Goal: Information Seeking & Learning: Learn about a topic

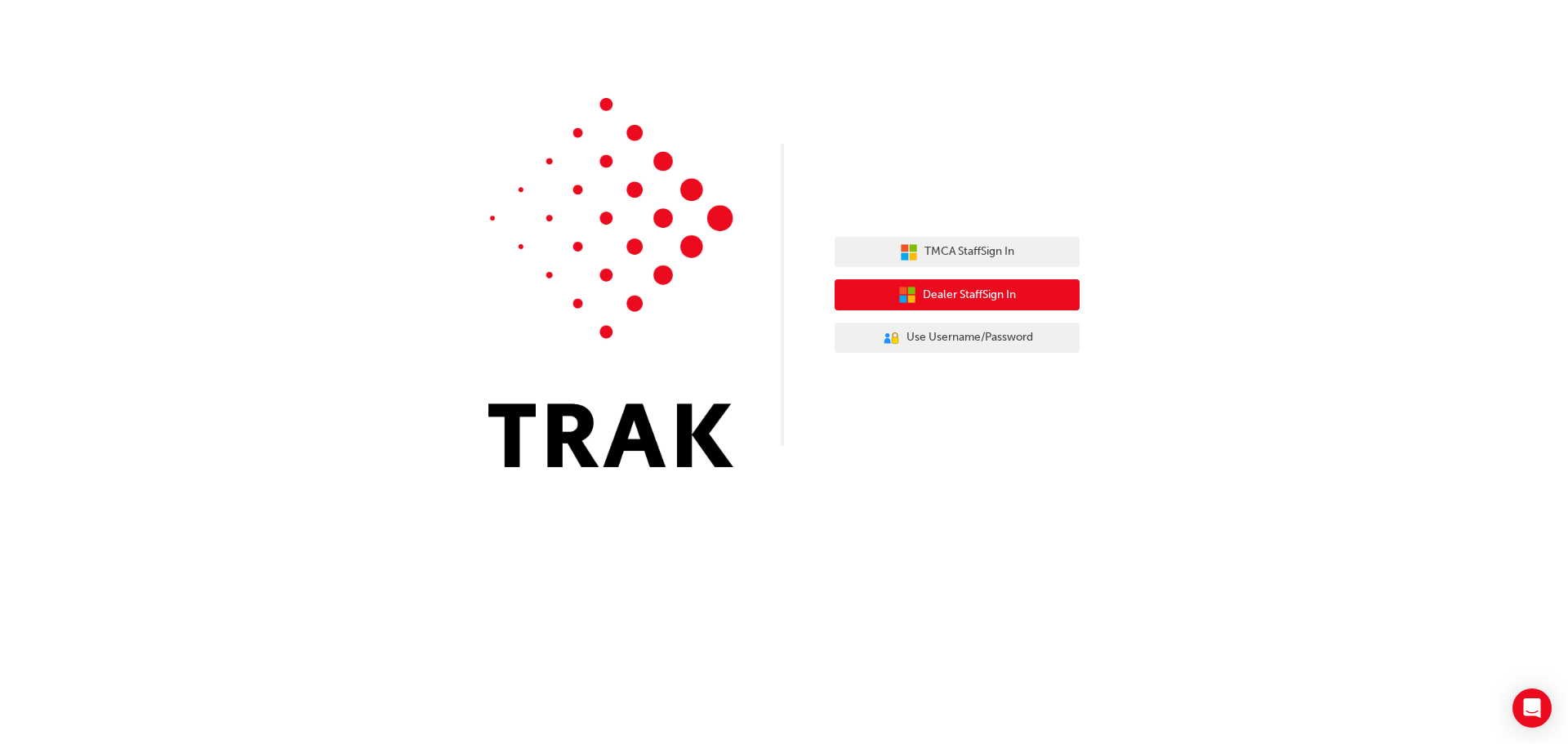
click at [1022, 293] on button "Dealer Staff Sign In" at bounding box center [957, 295] width 245 height 31
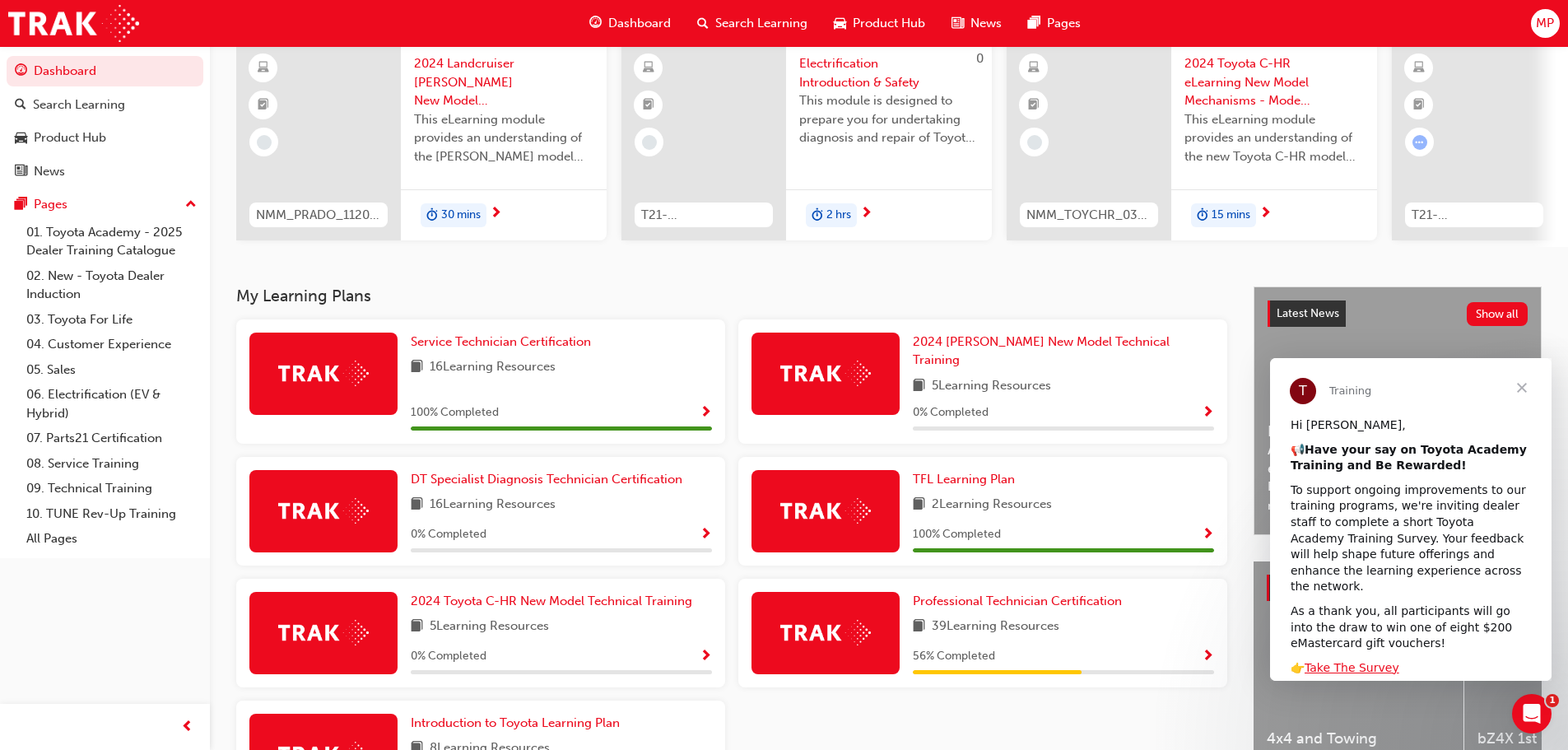
scroll to position [263, 0]
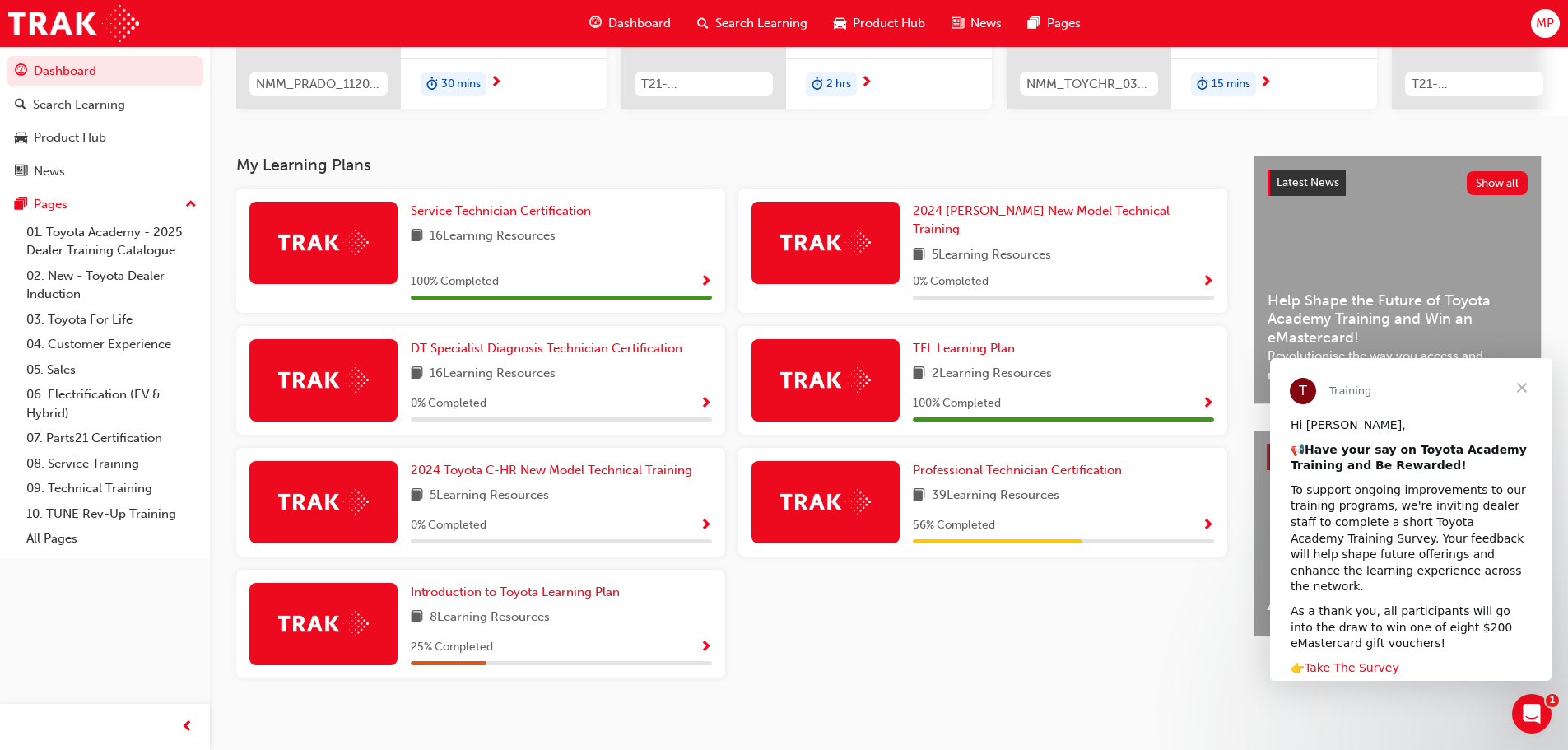
click at [1522, 380] on span "Close" at bounding box center [1521, 387] width 59 height 59
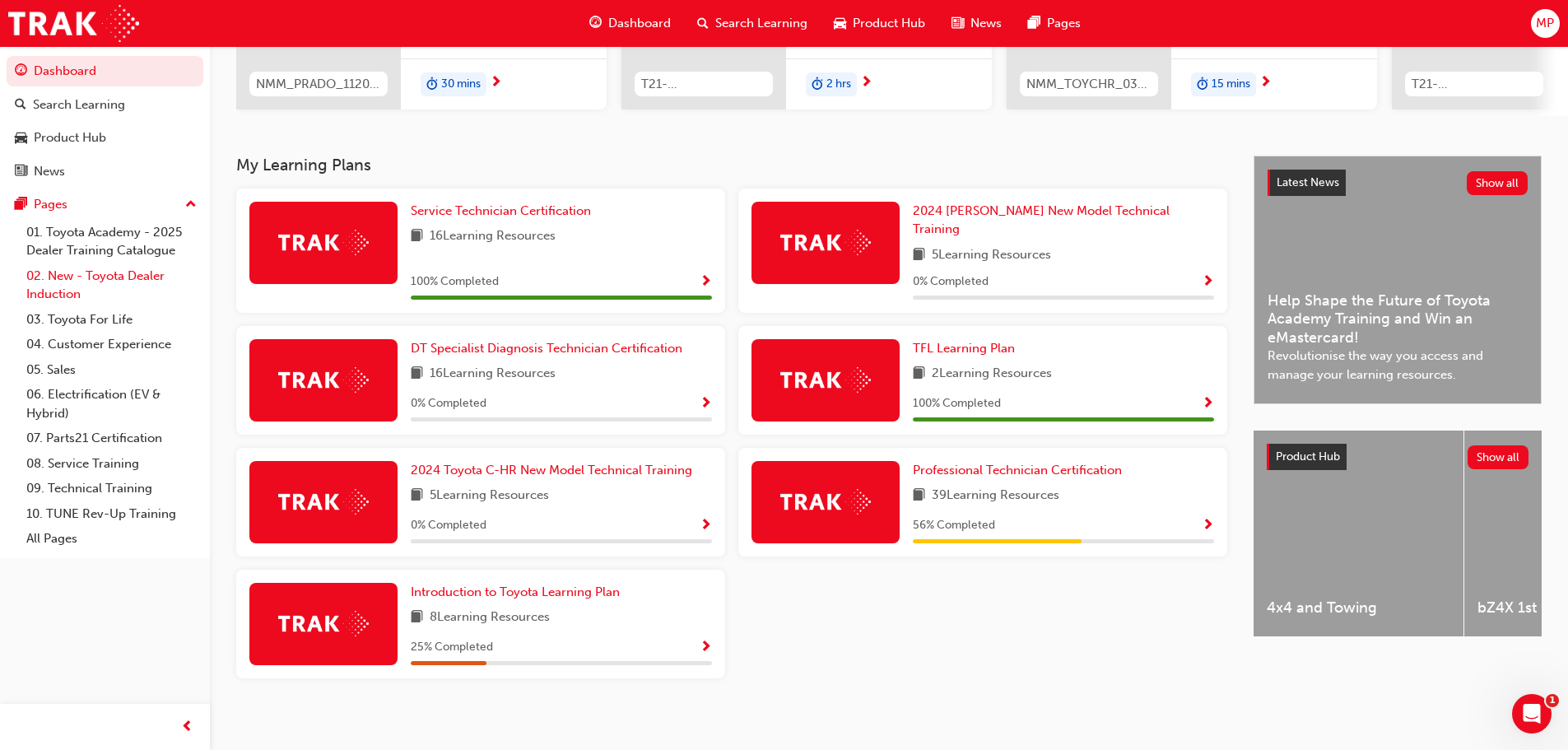
scroll to position [99, 0]
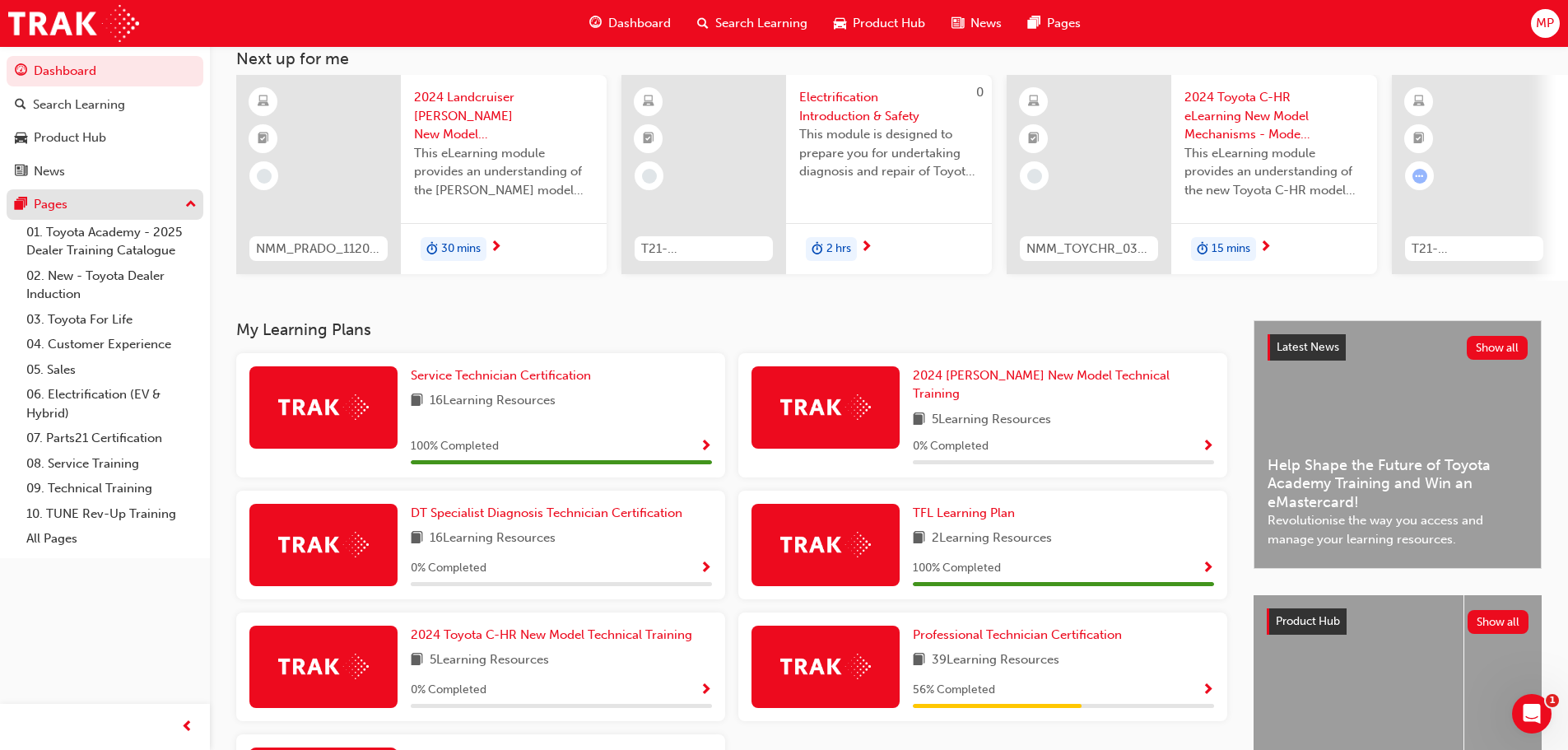
click at [96, 205] on div "Pages" at bounding box center [105, 205] width 180 height 21
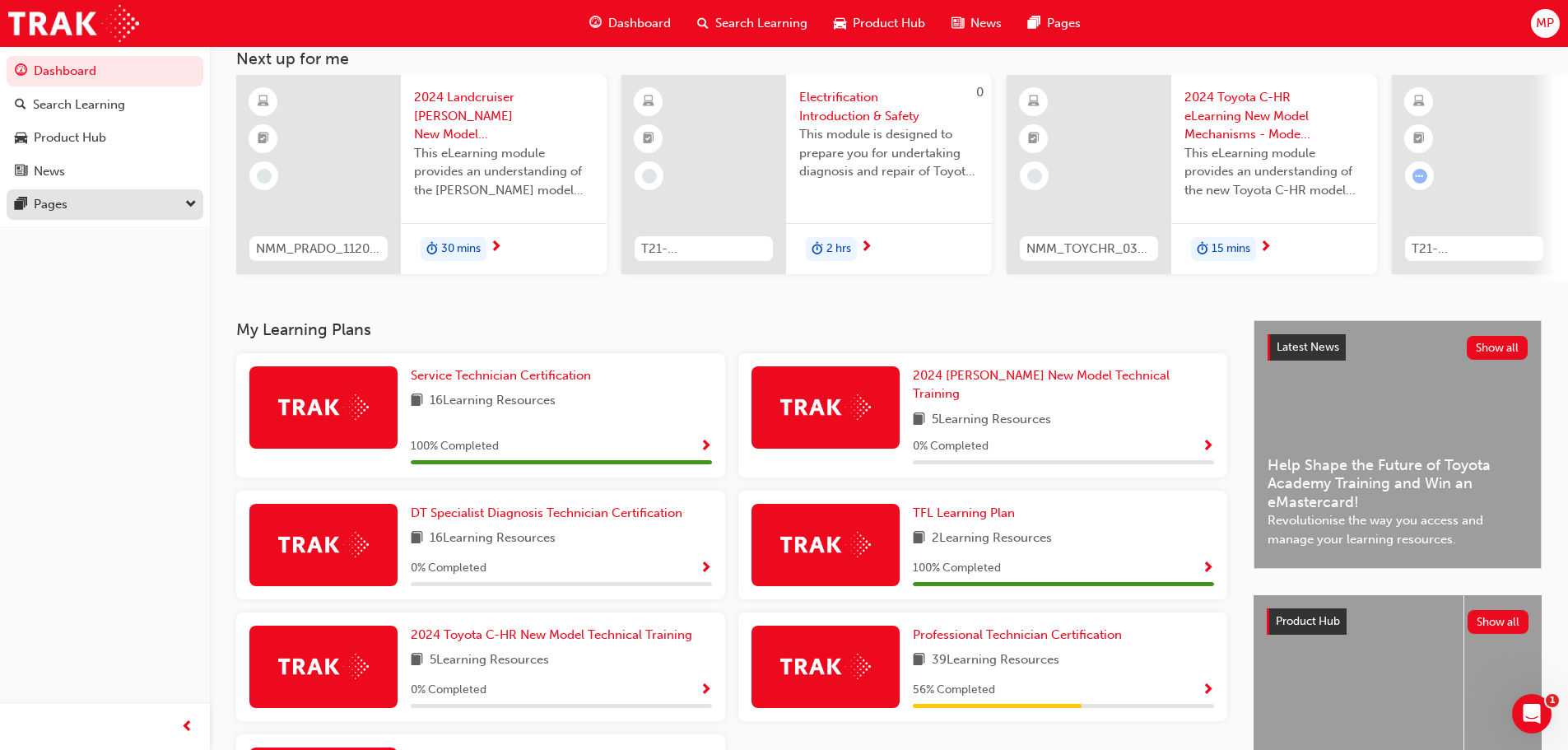
click at [96, 205] on div "Pages" at bounding box center [105, 205] width 180 height 21
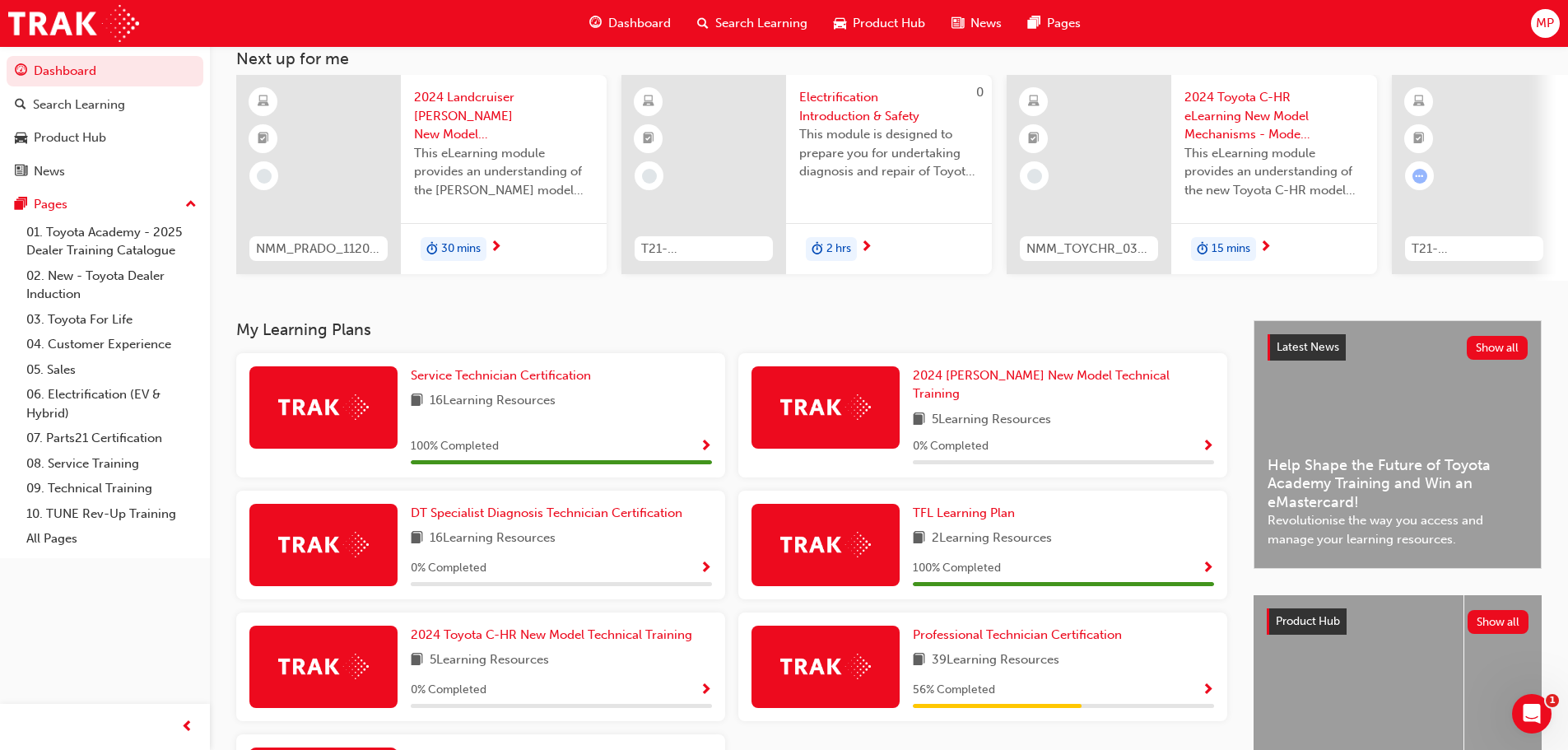
click at [99, 189] on button "Dashboard Search Learning Product Hub News Pages" at bounding box center [104, 121] width 196 height 137
click at [102, 201] on div "Pages" at bounding box center [105, 205] width 180 height 21
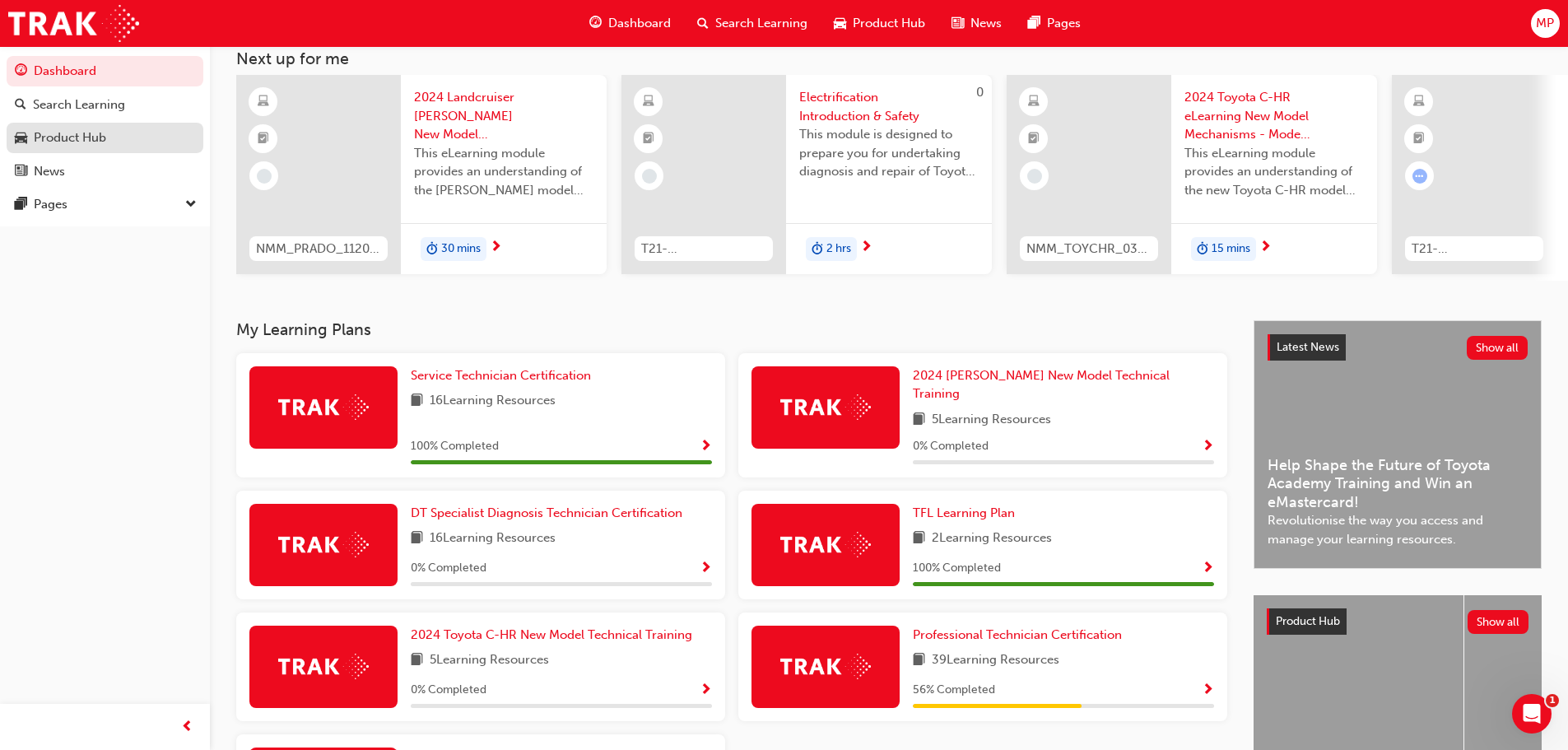
click at [93, 141] on div "Product Hub" at bounding box center [70, 138] width 72 height 19
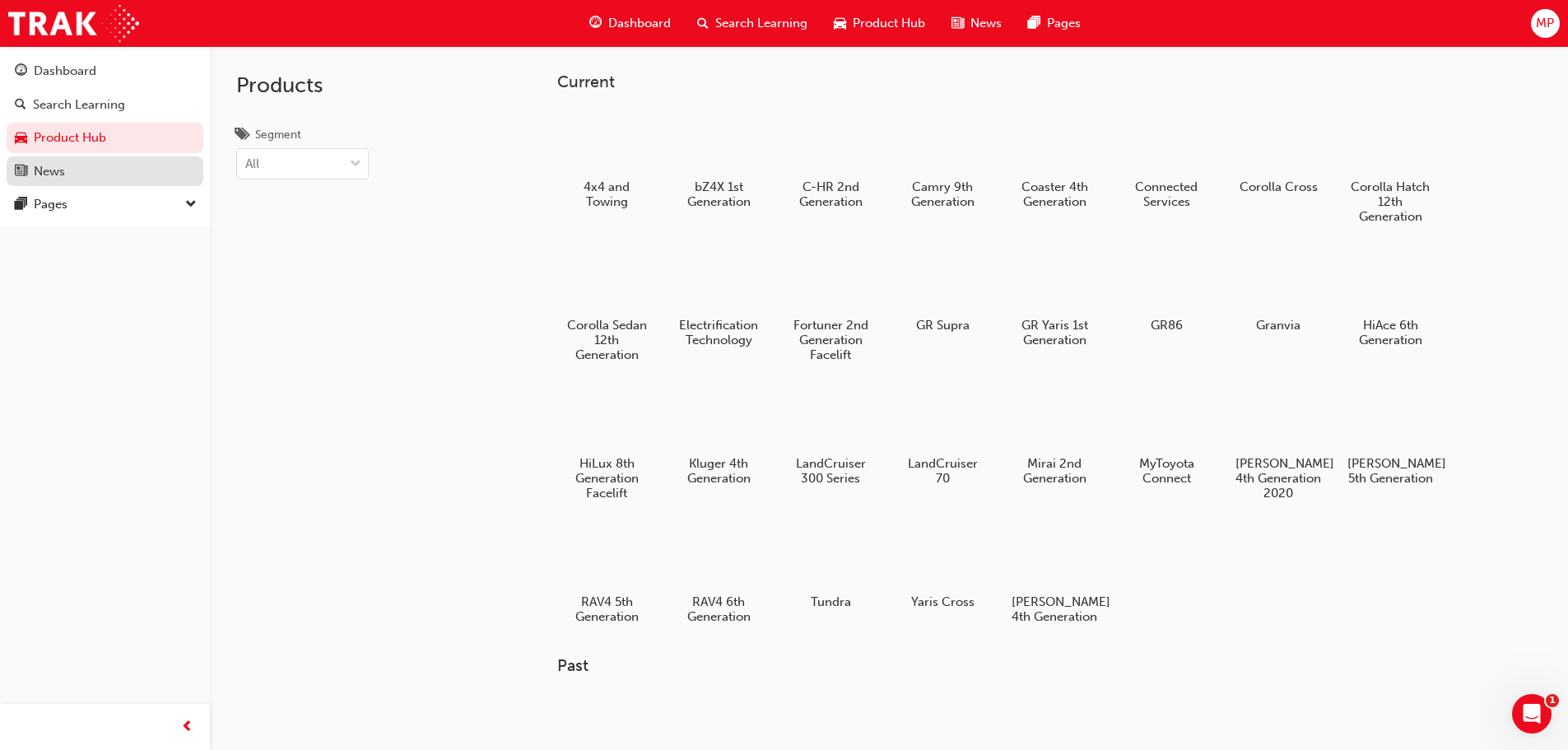
click at [97, 166] on div "News" at bounding box center [105, 172] width 180 height 21
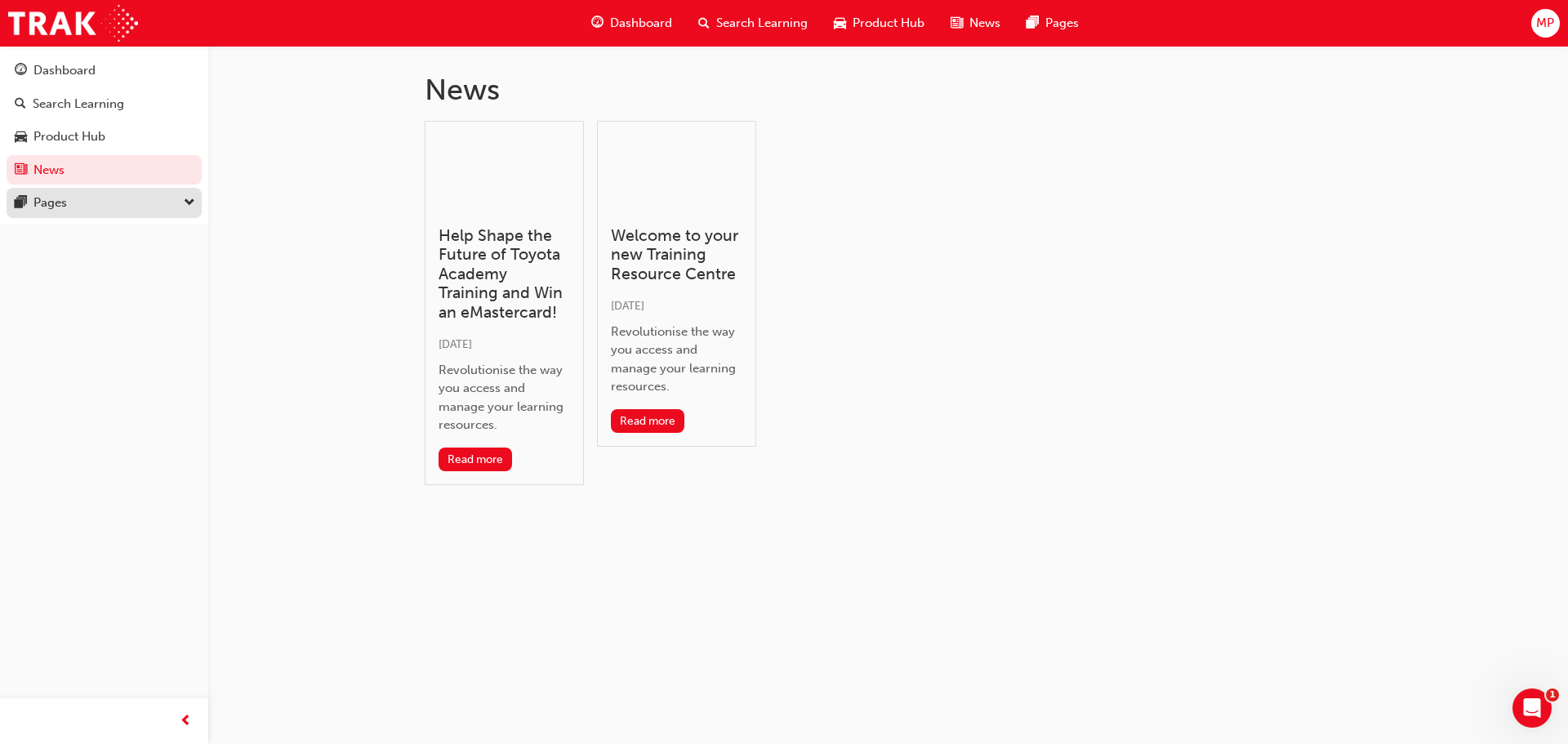
click at [100, 199] on div "Pages" at bounding box center [105, 203] width 179 height 21
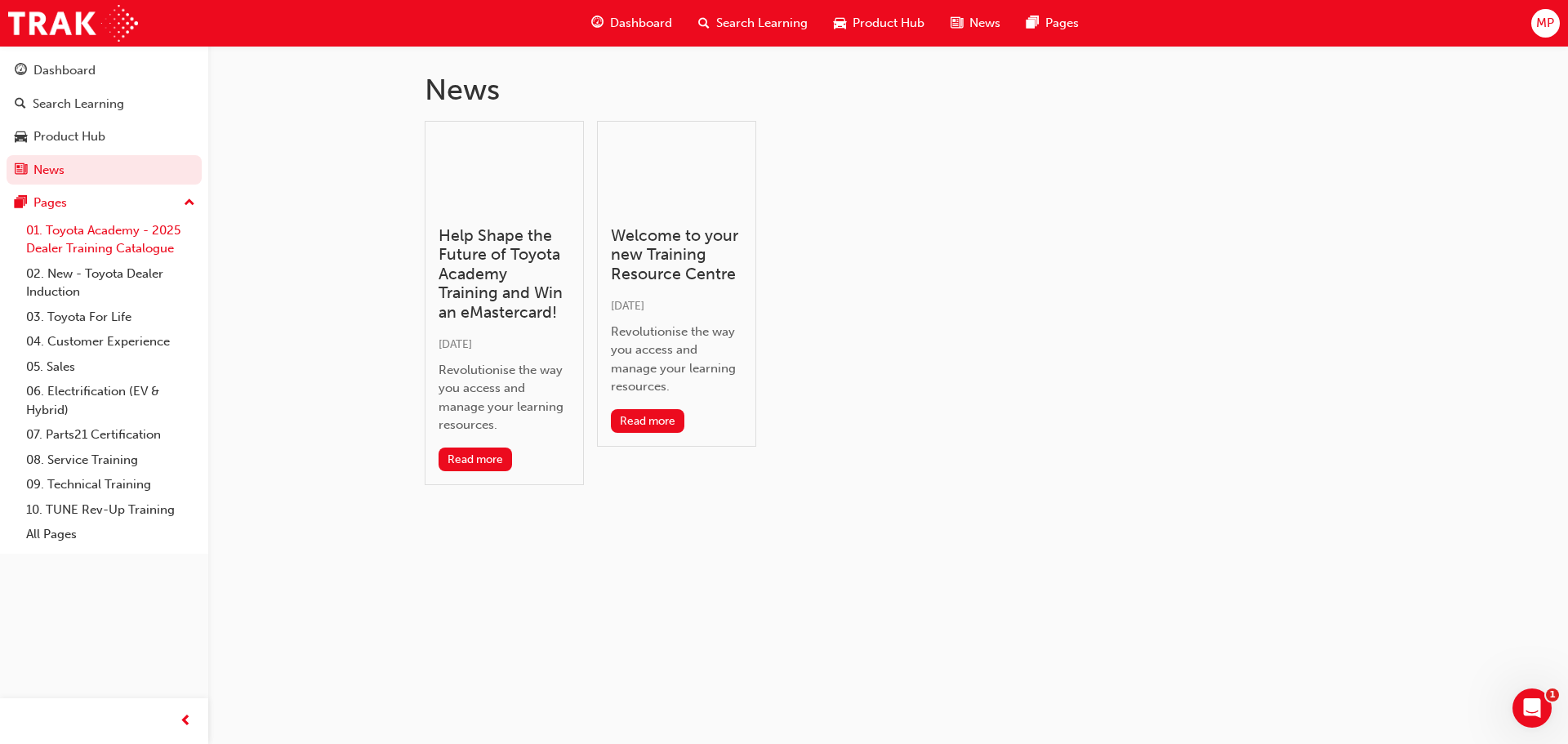
click at [114, 239] on link "01. Toyota Academy - 2025 Dealer Training Catalogue" at bounding box center [110, 239] width 182 height 43
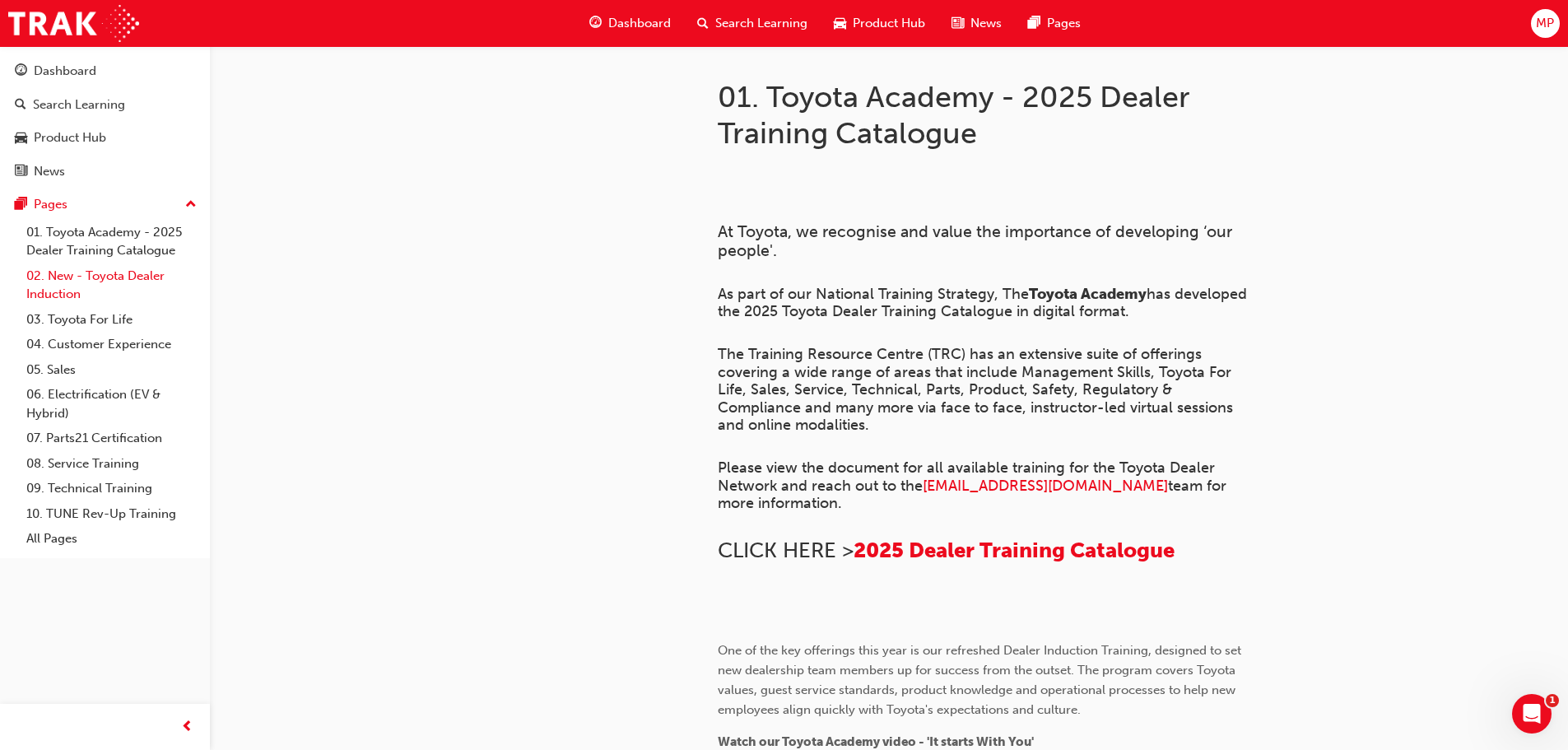
click at [131, 282] on link "02. New - Toyota Dealer Induction" at bounding box center [111, 285] width 183 height 44
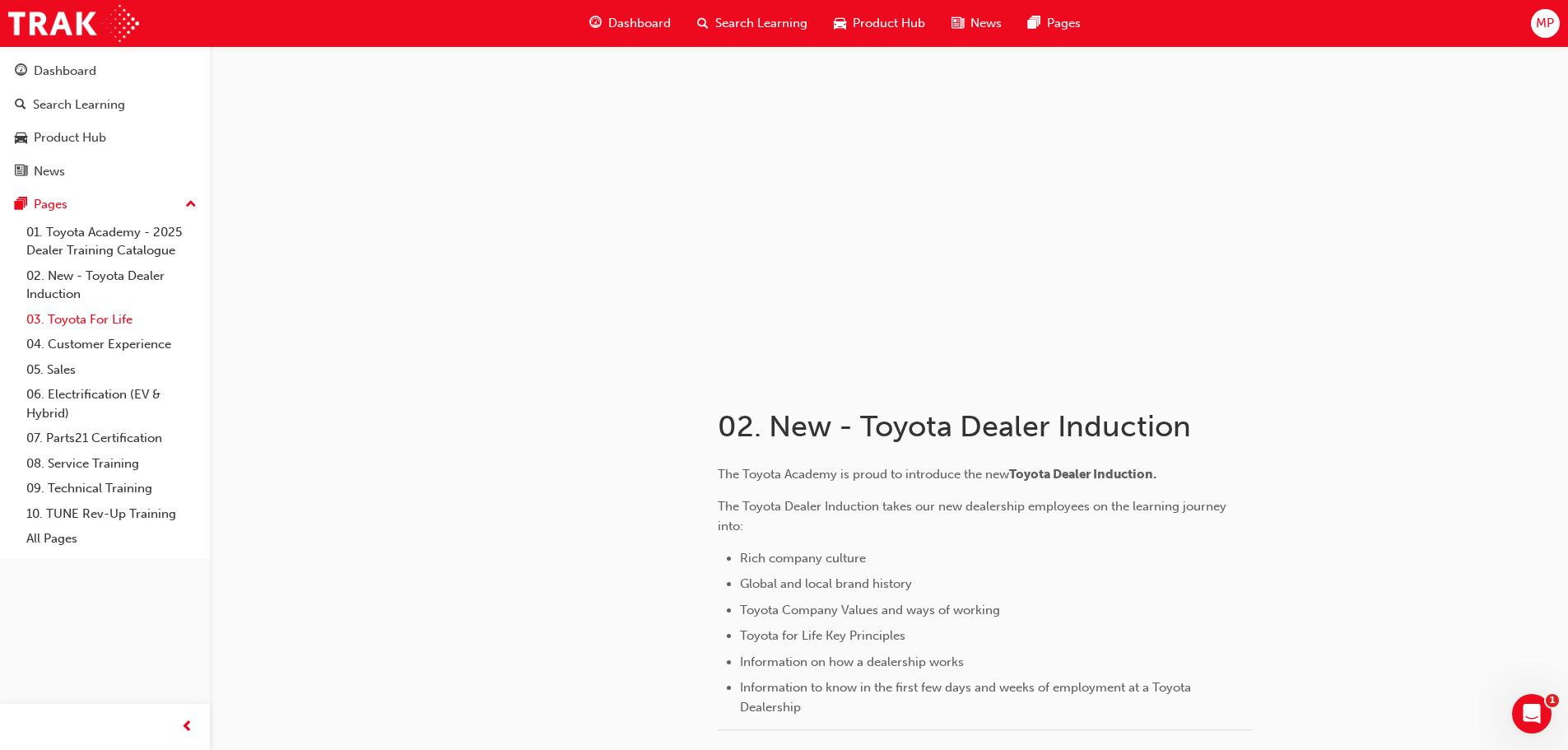
click at [108, 316] on link "03. Toyota For Life" at bounding box center [111, 319] width 183 height 26
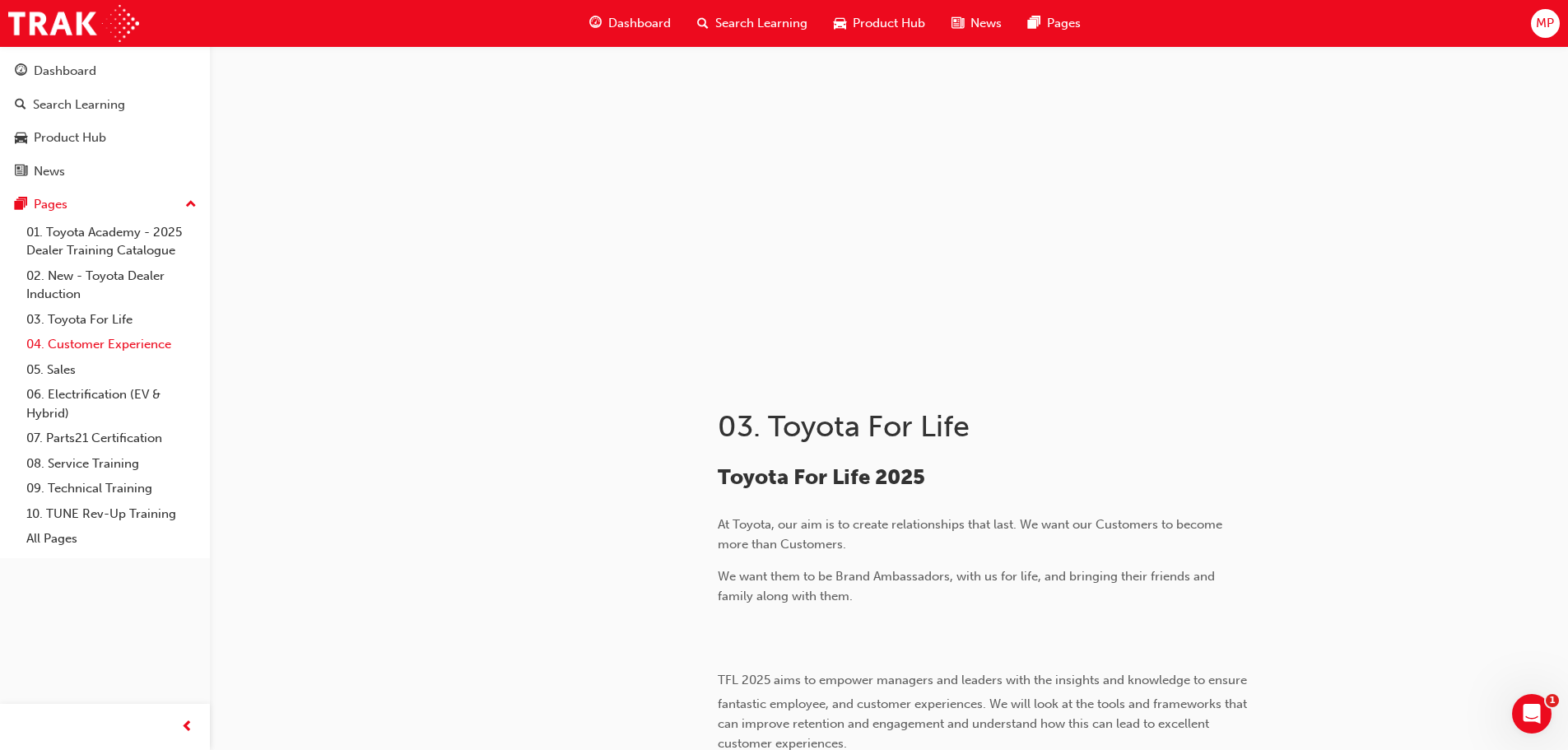
click at [96, 333] on link "04. Customer Experience" at bounding box center [111, 344] width 183 height 26
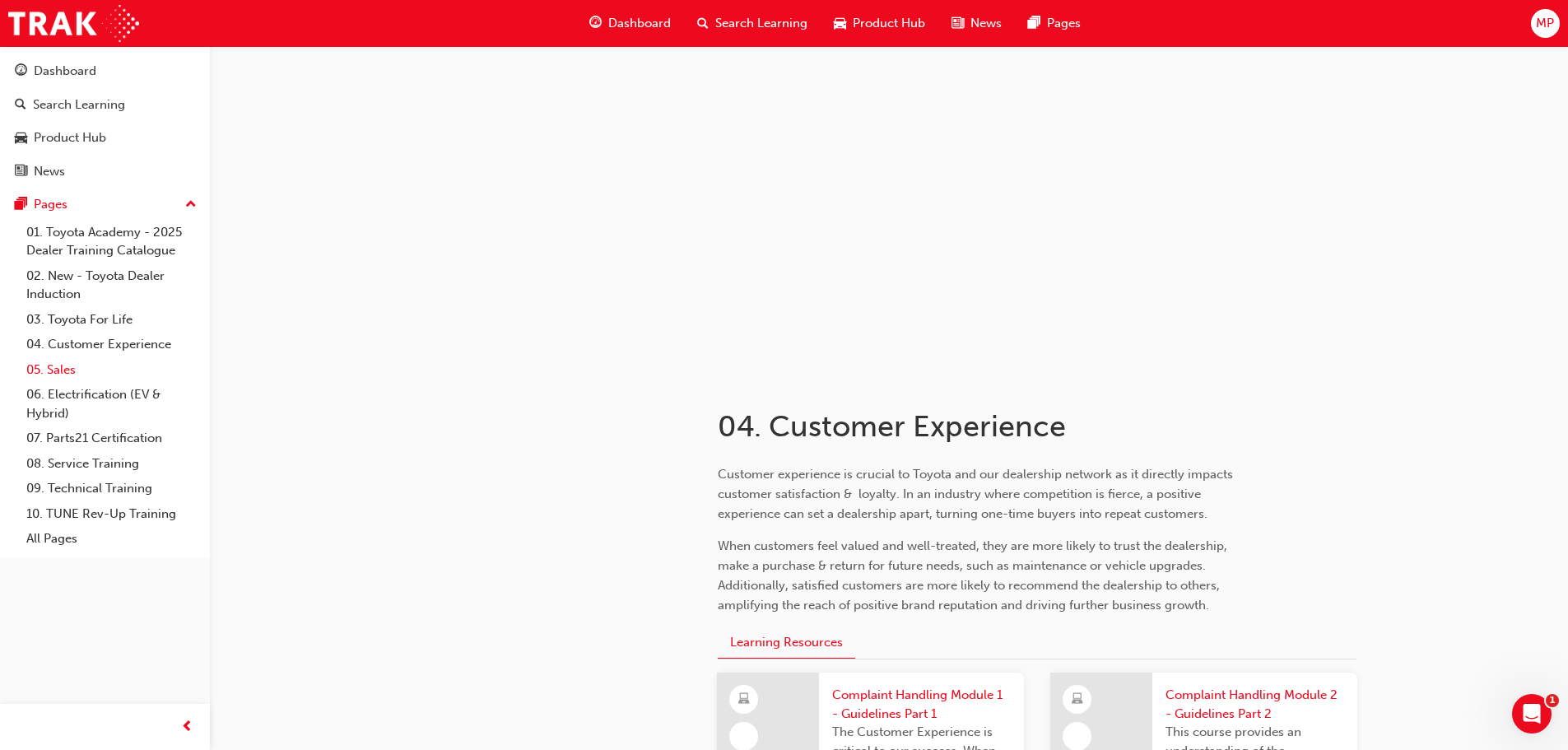
click at [83, 369] on link "05. Sales" at bounding box center [111, 369] width 183 height 26
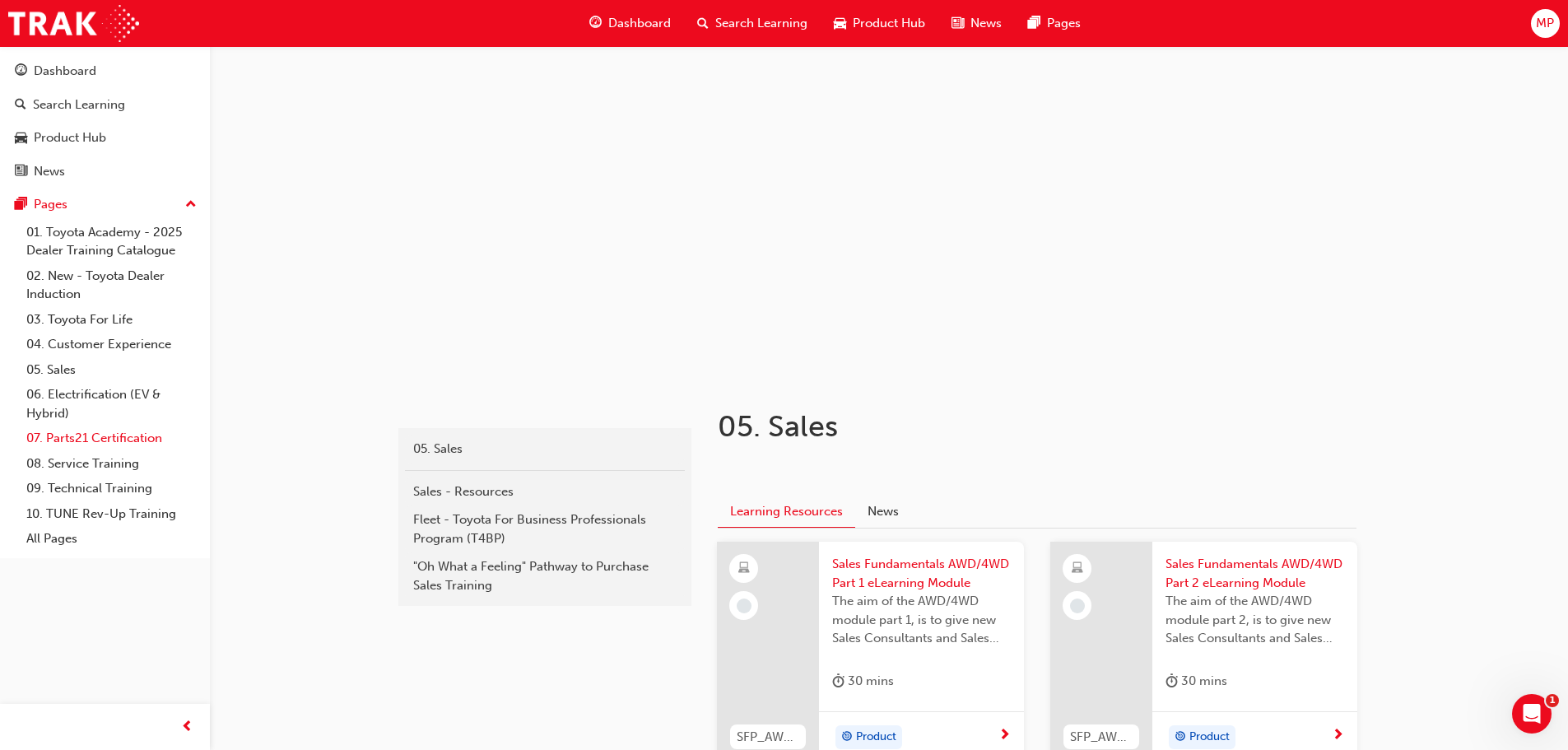
click at [93, 438] on link "07. Parts21 Certification" at bounding box center [111, 438] width 183 height 26
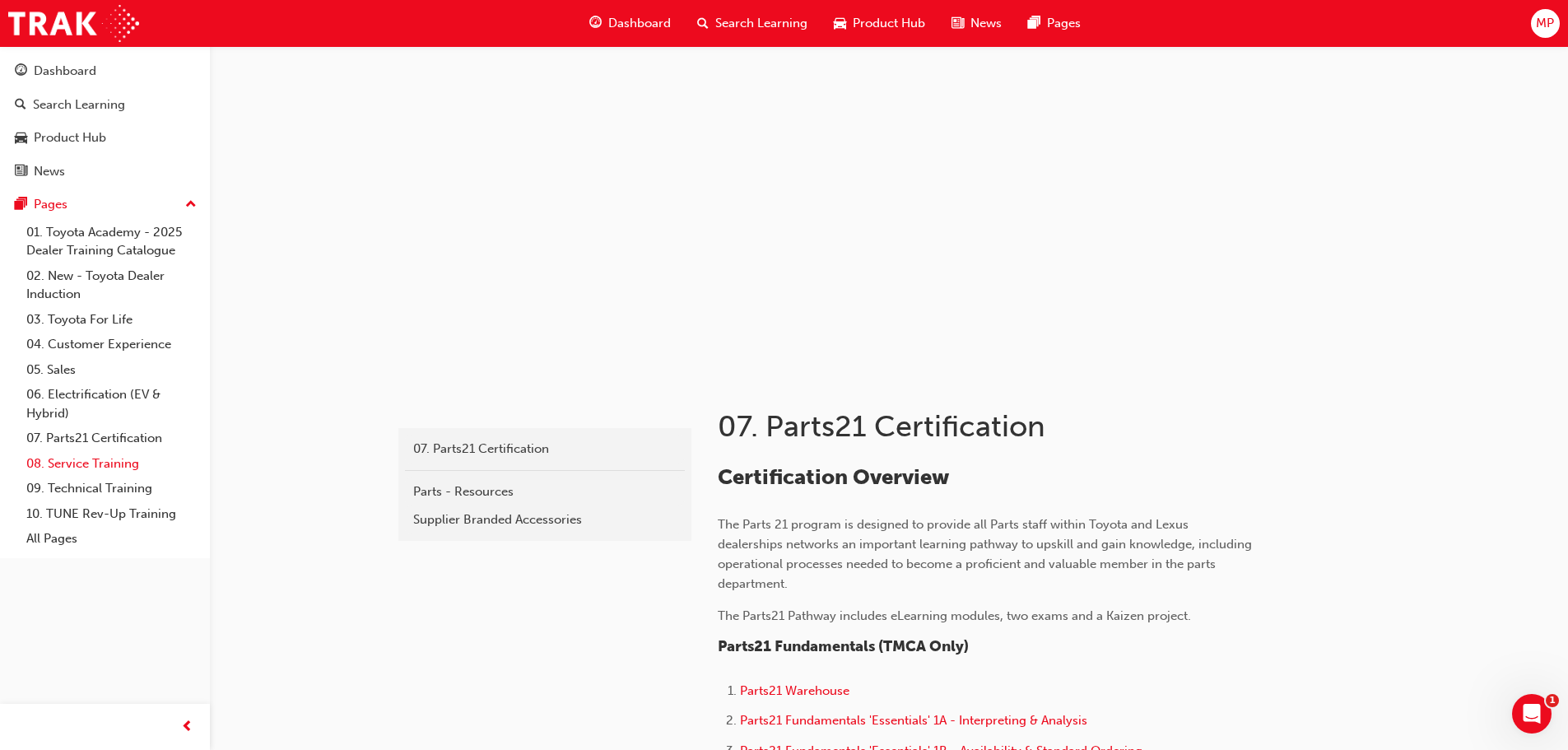
click at [132, 467] on link "08. Service Training" at bounding box center [111, 463] width 183 height 26
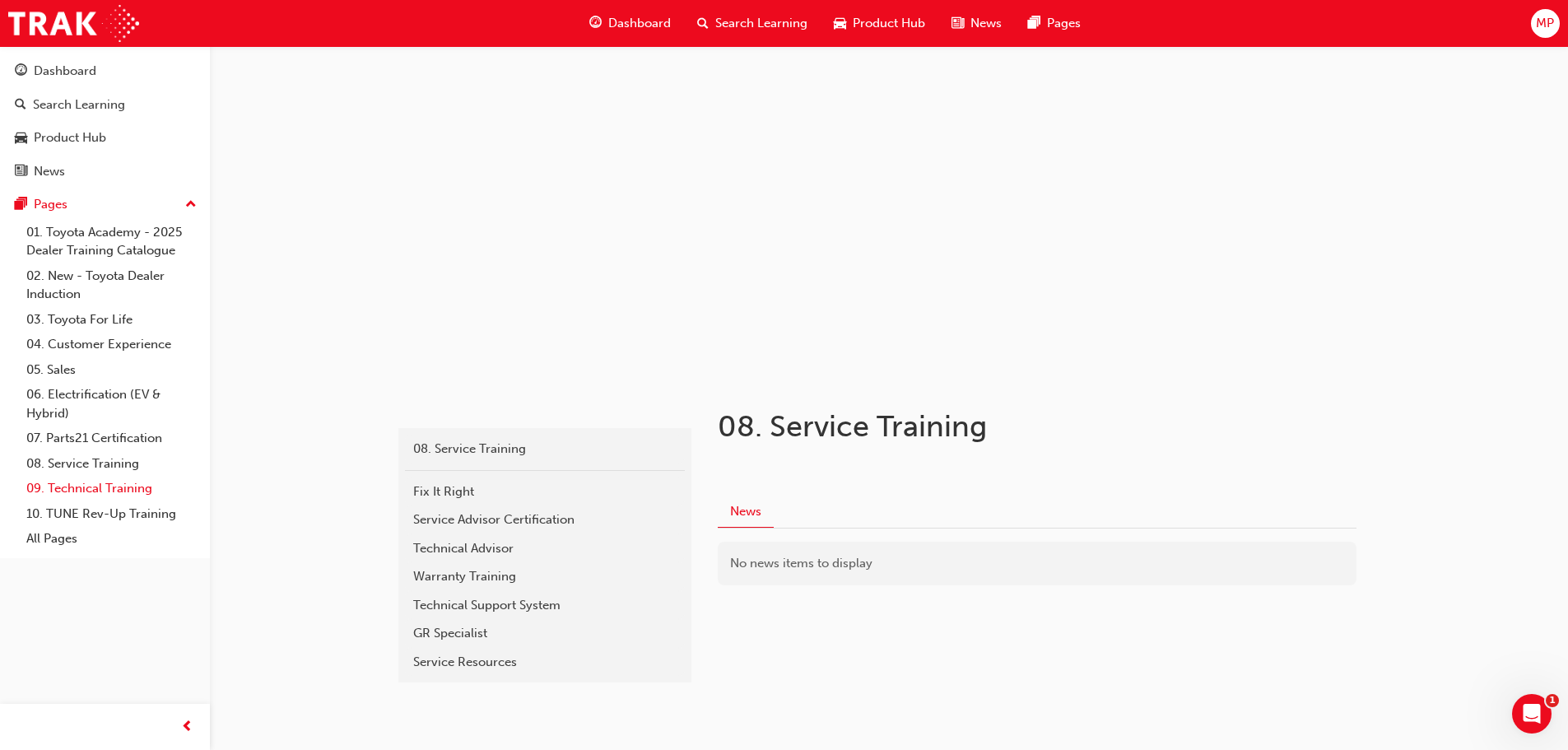
click at [118, 499] on link "09. Technical Training" at bounding box center [111, 488] width 183 height 26
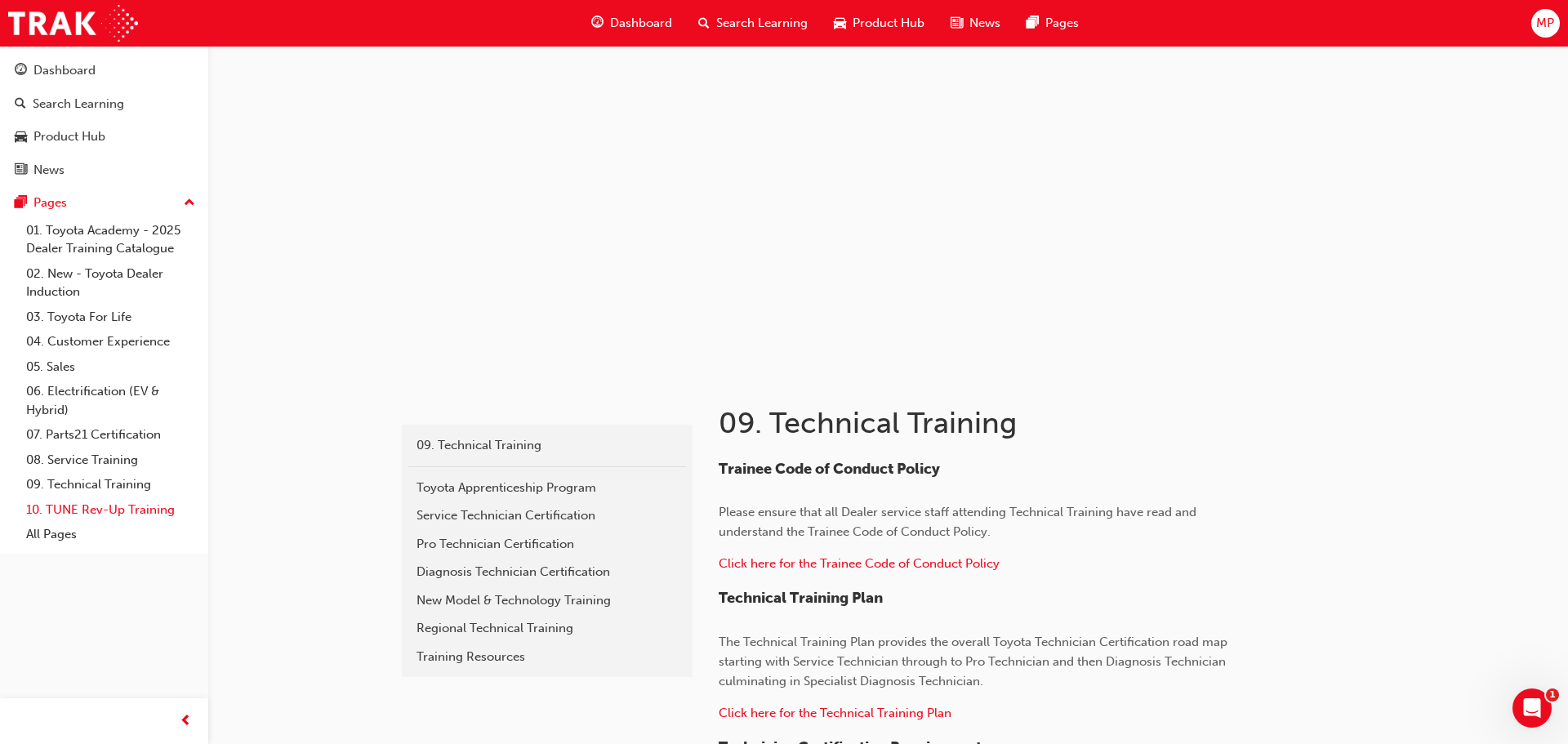
click at [120, 508] on link "10. TUNE Rev-Up Training" at bounding box center [110, 509] width 182 height 25
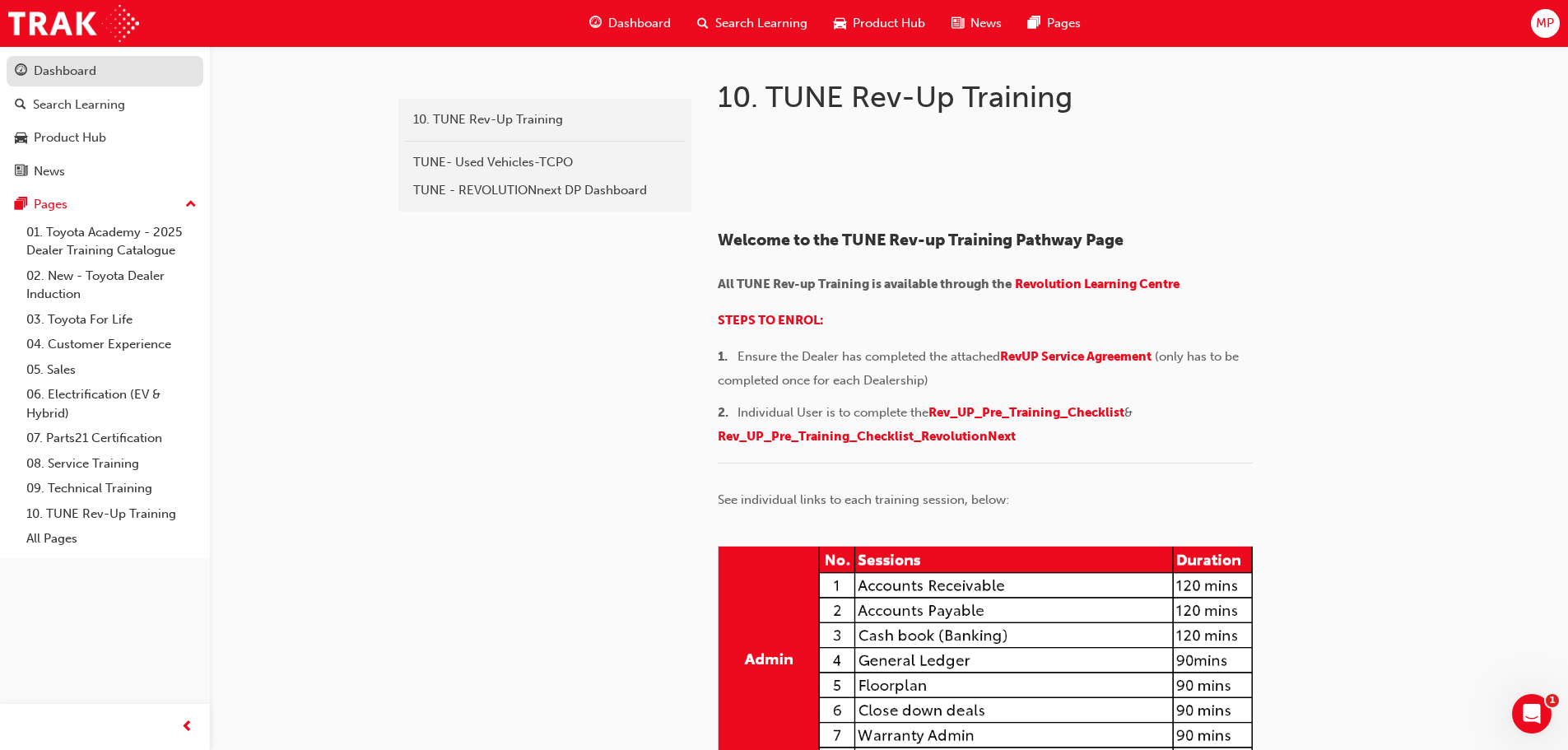
click at [92, 77] on div "Dashboard" at bounding box center [65, 71] width 63 height 19
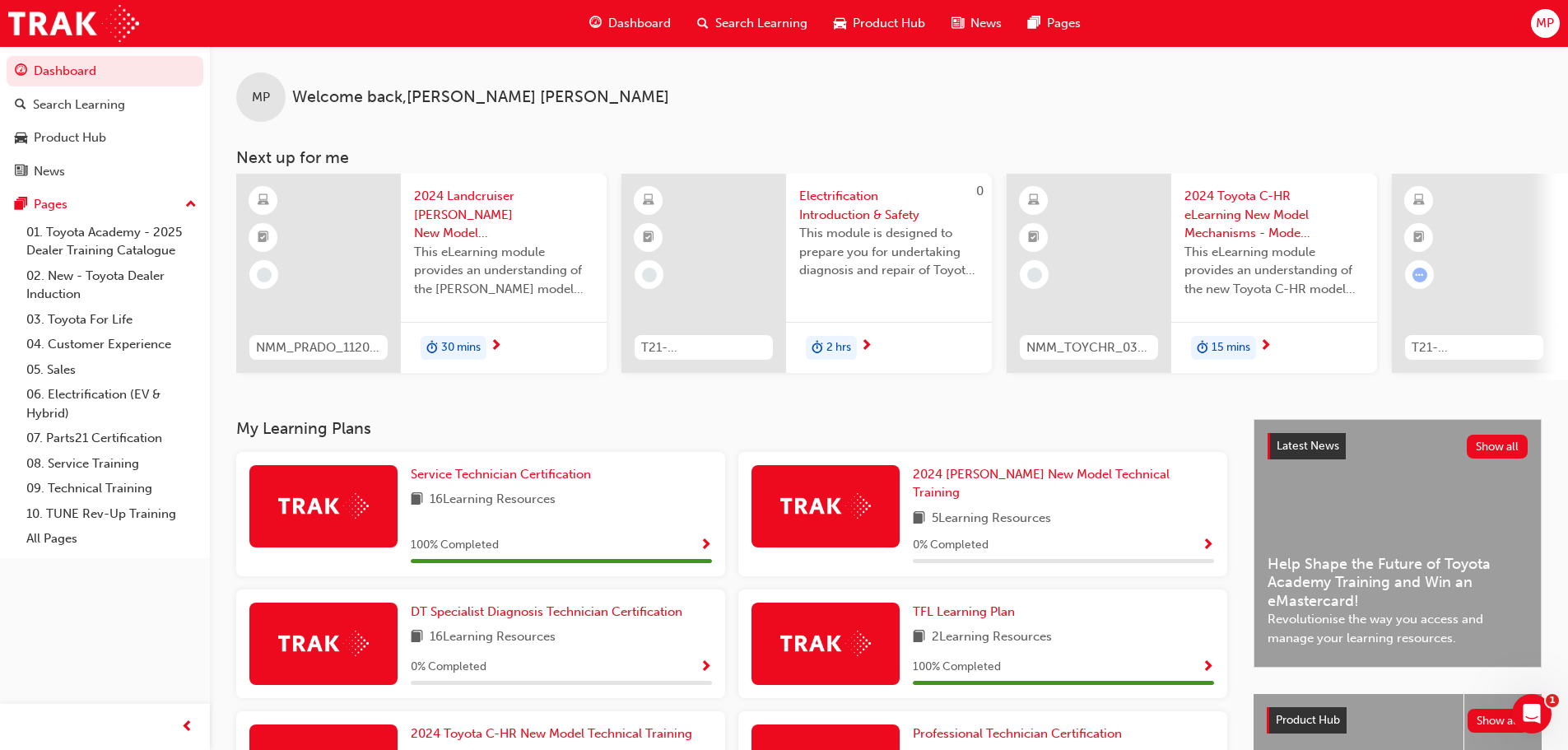
click at [634, 9] on div "Dashboard" at bounding box center [630, 24] width 108 height 34
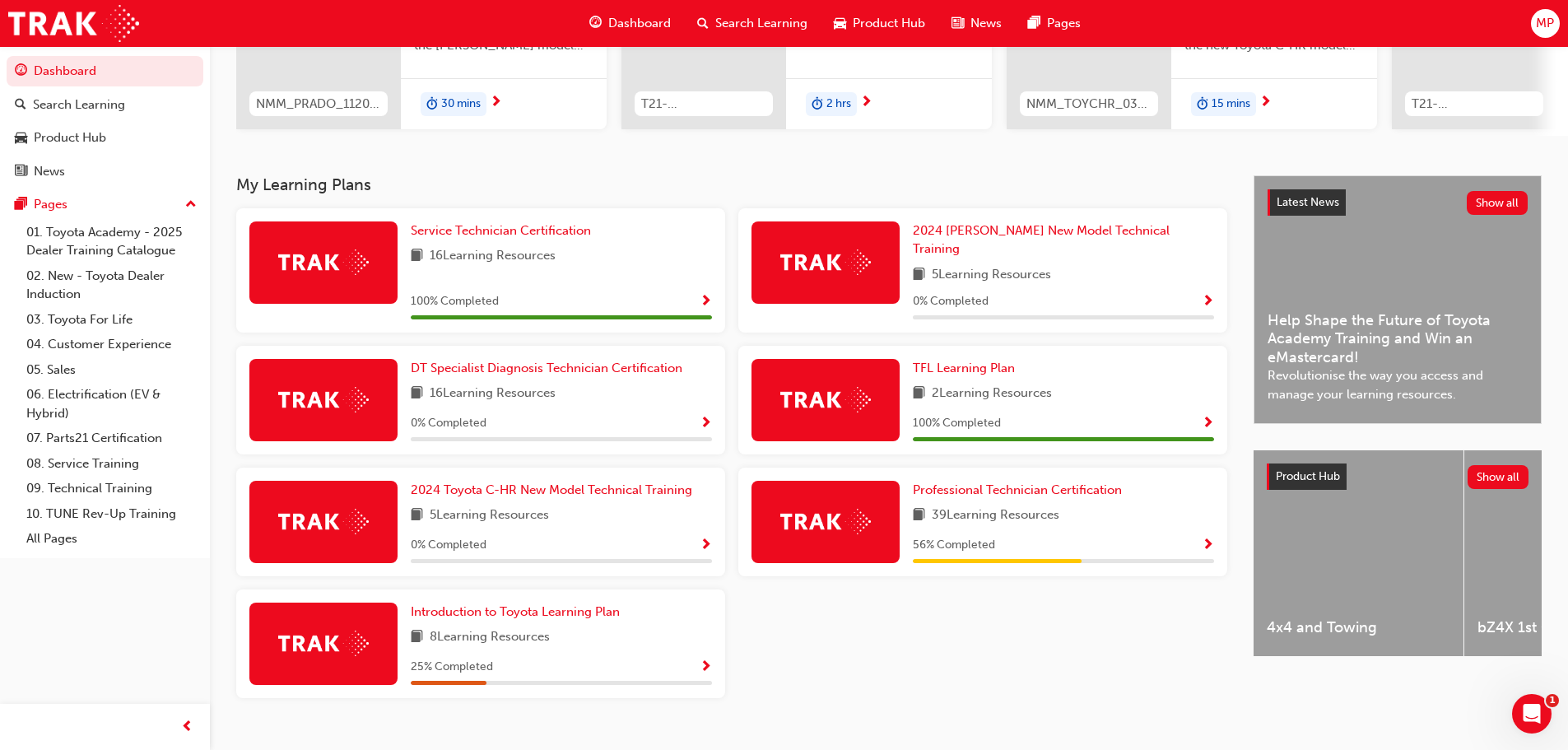
scroll to position [263, 0]
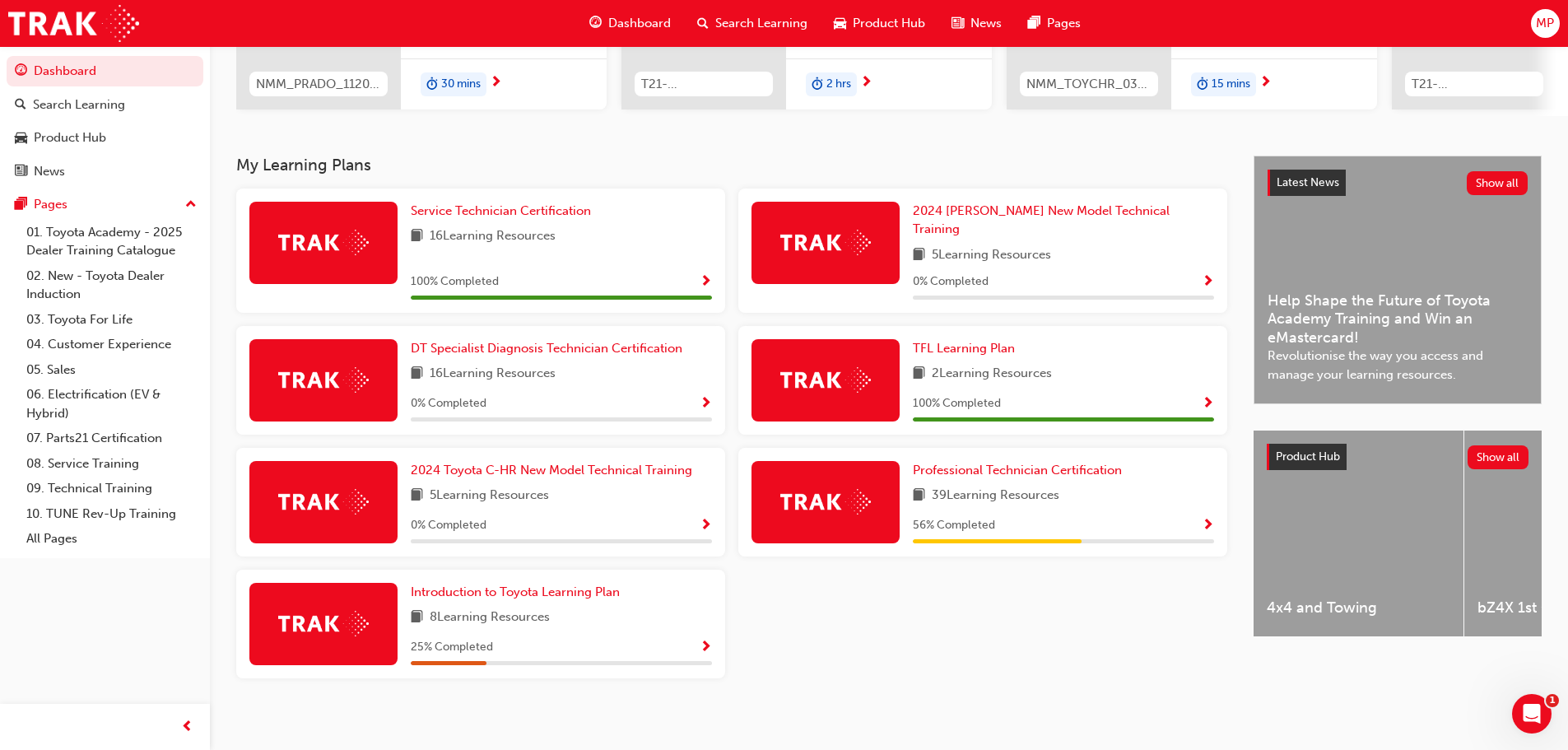
click at [1209, 518] on span "Show Progress" at bounding box center [1207, 526] width 12 height 15
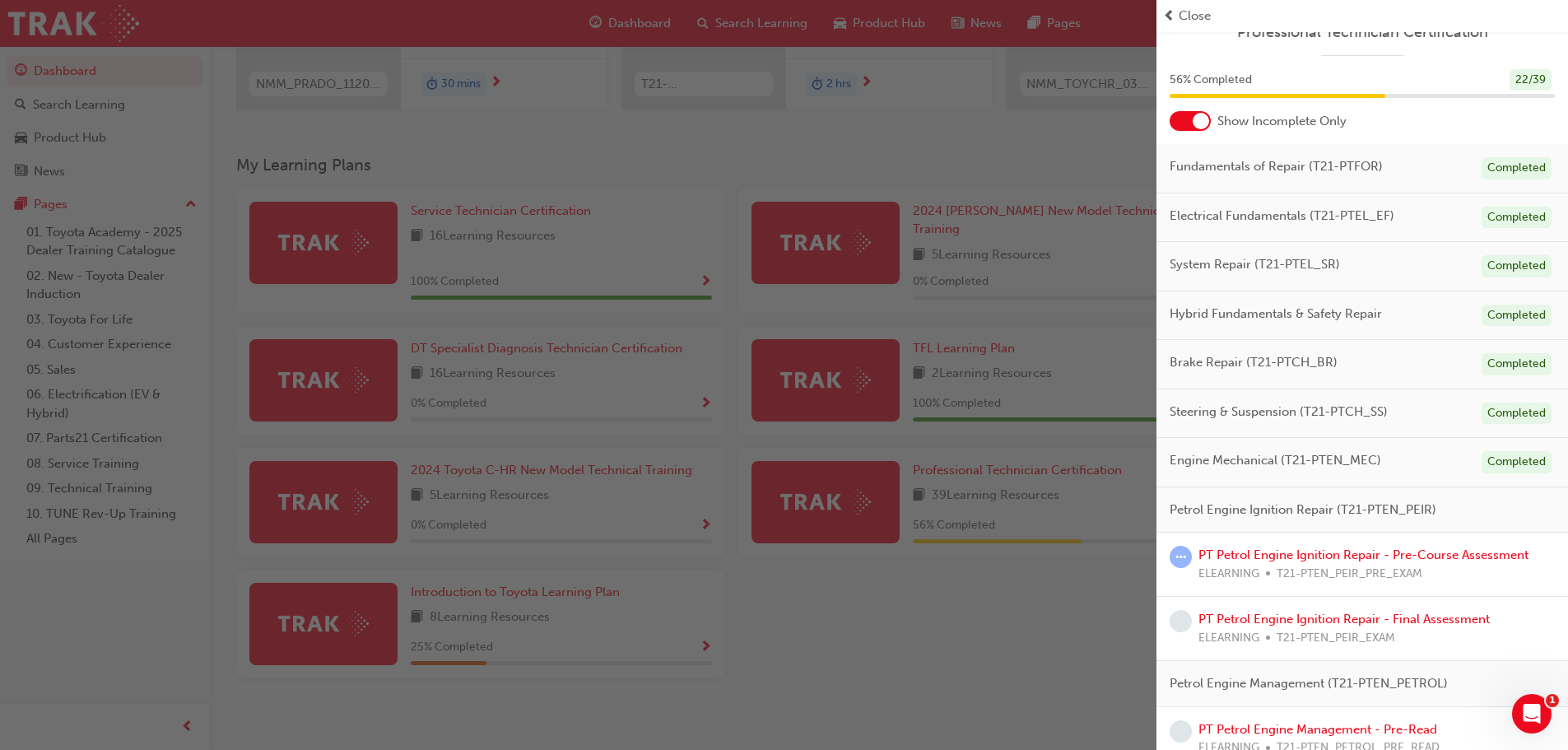
scroll to position [0, 0]
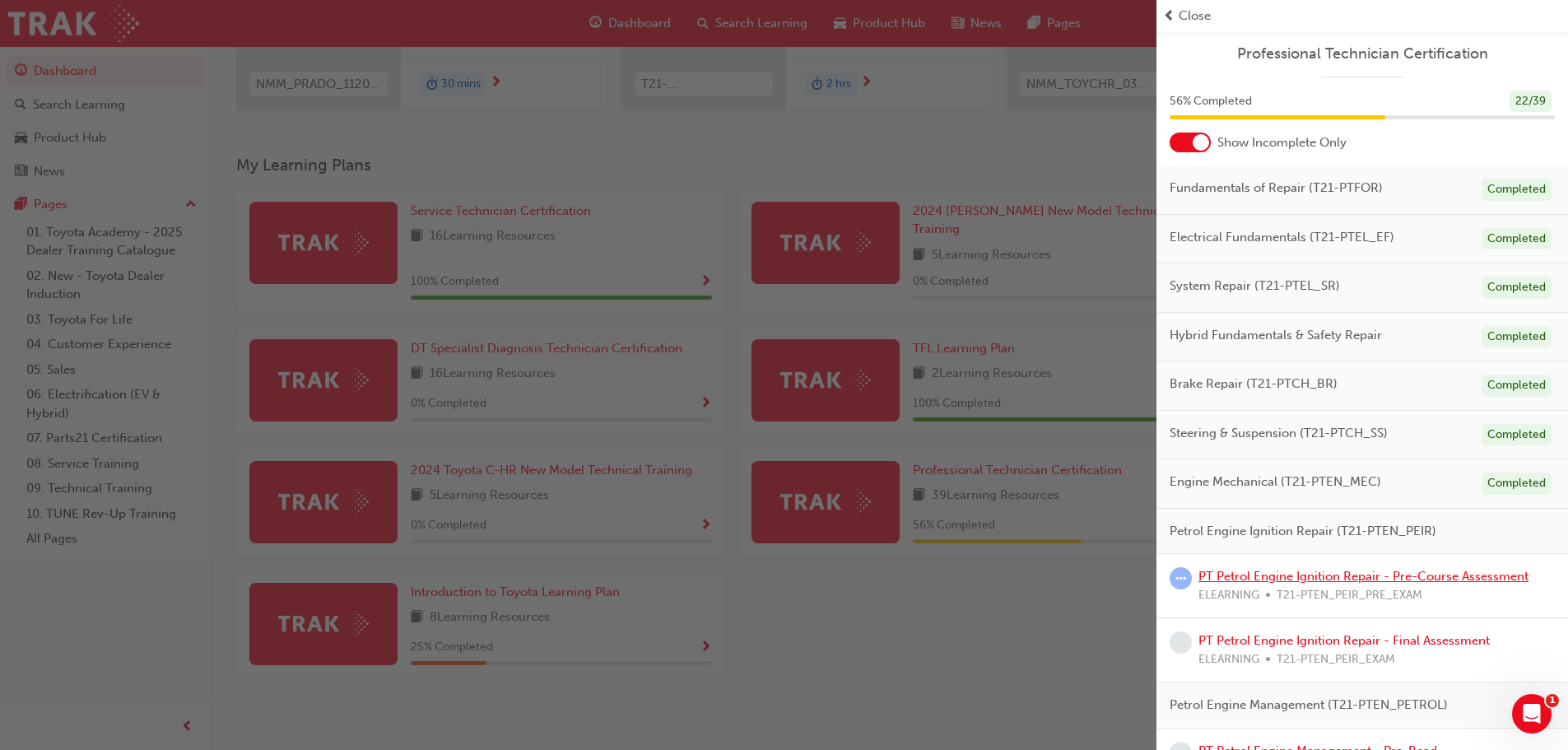
click at [1484, 578] on link "PT Petrol Engine Ignition Repair - Pre-Course Assessment" at bounding box center [1363, 576] width 330 height 15
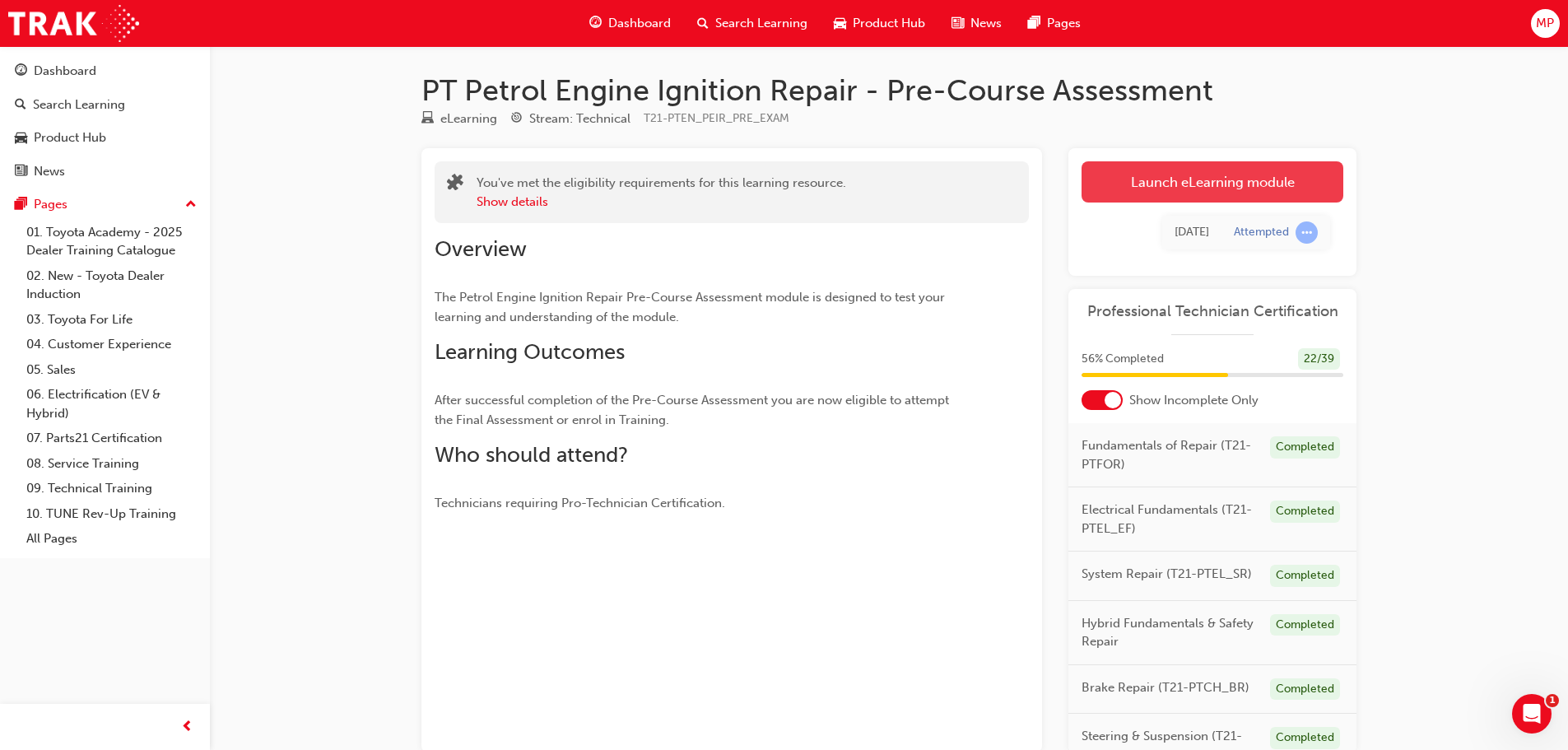
click at [1237, 176] on link "Launch eLearning module" at bounding box center [1212, 181] width 262 height 41
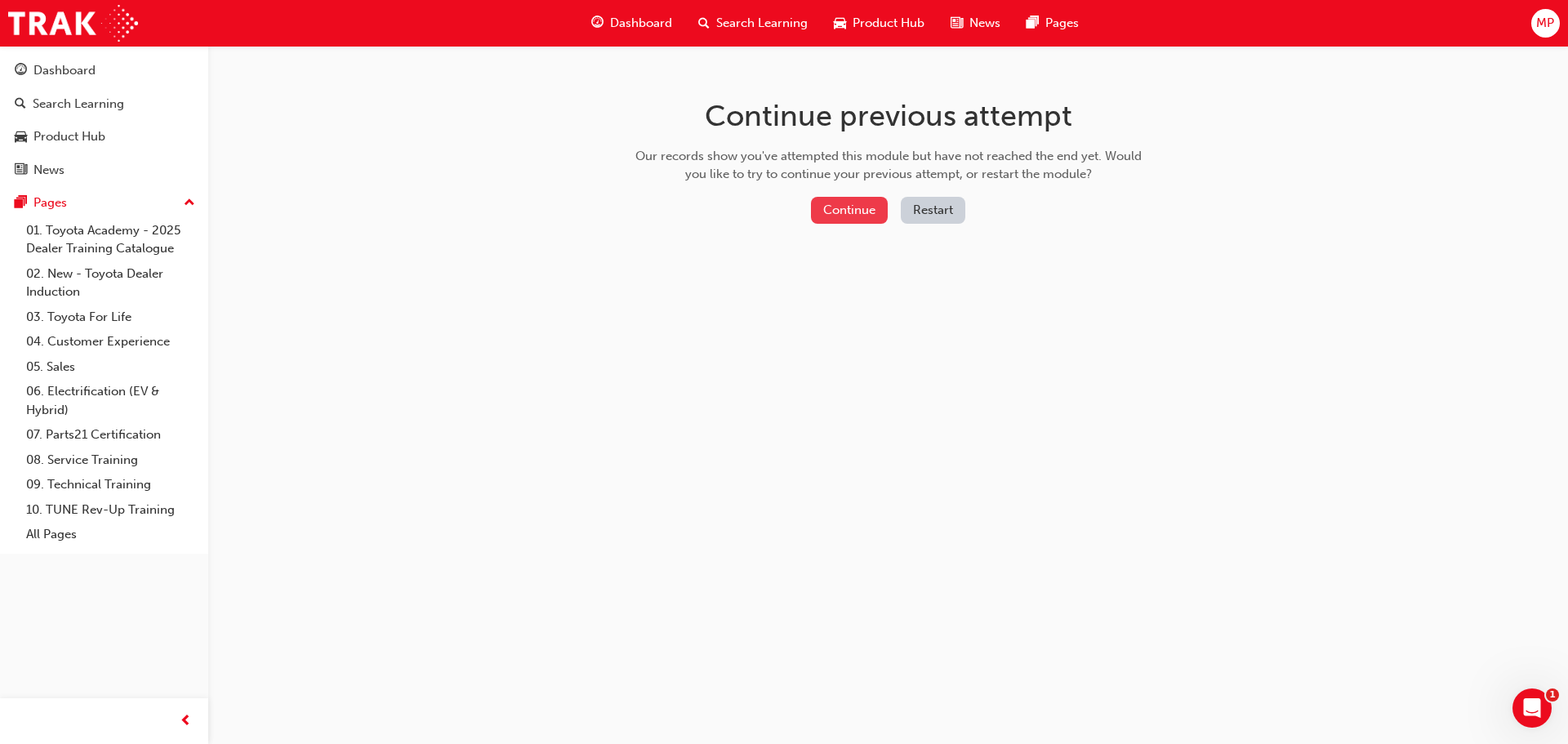
click at [856, 205] on button "Continue" at bounding box center [849, 210] width 76 height 27
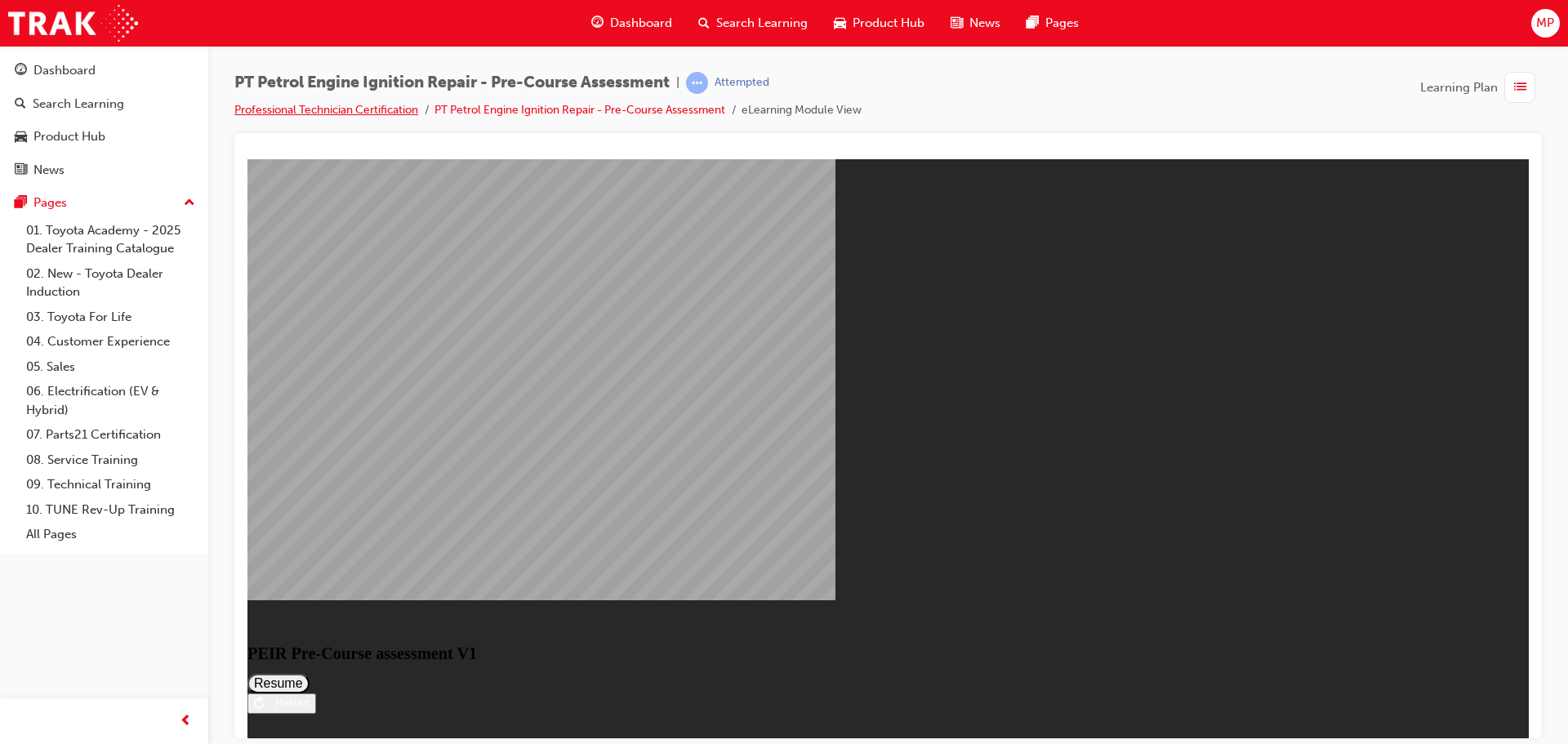
click at [323, 108] on link "Professional Technician Certification" at bounding box center [326, 109] width 184 height 14
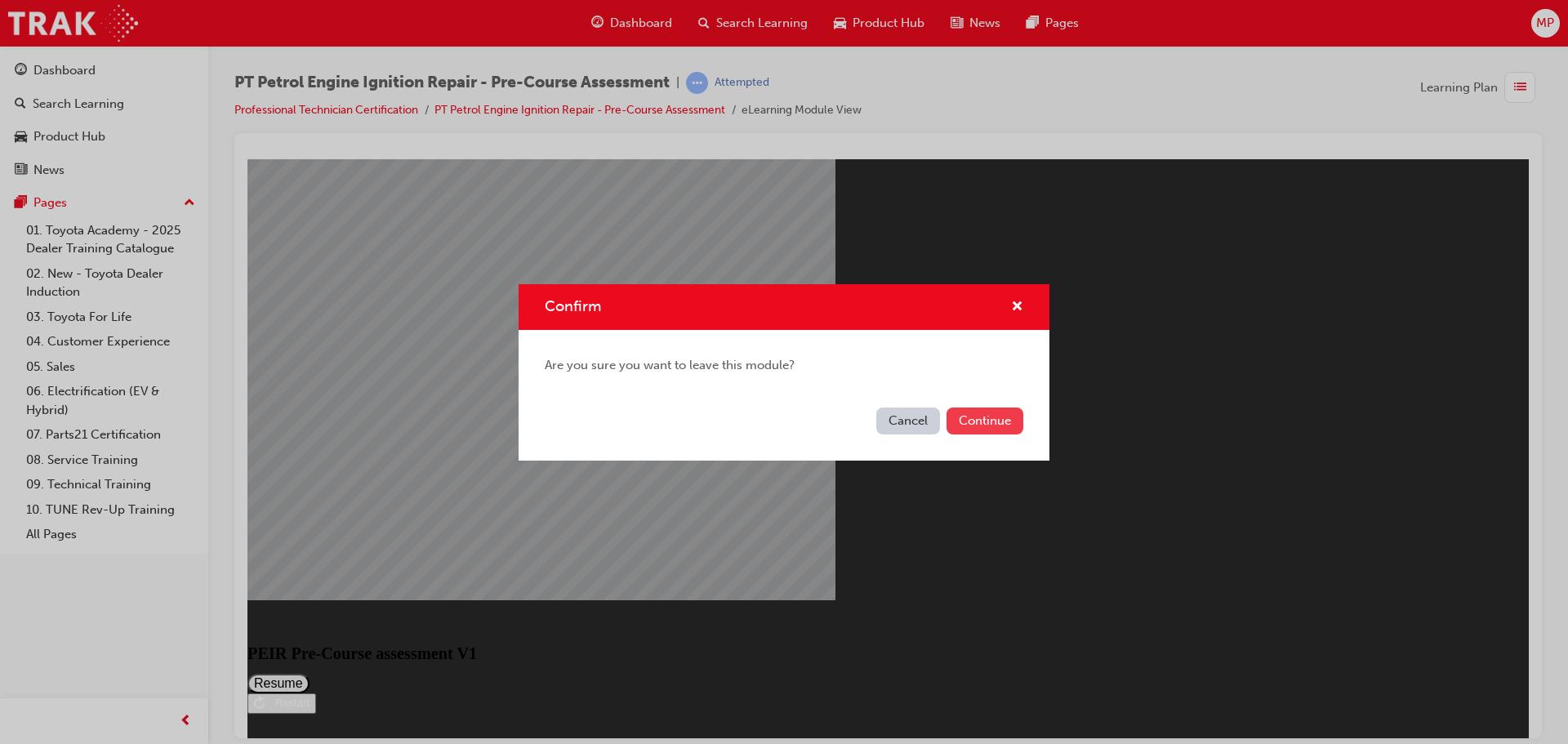
click at [963, 427] on button "Continue" at bounding box center [984, 421] width 76 height 27
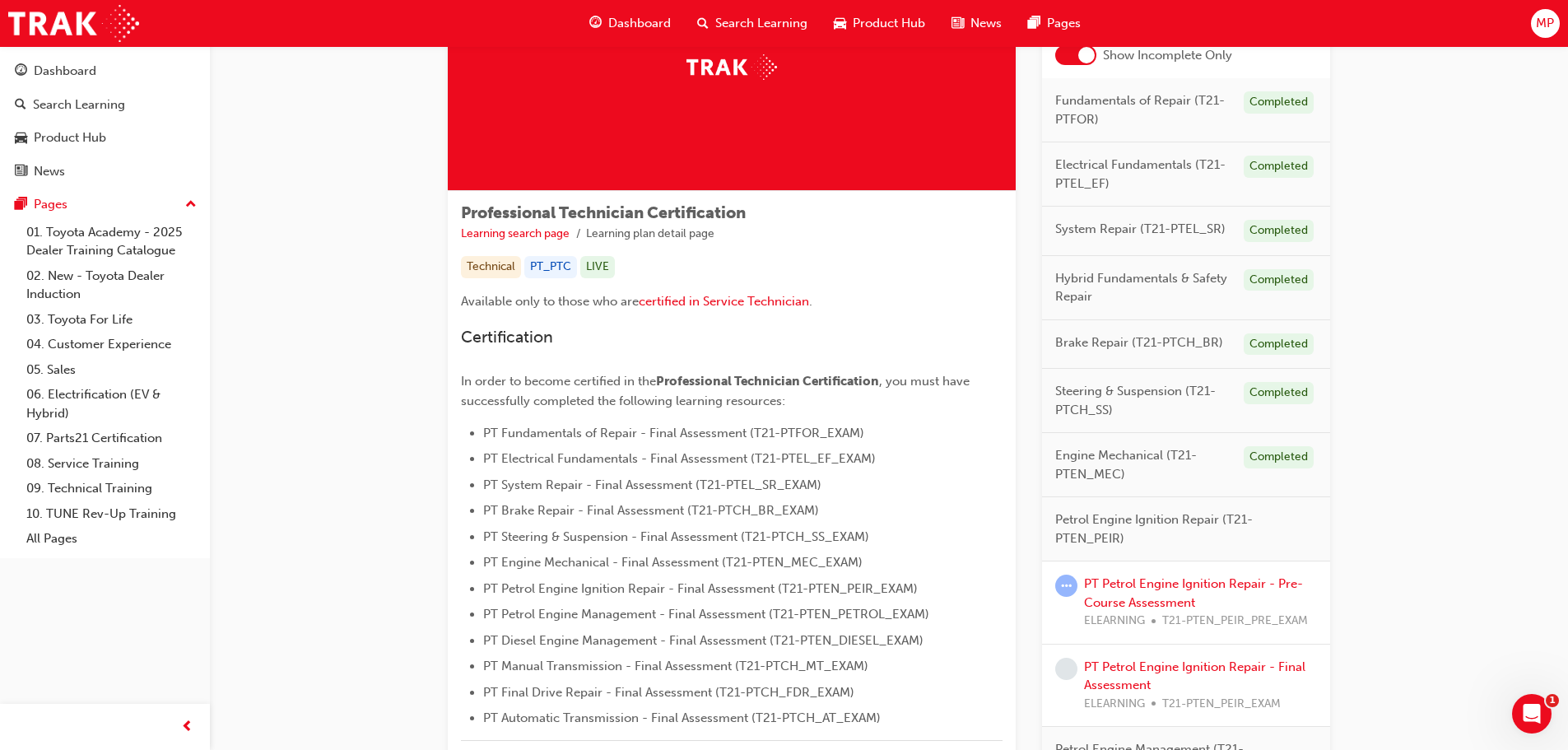
scroll to position [329, 0]
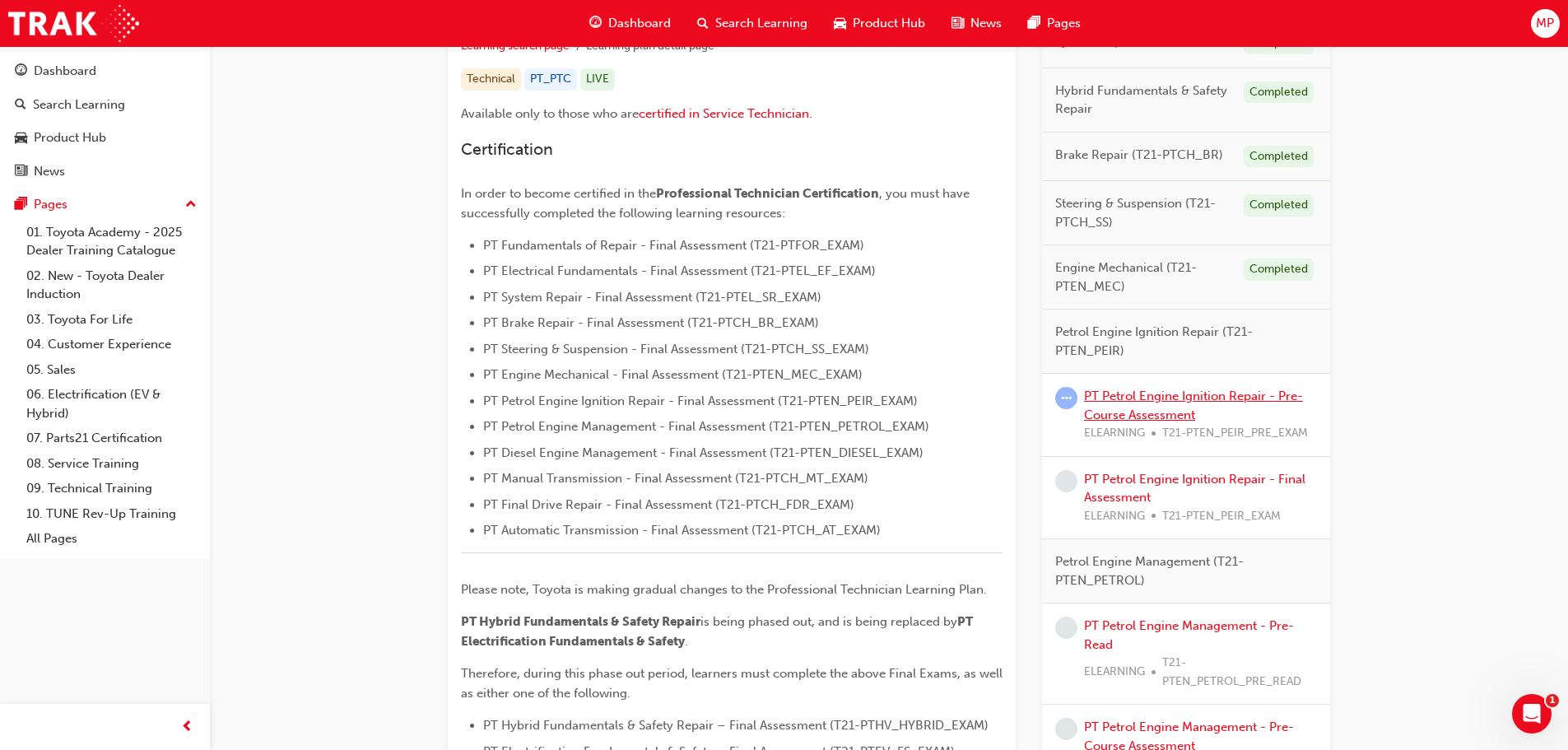
click at [1135, 416] on link "PT Petrol Engine Ignition Repair - Pre-Course Assessment" at bounding box center [1193, 405] width 219 height 34
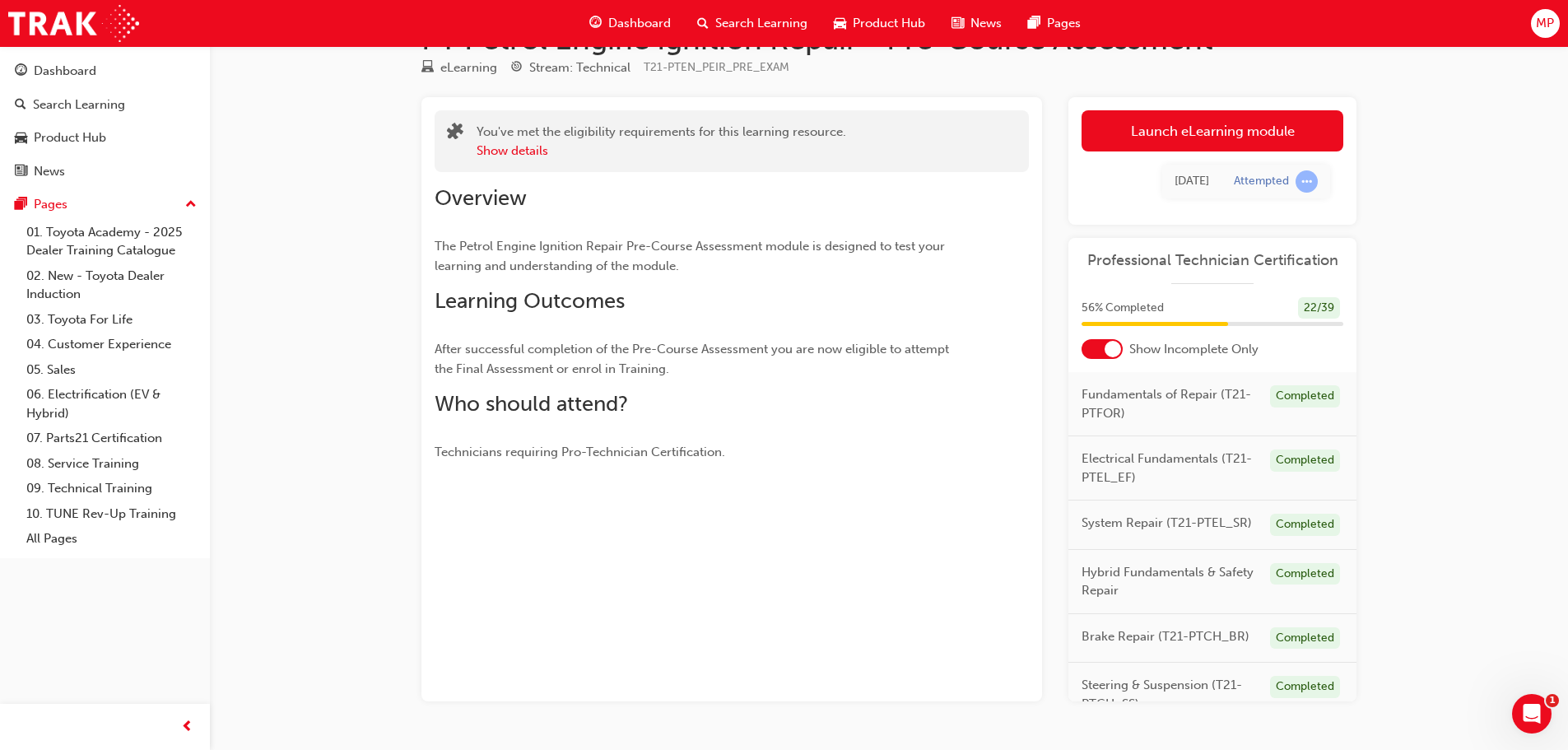
scroll to position [96, 0]
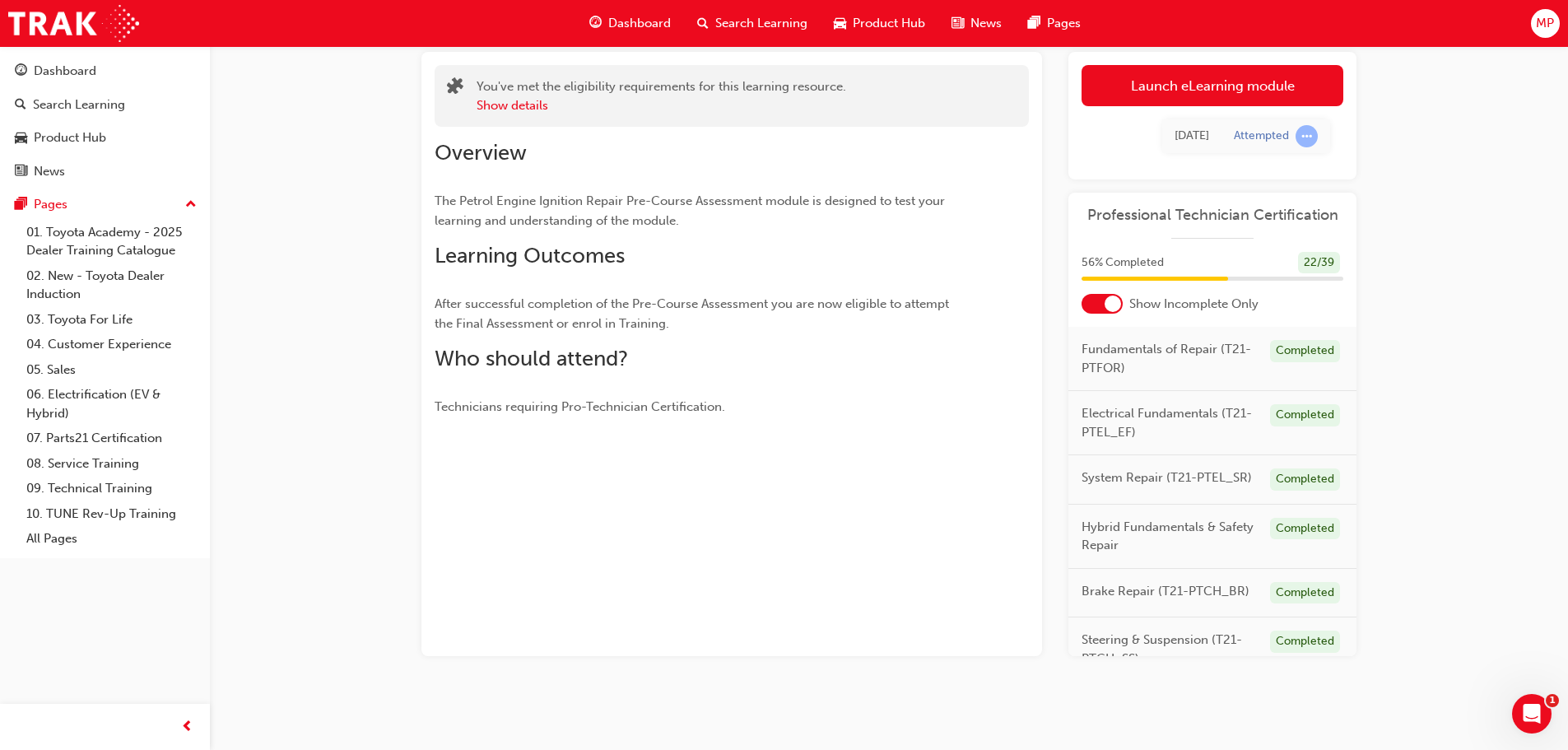
click at [1231, 89] on link "Launch eLearning module" at bounding box center [1212, 84] width 262 height 41
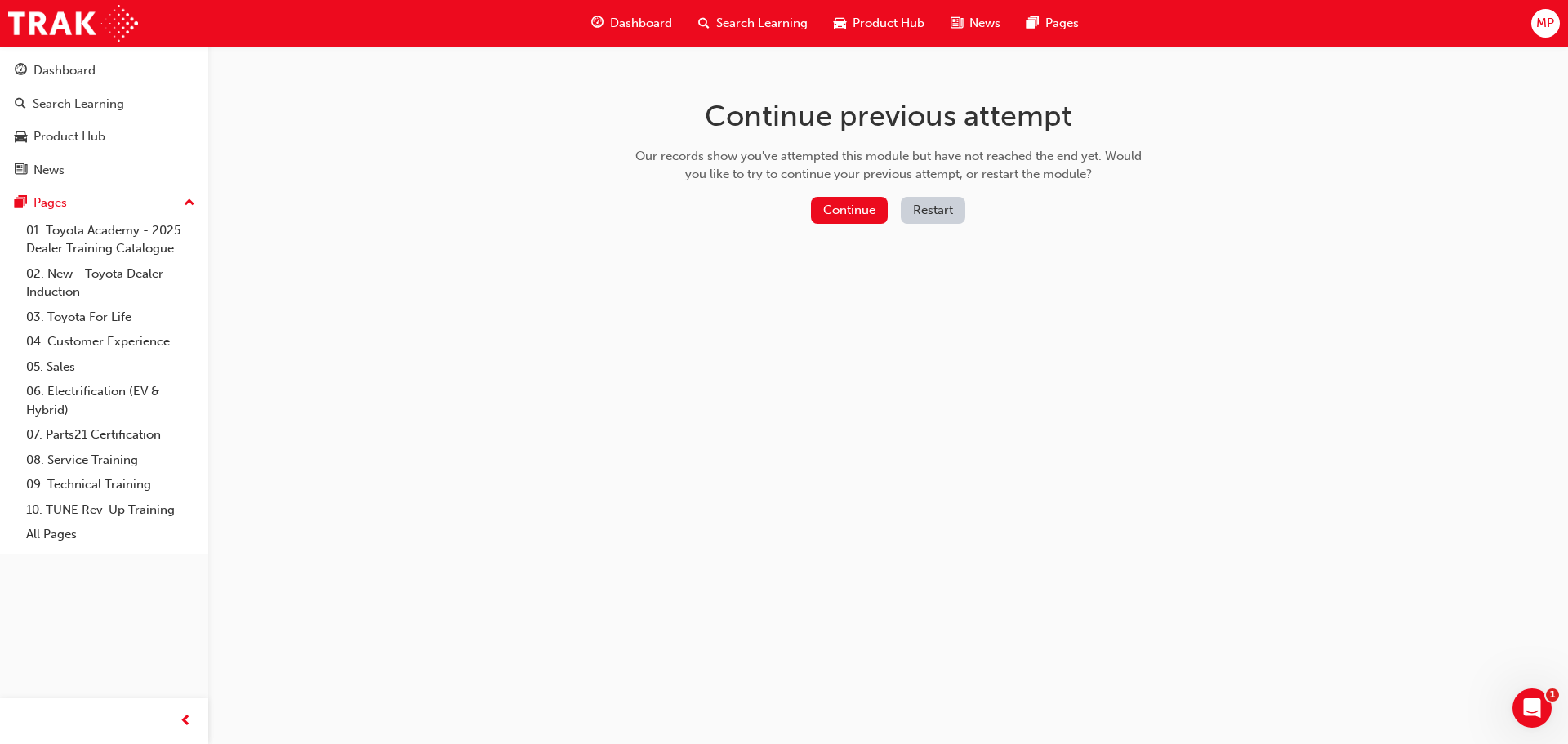
click at [936, 203] on button "Restart" at bounding box center [932, 210] width 64 height 27
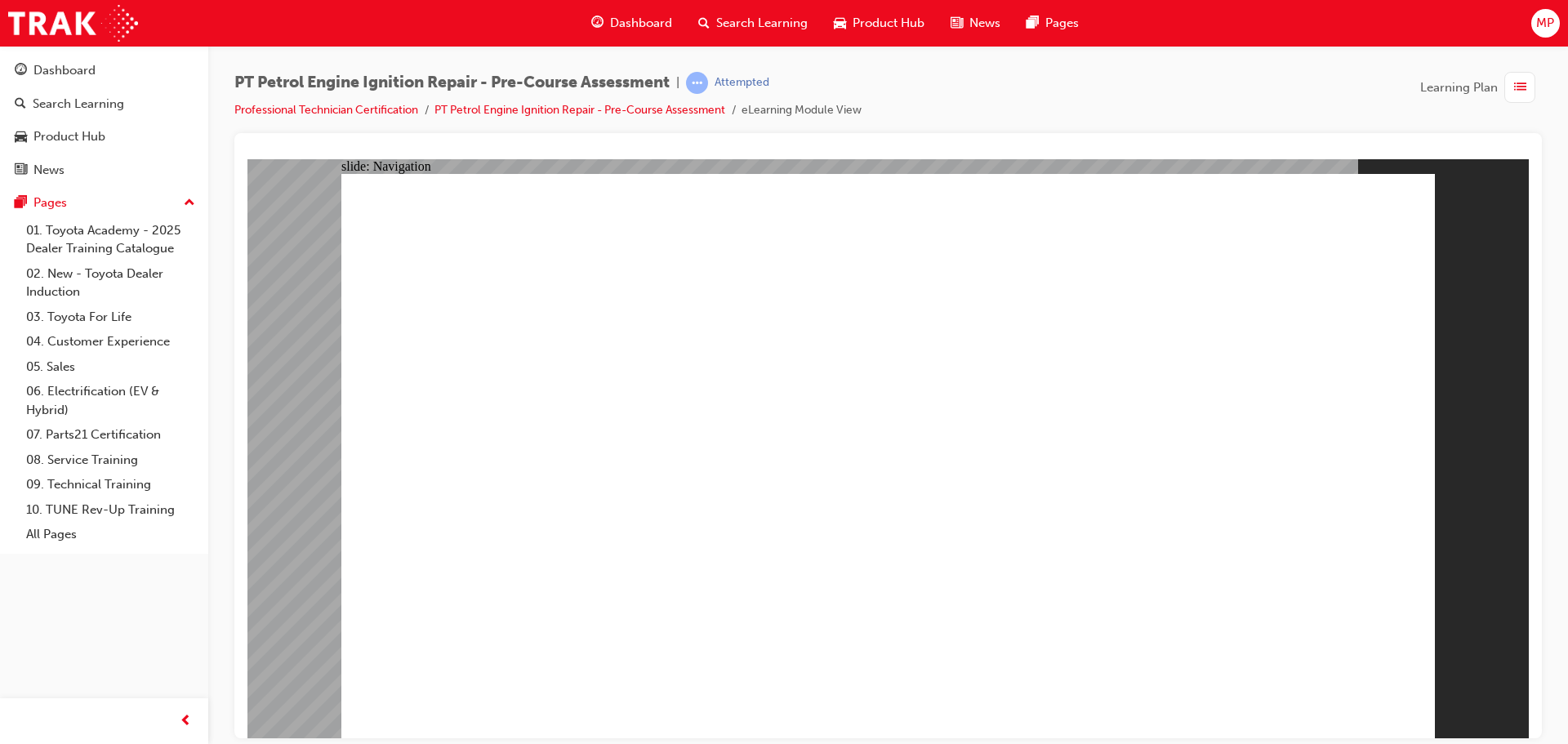
click at [524, 107] on link "PT Petrol Engine Ignition Repair - Pre-Course Assessment" at bounding box center [579, 109] width 291 height 14
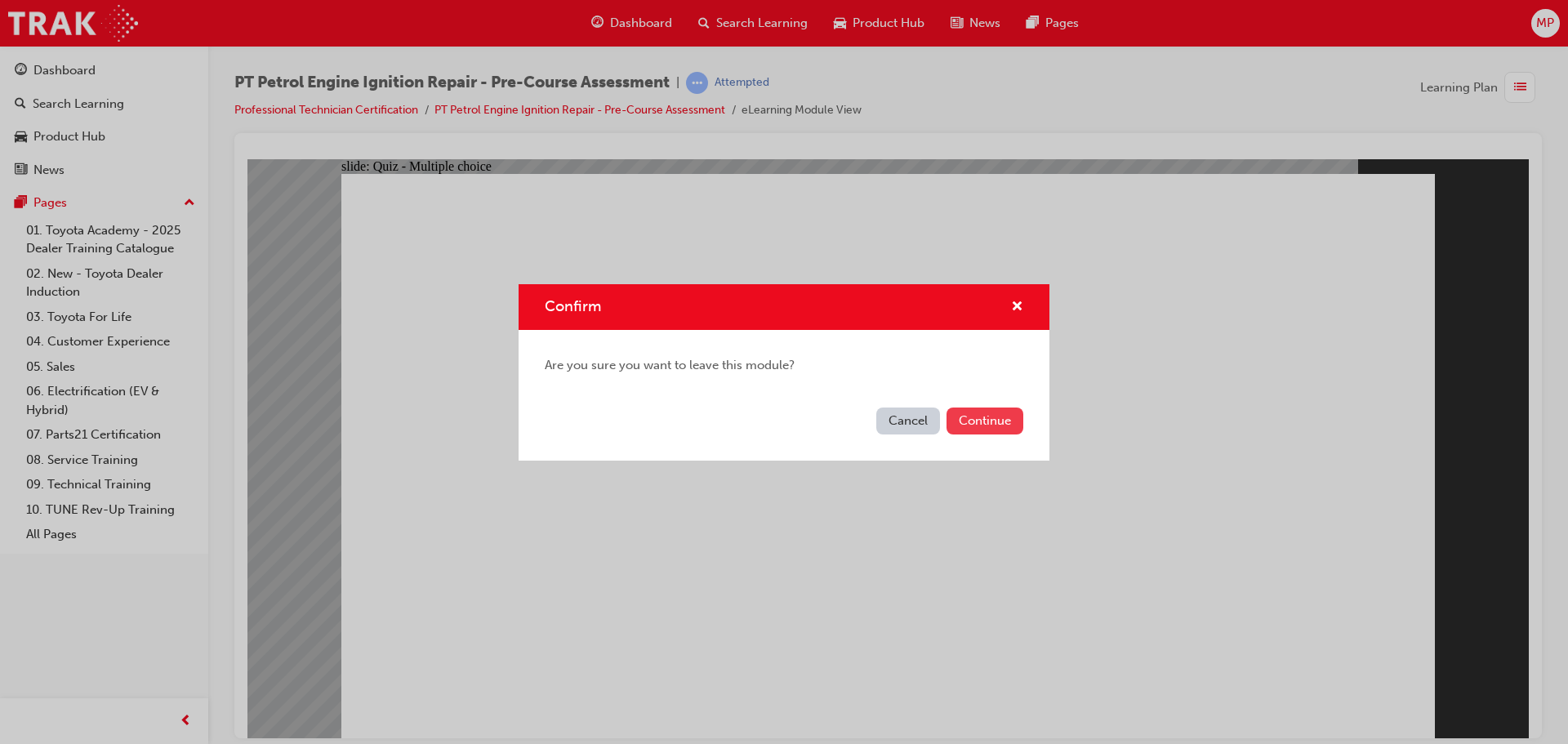
click at [991, 422] on button "Continue" at bounding box center [984, 421] width 76 height 27
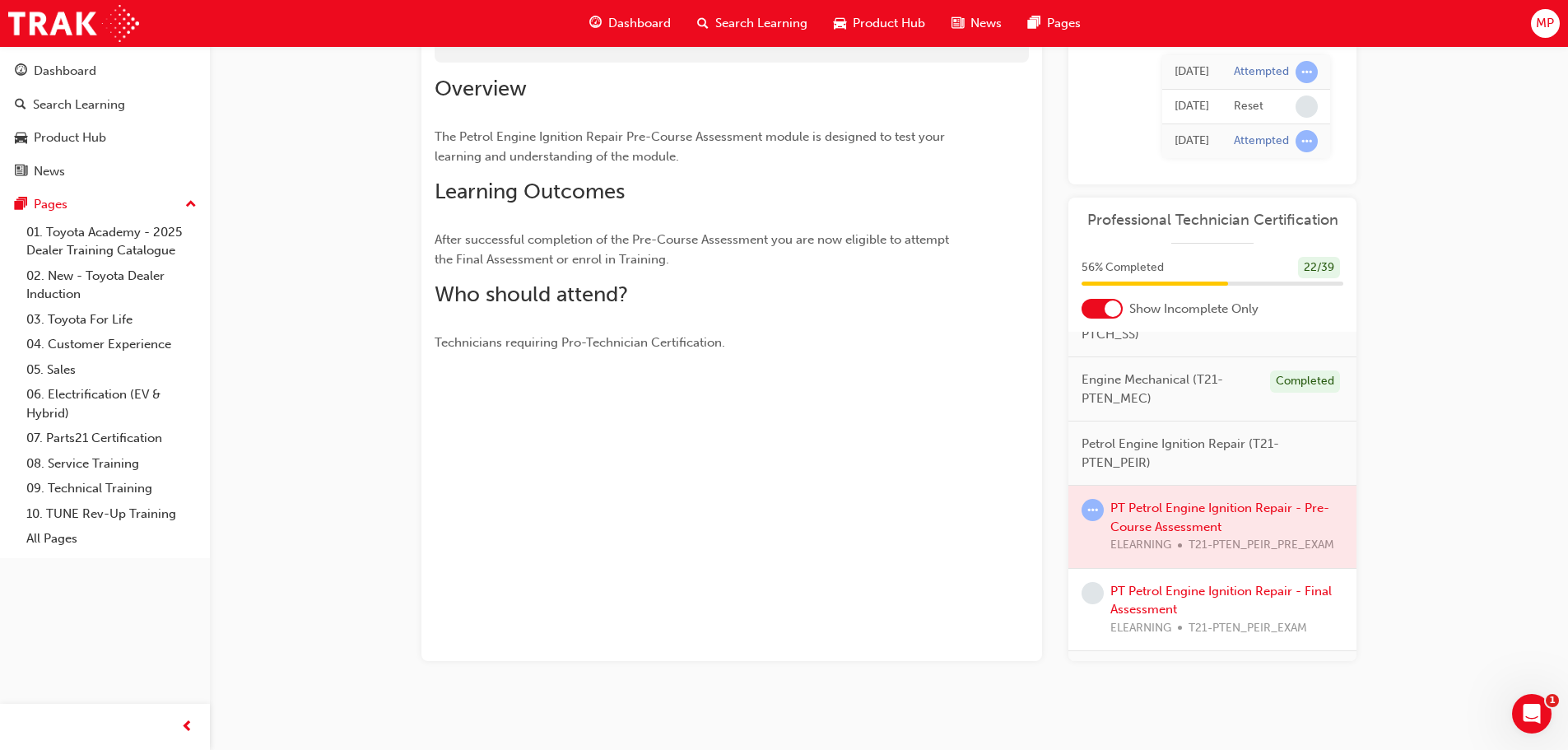
scroll to position [165, 0]
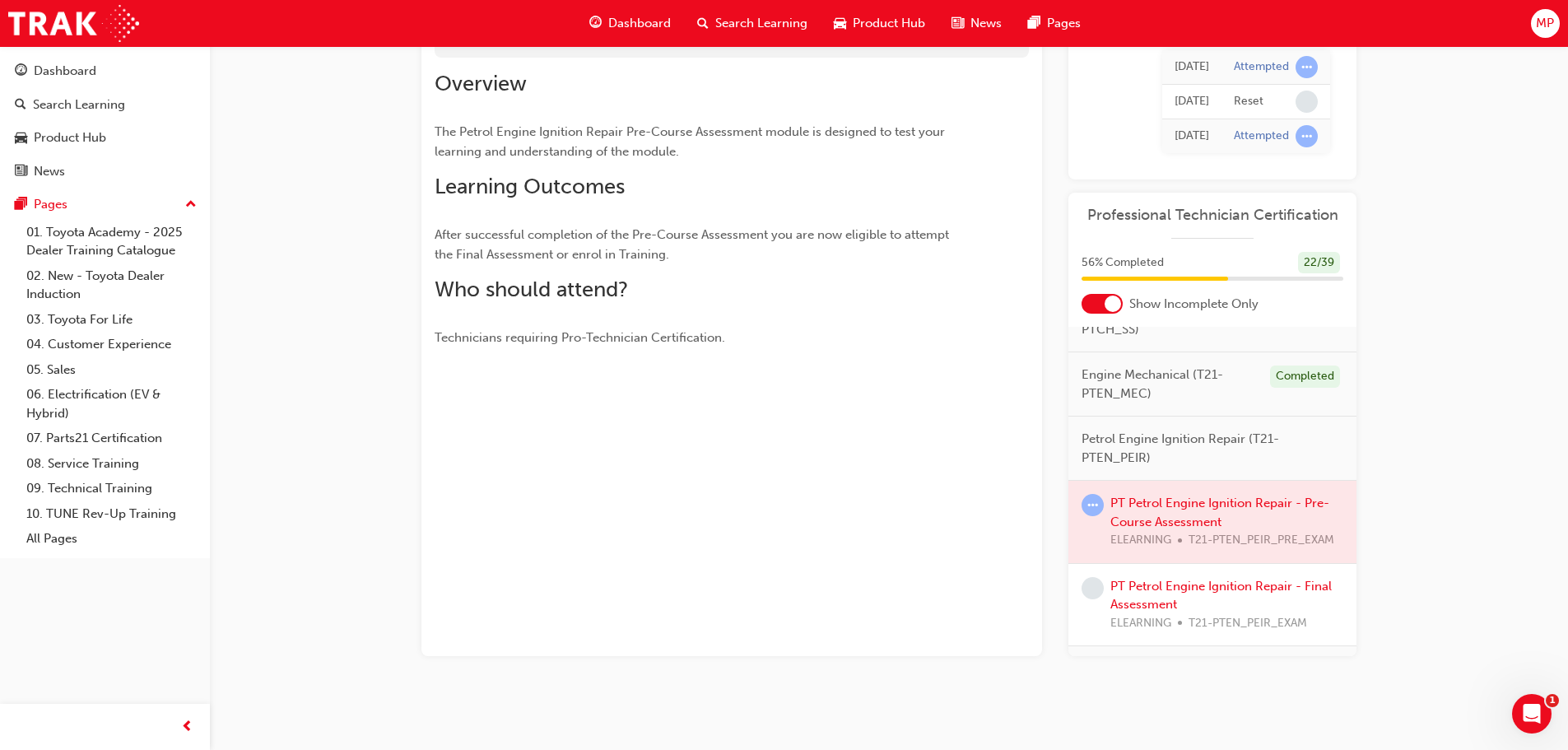
click at [1120, 467] on span "Petrol Engine Ignition Repair (T21-PTEN_PEIR)" at bounding box center [1205, 448] width 249 height 37
drag, startPoint x: 1079, startPoint y: 470, endPoint x: 1172, endPoint y: 498, distance: 97.1
click at [1172, 480] on div "Petrol Engine Ignition Repair (T21-PTEN_PEIR)" at bounding box center [1211, 449] width 288 height 65
copy span "Petrol Engine Ignition Repair (T21-PTEN_PEIR)"
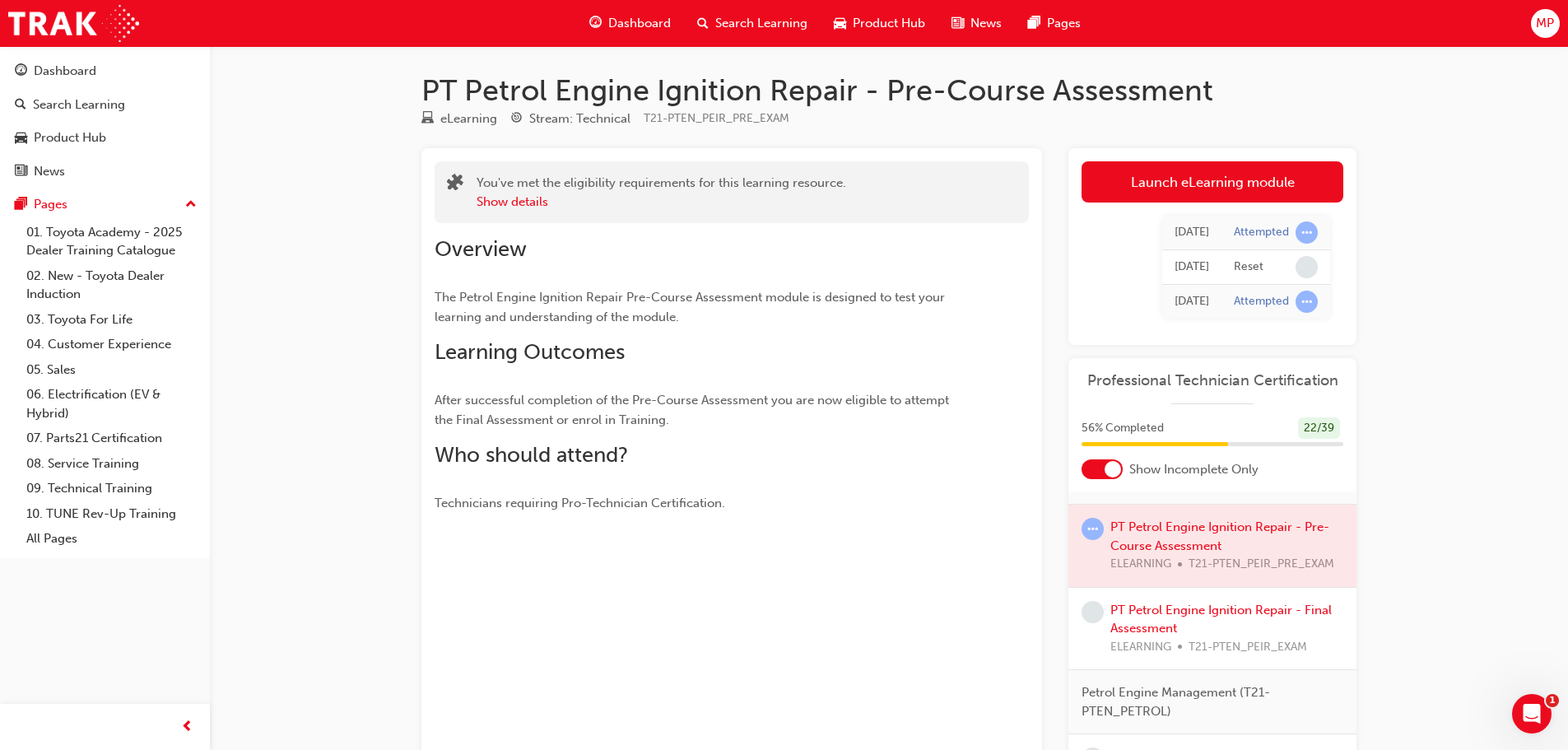
scroll to position [494, 0]
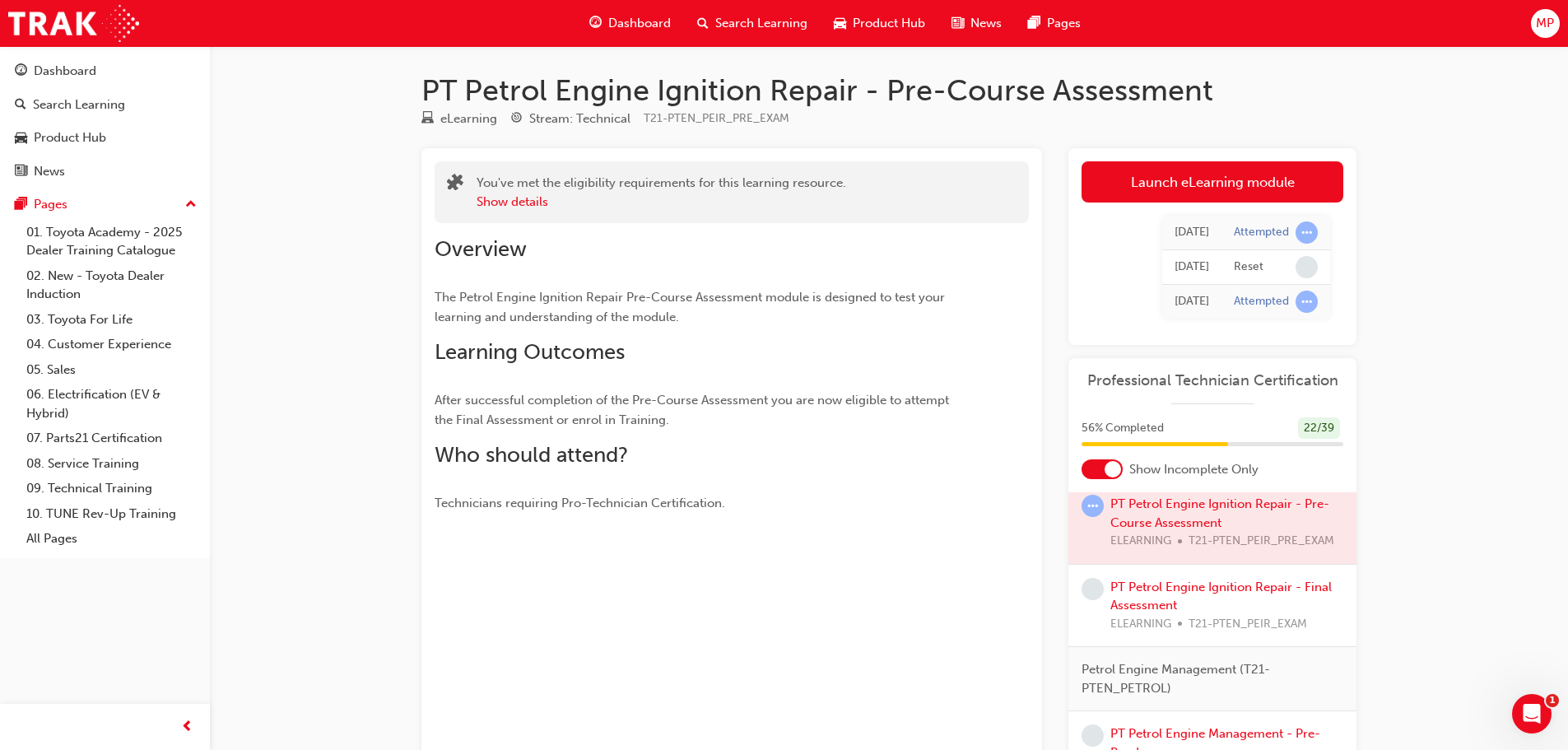
click at [1178, 543] on div at bounding box center [1211, 522] width 288 height 83
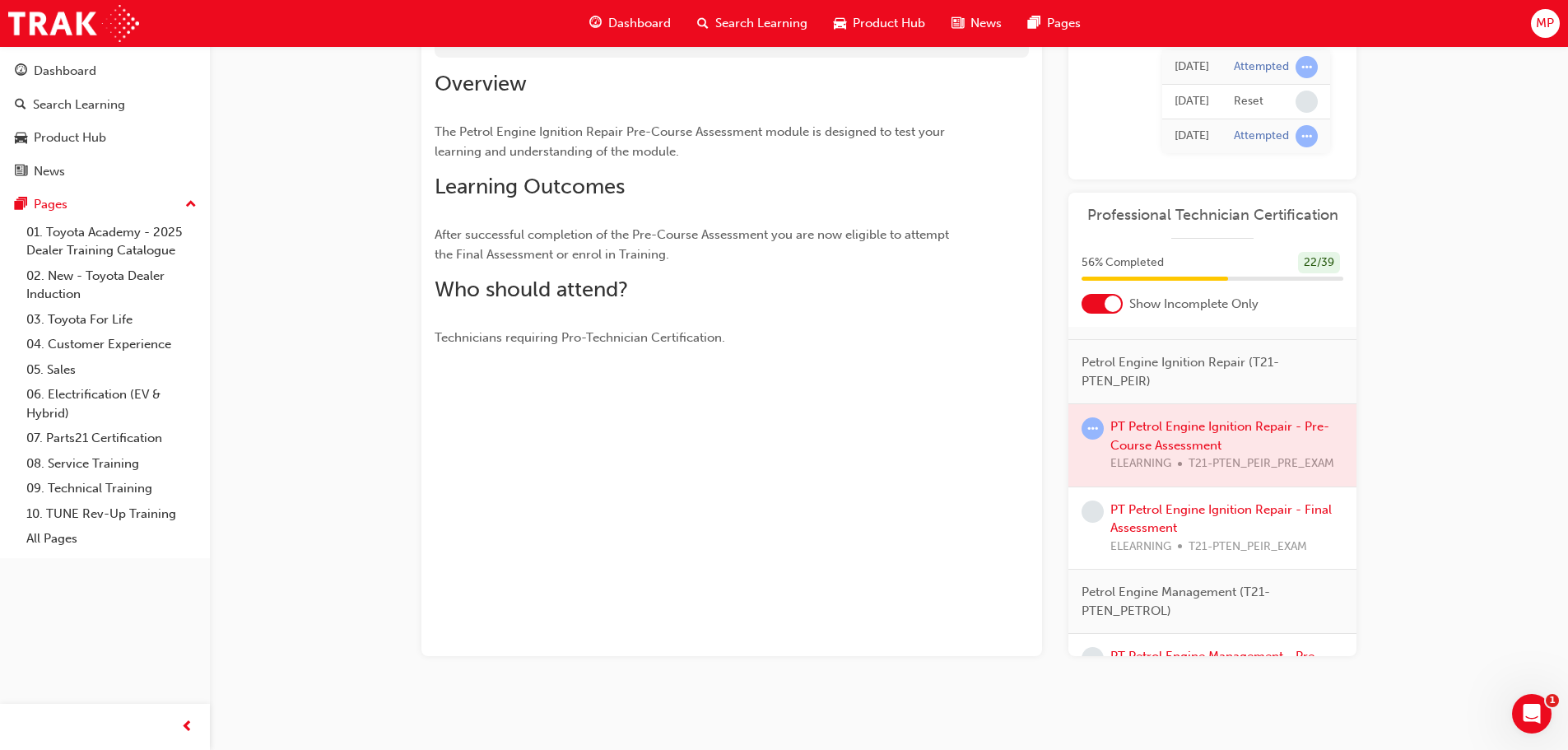
scroll to position [411, 0]
click at [1144, 458] on div at bounding box center [1211, 440] width 288 height 83
click at [1174, 445] on div at bounding box center [1211, 440] width 288 height 83
click at [1187, 471] on div at bounding box center [1211, 440] width 288 height 83
click at [1185, 452] on div at bounding box center [1211, 440] width 288 height 83
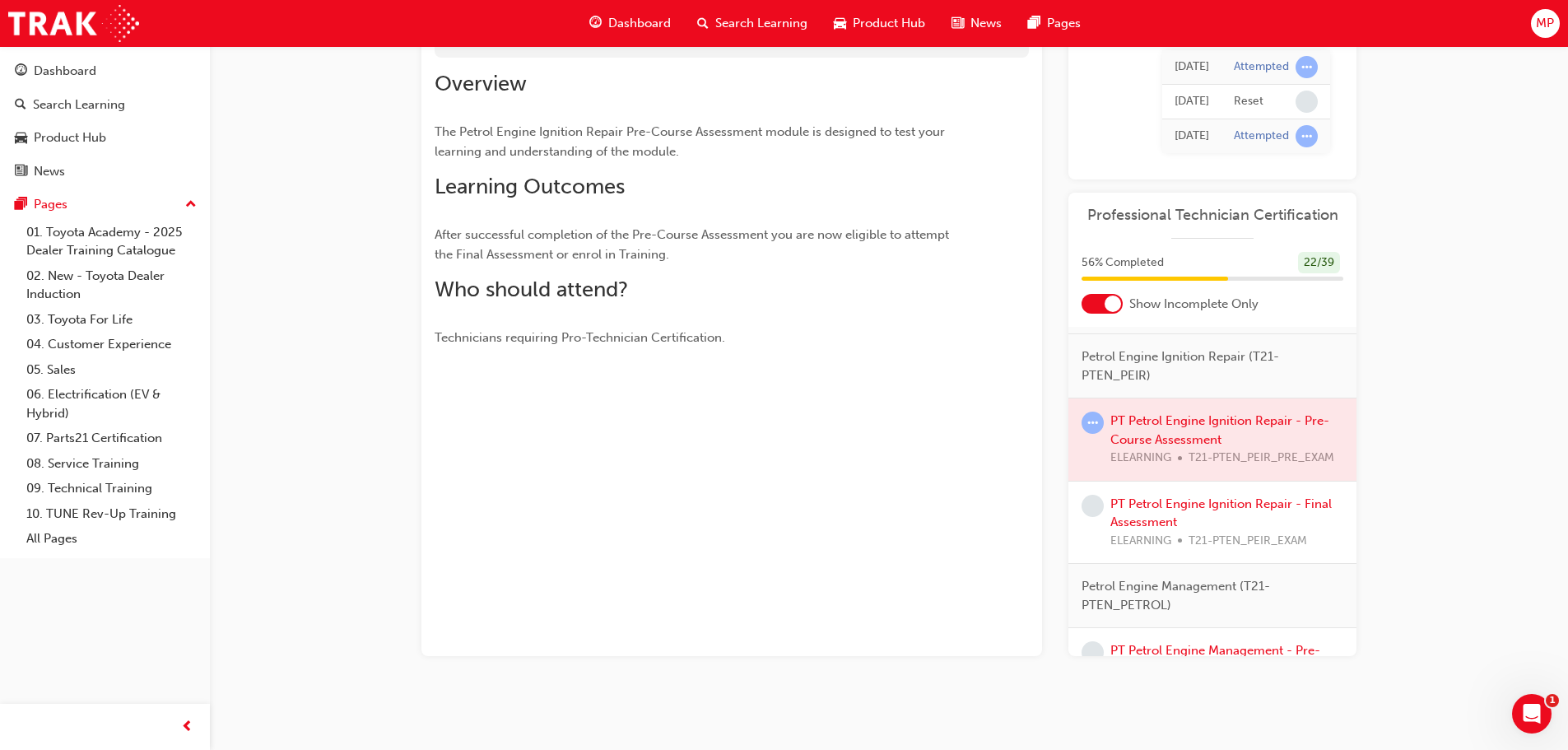
click at [1185, 452] on div at bounding box center [1211, 440] width 288 height 83
drag, startPoint x: 1340, startPoint y: 460, endPoint x: 1288, endPoint y: 483, distance: 56.9
drag, startPoint x: 1288, startPoint y: 483, endPoint x: 1226, endPoint y: 461, distance: 65.8
click at [1226, 461] on div at bounding box center [1211, 440] width 288 height 83
click at [1172, 433] on div at bounding box center [1211, 440] width 288 height 83
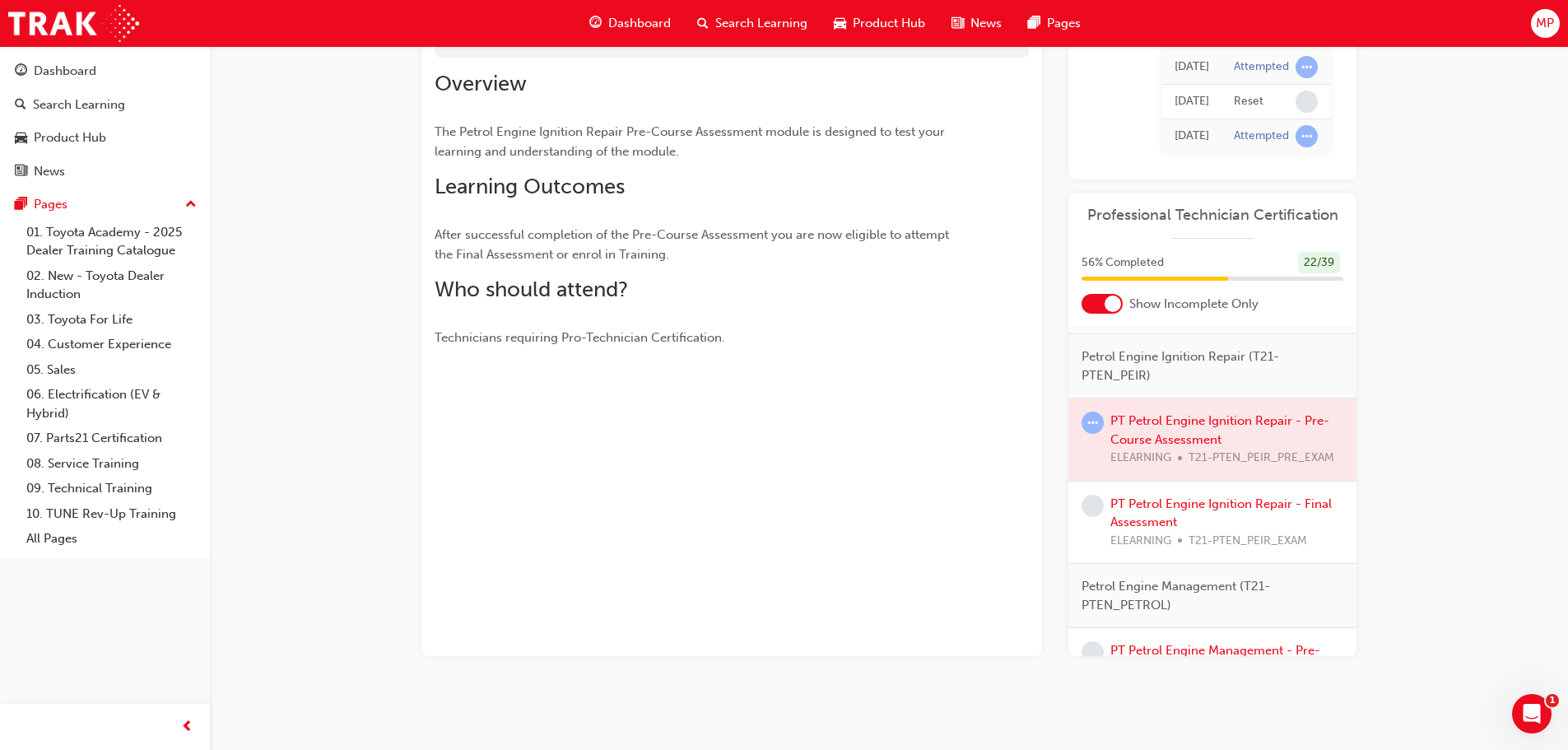
click at [1167, 384] on span "Petrol Engine Ignition Repair (T21-PTEN_PEIR)" at bounding box center [1205, 366] width 249 height 37
click at [1189, 452] on div at bounding box center [1211, 440] width 288 height 83
click at [1190, 452] on div at bounding box center [1211, 440] width 288 height 83
click at [1156, 530] on link "PT Petrol Engine Ignition Repair - Final Assessment" at bounding box center [1221, 514] width 221 height 34
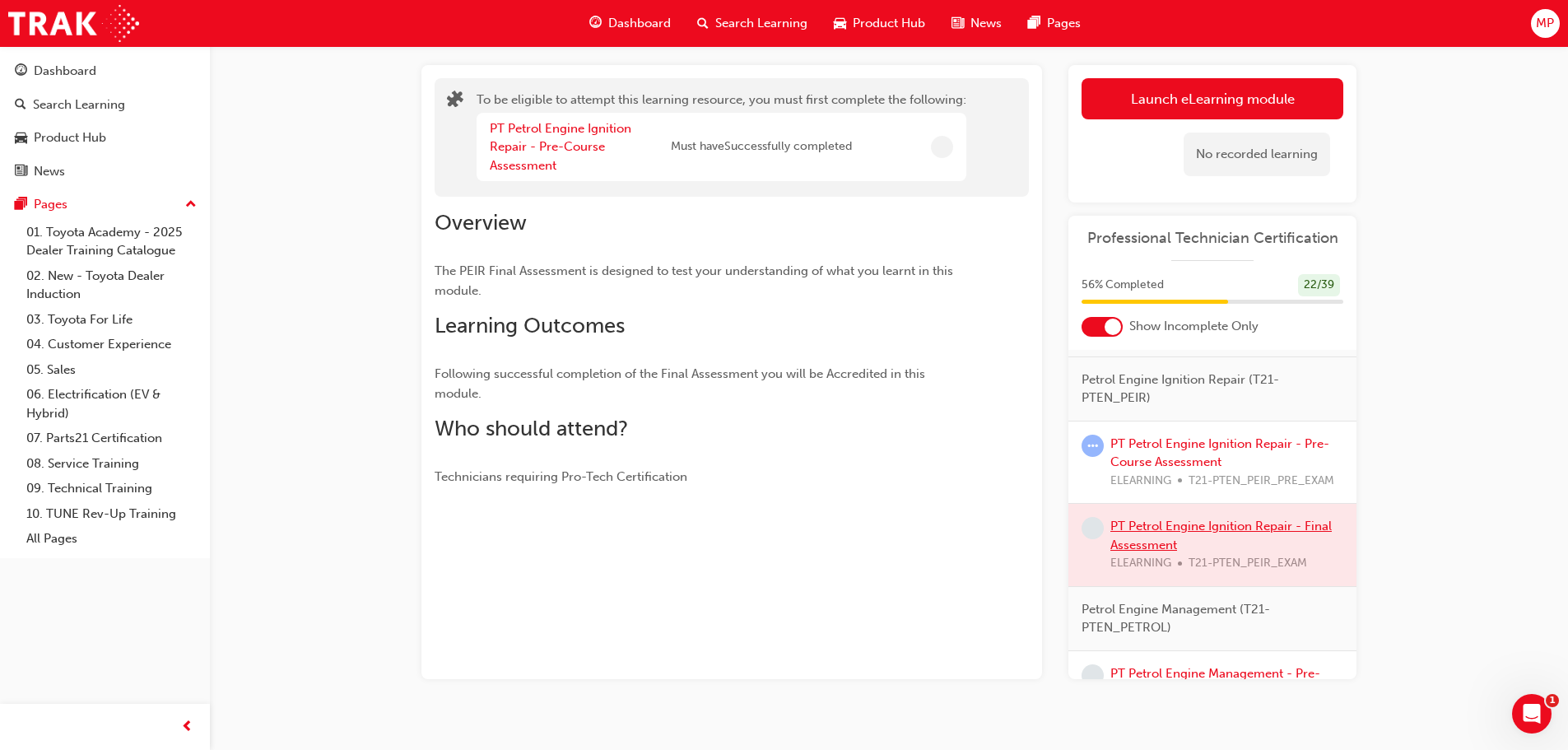
scroll to position [106, 0]
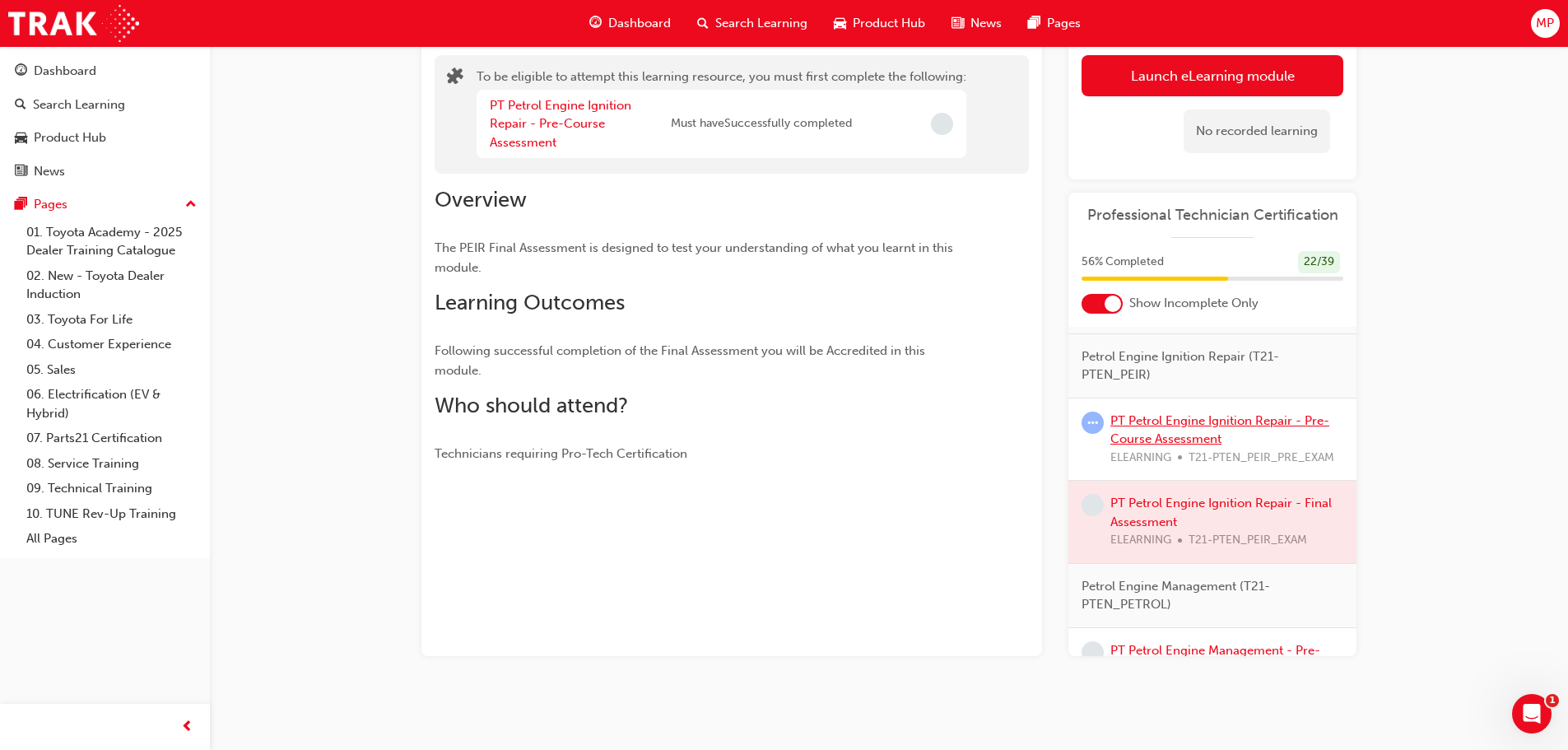
click at [1206, 447] on link "PT Petrol Engine Ignition Repair - Pre-Course Assessment" at bounding box center [1220, 430] width 219 height 34
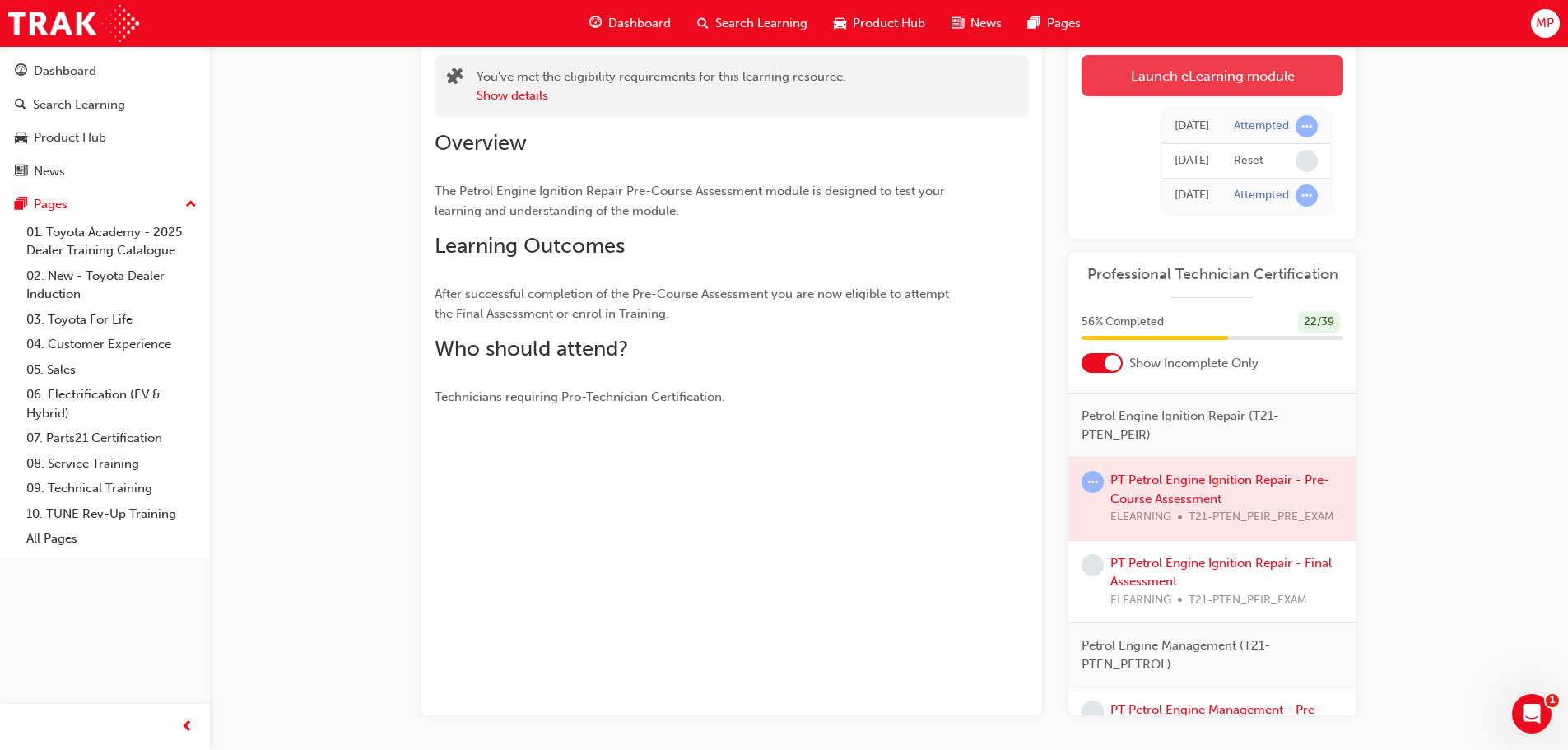
click at [1189, 70] on link "Launch eLearning module" at bounding box center [1212, 75] width 262 height 41
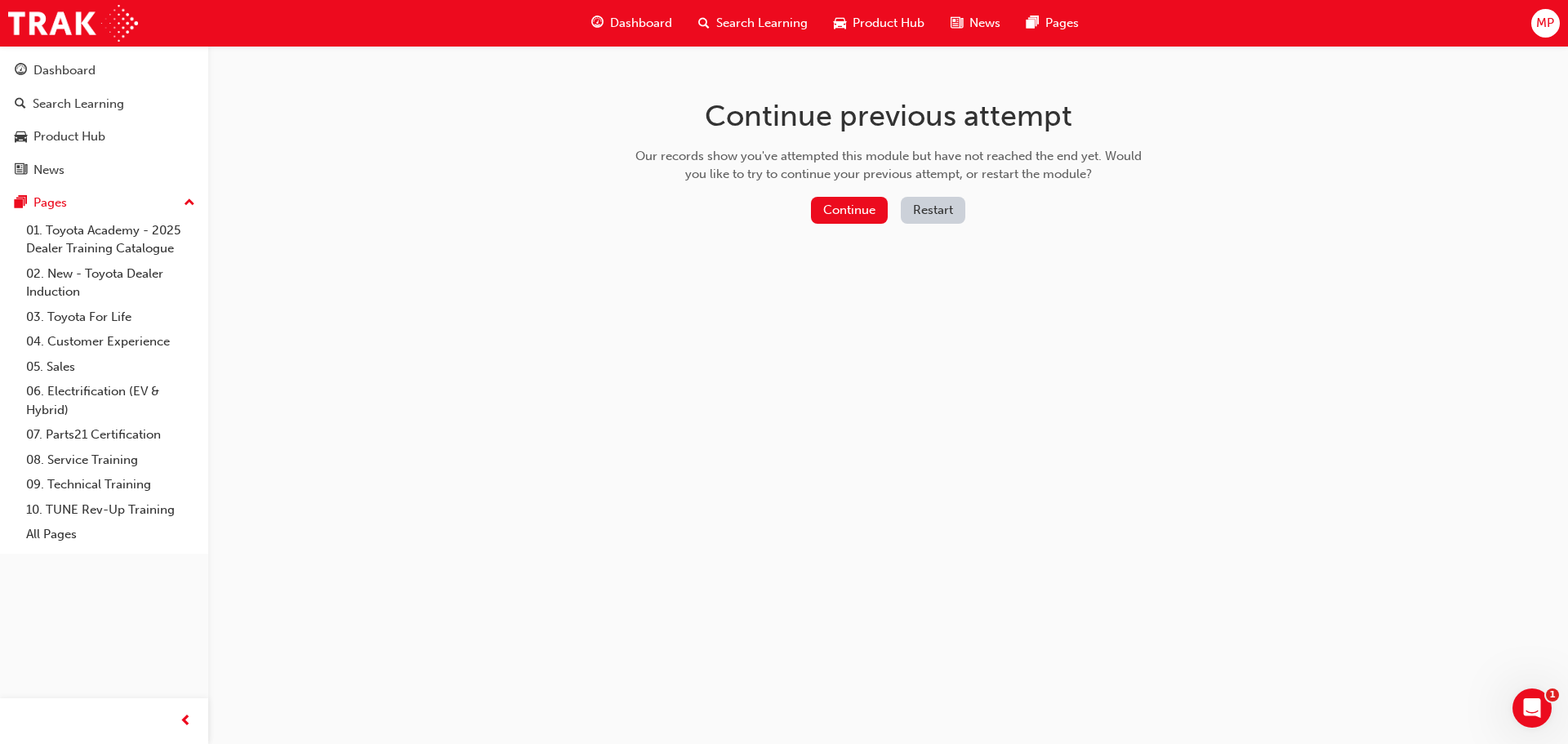
click at [849, 192] on div "Continue previous attempt Our records show you've attempted this module but hav…" at bounding box center [888, 164] width 531 height 236
click at [848, 195] on div "Continue previous attempt Our records show you've attempted this module but hav…" at bounding box center [888, 164] width 531 height 236
click at [865, 201] on button "Continue" at bounding box center [849, 210] width 76 height 27
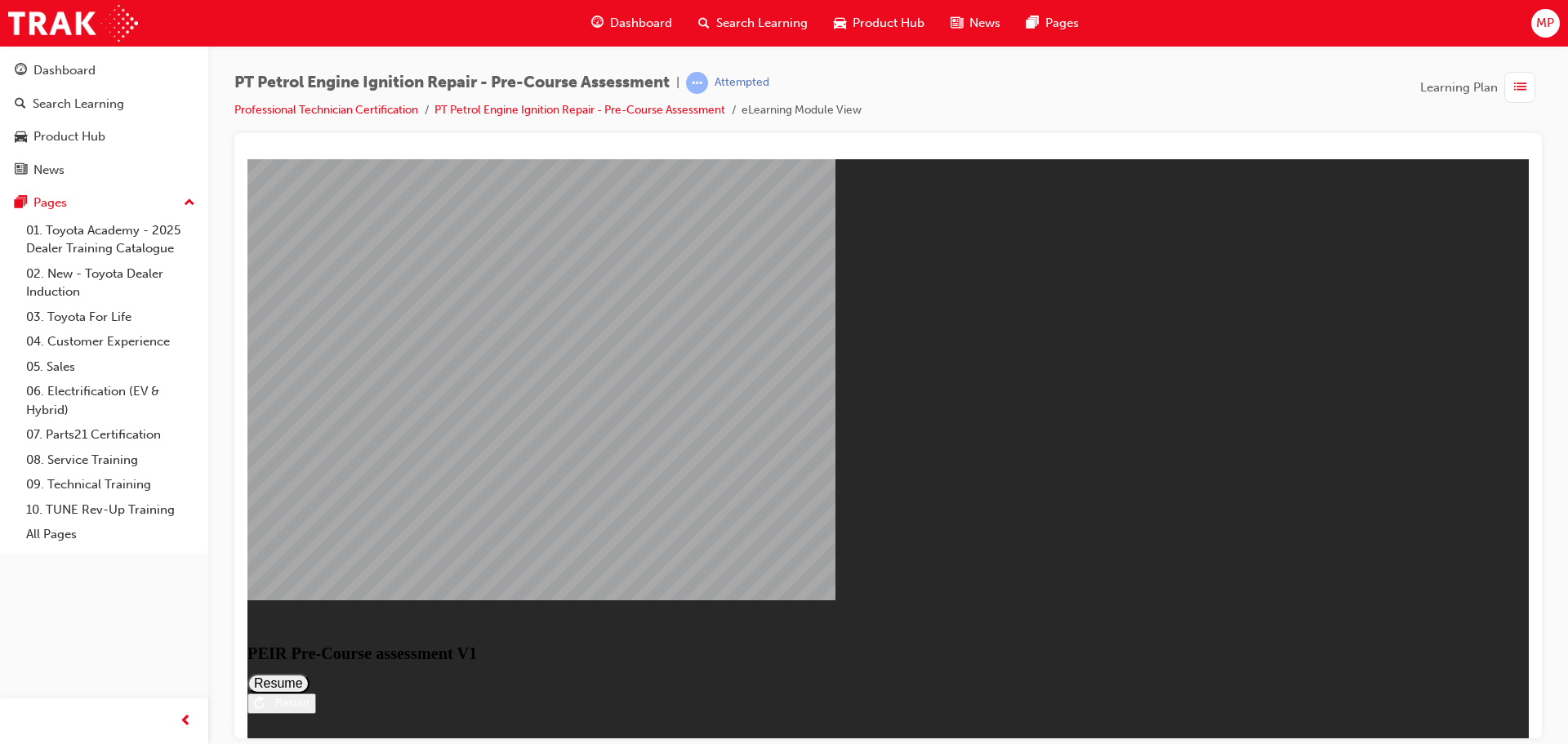
click at [310, 696] on div "Restart" at bounding box center [287, 702] width 45 height 12
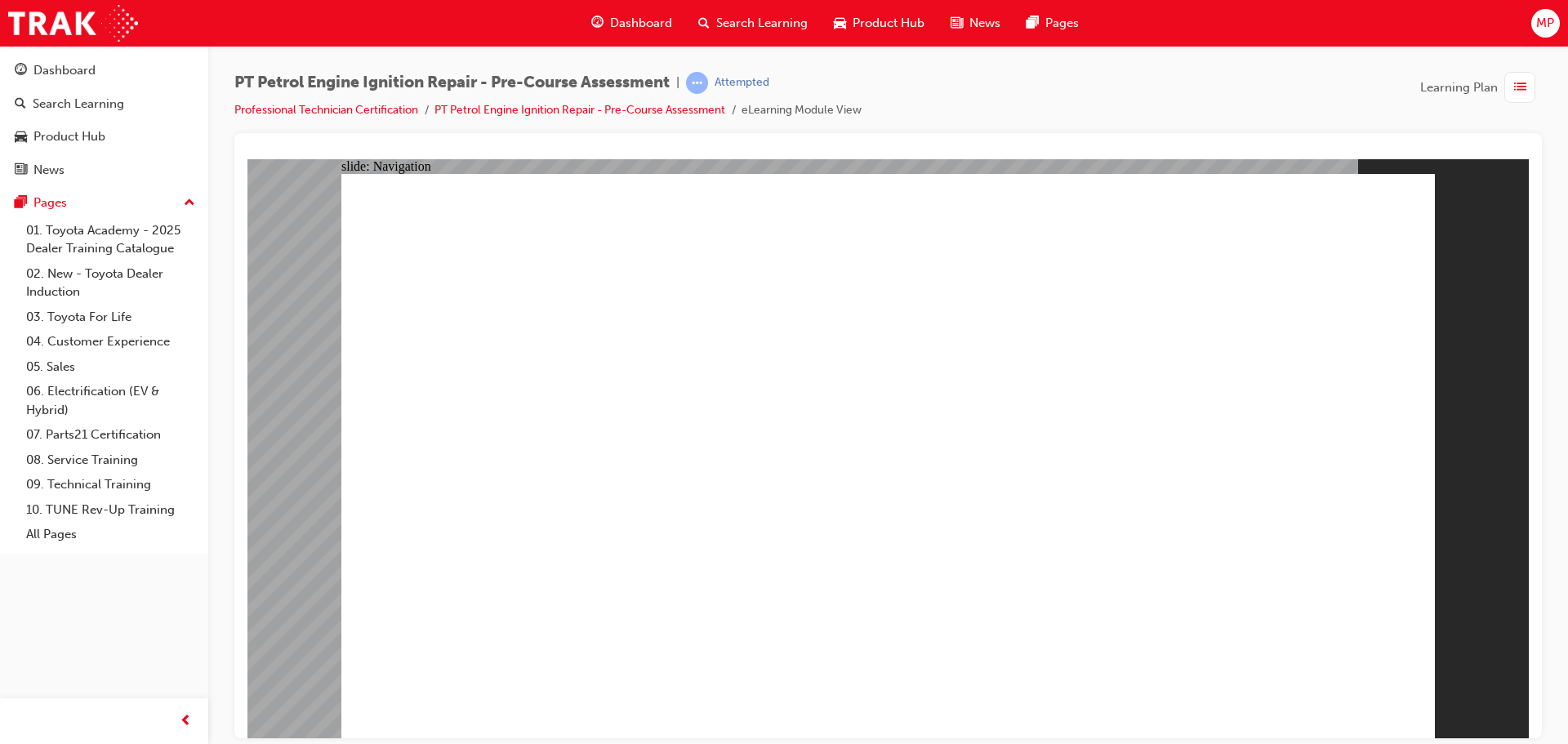
drag, startPoint x: 1090, startPoint y: 267, endPoint x: 1159, endPoint y: 254, distance: 70.2
radio input "true"
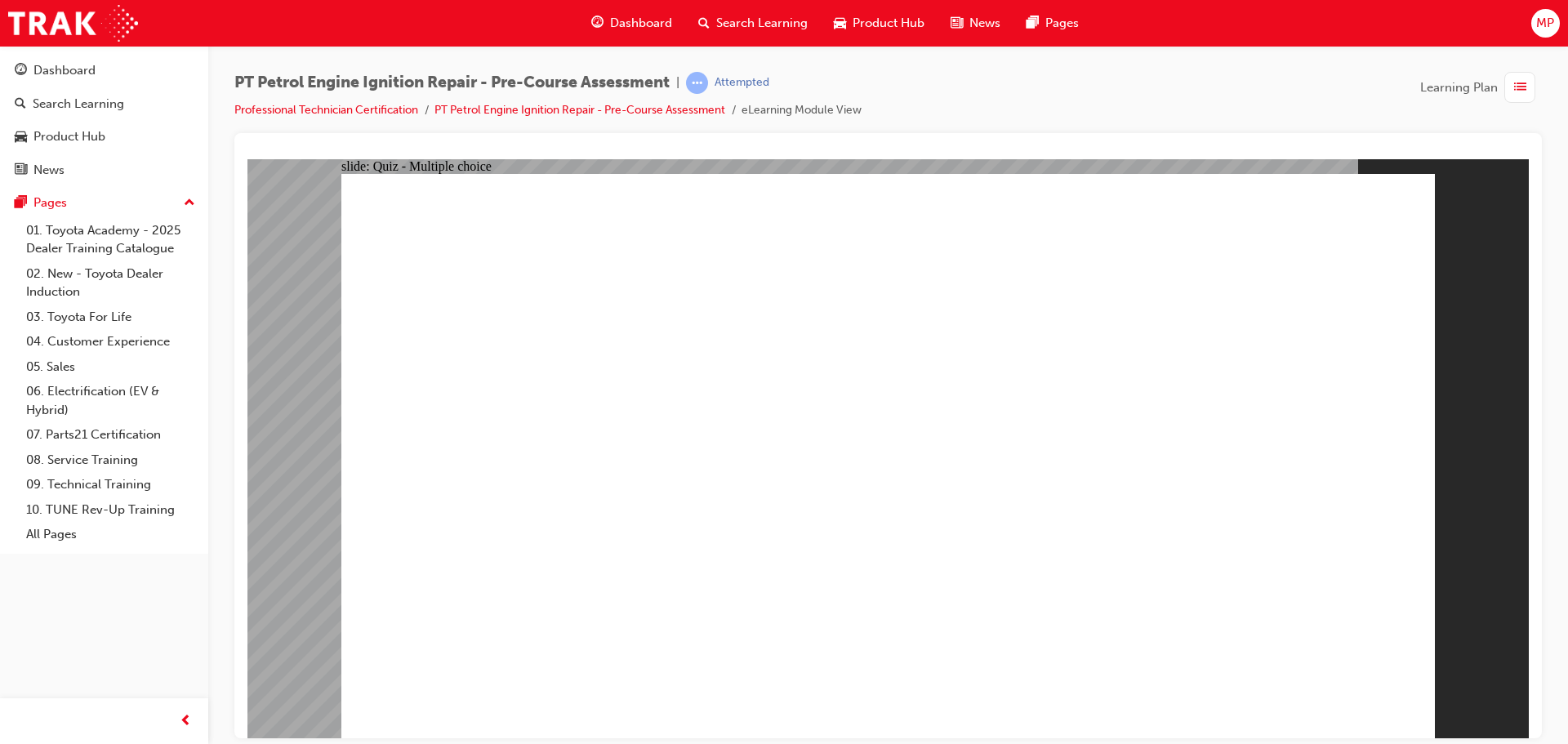
drag, startPoint x: 1040, startPoint y: 267, endPoint x: 1289, endPoint y: 315, distance: 253.6
radio input "true"
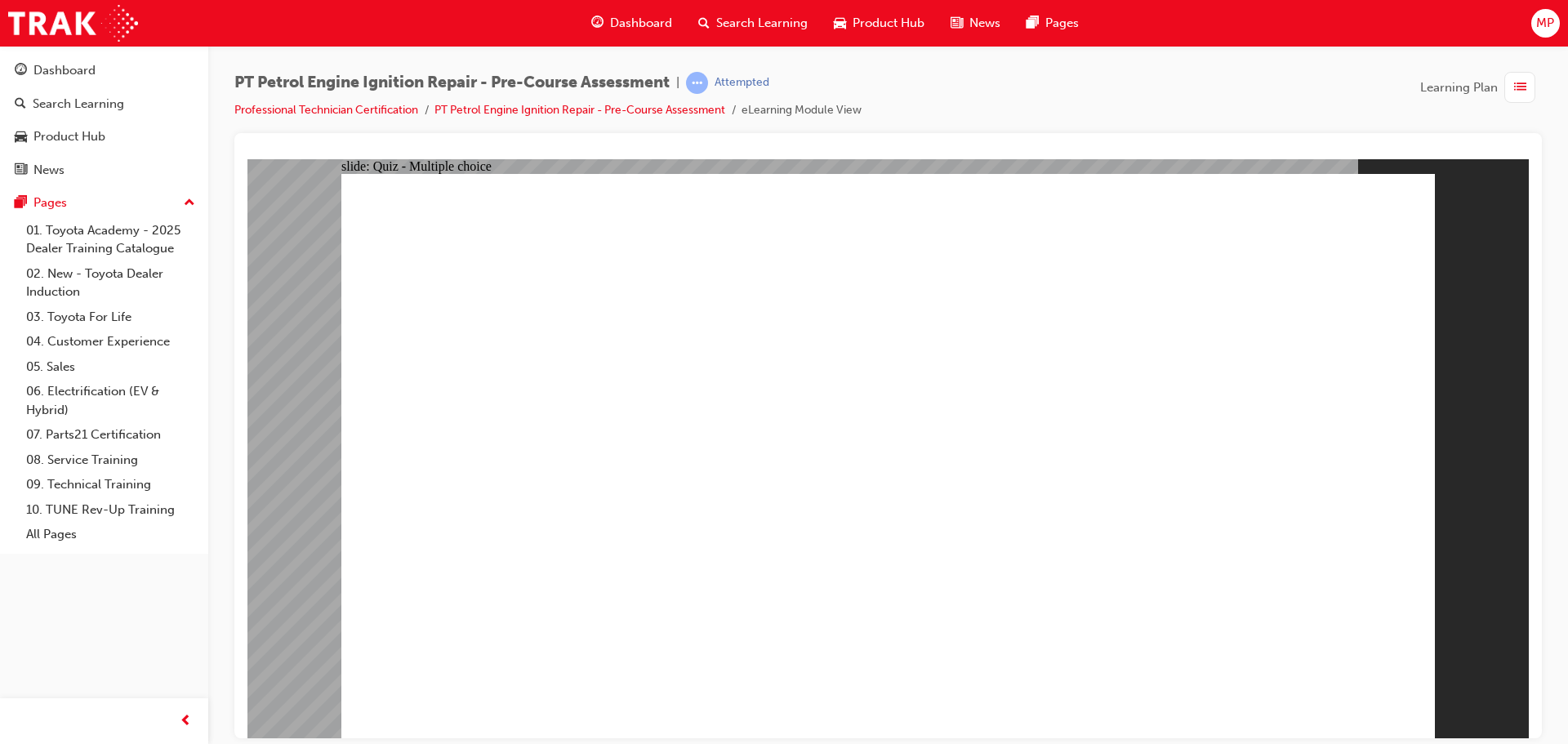
drag, startPoint x: 846, startPoint y: 641, endPoint x: 771, endPoint y: 610, distance: 81.2
radio input "true"
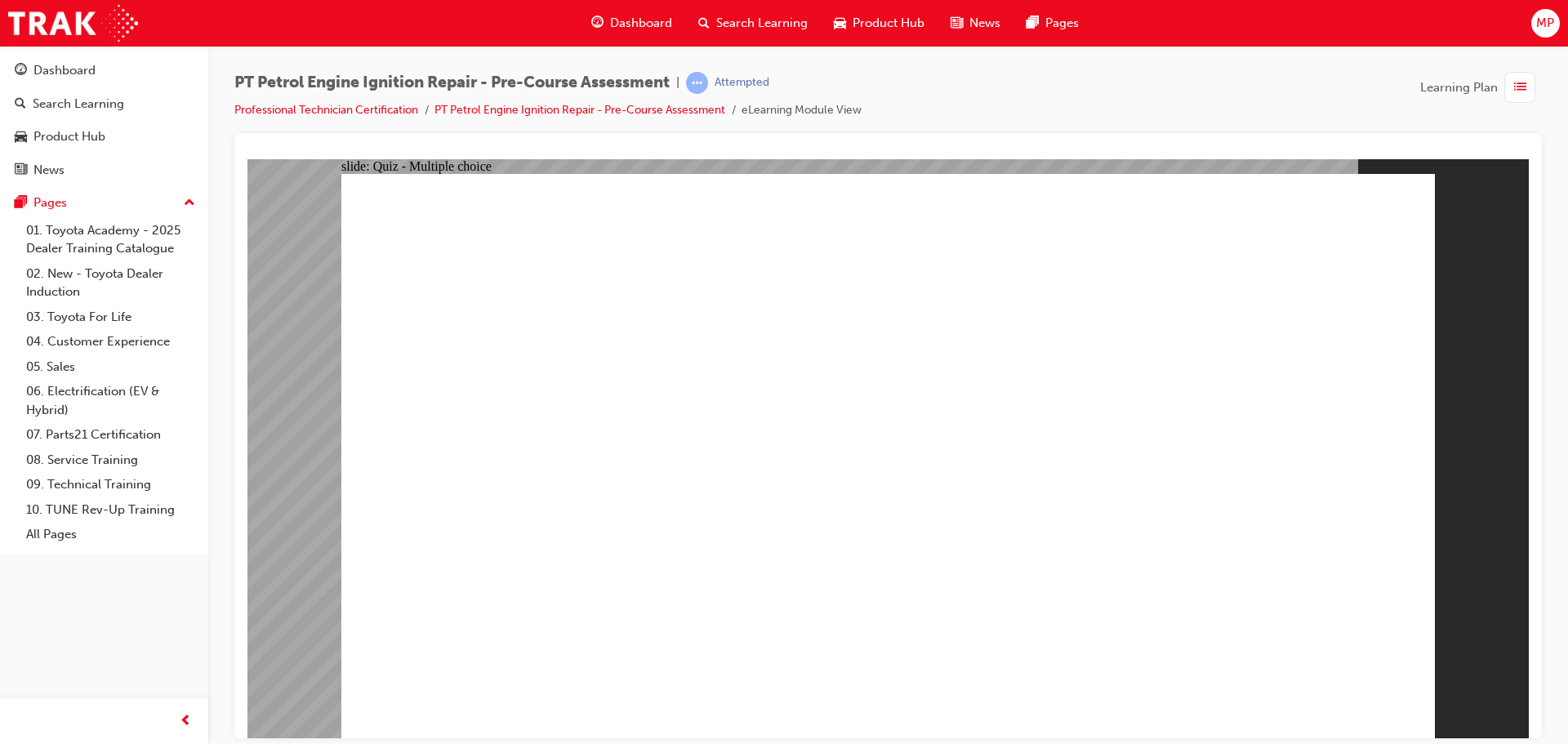
radio input "true"
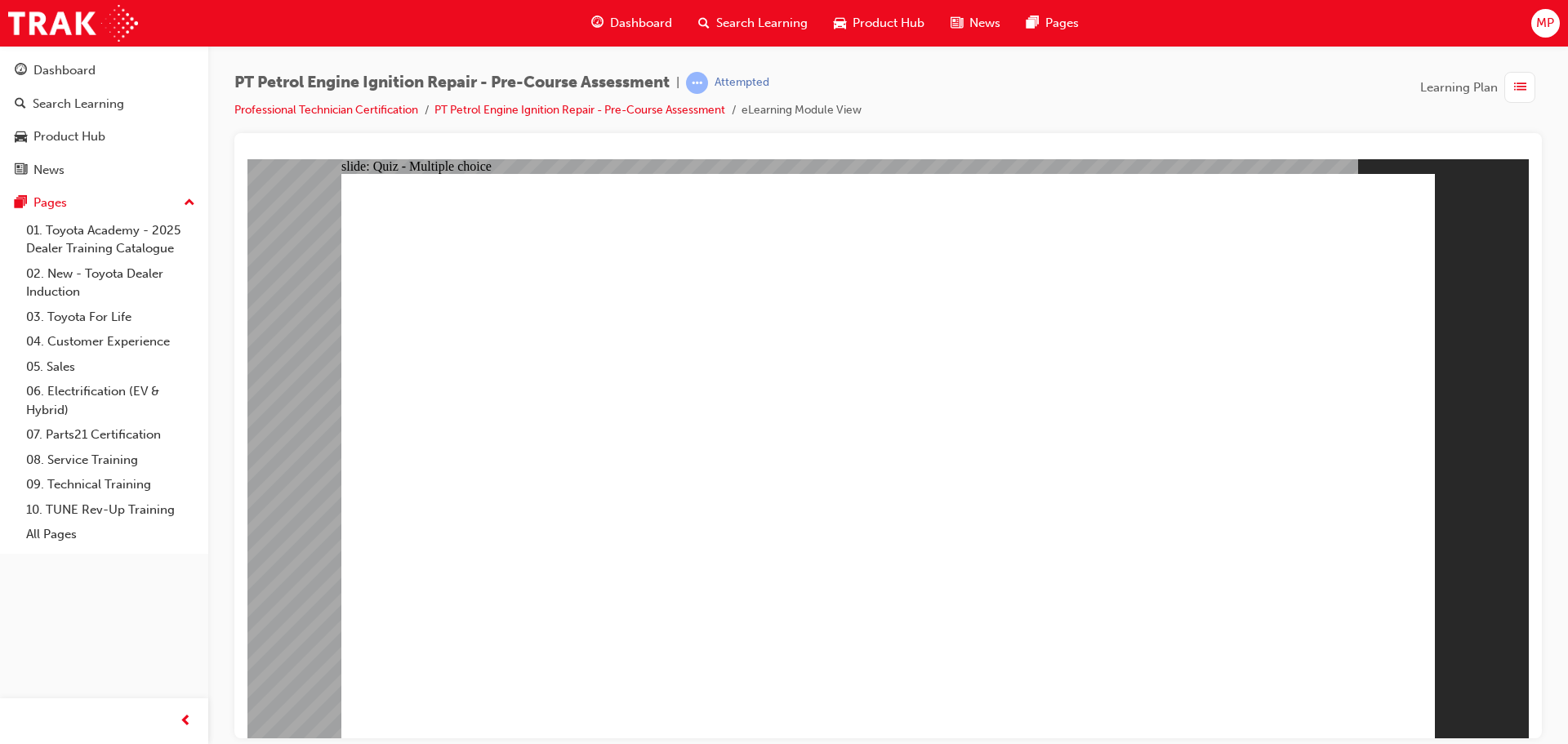
radio input "false"
radio input "true"
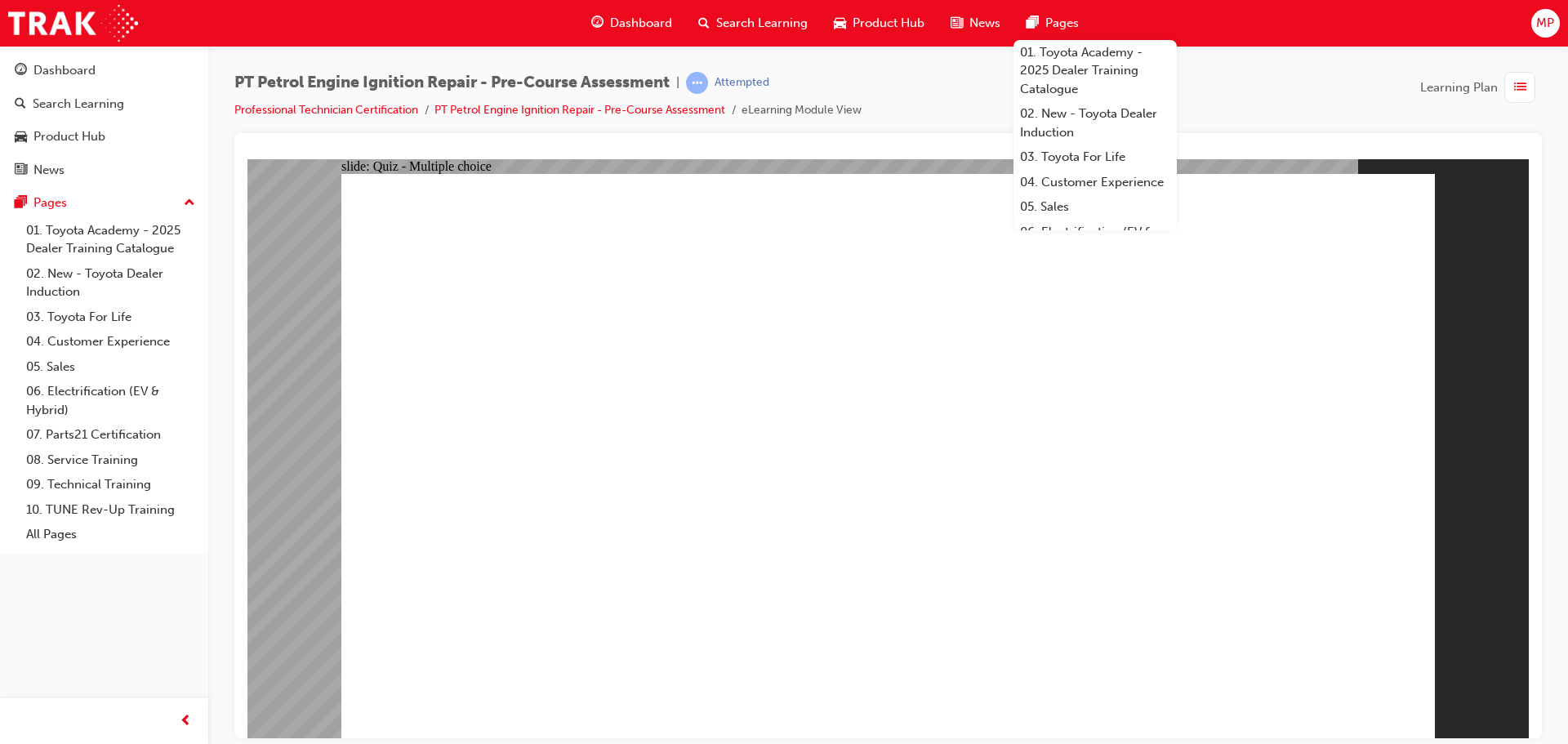
radio input "true"
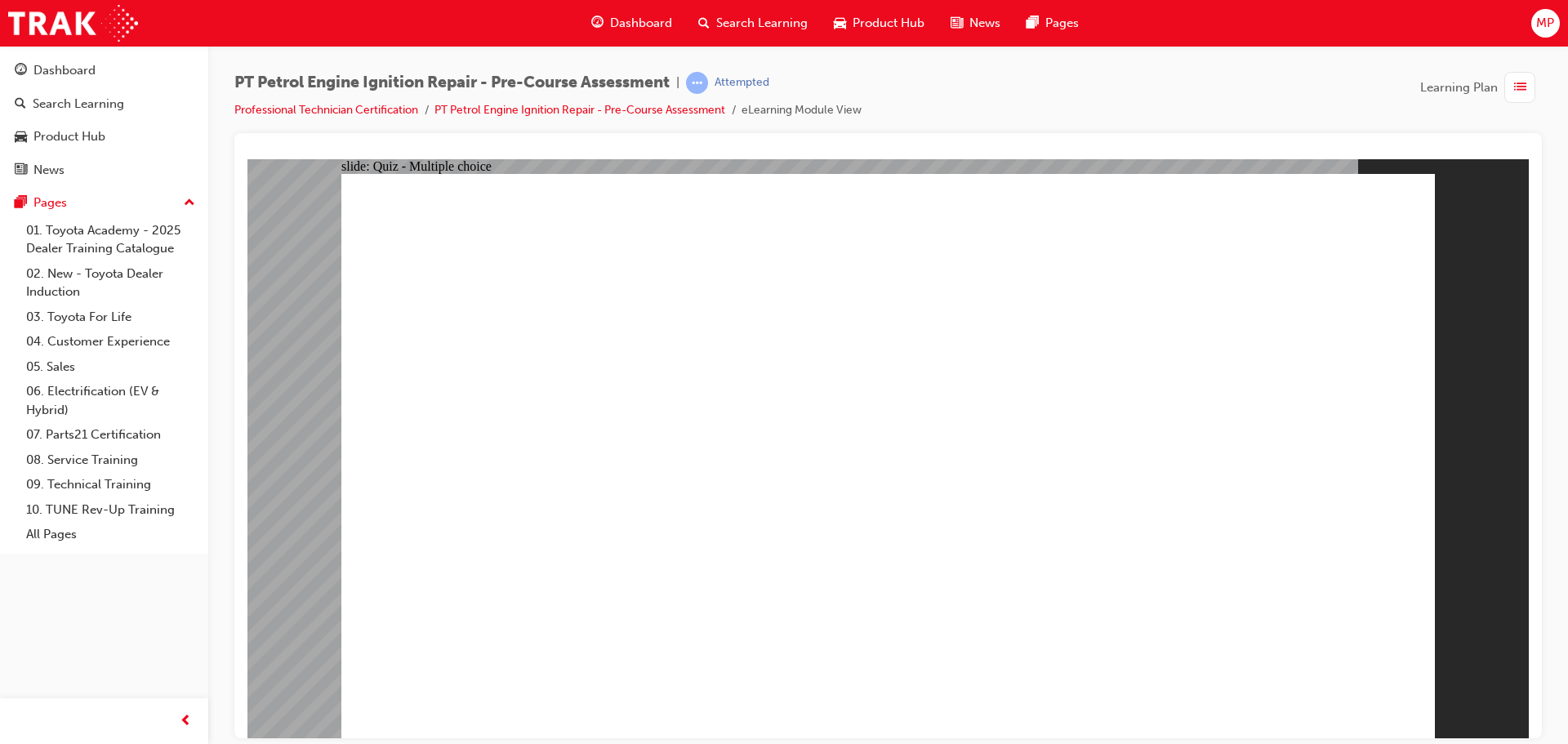
drag, startPoint x: 929, startPoint y: 273, endPoint x: 1016, endPoint y: 265, distance: 87.4
radio input "true"
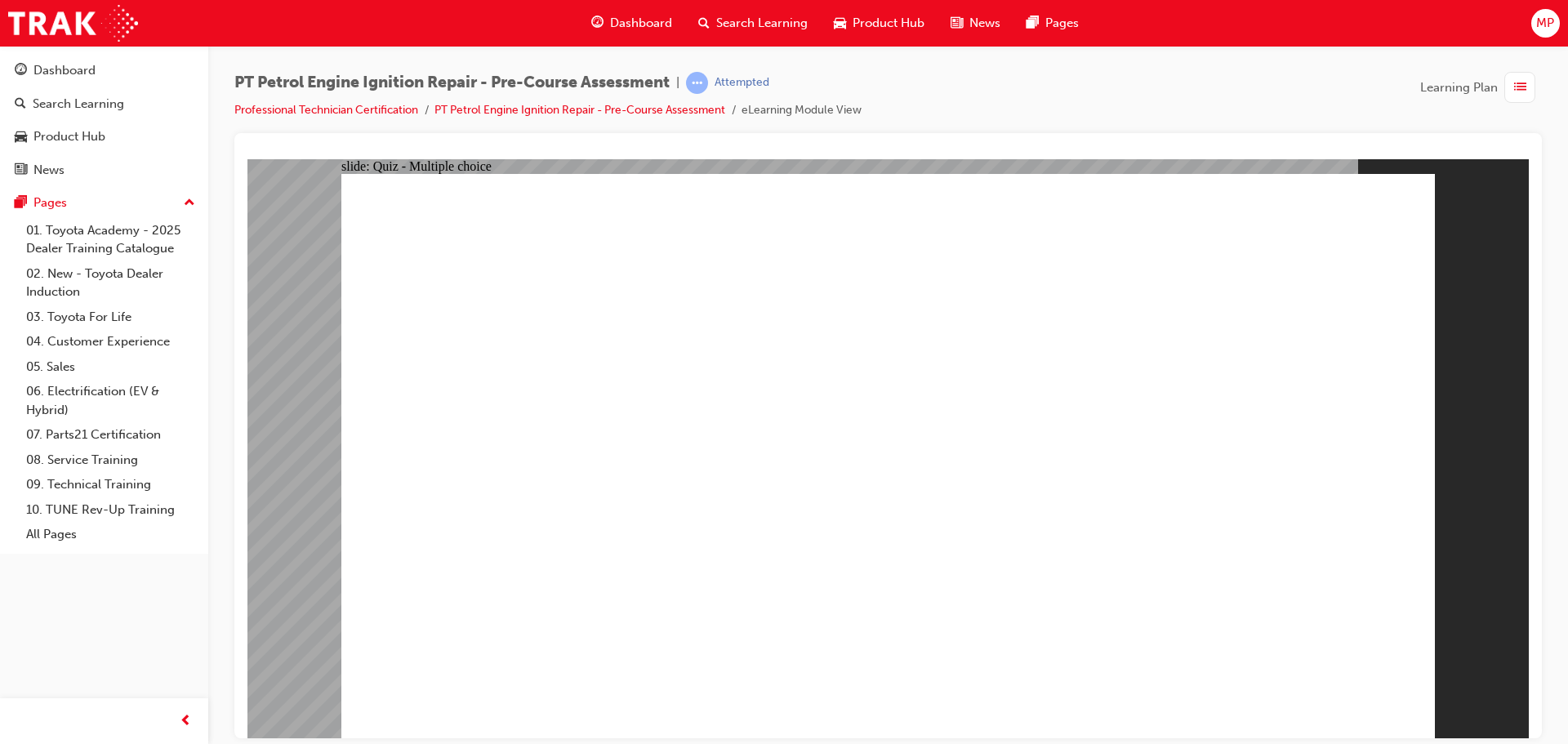
radio input "false"
radio input "true"
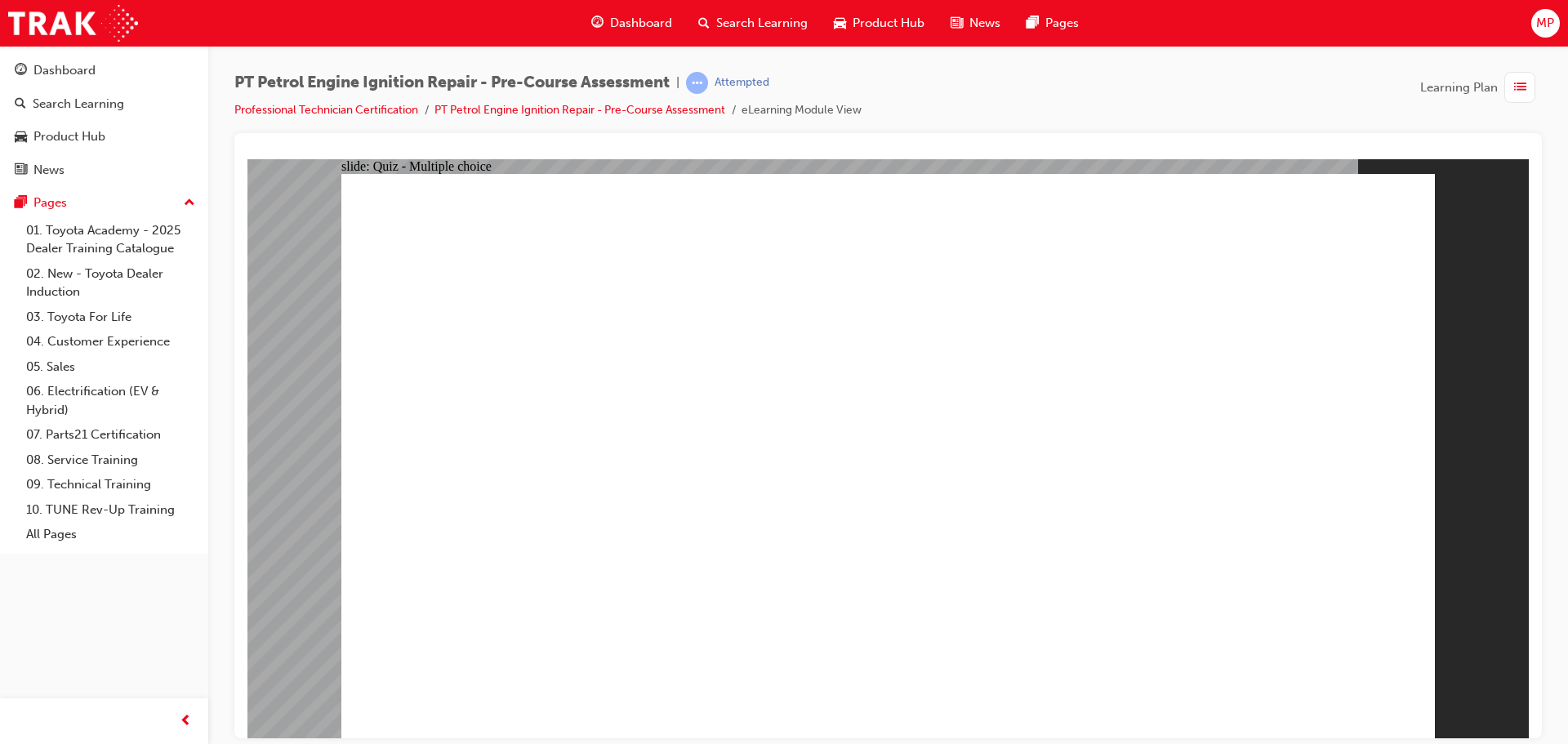
radio input "true"
drag, startPoint x: 739, startPoint y: 412, endPoint x: 745, endPoint y: 437, distance: 25.7
radio input "true"
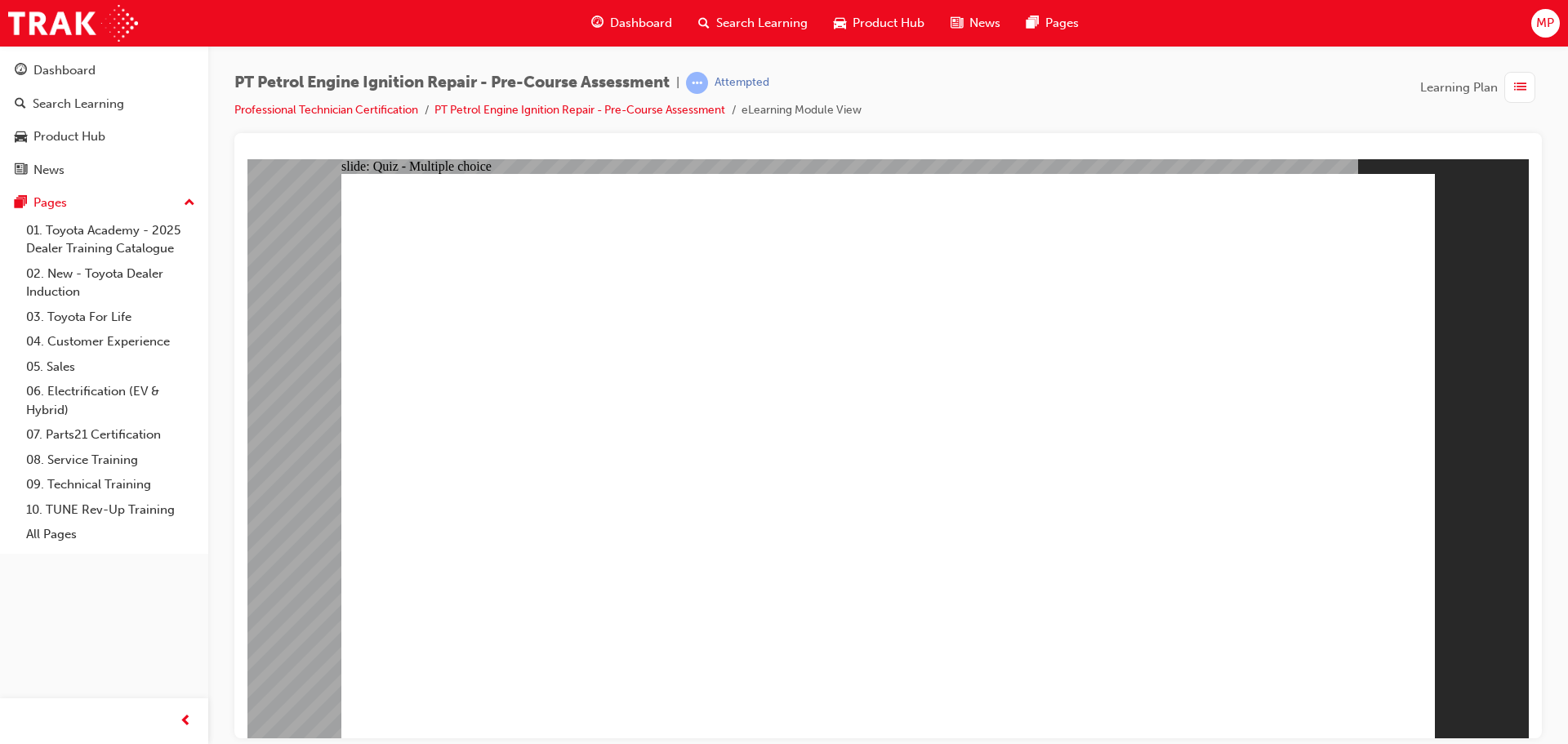
radio input "false"
radio input "true"
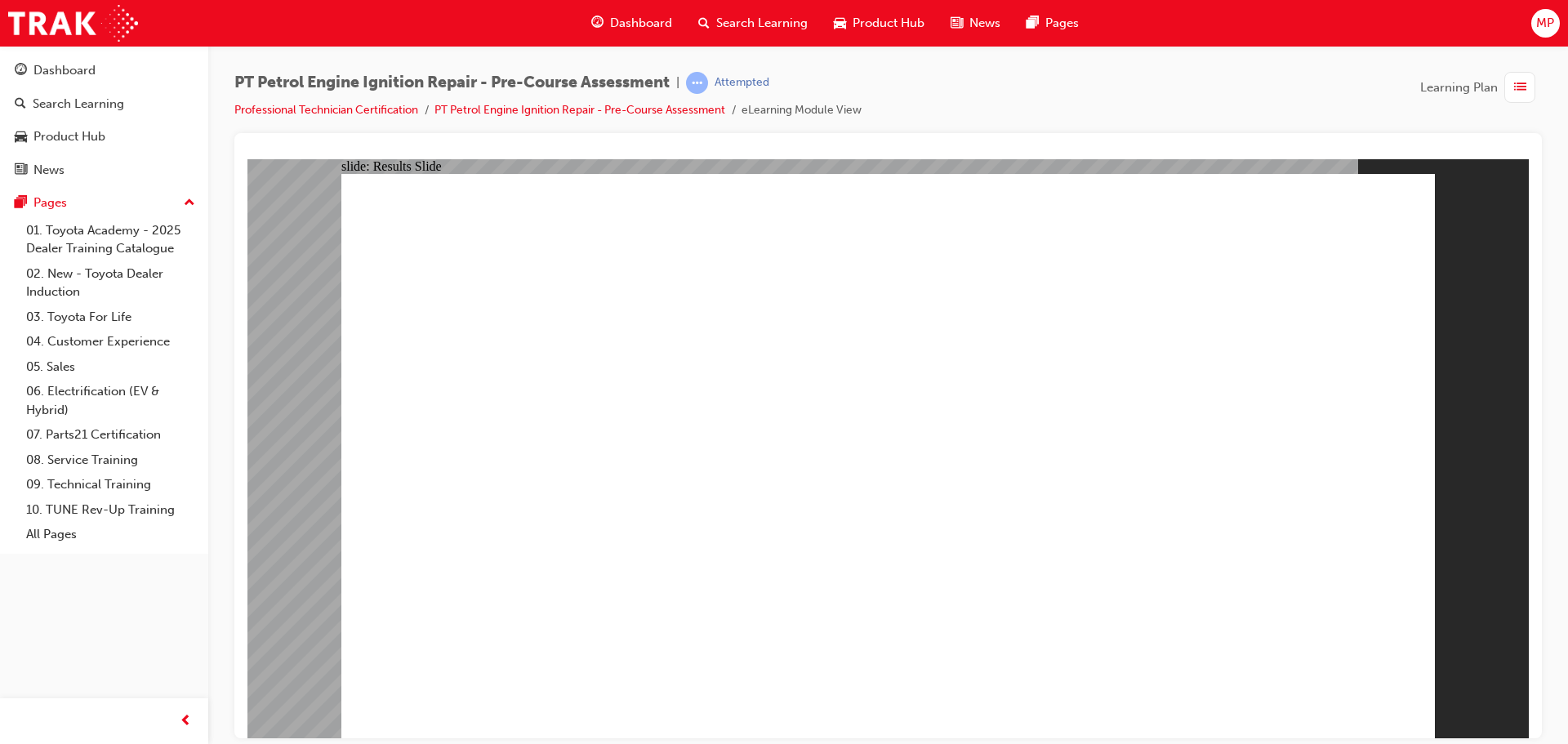
click at [662, 107] on link "PT Petrol Engine Ignition Repair - Pre-Course Assessment" at bounding box center [579, 109] width 291 height 14
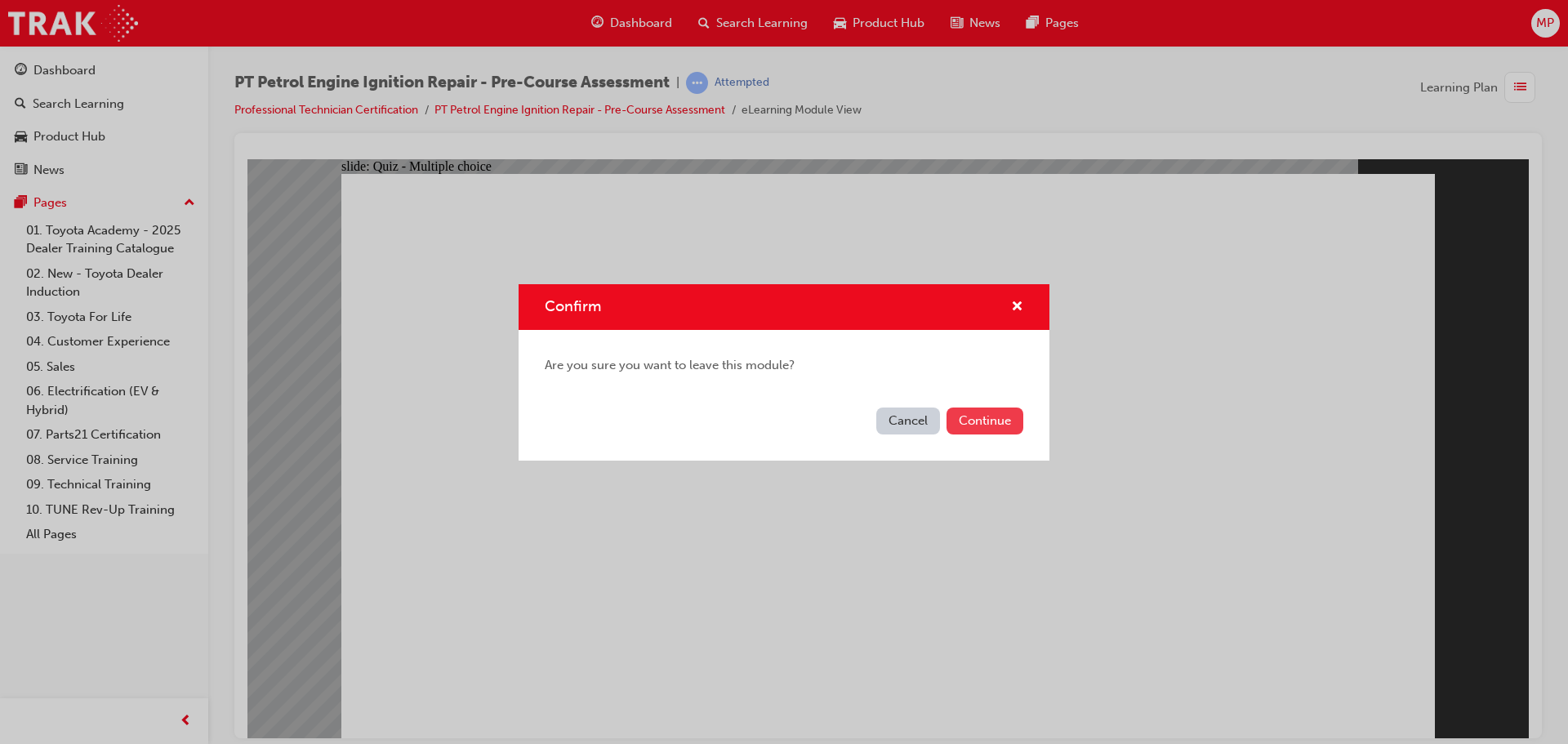
click at [980, 425] on button "Continue" at bounding box center [984, 421] width 76 height 27
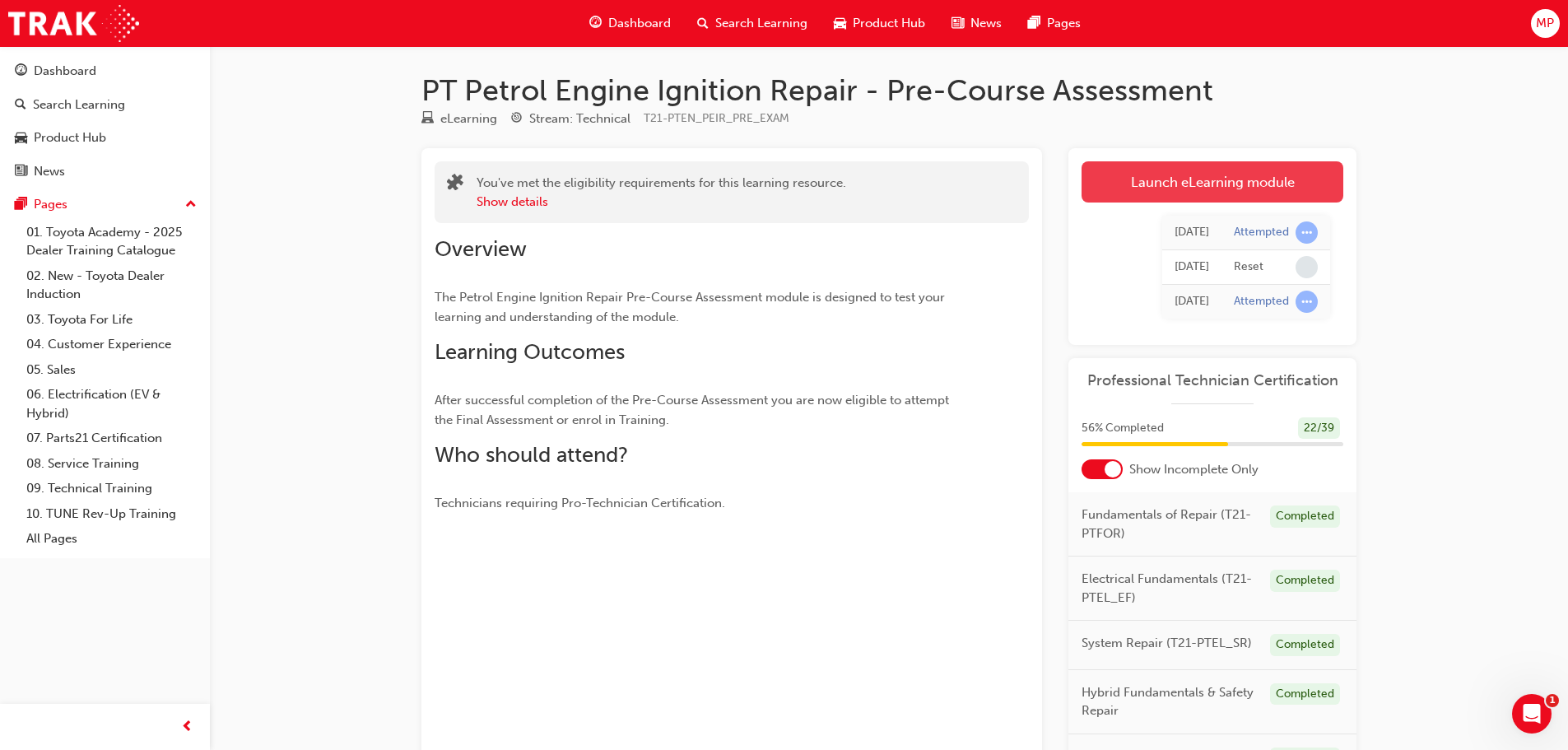
click at [1260, 162] on link "Launch eLearning module" at bounding box center [1212, 181] width 262 height 41
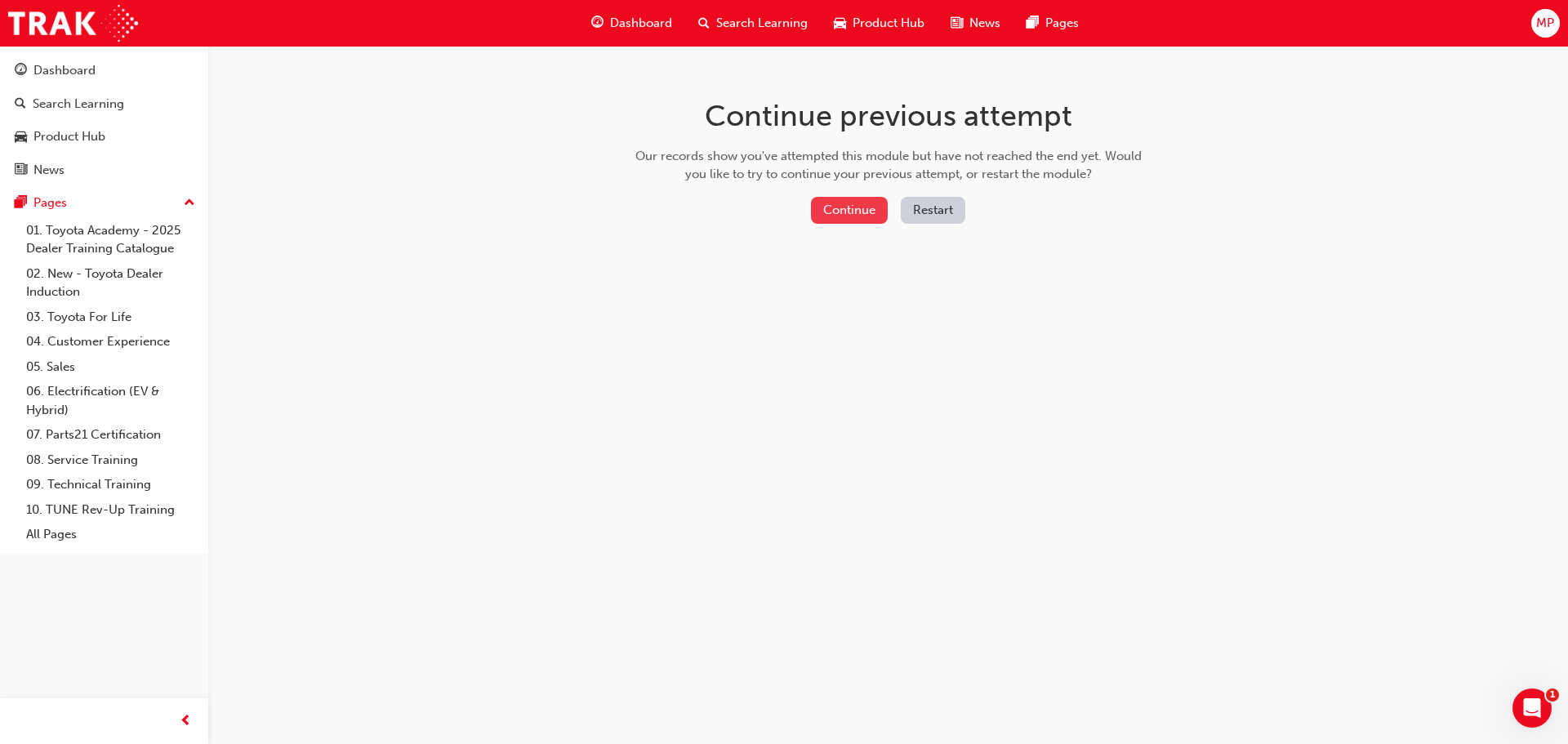
drag, startPoint x: 823, startPoint y: 204, endPoint x: 832, endPoint y: 205, distance: 9.1
click at [832, 205] on button "Continue" at bounding box center [849, 210] width 76 height 27
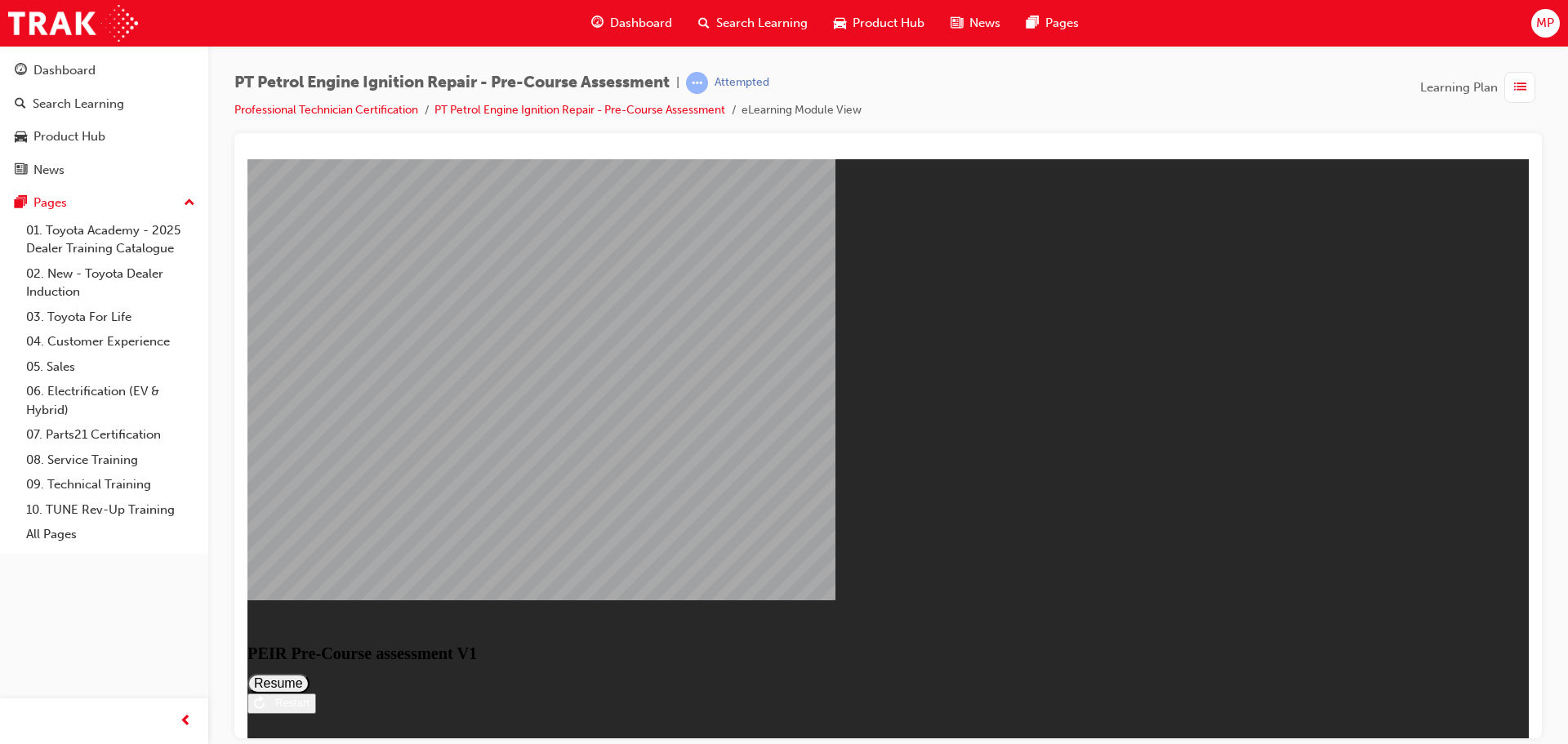
click at [310, 696] on div "Restart" at bounding box center [287, 702] width 45 height 12
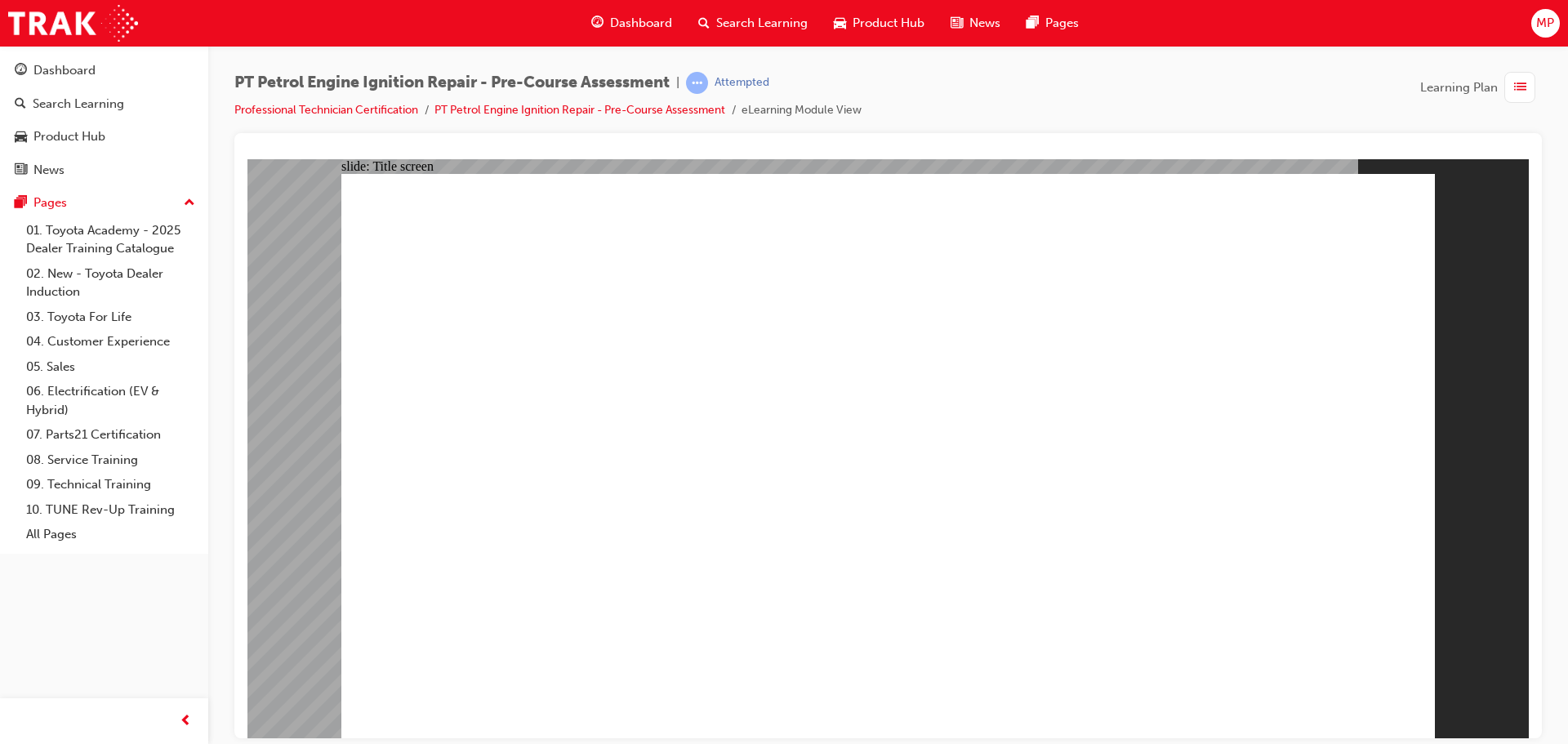
radio input "true"
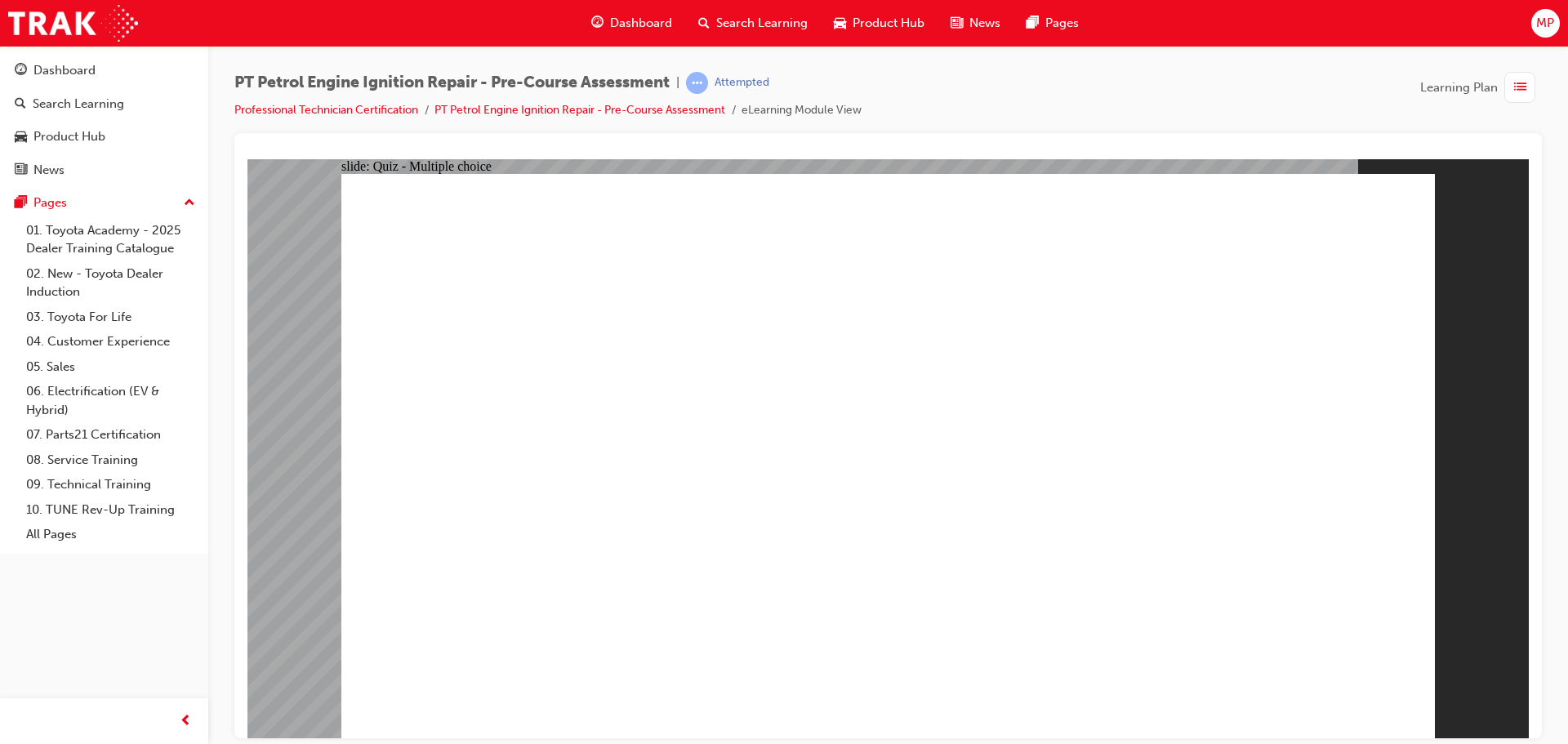
radio input "false"
radio input "true"
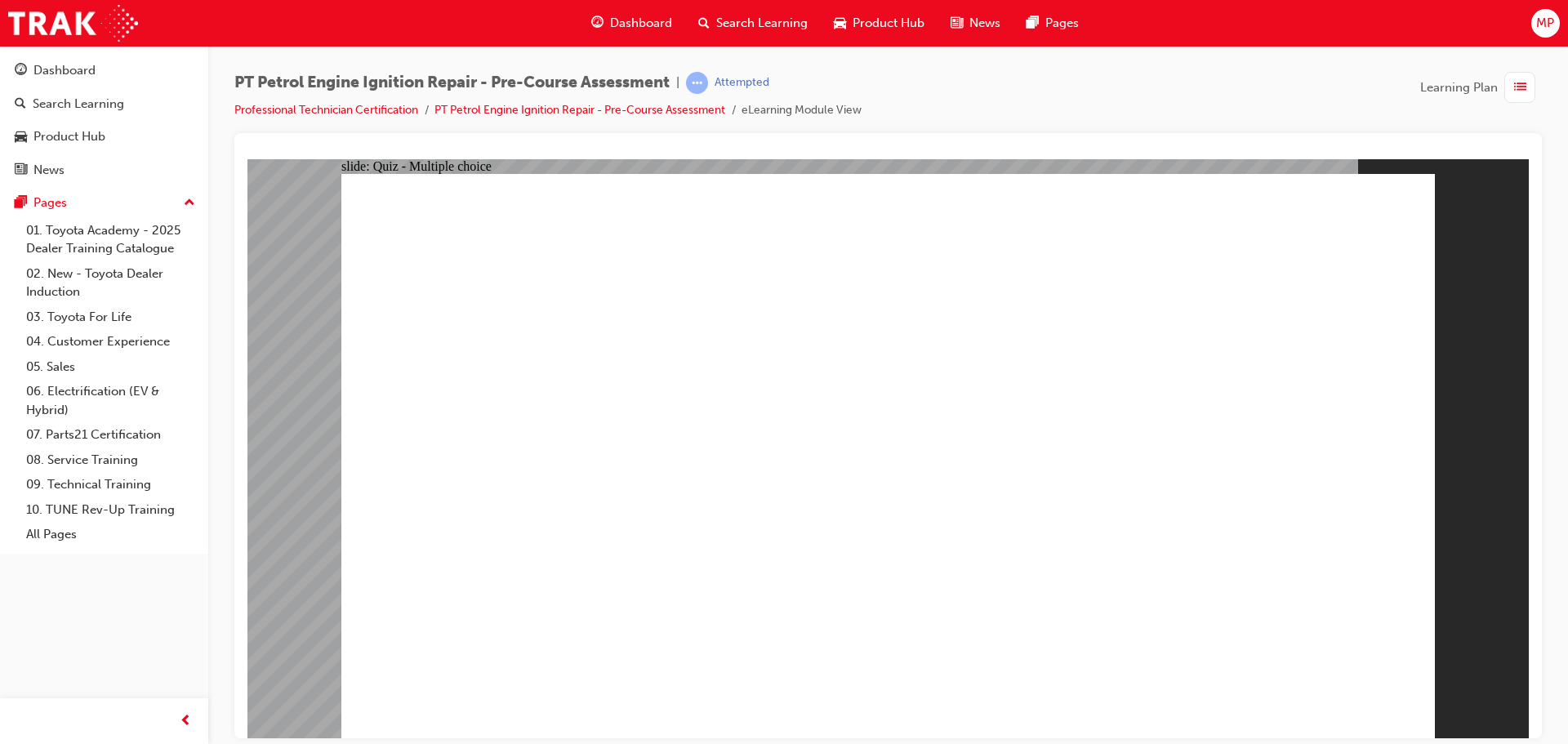
radio input "true"
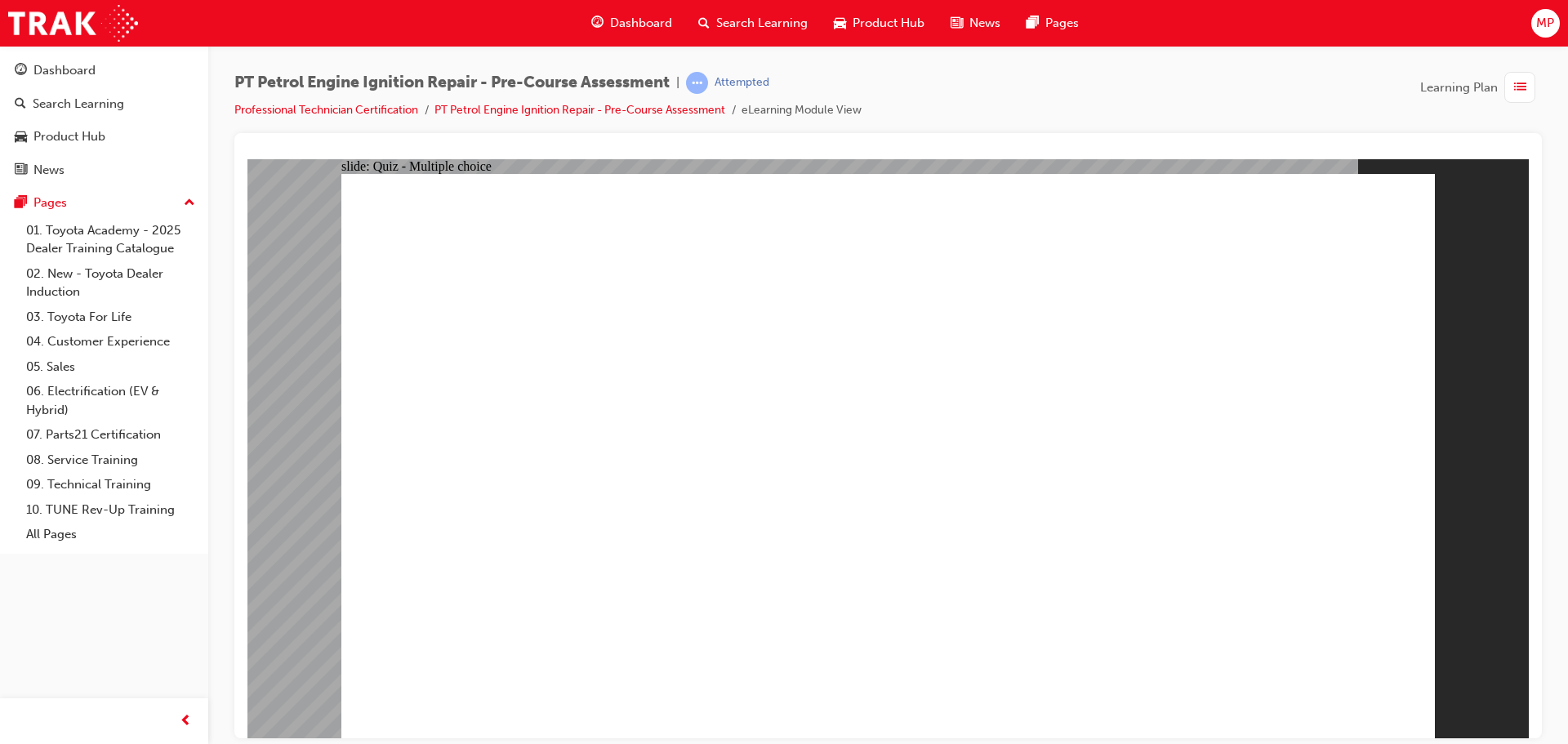
radio input "true"
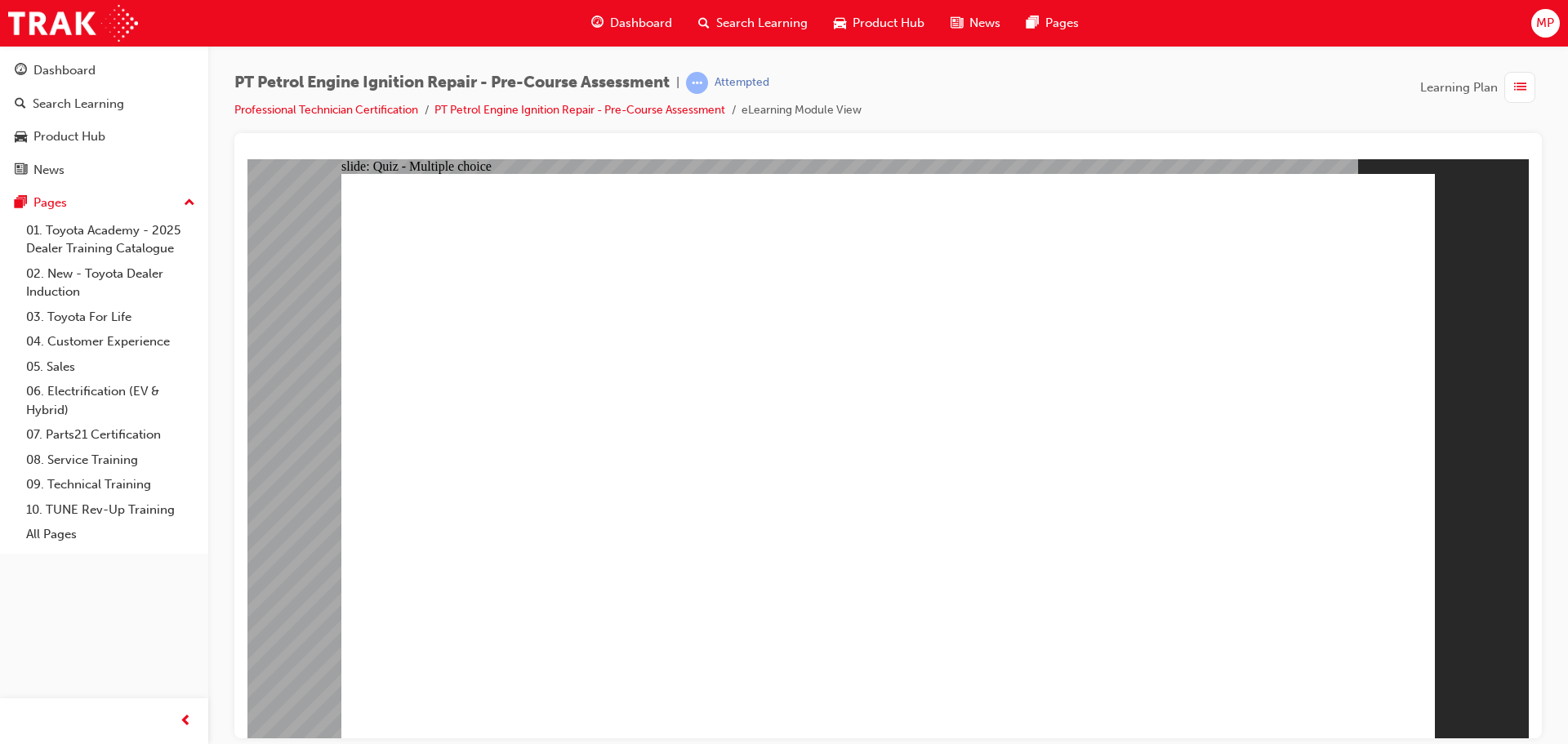
radio input "true"
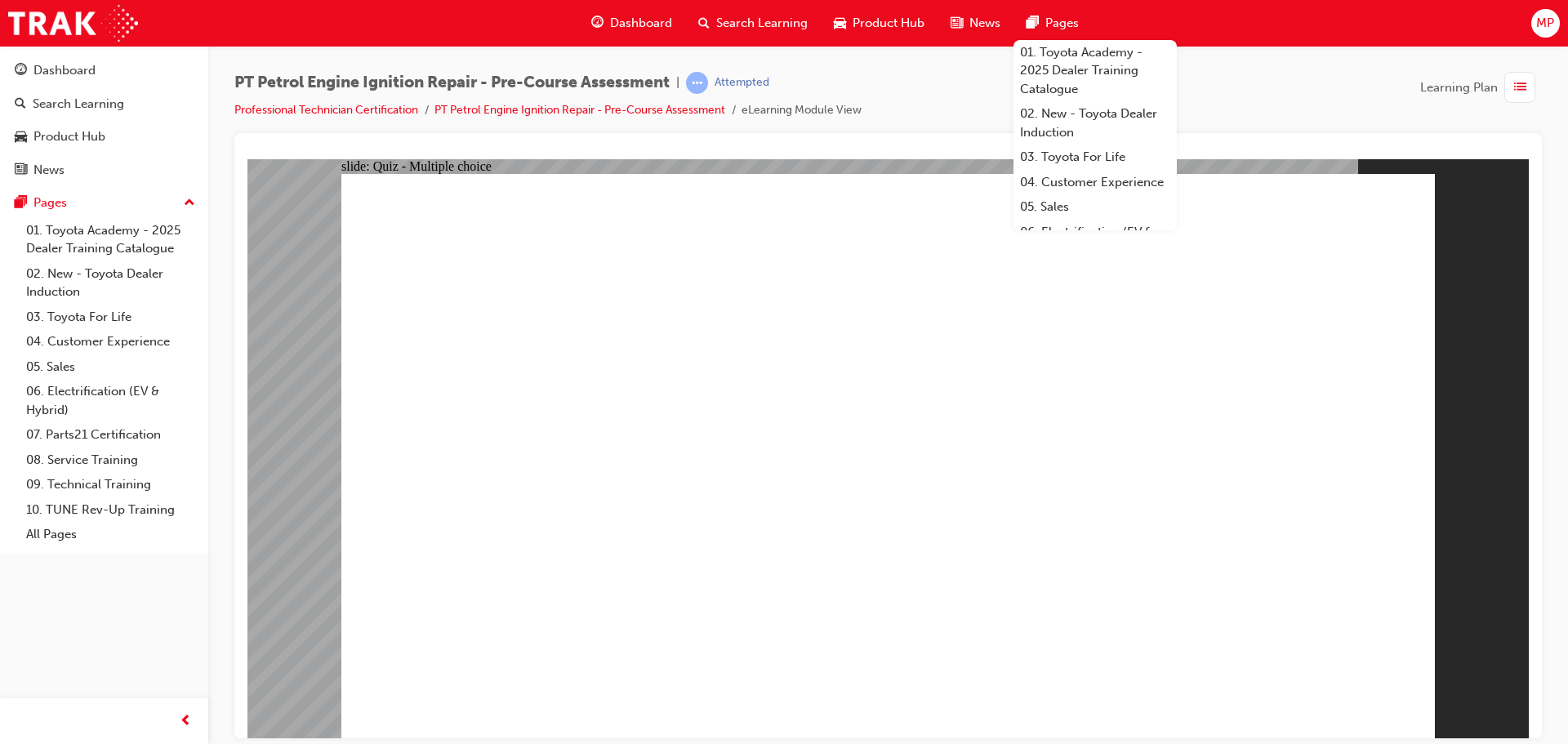
radio input "true"
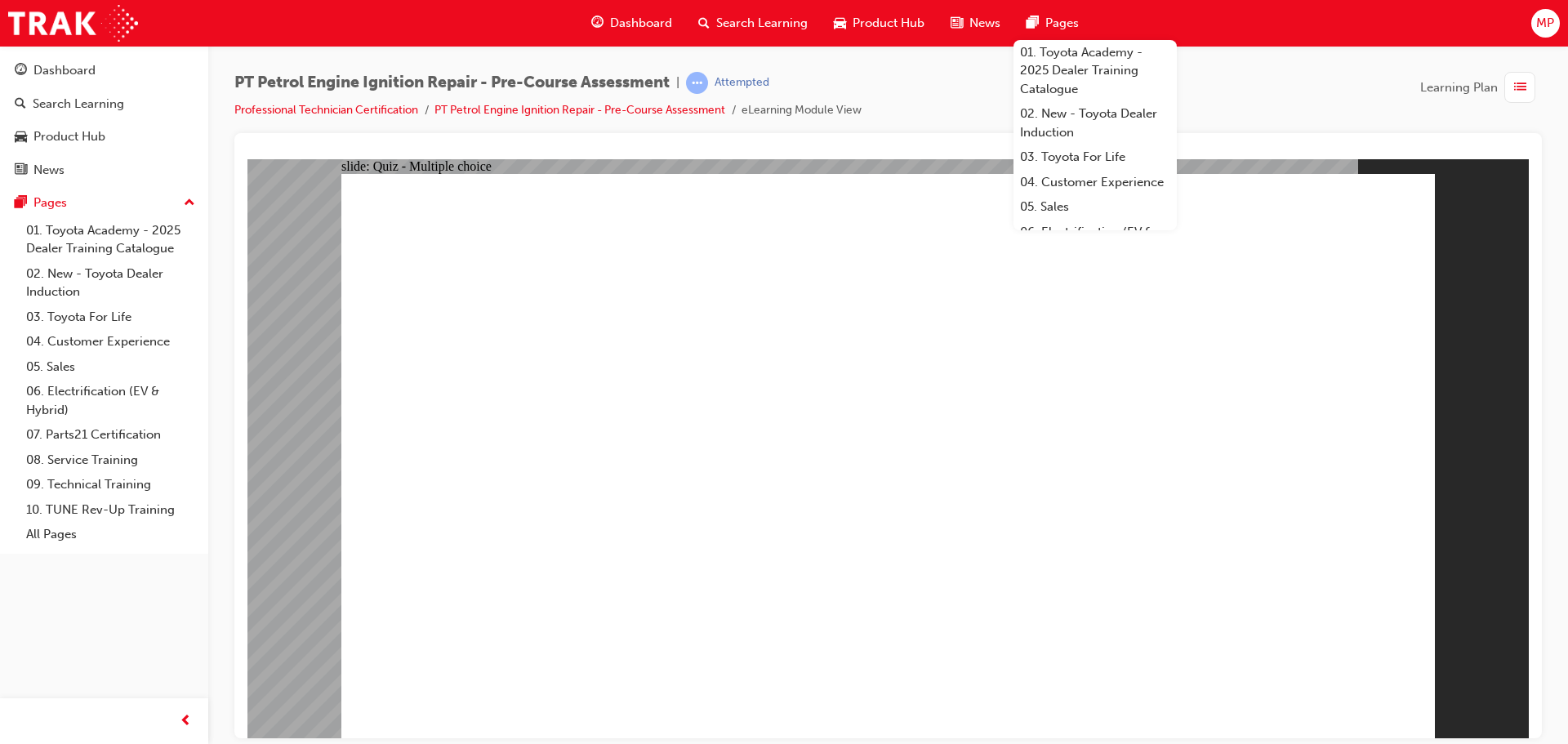
radio input "true"
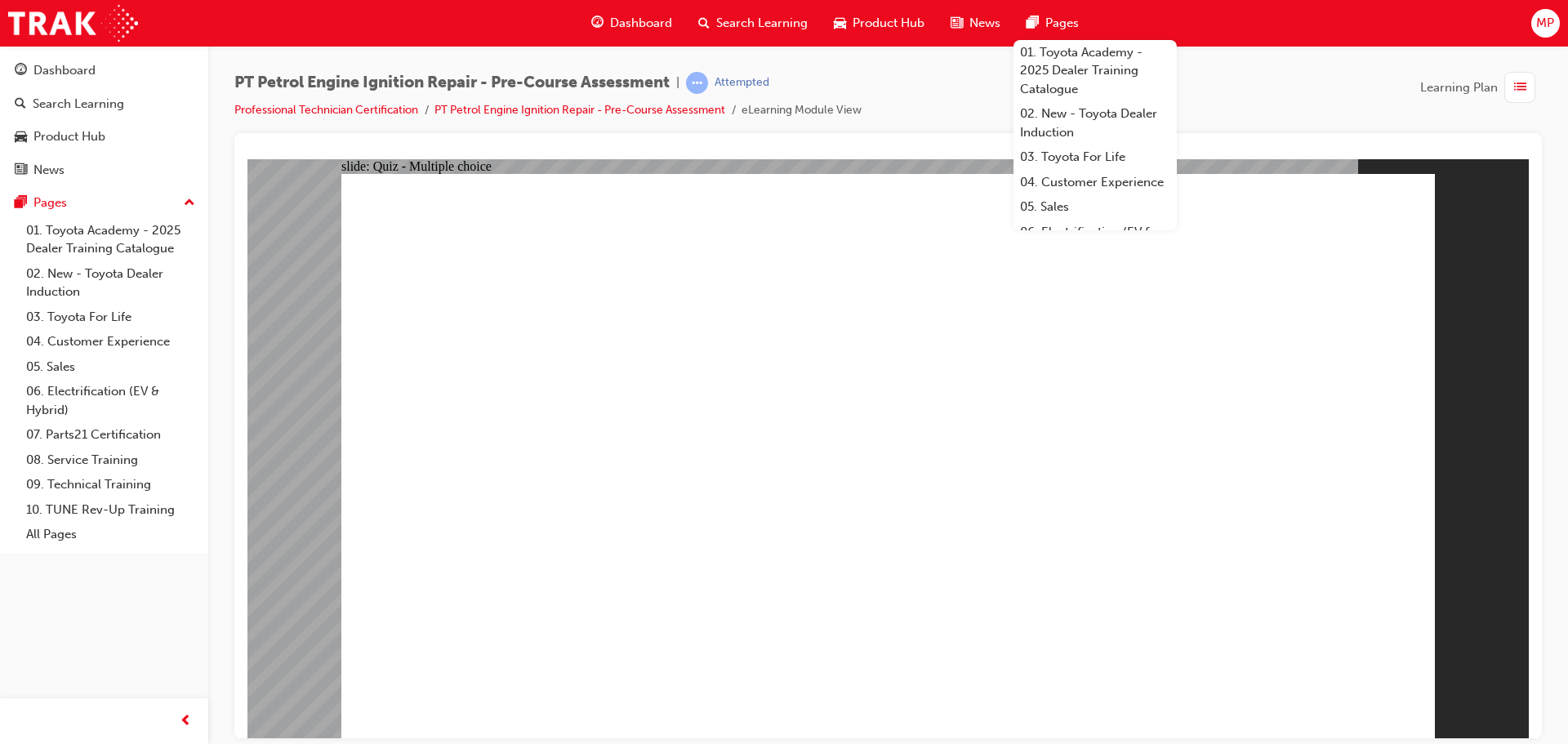
radio input "true"
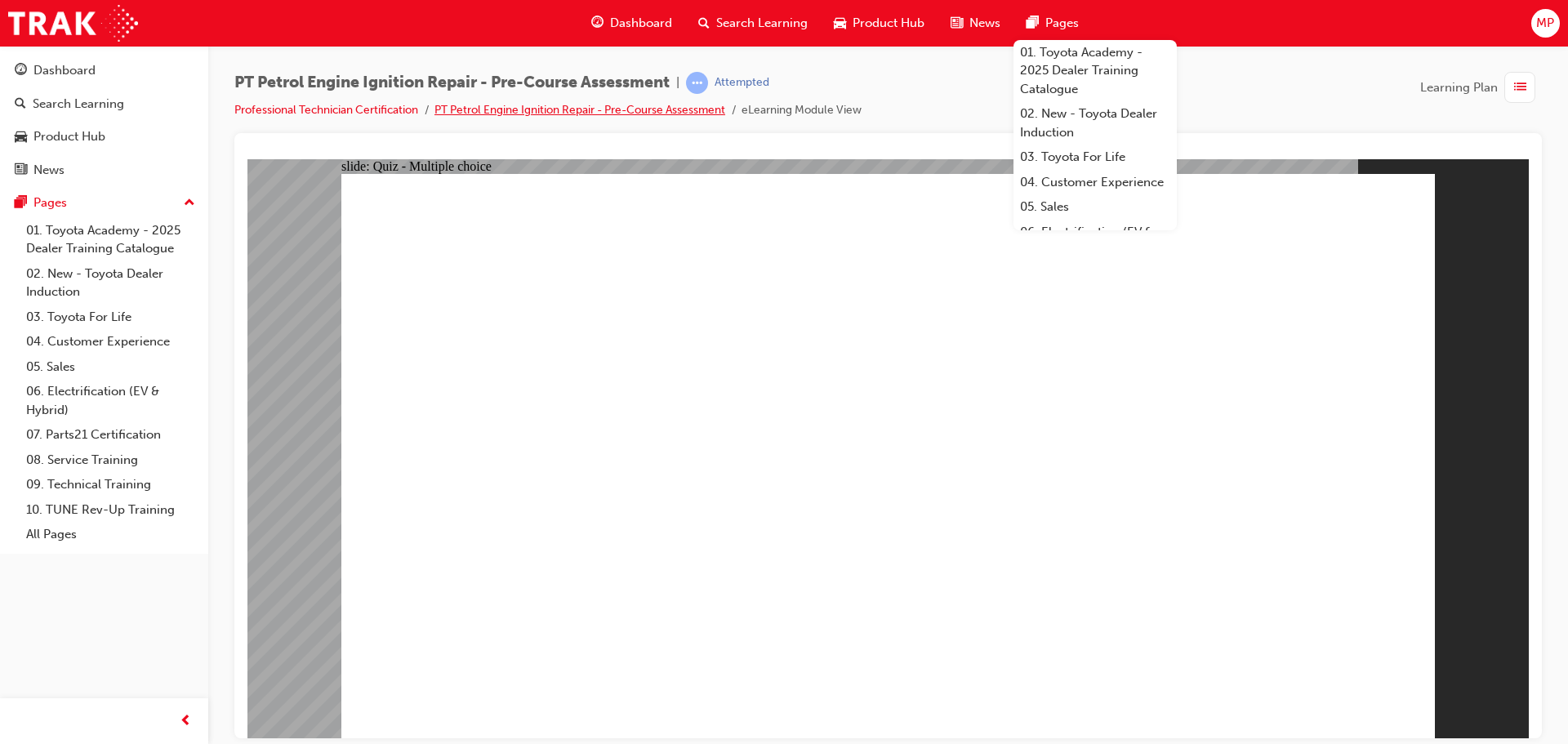
click at [669, 107] on link "PT Petrol Engine Ignition Repair - Pre-Course Assessment" at bounding box center [579, 109] width 291 height 14
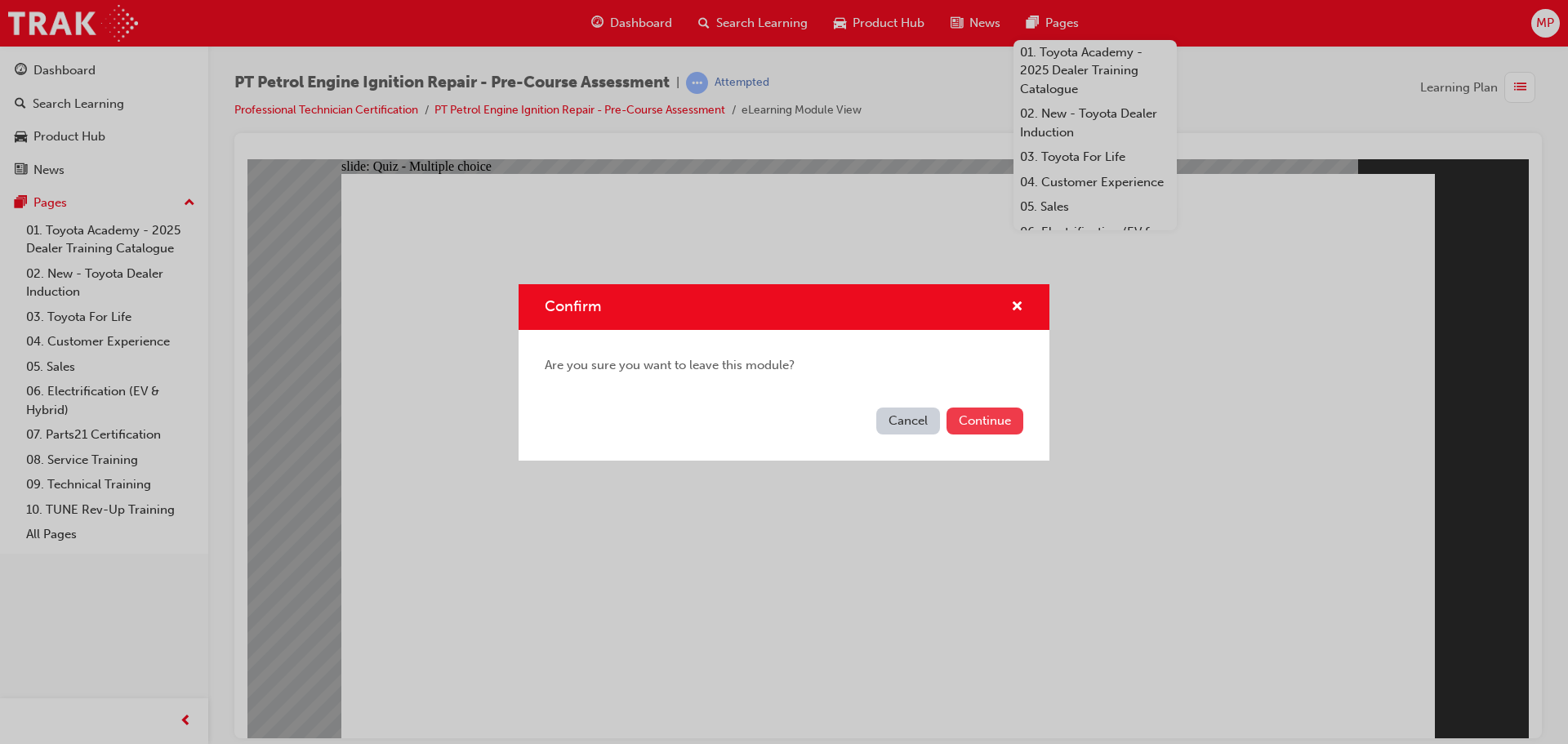
click at [1007, 411] on button "Continue" at bounding box center [984, 421] width 76 height 27
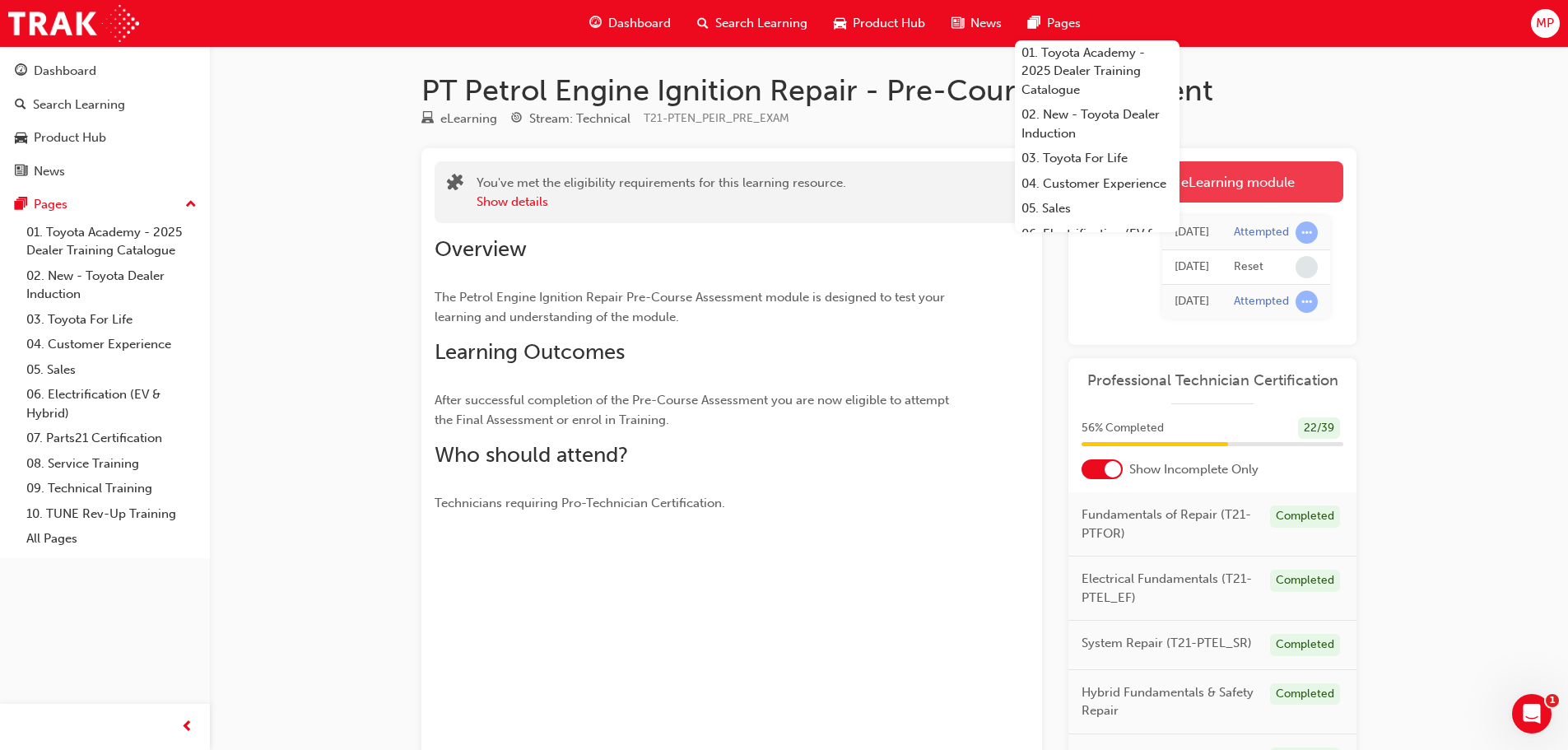
click at [1266, 175] on link "Launch eLearning module" at bounding box center [1212, 181] width 262 height 41
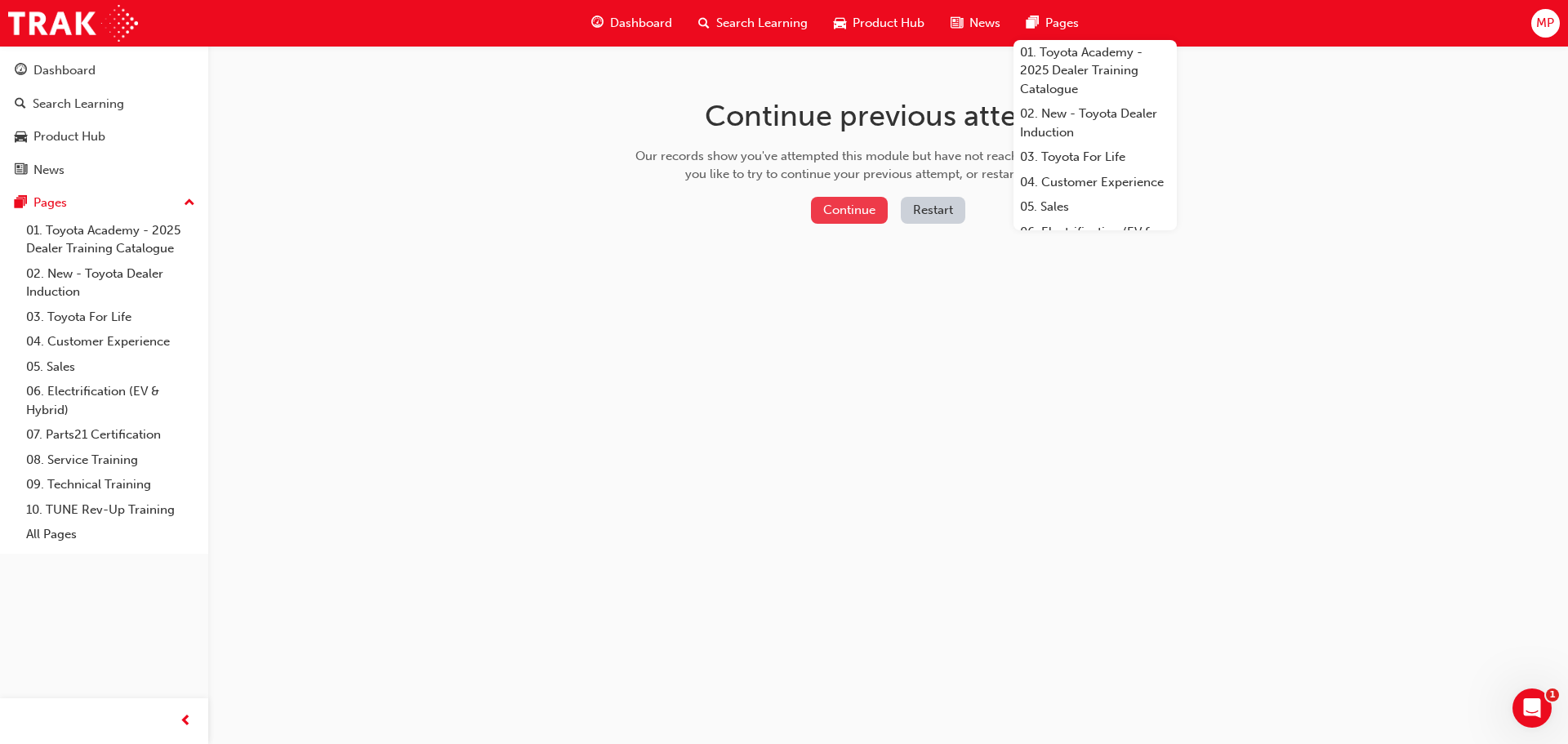
click at [849, 209] on button "Continue" at bounding box center [849, 210] width 76 height 27
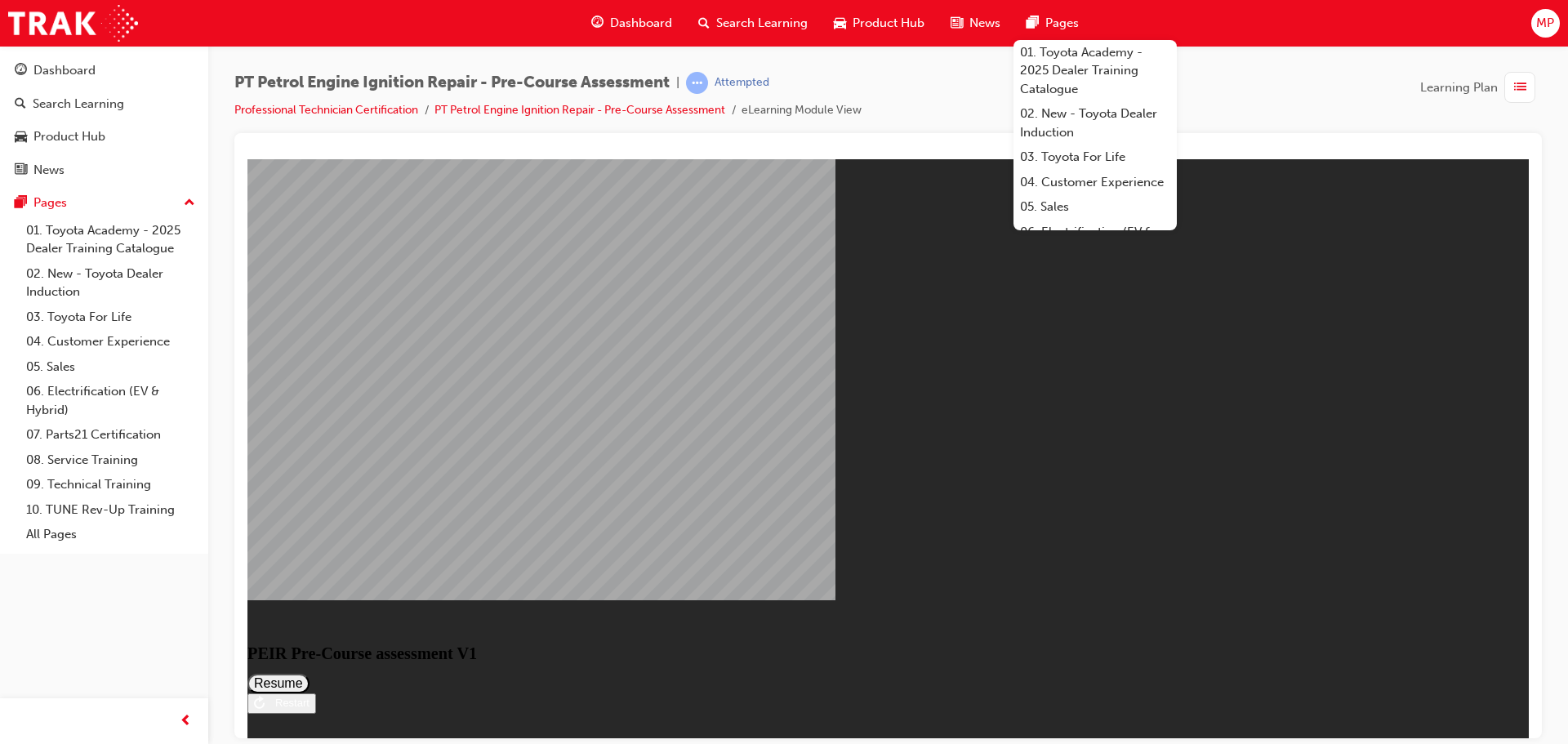
click at [310, 696] on div "Restart" at bounding box center [287, 702] width 45 height 12
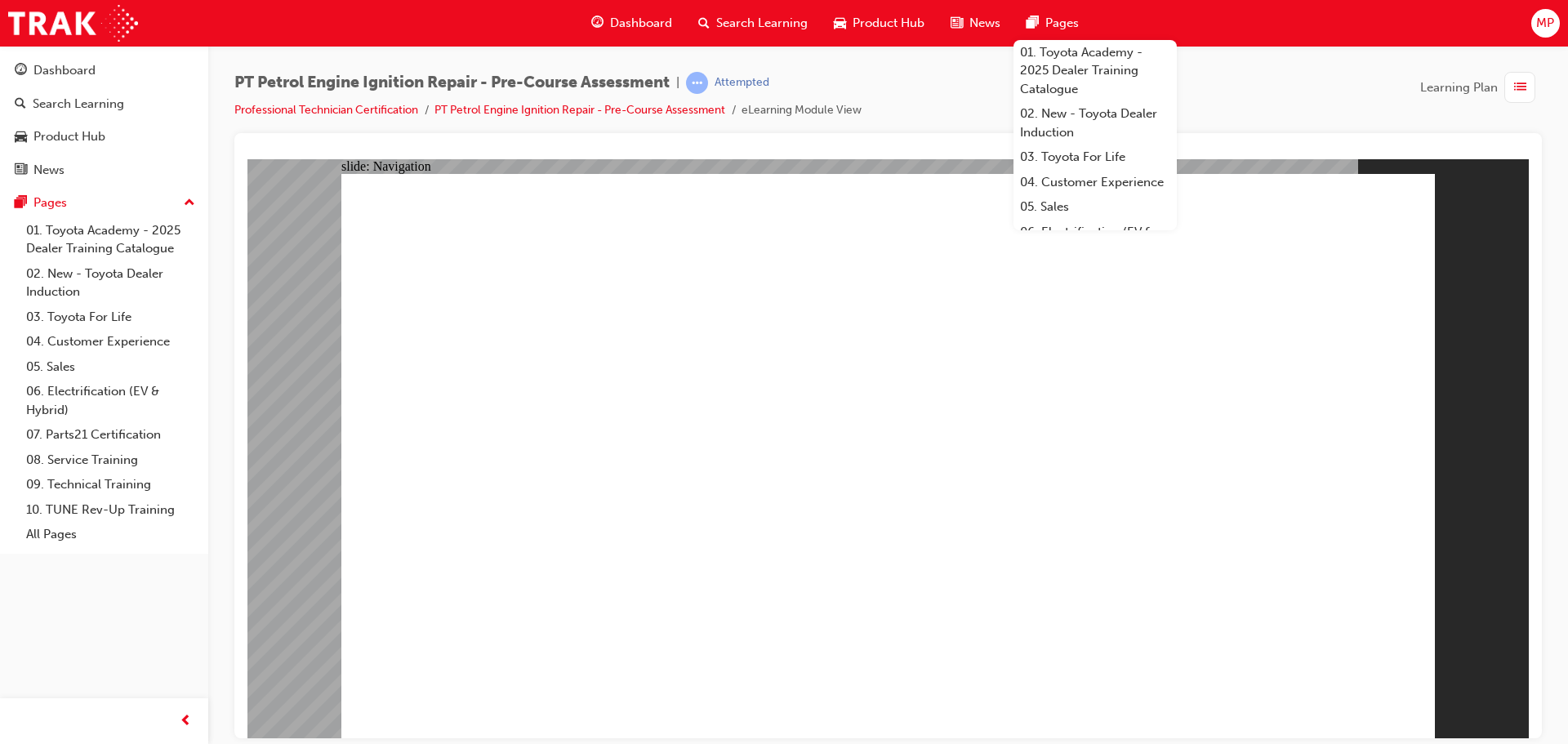
radio input "true"
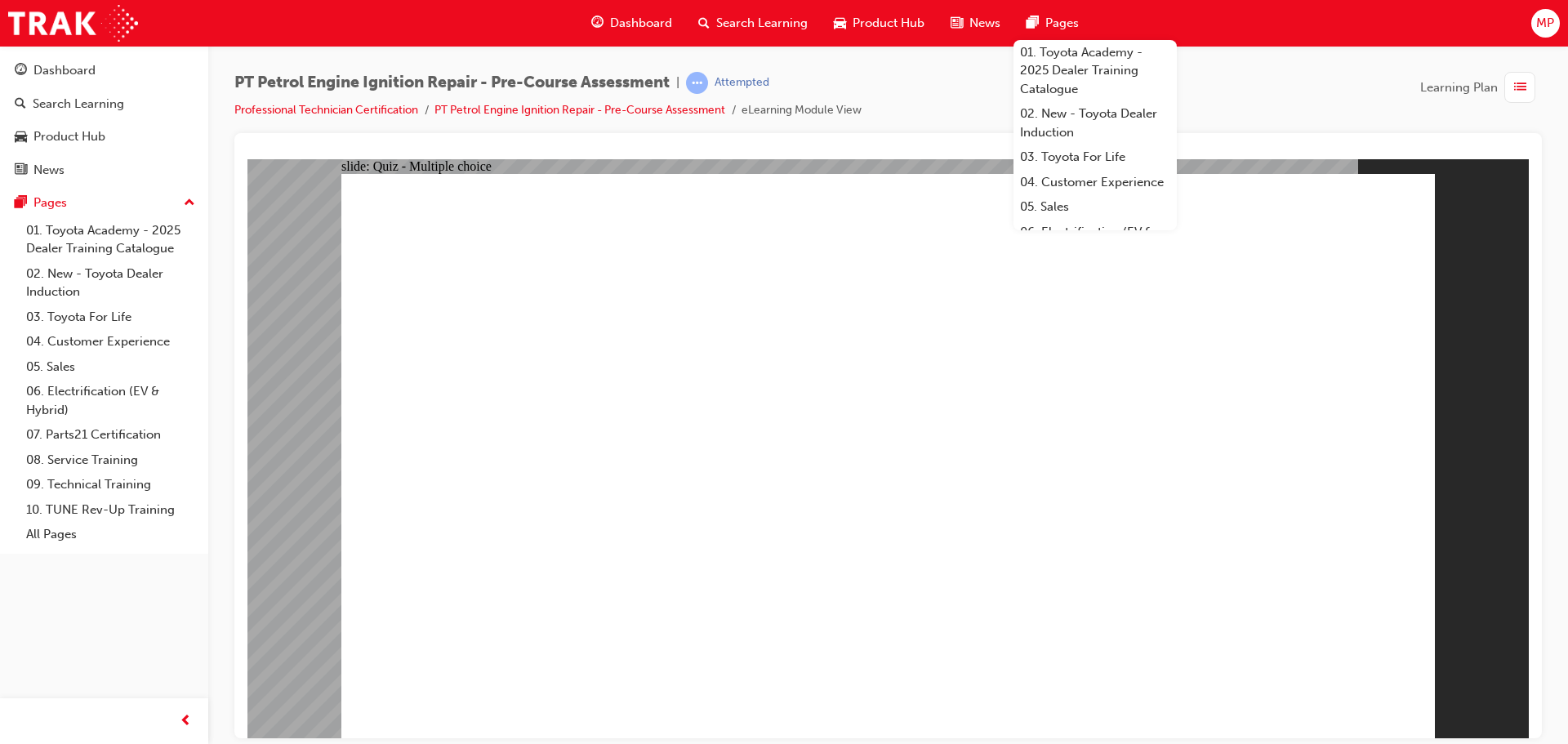
radio input "false"
radio input "true"
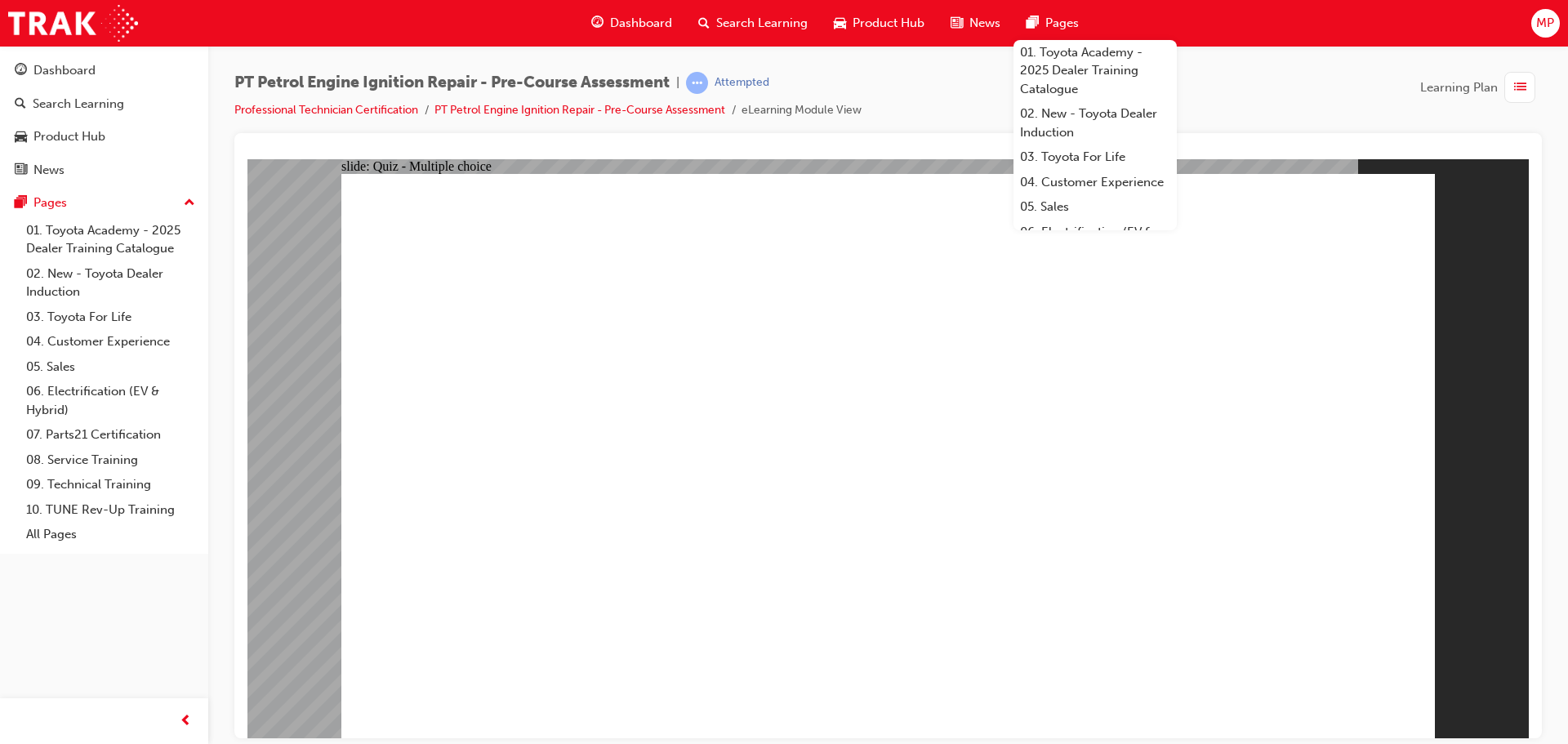
radio input "false"
radio input "true"
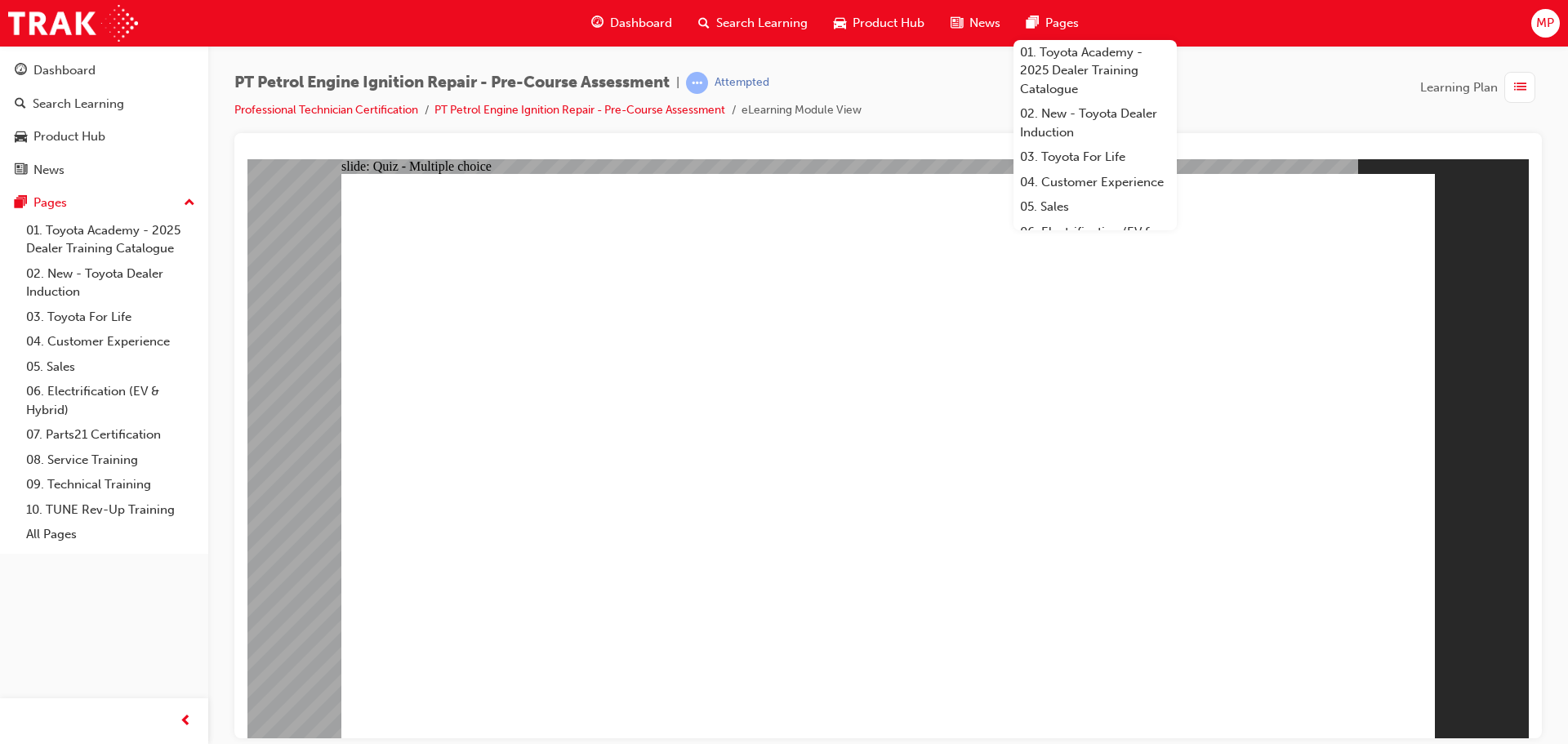
radio input "true"
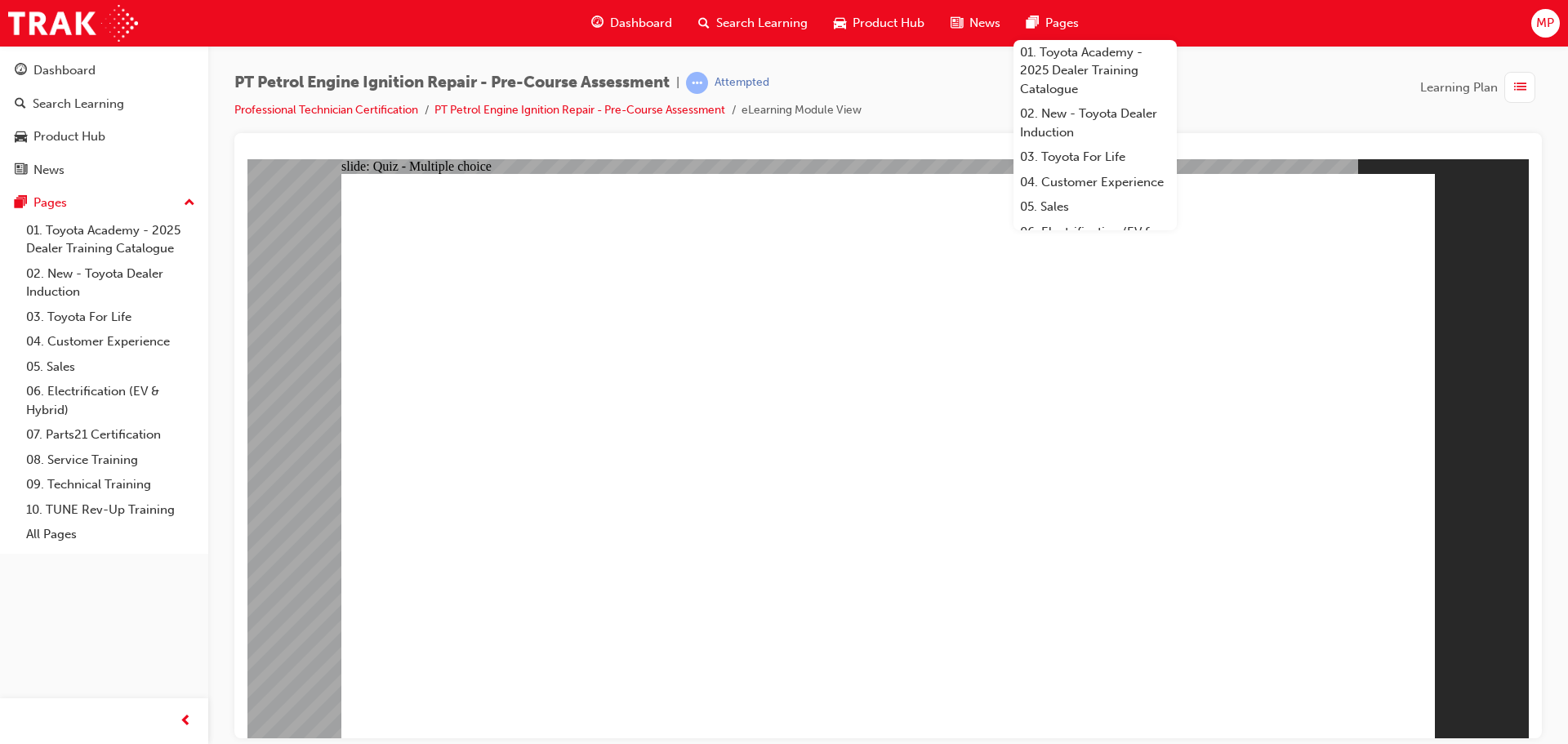
radio input "true"
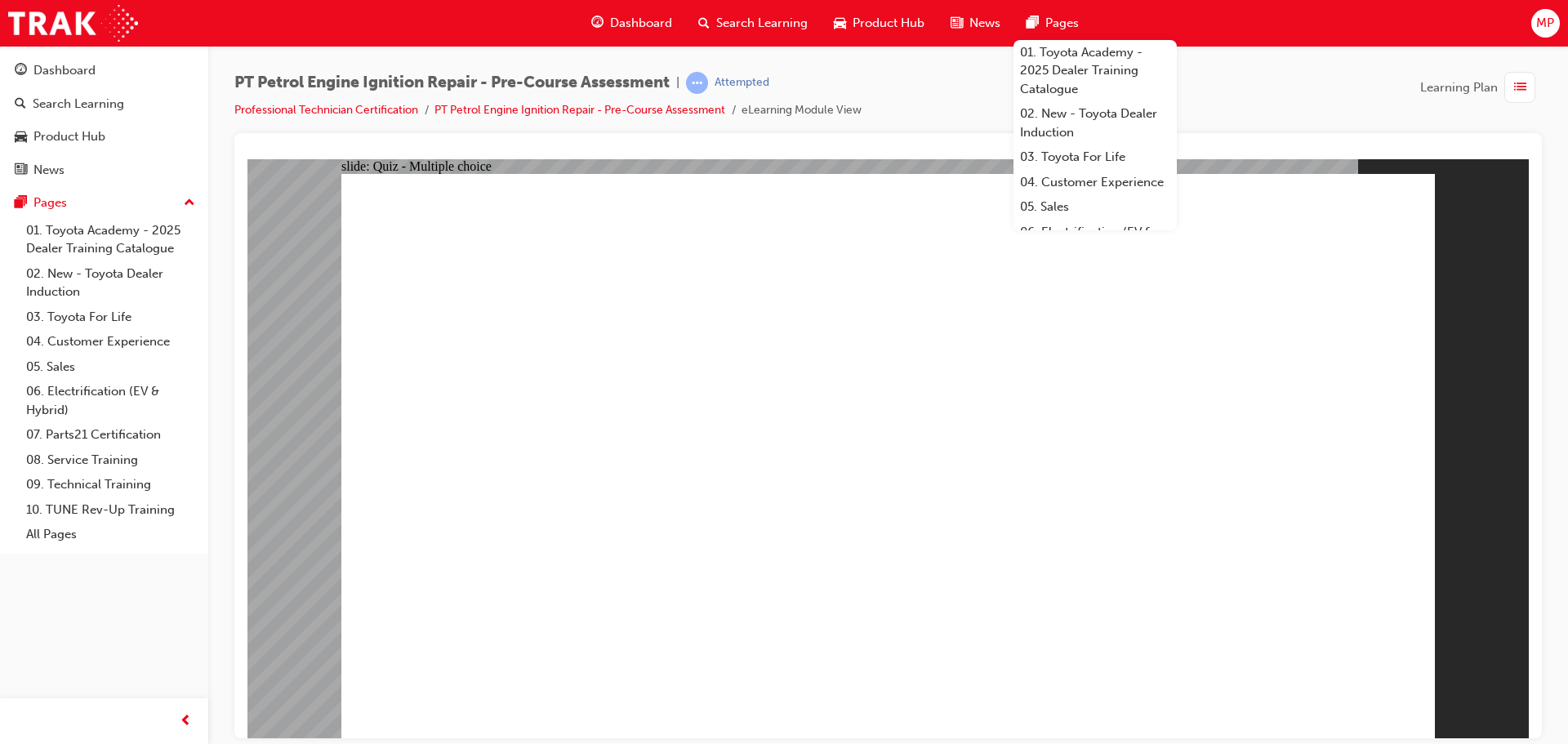
radio input "true"
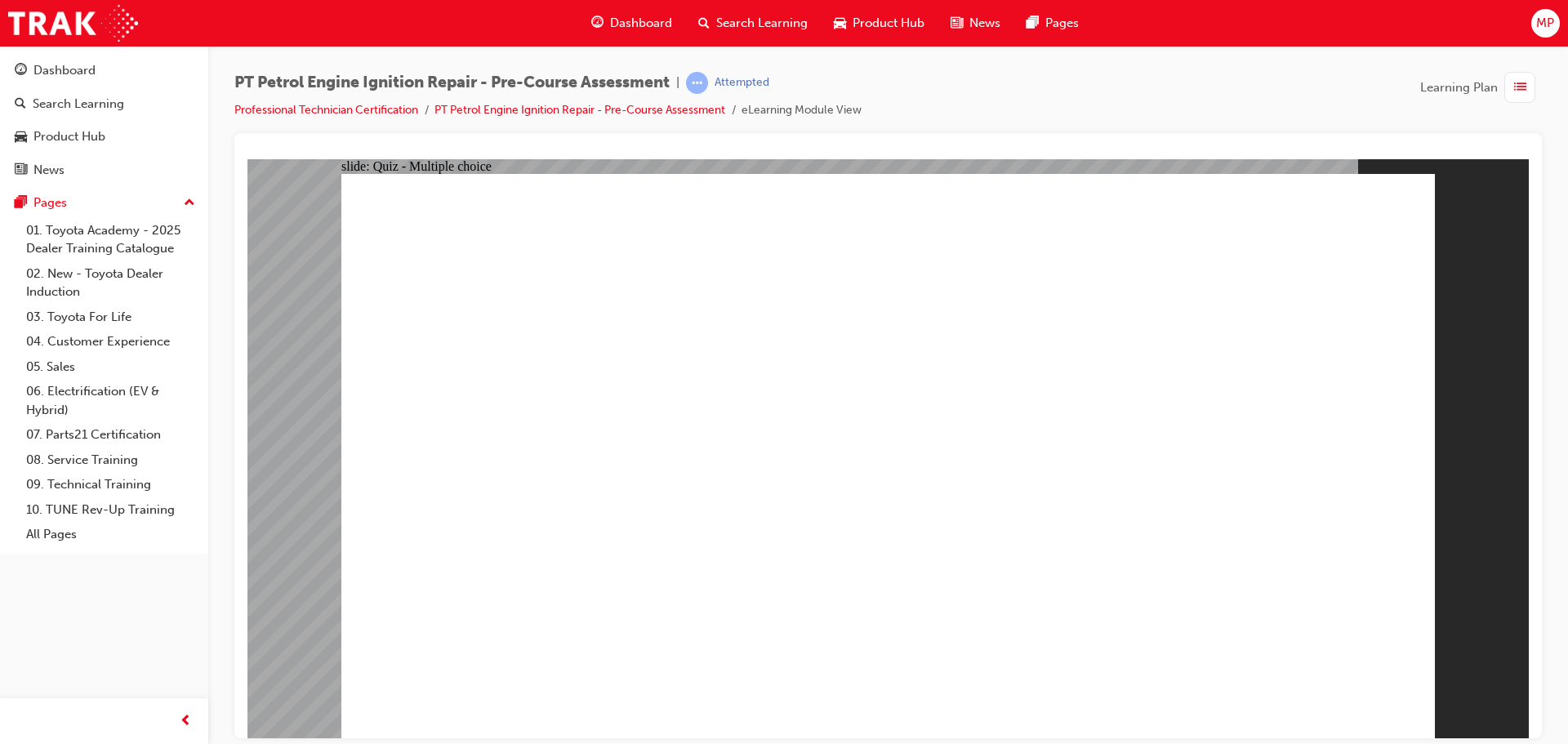
radio input "true"
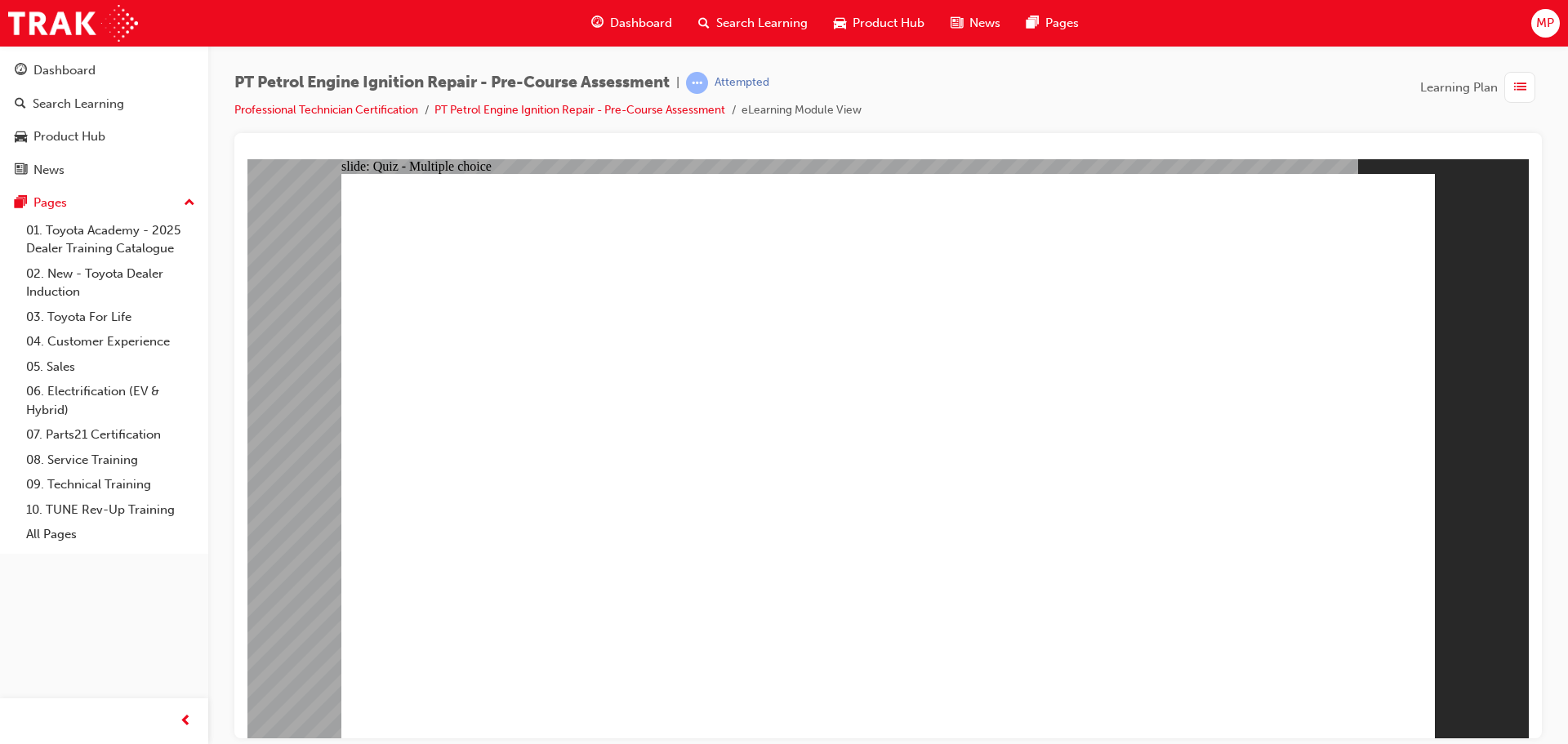
radio input "true"
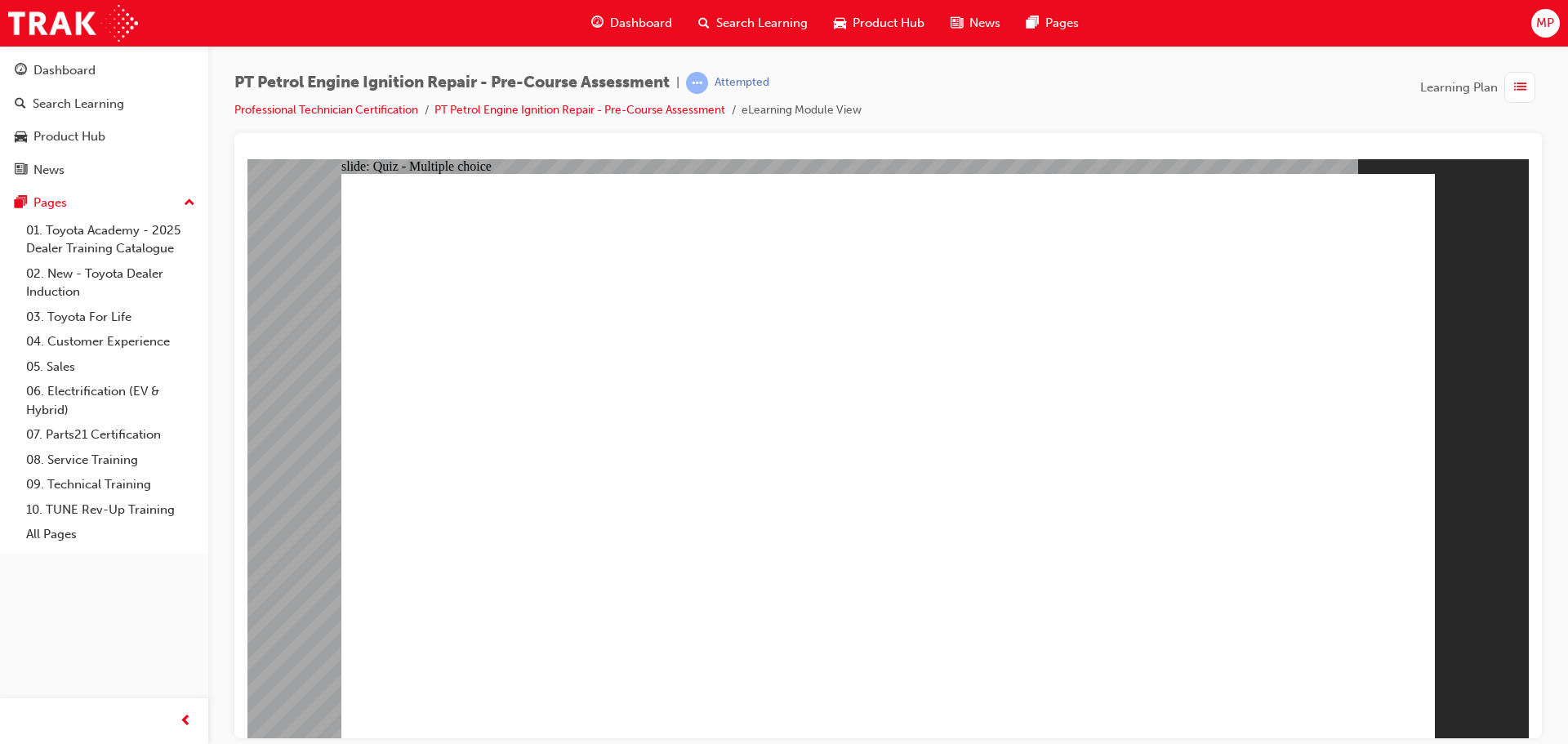
radio input "true"
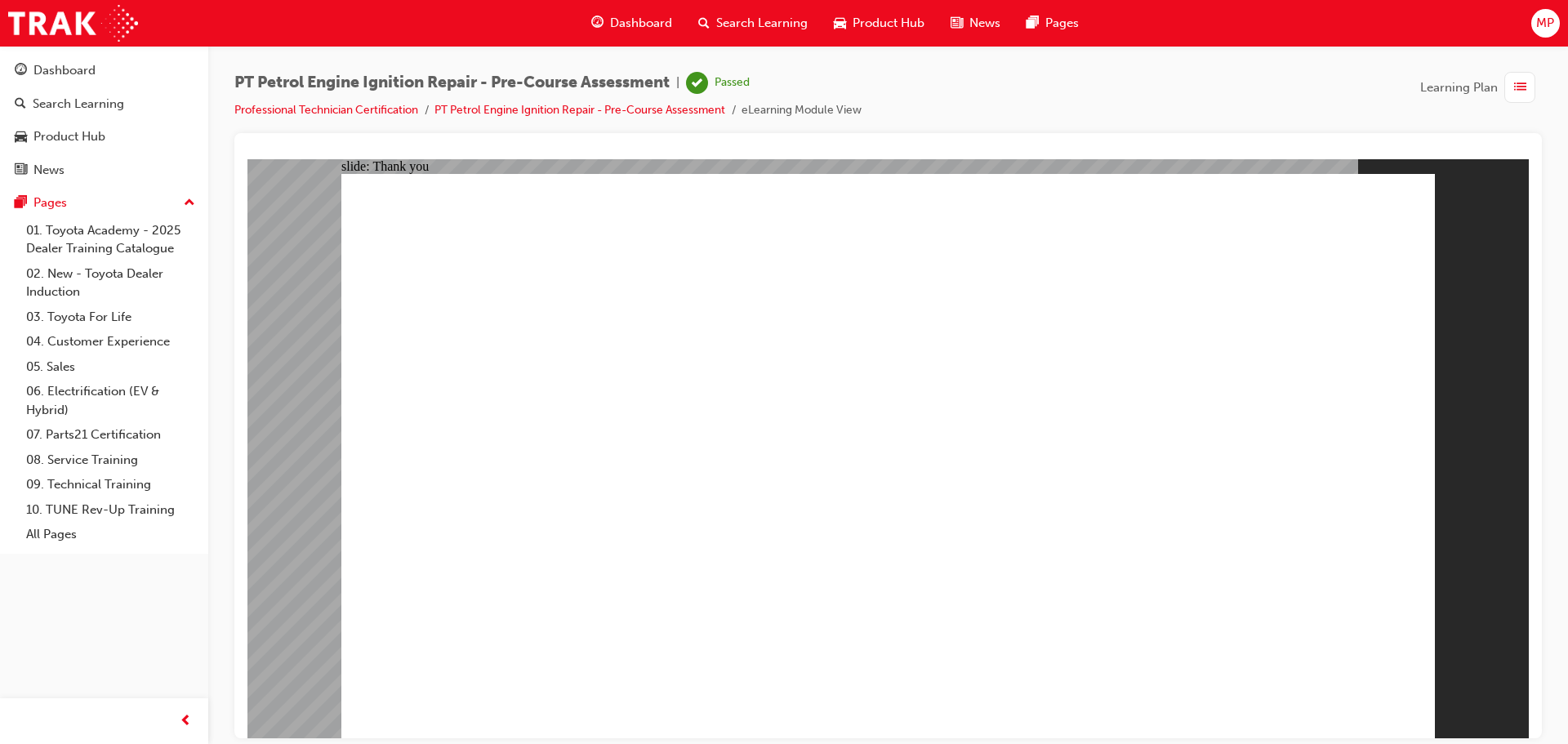
click at [395, 110] on link "Professional Technician Certification" at bounding box center [326, 109] width 184 height 14
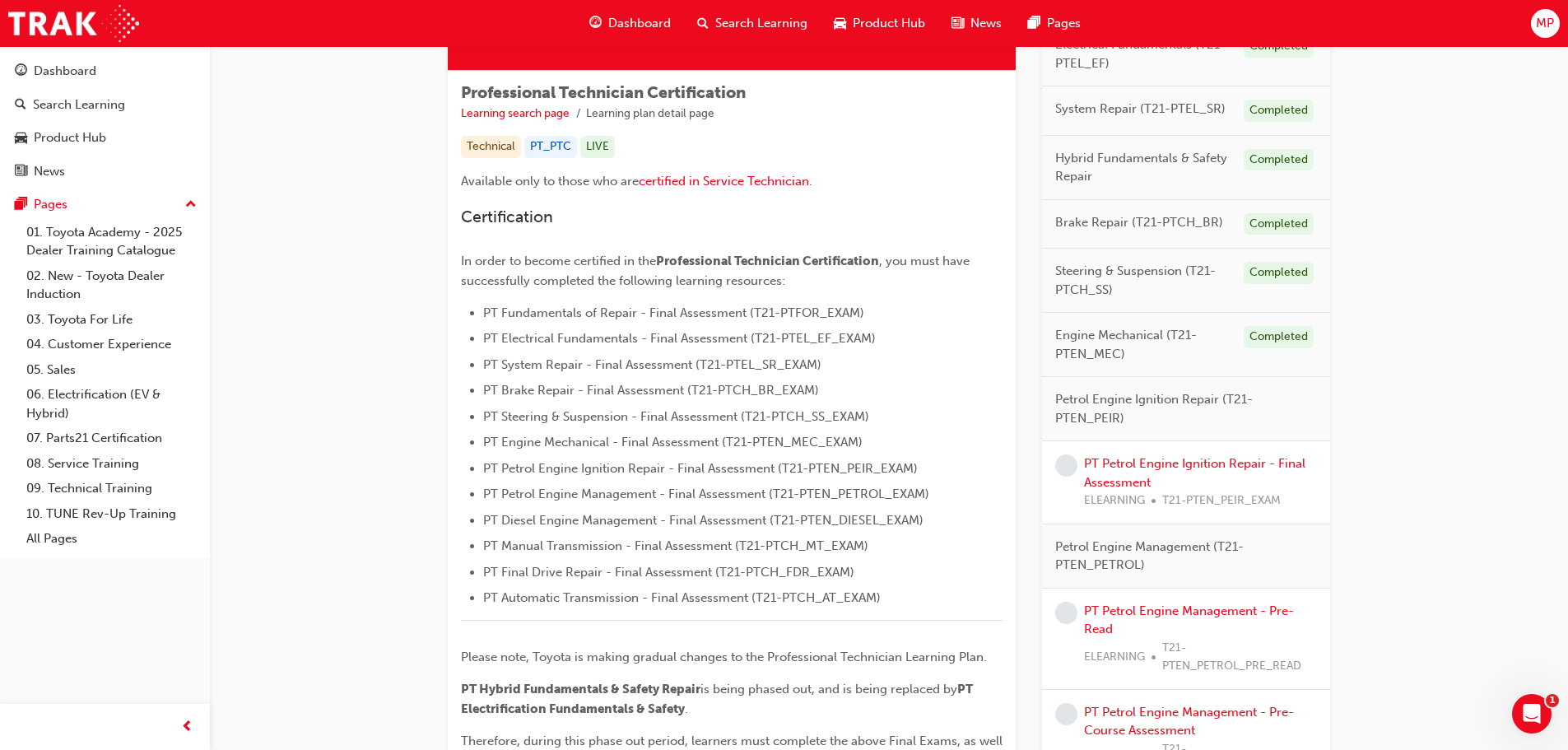
scroll to position [247, 0]
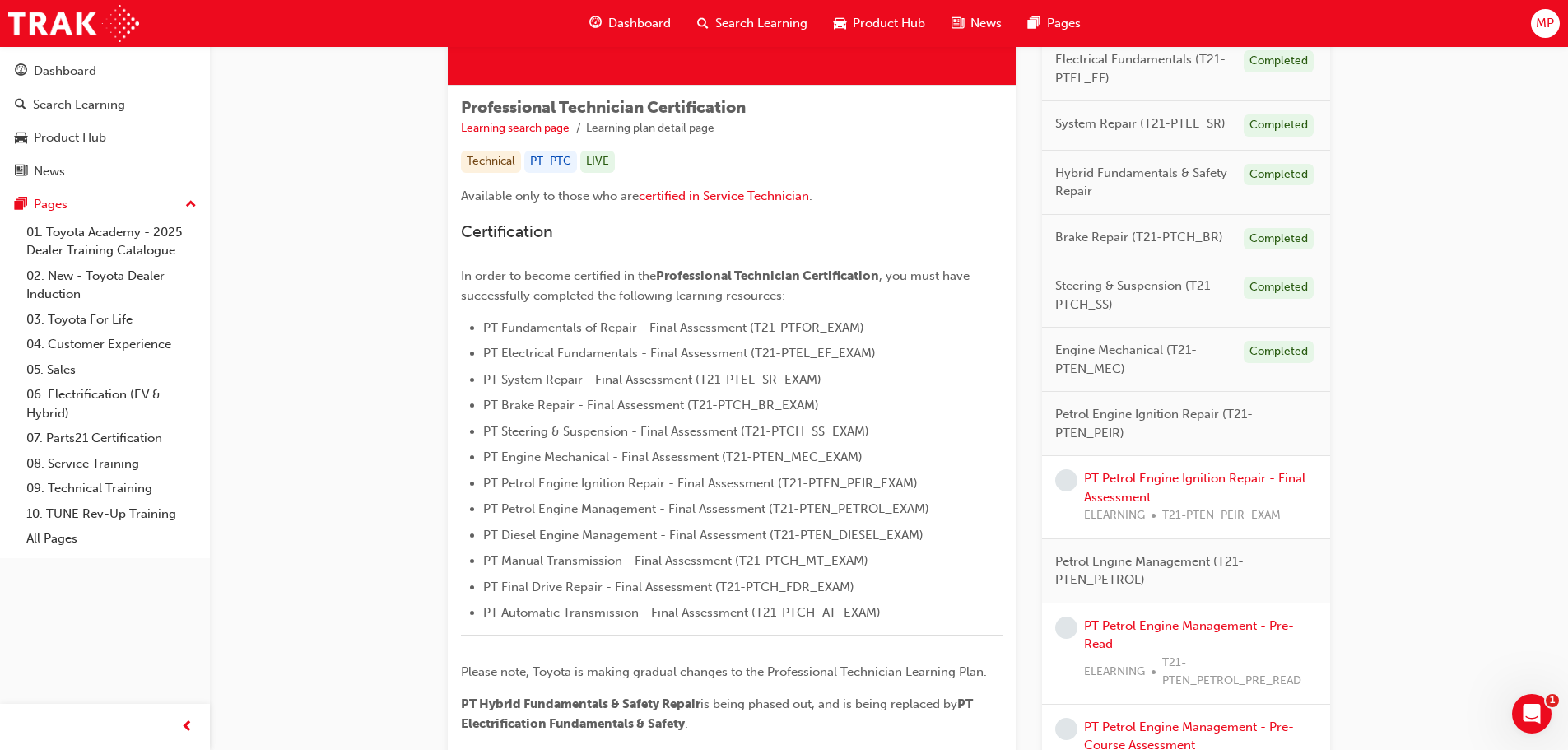
click at [1154, 464] on div "PT Petrol Engine Ignition Repair - Final Assessment ELEARNING T21-PTEN_PEIR_EXAM" at bounding box center [1185, 497] width 288 height 84
click at [1159, 479] on link "PT Petrol Engine Ignition Repair - Final Assessment" at bounding box center [1194, 488] width 221 height 34
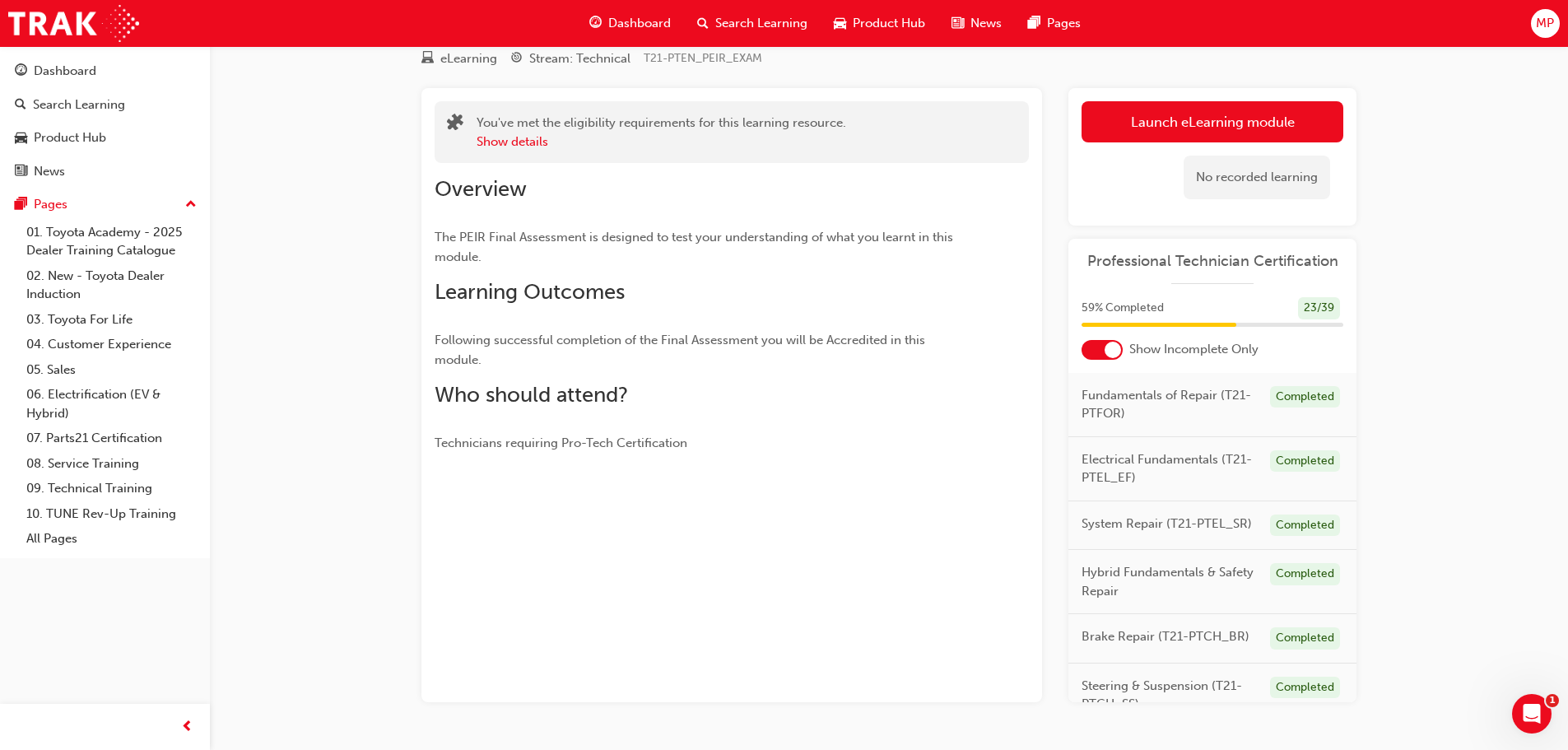
scroll to position [106, 0]
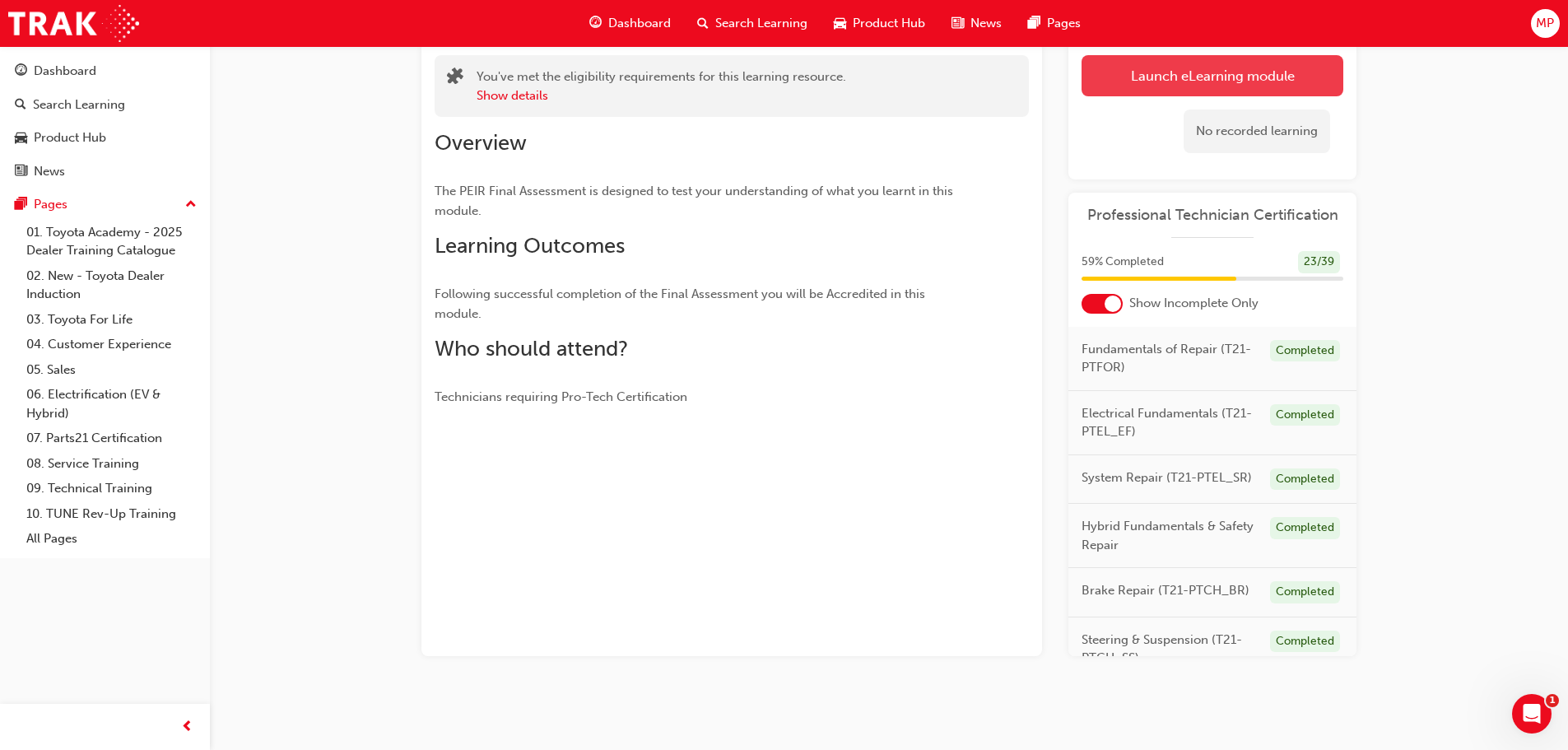
click at [1223, 73] on link "Launch eLearning module" at bounding box center [1212, 75] width 262 height 41
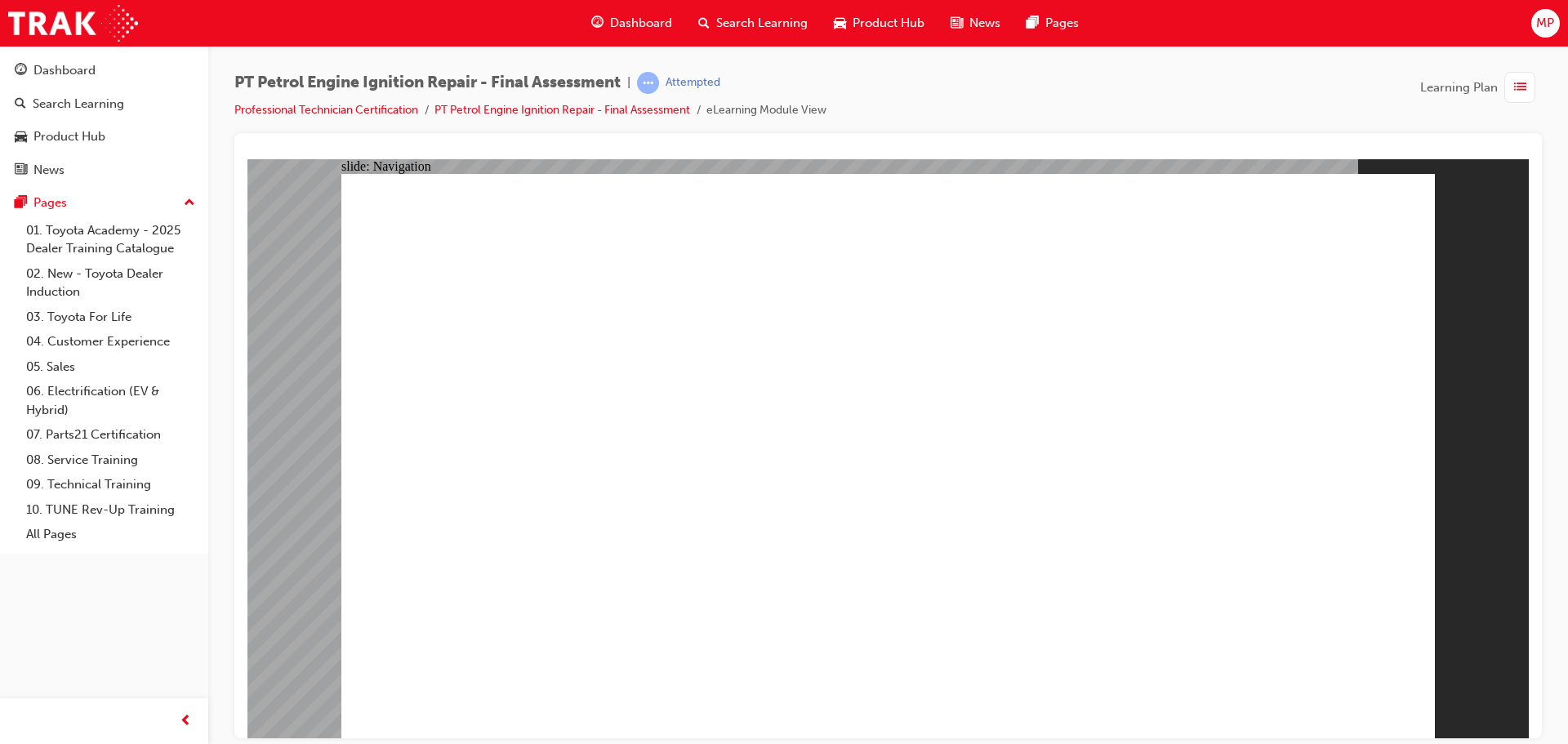
drag, startPoint x: 935, startPoint y: 494, endPoint x: 929, endPoint y: 502, distance: 10.0
checkbox input "true"
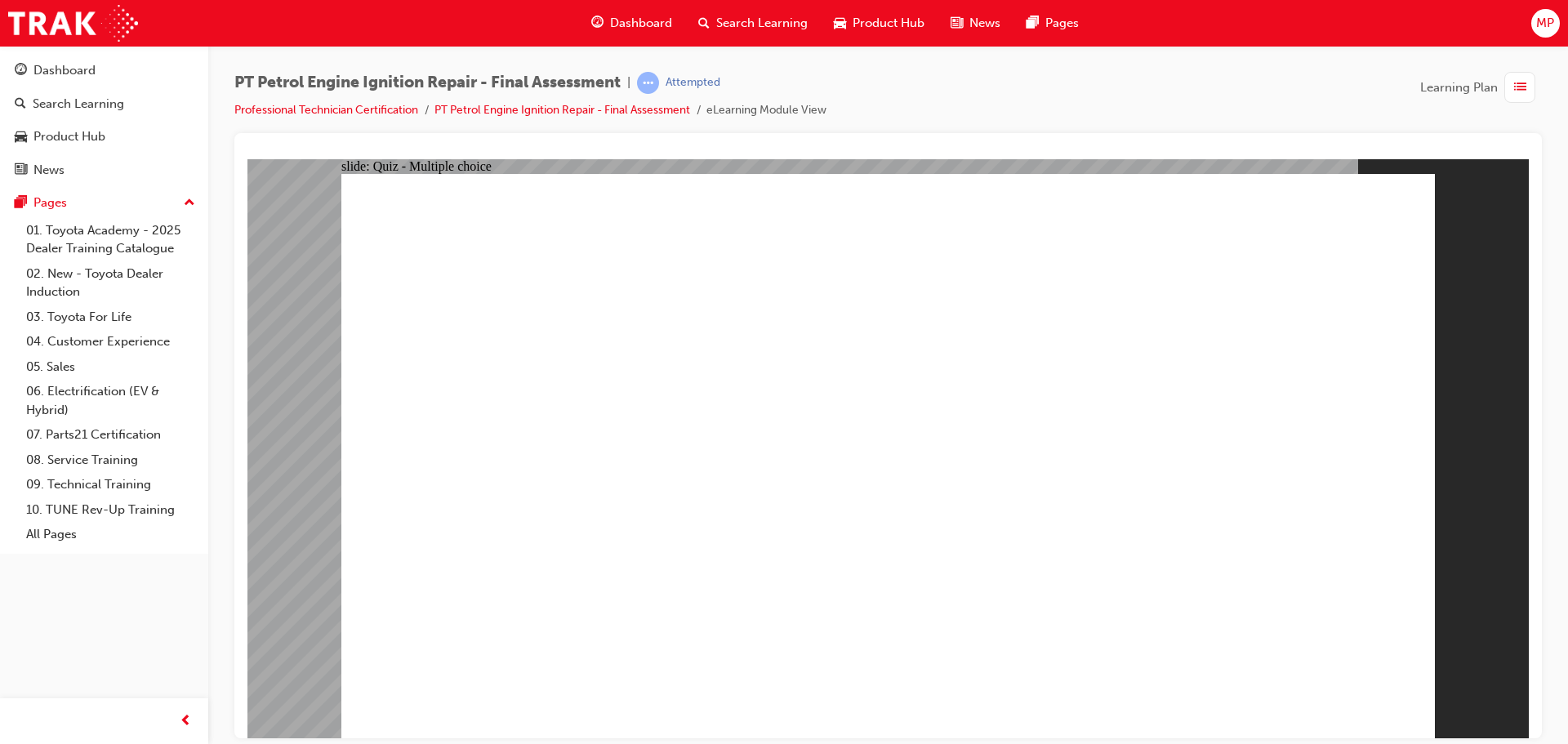
checkbox input "true"
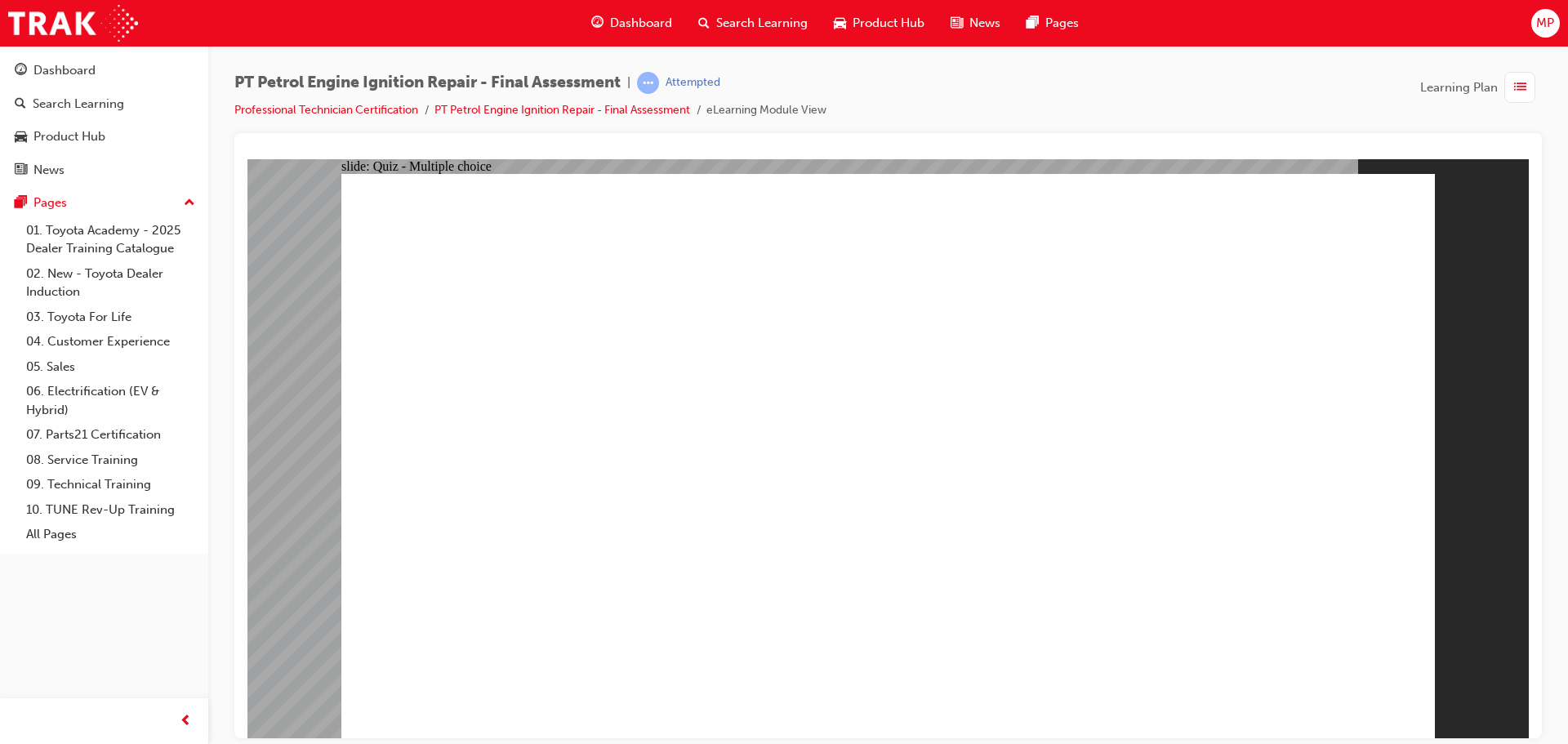
checkbox input "true"
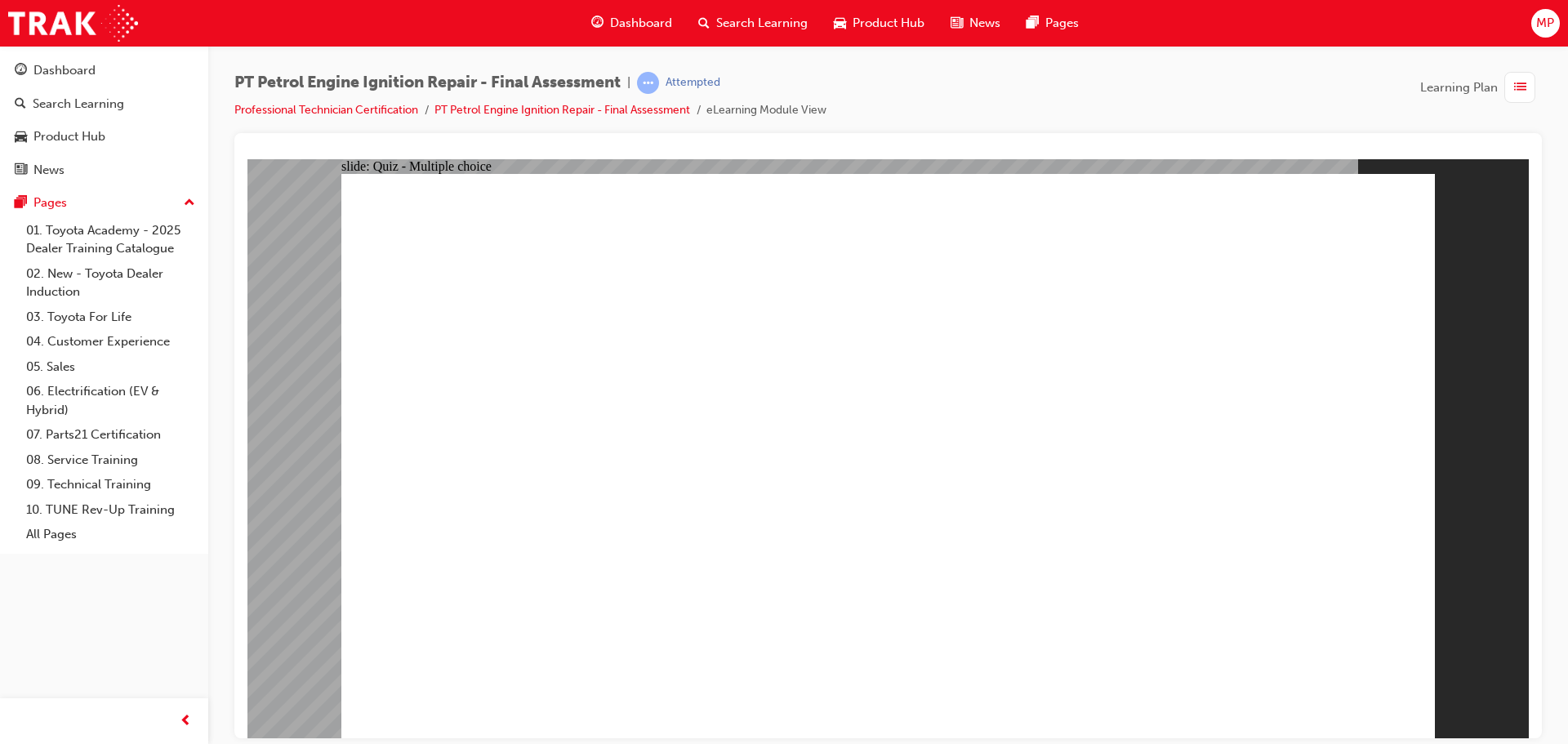
radio input "true"
drag, startPoint x: 461, startPoint y: 267, endPoint x: 1292, endPoint y: 274, distance: 831.0
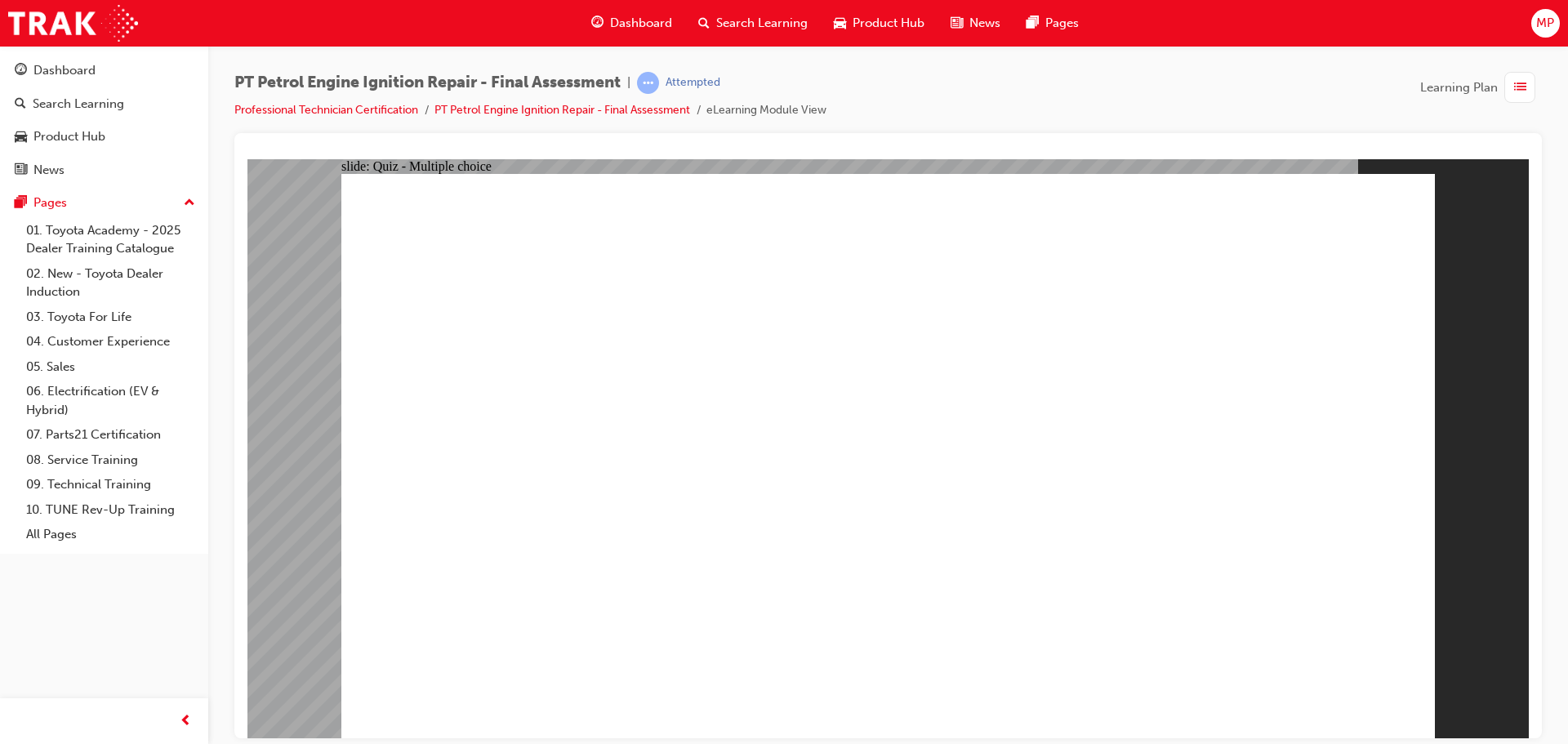
drag, startPoint x: 1292, startPoint y: 275, endPoint x: 1252, endPoint y: 261, distance: 42.4
radio input "false"
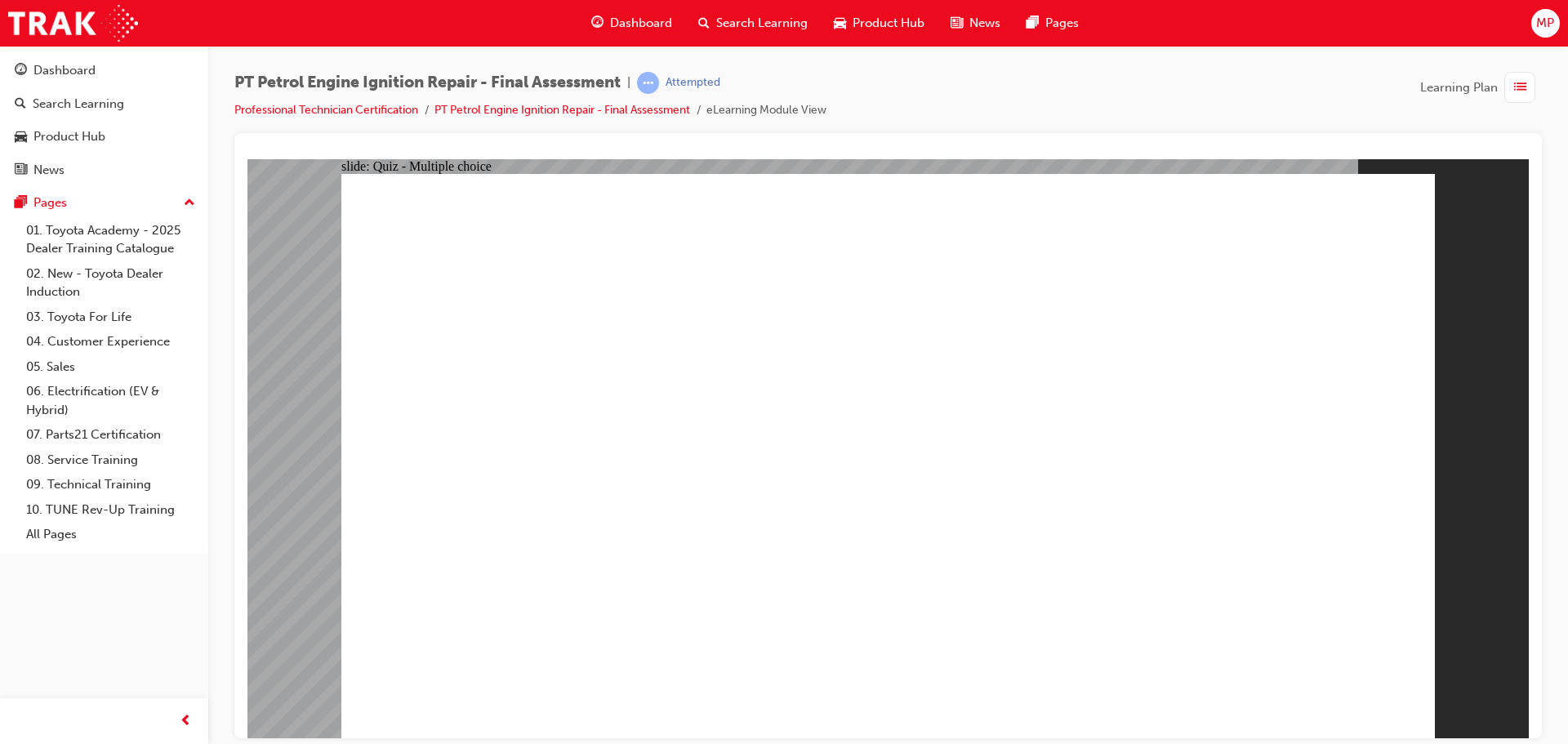
radio input "true"
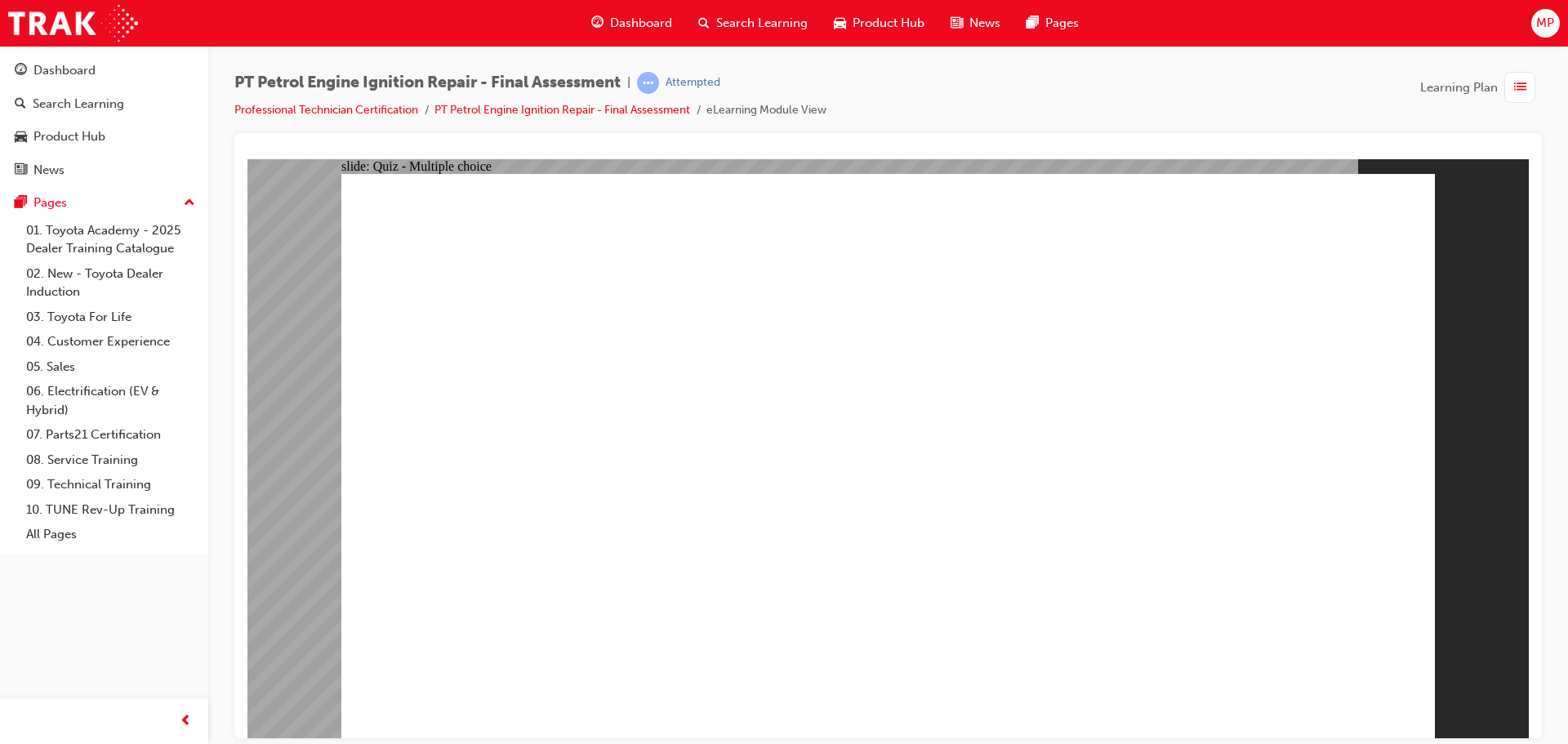
radio input "true"
drag, startPoint x: 687, startPoint y: 570, endPoint x: 690, endPoint y: 582, distance: 12.4
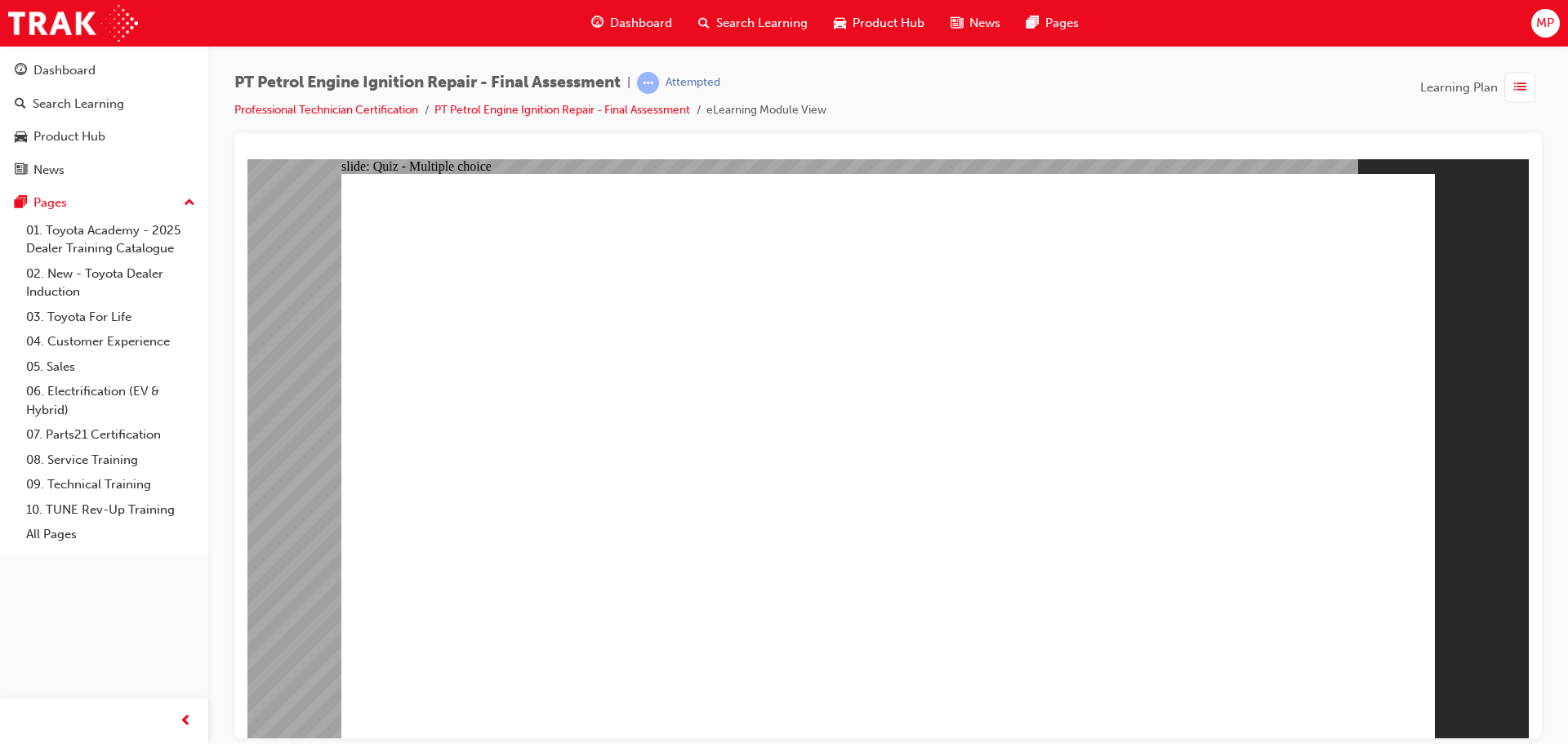
radio input "true"
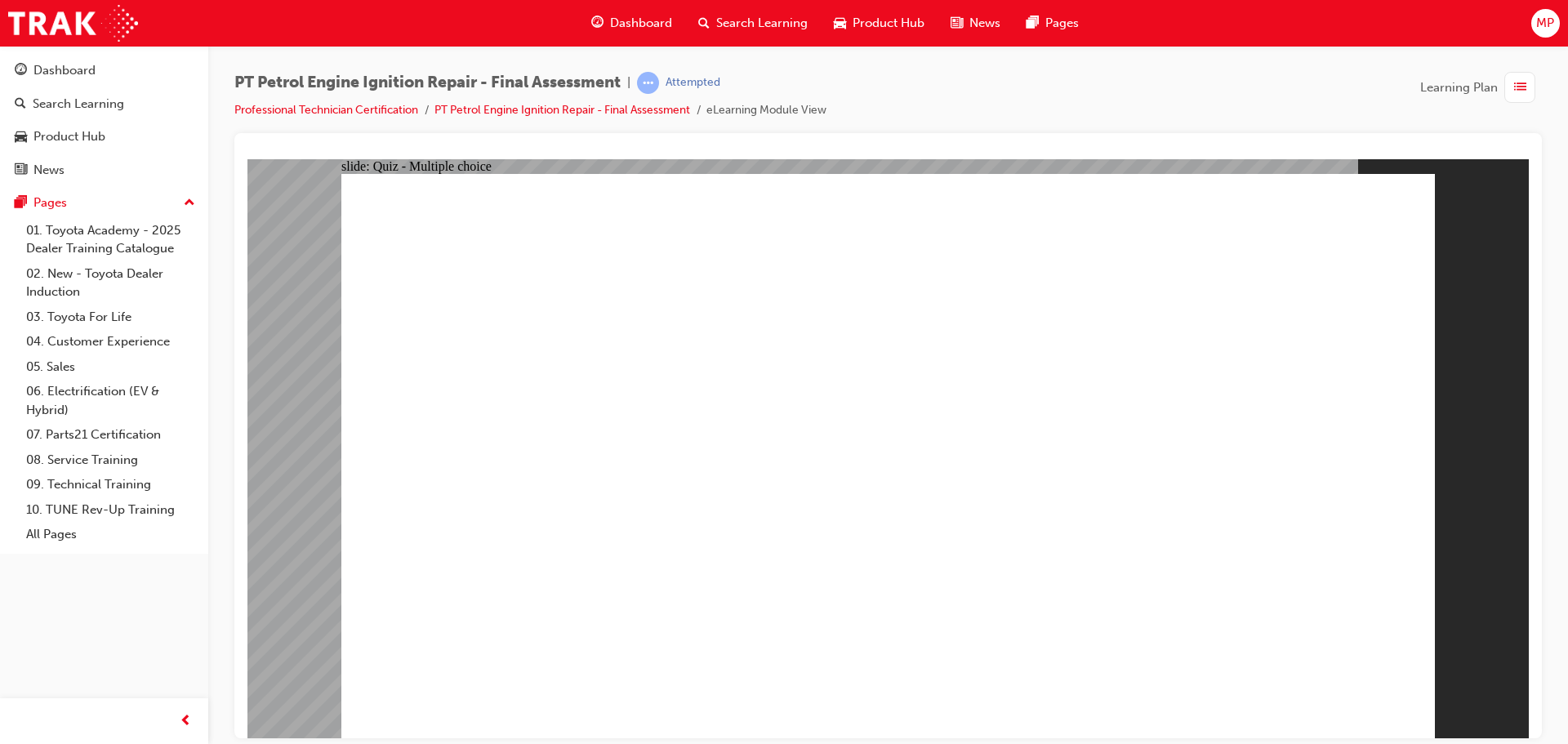
radio input "false"
radio input "true"
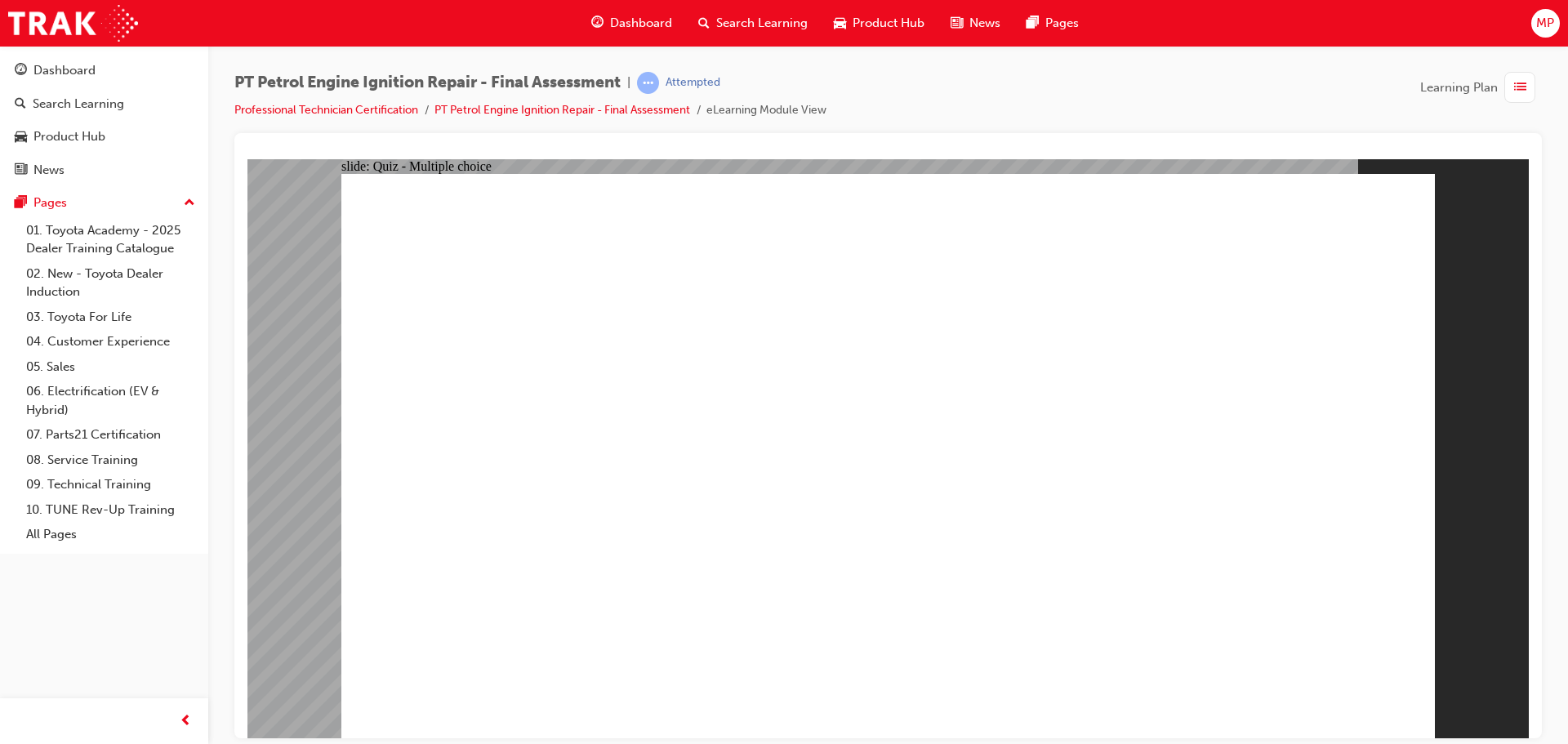
radio input "true"
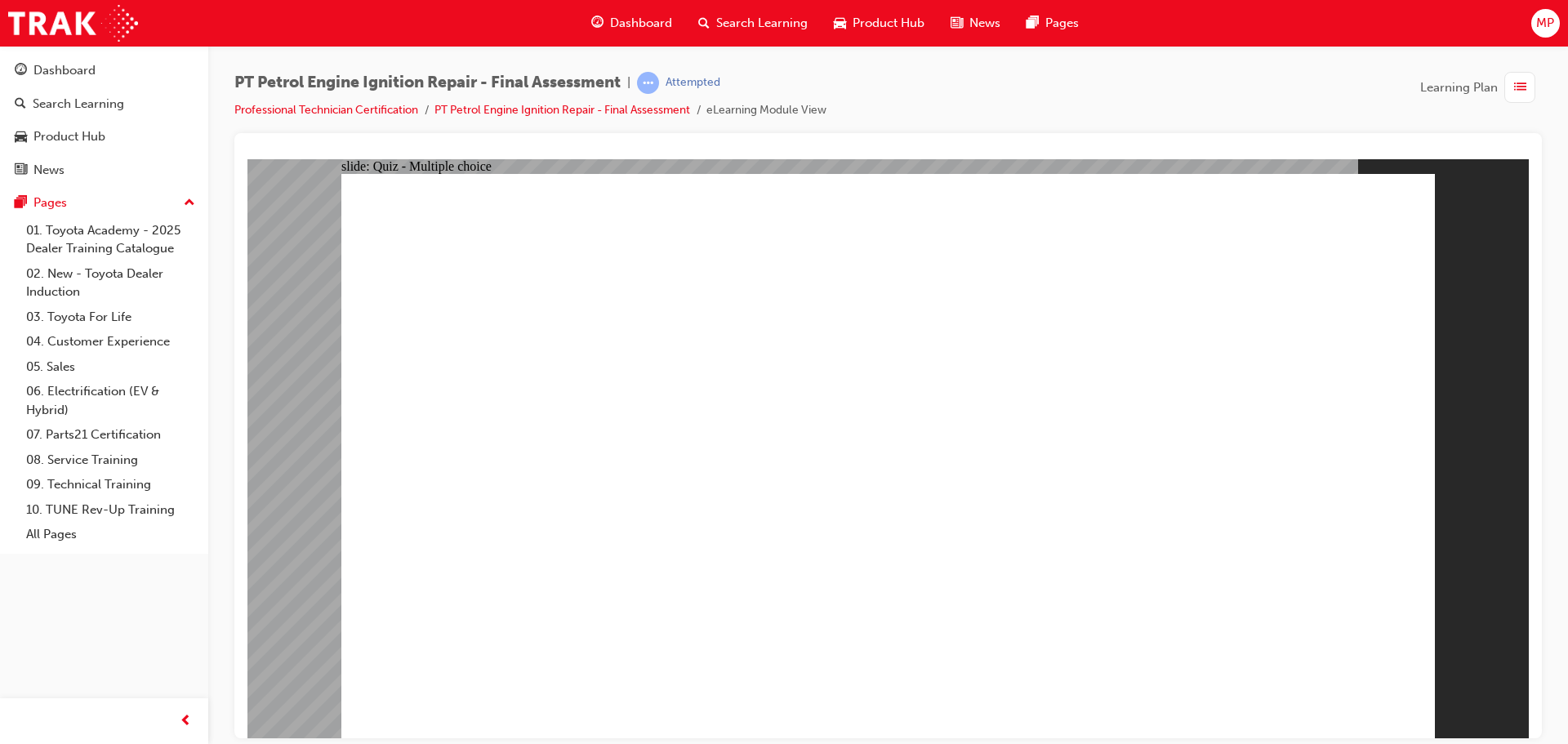
drag, startPoint x: 785, startPoint y: 634, endPoint x: 756, endPoint y: 596, distance: 47.8
radio input "true"
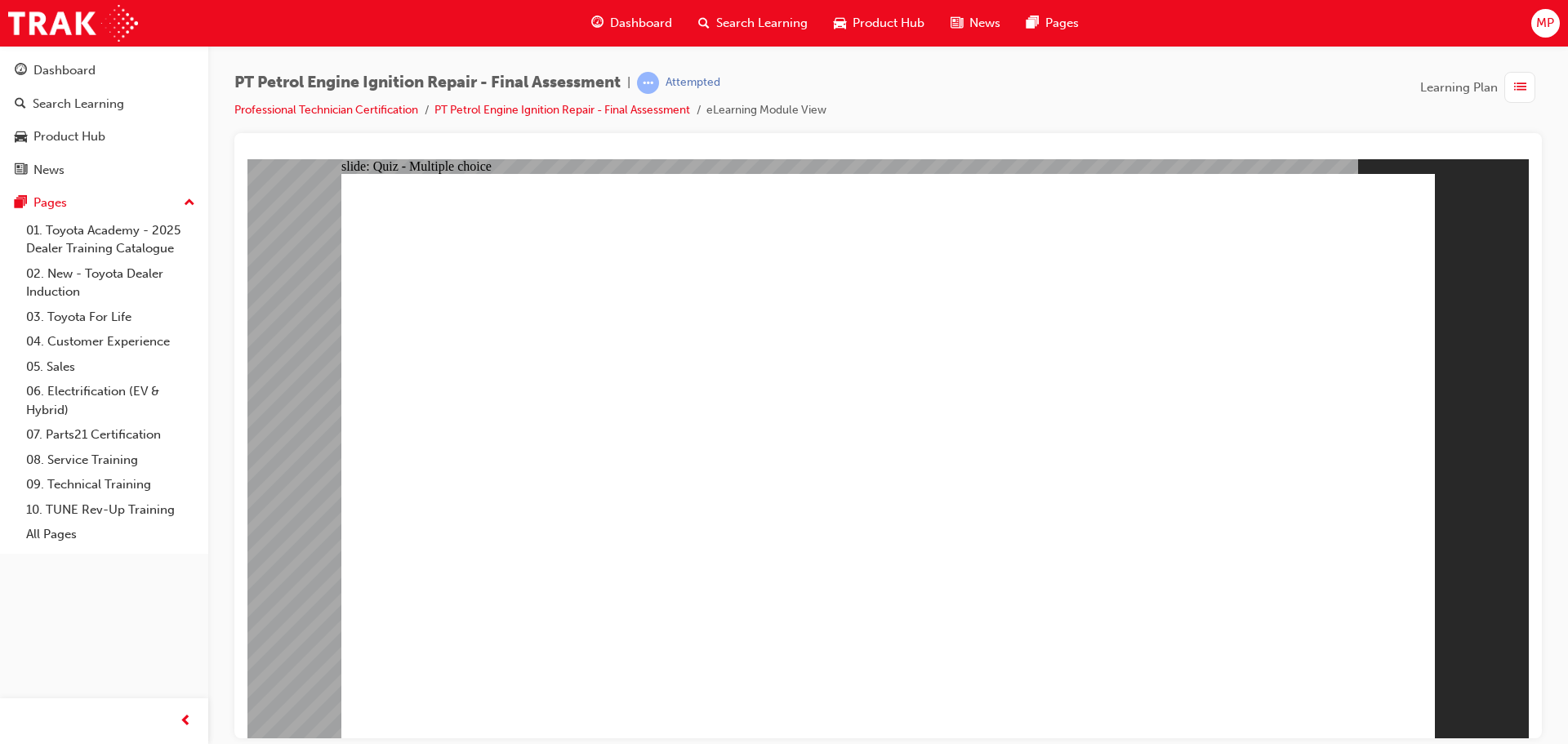
radio input "false"
radio input "true"
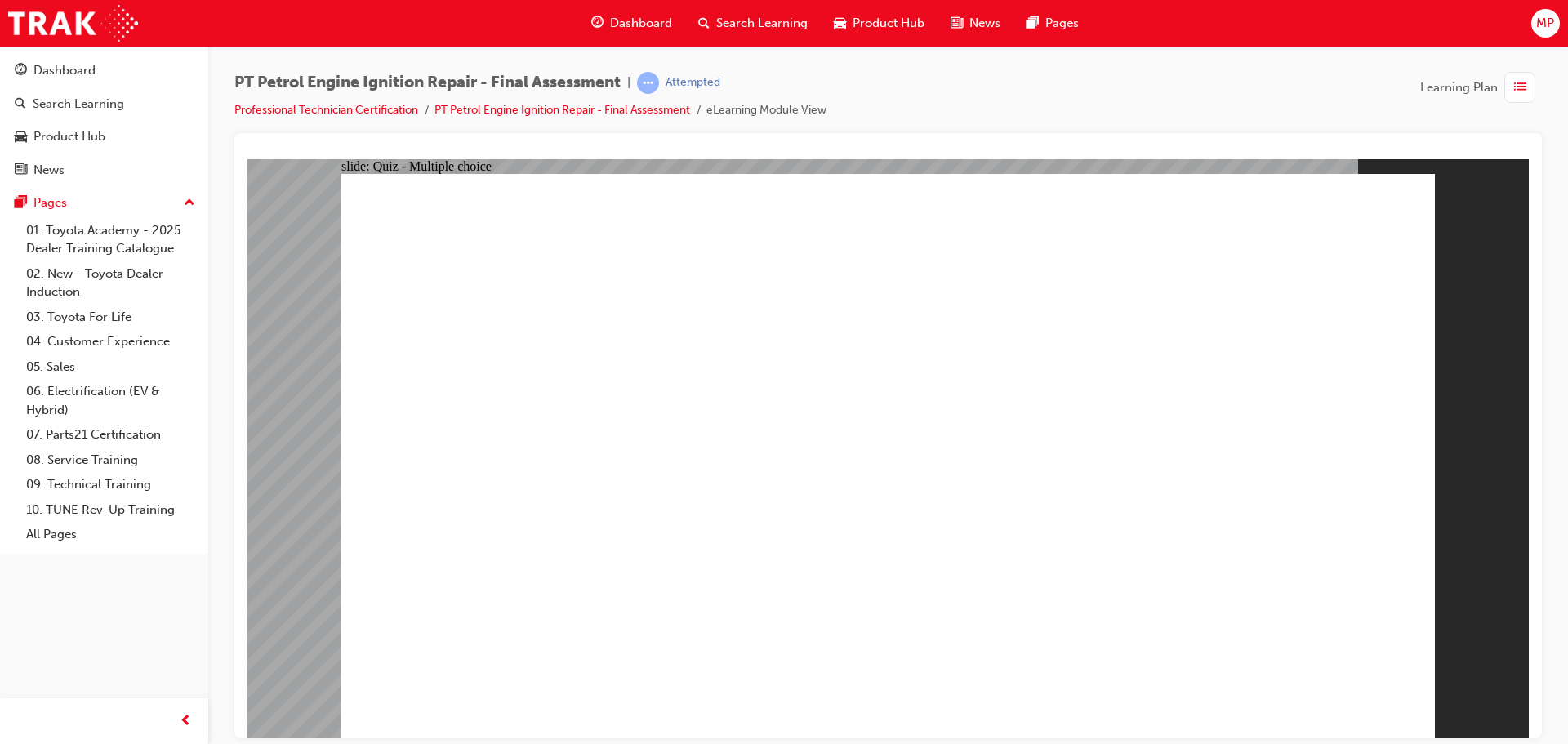
radio input "true"
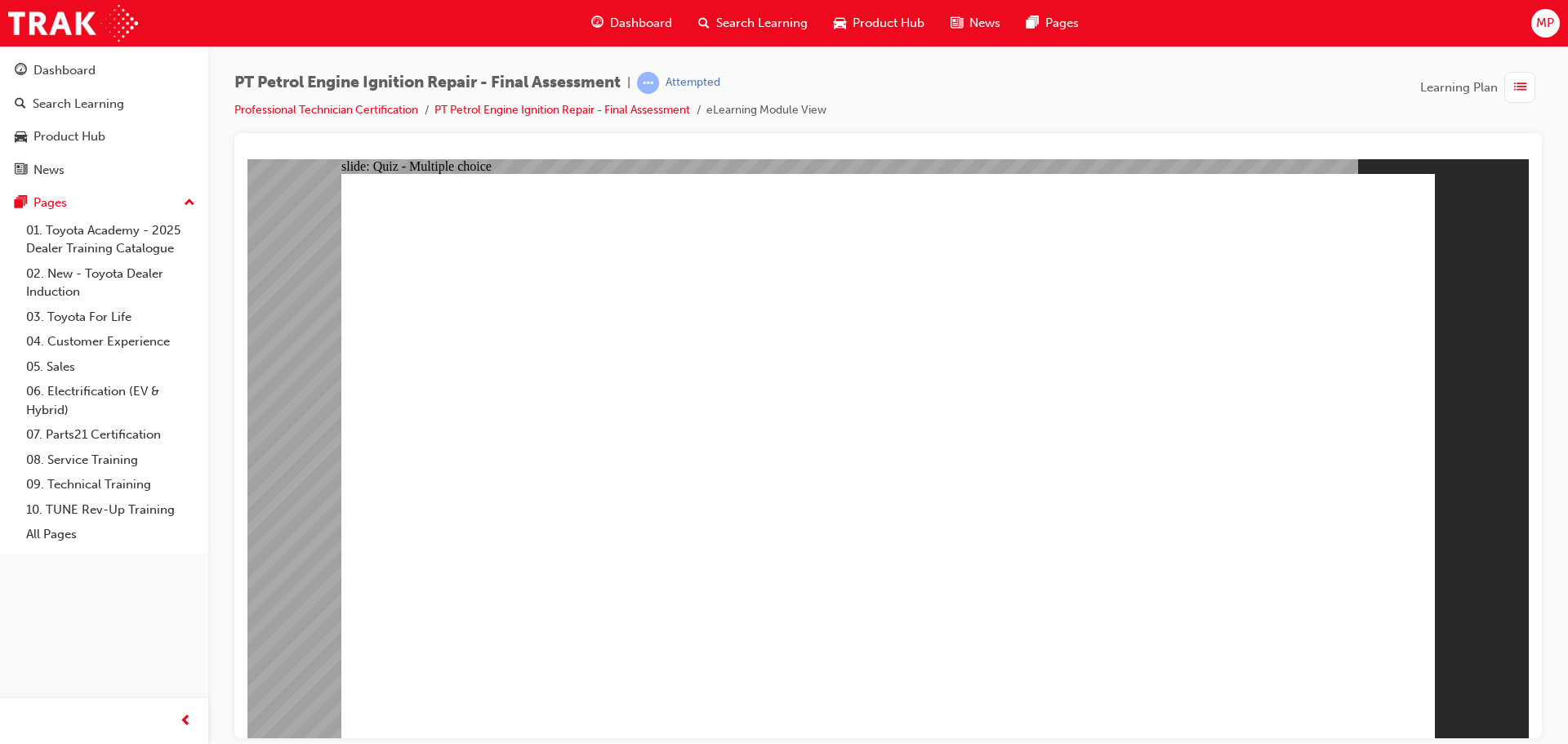
radio input "true"
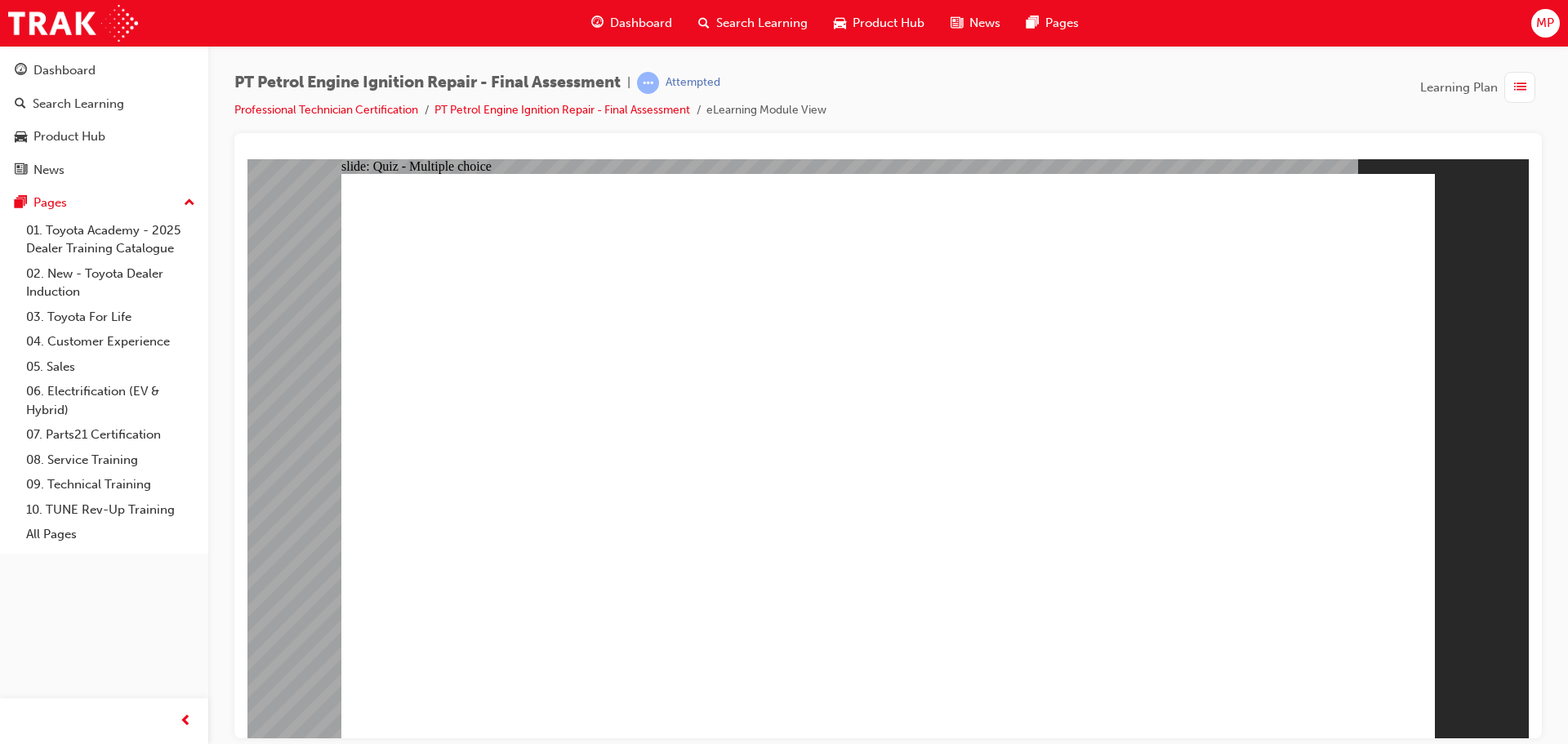
drag, startPoint x: 627, startPoint y: 271, endPoint x: 770, endPoint y: 269, distance: 143.0
radio input "true"
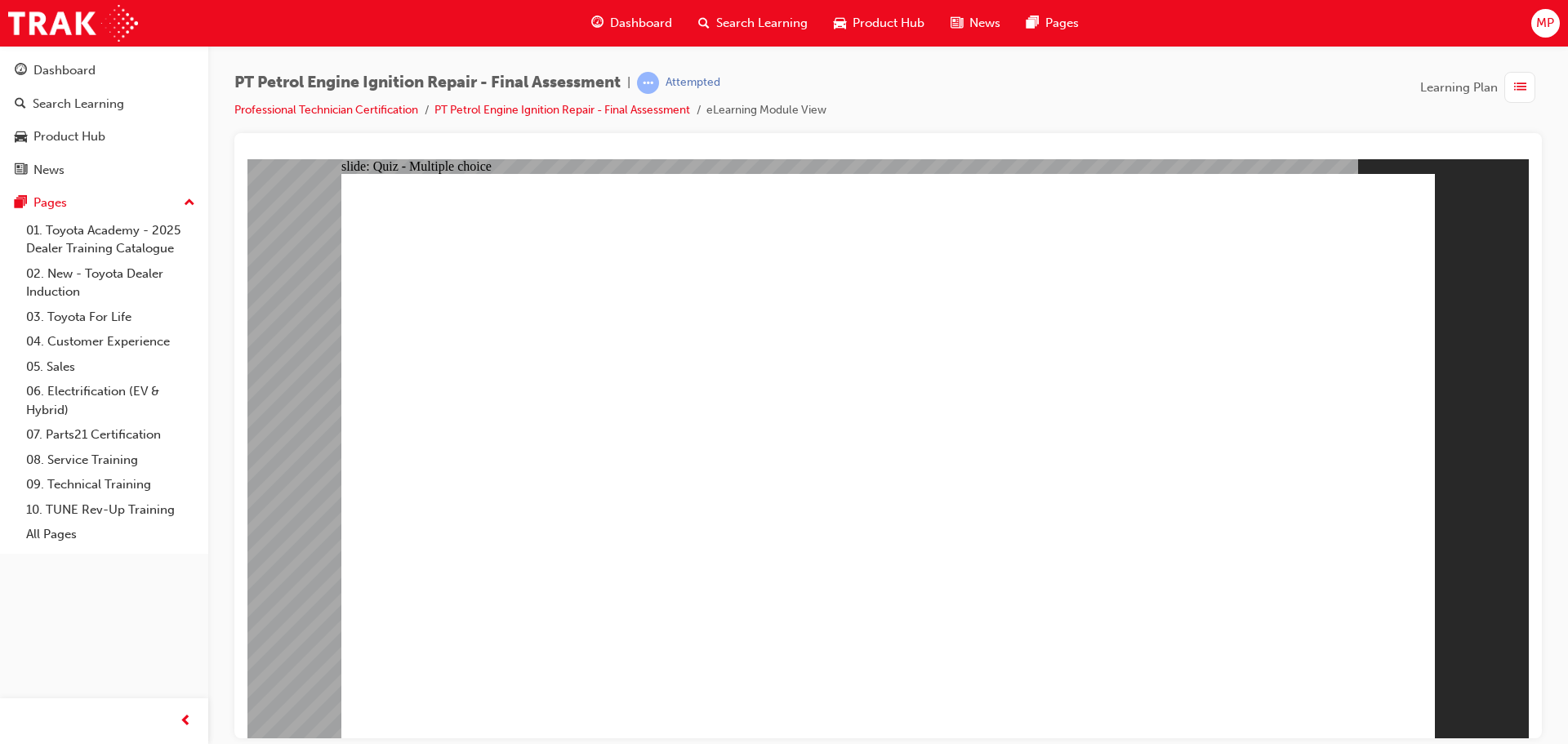
radio input "true"
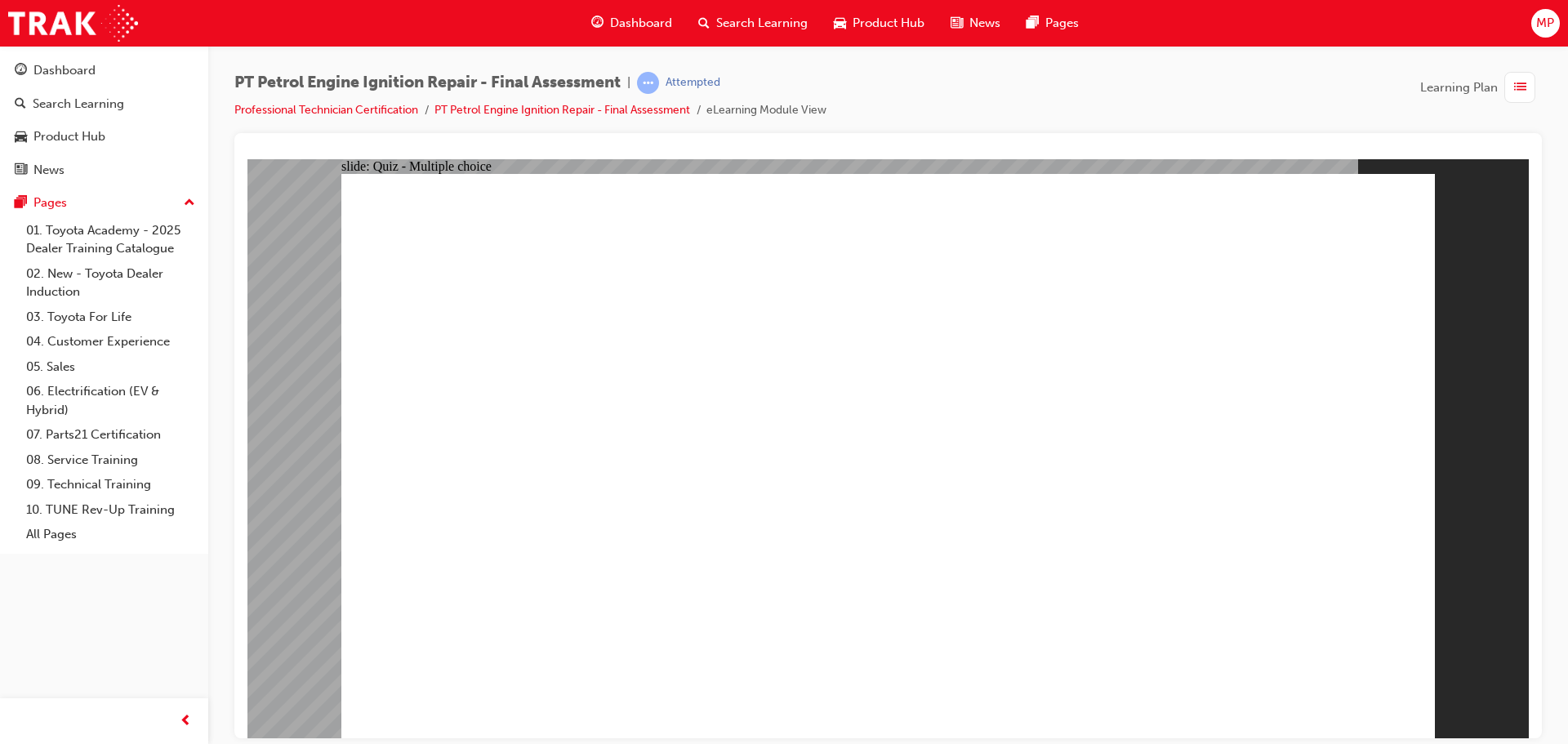
radio input "true"
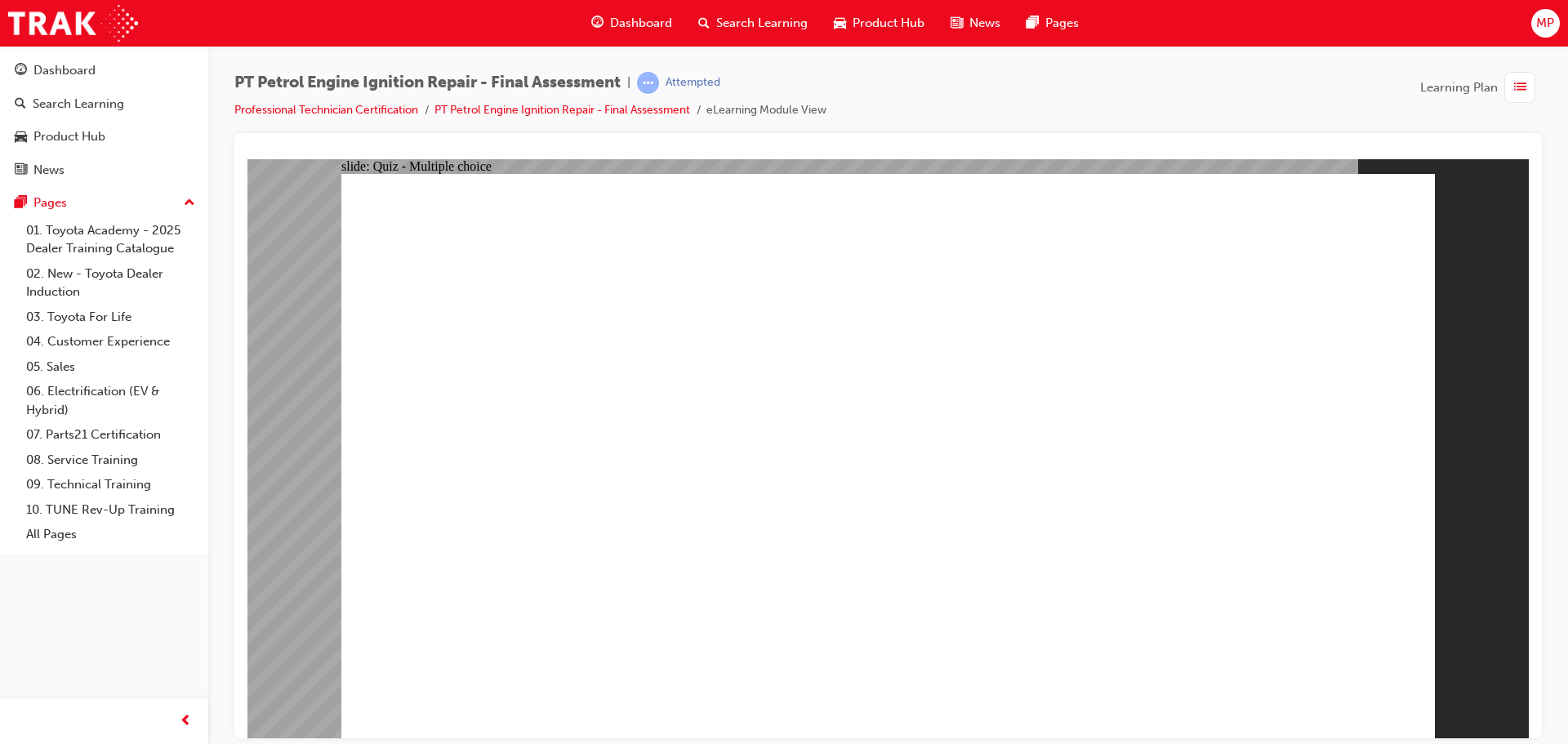
radio input "false"
radio input "true"
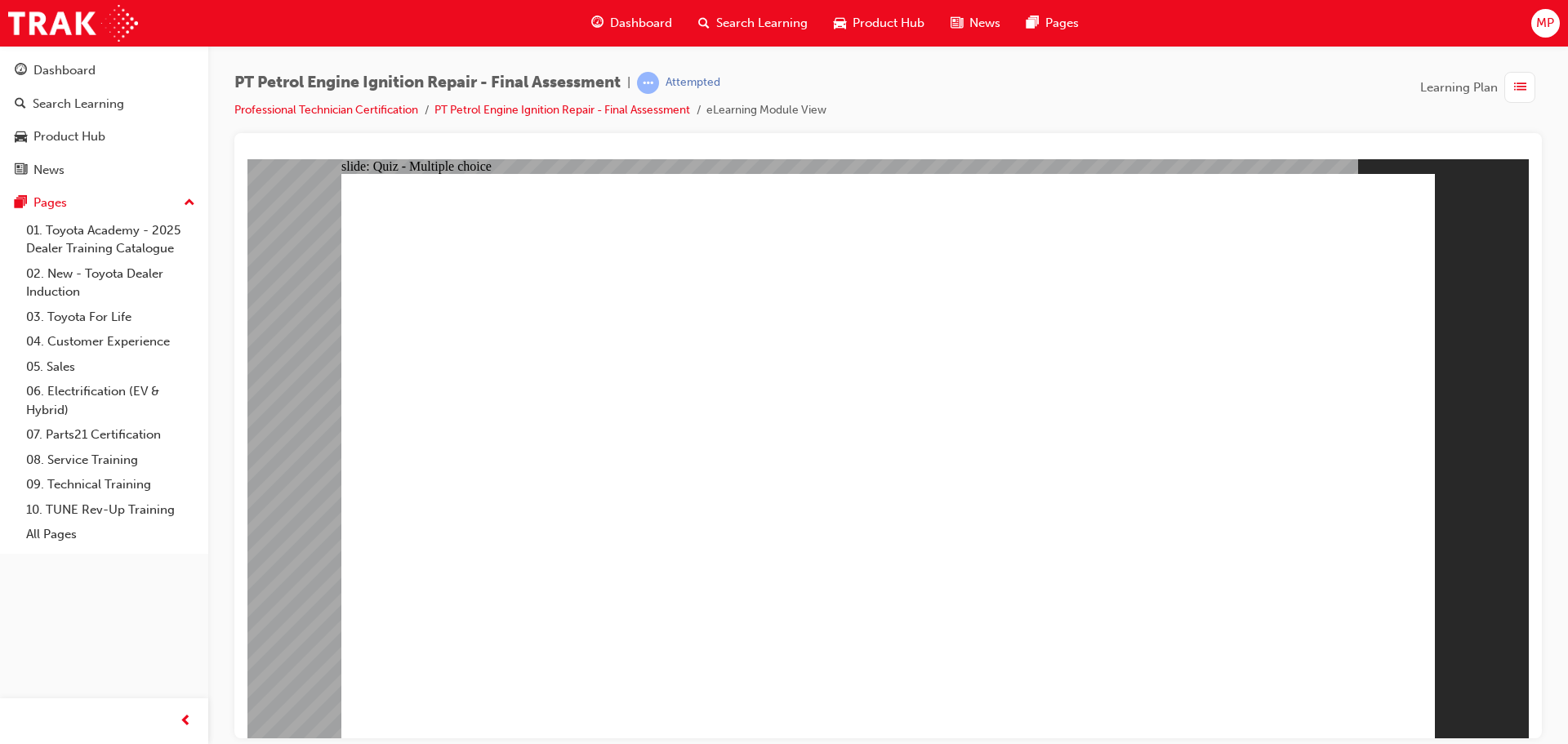
radio input "true"
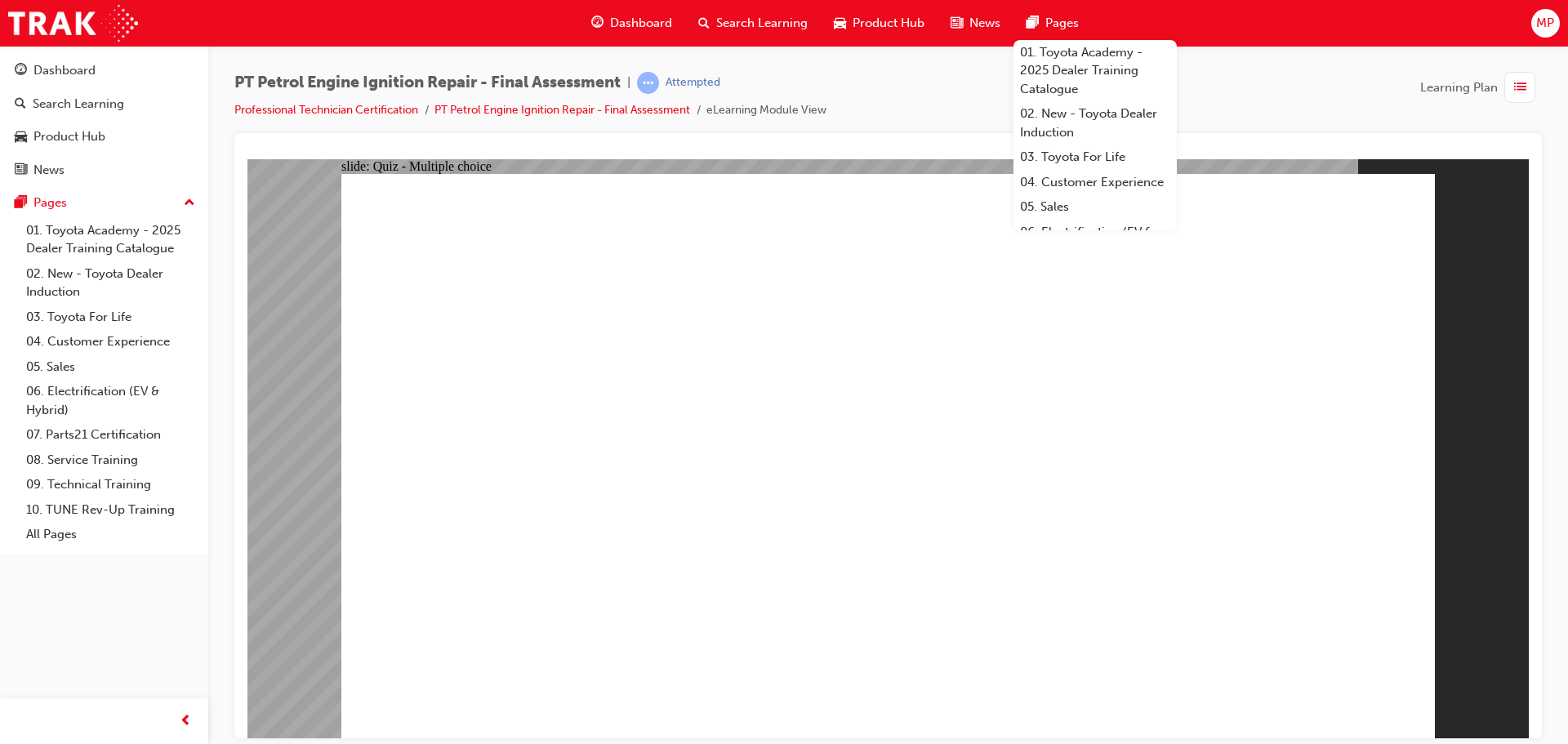
radio input "false"
radio input "true"
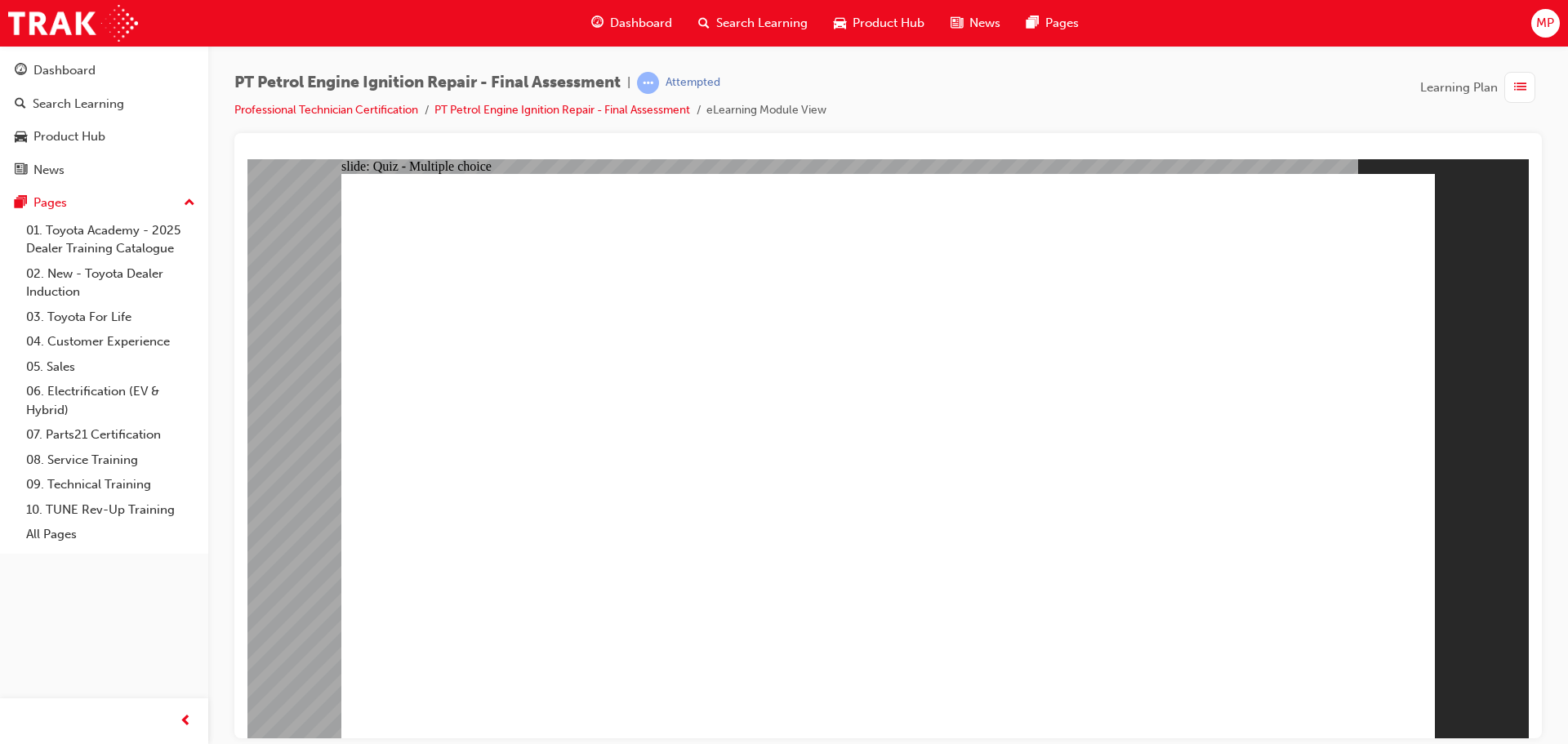
drag, startPoint x: 1346, startPoint y: 661, endPoint x: 1337, endPoint y: 680, distance: 21.0
radio input "true"
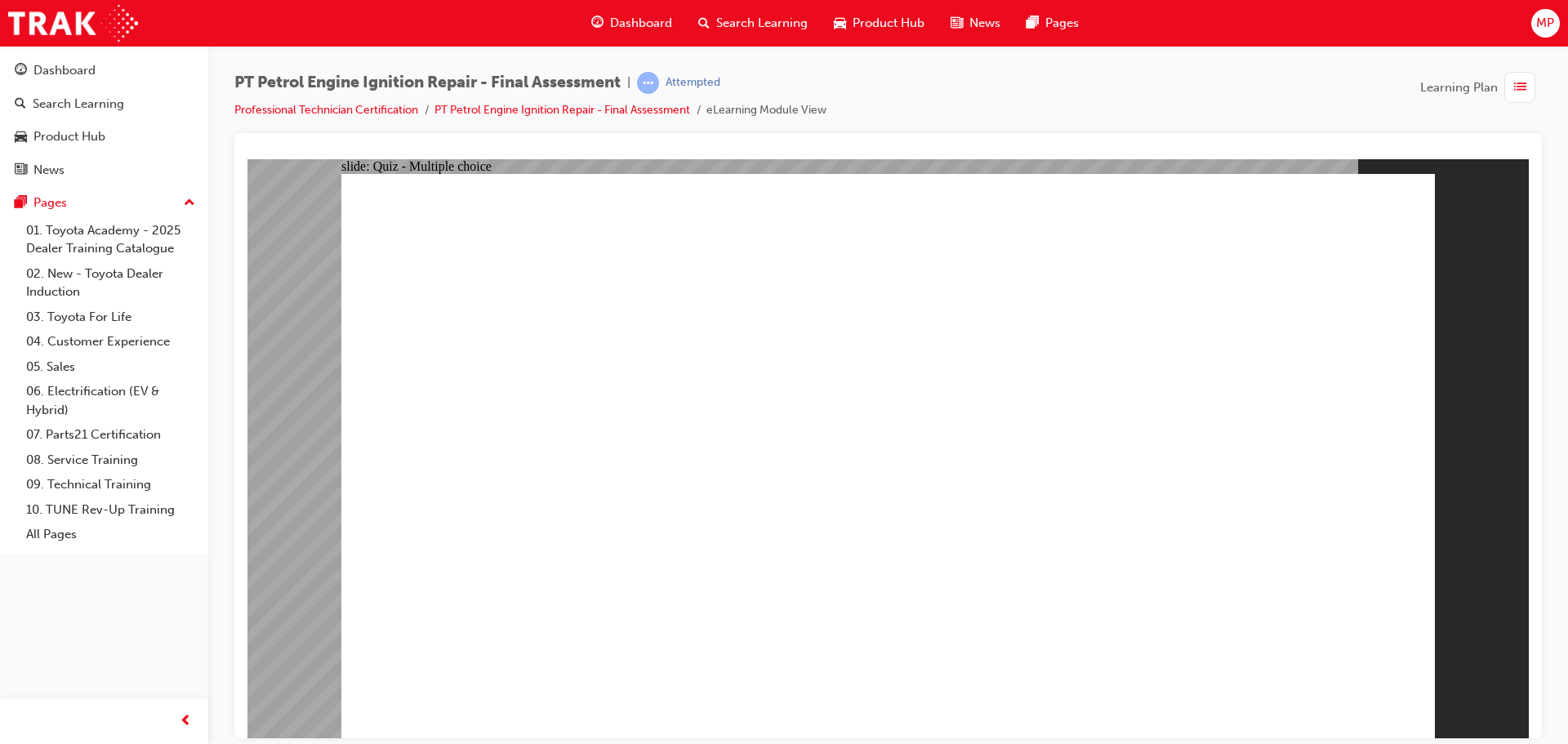
radio input "true"
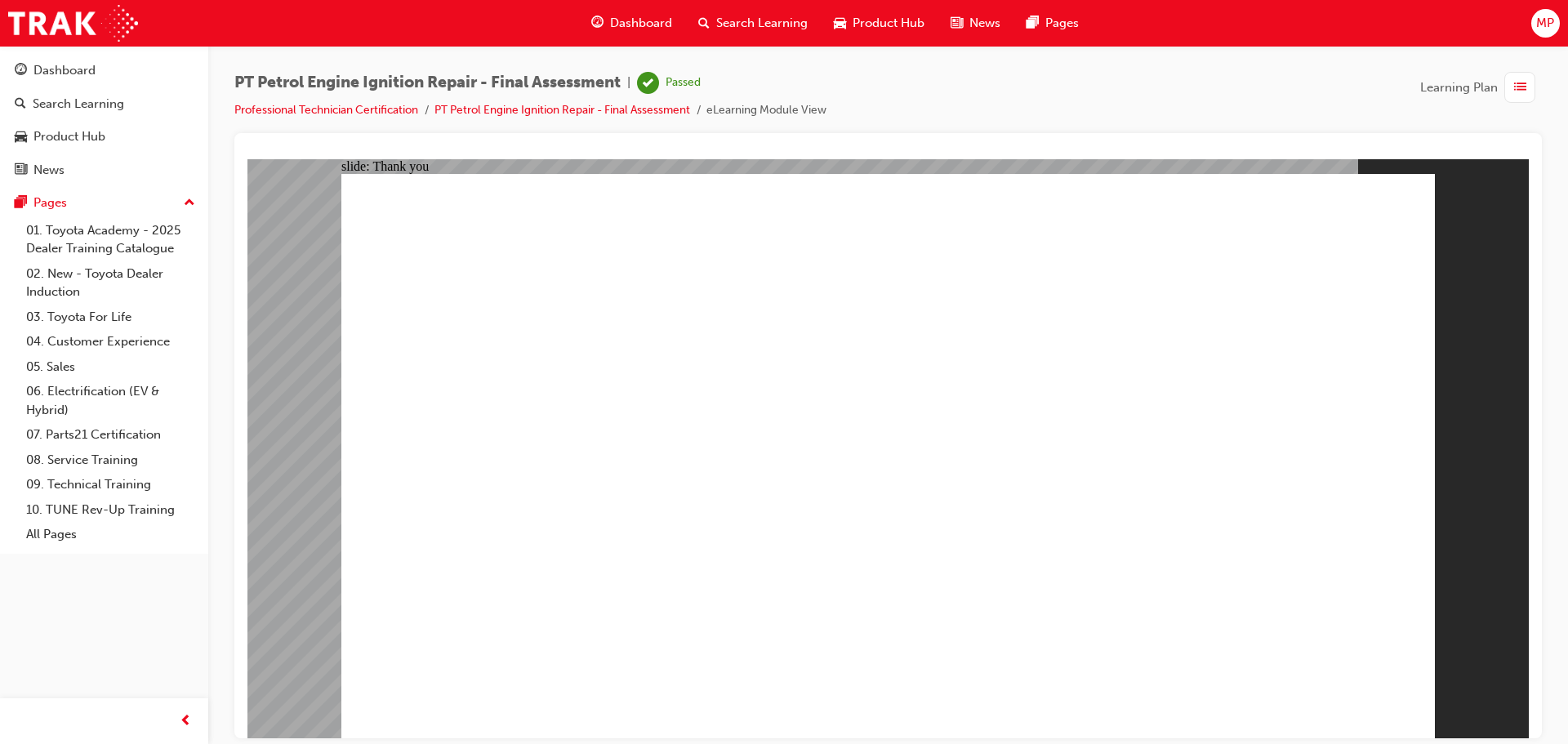
click at [324, 110] on link "Professional Technician Certification" at bounding box center [326, 109] width 184 height 14
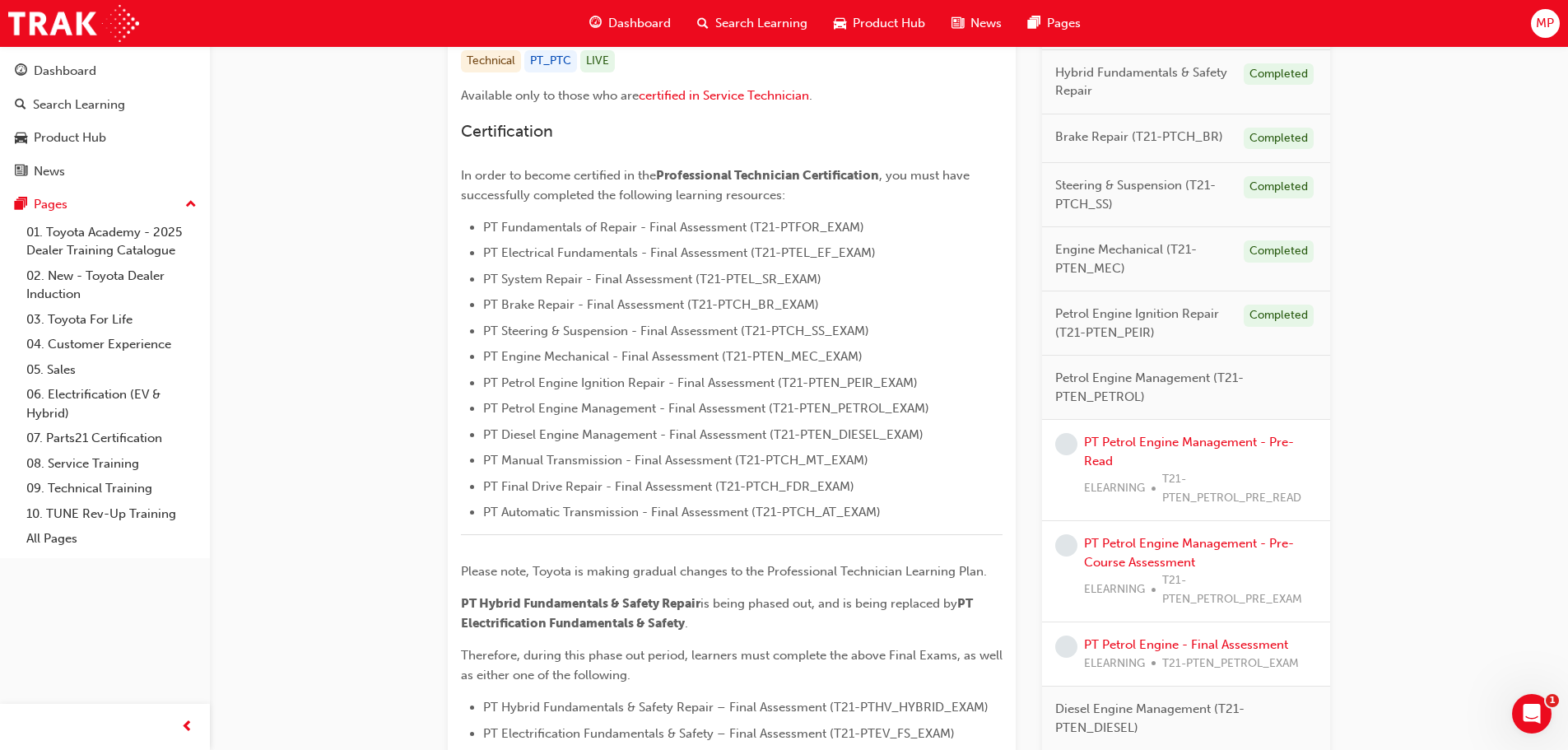
scroll to position [494, 0]
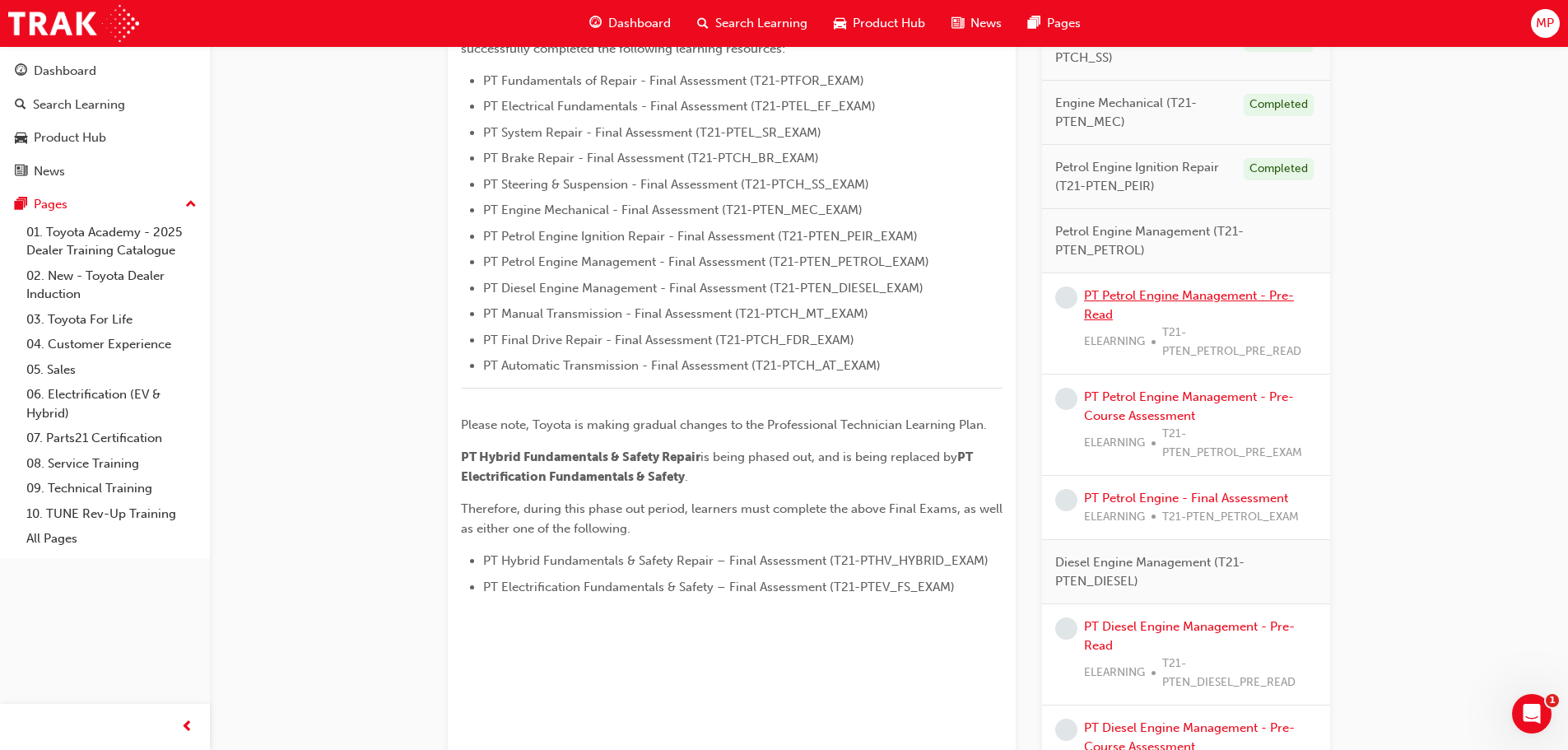
click at [1175, 291] on link "PT Petrol Engine Management - Pre-Read" at bounding box center [1188, 305] width 210 height 34
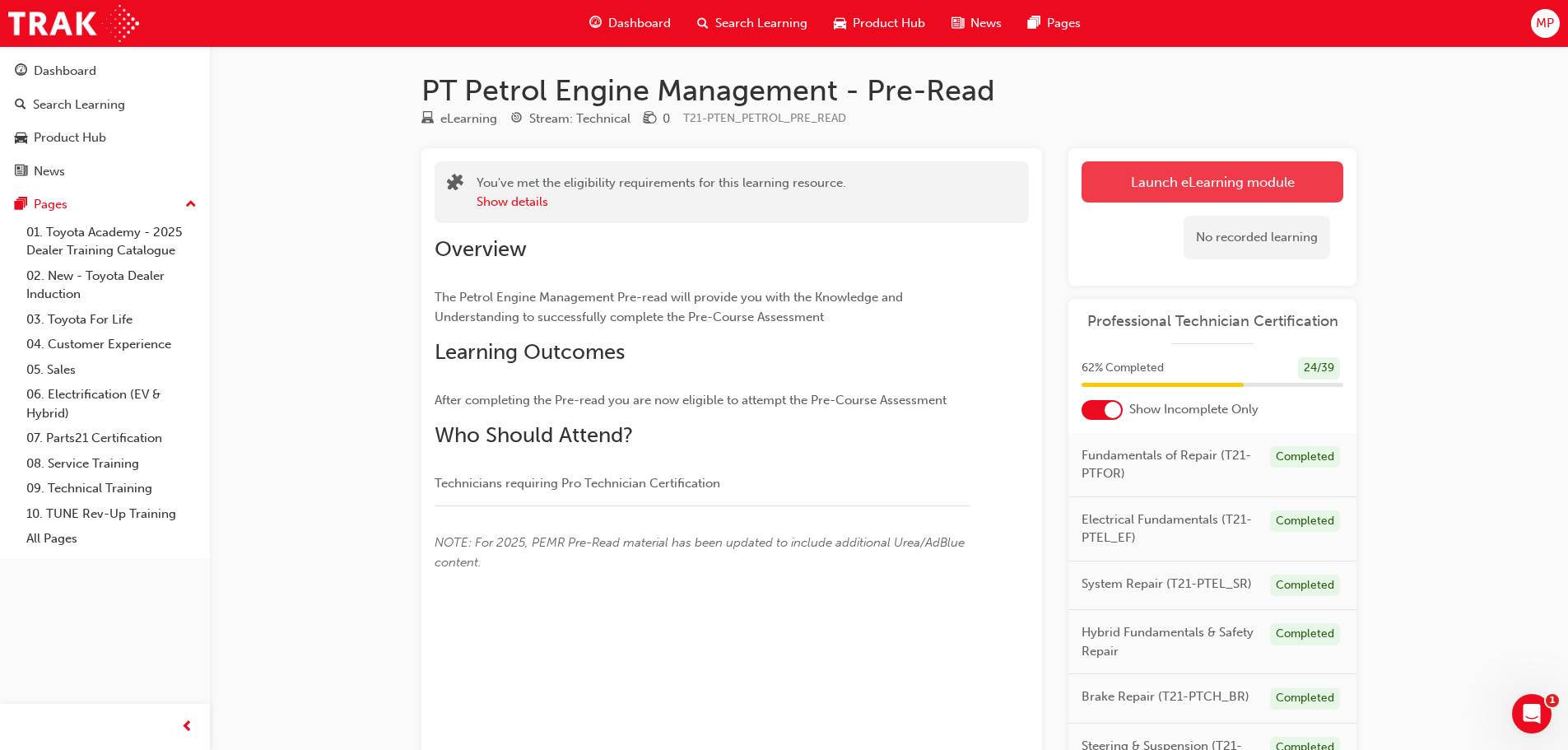
click at [1148, 186] on link "Launch eLearning module" at bounding box center [1212, 181] width 262 height 41
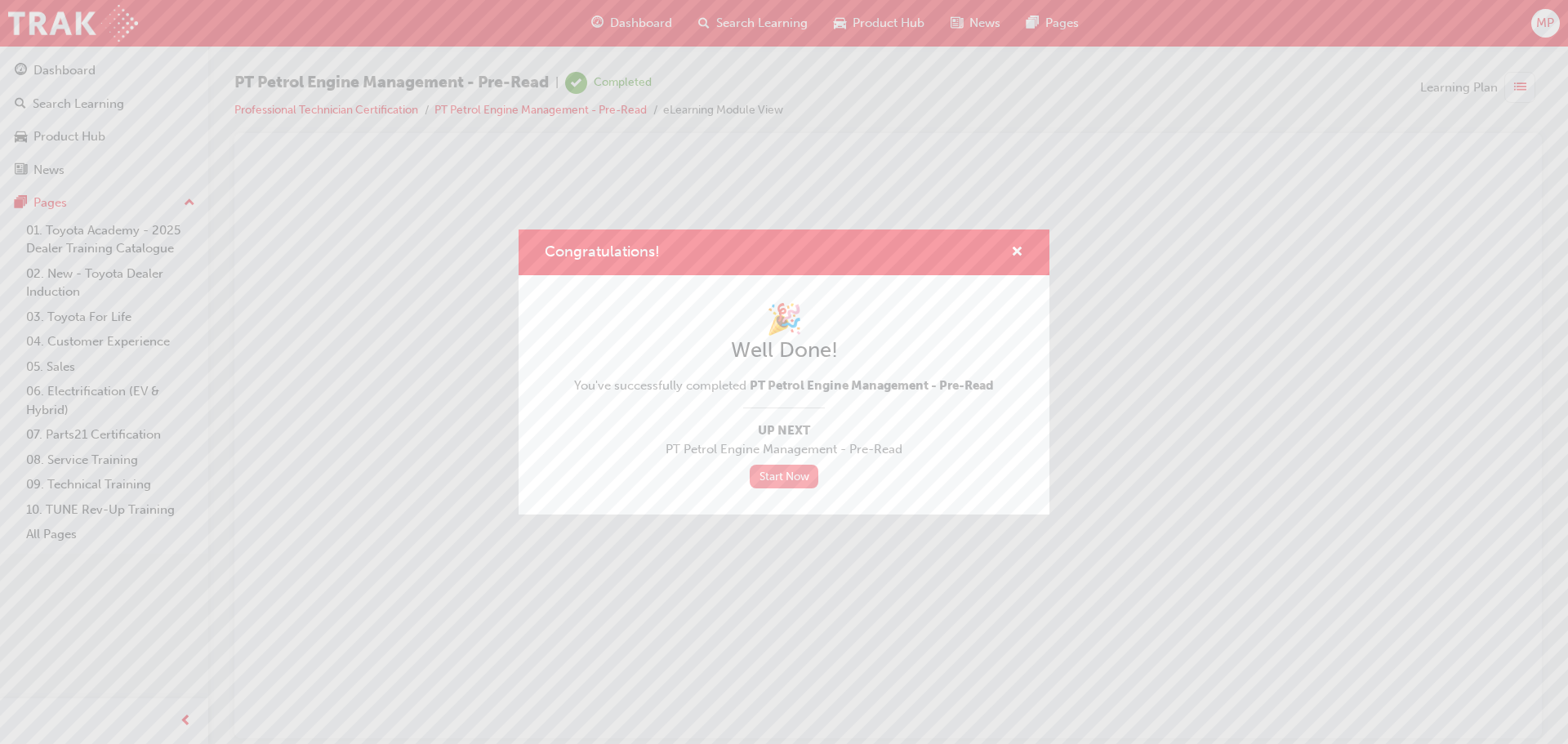
click at [783, 474] on link "Start Now" at bounding box center [784, 476] width 69 height 24
click at [772, 469] on link "Start Now" at bounding box center [784, 476] width 69 height 24
click at [778, 472] on link "Start Now" at bounding box center [784, 476] width 69 height 24
click at [787, 465] on link "Start Now" at bounding box center [784, 476] width 69 height 24
click at [794, 479] on link "Start Now" at bounding box center [784, 476] width 69 height 24
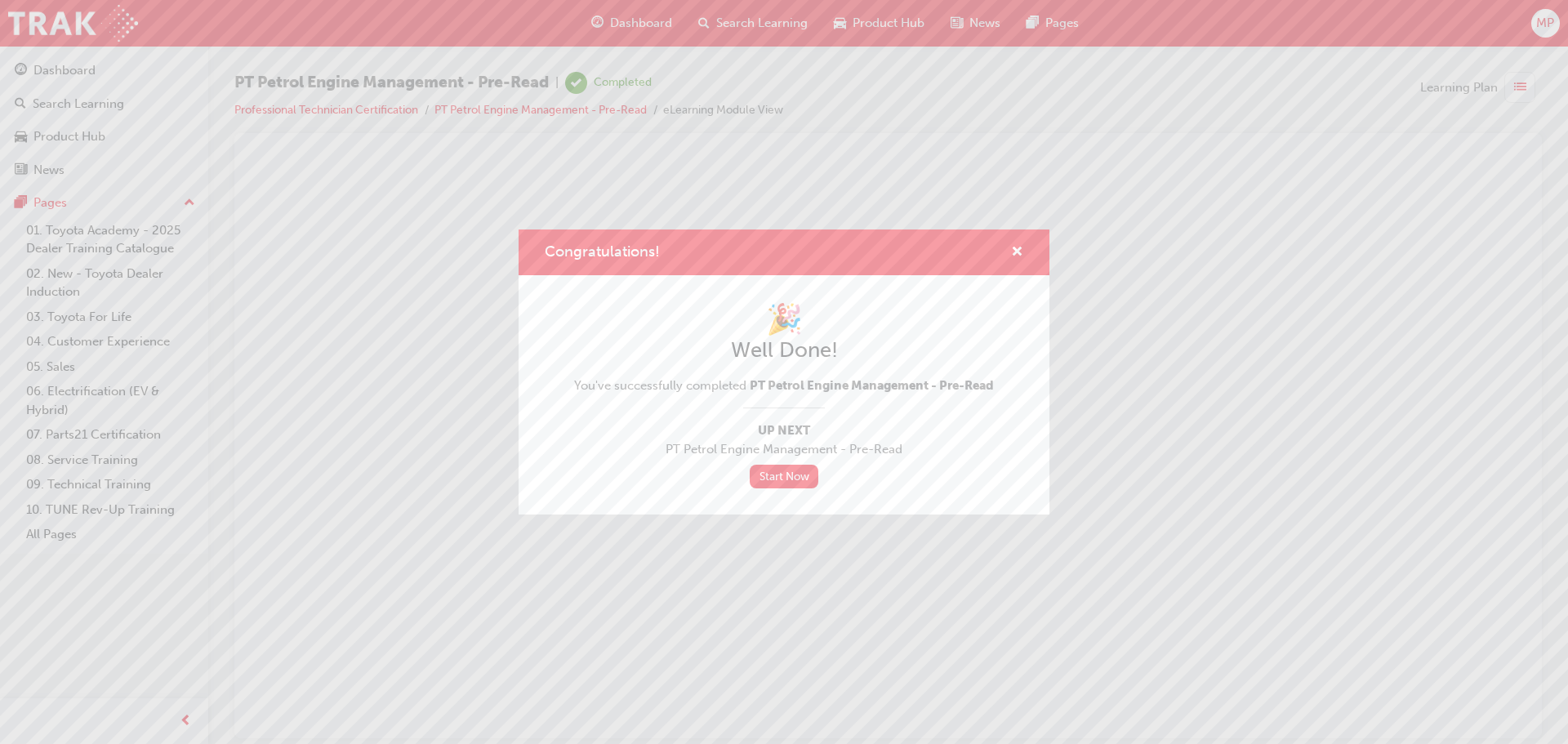
click at [1008, 248] on div "Congratulations!" at bounding box center [1010, 252] width 25 height 21
click at [1015, 252] on span "cross-icon" at bounding box center [1016, 253] width 12 height 15
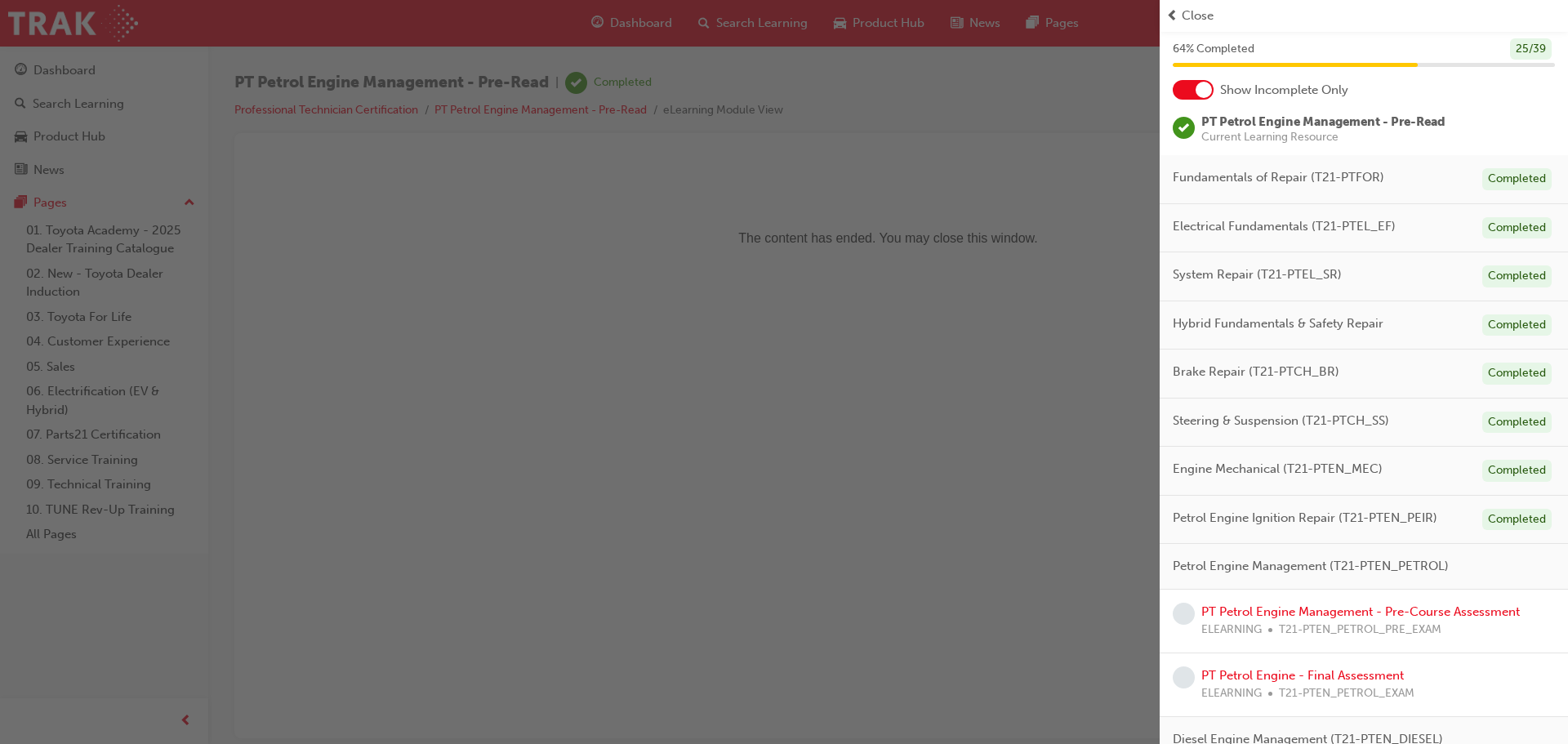
scroll to position [245, 0]
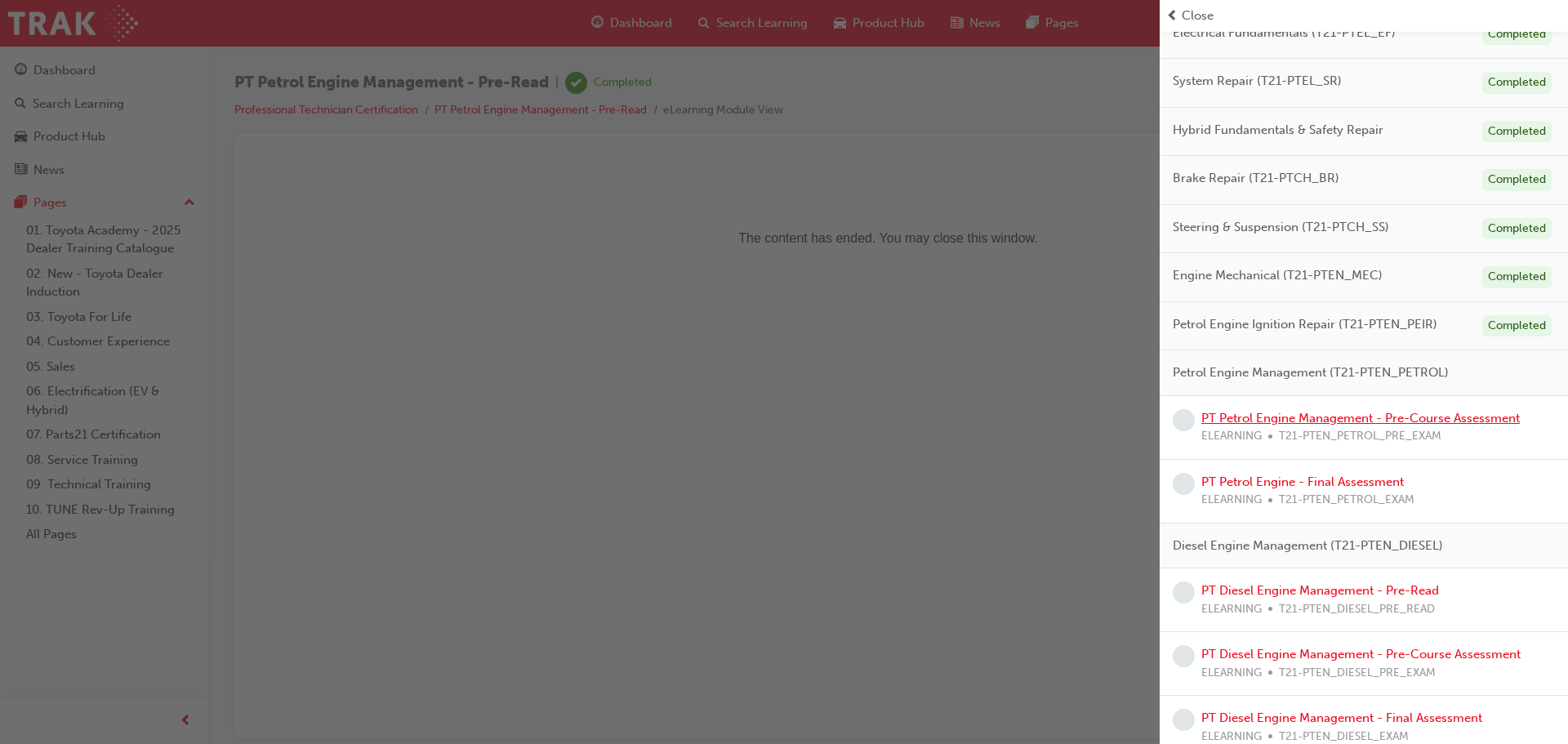
click at [1408, 414] on link "PT Petrol Engine Management - Pre-Course Assessment" at bounding box center [1360, 418] width 318 height 15
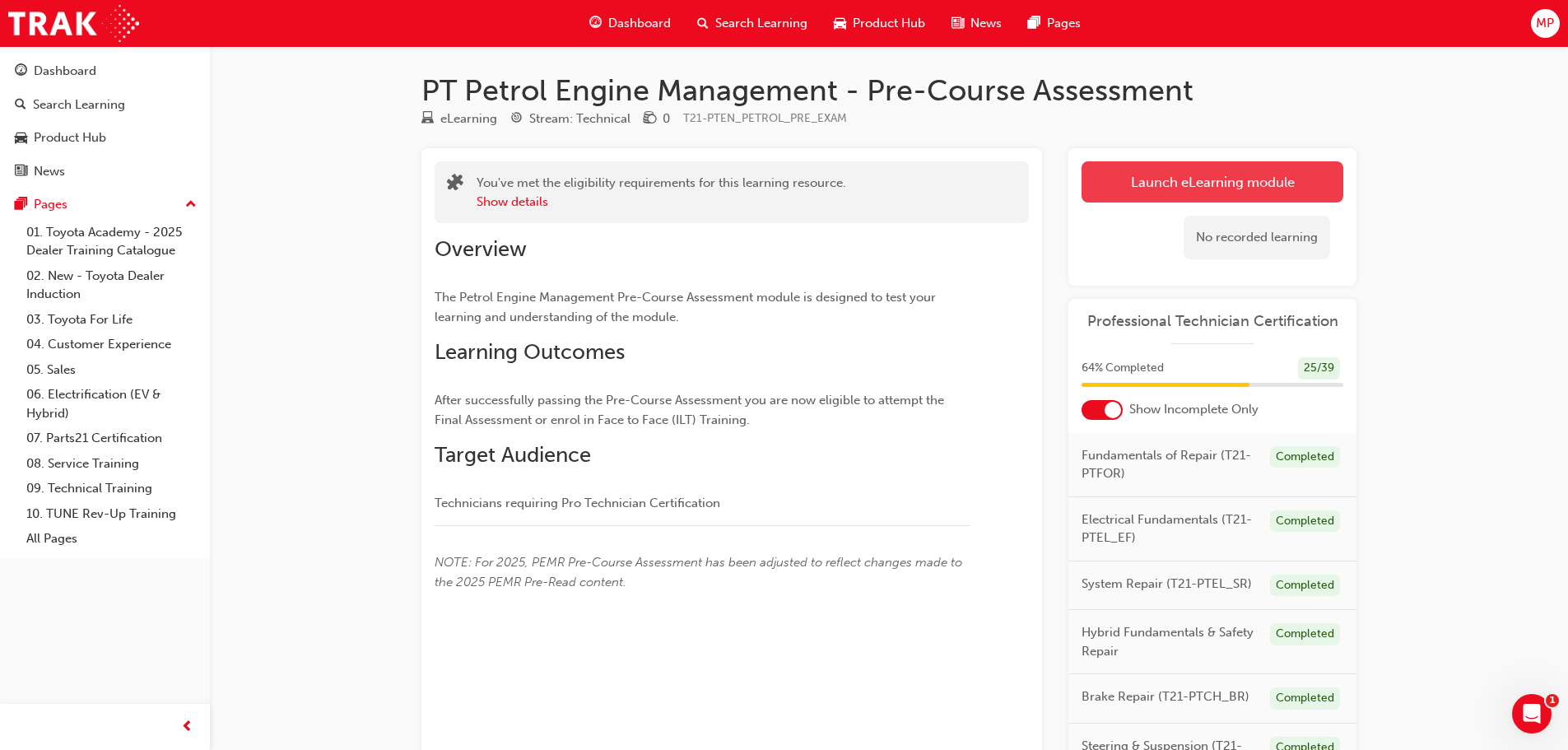
click at [1248, 167] on link "Launch eLearning module" at bounding box center [1212, 181] width 262 height 41
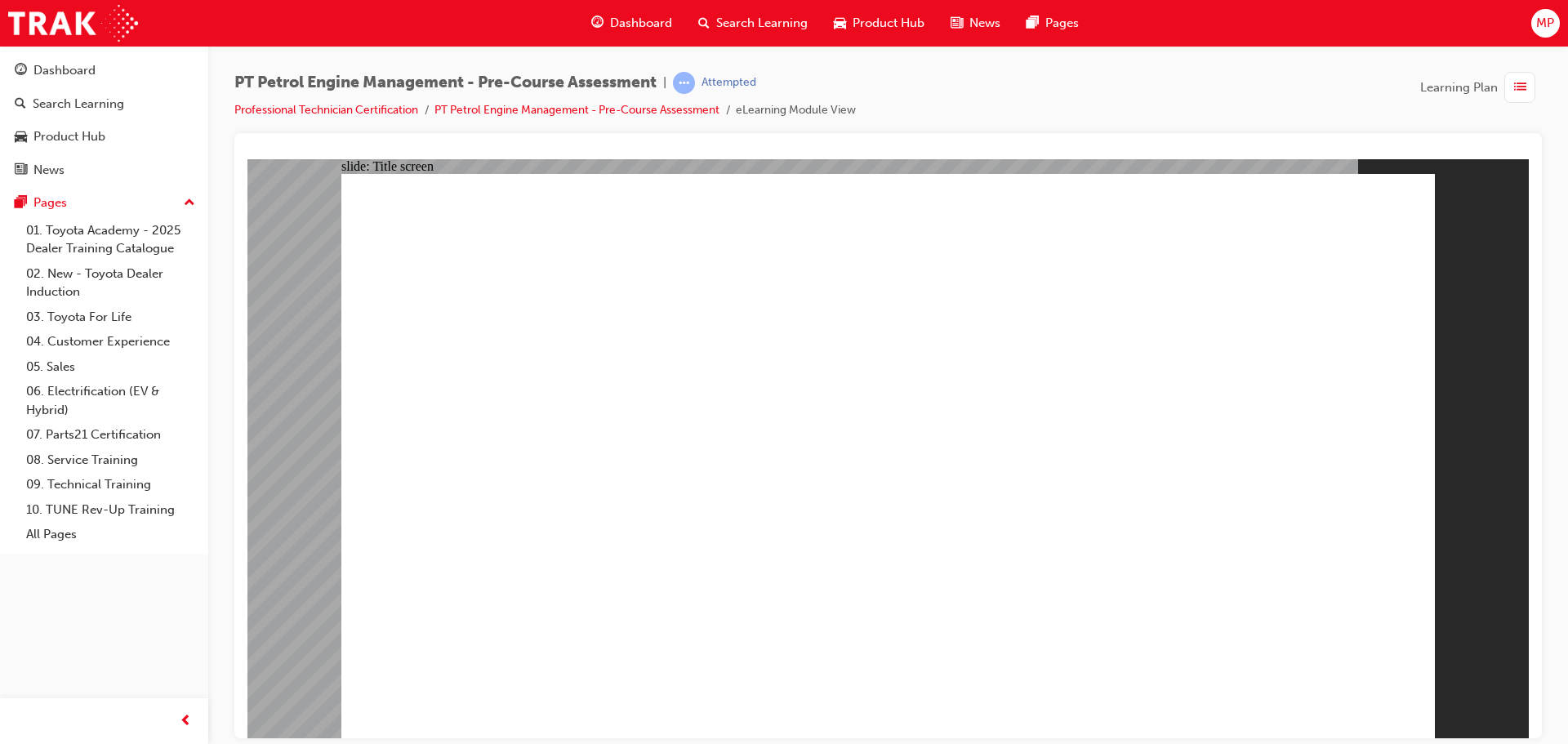
click at [1273, 73] on div "PT Petrol Engine Management - Pre-Course Assessment | Attempted Professional Te…" at bounding box center [888, 102] width 1307 height 61
radio input "true"
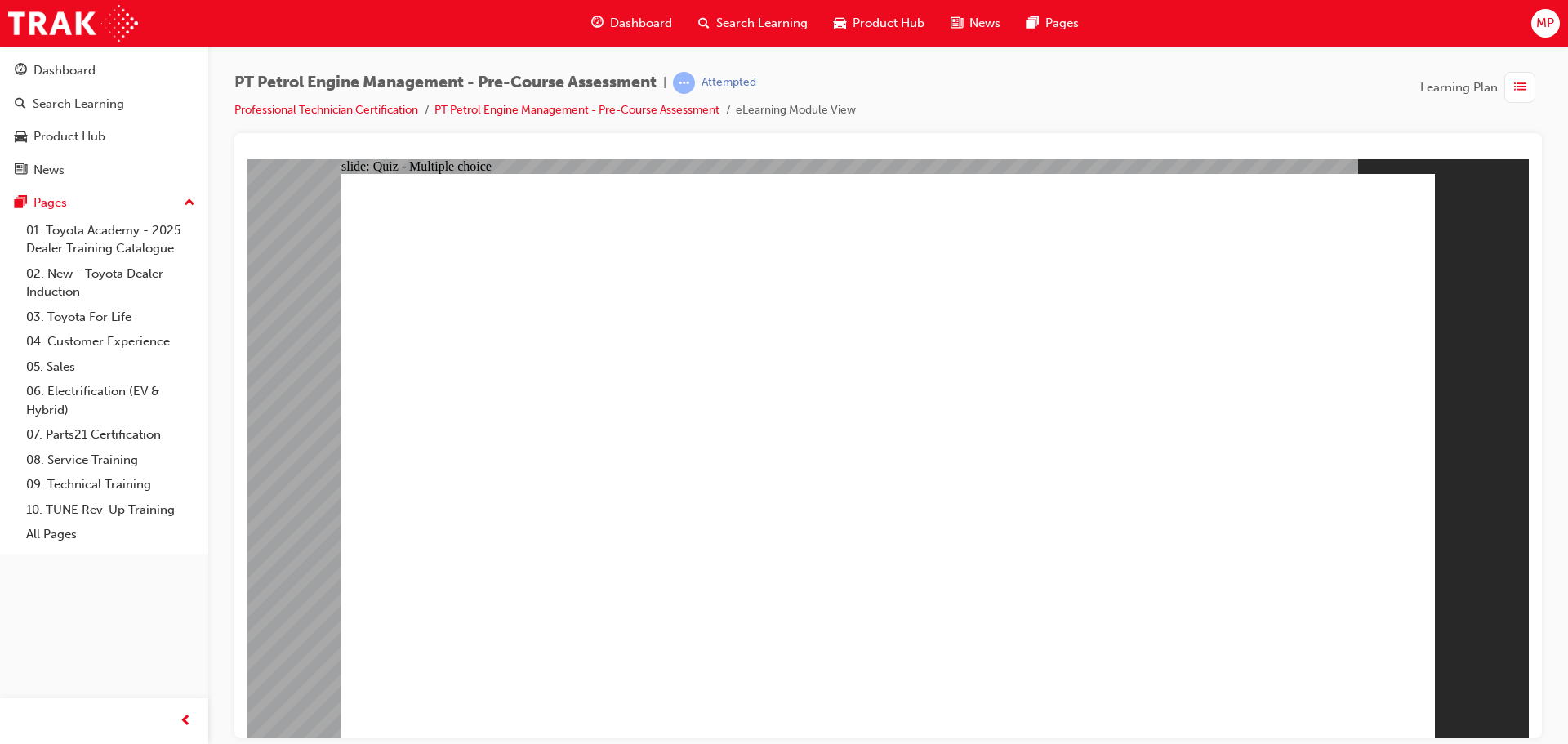
drag, startPoint x: 713, startPoint y: 278, endPoint x: 737, endPoint y: 274, distance: 24.3
radio input "true"
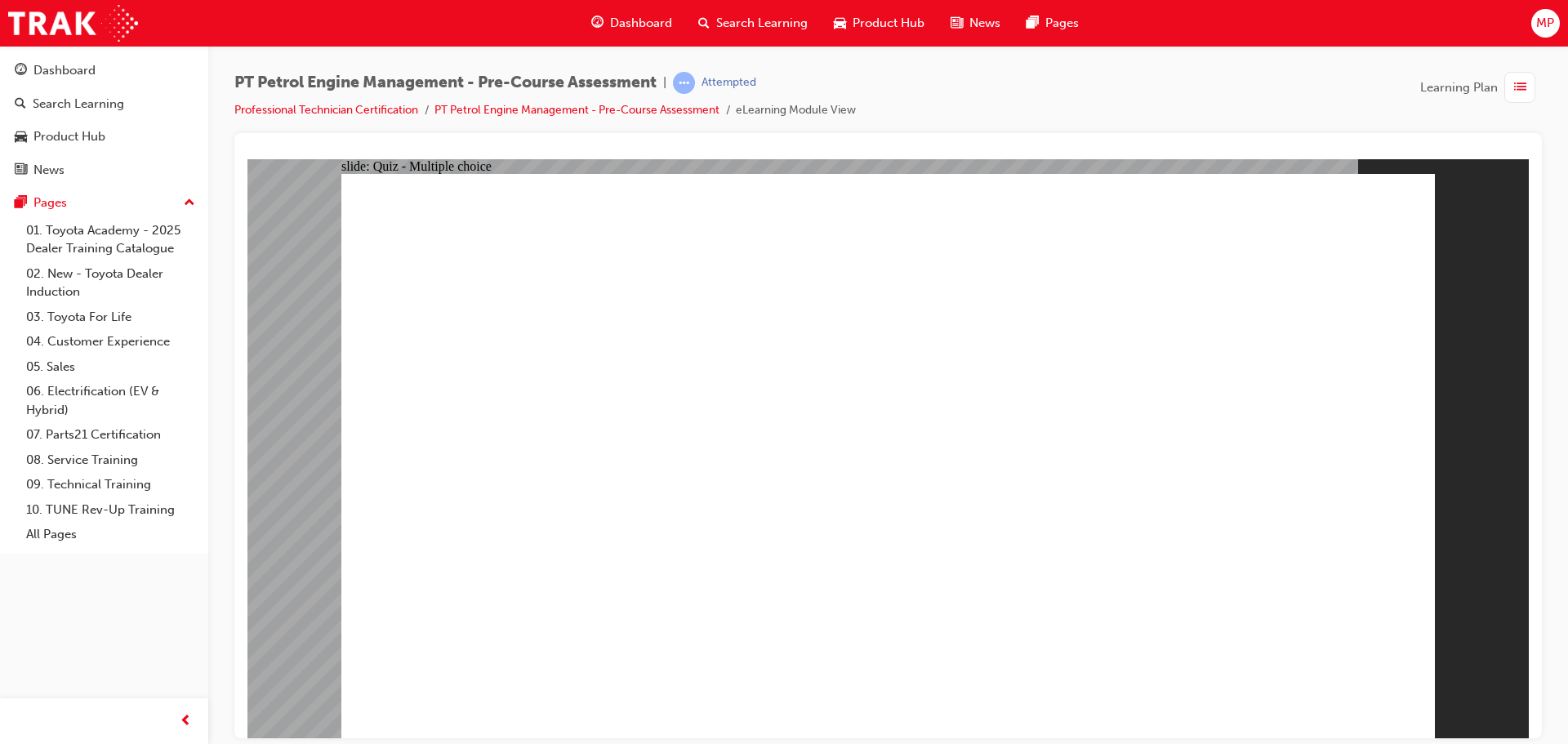
radio input "true"
drag, startPoint x: 549, startPoint y: 292, endPoint x: 883, endPoint y: 274, distance: 334.5
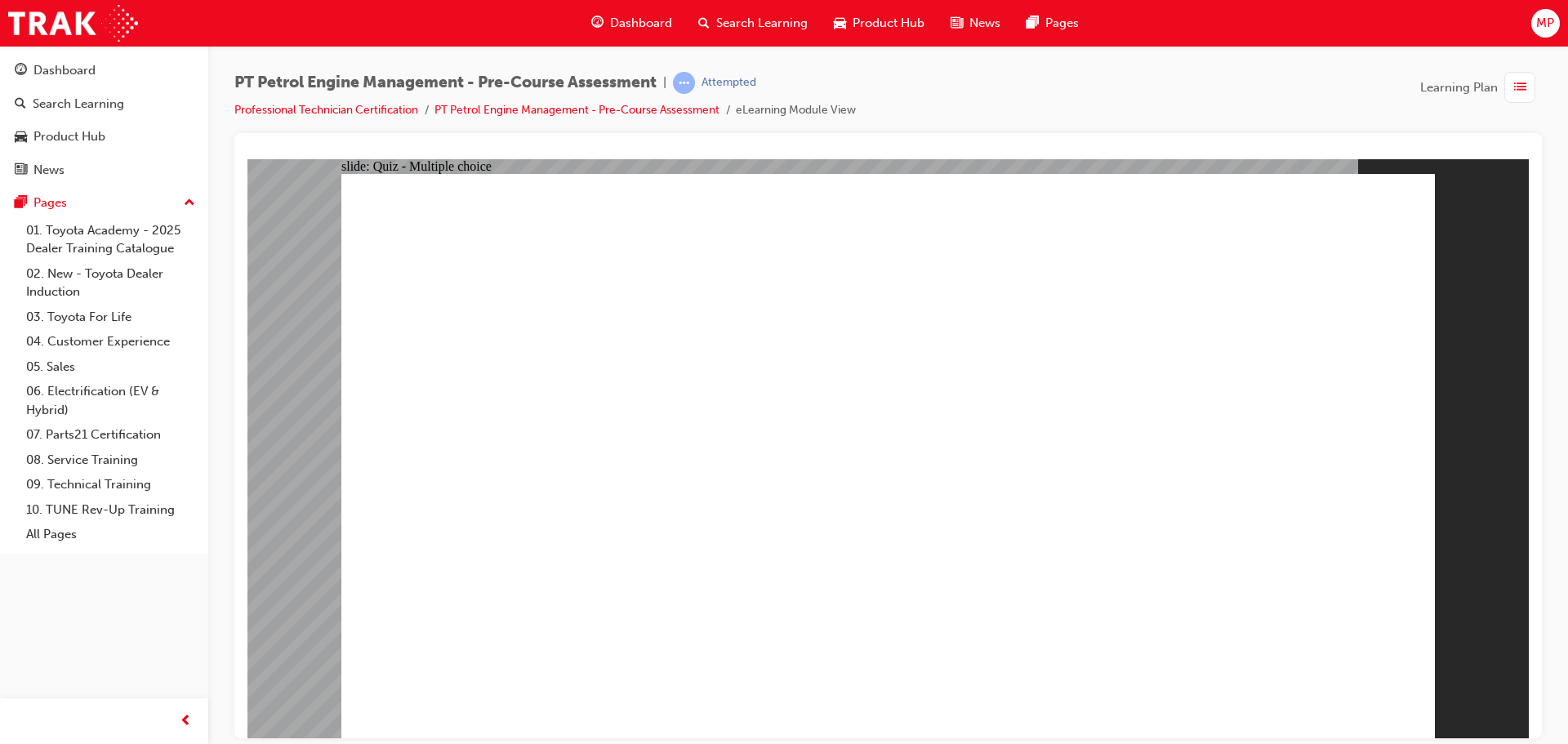
radio input "true"
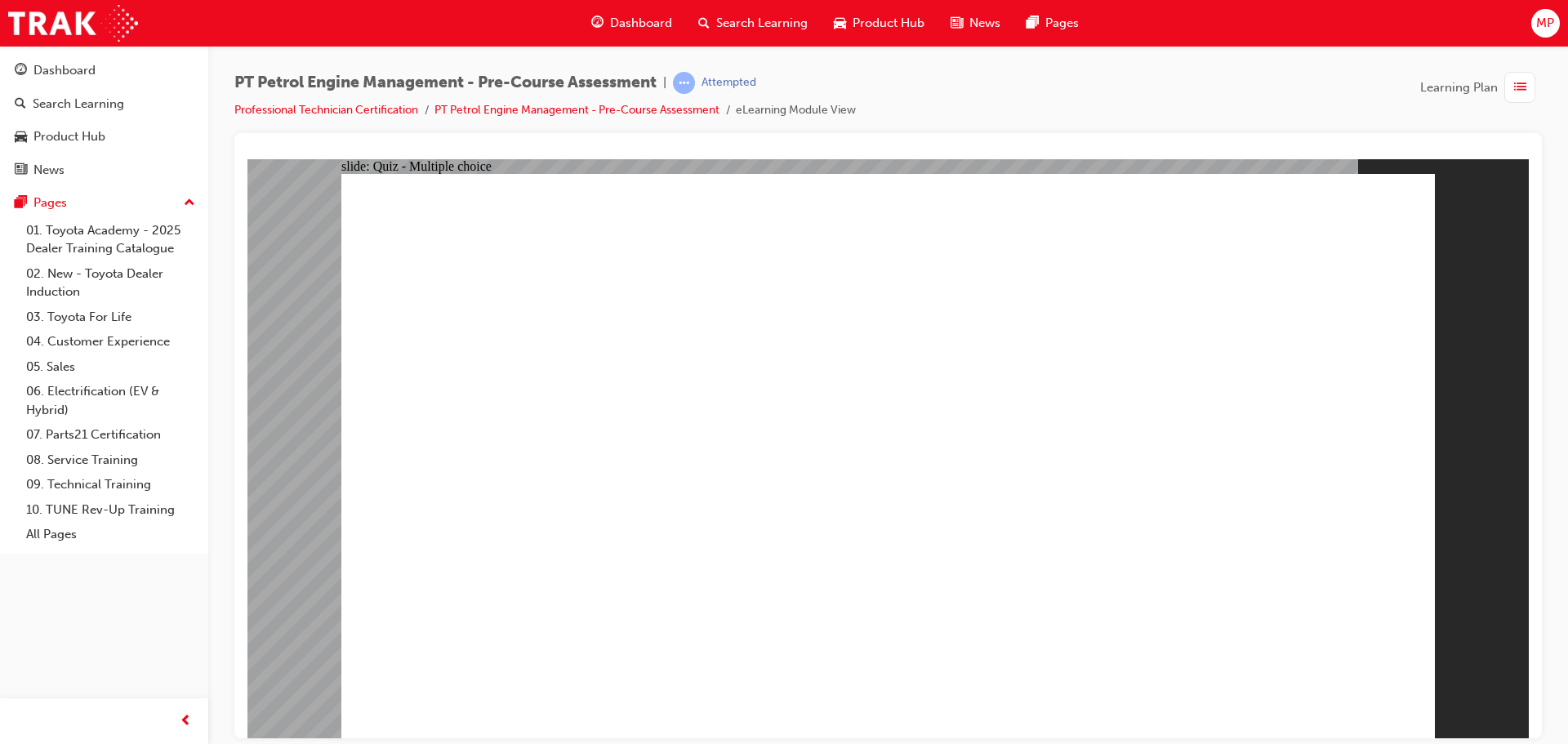
radio input "true"
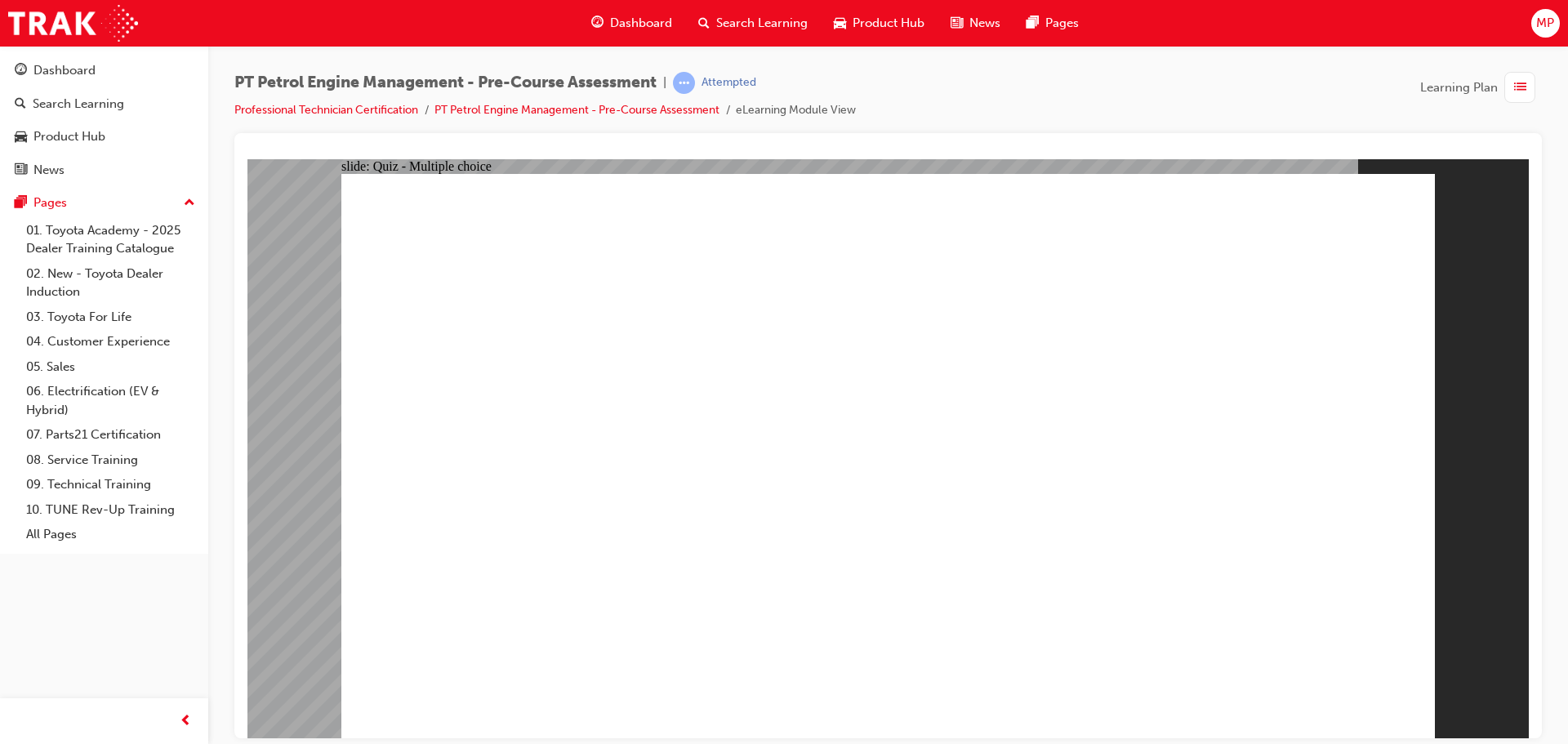
radio input "true"
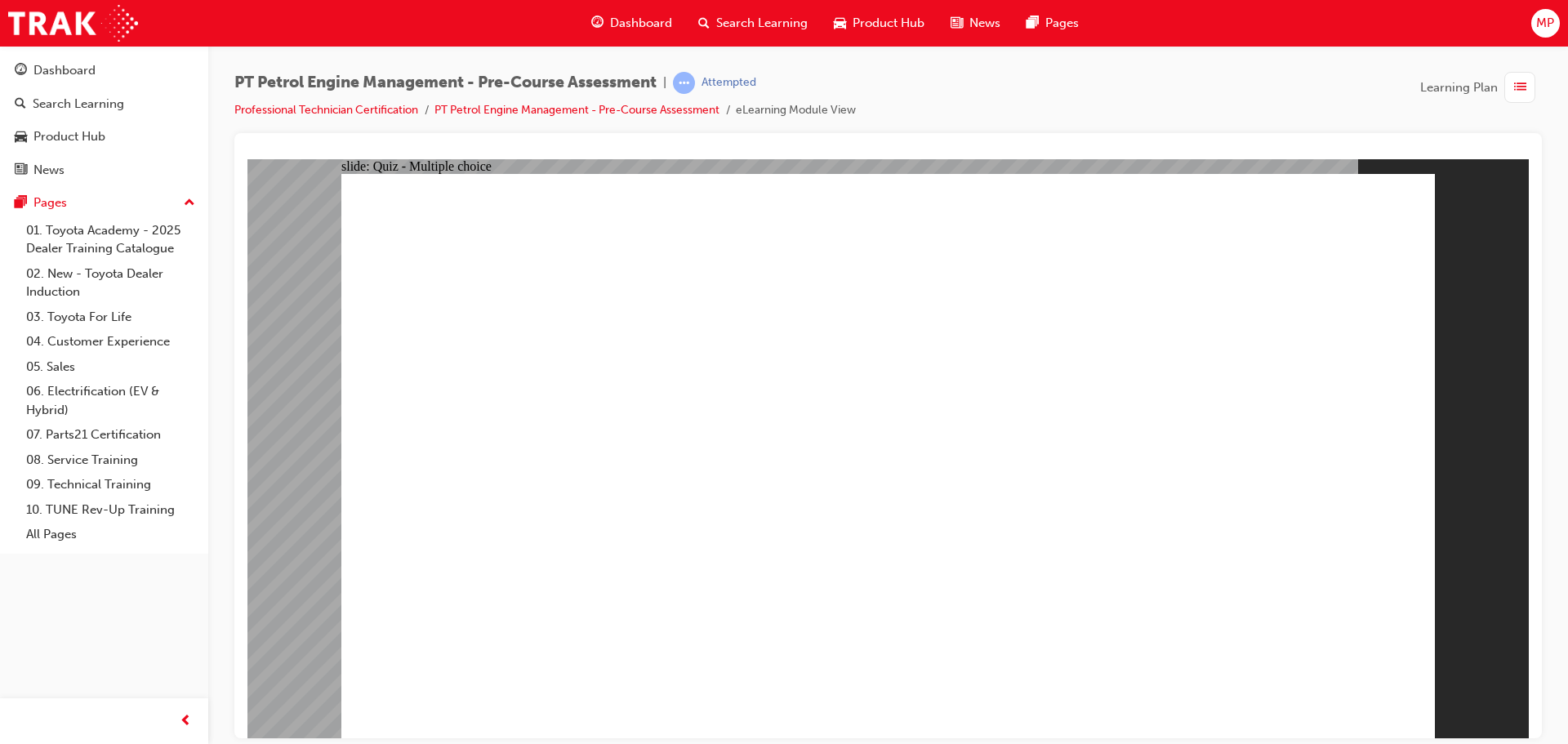
radio input "true"
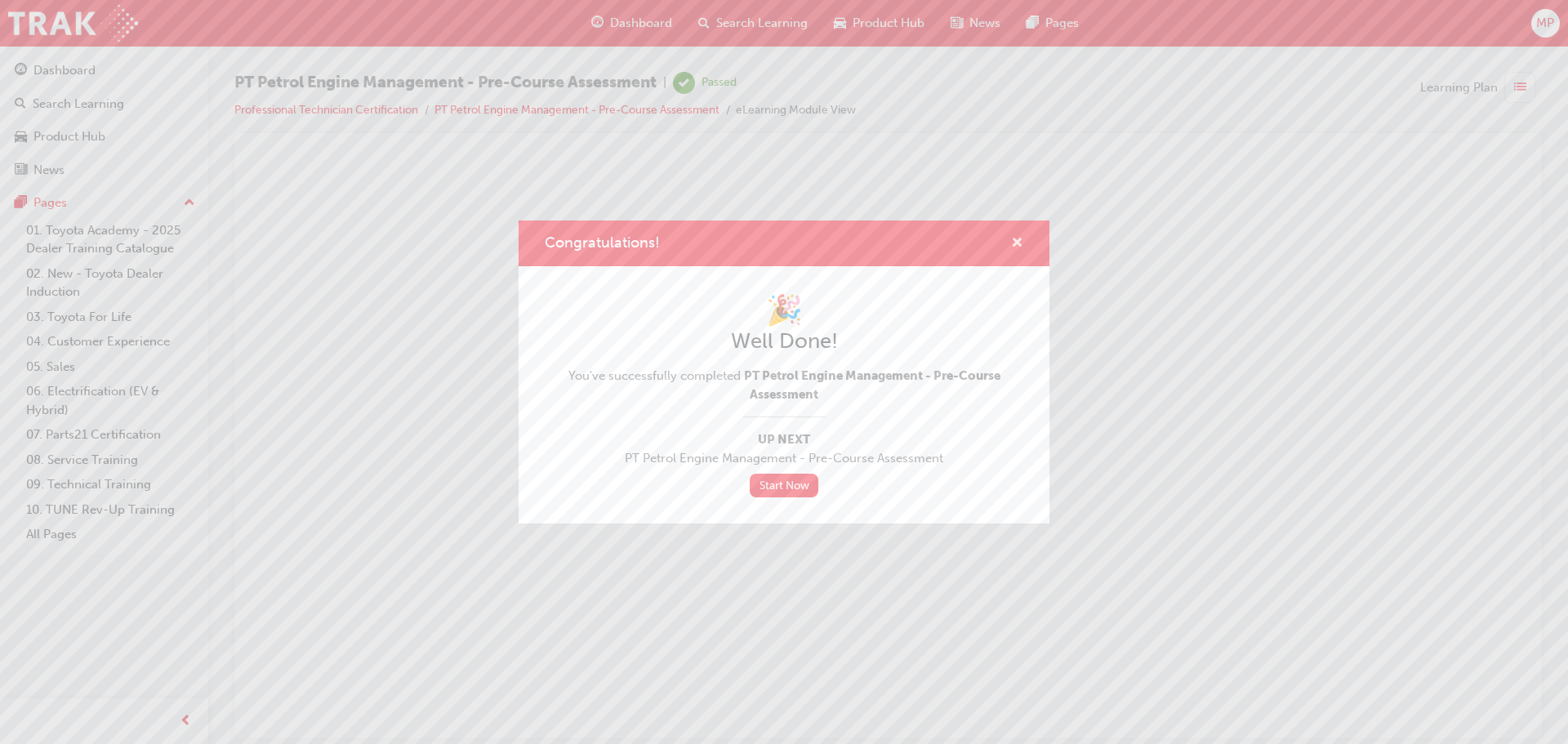
click at [1016, 243] on span "cross-icon" at bounding box center [1016, 244] width 12 height 15
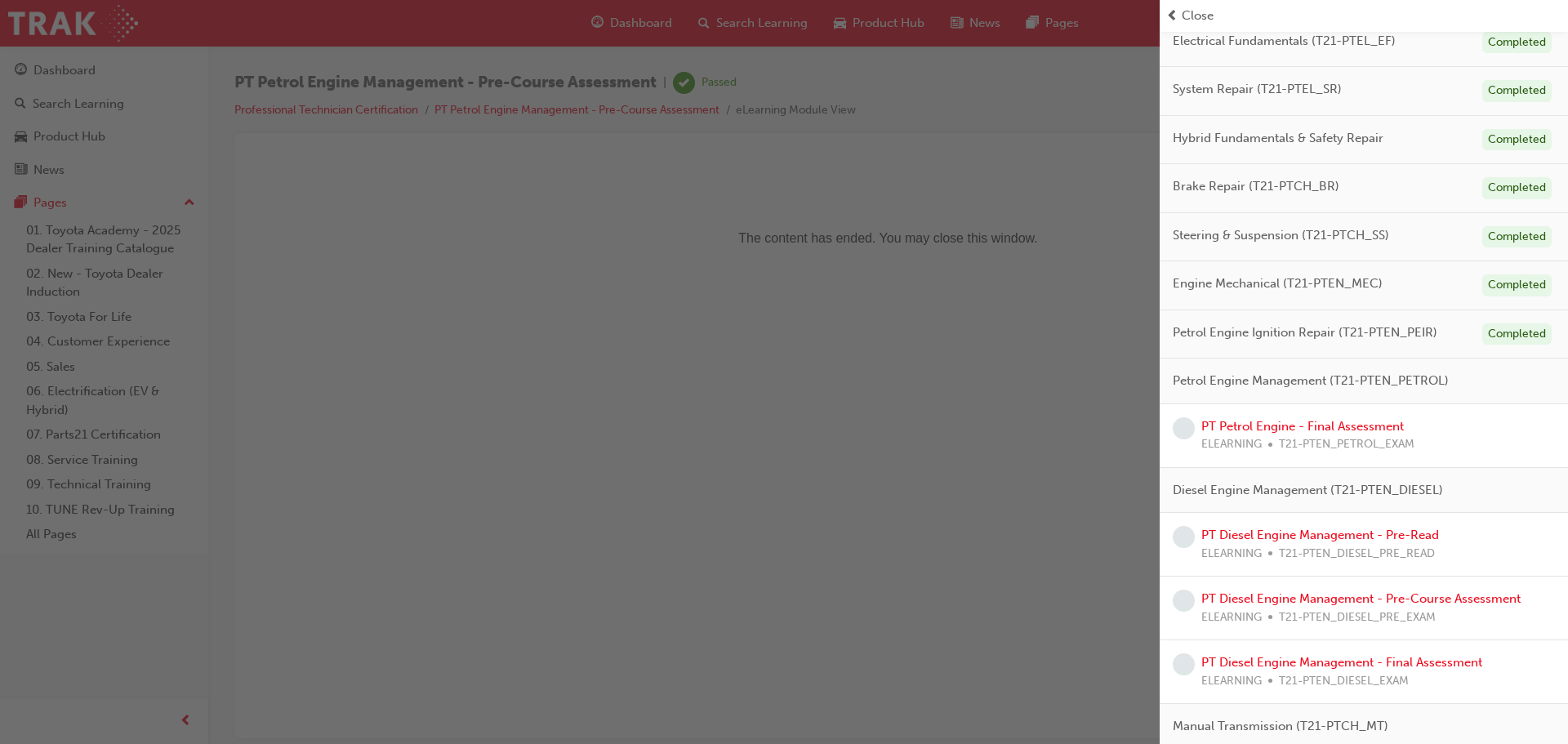
scroll to position [245, 0]
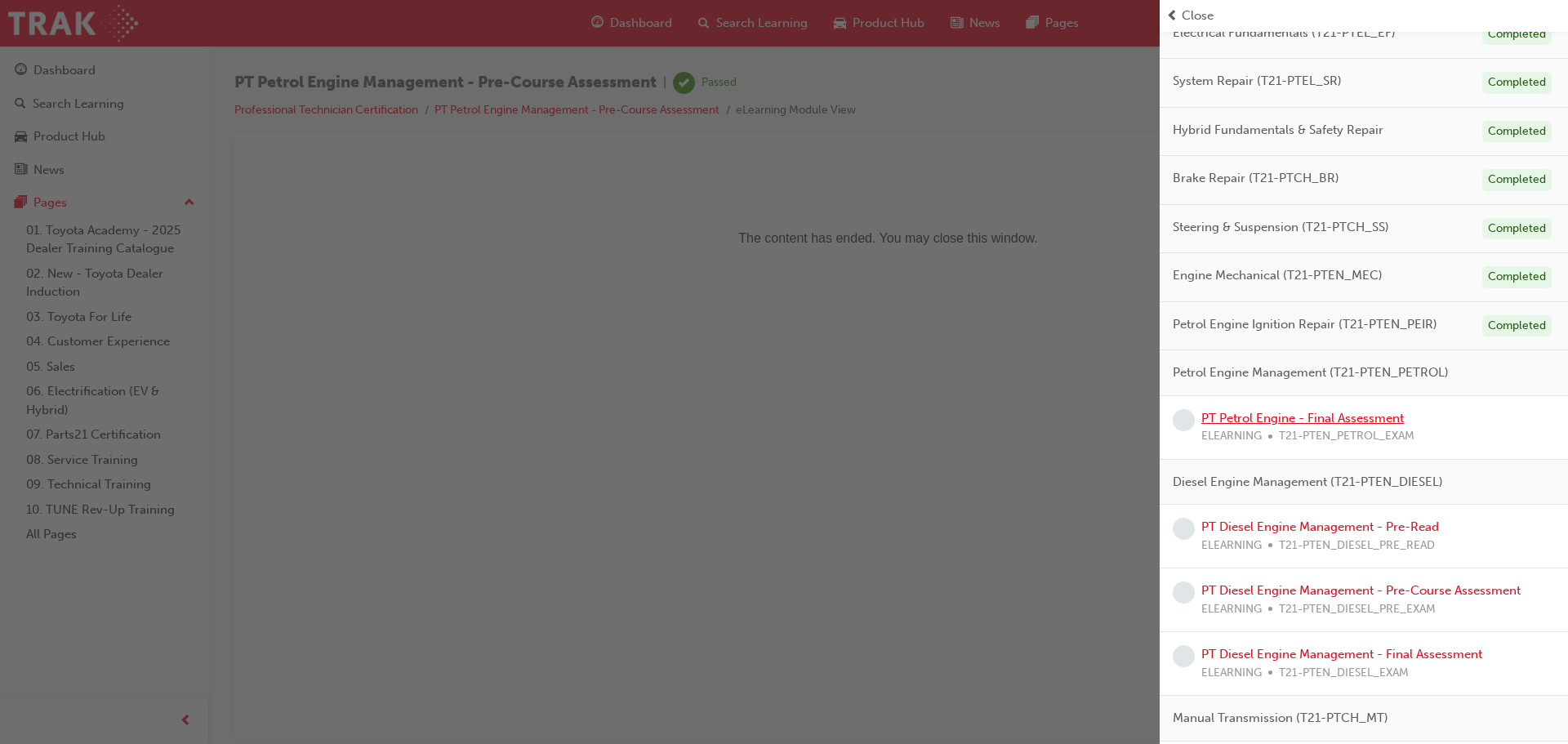
click at [1332, 412] on link "PT Petrol Engine - Final Assessment" at bounding box center [1301, 418] width 202 height 15
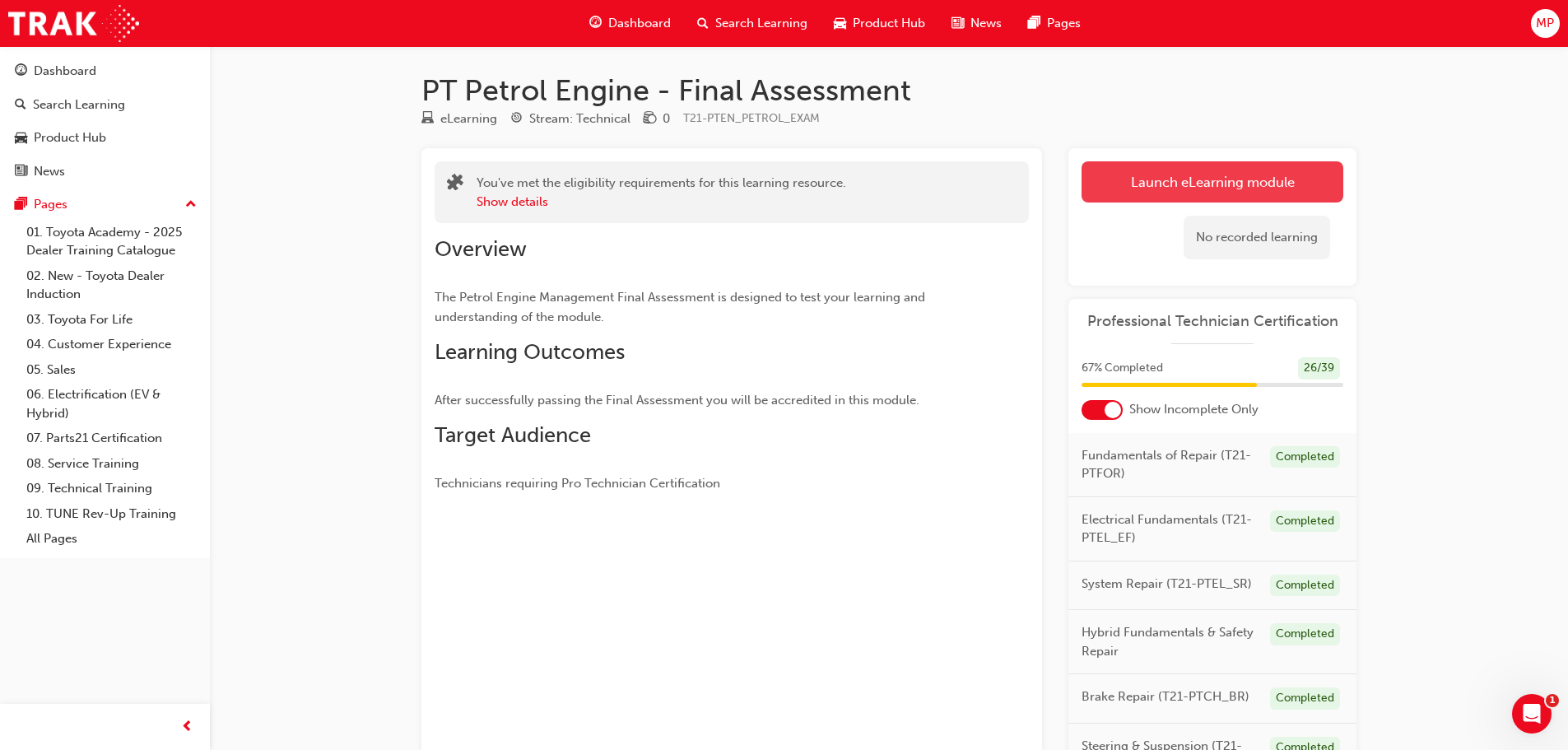
click at [1208, 178] on link "Launch eLearning module" at bounding box center [1212, 181] width 262 height 41
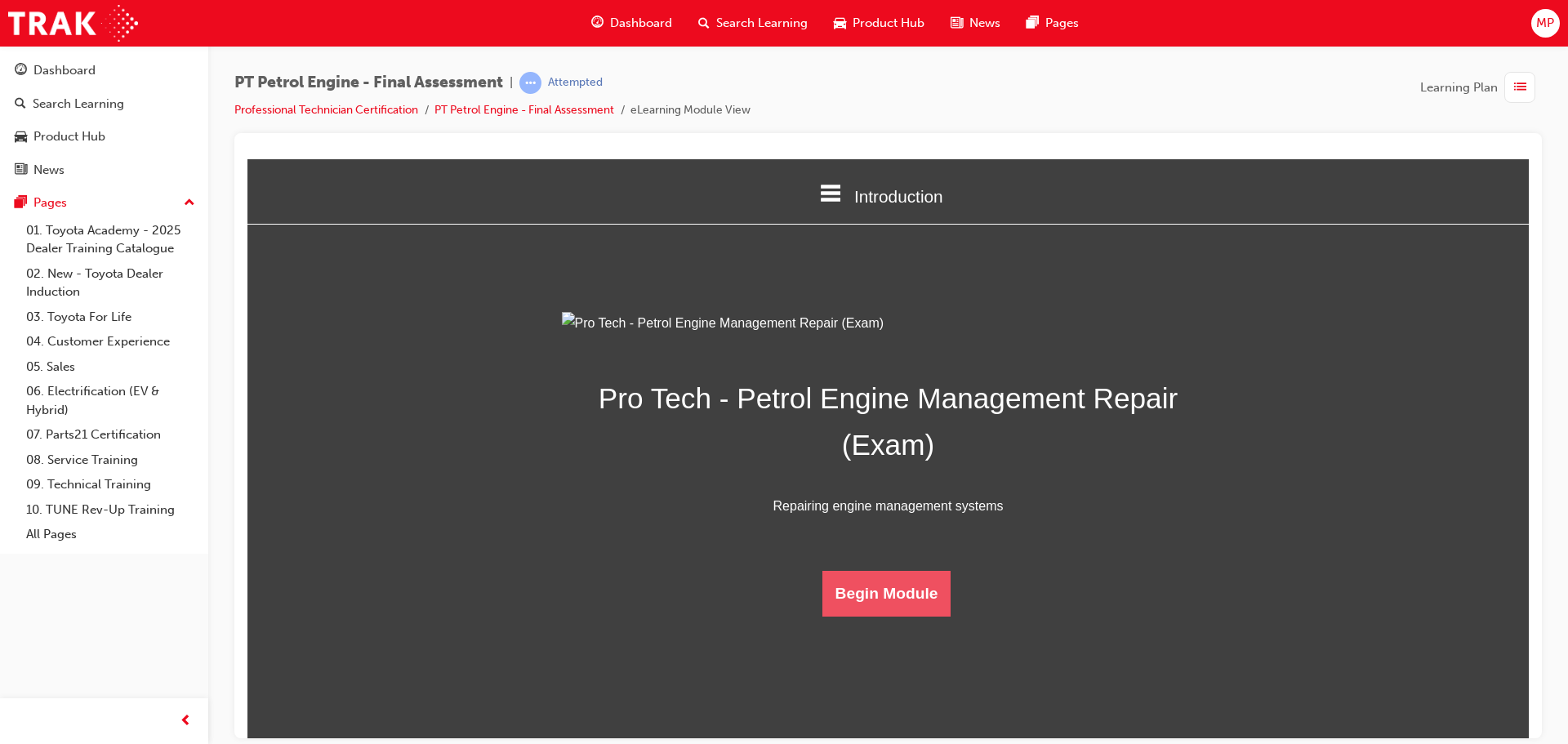
scroll to position [58, 0]
click at [881, 616] on button "Begin Module" at bounding box center [886, 592] width 129 height 46
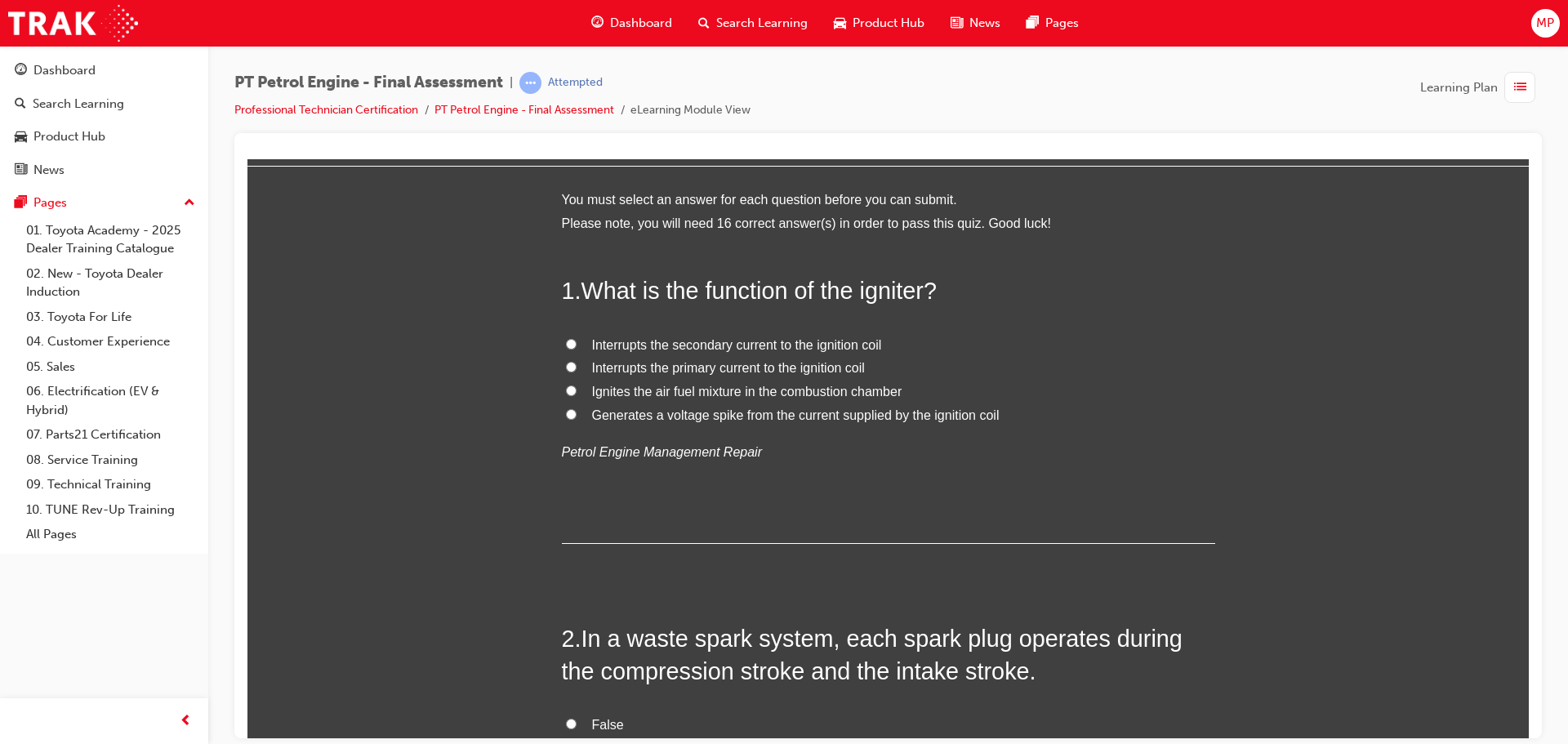
scroll to position [0, 0]
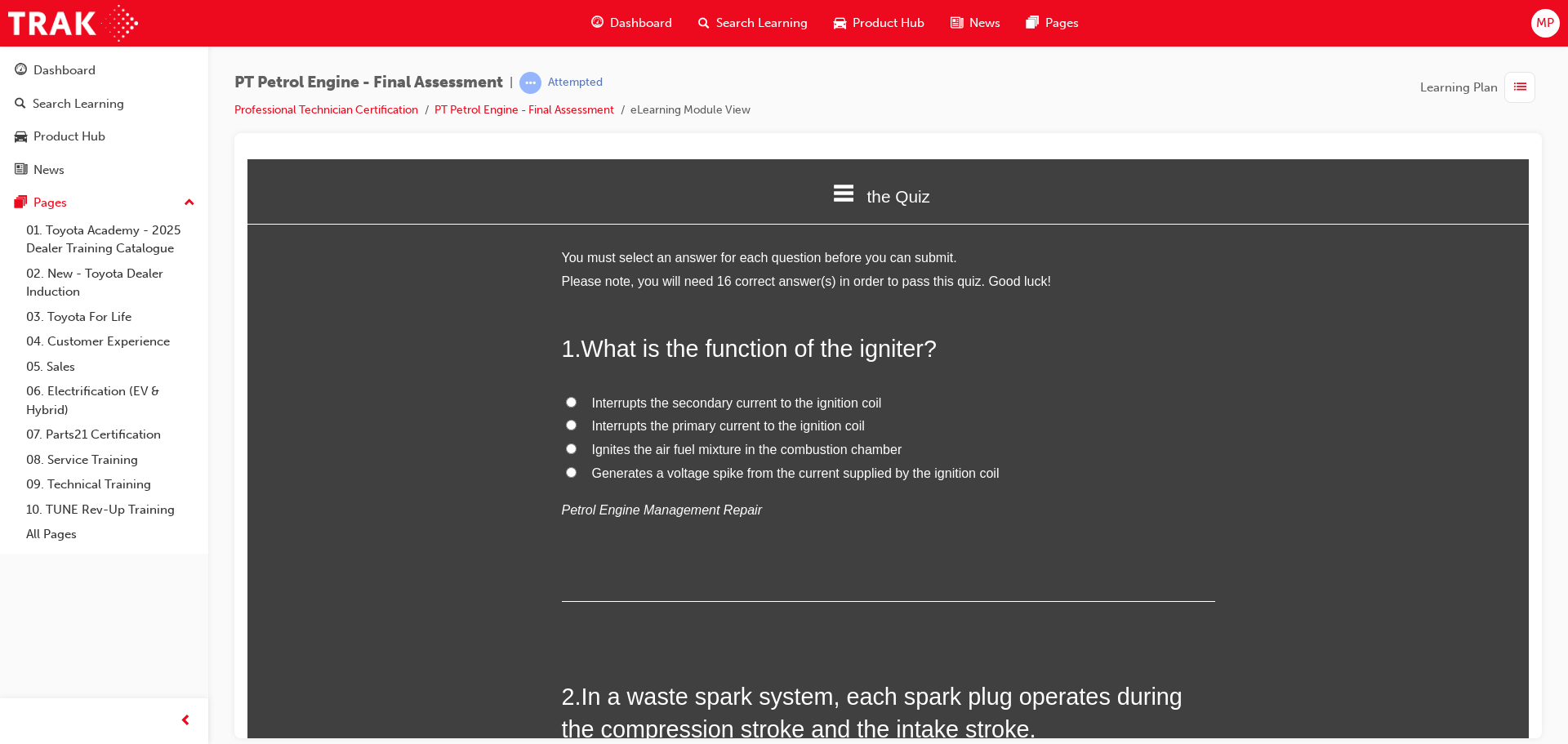
click at [574, 423] on label "Interrupts the primary current to the ignition coil" at bounding box center [888, 426] width 654 height 24
click at [574, 423] on input "Interrupts the primary current to the ignition coil" at bounding box center [571, 424] width 10 height 10
radio input "true"
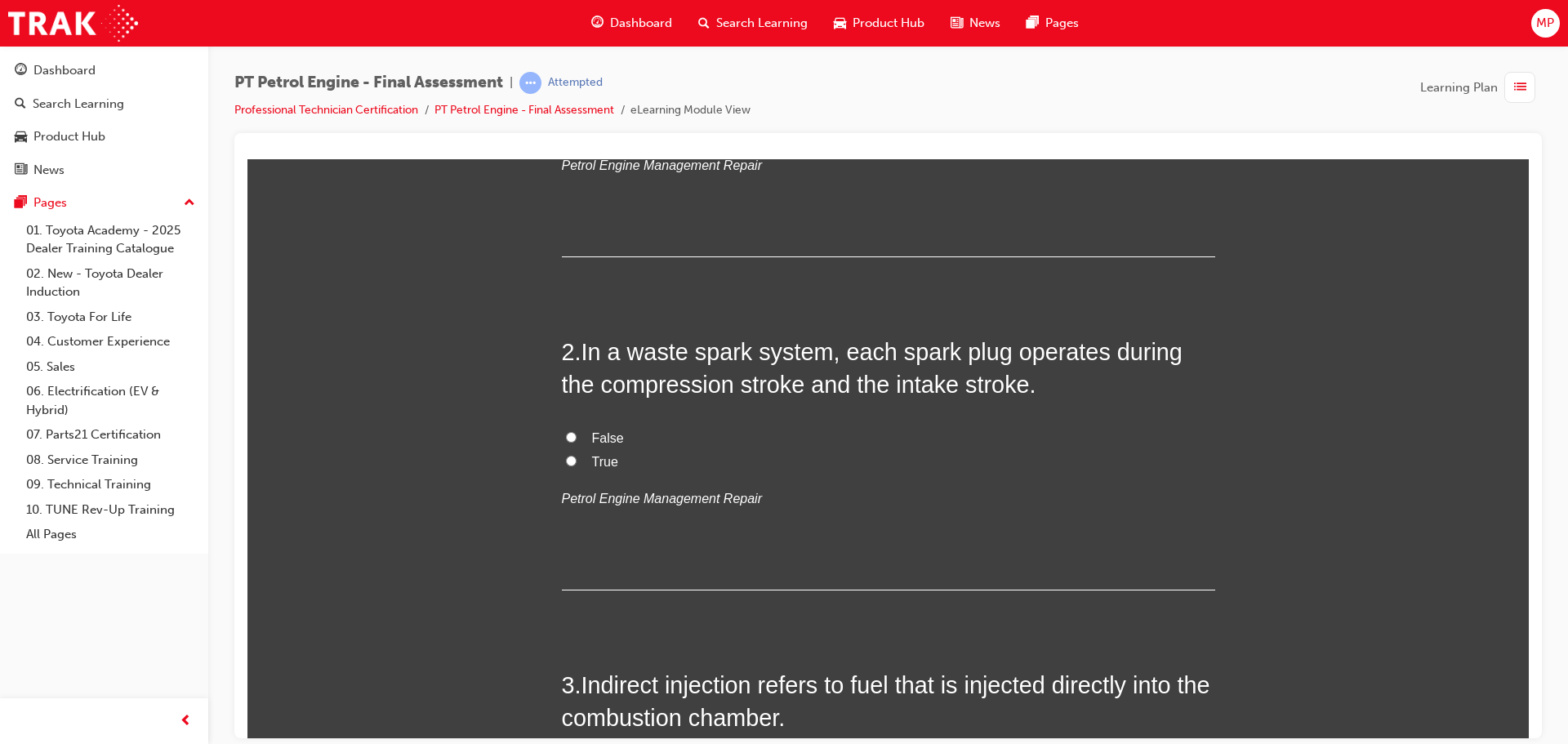
scroll to position [408, 0]
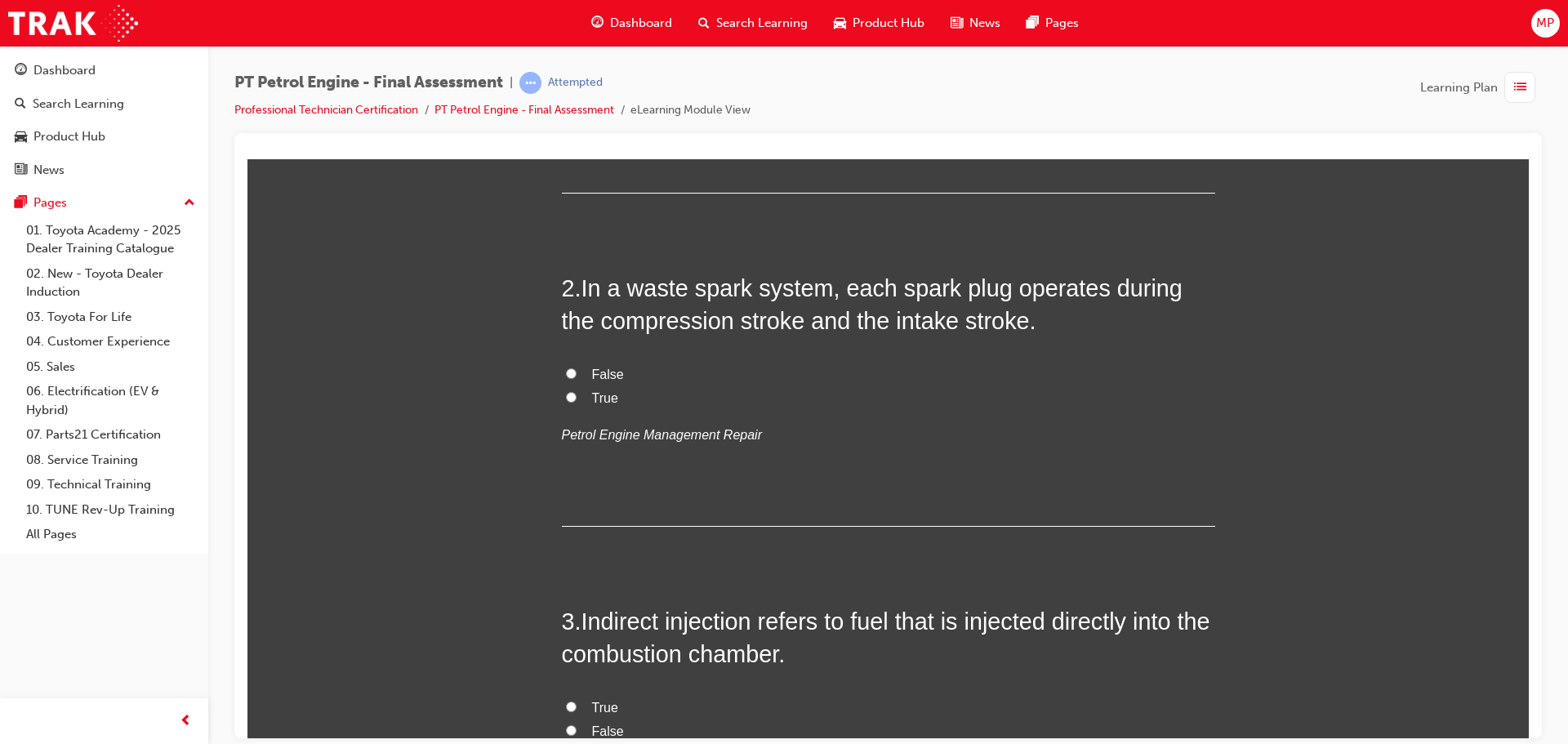
click at [571, 393] on label "True" at bounding box center [888, 397] width 654 height 24
click at [571, 393] on input "True" at bounding box center [571, 396] width 10 height 10
radio input "true"
click at [592, 371] on span "False" at bounding box center [608, 373] width 32 height 14
click at [576, 371] on input "False" at bounding box center [571, 372] width 10 height 10
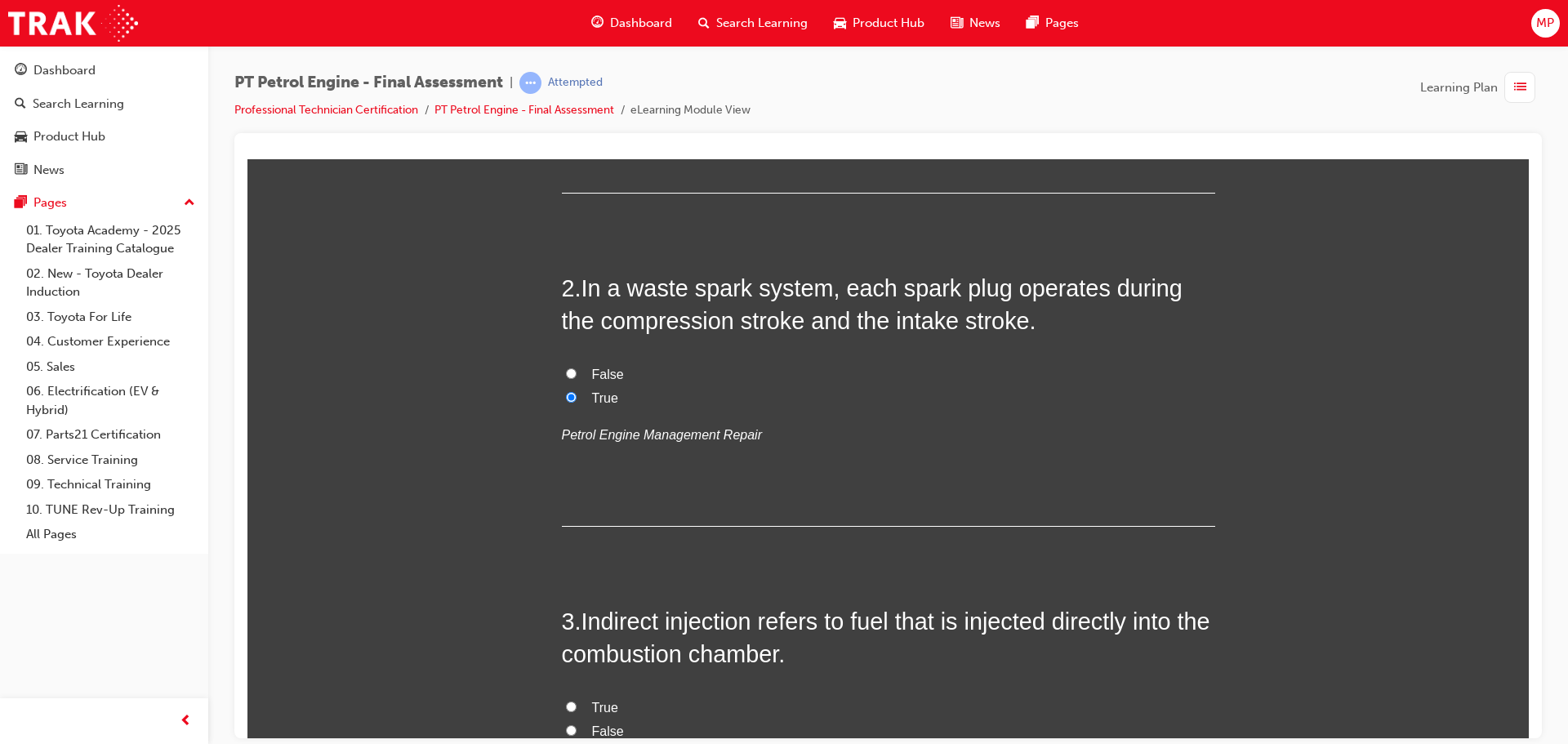
radio input "true"
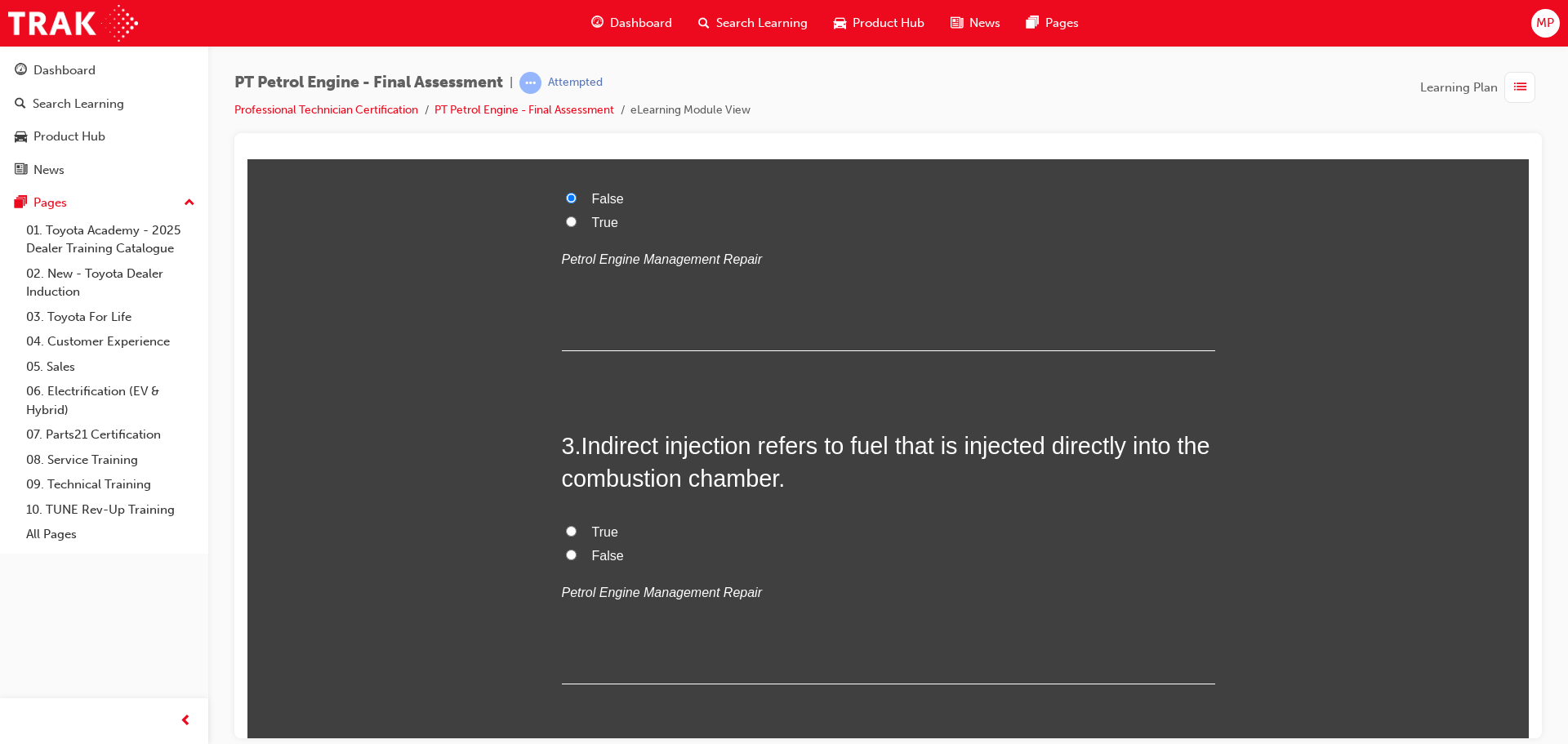
scroll to position [654, 0]
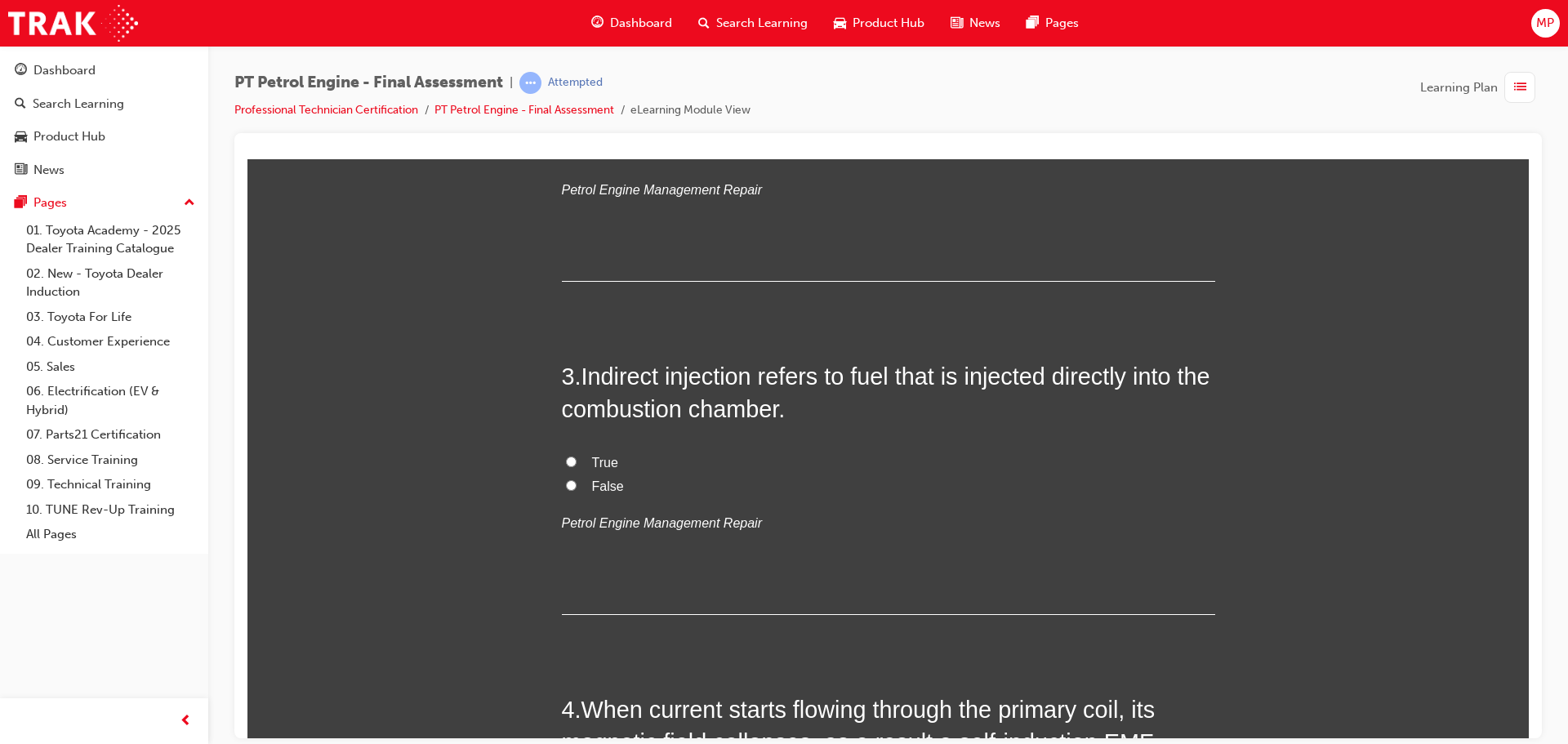
click at [566, 481] on input "False" at bounding box center [571, 484] width 10 height 10
radio input "true"
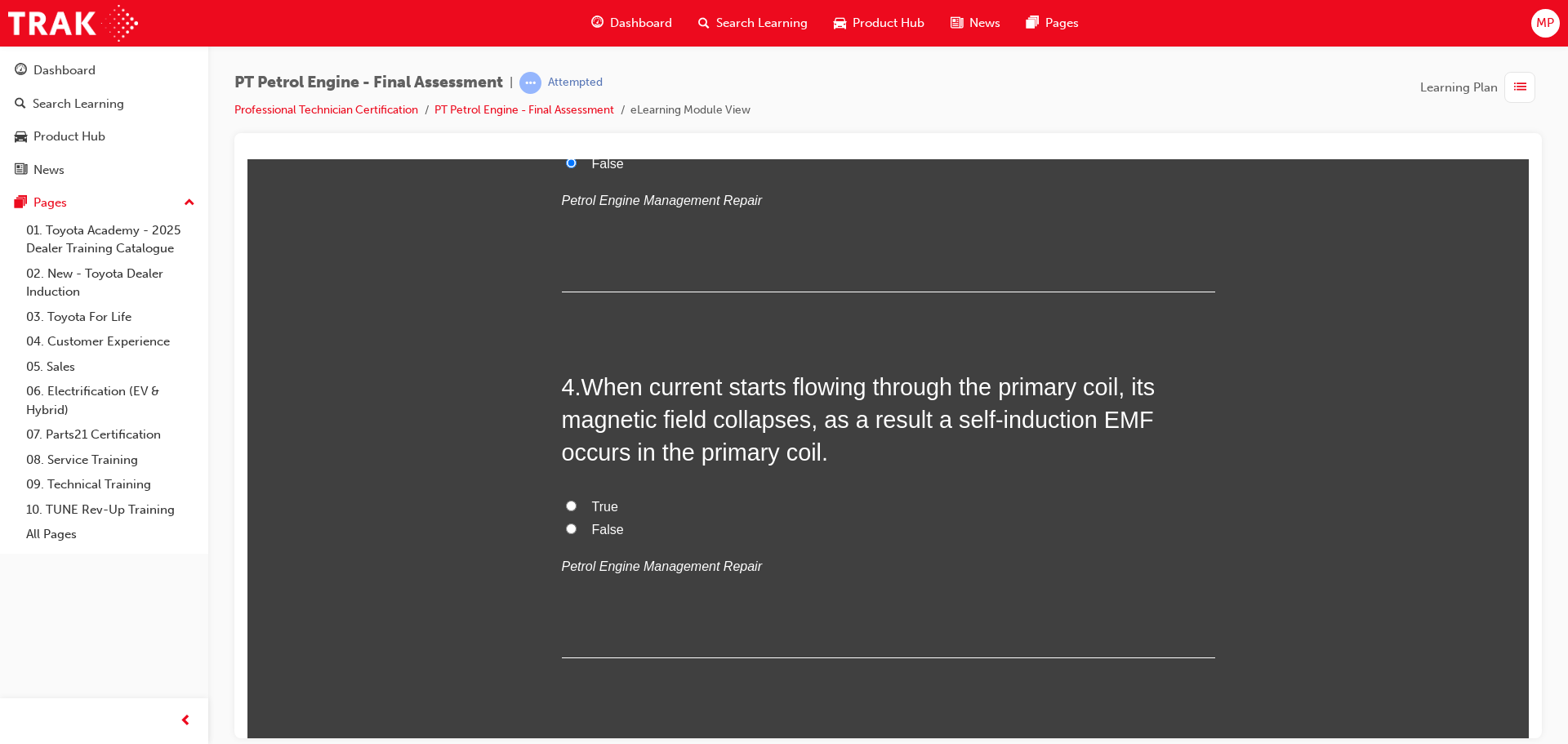
scroll to position [1061, 0]
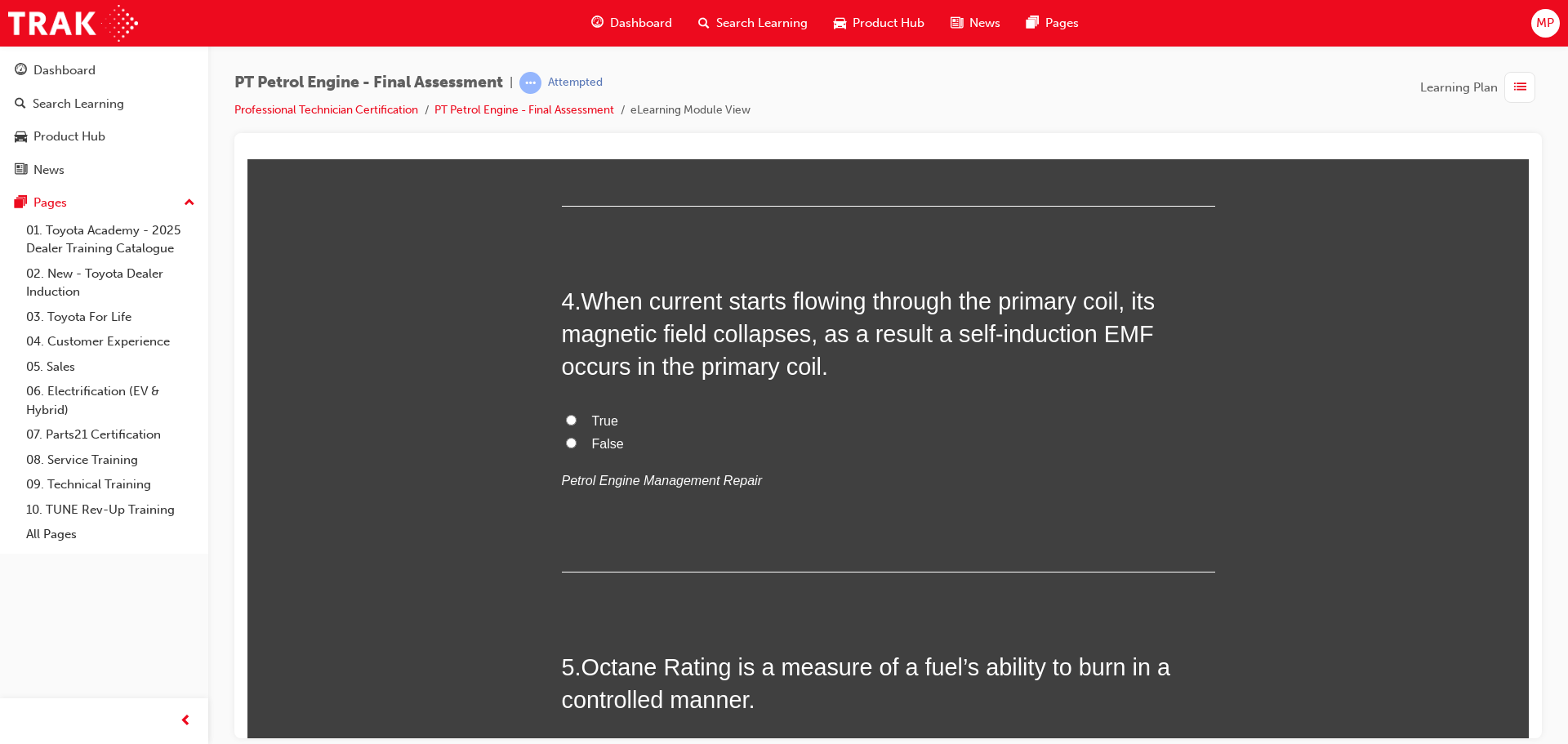
click at [568, 418] on input "True" at bounding box center [571, 419] width 10 height 10
radio input "true"
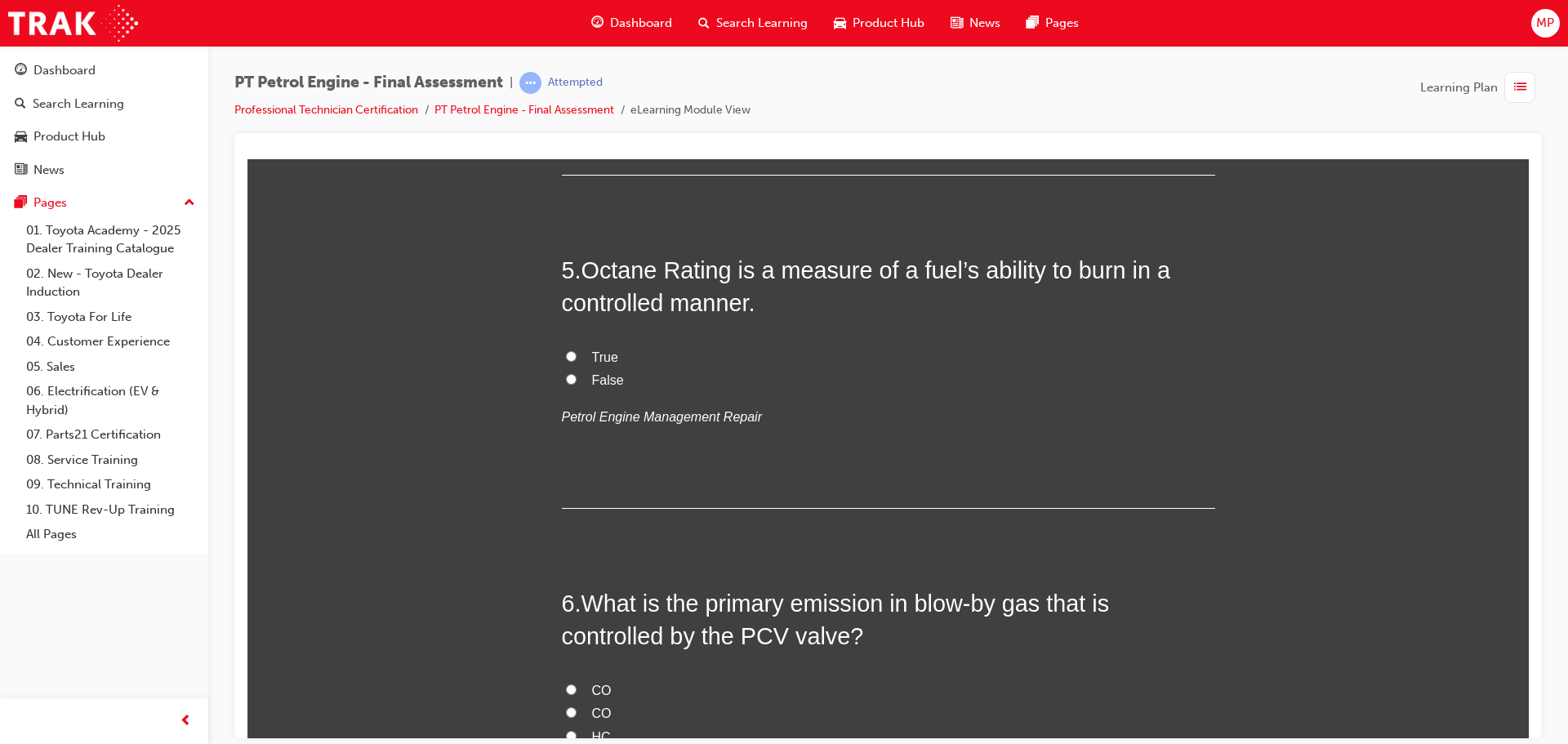
scroll to position [1470, 0]
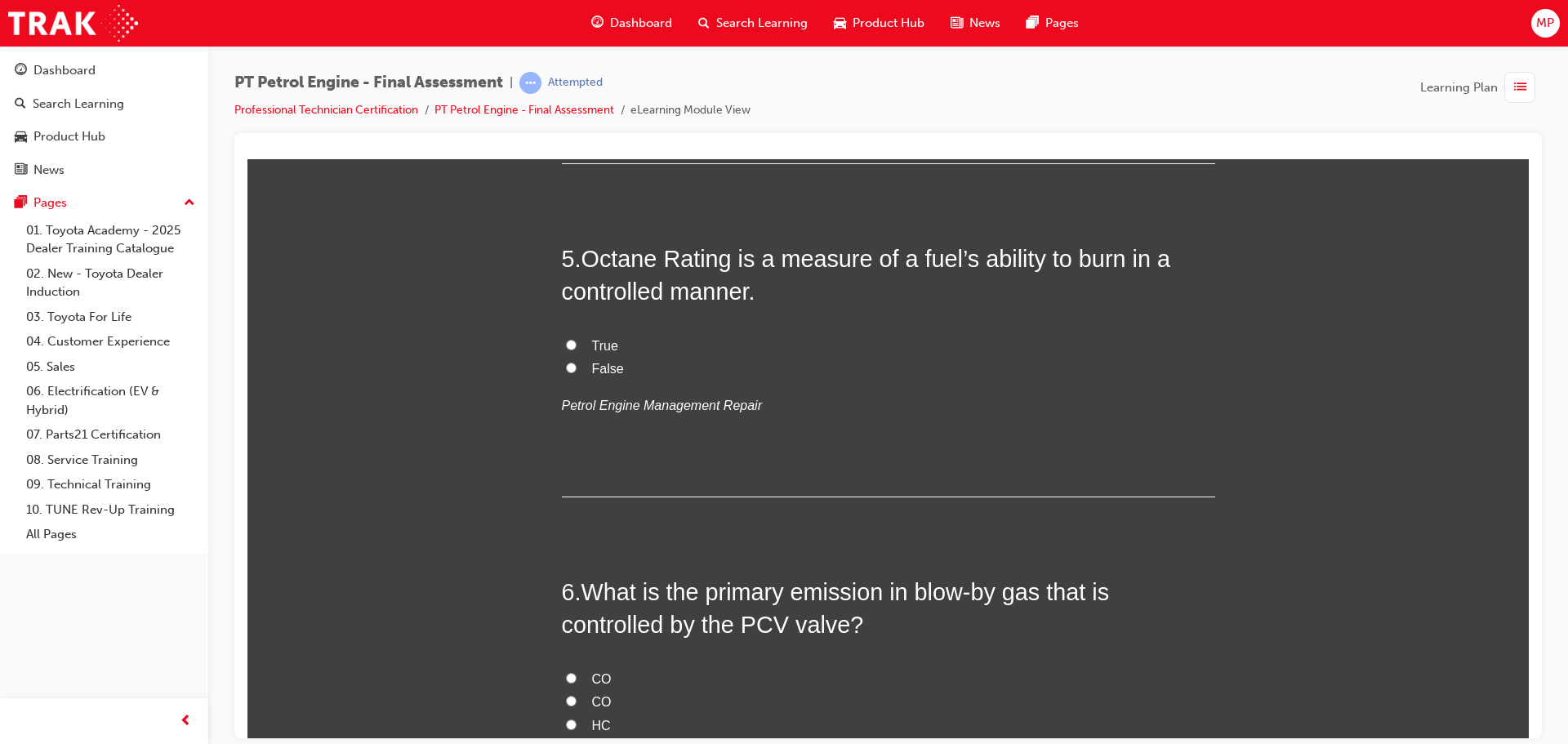
click at [566, 343] on input "True" at bounding box center [571, 344] width 10 height 10
radio input "true"
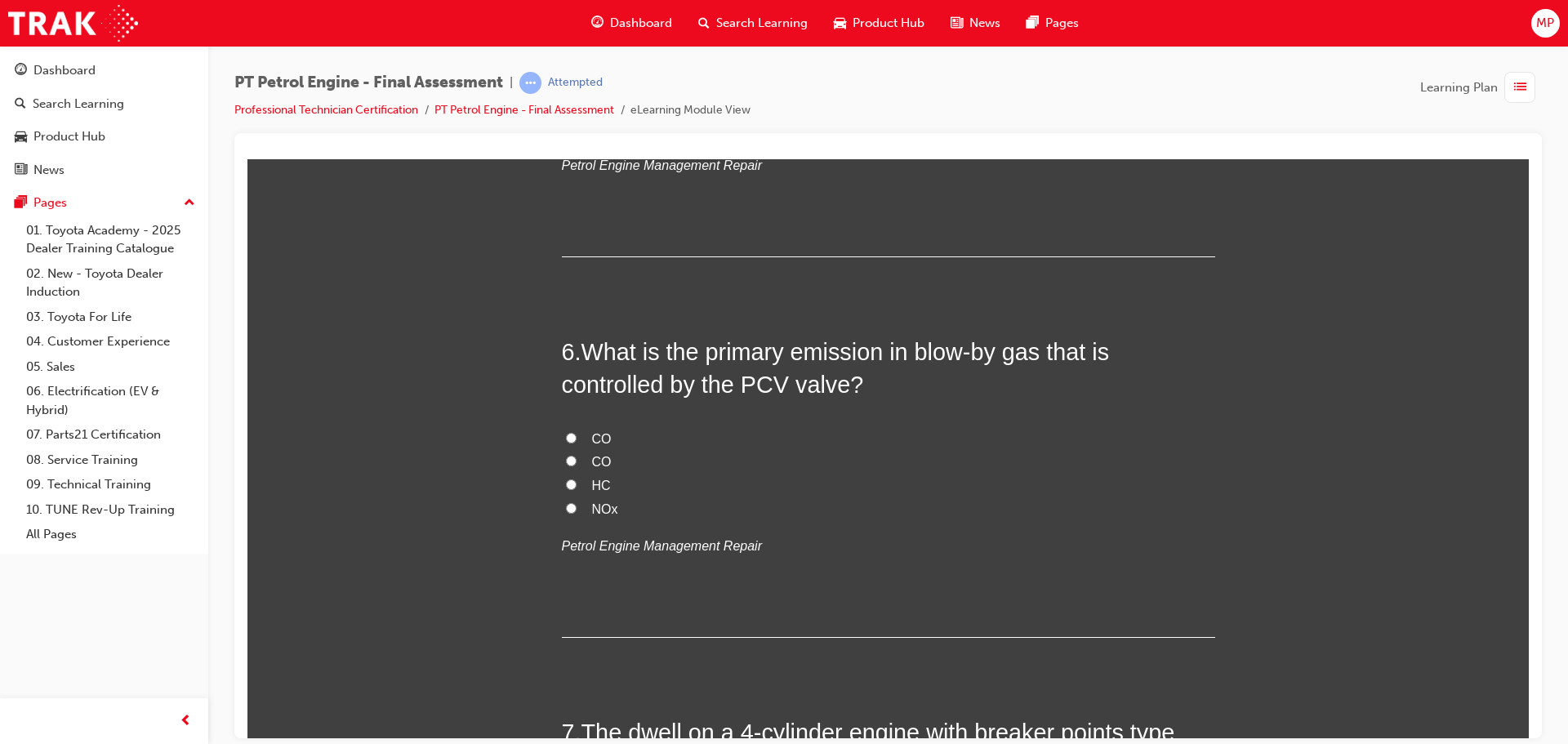
scroll to position [1796, 0]
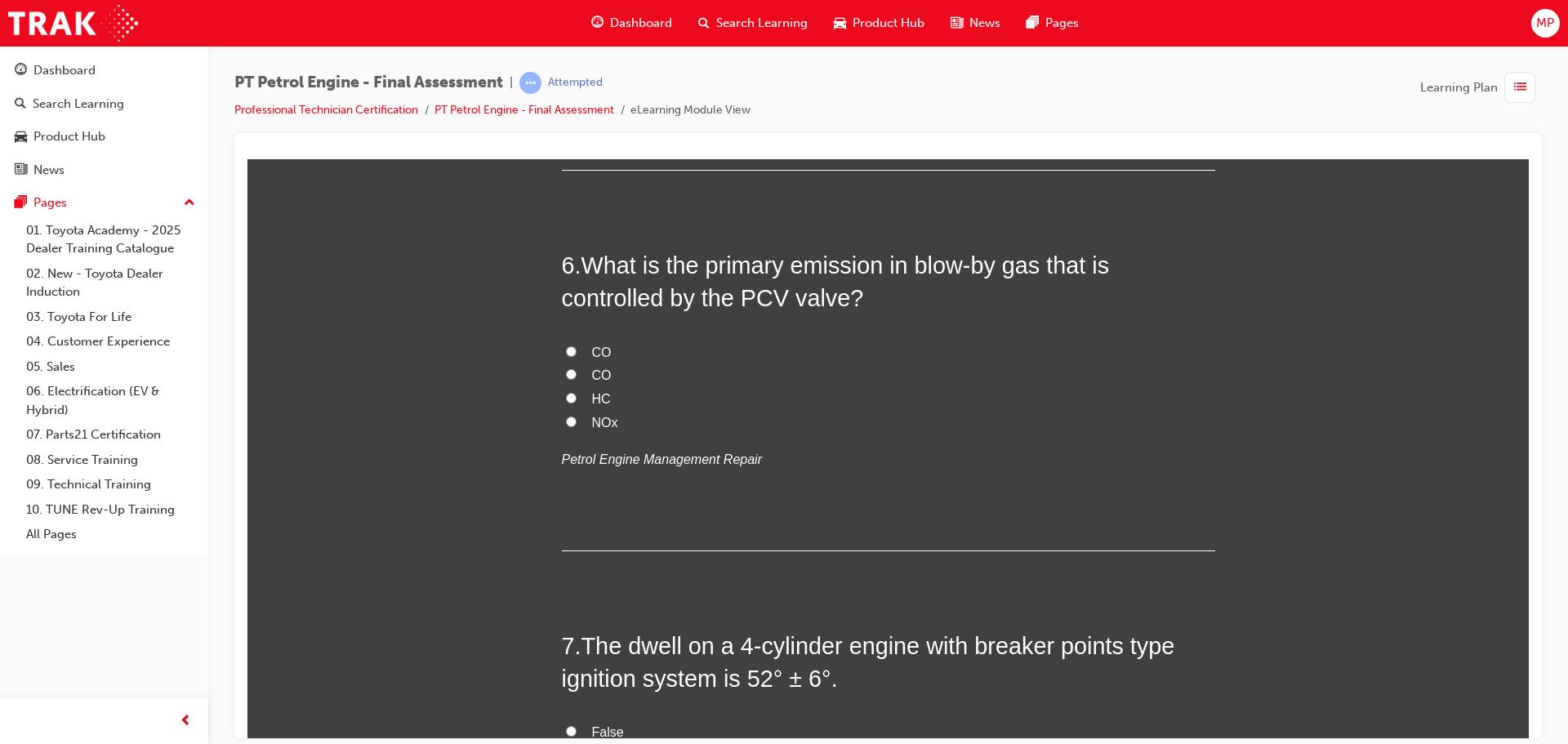
click at [566, 395] on input "HC" at bounding box center [571, 396] width 10 height 10
radio input "true"
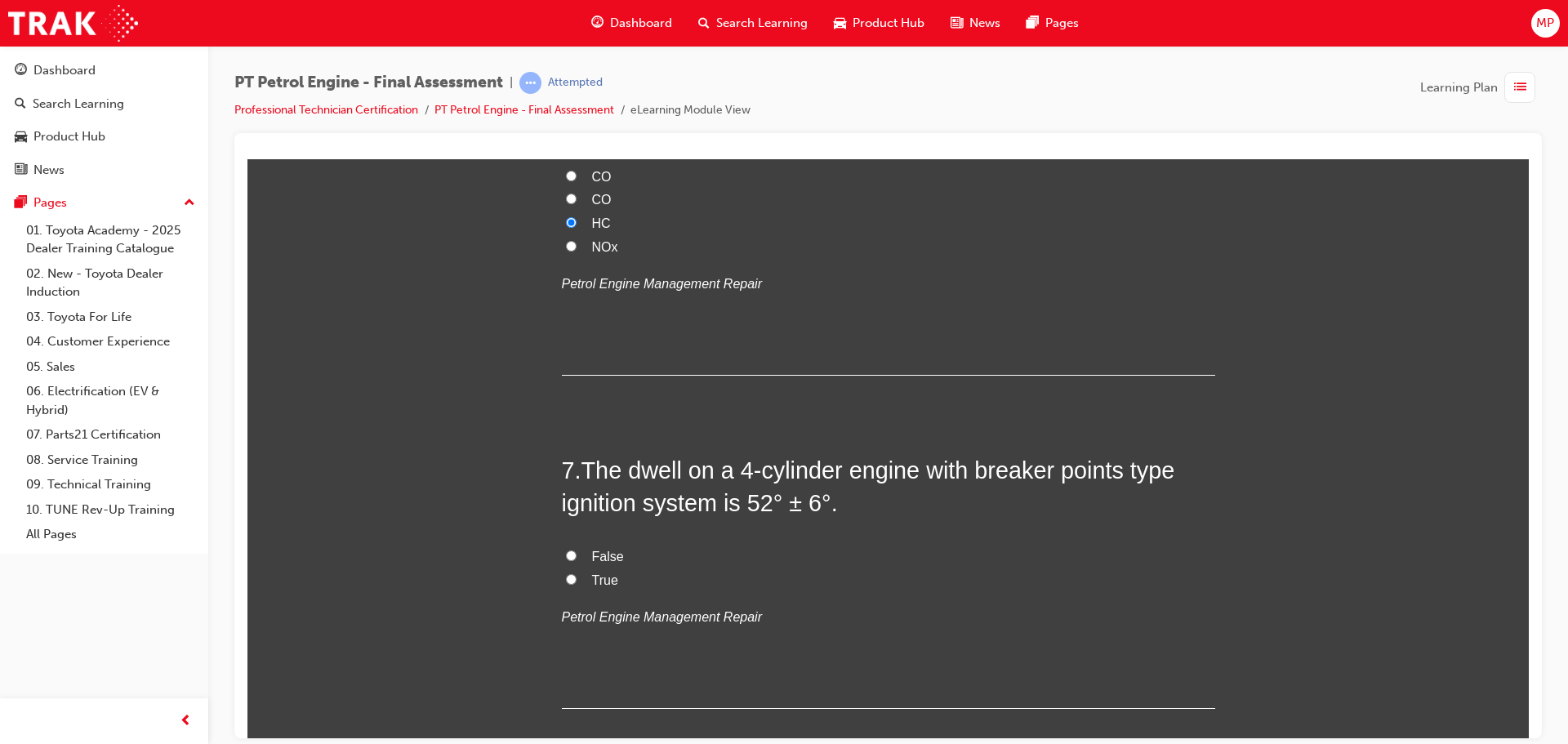
scroll to position [2041, 0]
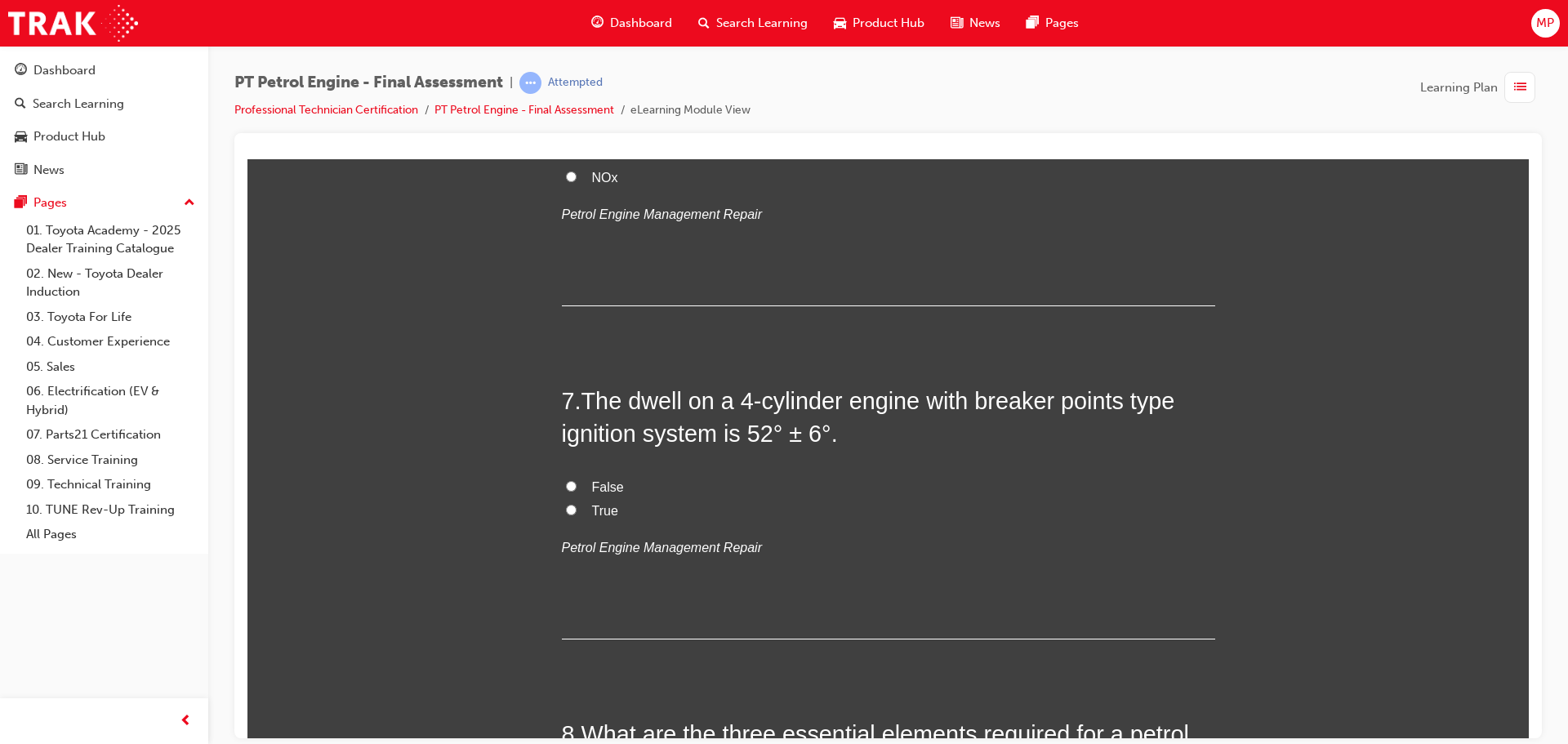
click at [567, 506] on input "True" at bounding box center [571, 509] width 10 height 10
radio input "true"
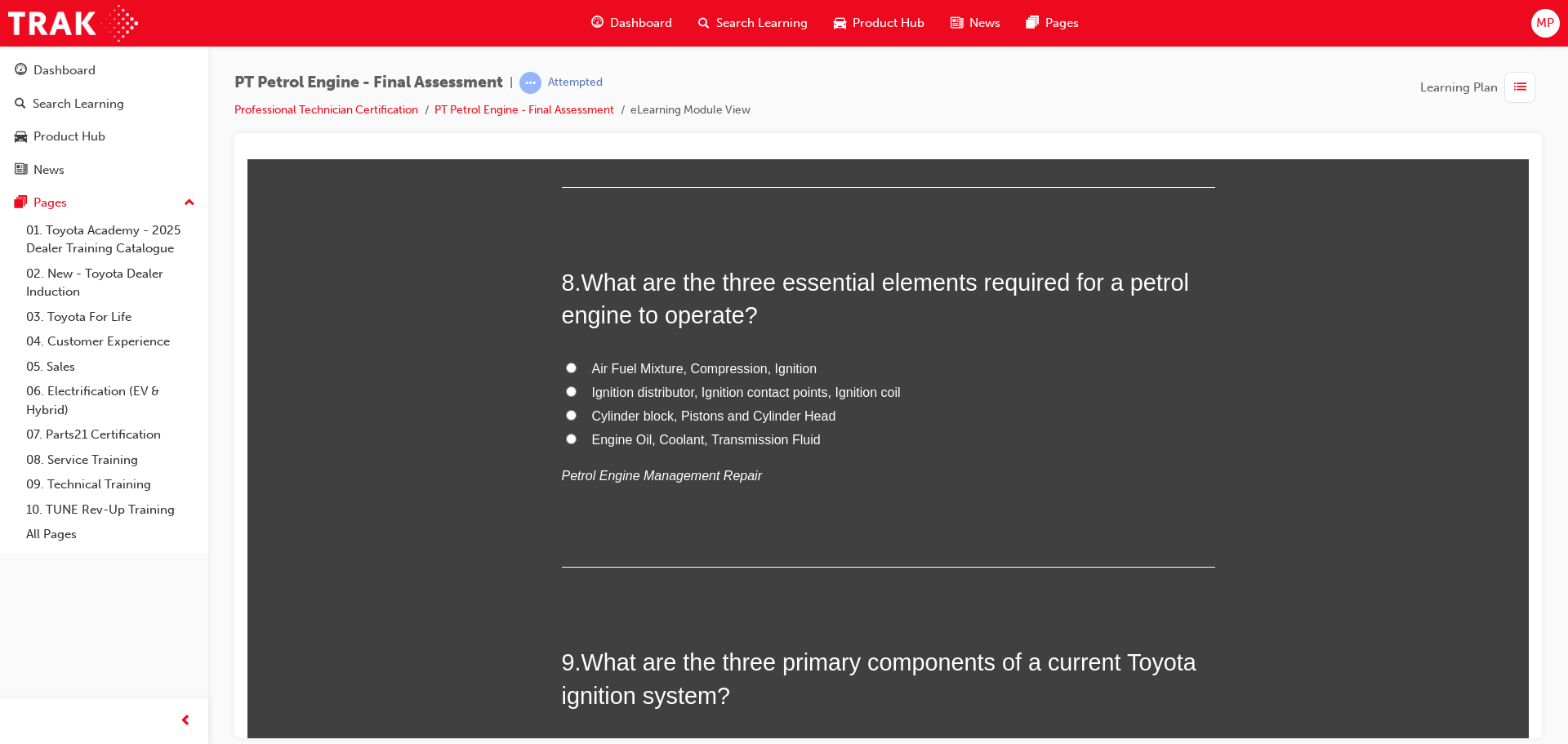
scroll to position [2531, 0]
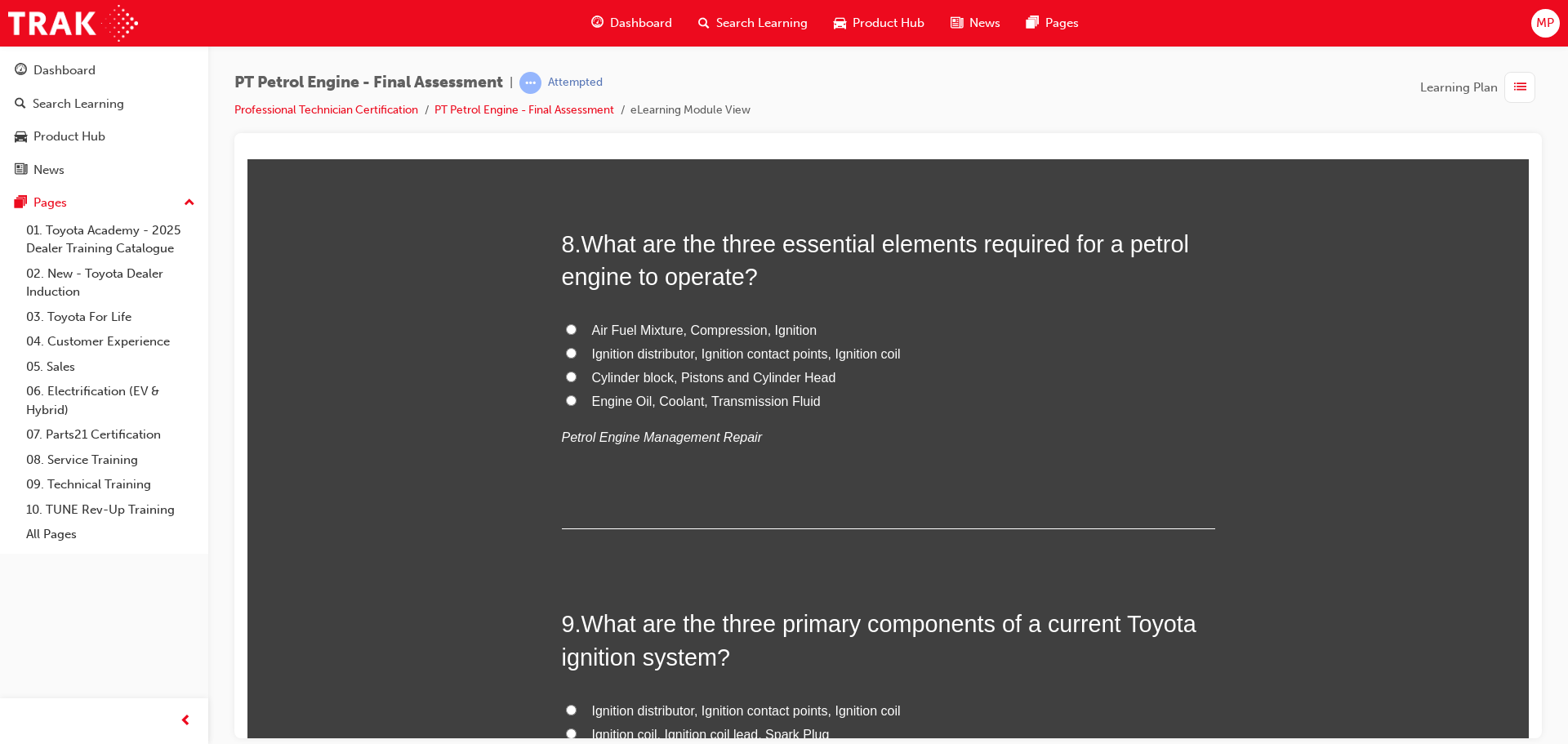
click at [578, 326] on label "Air Fuel Mixture, Compression, Ignition" at bounding box center [888, 330] width 654 height 24
click at [576, 326] on input "Air Fuel Mixture, Compression, Ignition" at bounding box center [571, 328] width 10 height 10
radio input "true"
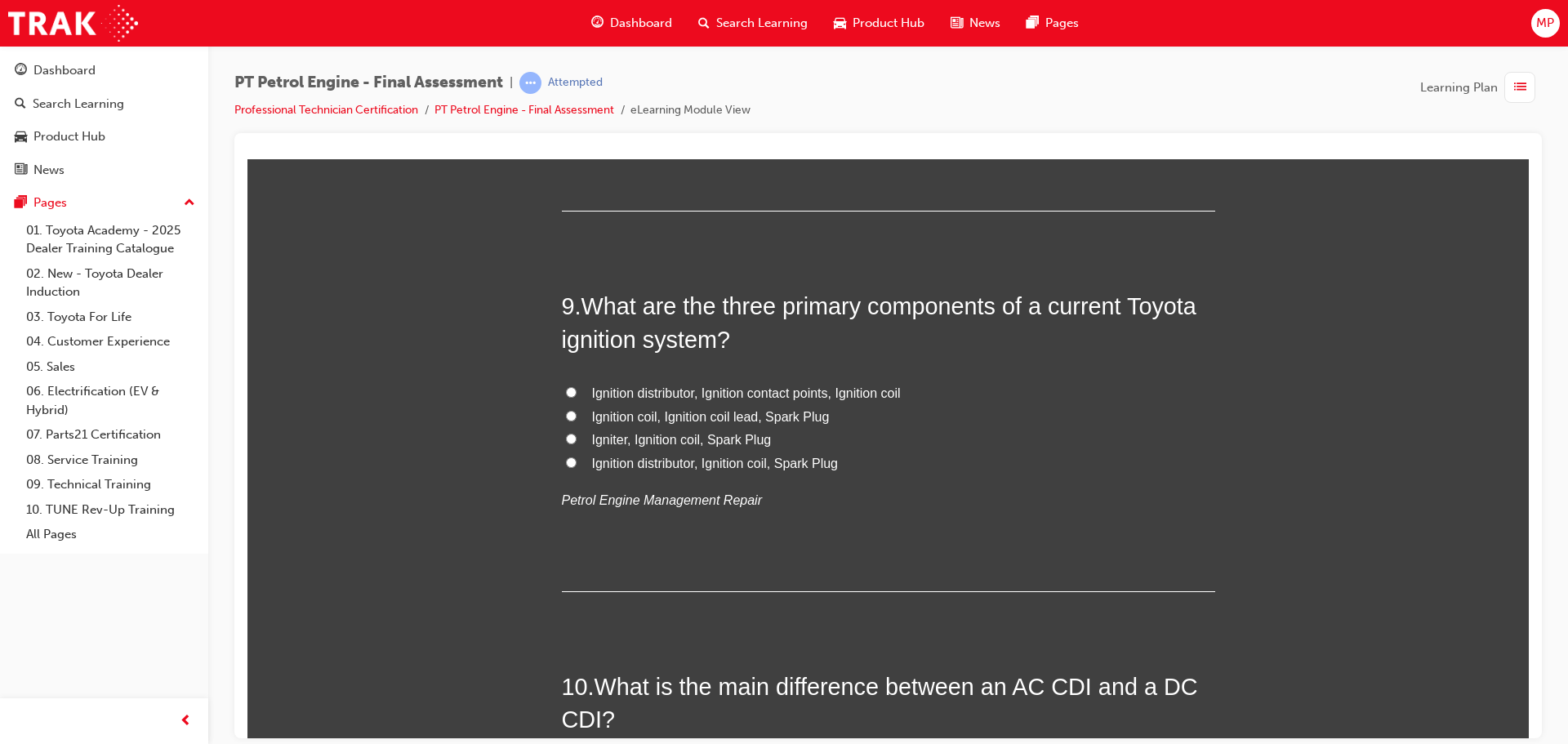
scroll to position [2857, 0]
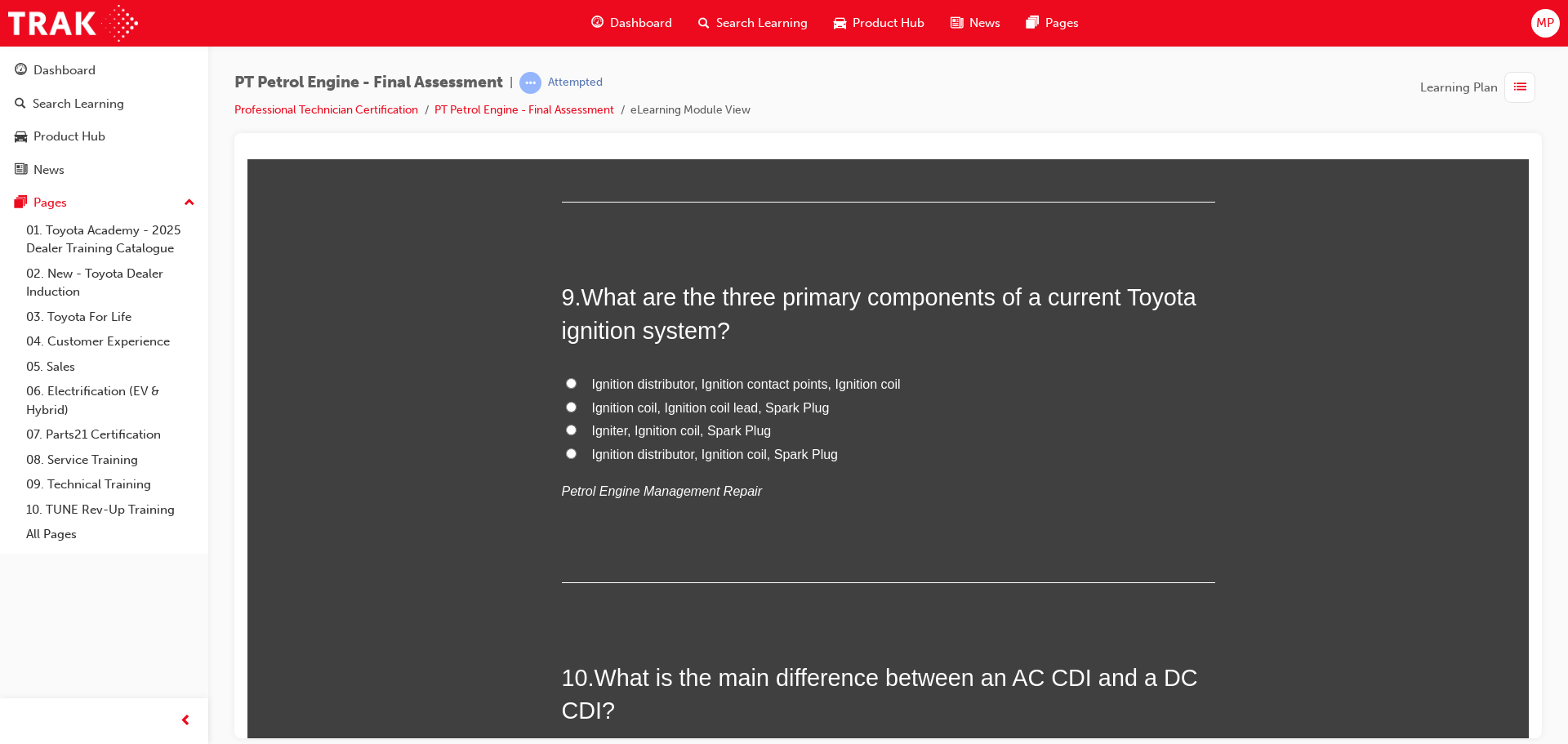
click at [566, 401] on input "Ignition coil, Ignition coil lead, Spark Plug" at bounding box center [571, 406] width 10 height 10
radio input "true"
click at [586, 431] on label "Igniter, Ignition coil, Spark Plug" at bounding box center [888, 430] width 654 height 24
click at [576, 431] on input "Igniter, Ignition coil, Spark Plug" at bounding box center [571, 429] width 10 height 10
radio input "true"
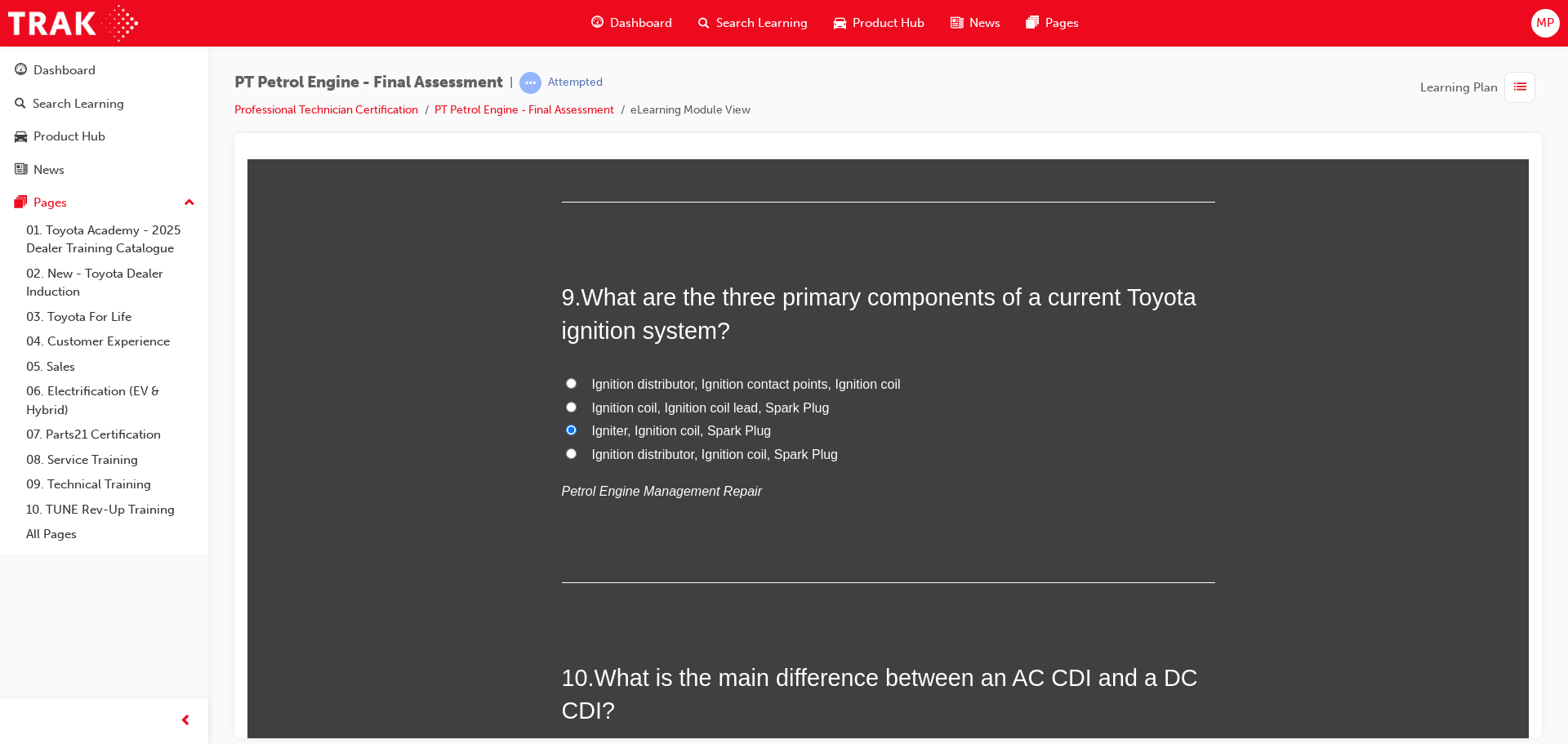
click at [580, 446] on label "Ignition distributor, Ignition coil, Spark Plug" at bounding box center [888, 454] width 654 height 24
click at [576, 447] on input "Ignition distributor, Ignition coil, Spark Plug" at bounding box center [571, 452] width 10 height 10
radio input "true"
click at [574, 425] on label "Igniter, Ignition coil, Spark Plug" at bounding box center [888, 430] width 654 height 24
click at [574, 425] on input "Igniter, Ignition coil, Spark Plug" at bounding box center [571, 429] width 10 height 10
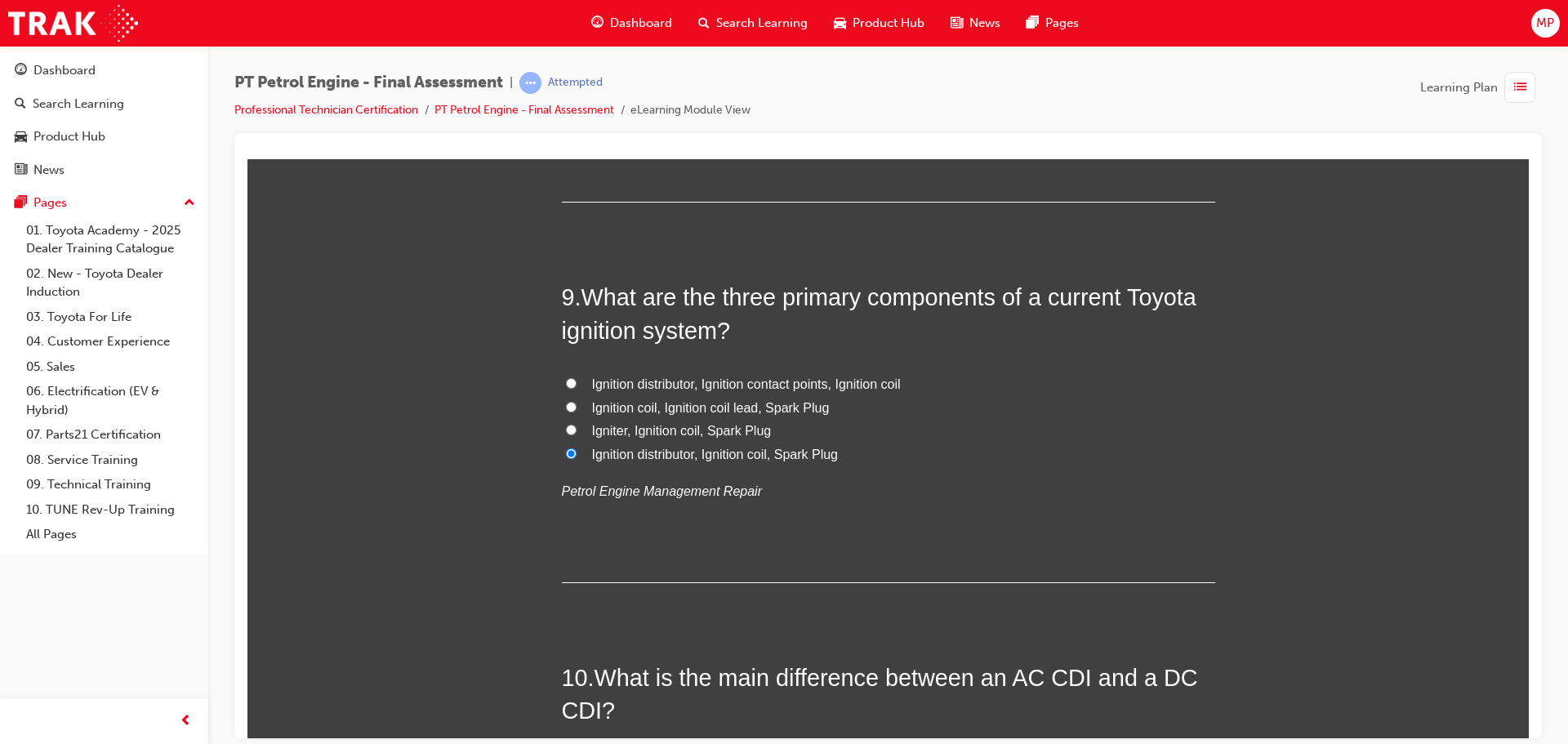
radio input "true"
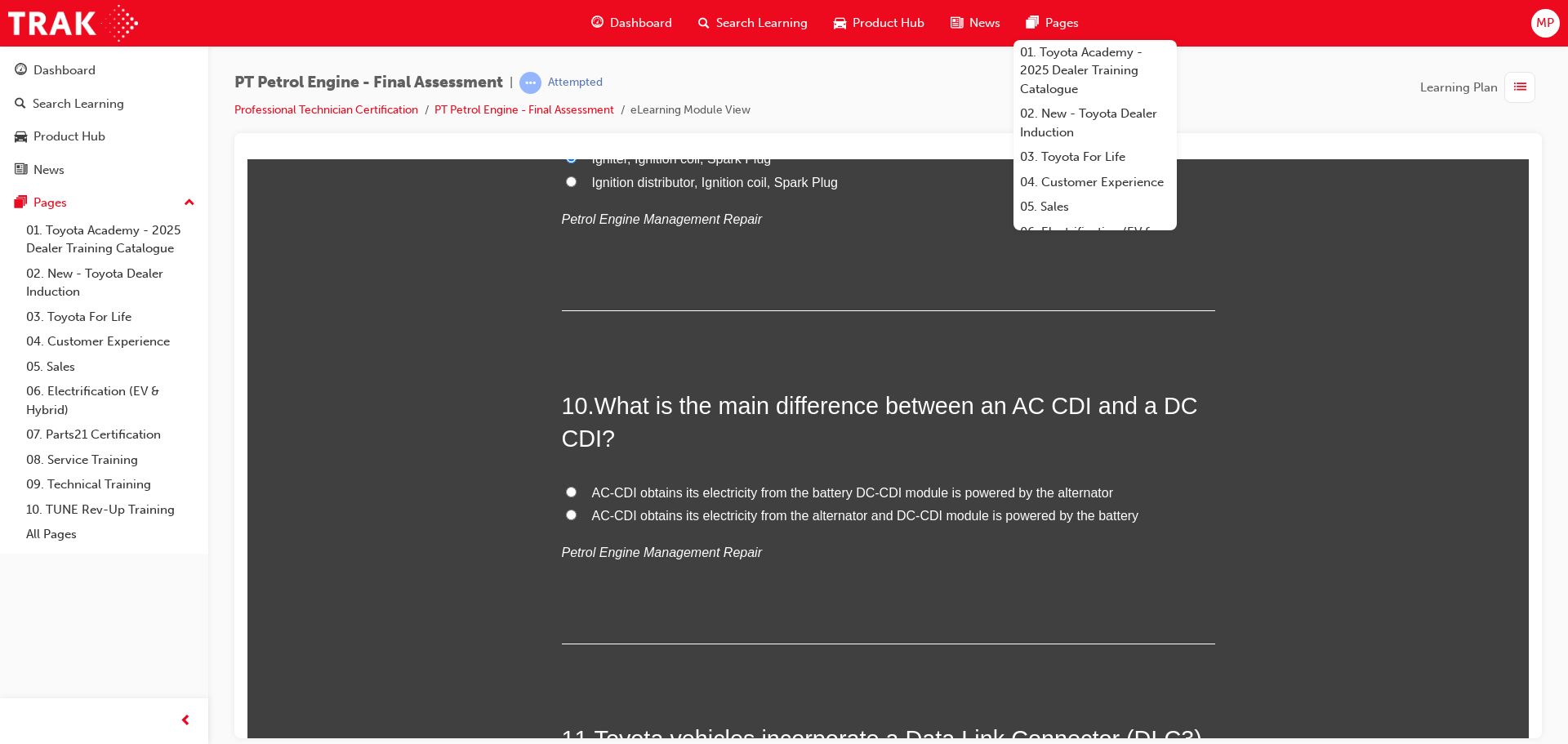
scroll to position [3184, 0]
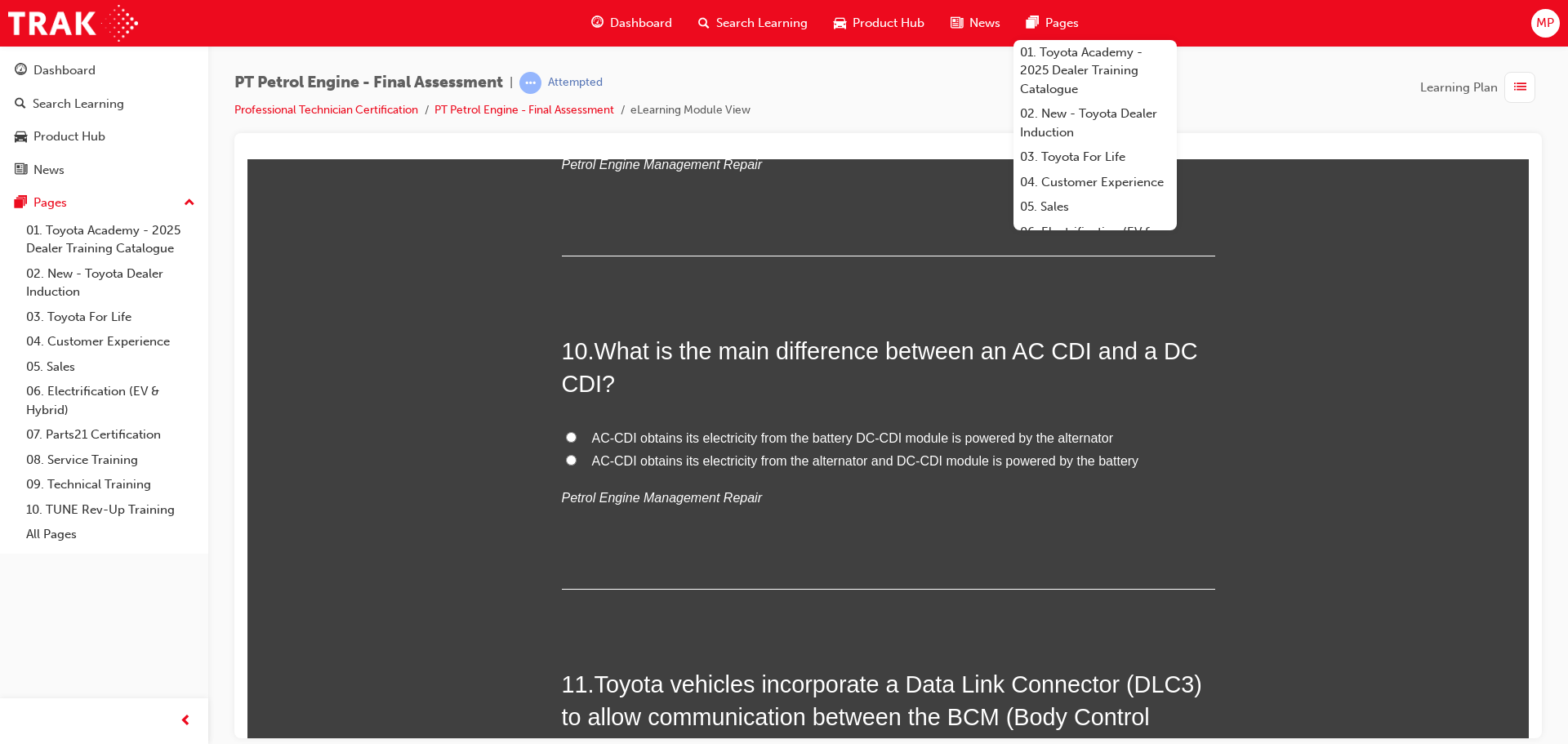
click at [1390, 420] on div "You must select an answer for each question before you can submit. Please note,…" at bounding box center [888, 619] width 1281 height 7115
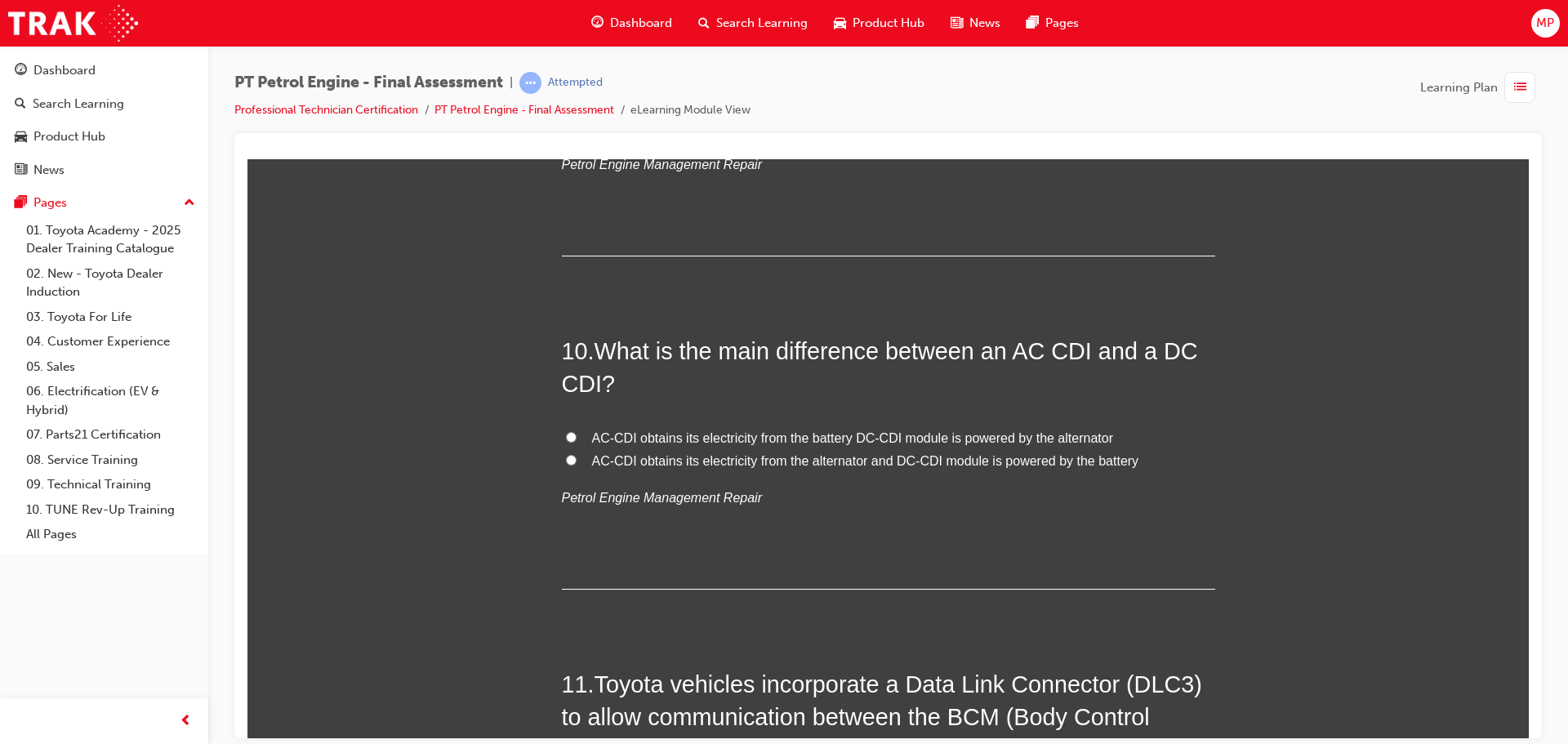
click at [572, 457] on label "AC-CDI obtains its electricity from the alternator and DC-CDI module is powered…" at bounding box center [888, 461] width 654 height 24
click at [572, 457] on input "AC-CDI obtains its electricity from the alternator and DC-CDI module is powered…" at bounding box center [571, 459] width 10 height 10
radio input "true"
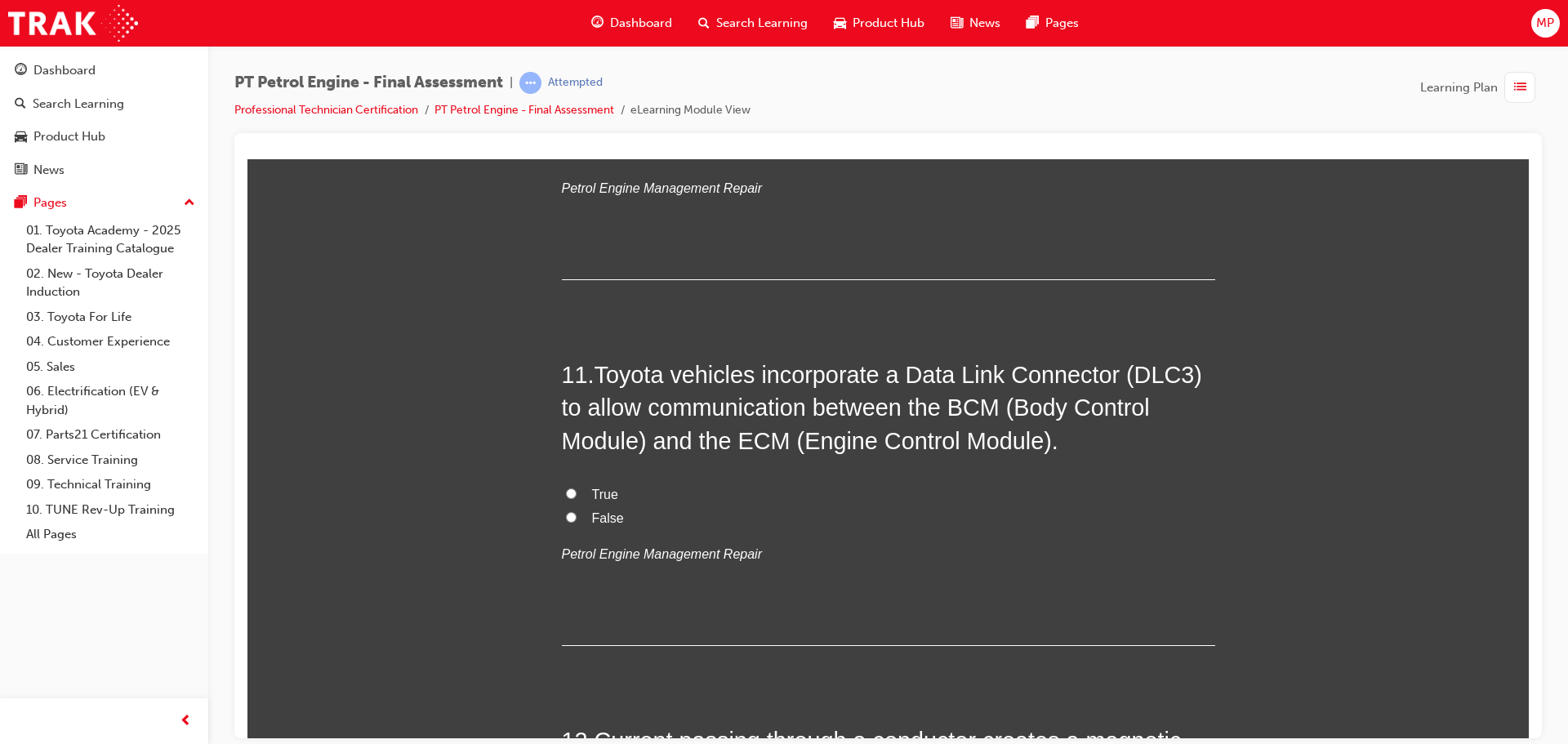
scroll to position [3593, 0]
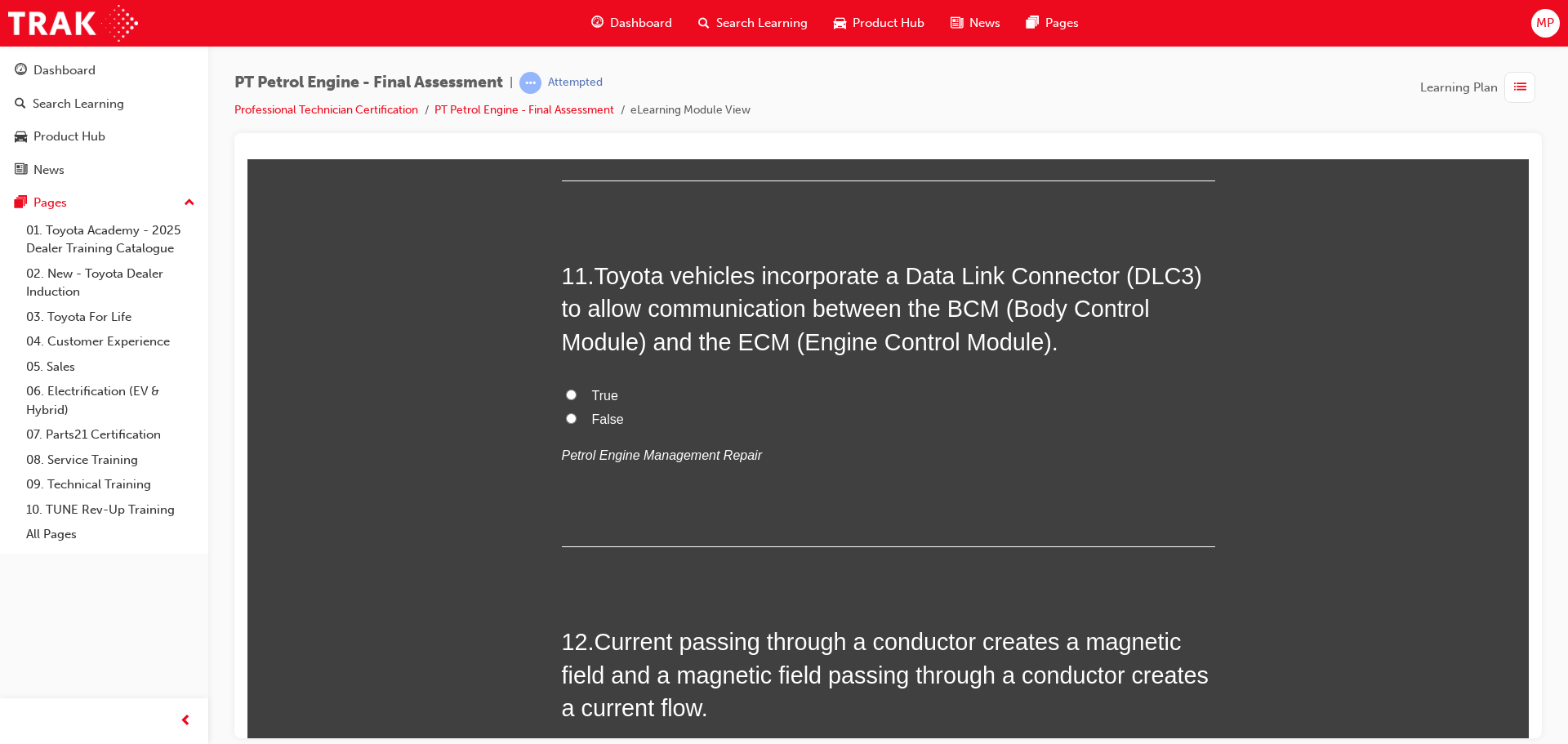
click at [566, 420] on input "False" at bounding box center [571, 417] width 10 height 10
radio input "true"
click at [1205, 593] on div "1 . What is the function of the igniter? Interrupts the secondary current to th…" at bounding box center [888, 190] width 654 height 6904
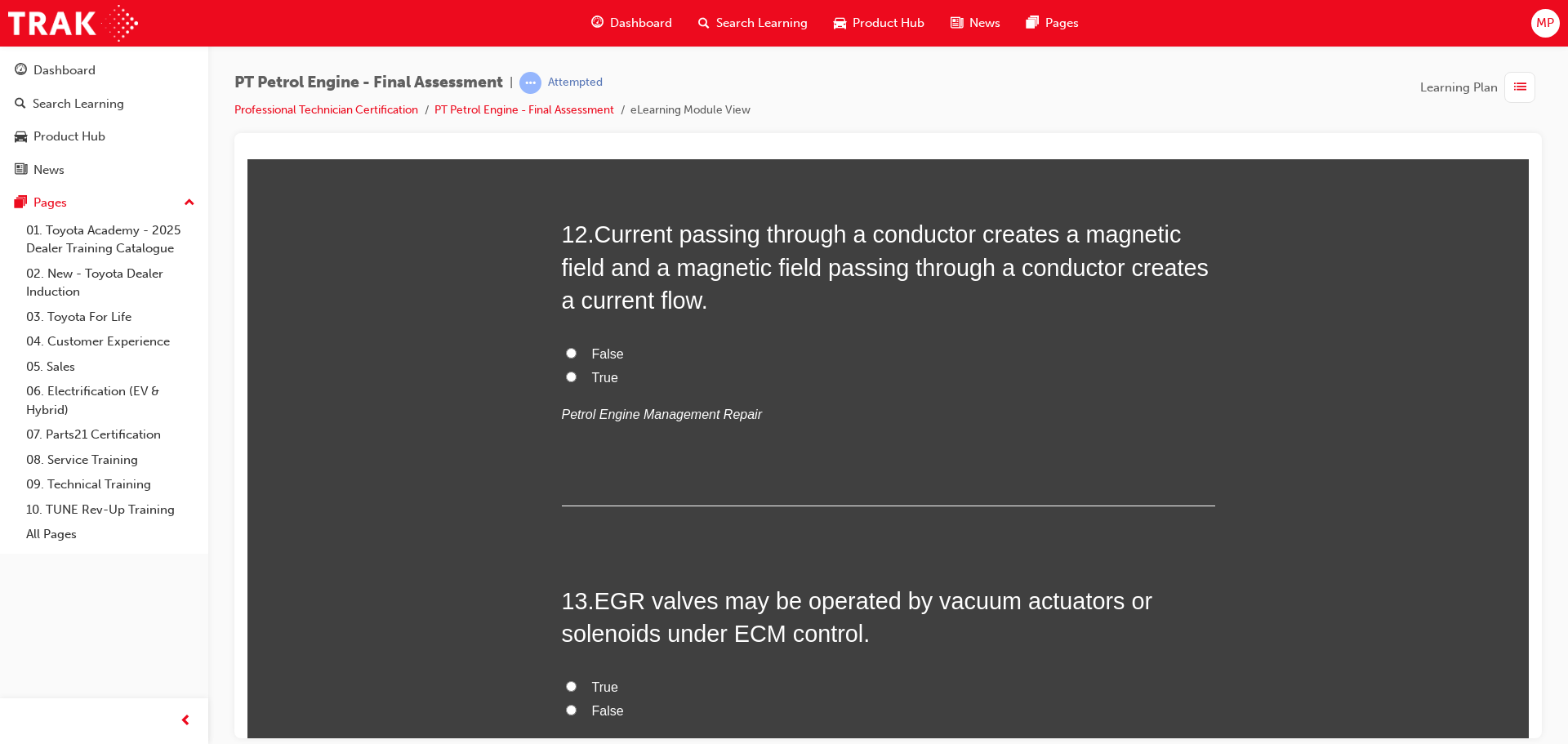
scroll to position [4001, 0]
click at [571, 371] on label "True" at bounding box center [888, 377] width 654 height 24
click at [571, 371] on input "True" at bounding box center [571, 375] width 10 height 10
radio input "true"
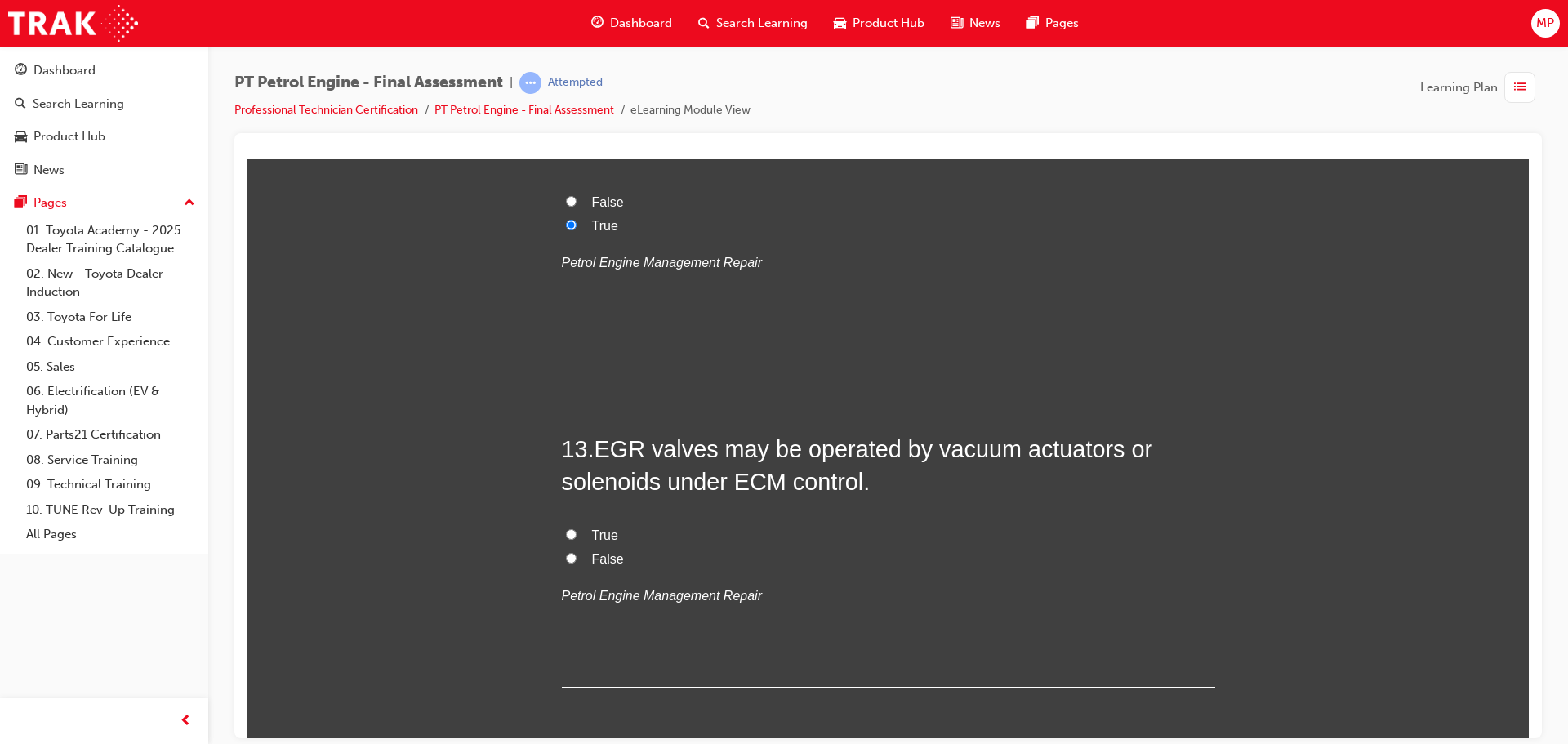
scroll to position [4165, 0]
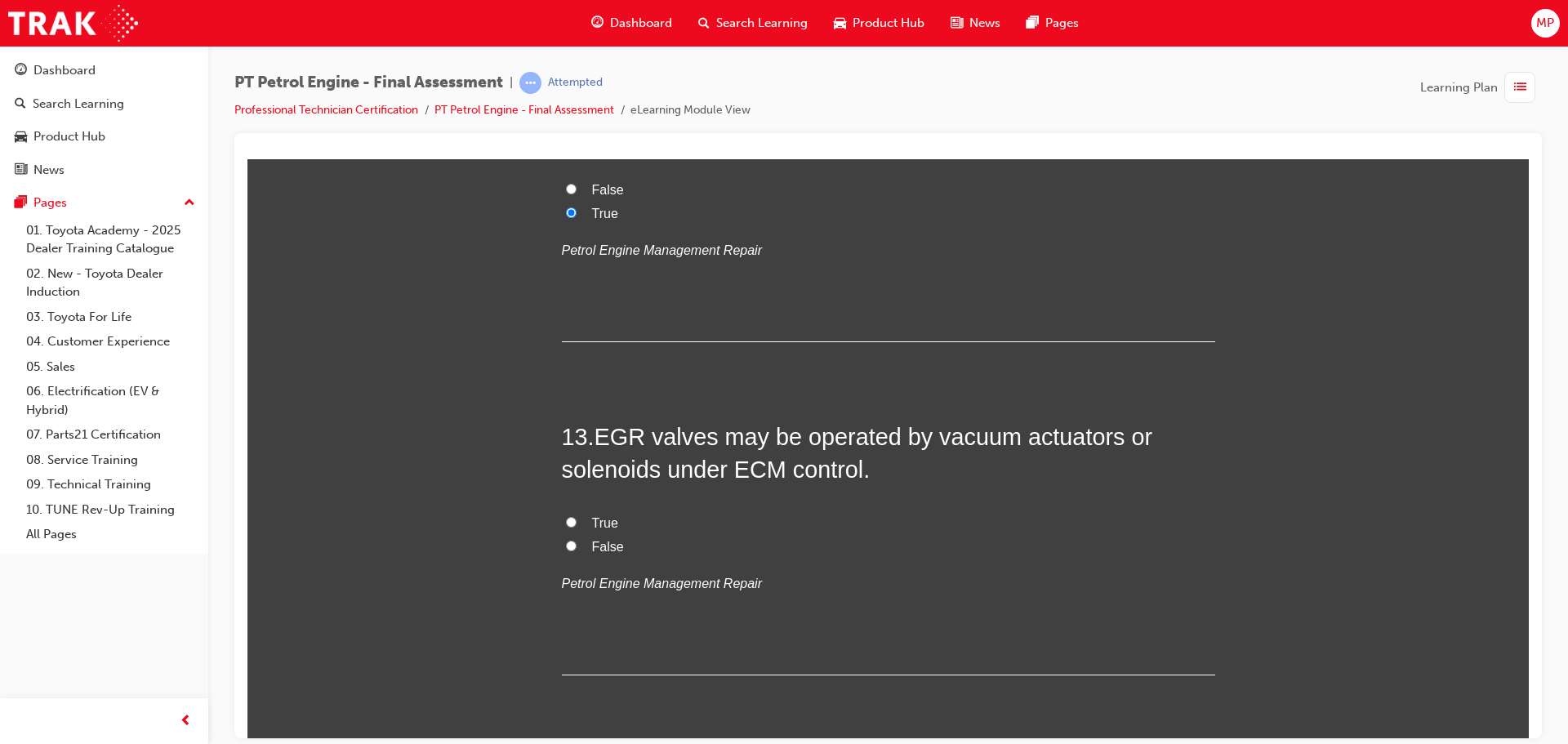
click at [568, 543] on input "False" at bounding box center [571, 544] width 10 height 10
radio input "true"
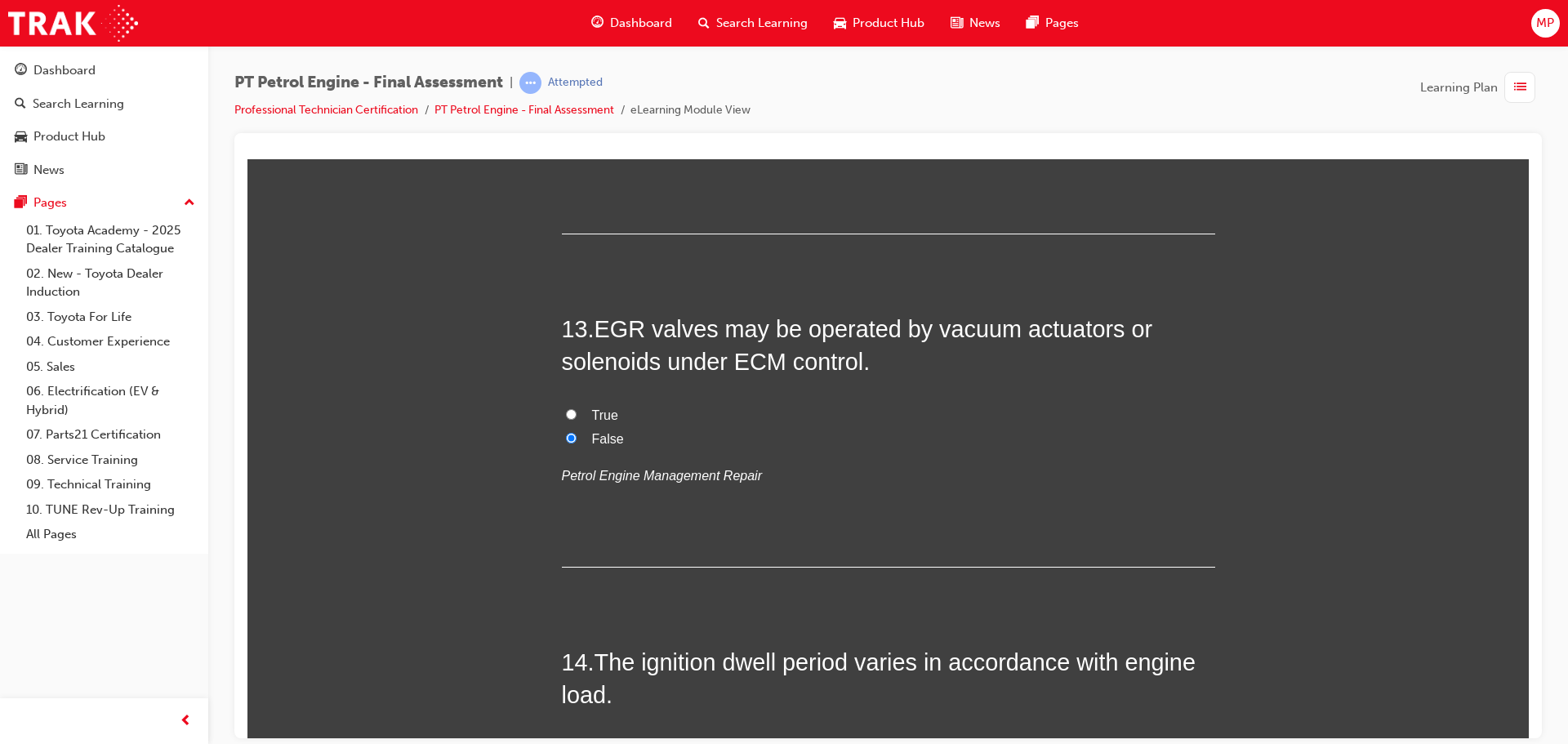
scroll to position [4409, 0]
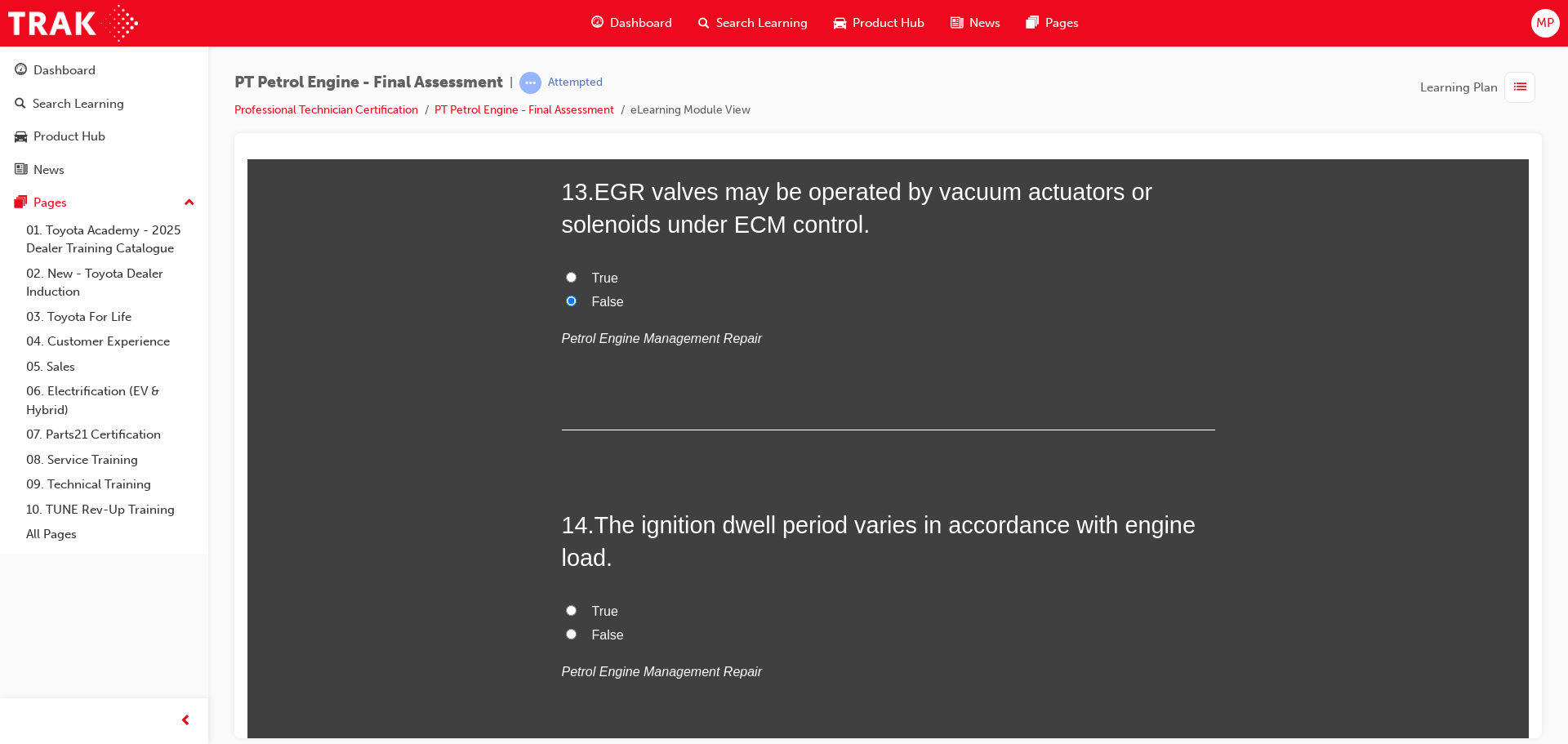
click at [574, 273] on label "True" at bounding box center [888, 278] width 654 height 24
click at [574, 273] on input "True" at bounding box center [571, 276] width 10 height 10
radio input "true"
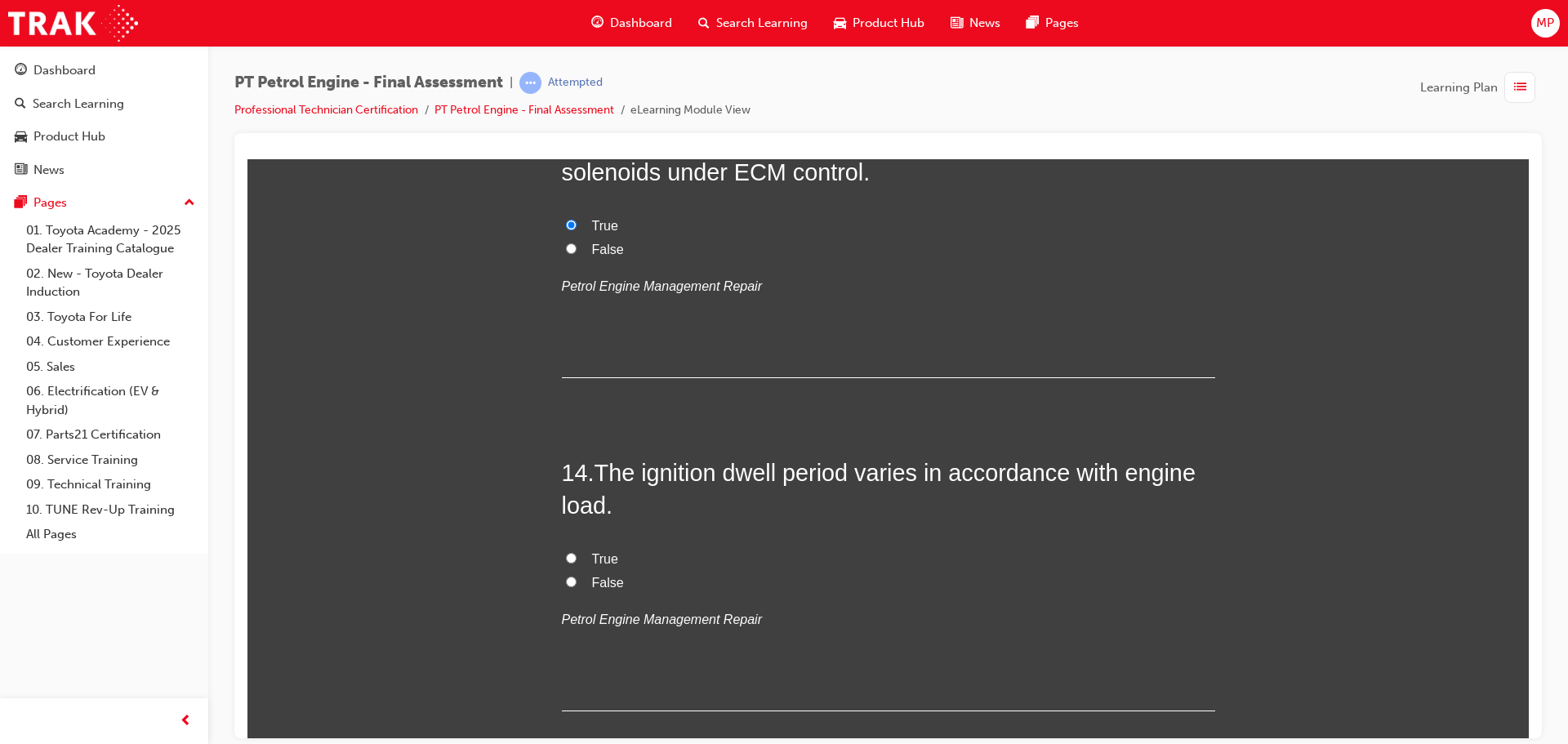
scroll to position [4490, 0]
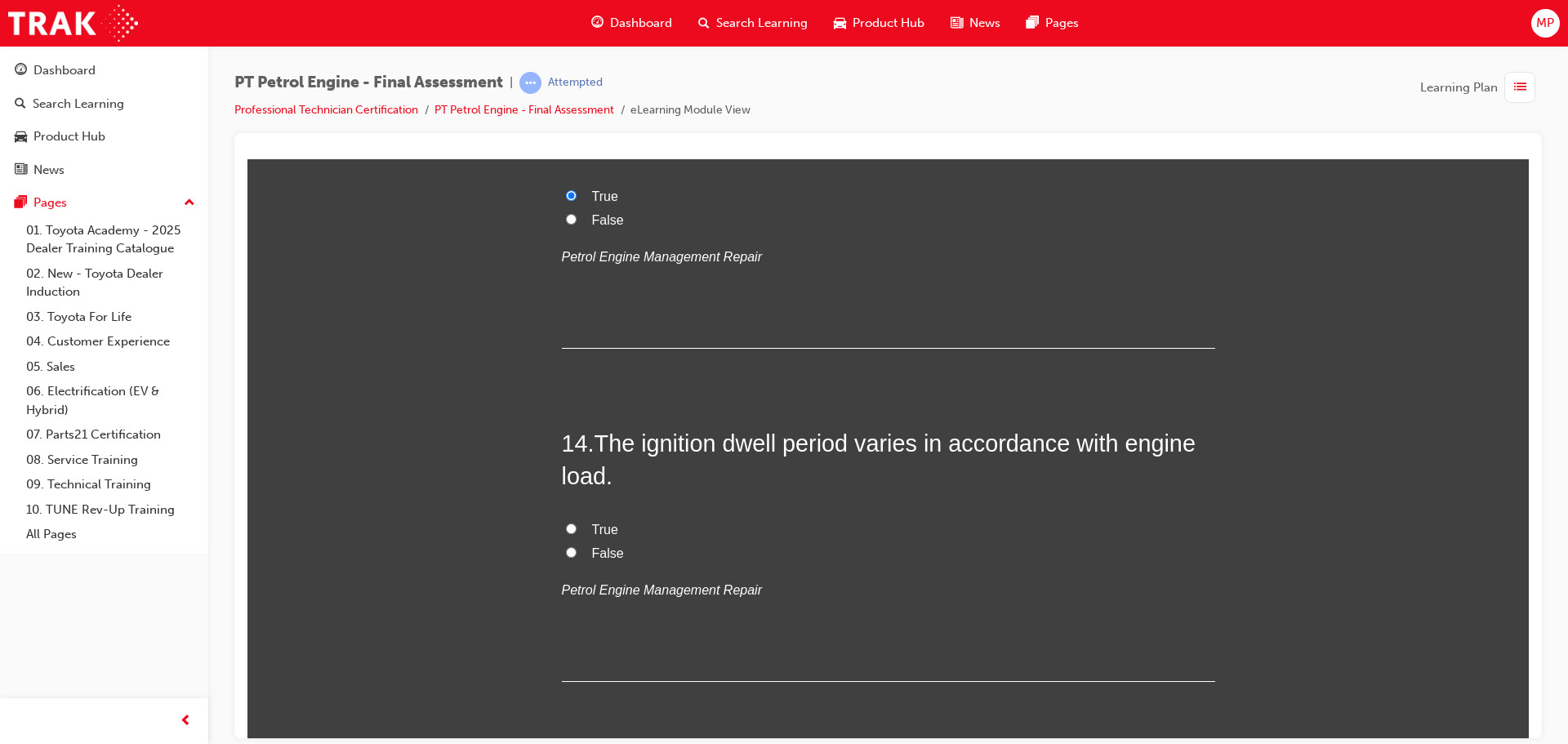
click at [566, 556] on input "False" at bounding box center [571, 551] width 10 height 10
radio input "true"
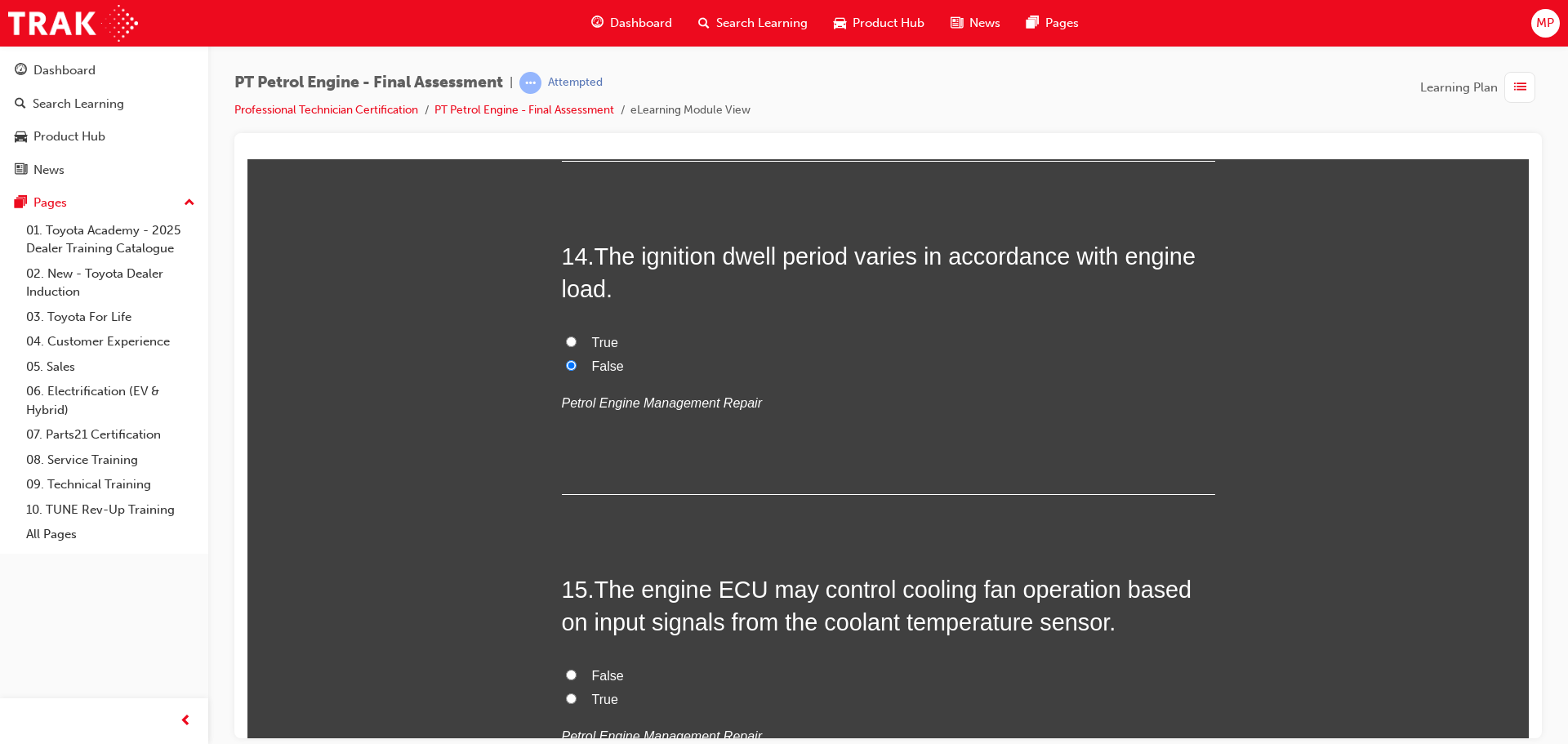
scroll to position [4572, 0]
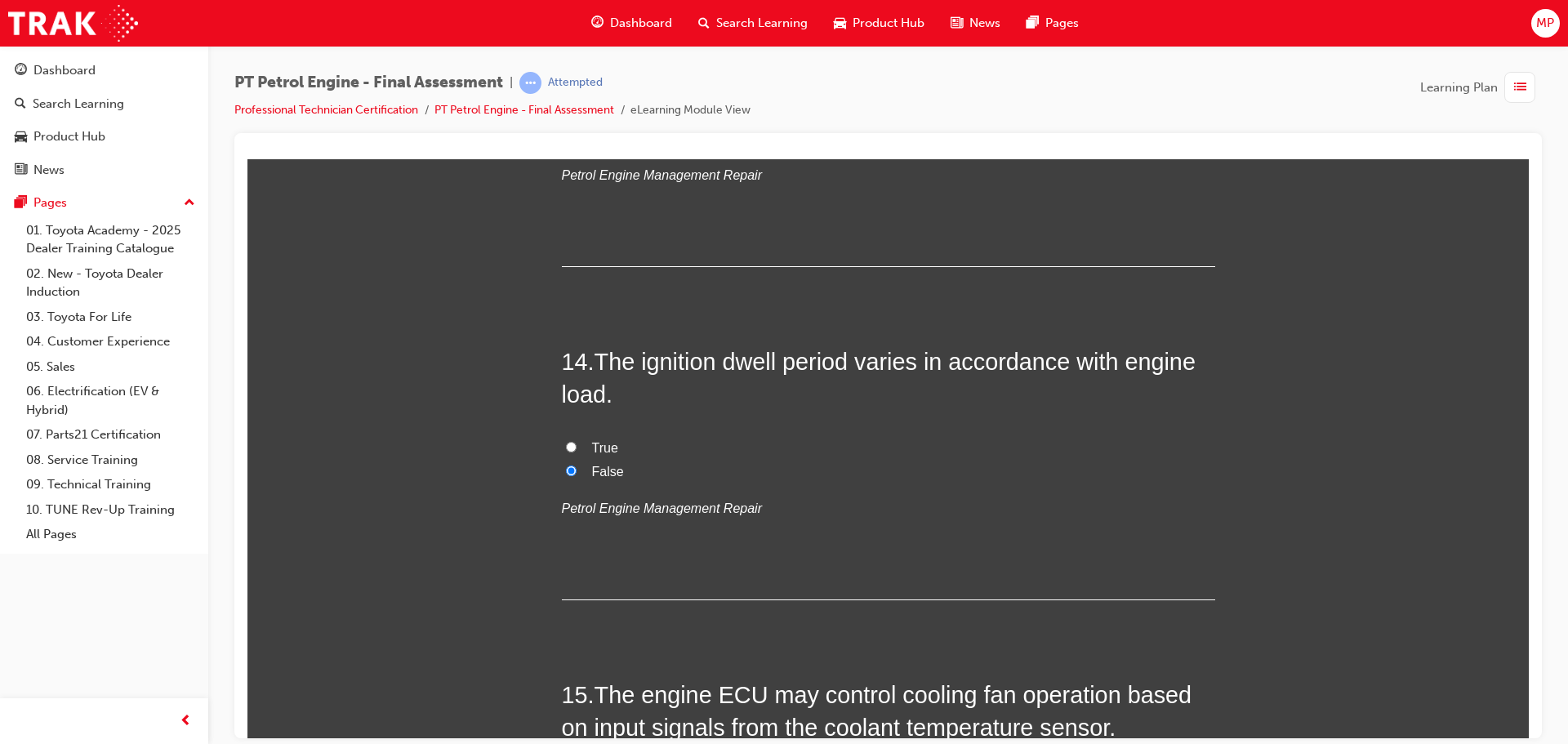
click at [568, 445] on input "True" at bounding box center [571, 445] width 10 height 10
radio input "true"
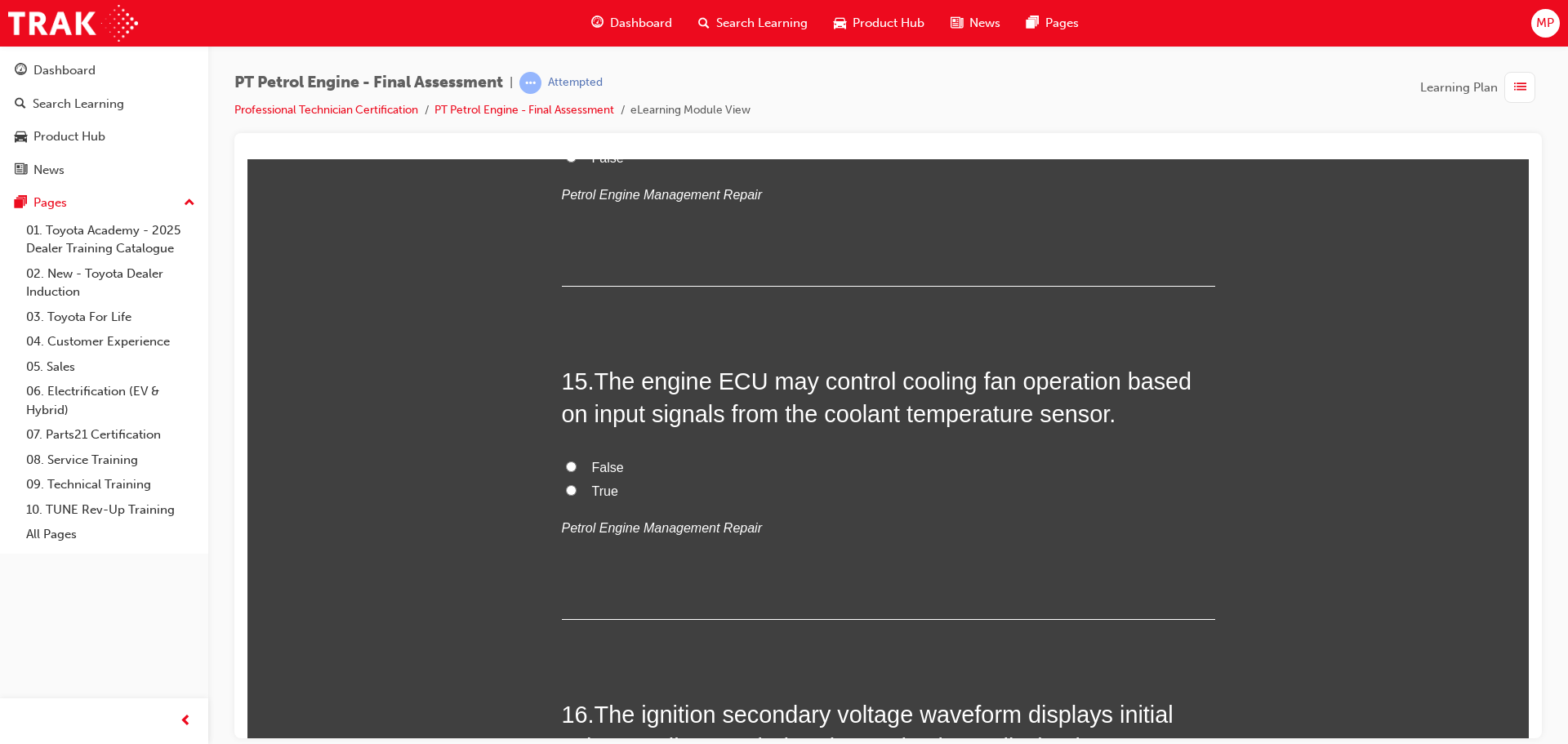
scroll to position [4899, 0]
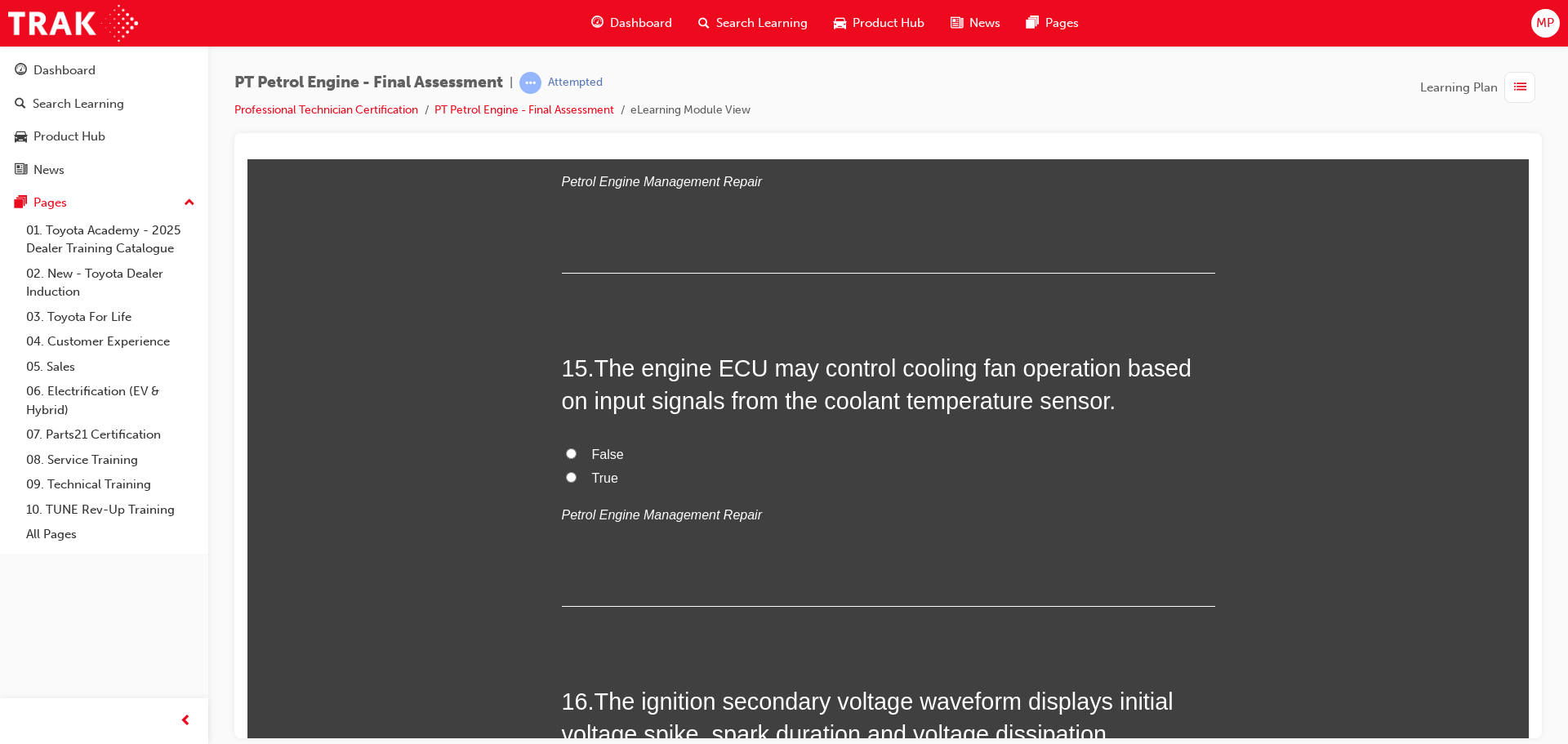
click at [569, 475] on input "True" at bounding box center [571, 476] width 10 height 10
radio input "true"
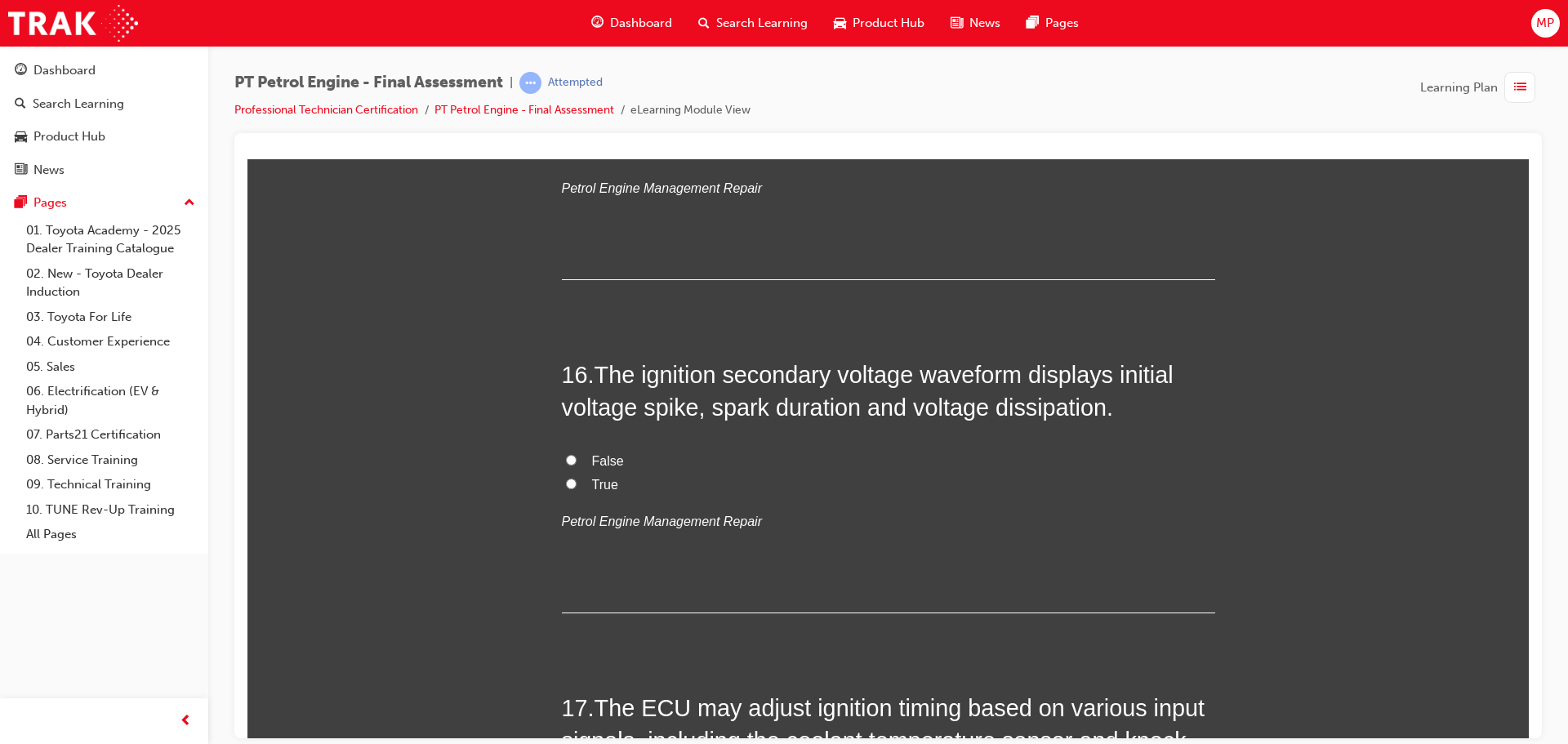
scroll to position [5307, 0]
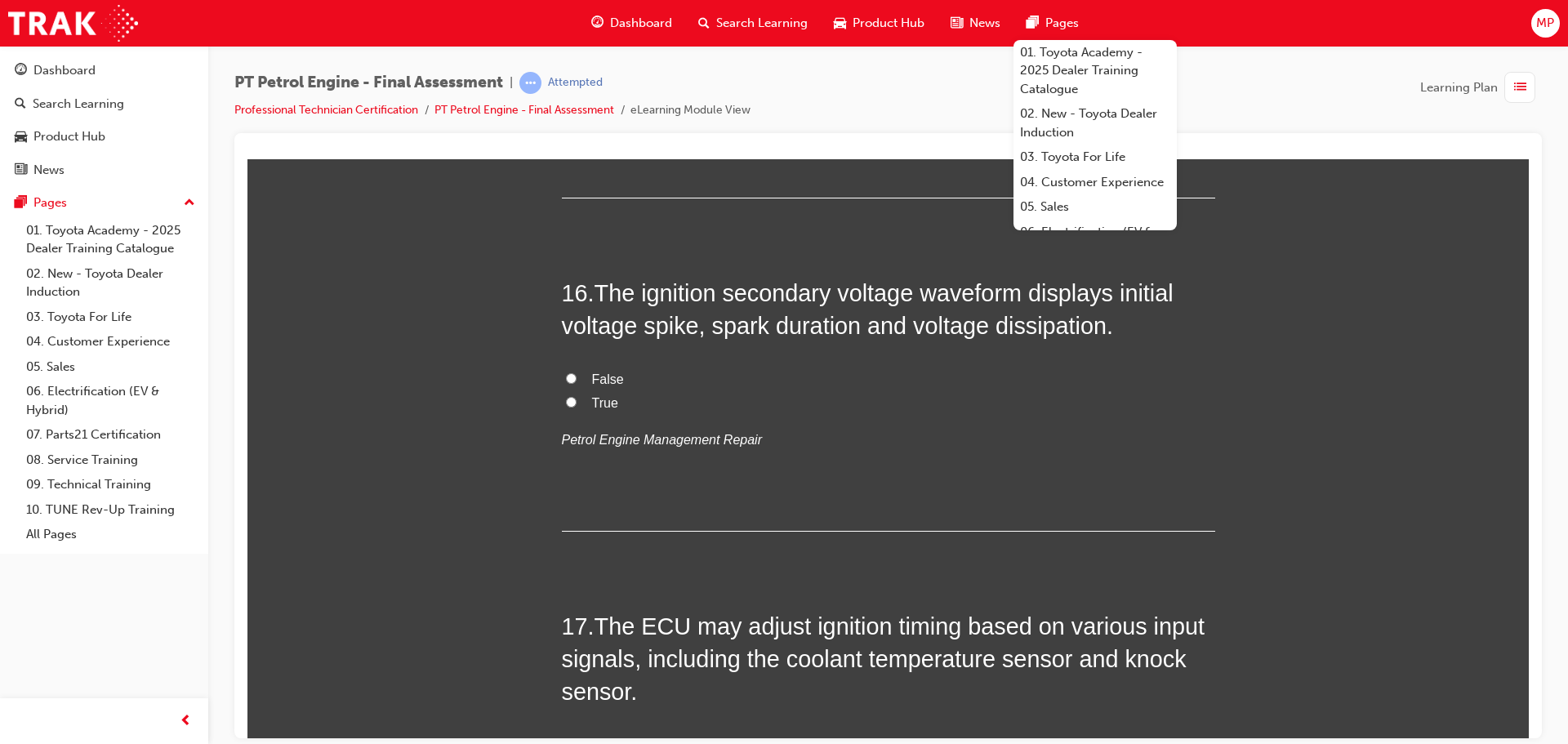
click at [574, 398] on label "True" at bounding box center [888, 402] width 654 height 24
click at [574, 398] on input "True" at bounding box center [571, 400] width 10 height 10
radio input "true"
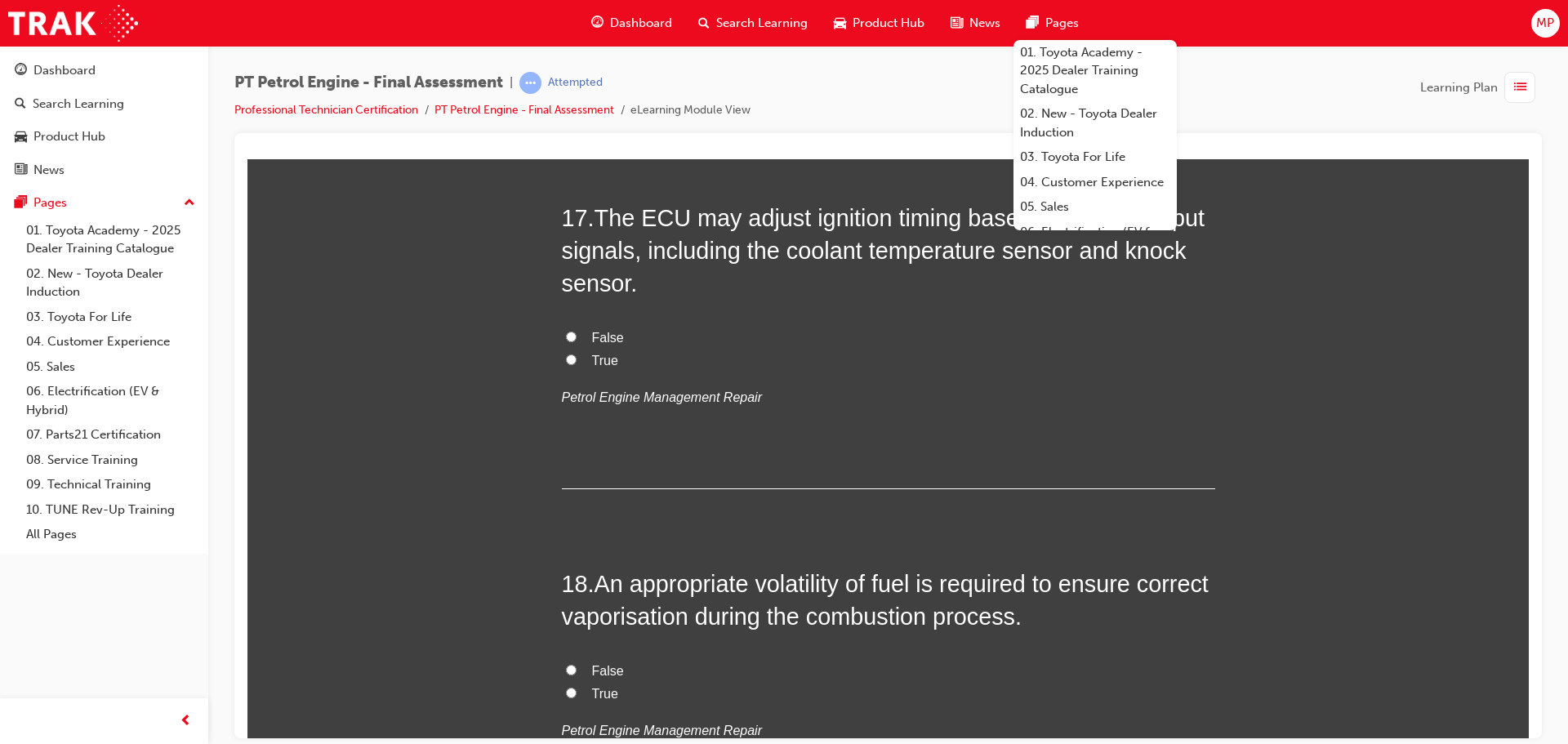
scroll to position [5634, 0]
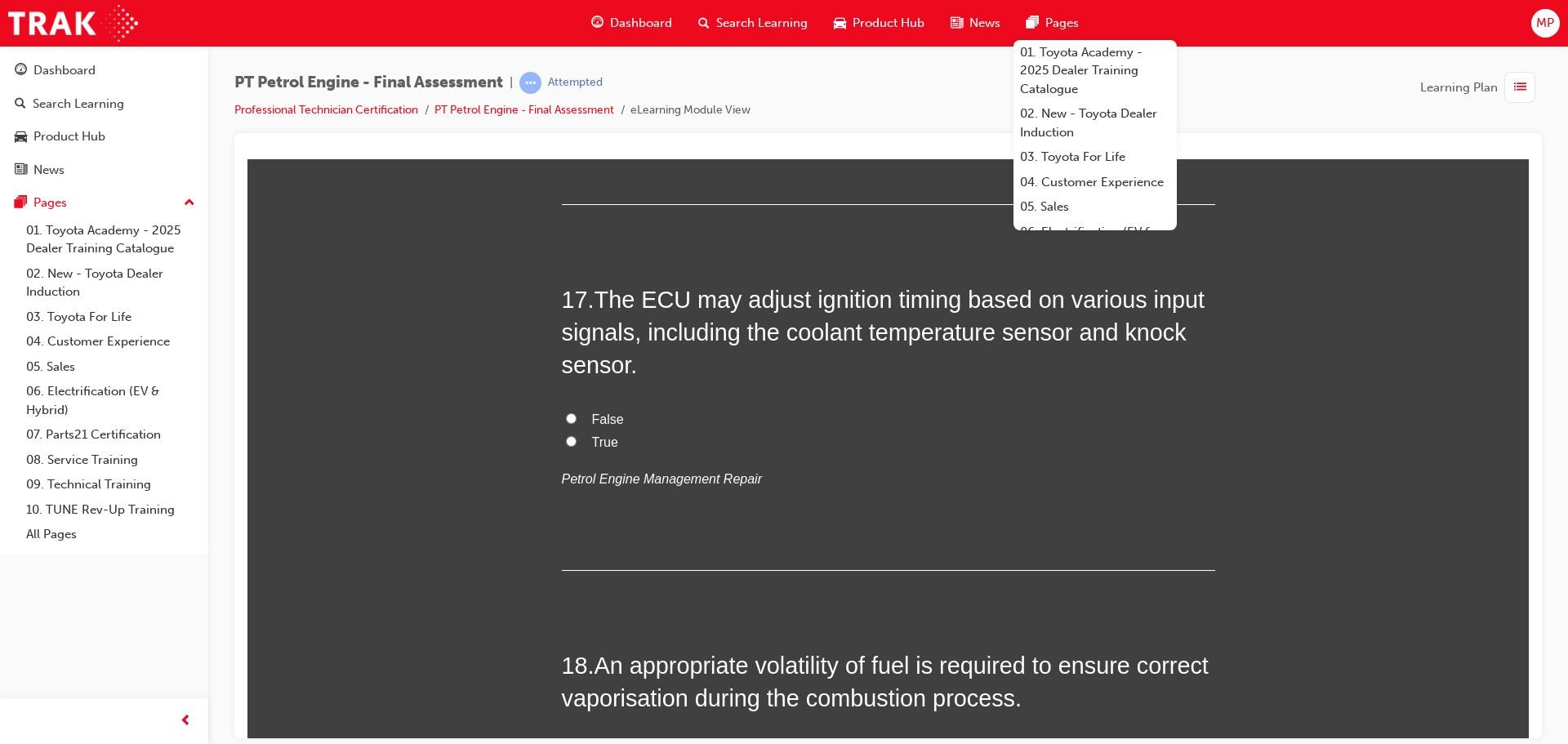
drag, startPoint x: 1394, startPoint y: 480, endPoint x: 1377, endPoint y: 482, distance: 17.1
click at [568, 438] on input "True" at bounding box center [571, 440] width 10 height 10
radio input "true"
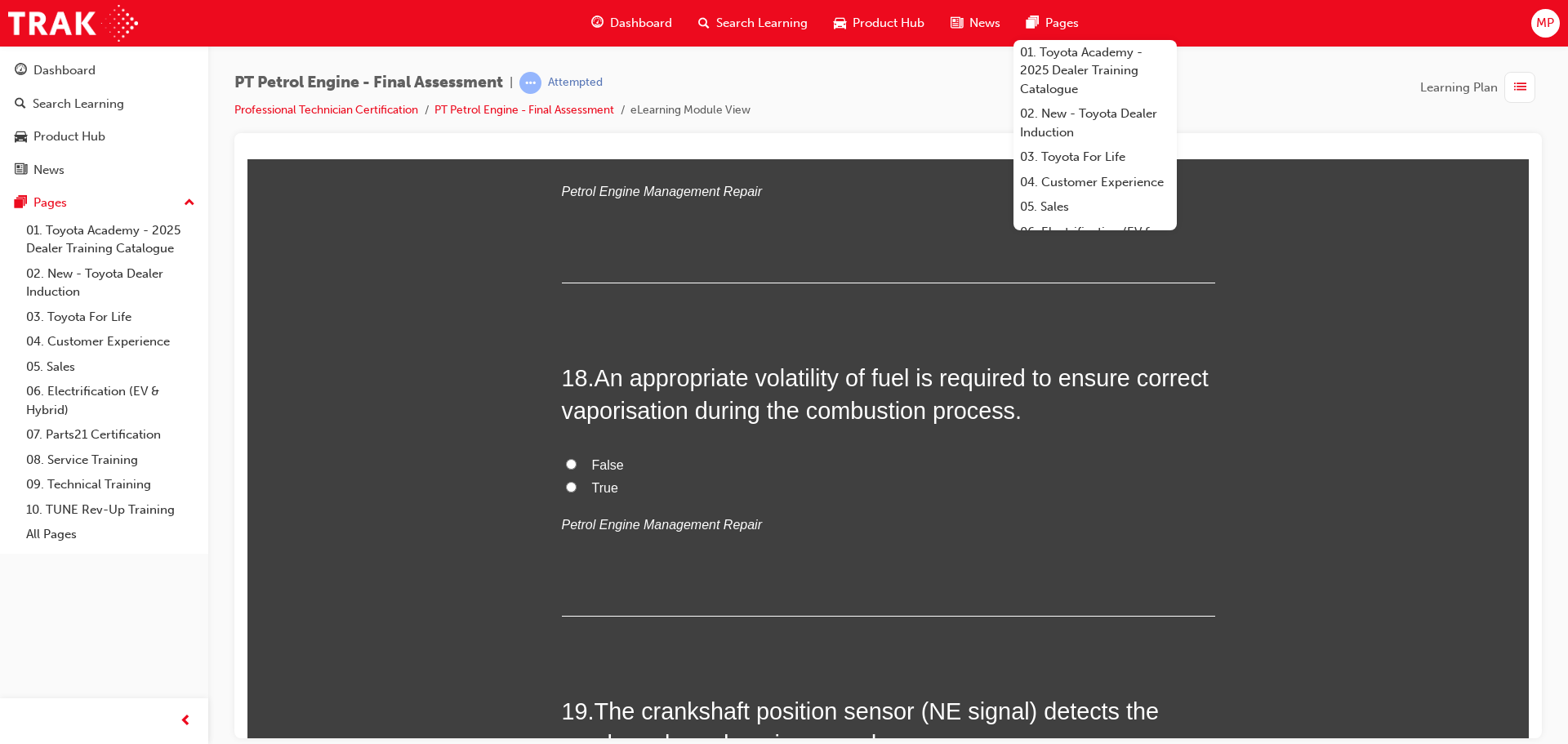
scroll to position [5960, 0]
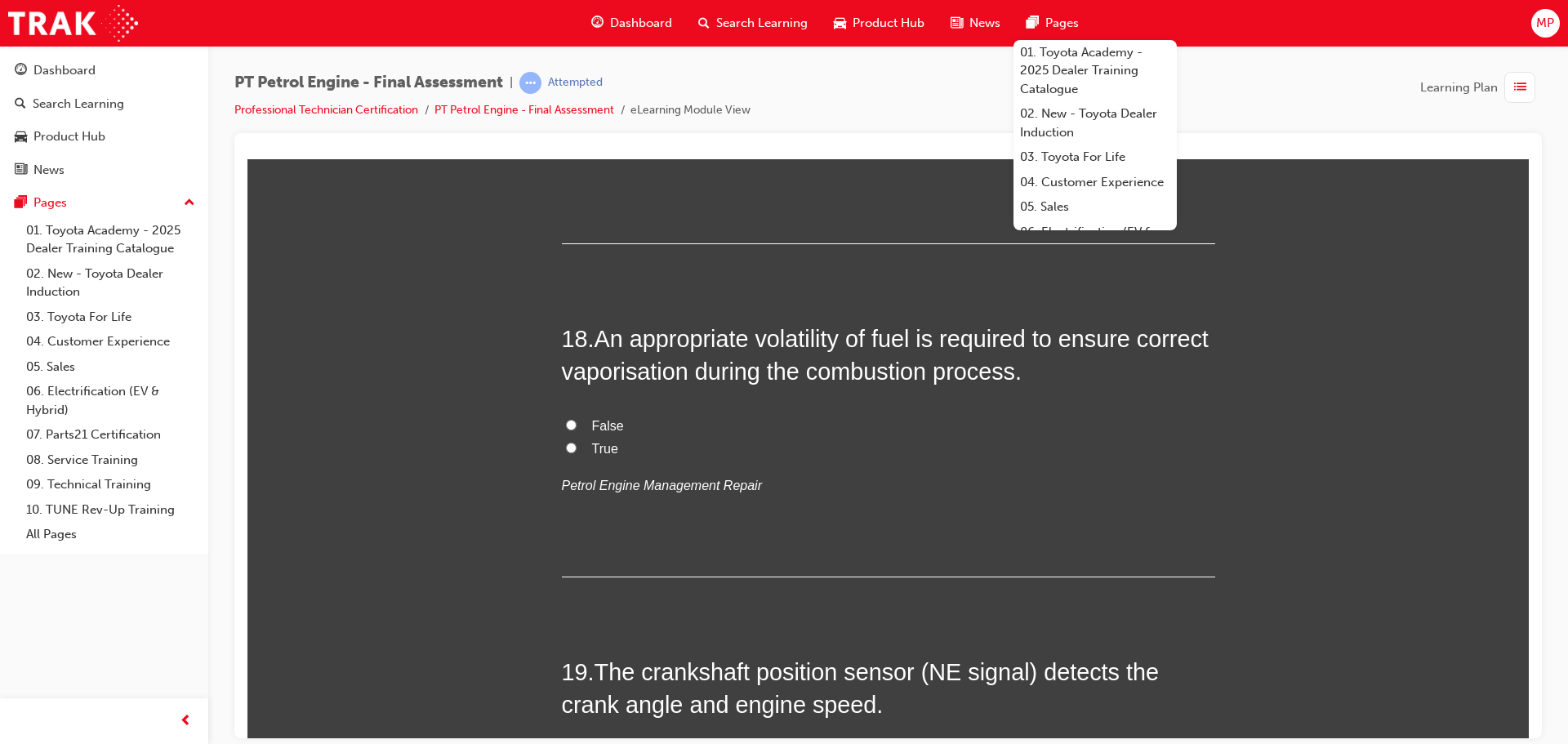
click at [566, 443] on input "True" at bounding box center [571, 446] width 10 height 10
radio input "true"
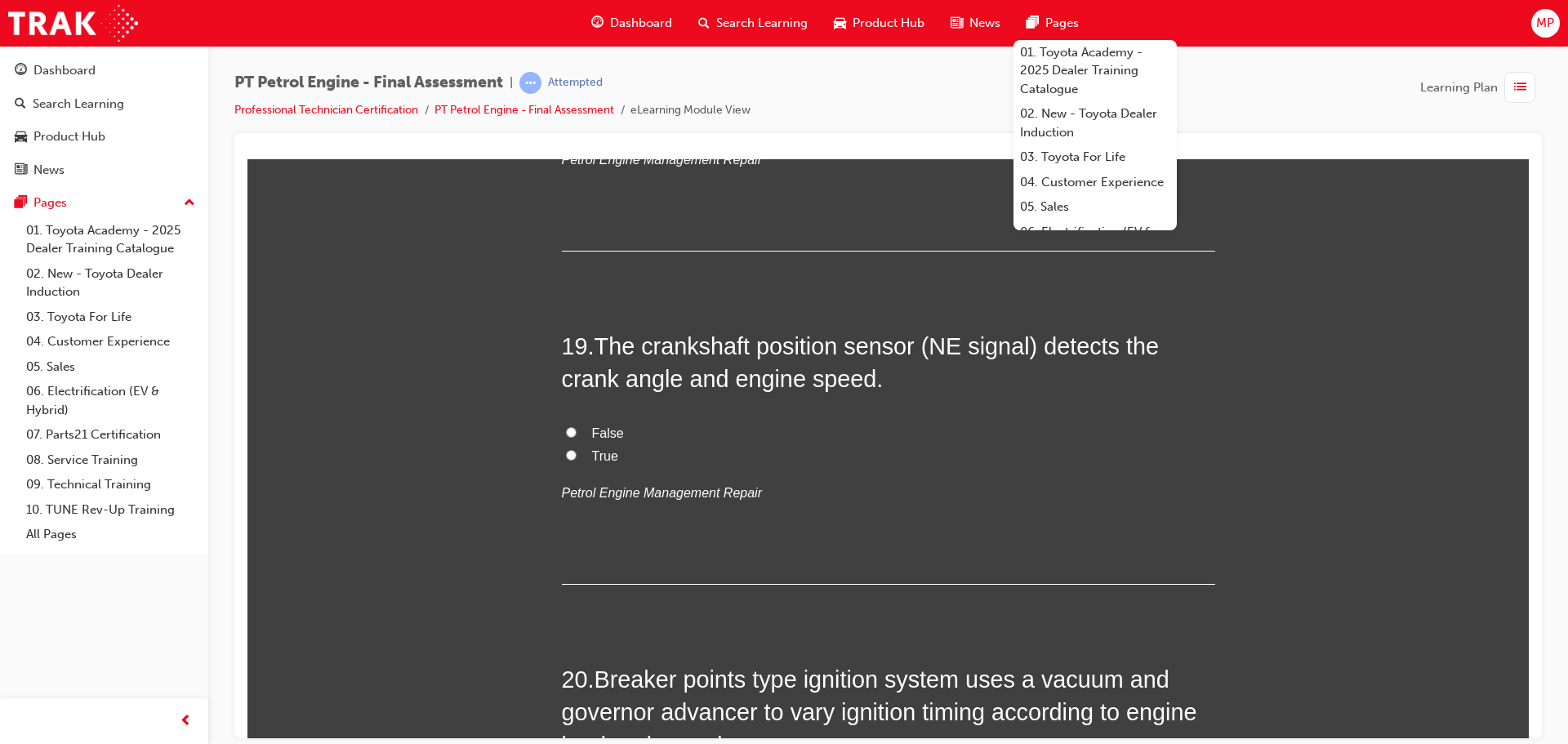
scroll to position [6287, 0]
click at [566, 451] on input "True" at bounding box center [571, 453] width 10 height 10
radio input "true"
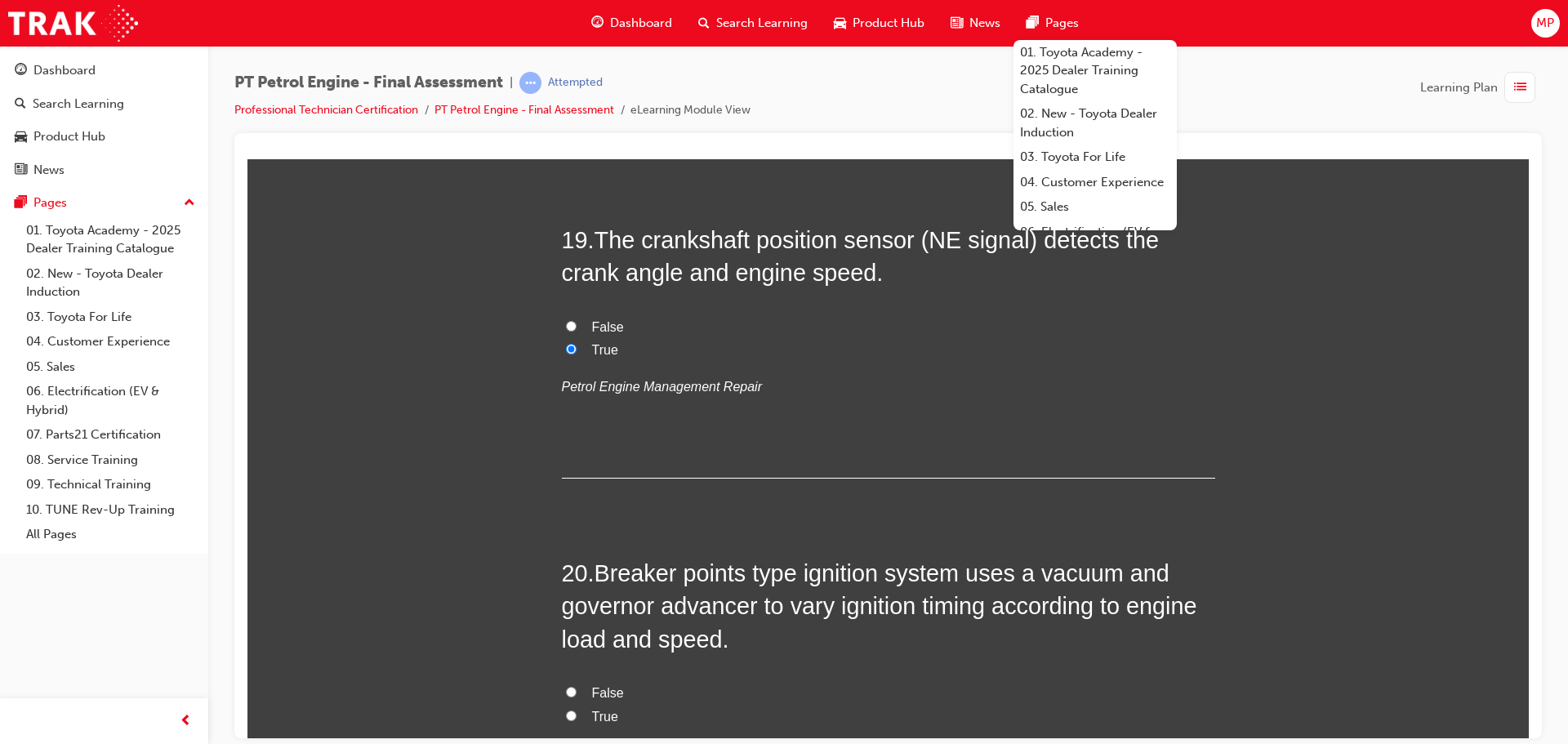
scroll to position [6622, 0]
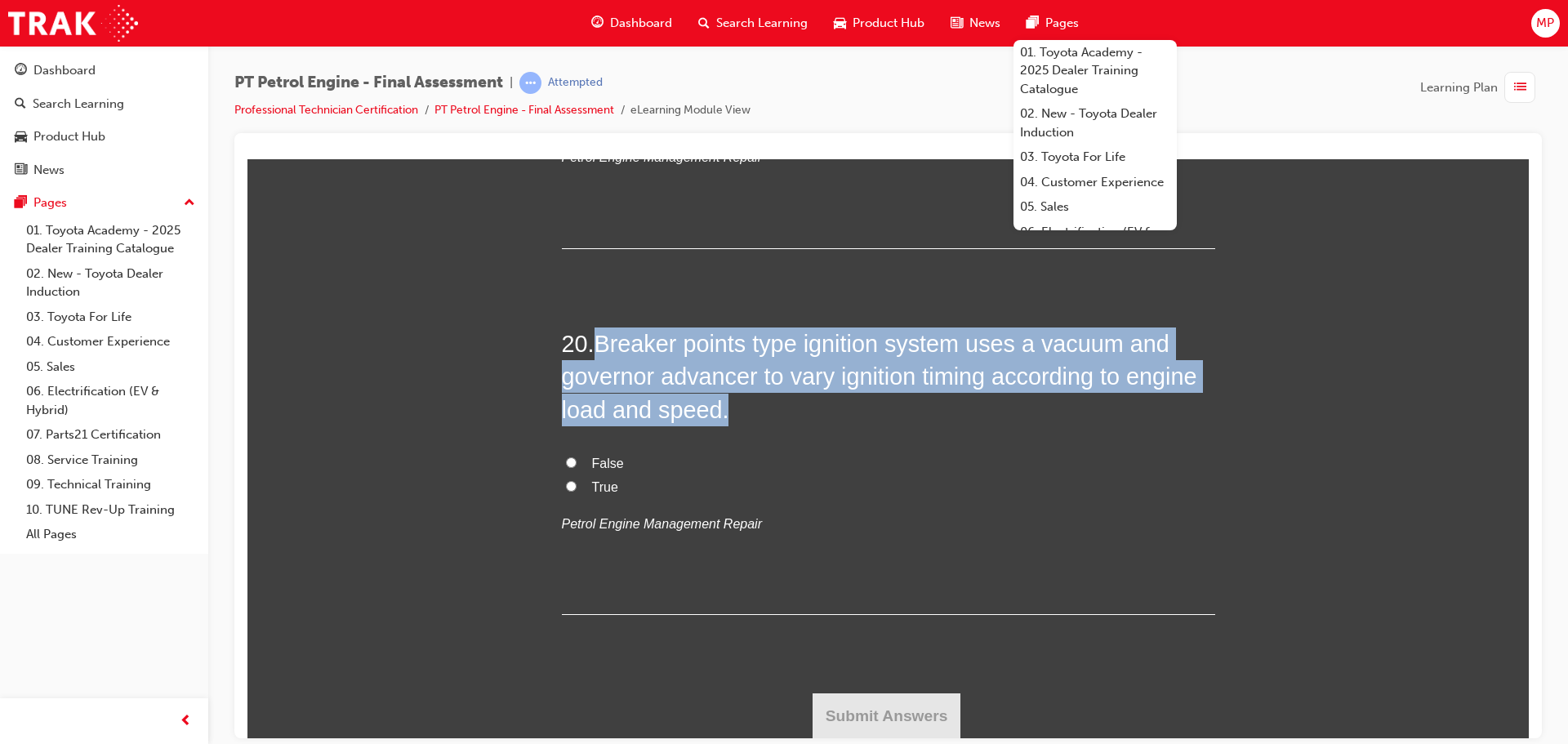
drag, startPoint x: 595, startPoint y: 348, endPoint x: 742, endPoint y: 413, distance: 160.7
click at [742, 413] on h2 "20 . Breaker points type ignition system uses a vacuum and governor advancer to…" at bounding box center [888, 376] width 654 height 99
copy span "Breaker points type ignition system uses a vacuum and governor advancer to vary…"
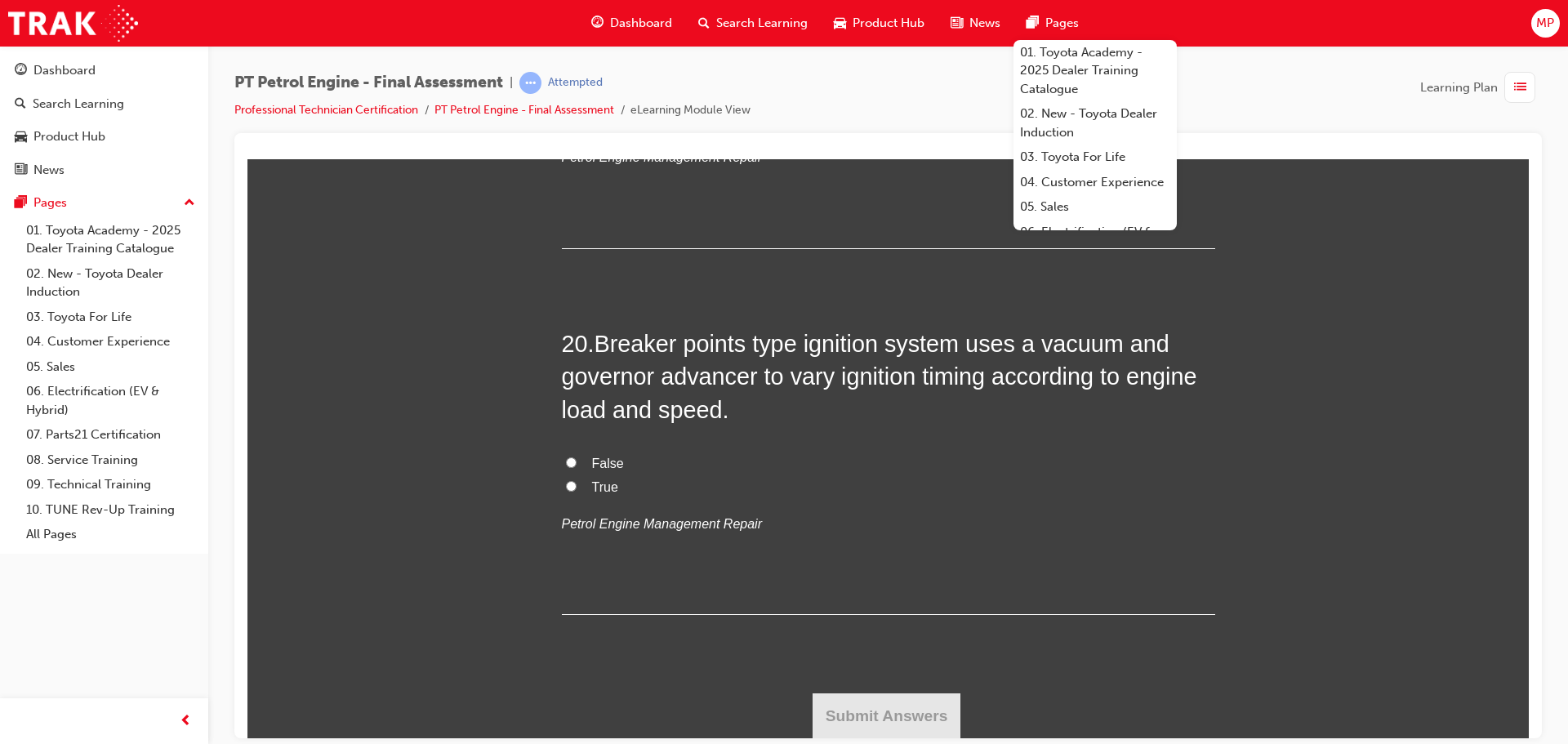
click at [572, 482] on label "True" at bounding box center [888, 487] width 654 height 24
click at [572, 482] on input "True" at bounding box center [571, 485] width 10 height 10
radio input "true"
click at [892, 709] on button "Submit Answers" at bounding box center [887, 715] width 149 height 46
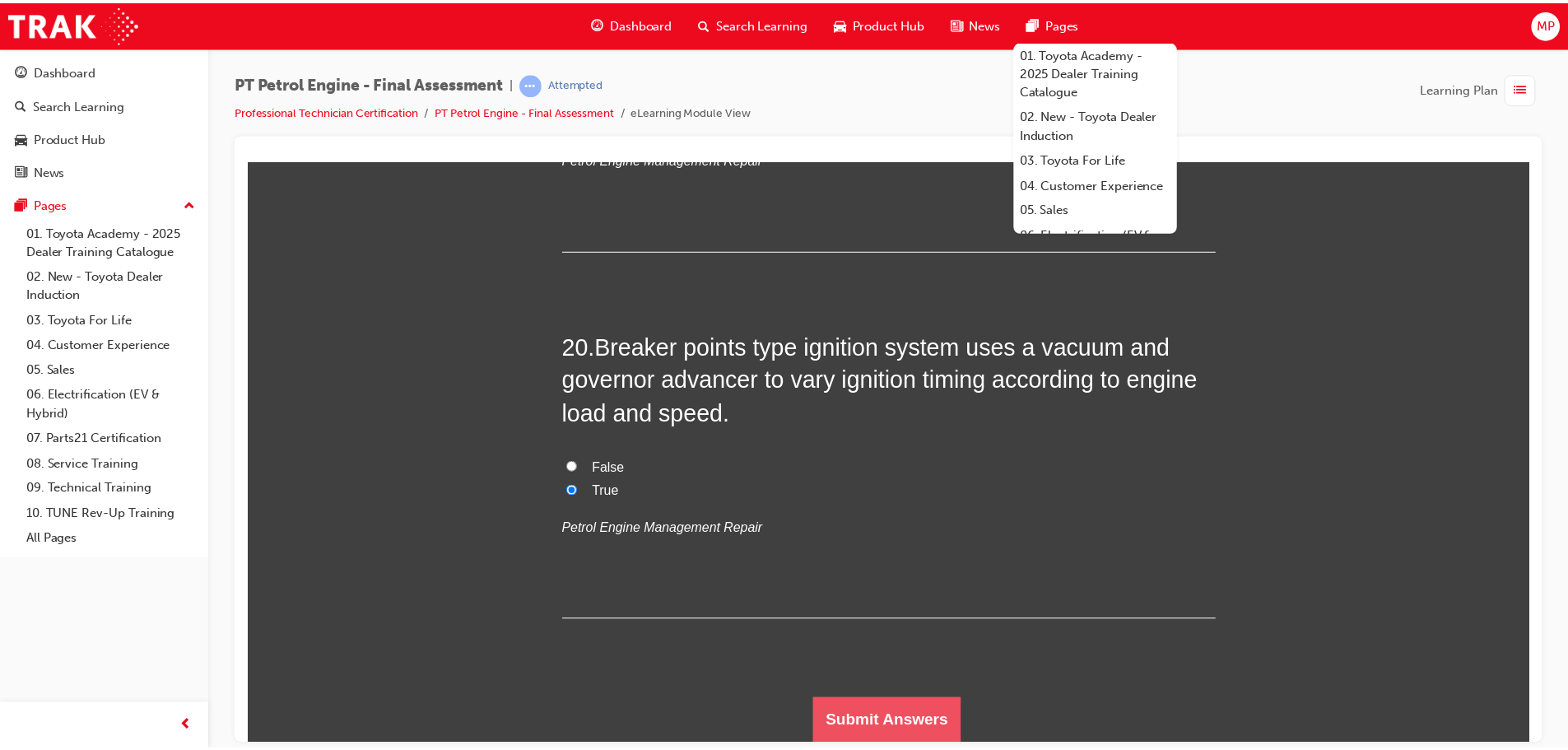
scroll to position [0, 0]
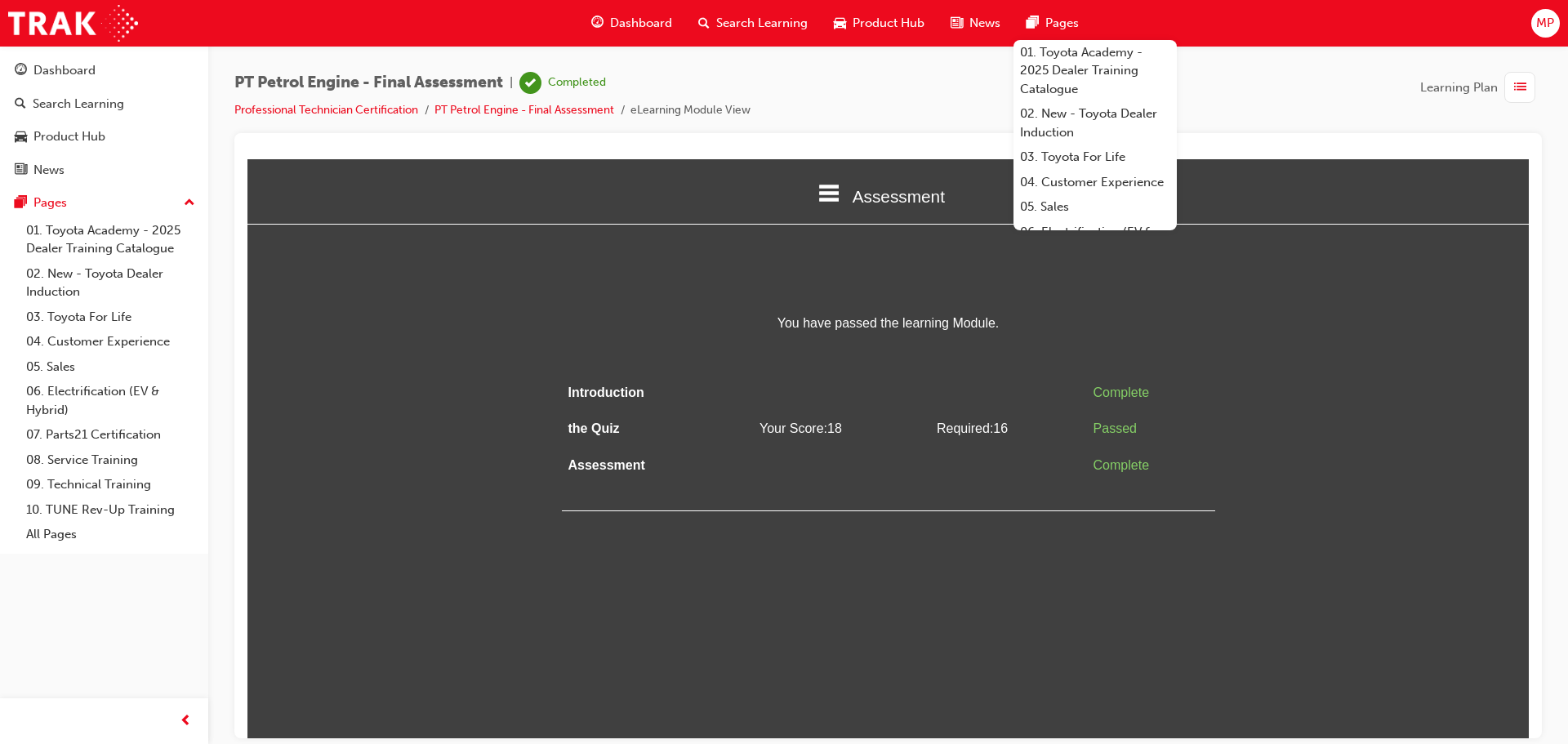
click at [682, 586] on html "Assessment Introduction the Quiz Assessment You have passed the learning Module…" at bounding box center [888, 447] width 1281 height 579
click at [1255, 150] on div at bounding box center [888, 153] width 1281 height 13
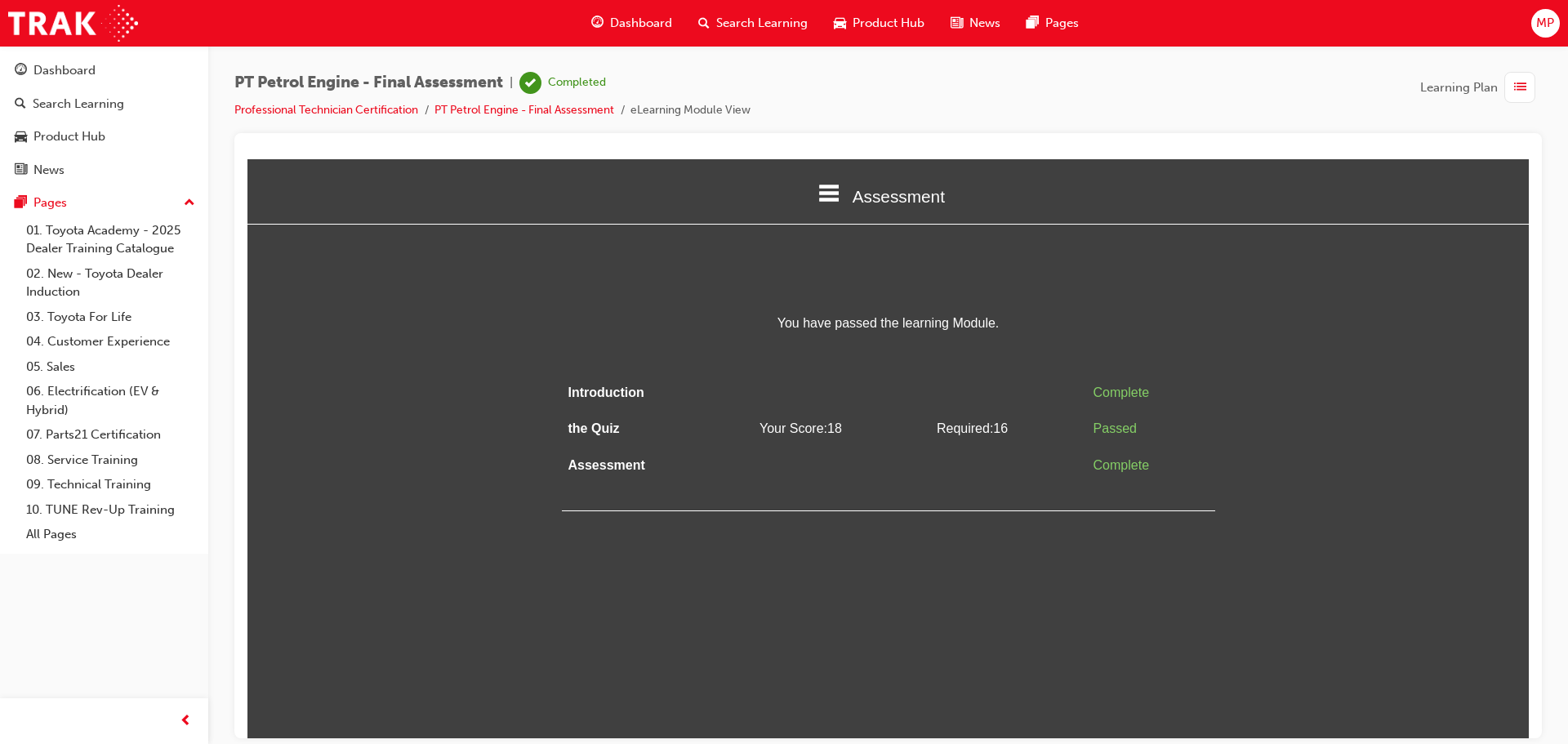
click at [1528, 400] on div at bounding box center [888, 435] width 1307 height 605
click at [353, 110] on link "Professional Technician Certification" at bounding box center [326, 109] width 184 height 14
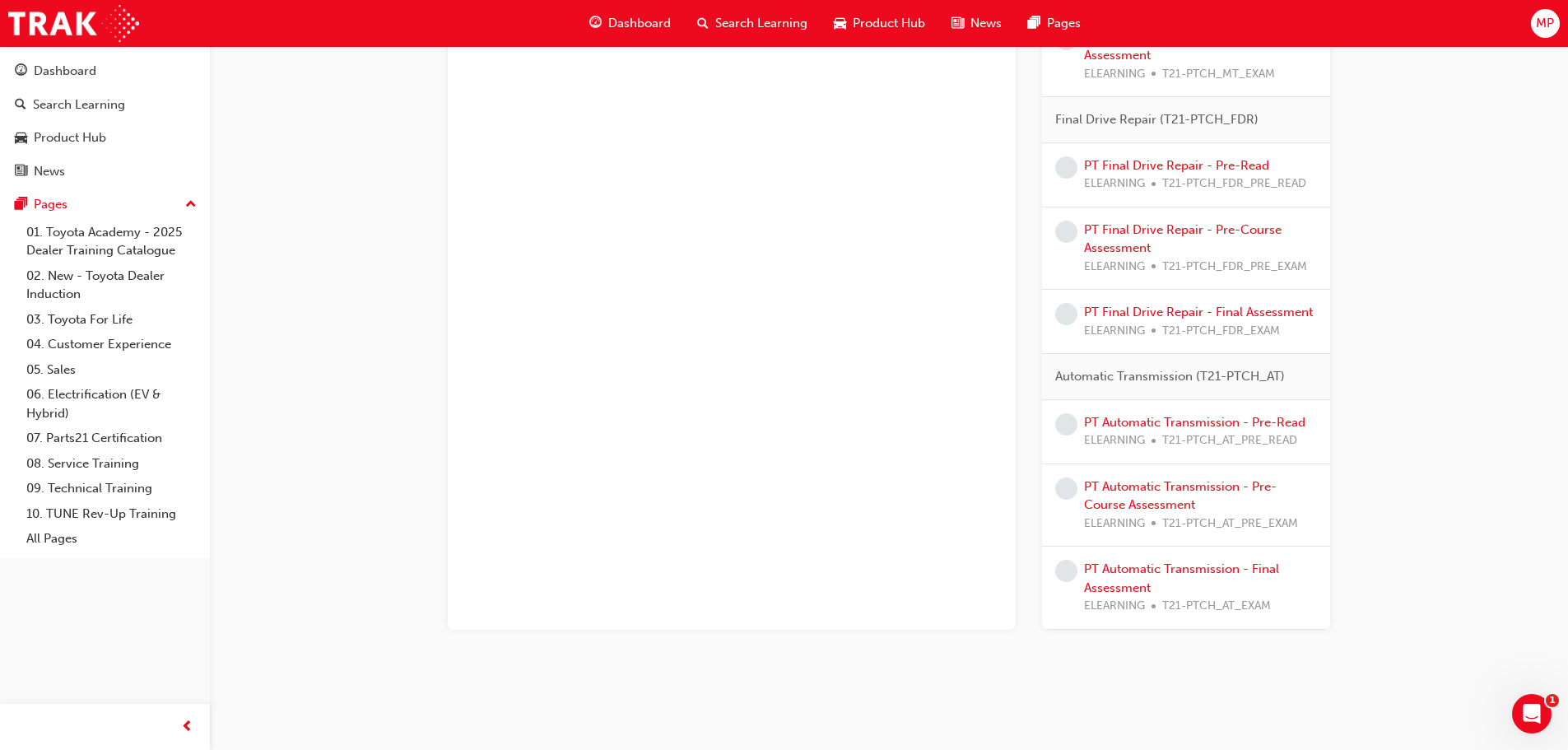
scroll to position [1210, 0]
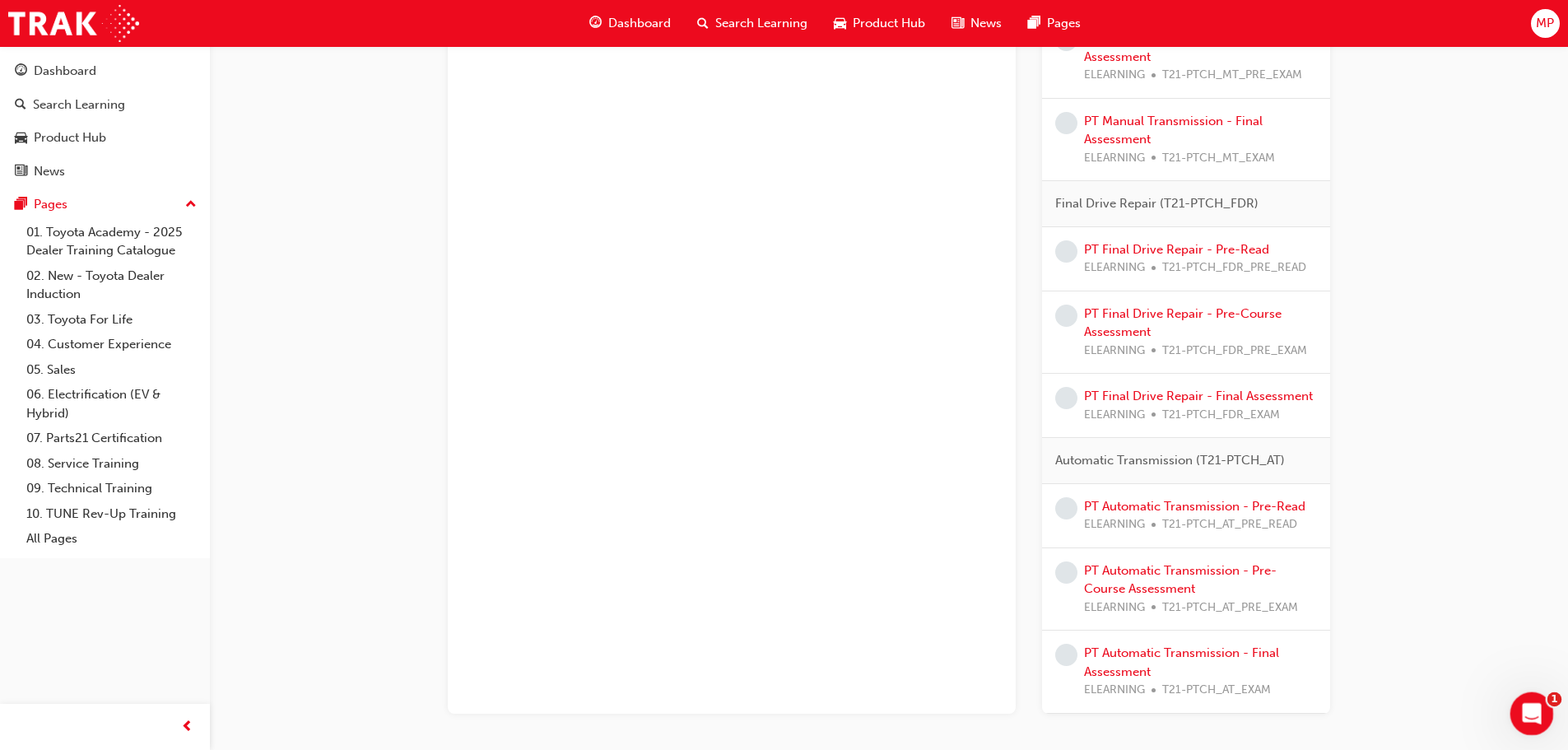
click at [1549, 703] on html at bounding box center [1529, 711] width 40 height 40
click at [1541, 720] on div "Open Intercom Messenger" at bounding box center [1528, 710] width 54 height 54
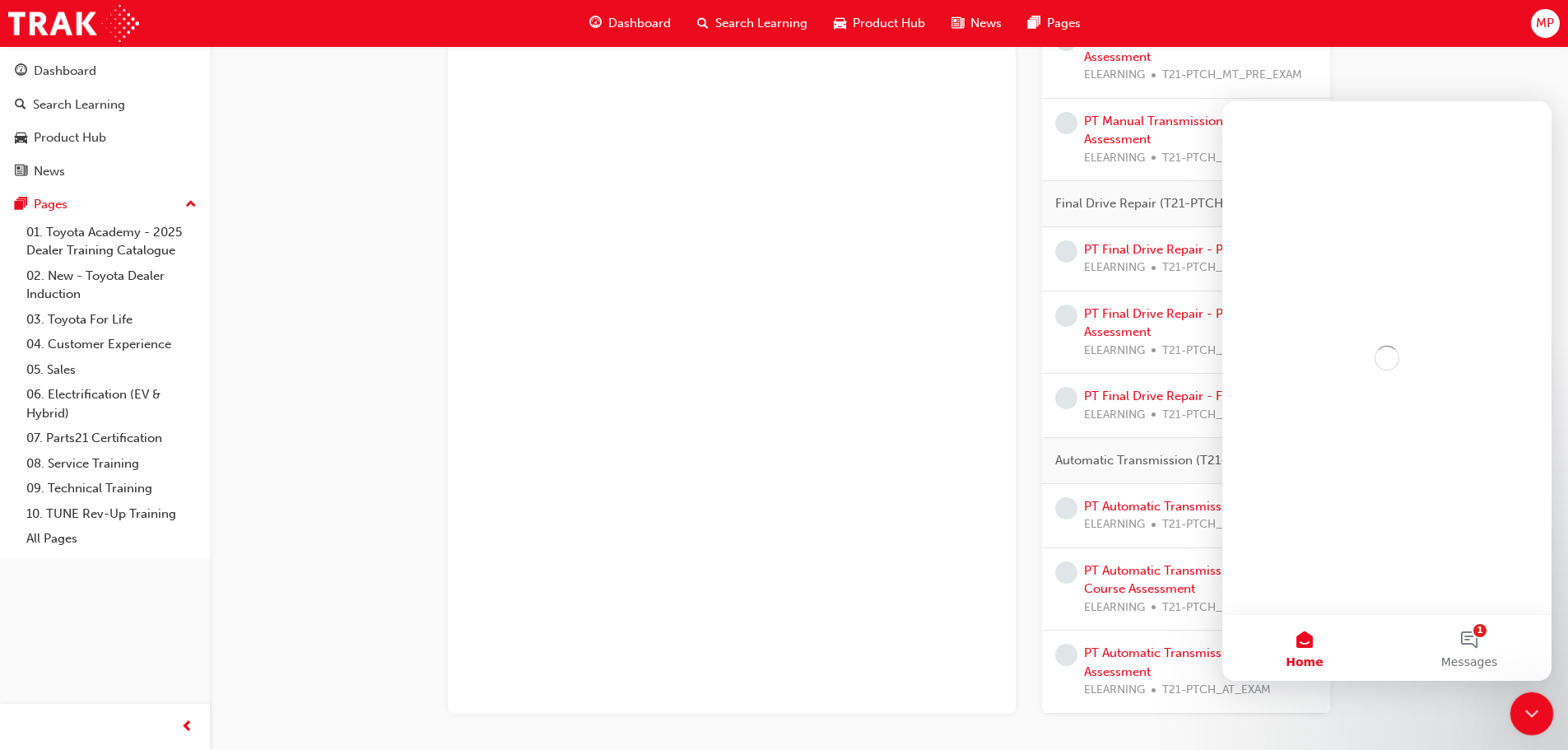
scroll to position [0, 0]
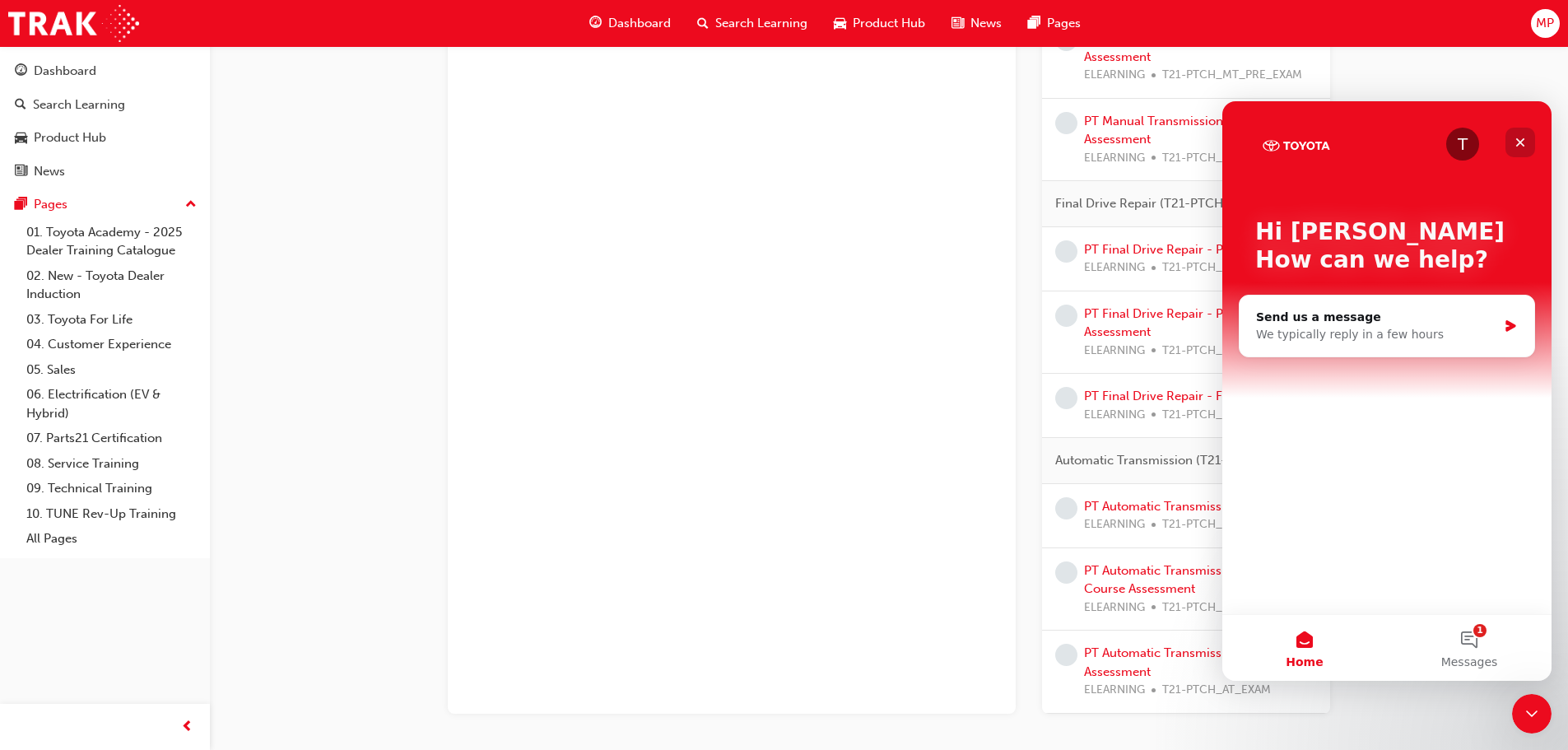
click at [1522, 141] on icon "Close" at bounding box center [1520, 142] width 13 height 13
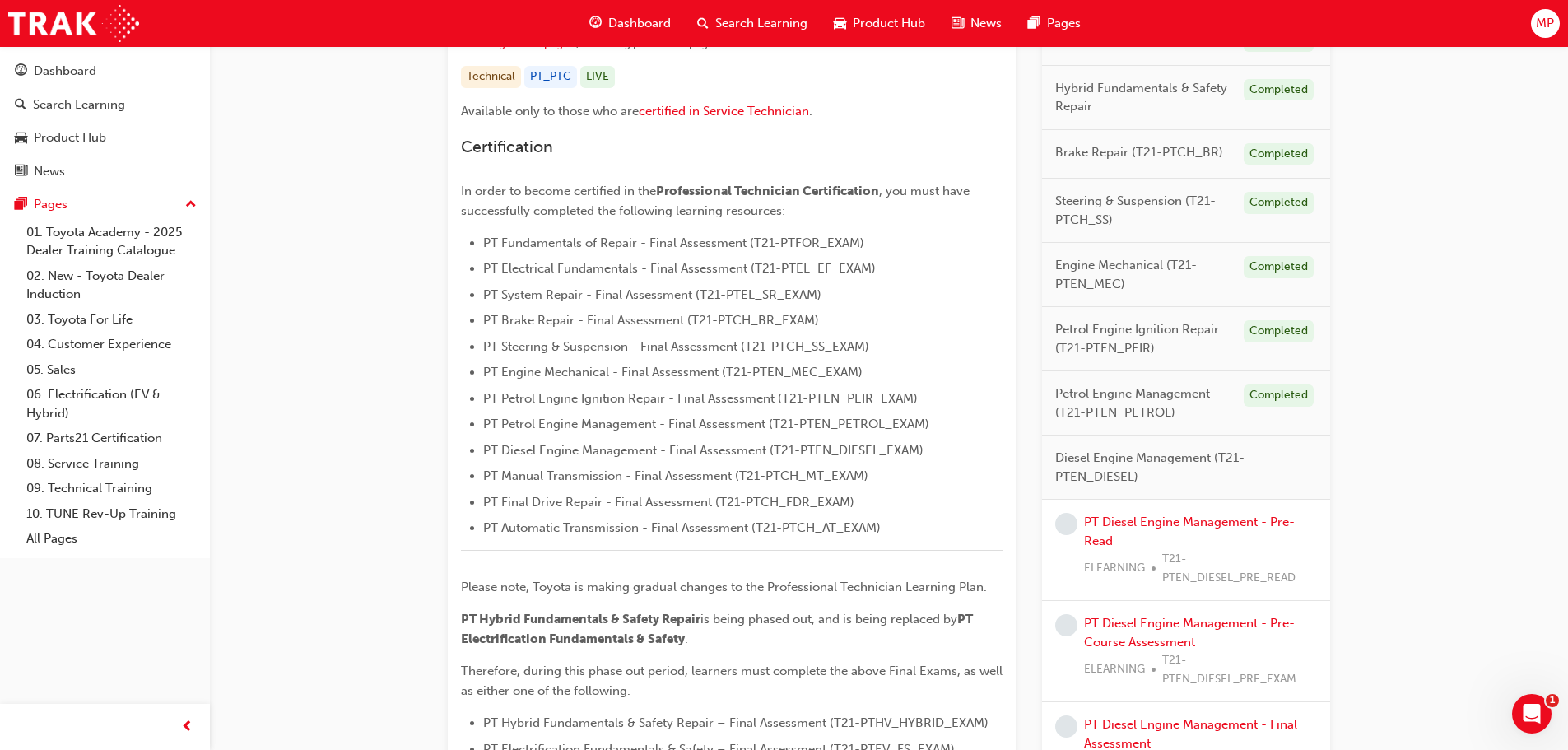
scroll to position [329, 0]
click at [1150, 523] on link "PT Diesel Engine Management - Pre-Read" at bounding box center [1189, 534] width 211 height 34
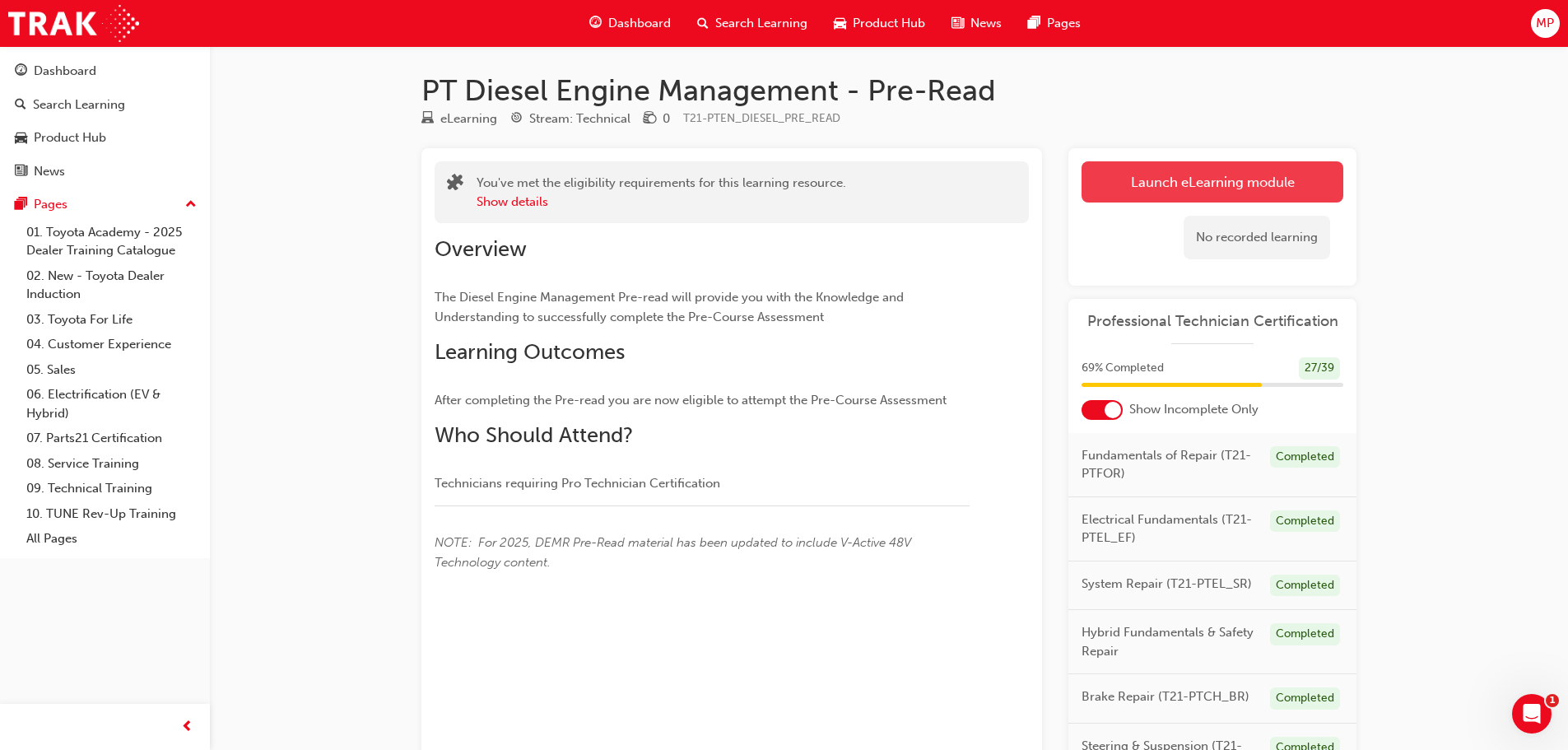
click at [1151, 170] on link "Launch eLearning module" at bounding box center [1212, 181] width 262 height 41
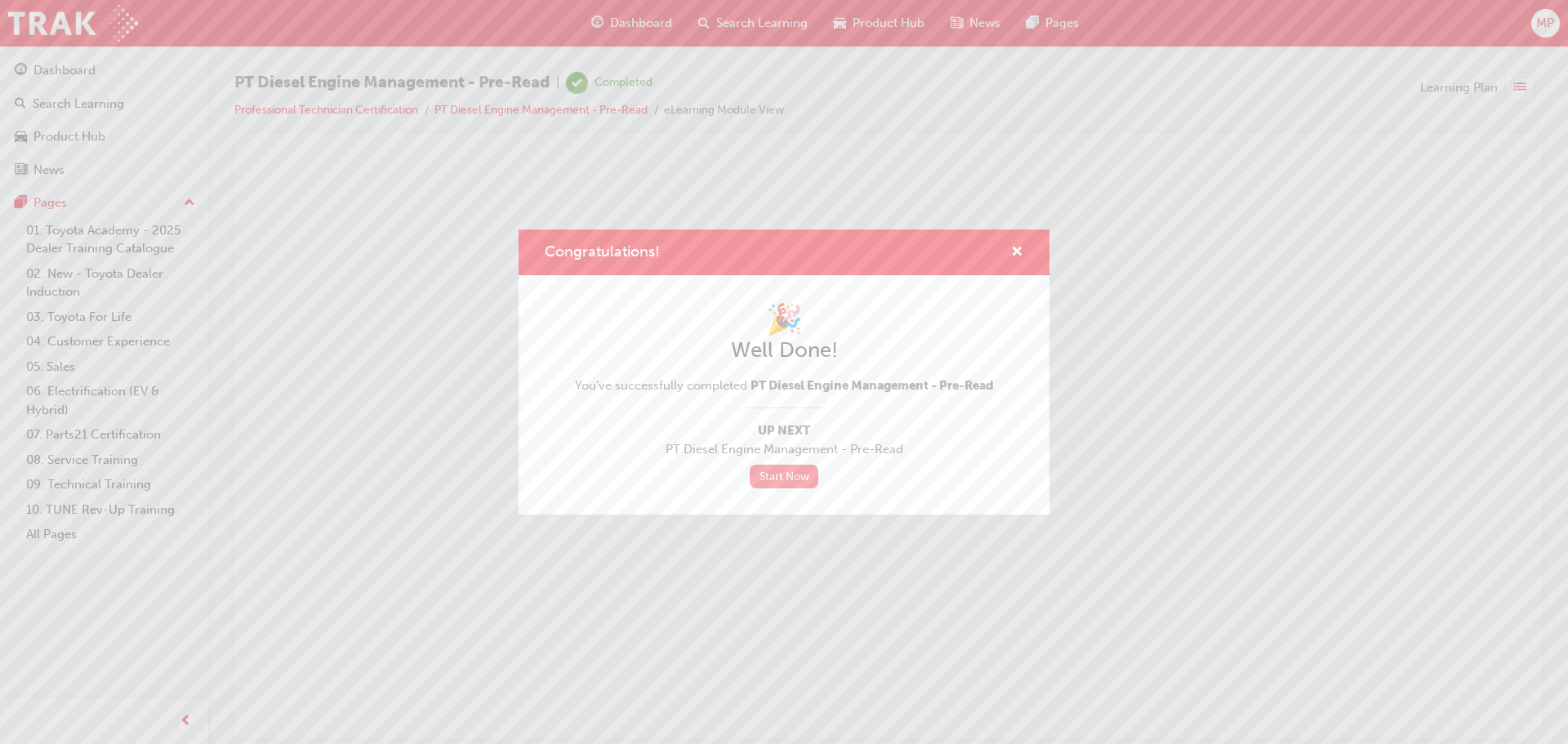
click at [791, 471] on link "Start Now" at bounding box center [784, 476] width 69 height 24
click at [1010, 248] on div "Congratulations!" at bounding box center [1010, 252] width 25 height 21
click at [1015, 251] on span "cross-icon" at bounding box center [1016, 253] width 12 height 15
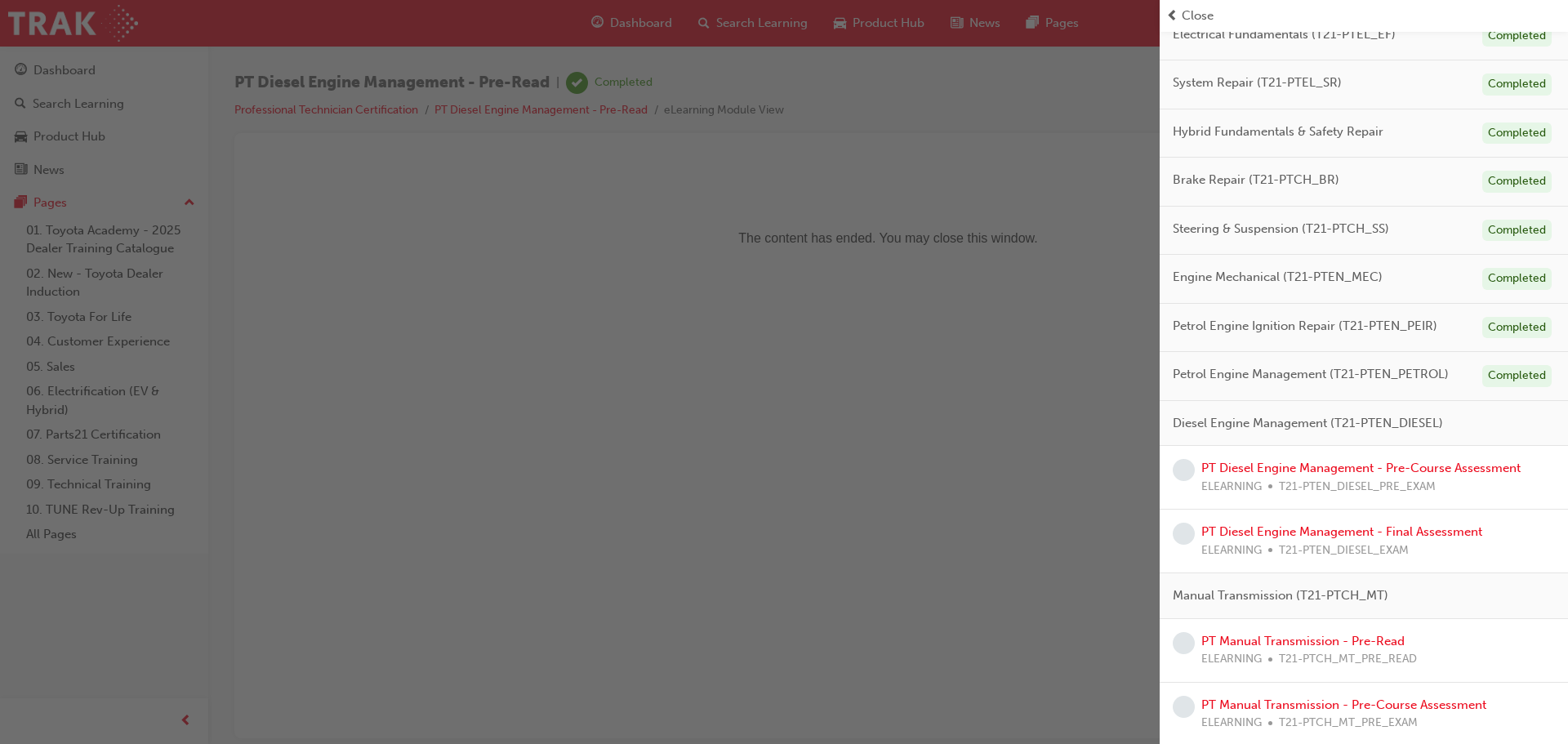
scroll to position [327, 0]
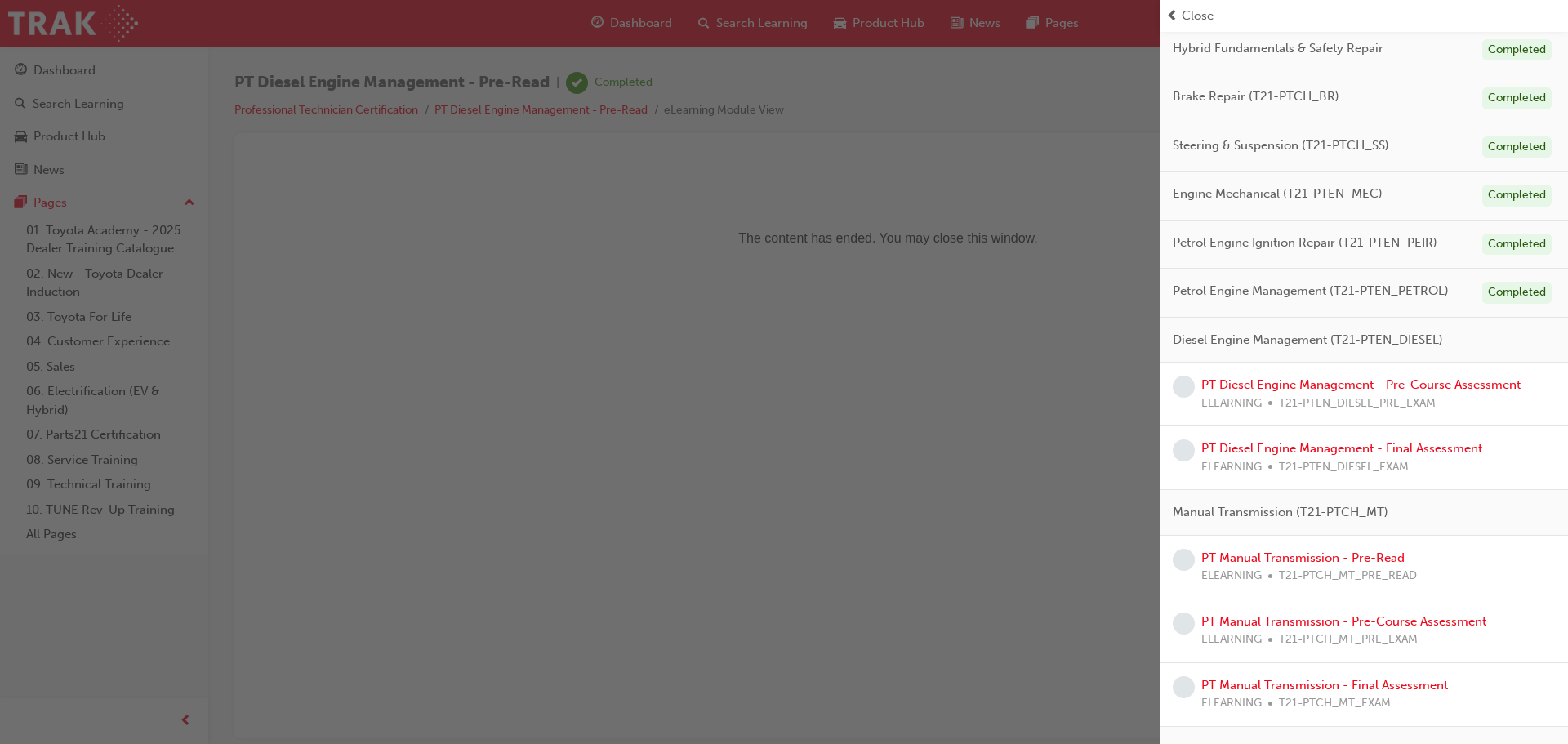
click at [1457, 387] on link "PT Diesel Engine Management - Pre-Course Assessment" at bounding box center [1360, 385] width 319 height 15
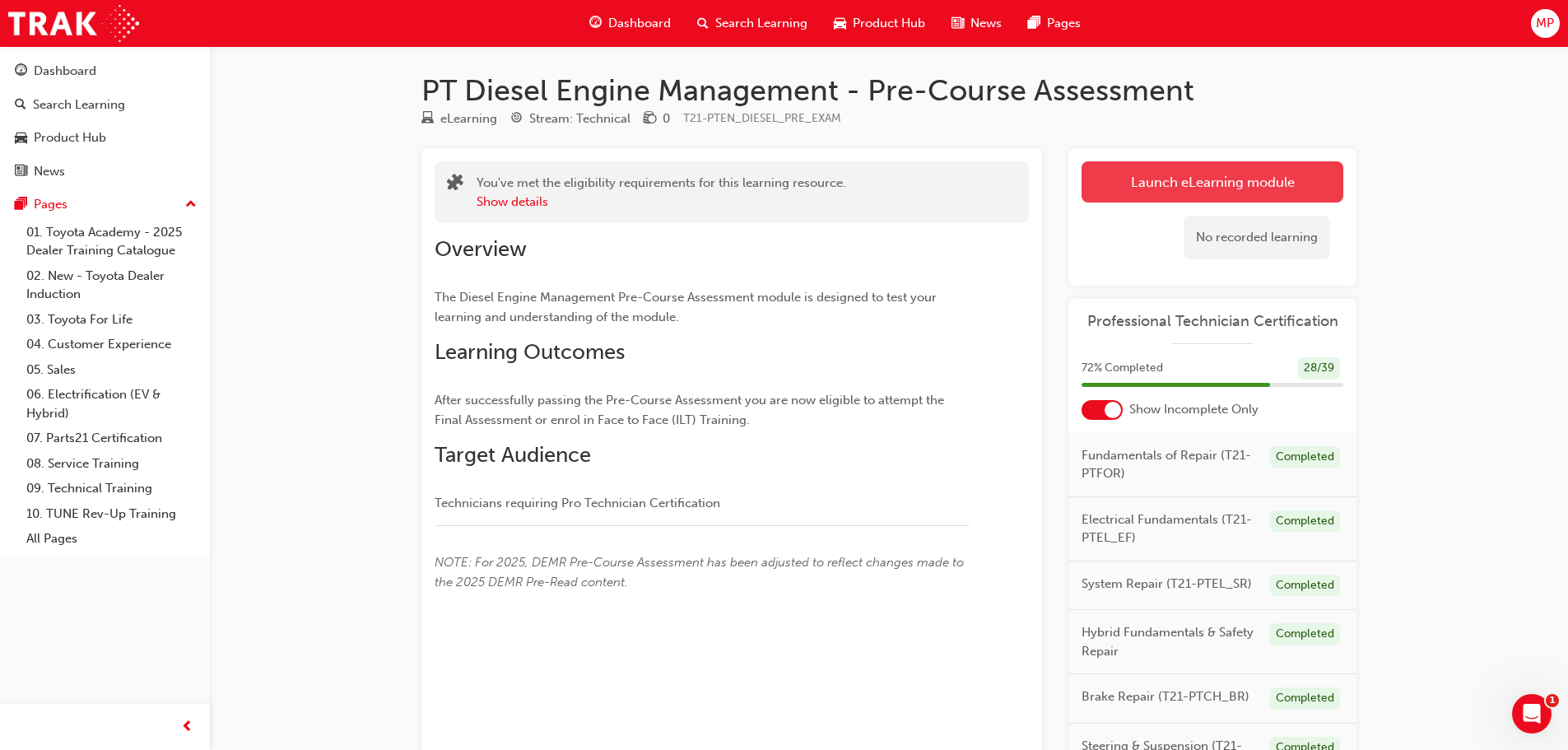
click at [1283, 189] on link "Launch eLearning module" at bounding box center [1212, 181] width 262 height 41
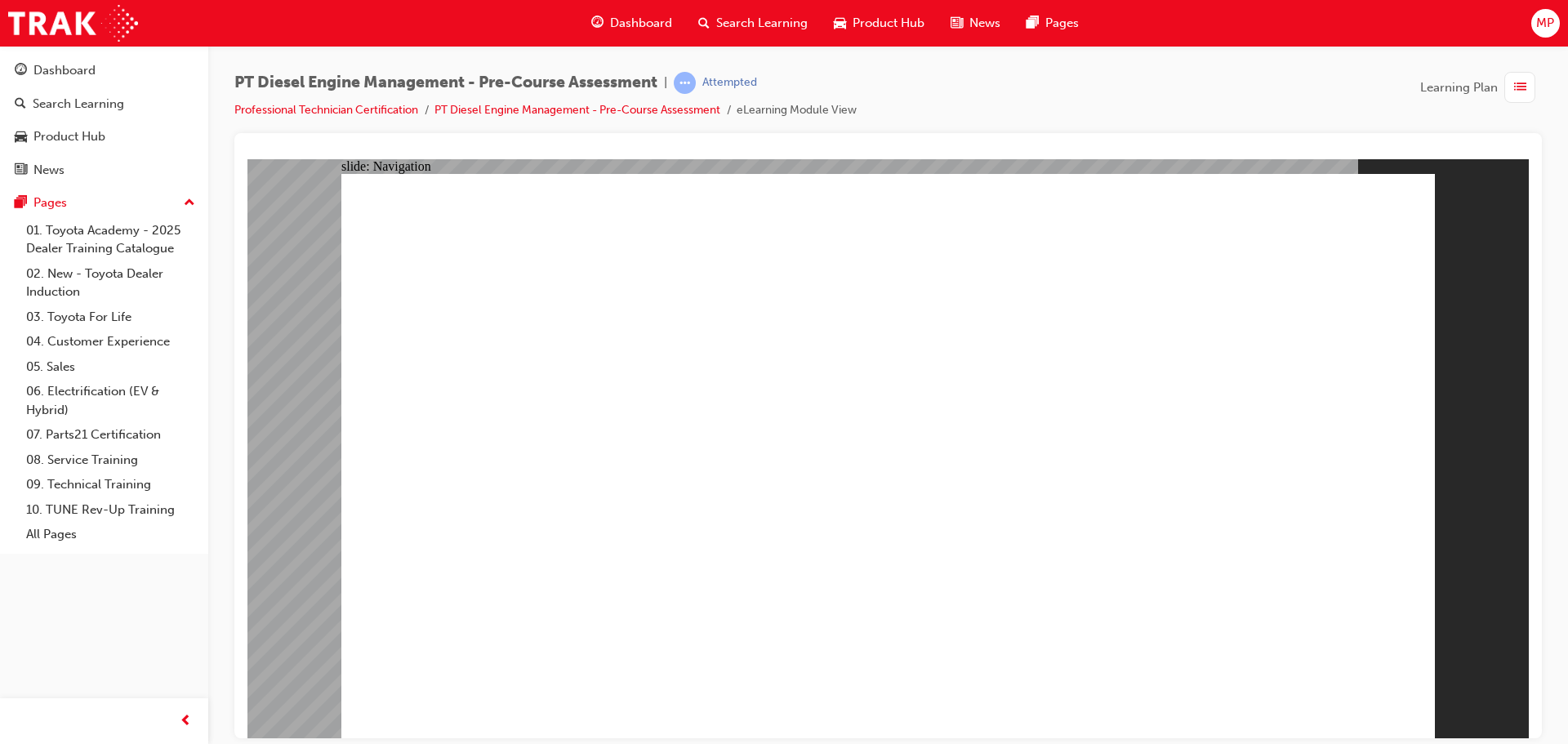
radio input "true"
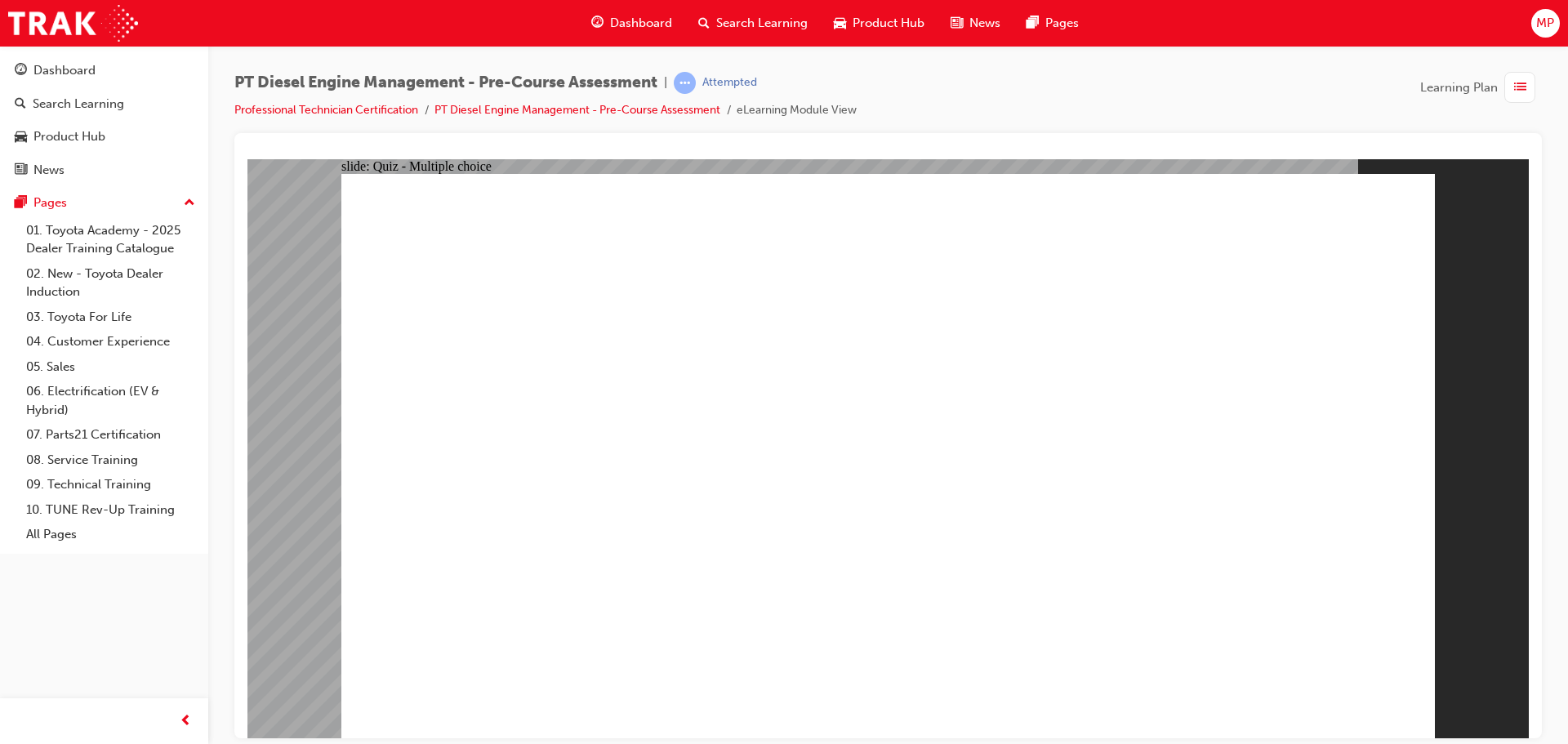
radio input "true"
drag, startPoint x: 752, startPoint y: 283, endPoint x: 806, endPoint y: 273, distance: 54.9
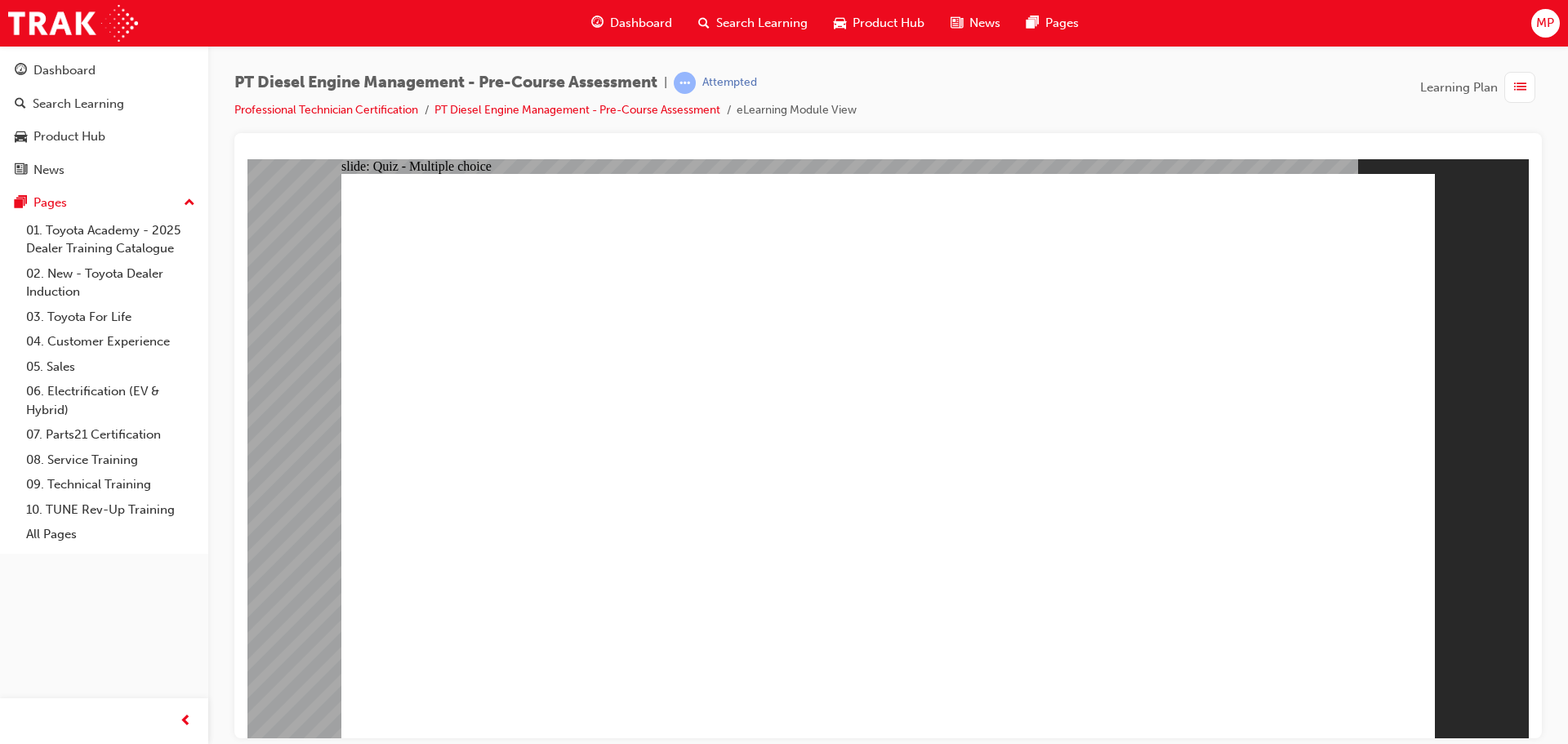
radio input "true"
drag, startPoint x: 845, startPoint y: 540, endPoint x: 636, endPoint y: 614, distance: 221.7
radio input "true"
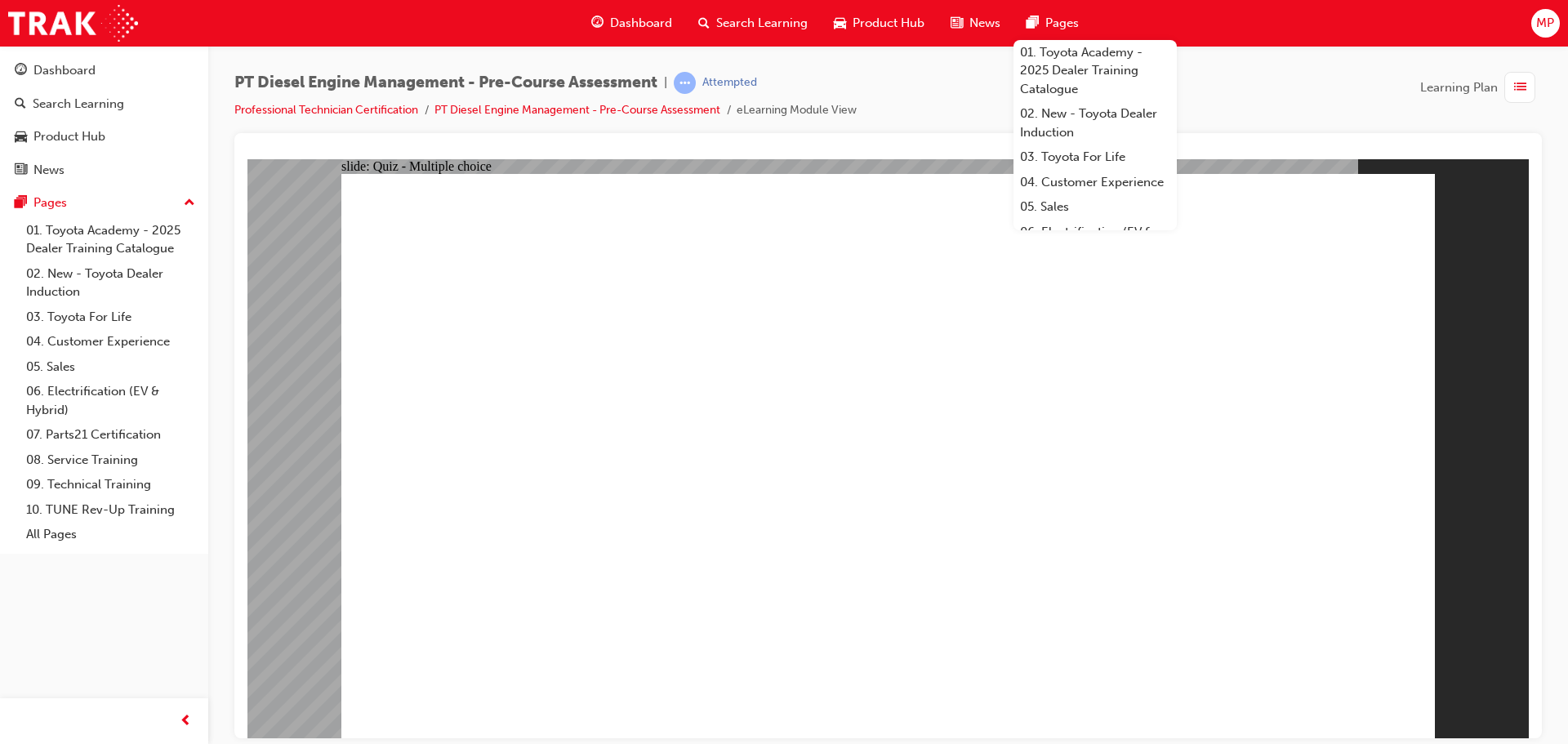
radio input "true"
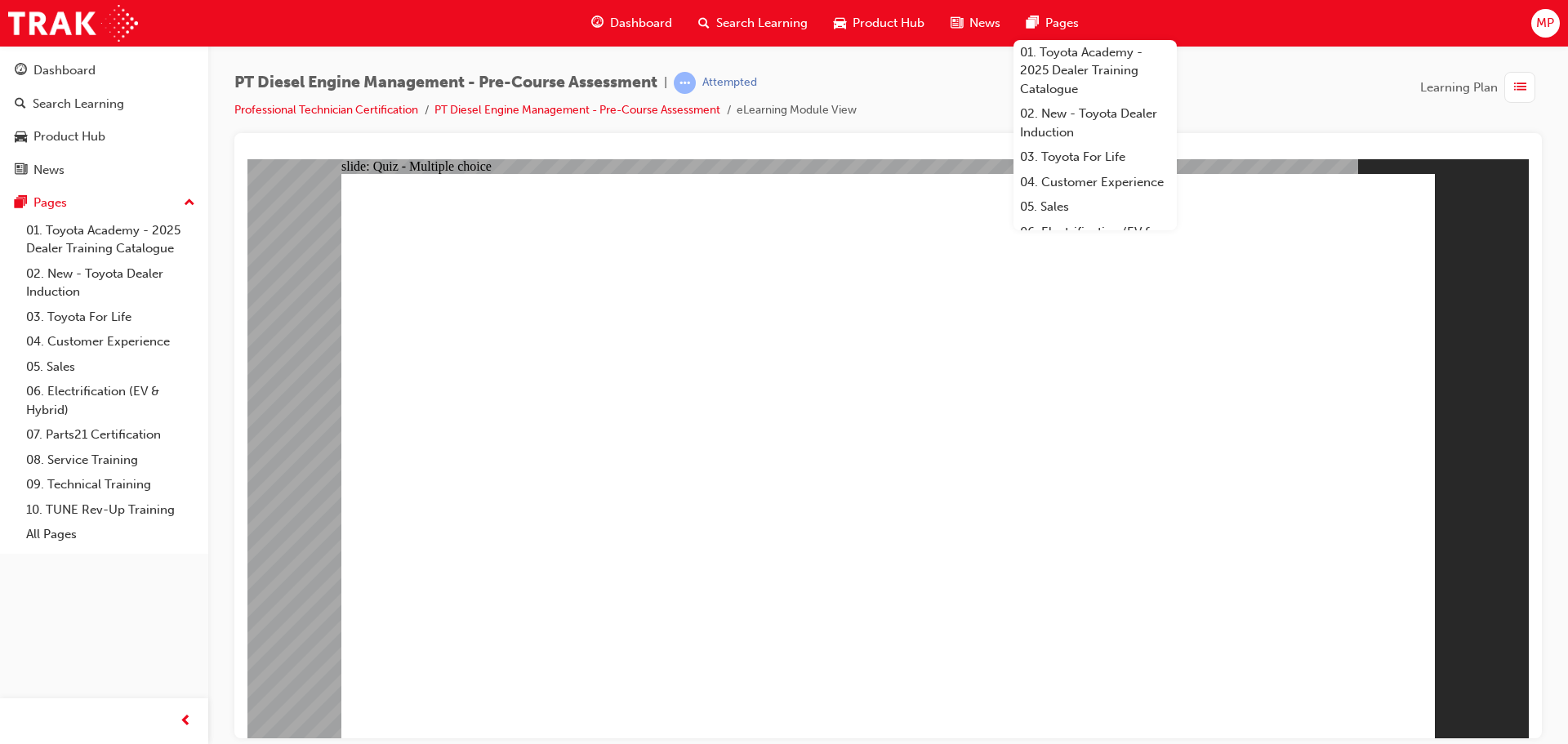
radio input "true"
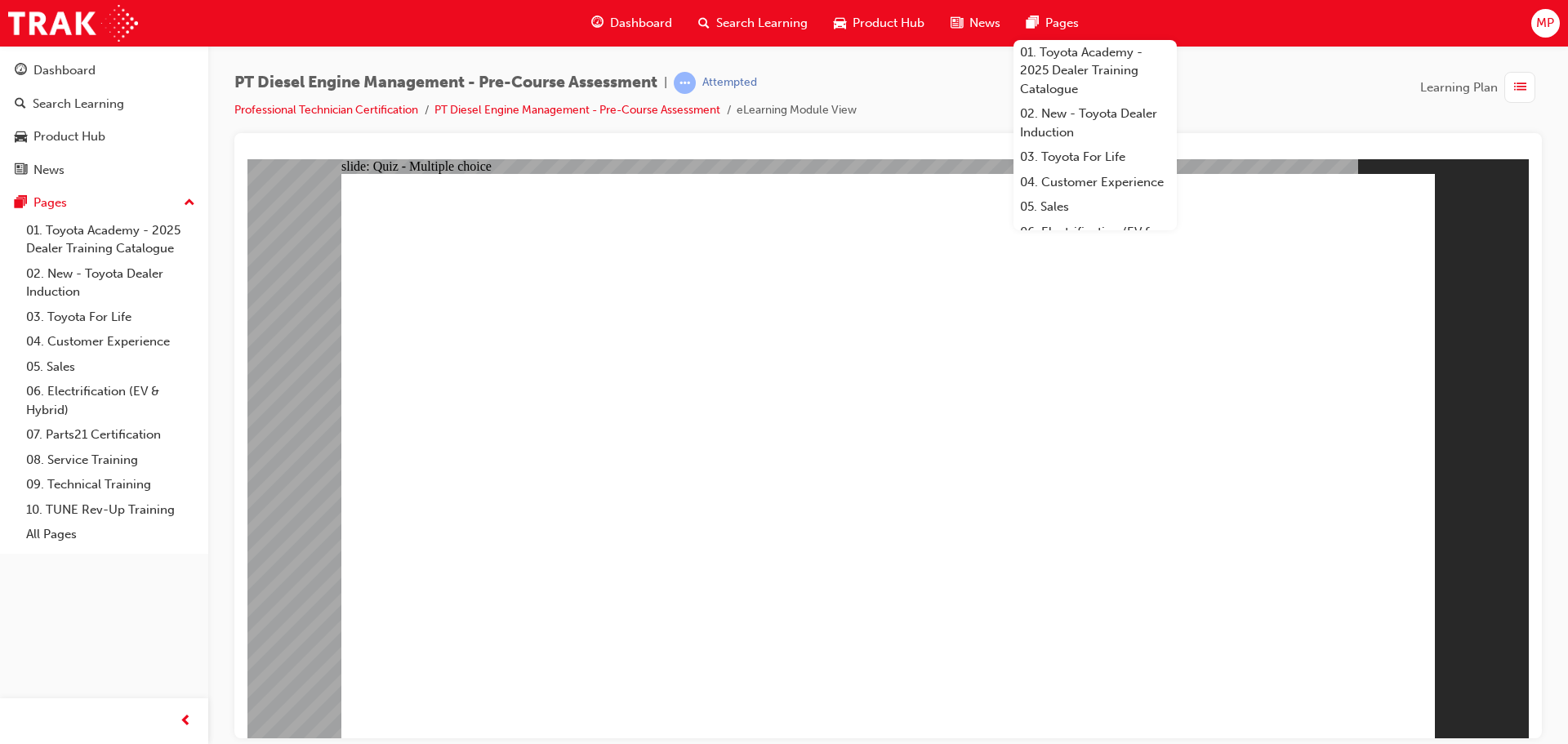
radio input "true"
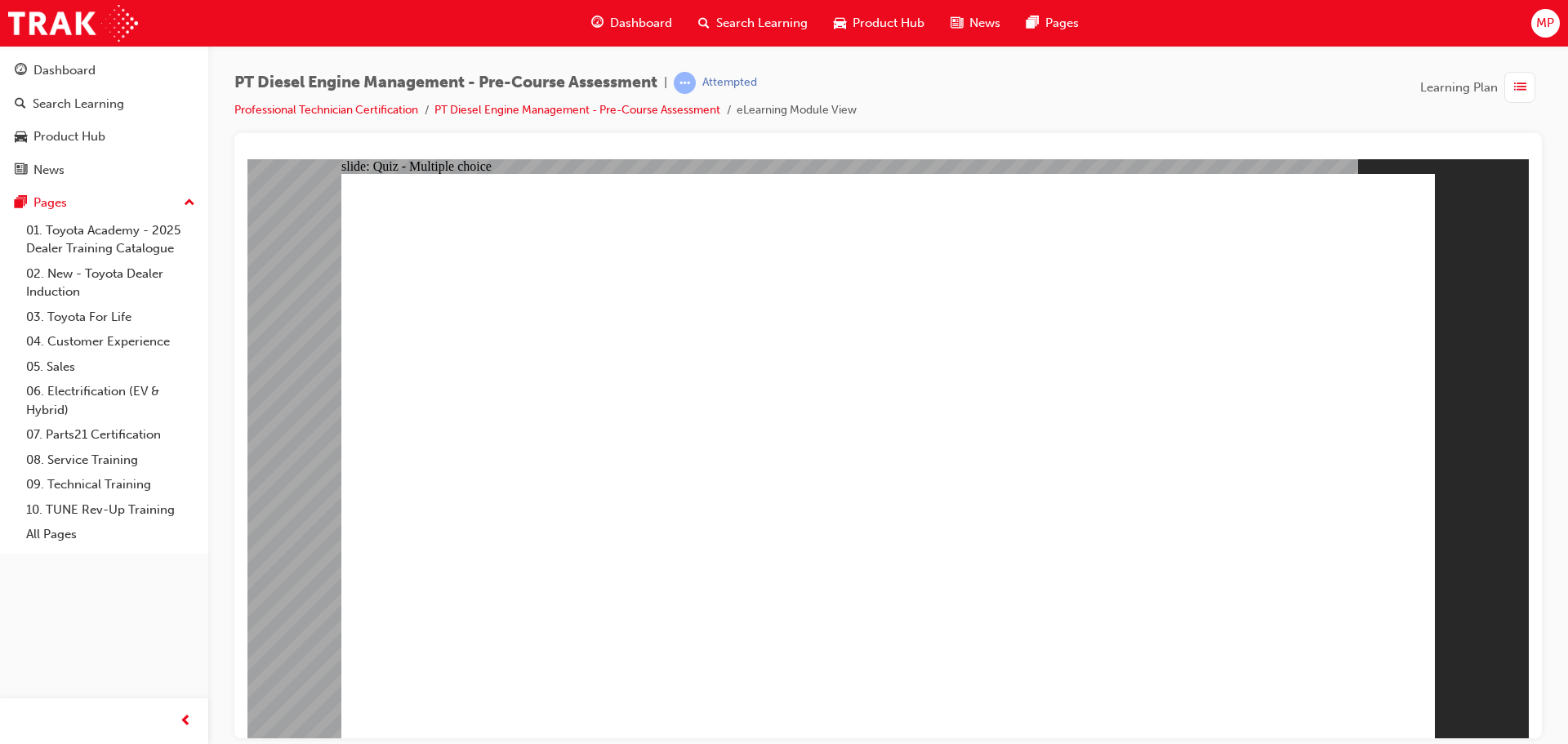
radio input "true"
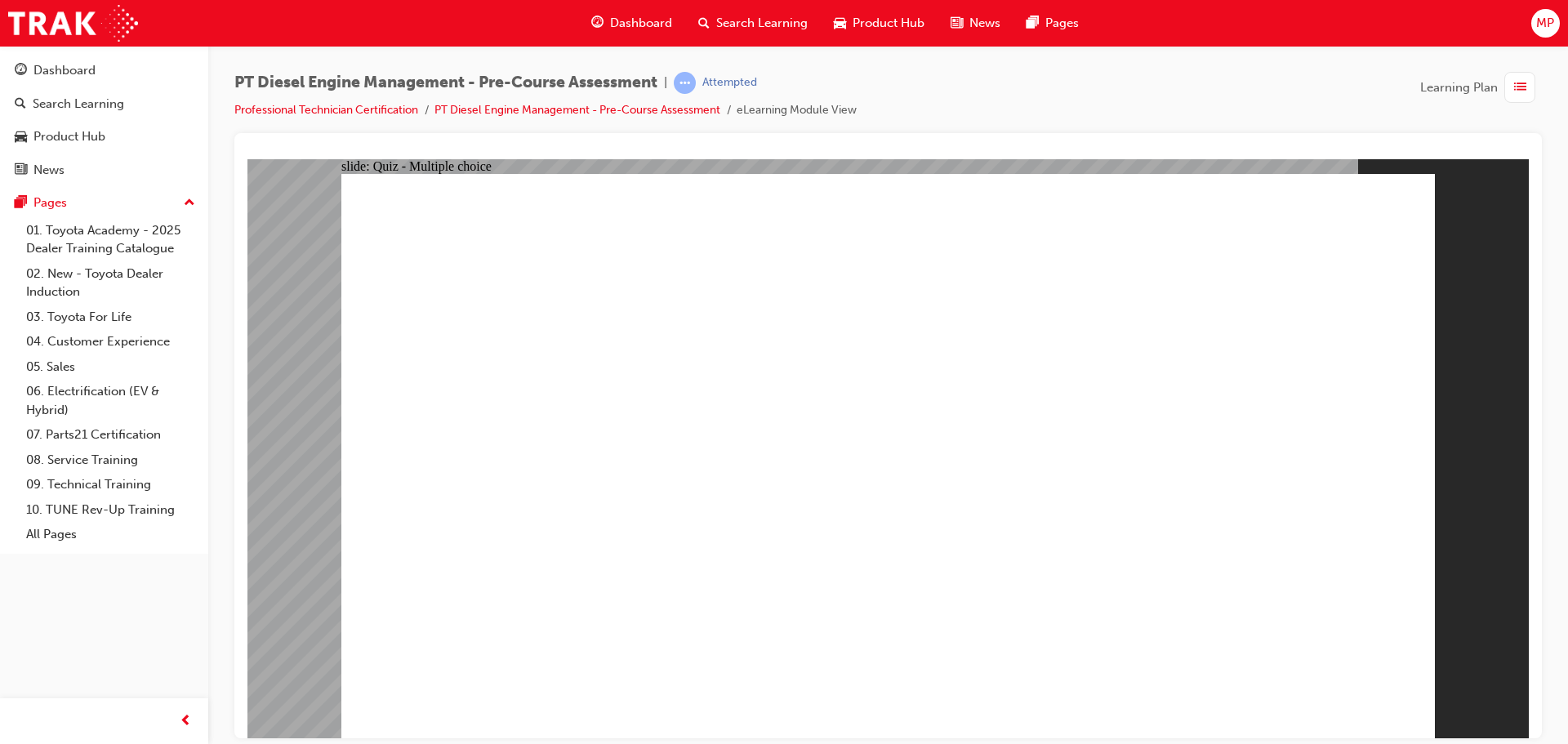
click at [320, 108] on link "Professional Technician Certification" at bounding box center [326, 109] width 184 height 14
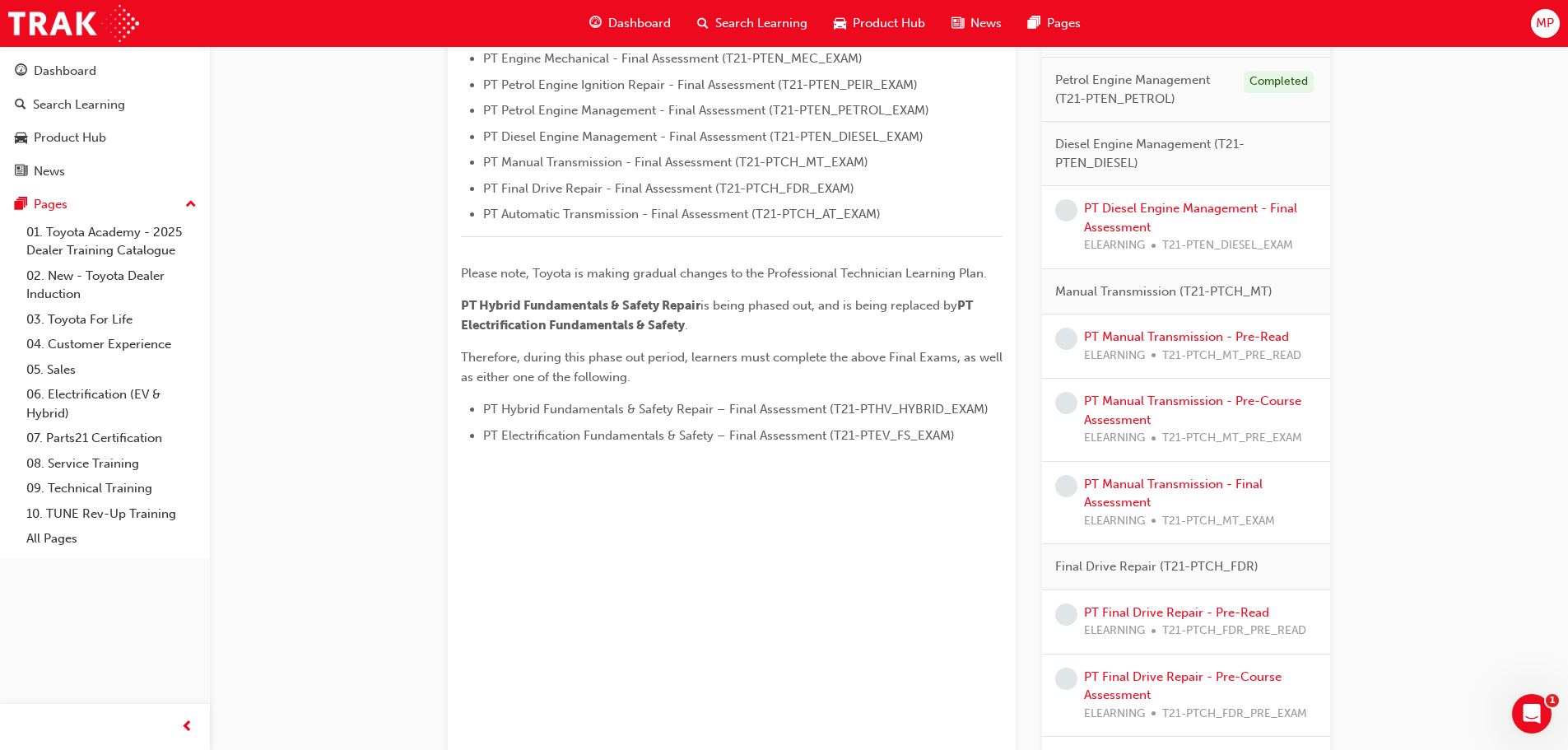
scroll to position [659, 0]
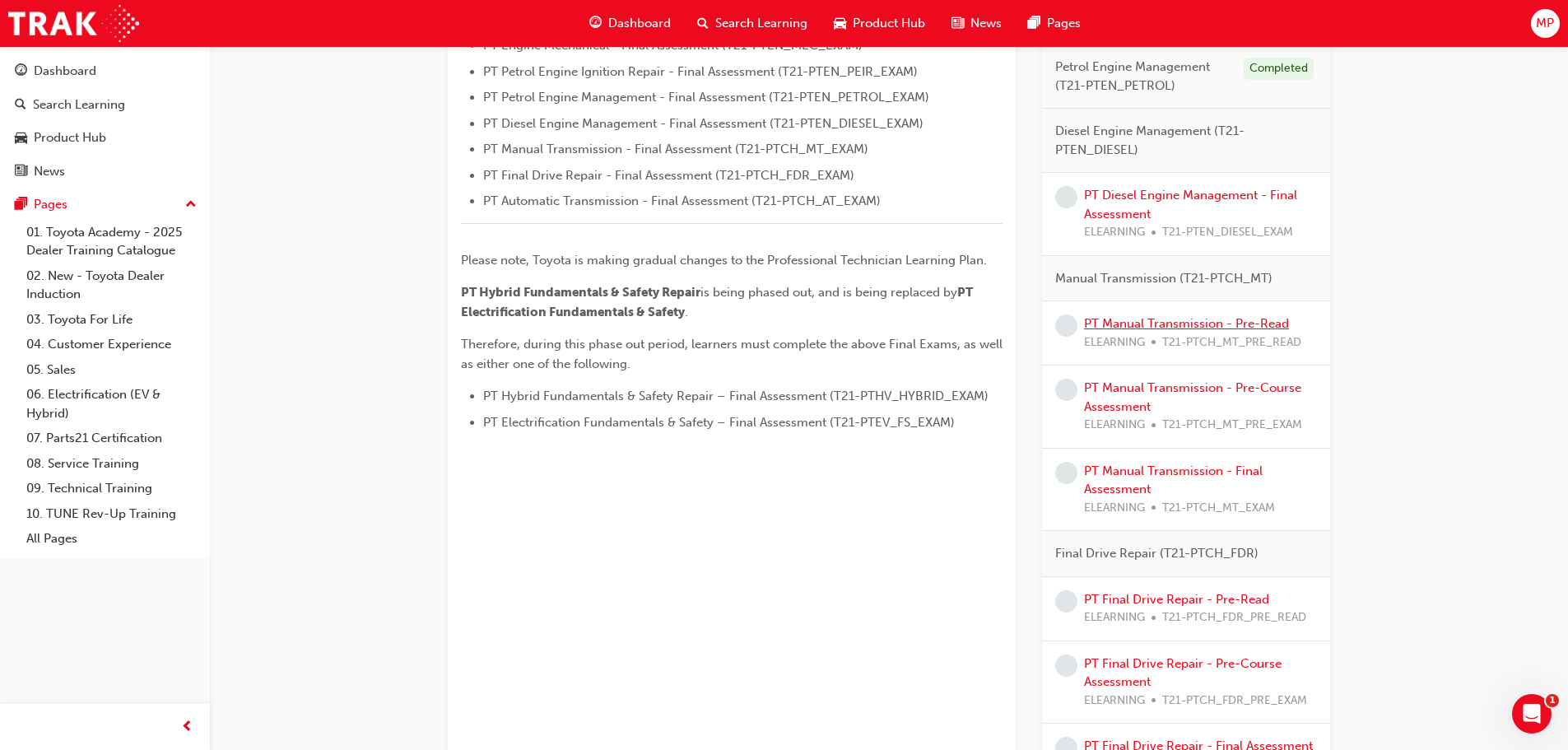
click at [1205, 322] on link "PT Manual Transmission - Pre-Read" at bounding box center [1186, 324] width 205 height 15
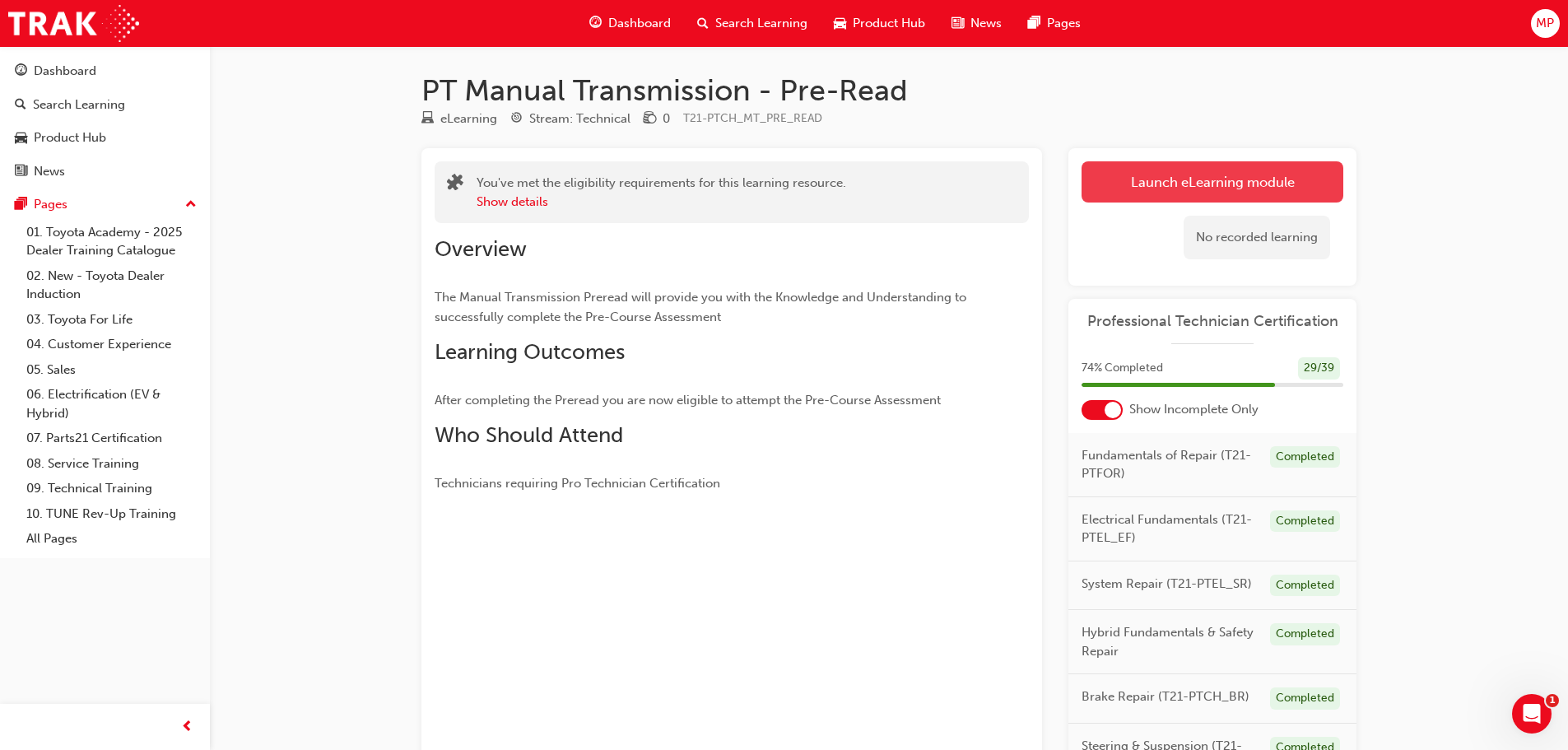
click at [1252, 182] on link "Launch eLearning module" at bounding box center [1212, 181] width 262 height 41
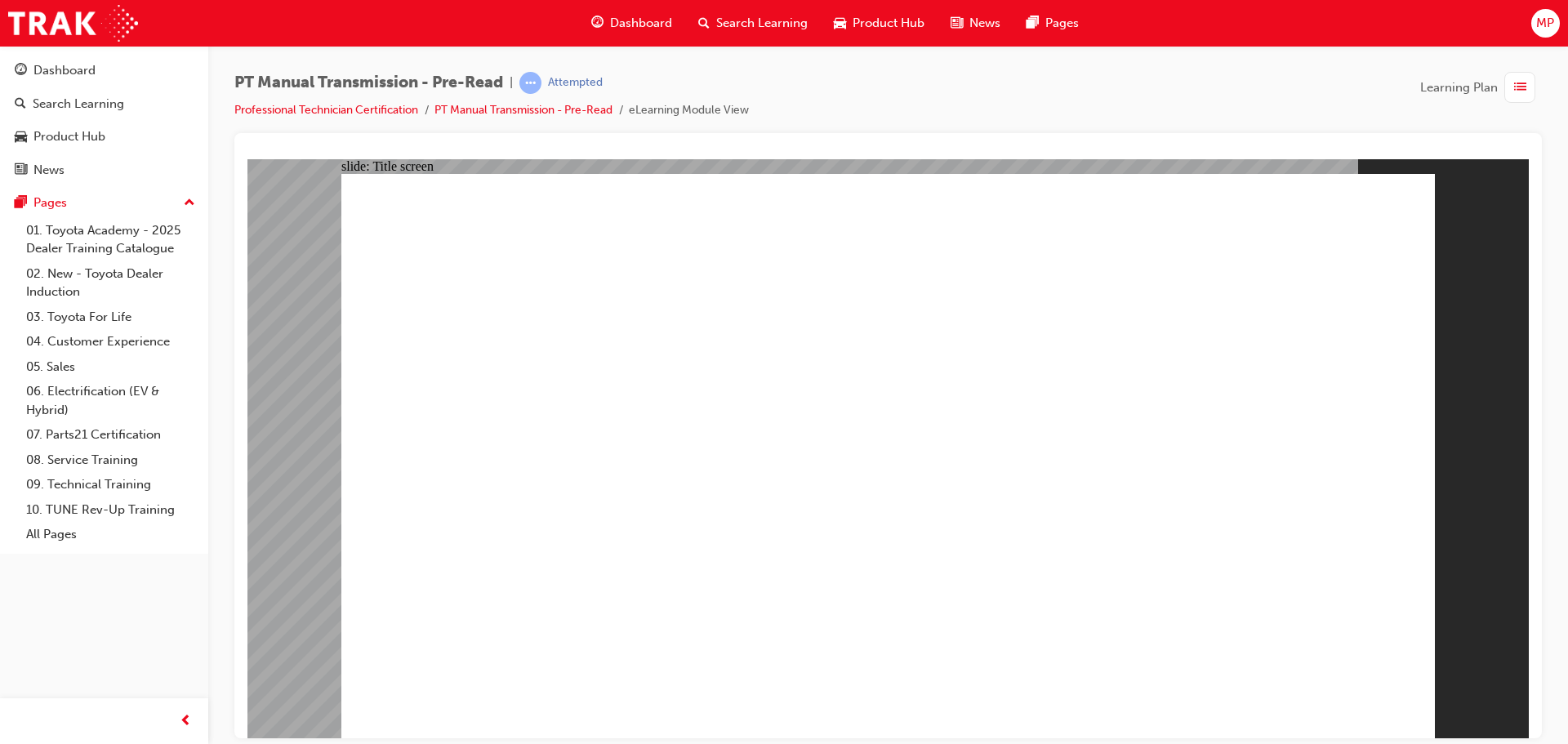
click at [354, 102] on li "Professional Technician Certification" at bounding box center [334, 111] width 200 height 19
click at [364, 105] on link "Professional Technician Certification" at bounding box center [326, 109] width 184 height 14
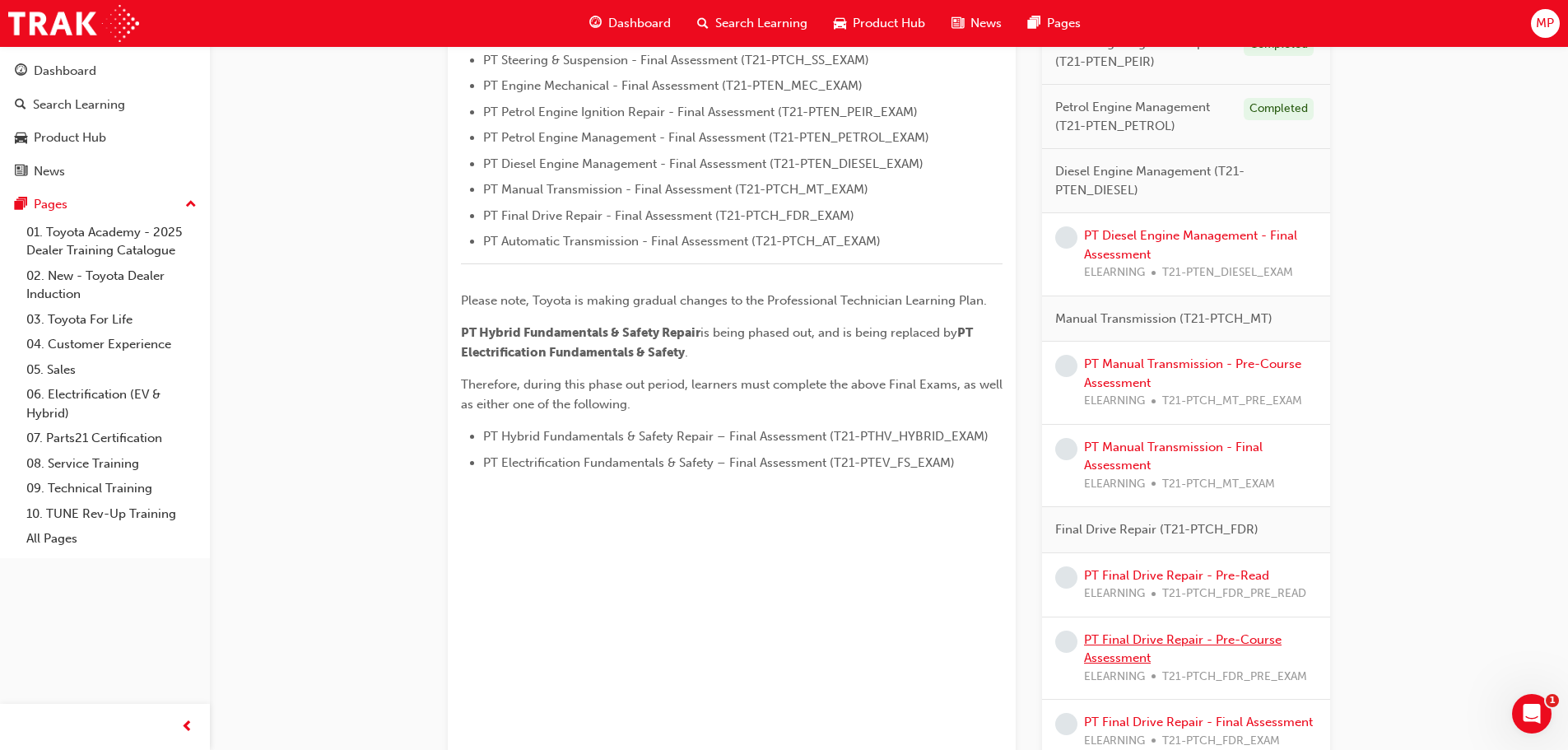
scroll to position [659, 0]
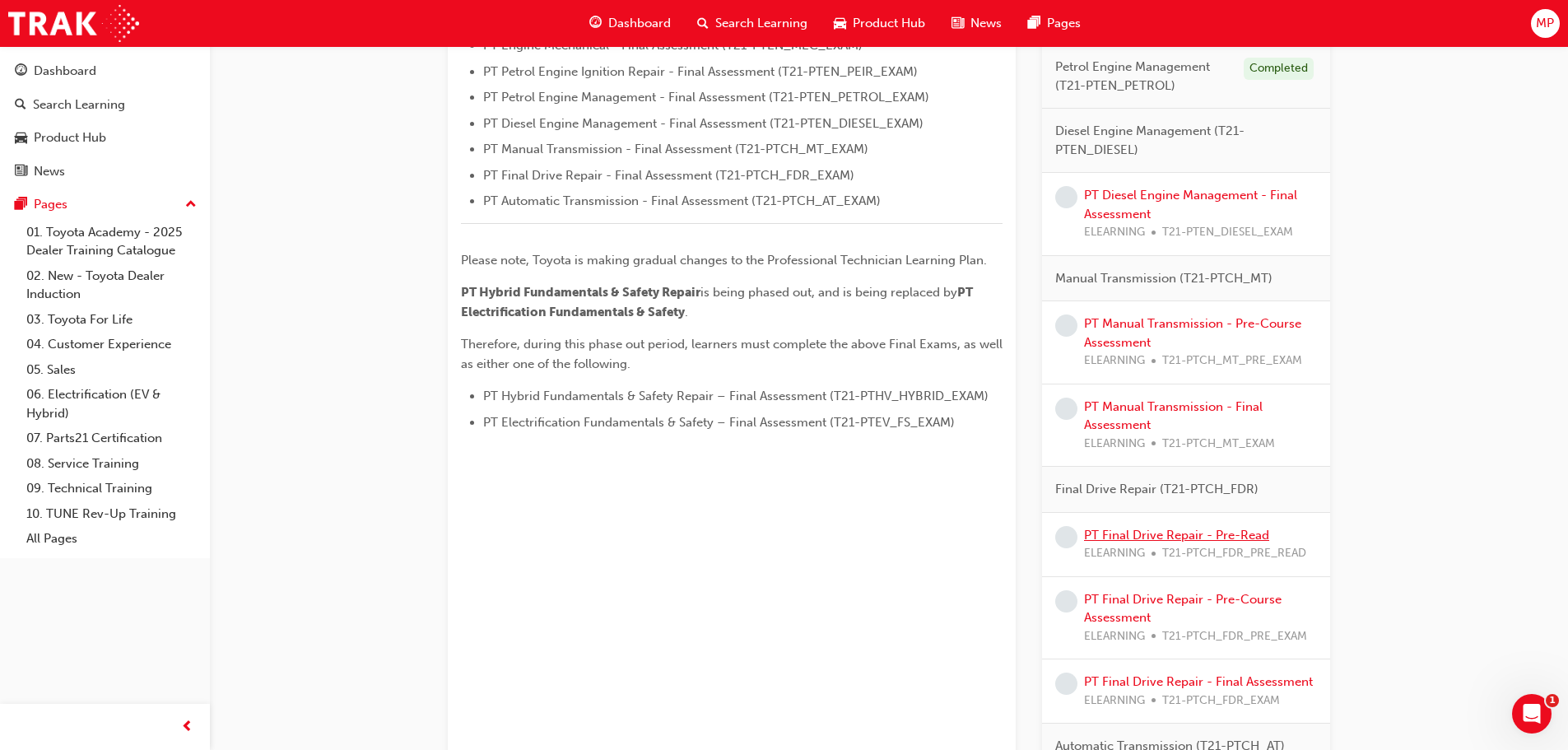
click at [1225, 538] on link "PT Final Drive Repair - Pre-Read" at bounding box center [1176, 535] width 185 height 15
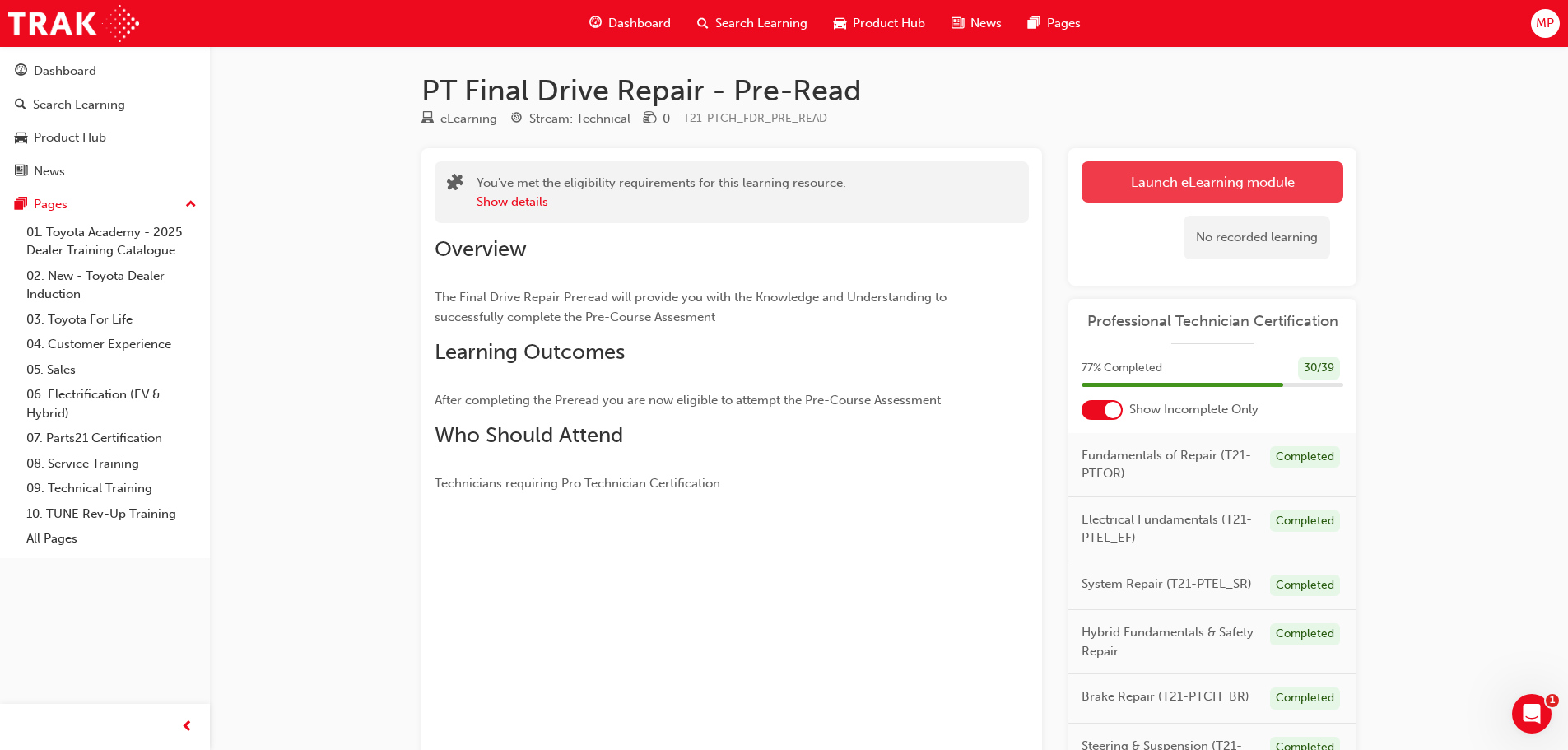
click at [1198, 183] on link "Launch eLearning module" at bounding box center [1212, 181] width 262 height 41
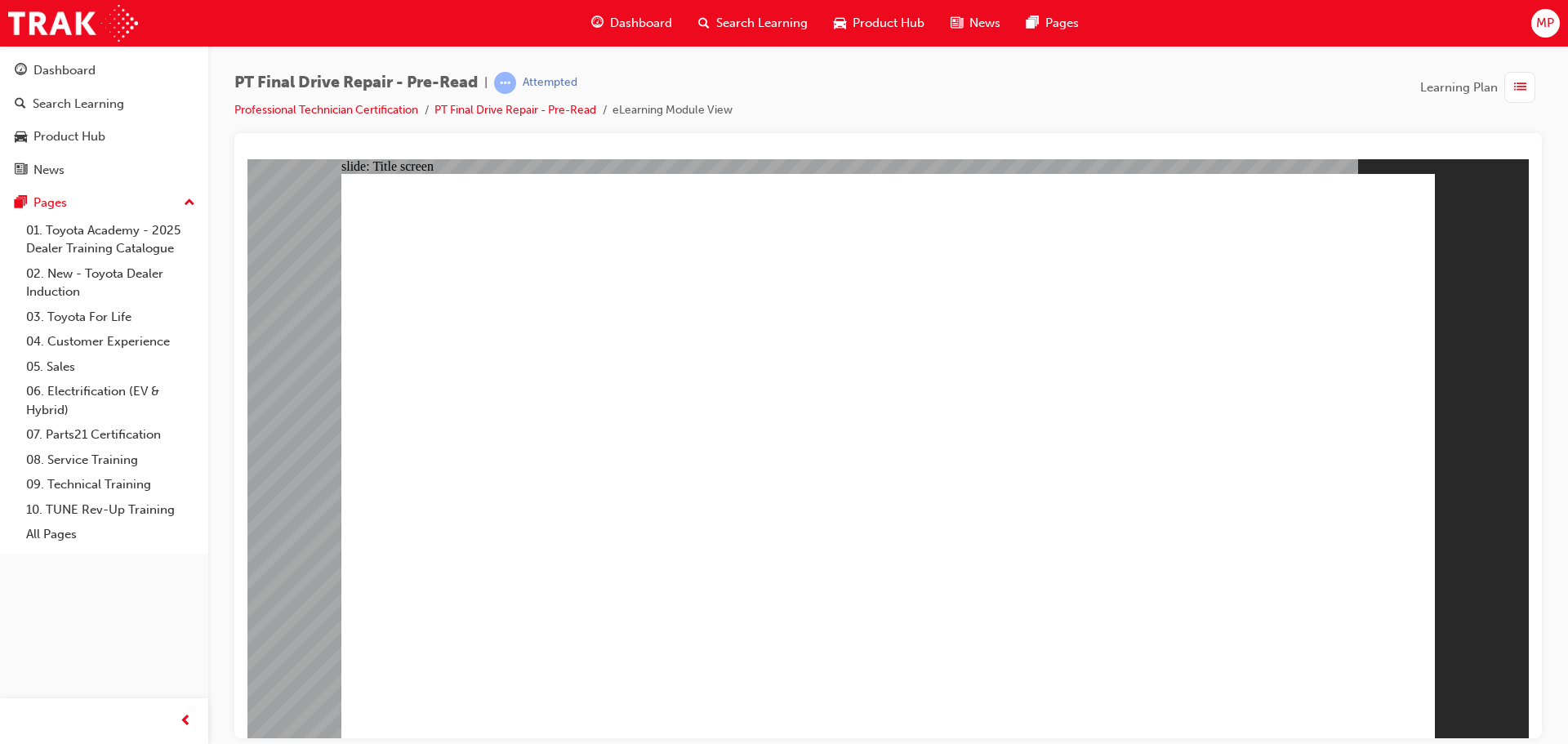
click at [352, 107] on link "Professional Technician Certification" at bounding box center [326, 109] width 184 height 14
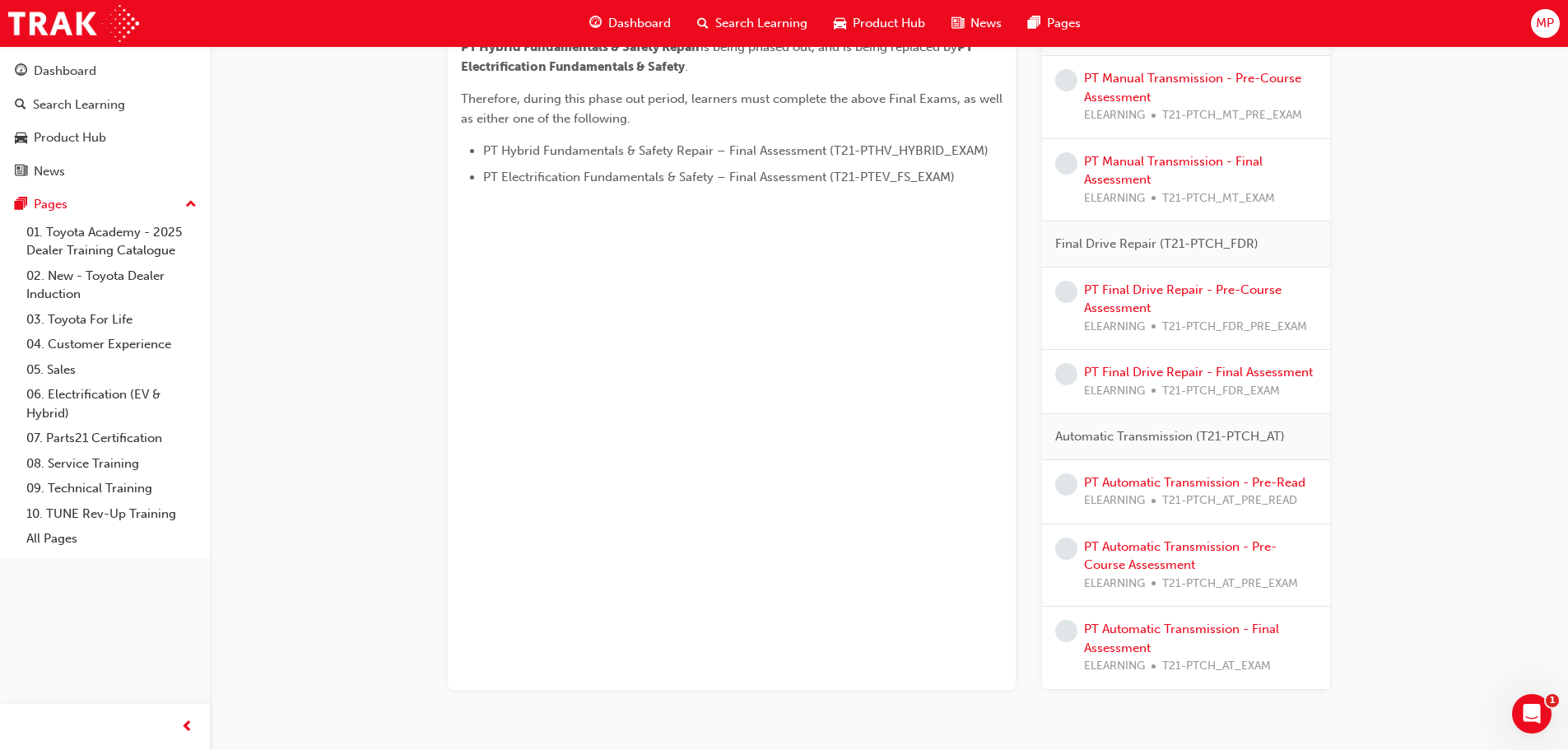
scroll to position [906, 0]
click at [1232, 479] on link "PT Automatic Transmission - Pre-Read" at bounding box center [1194, 481] width 221 height 15
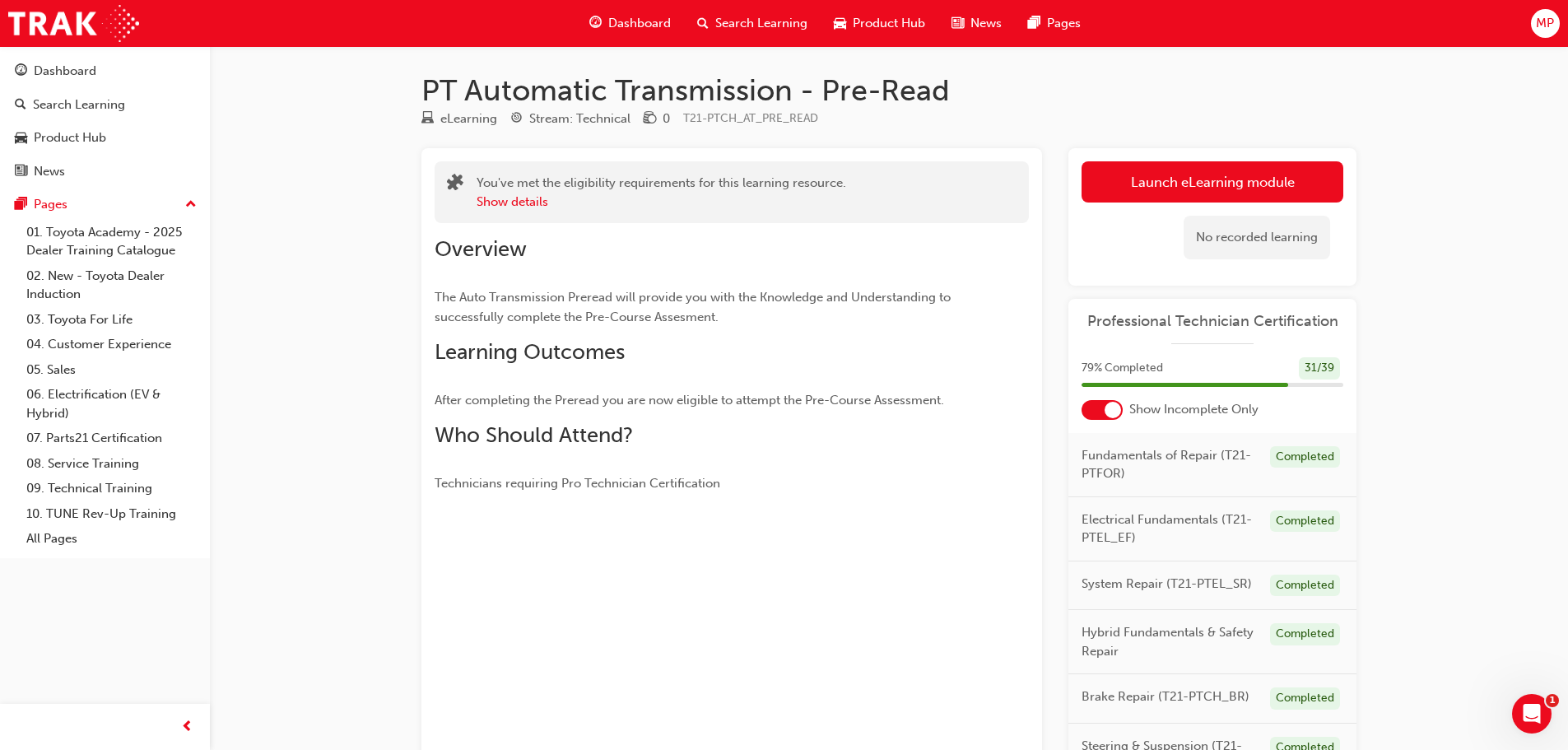
click at [1213, 184] on link "Launch eLearning module" at bounding box center [1212, 181] width 262 height 41
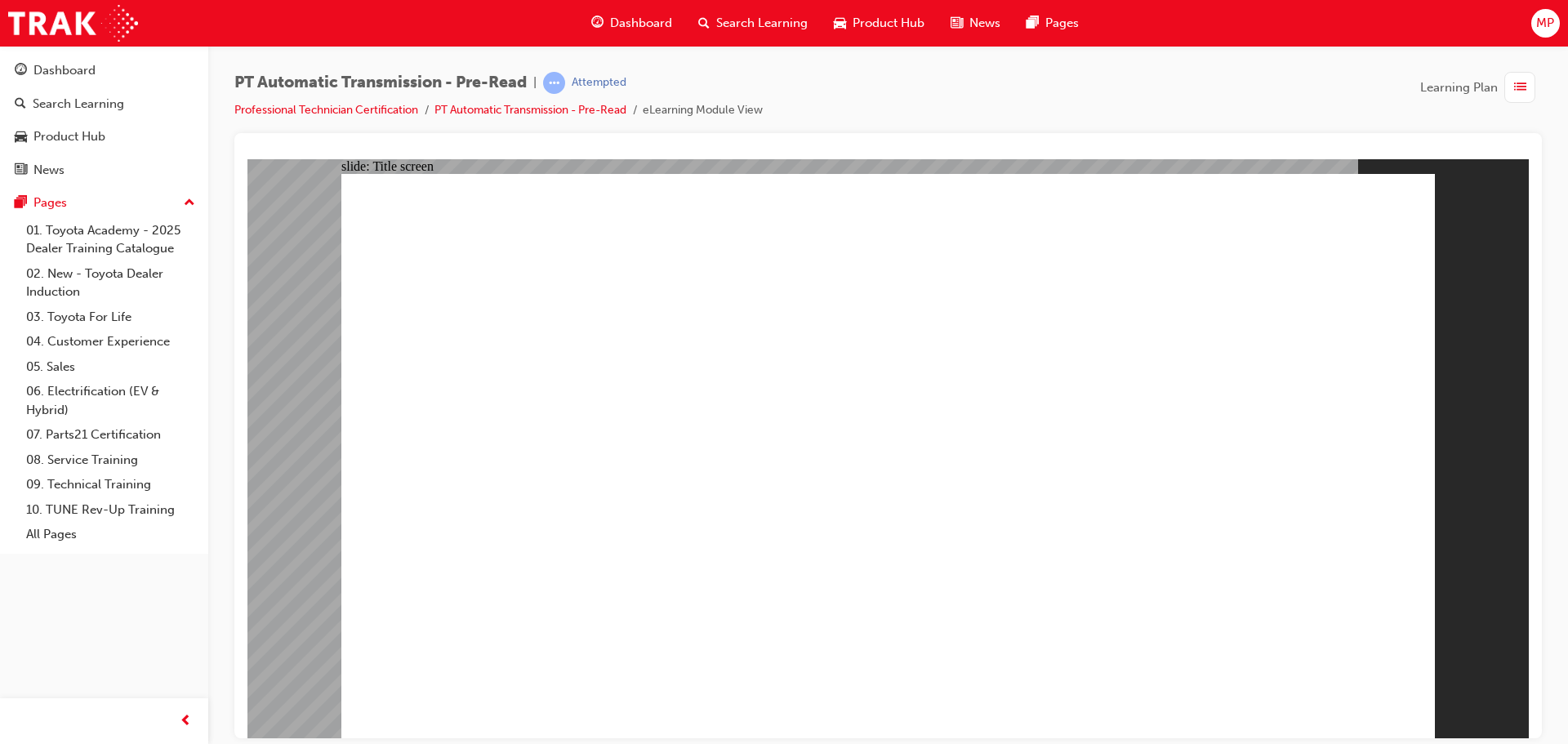
click at [302, 96] on div "PT Automatic Transmission - Pre-Read | Completed Professional Technician Certif…" at bounding box center [498, 95] width 528 height 48
click at [322, 112] on link "Professional Technician Certification" at bounding box center [326, 109] width 184 height 14
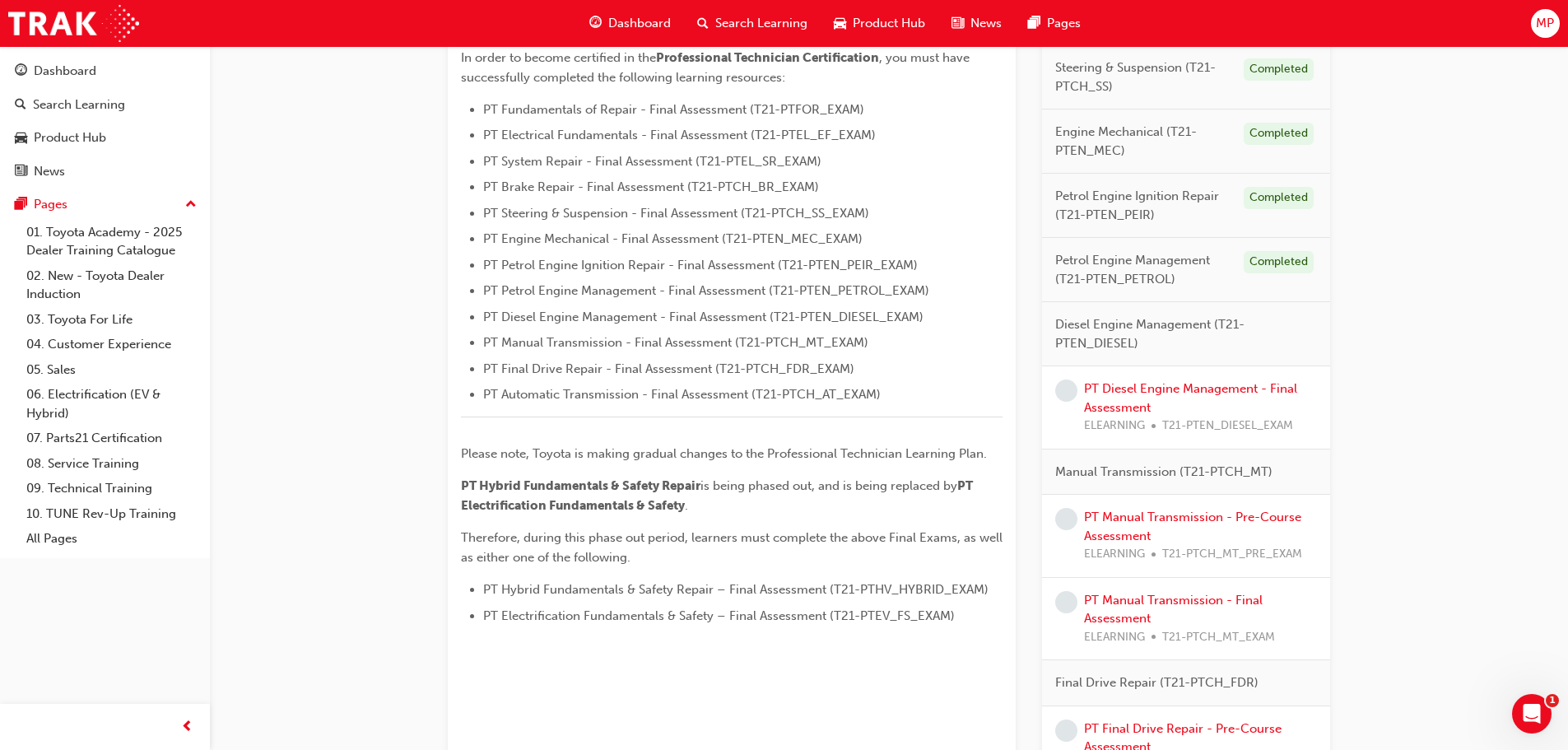
scroll to position [494, 0]
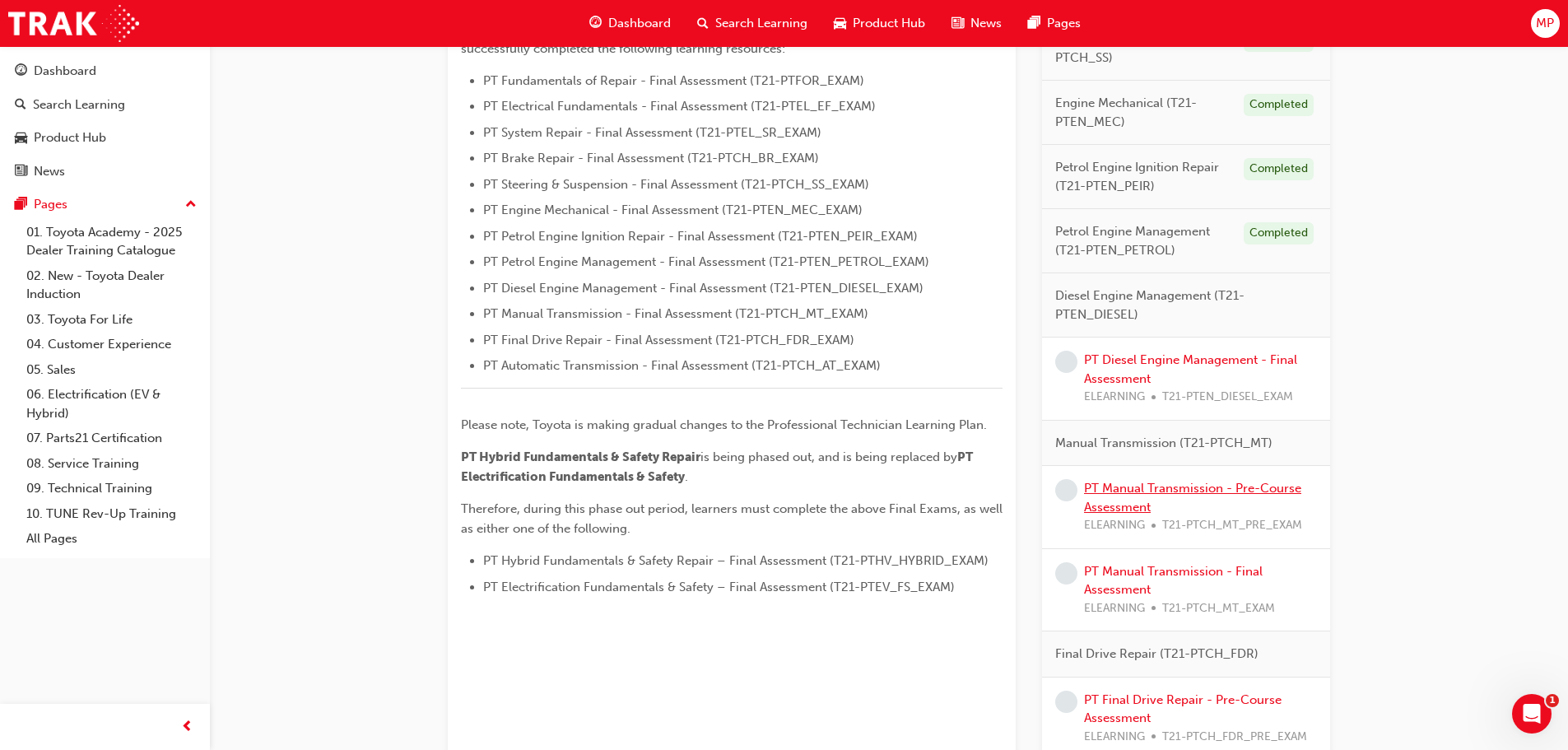
click at [1159, 487] on link "PT Manual Transmission - Pre-Course Assessment" at bounding box center [1192, 497] width 217 height 34
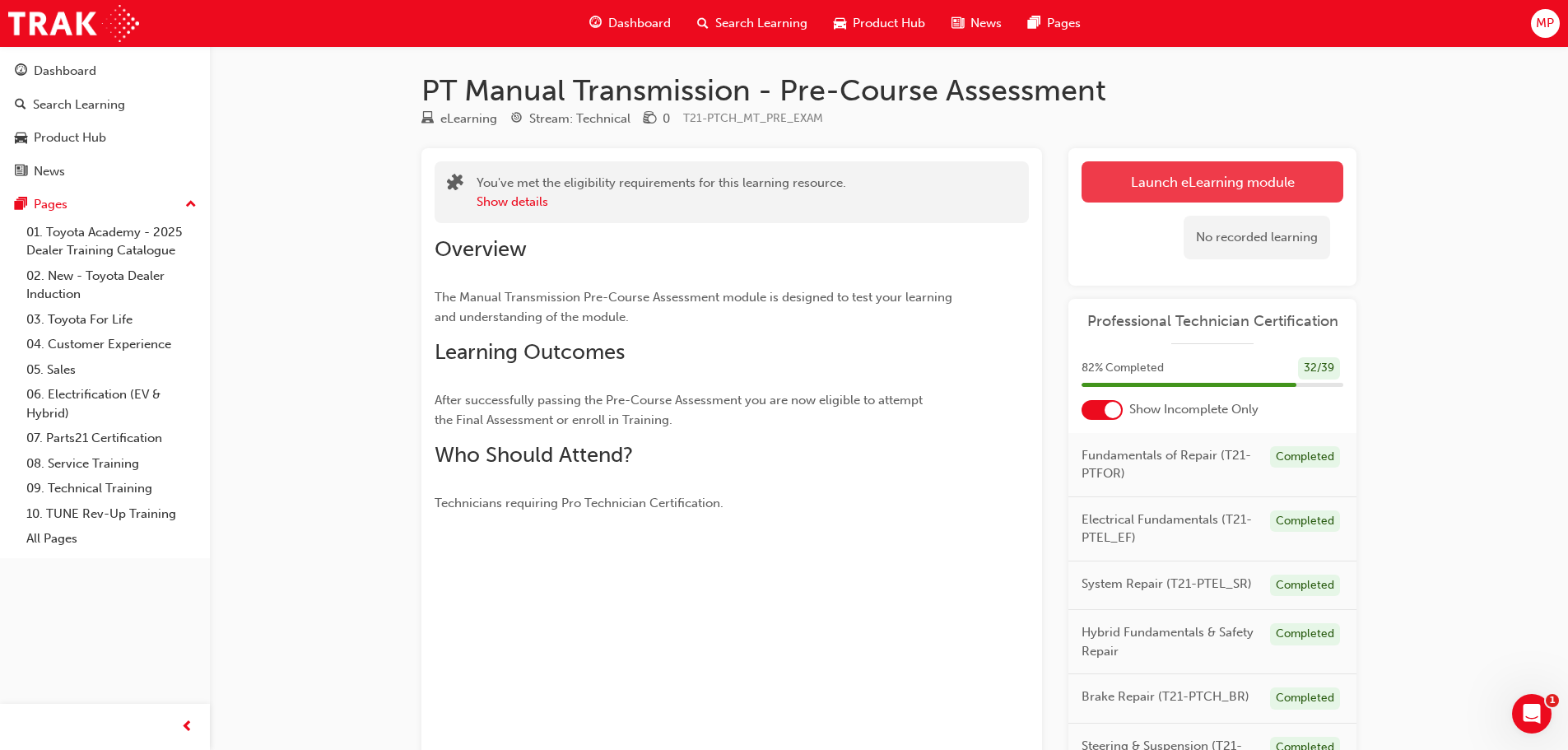
click at [1221, 173] on link "Launch eLearning module" at bounding box center [1212, 181] width 262 height 41
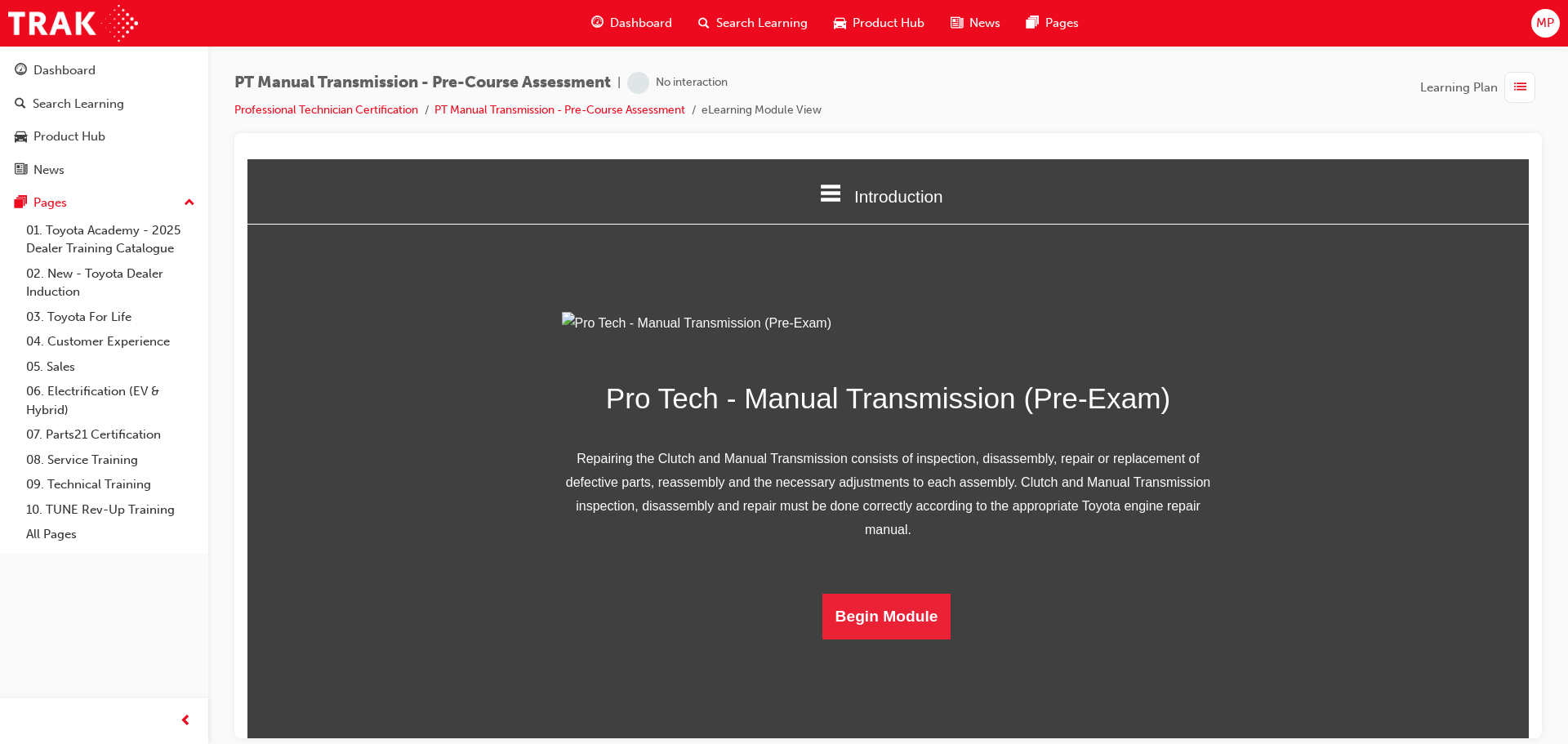
scroll to position [82, 0]
click at [839, 639] on button "Begin Module" at bounding box center [886, 615] width 129 height 46
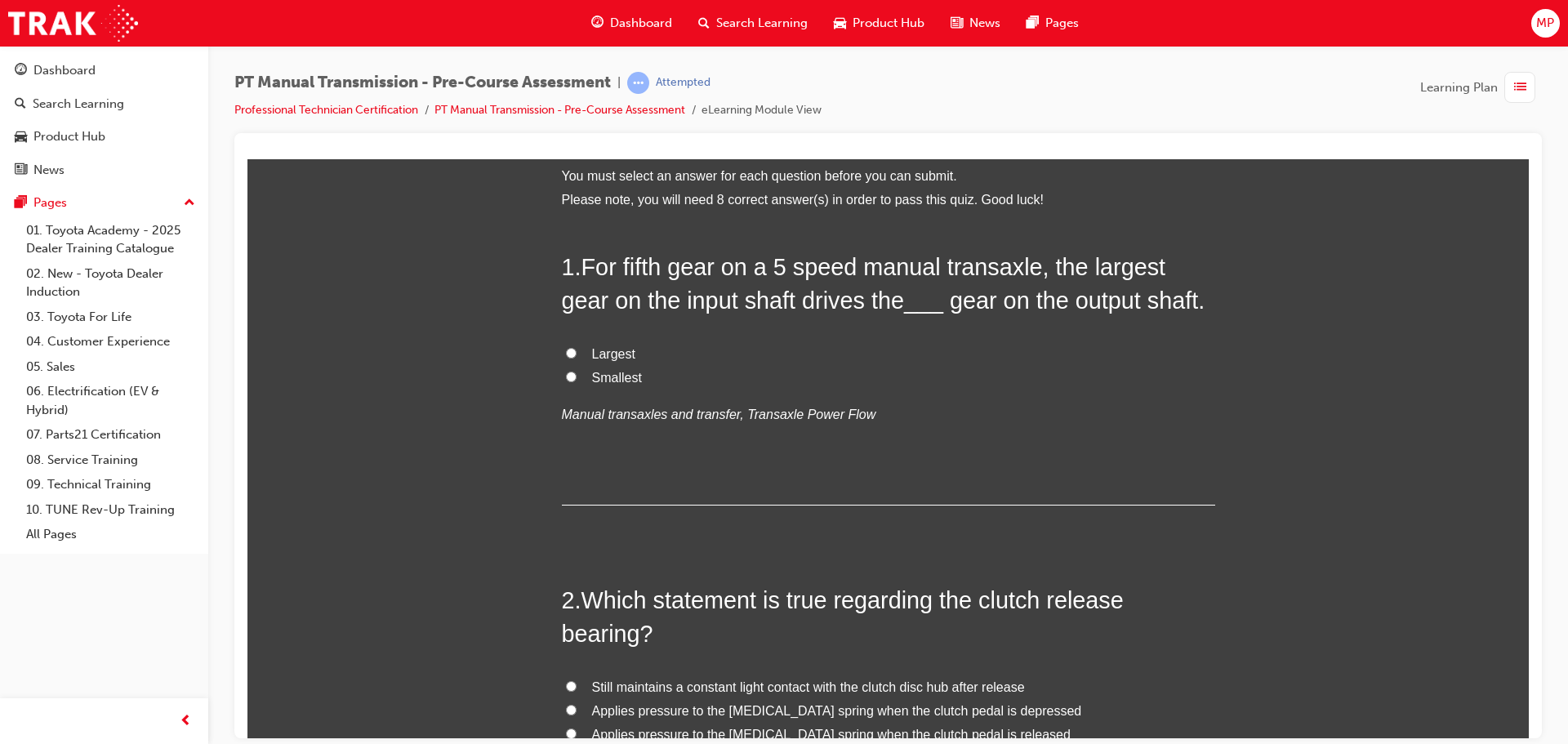
scroll to position [0, 0]
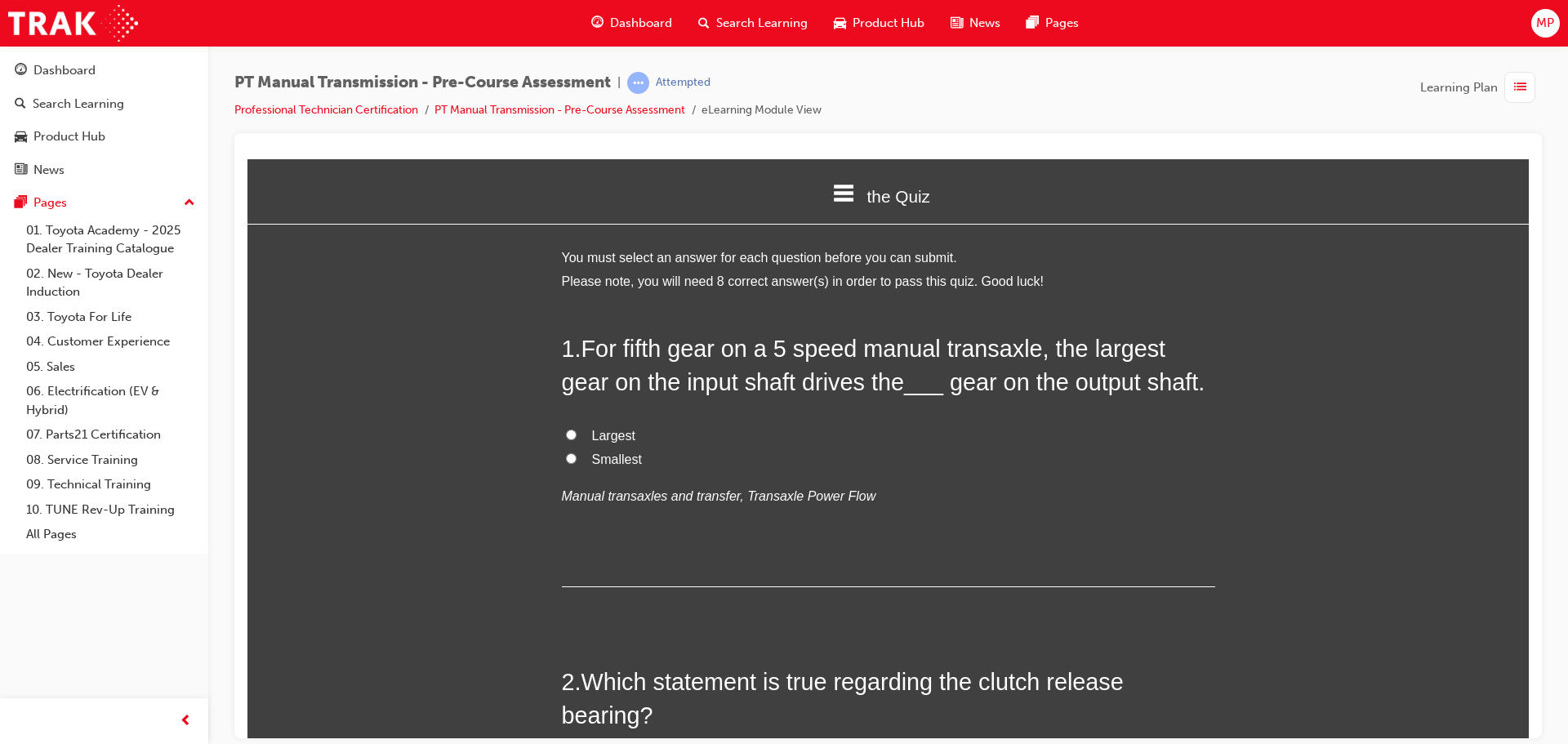
click at [566, 459] on input "Smallest" at bounding box center [571, 457] width 10 height 10
radio input "true"
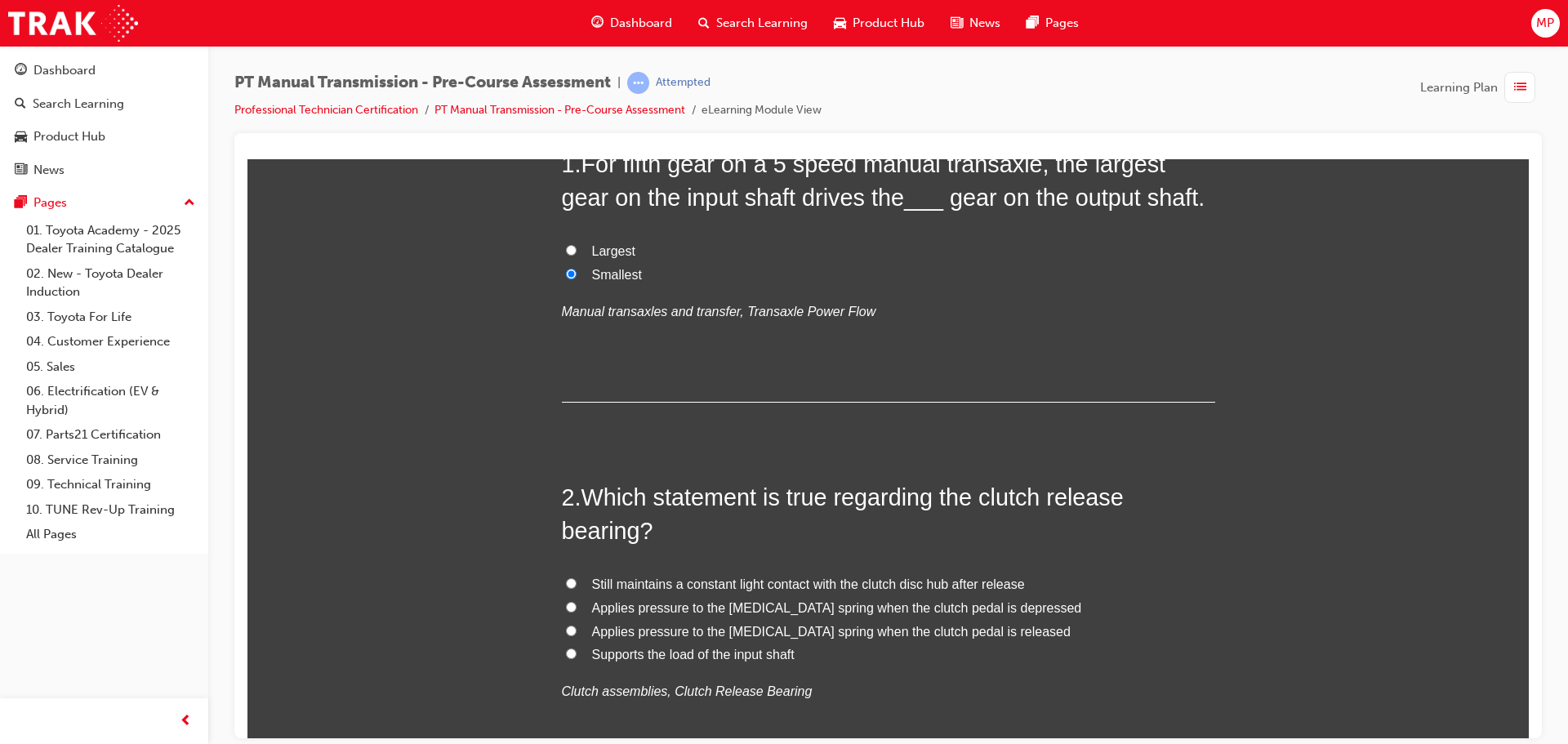
scroll to position [245, 0]
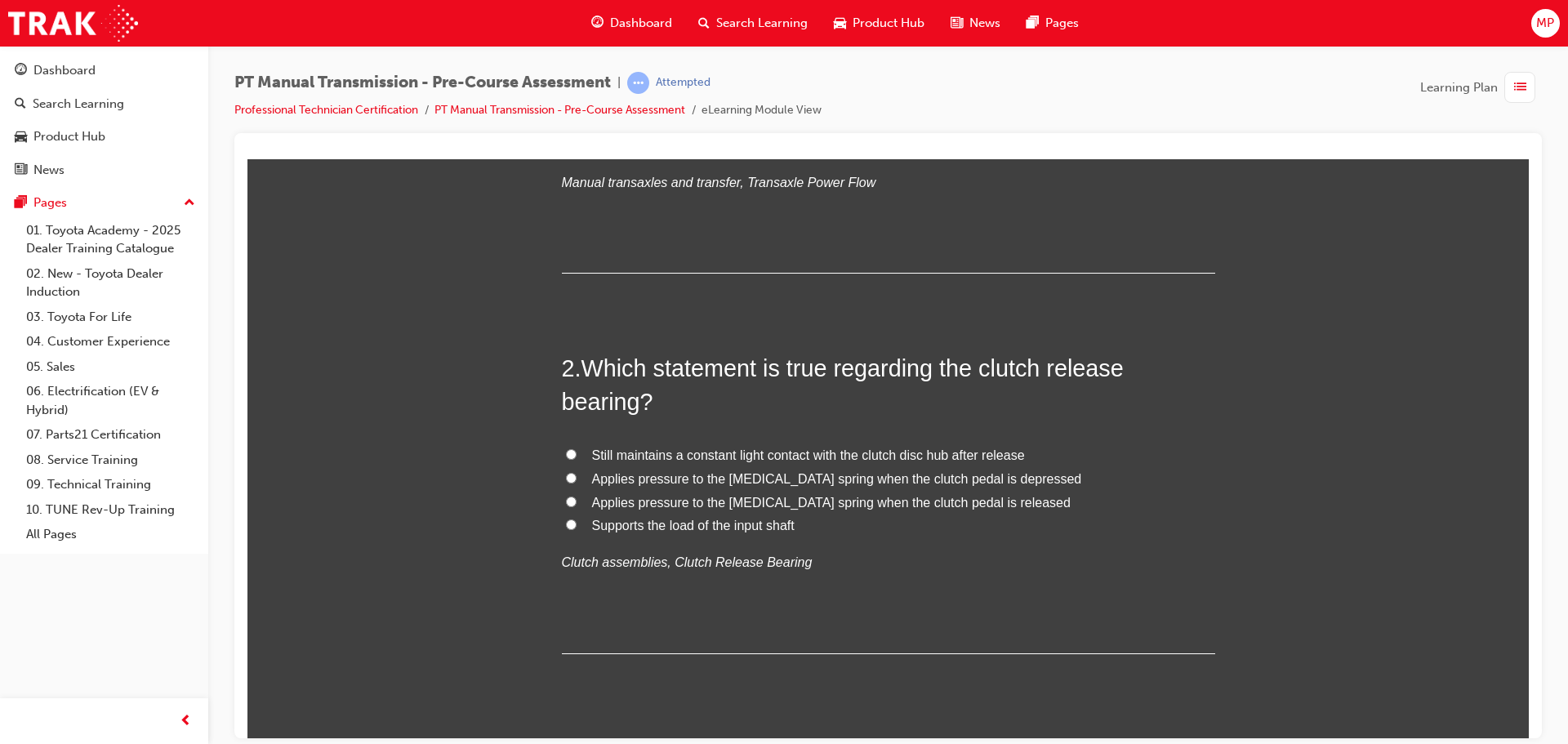
scroll to position [490, 0]
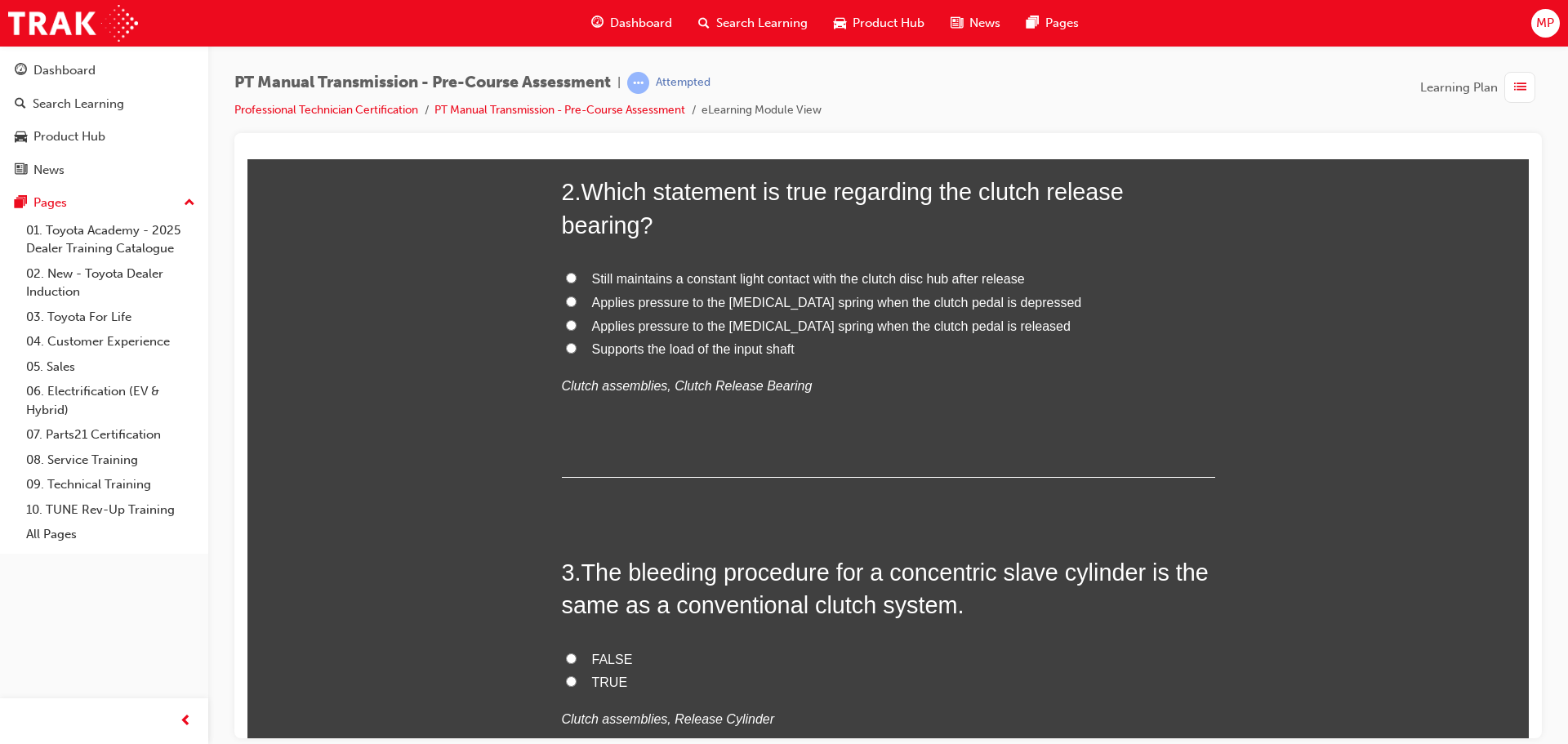
click at [566, 298] on input "Applies pressure to the [MEDICAL_DATA] spring when the clutch pedal is depressed" at bounding box center [571, 300] width 10 height 10
radio input "true"
click at [574, 273] on label "Still maintains a constant light contact with the clutch disc hub after release" at bounding box center [888, 278] width 654 height 24
click at [574, 273] on input "Still maintains a constant light contact with the clutch disc hub after release" at bounding box center [571, 277] width 10 height 10
radio input "true"
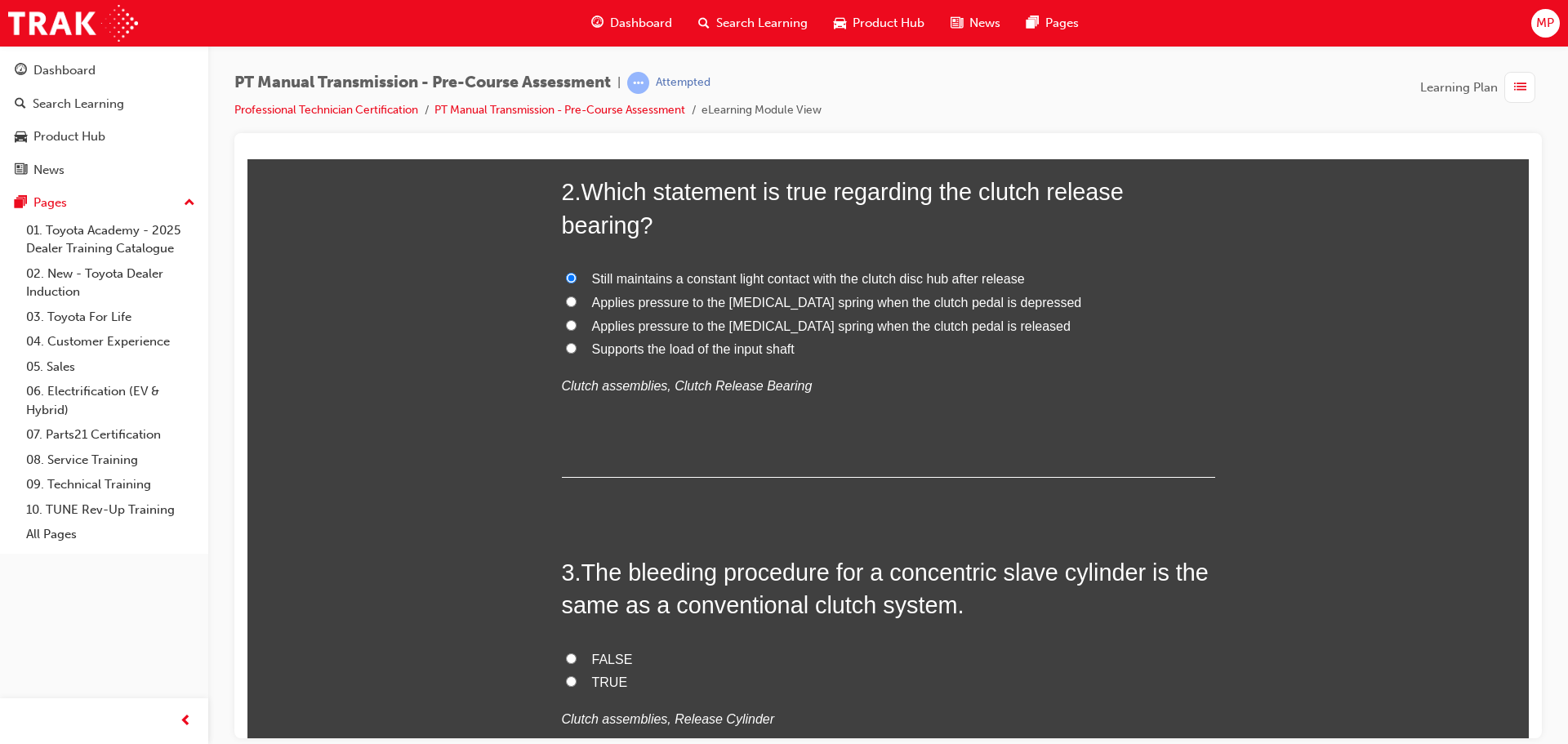
click at [569, 297] on input "Applies pressure to the [MEDICAL_DATA] spring when the clutch pedal is depressed" at bounding box center [571, 300] width 10 height 10
radio input "true"
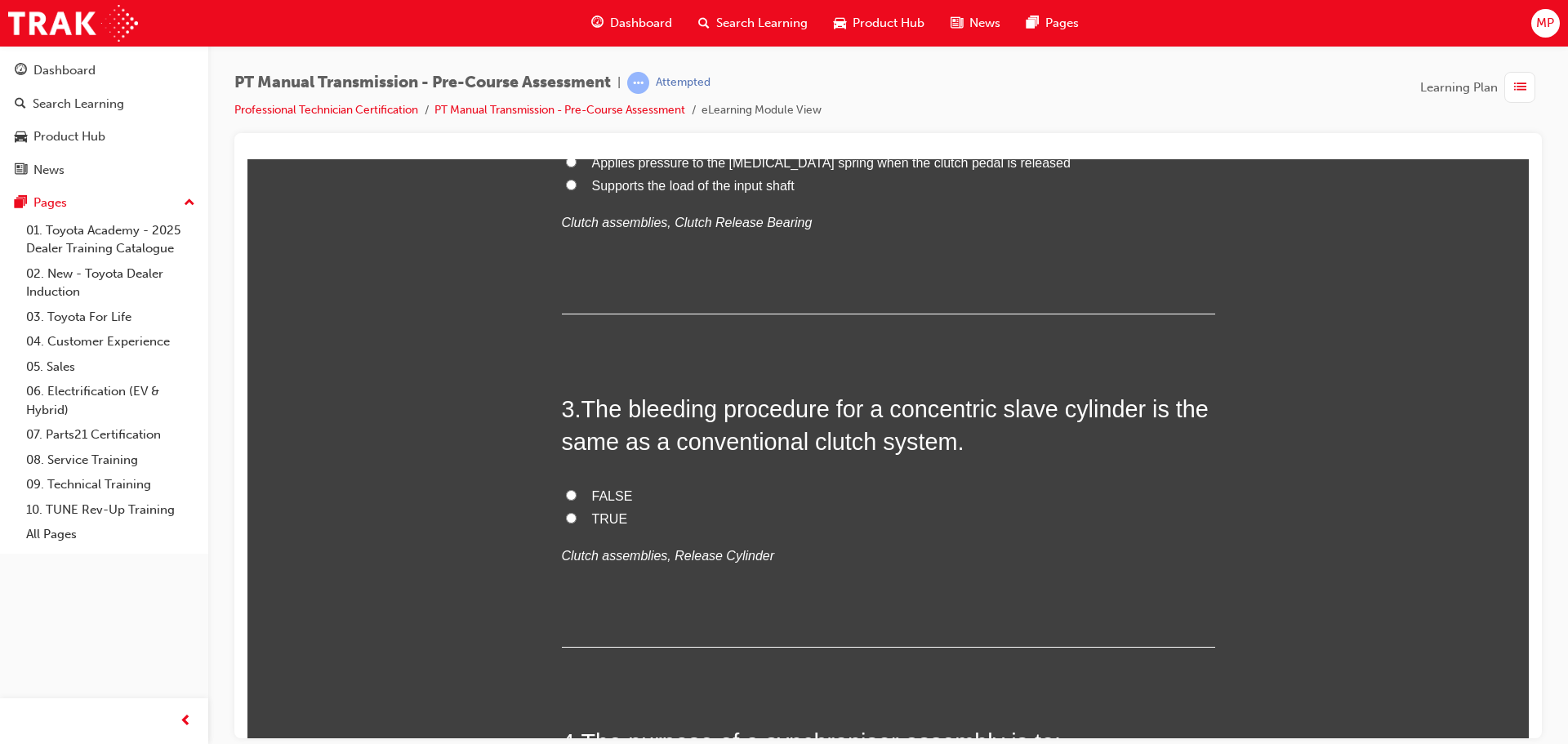
scroll to position [735, 0]
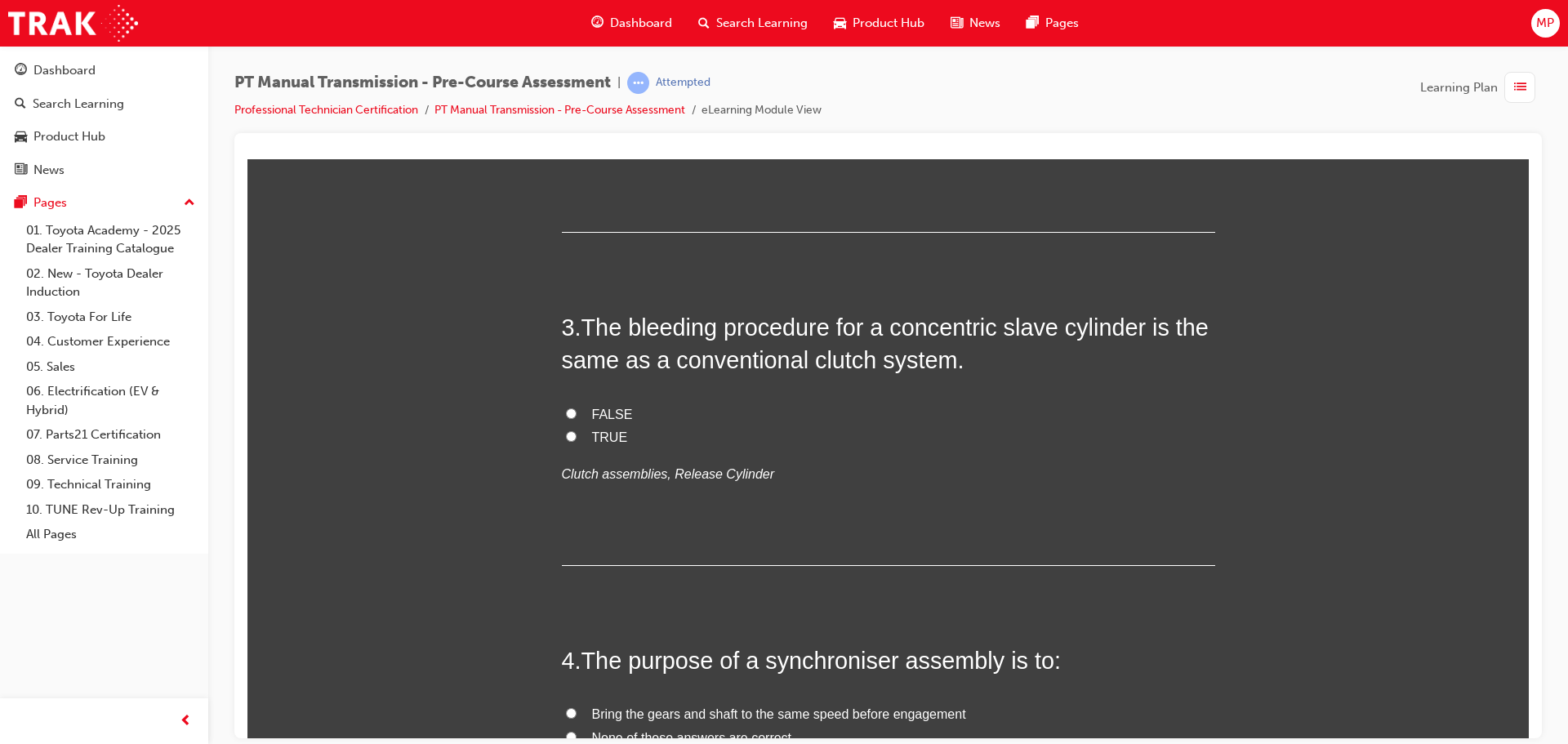
click at [566, 432] on input "TRUE" at bounding box center [571, 435] width 10 height 10
radio input "true"
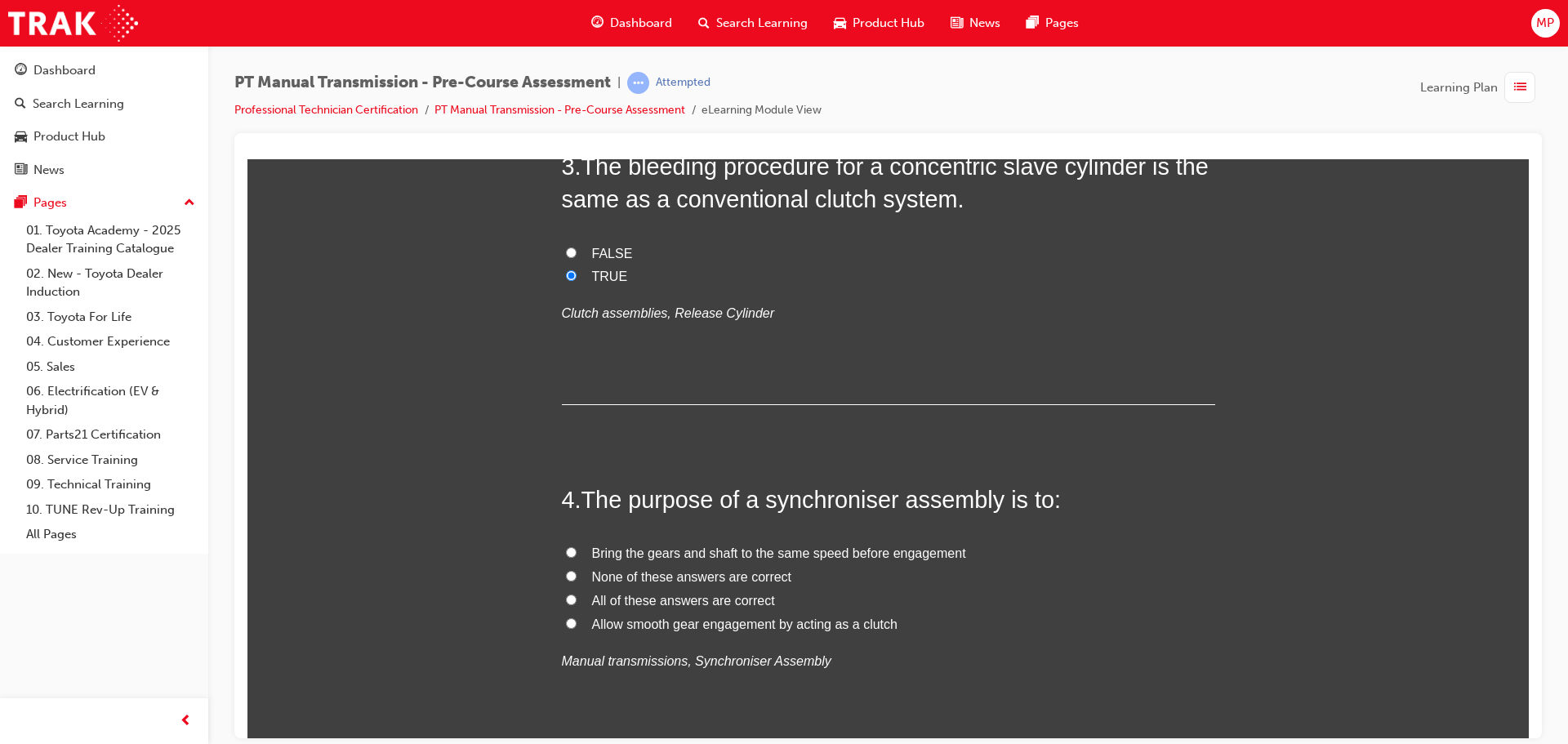
scroll to position [979, 0]
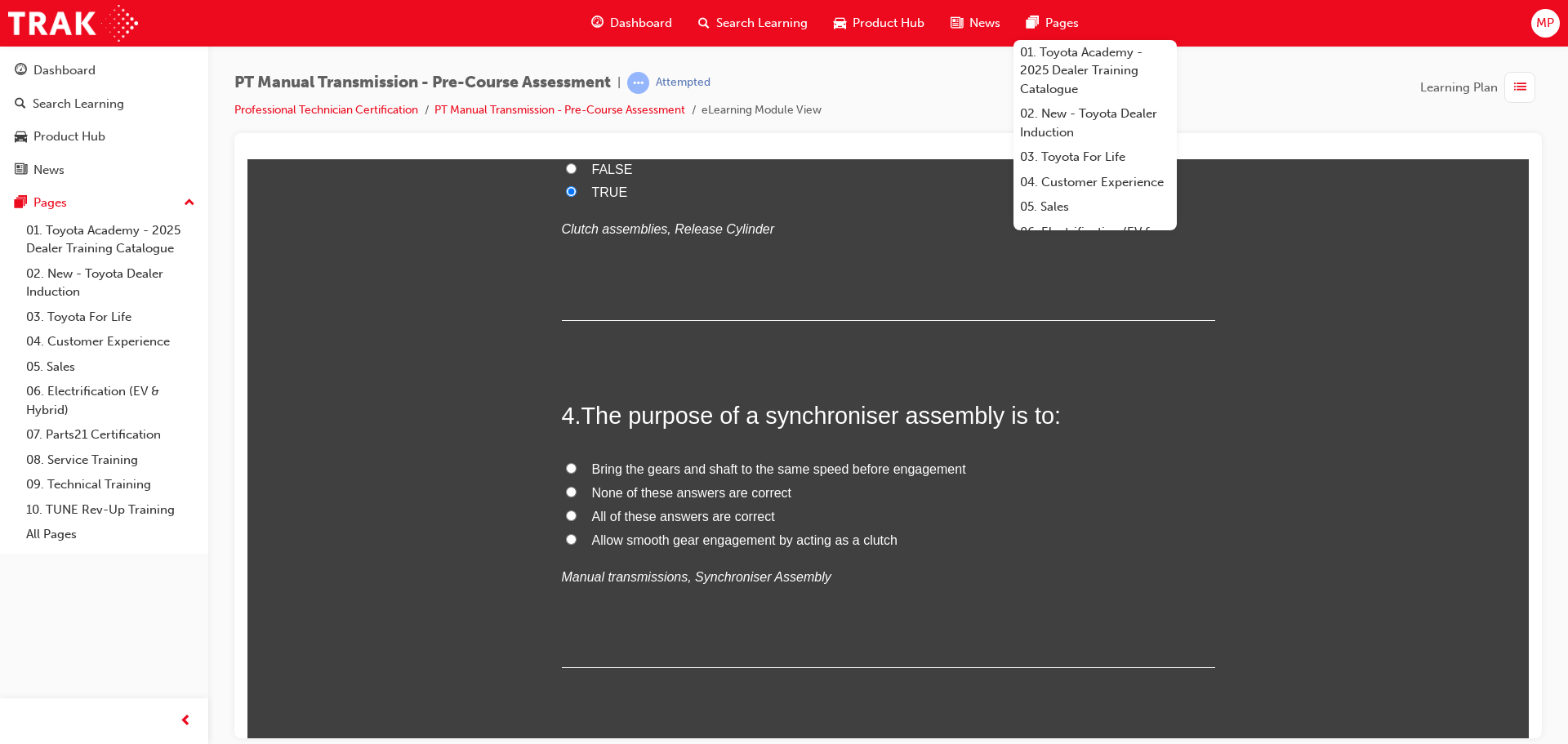
click at [566, 537] on input "Allow smooth gear engagement by acting as a clutch" at bounding box center [571, 538] width 10 height 10
radio input "true"
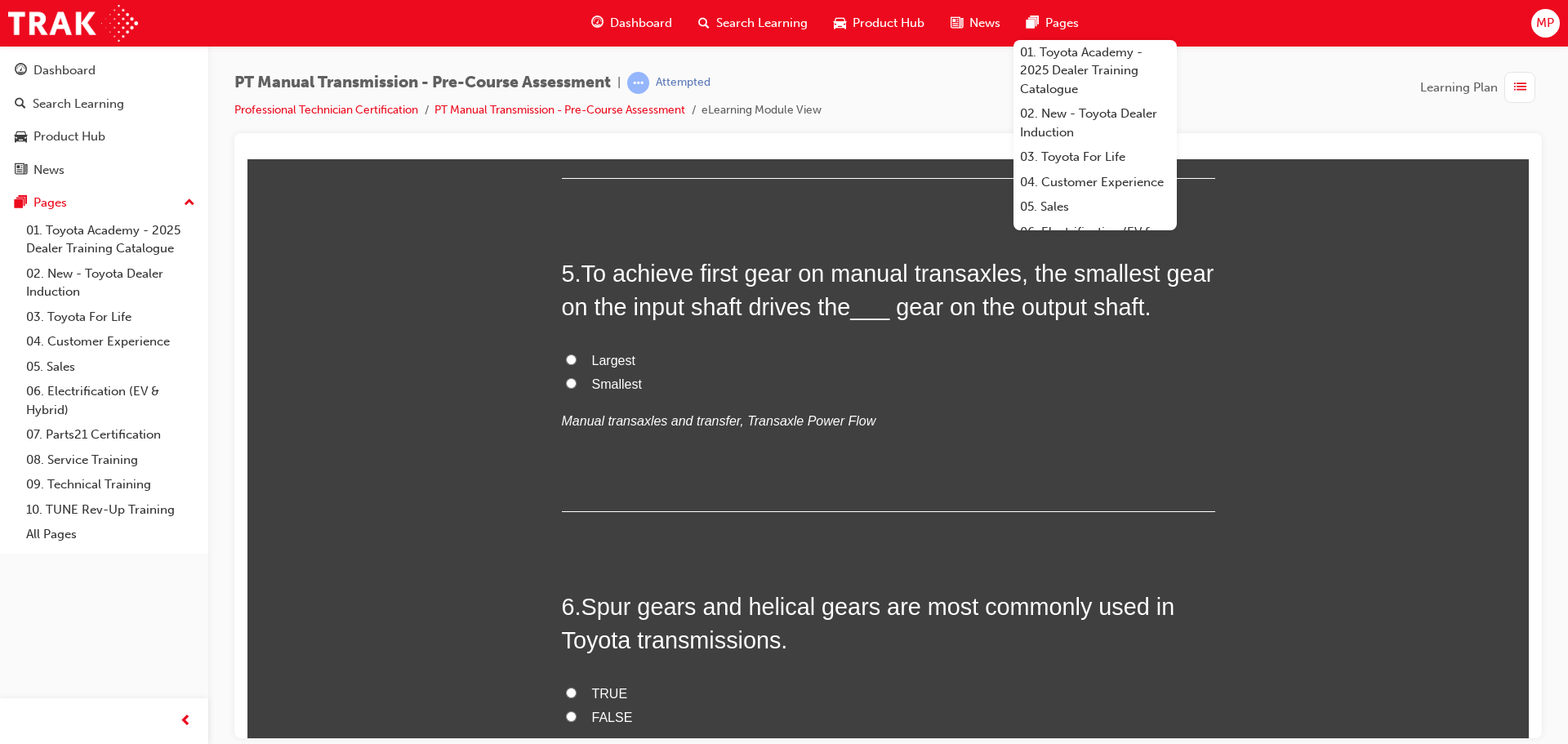
scroll to position [1470, 0]
click at [1104, 434] on div "5 . To achieve first gear on manual transaxles, the smallest gear on the input …" at bounding box center [888, 382] width 654 height 254
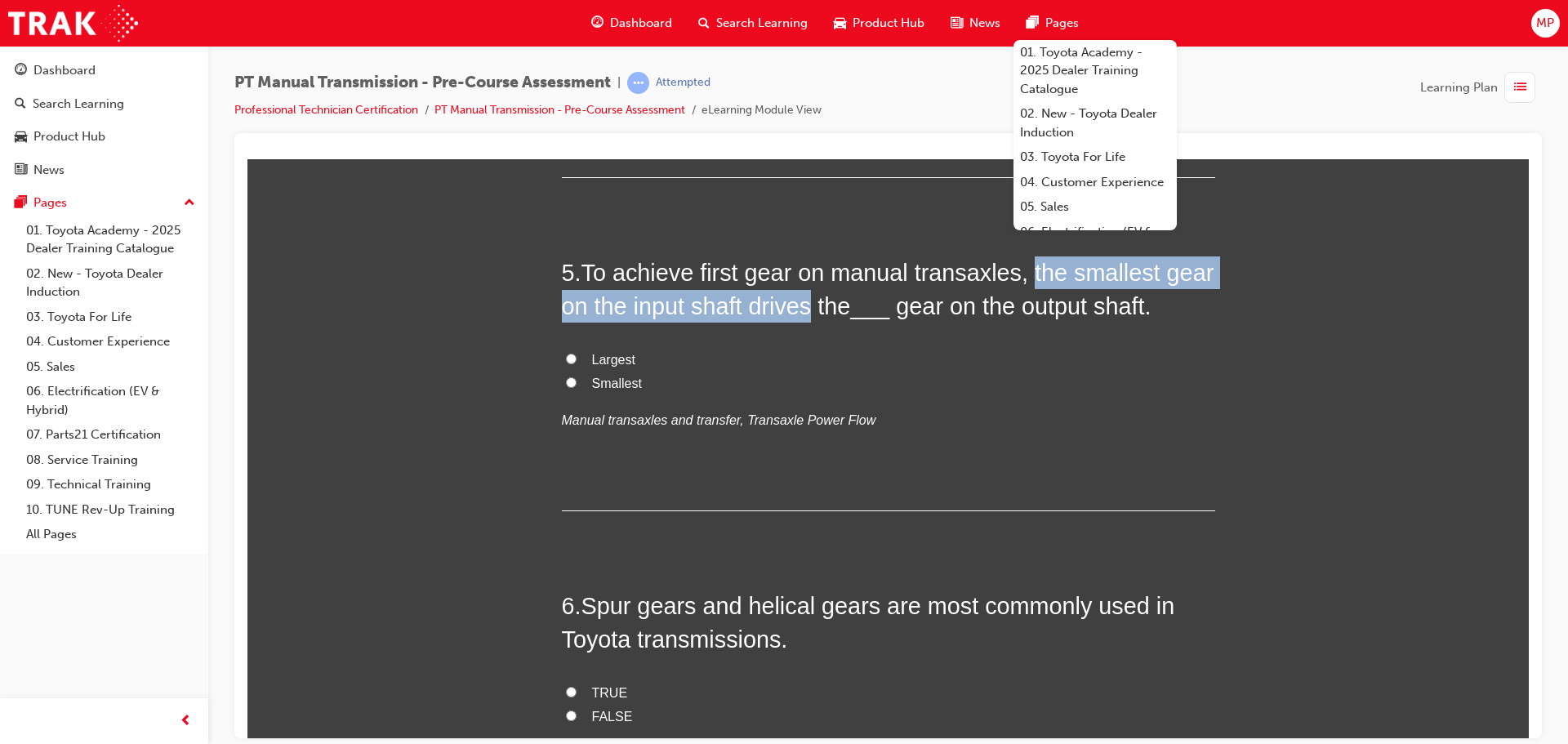
drag, startPoint x: 1022, startPoint y: 267, endPoint x: 809, endPoint y: 308, distance: 216.9
click at [809, 308] on span "To achieve first gear on manual transaxles, the smallest gear on the input shaf…" at bounding box center [887, 288] width 653 height 58
copy span "the smallest gear on the input shaft drives"
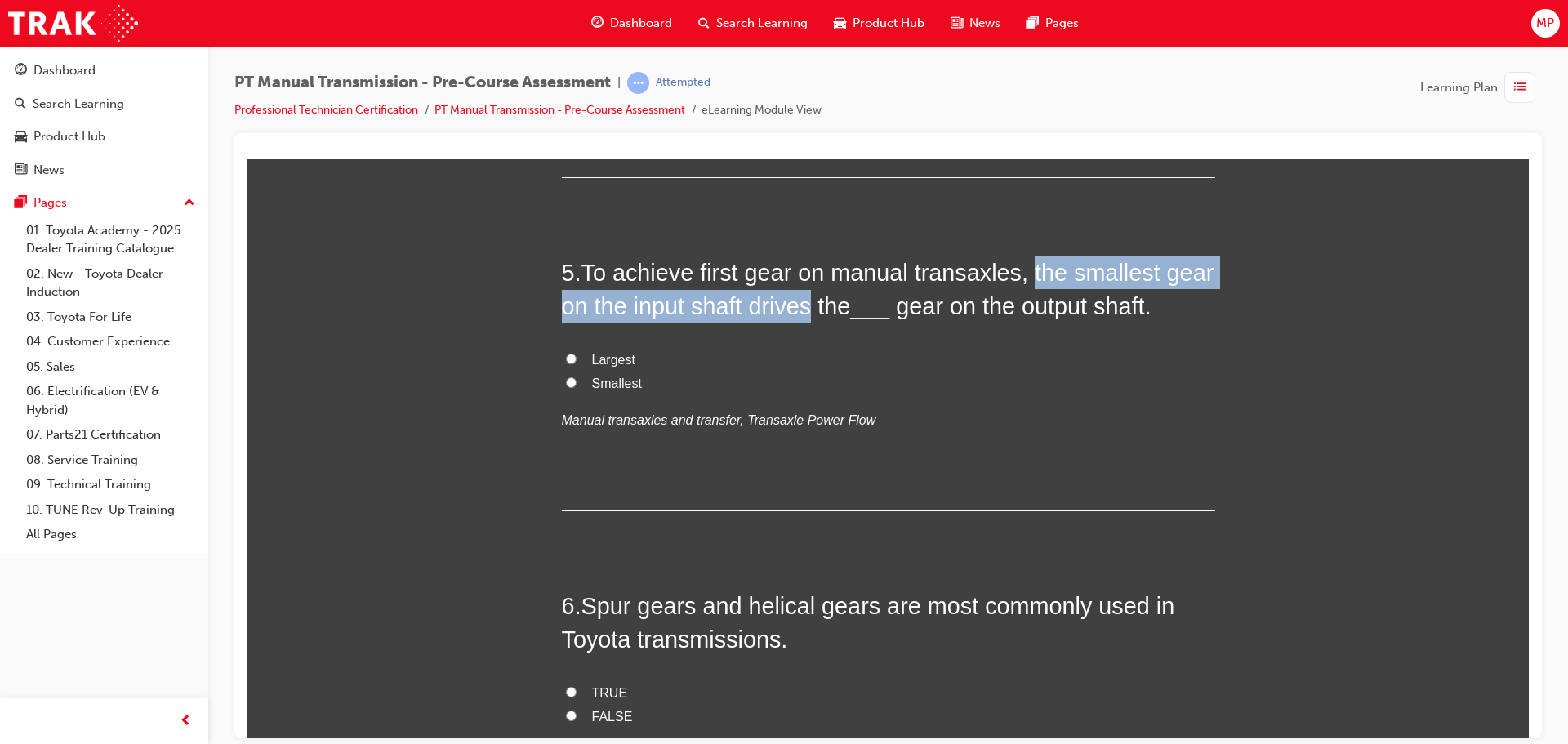
click at [566, 356] on input "Largest" at bounding box center [571, 358] width 10 height 10
radio input "true"
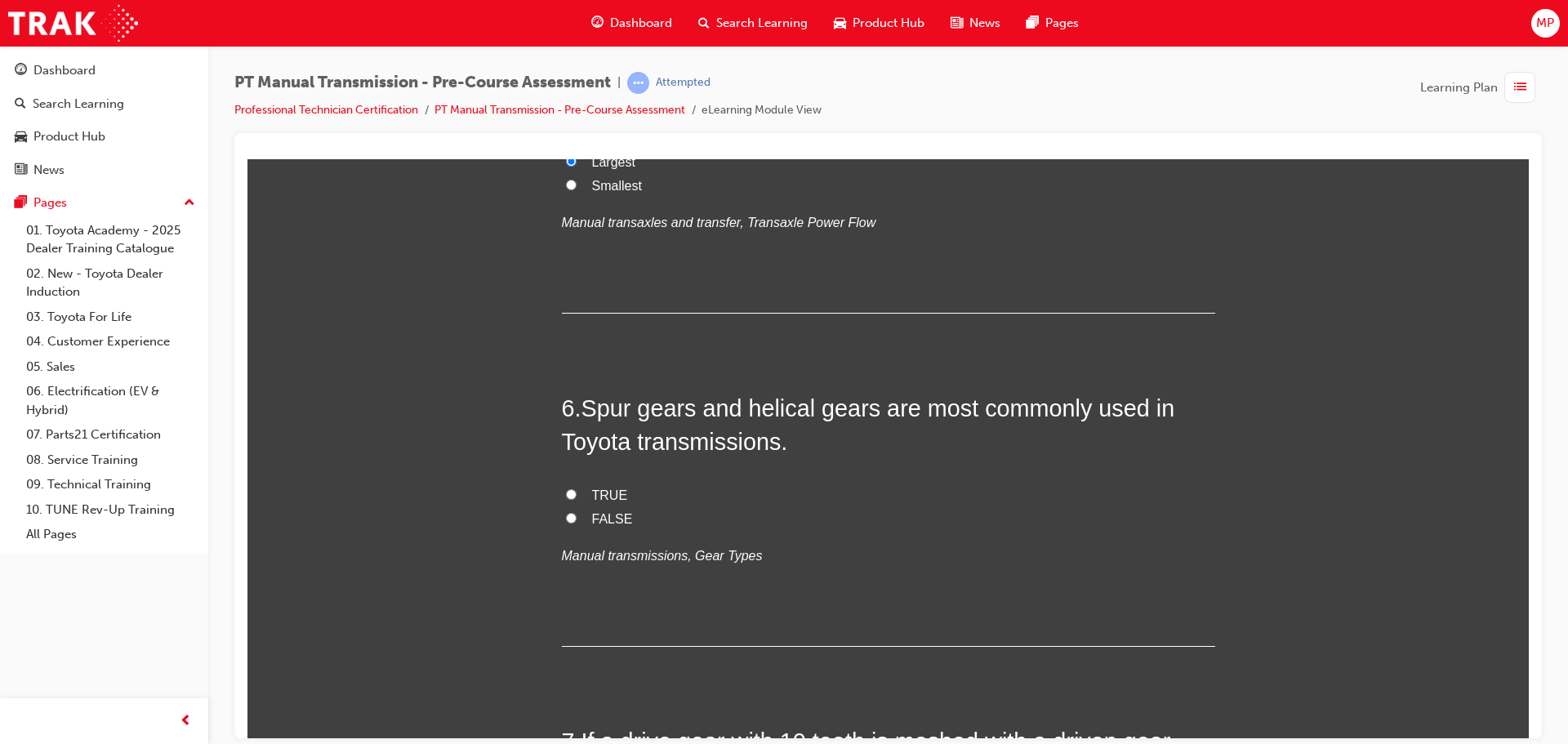
scroll to position [1715, 0]
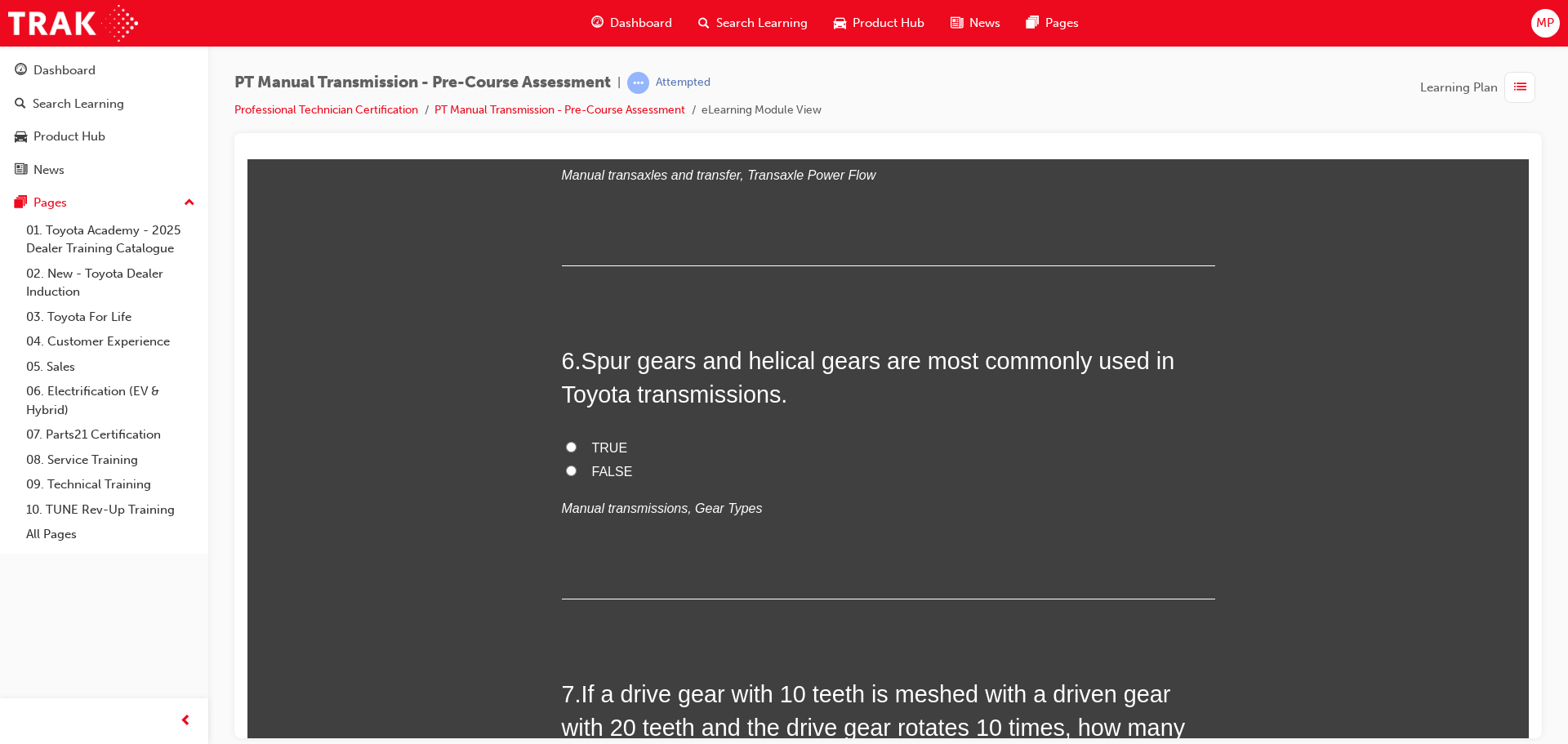
click at [909, 503] on p "Manual transmissions, Gear Types" at bounding box center [888, 508] width 654 height 24
drag, startPoint x: 584, startPoint y: 364, endPoint x: 866, endPoint y: 359, distance: 282.0
click at [866, 359] on span "Spur gears and helical gears are most commonly used in Toyota transmissions." at bounding box center [867, 376] width 613 height 58
copy span "Spur gears and helical gears"
click at [572, 445] on label "TRUE" at bounding box center [888, 447] width 654 height 24
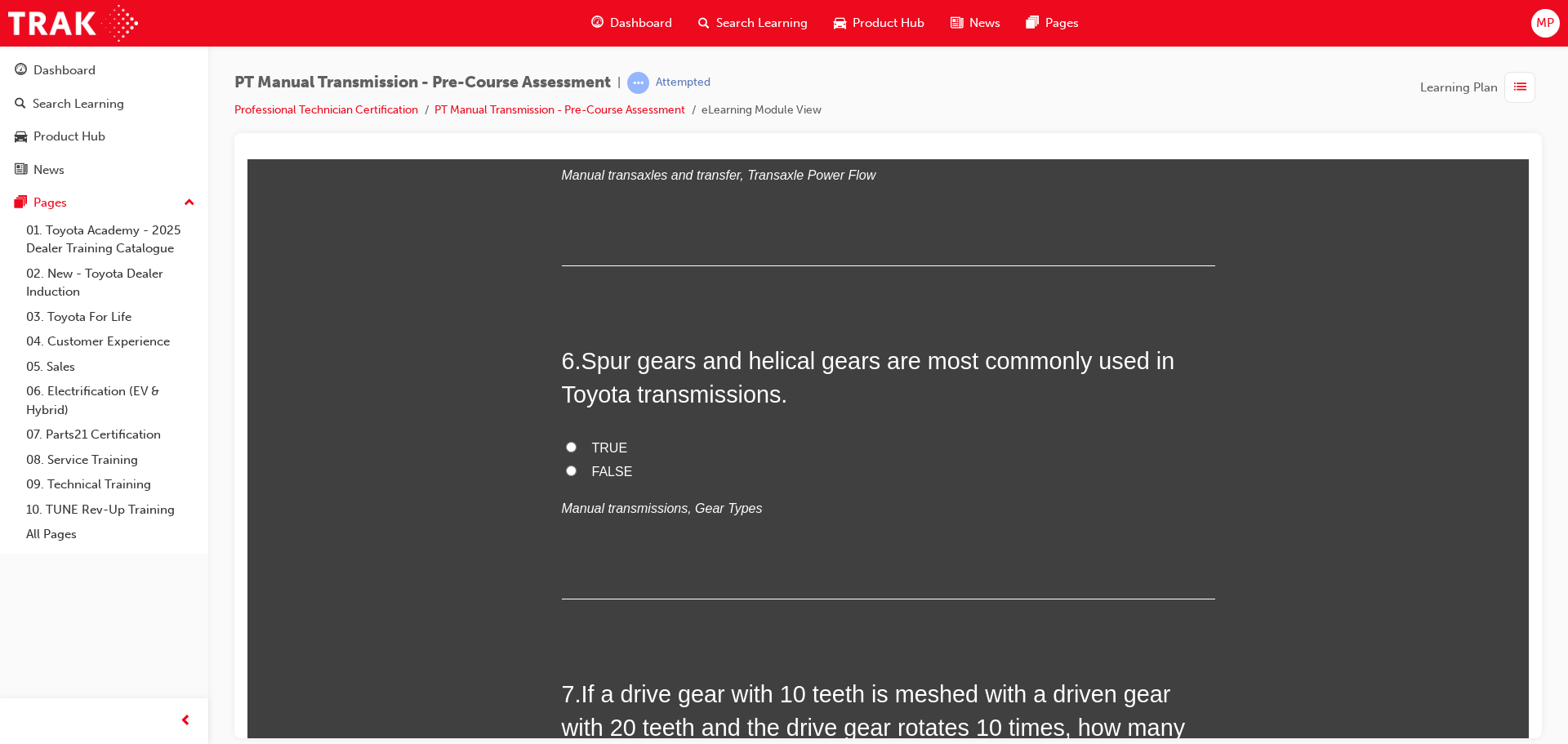
click at [572, 445] on input "TRUE" at bounding box center [571, 445] width 10 height 10
radio input "true"
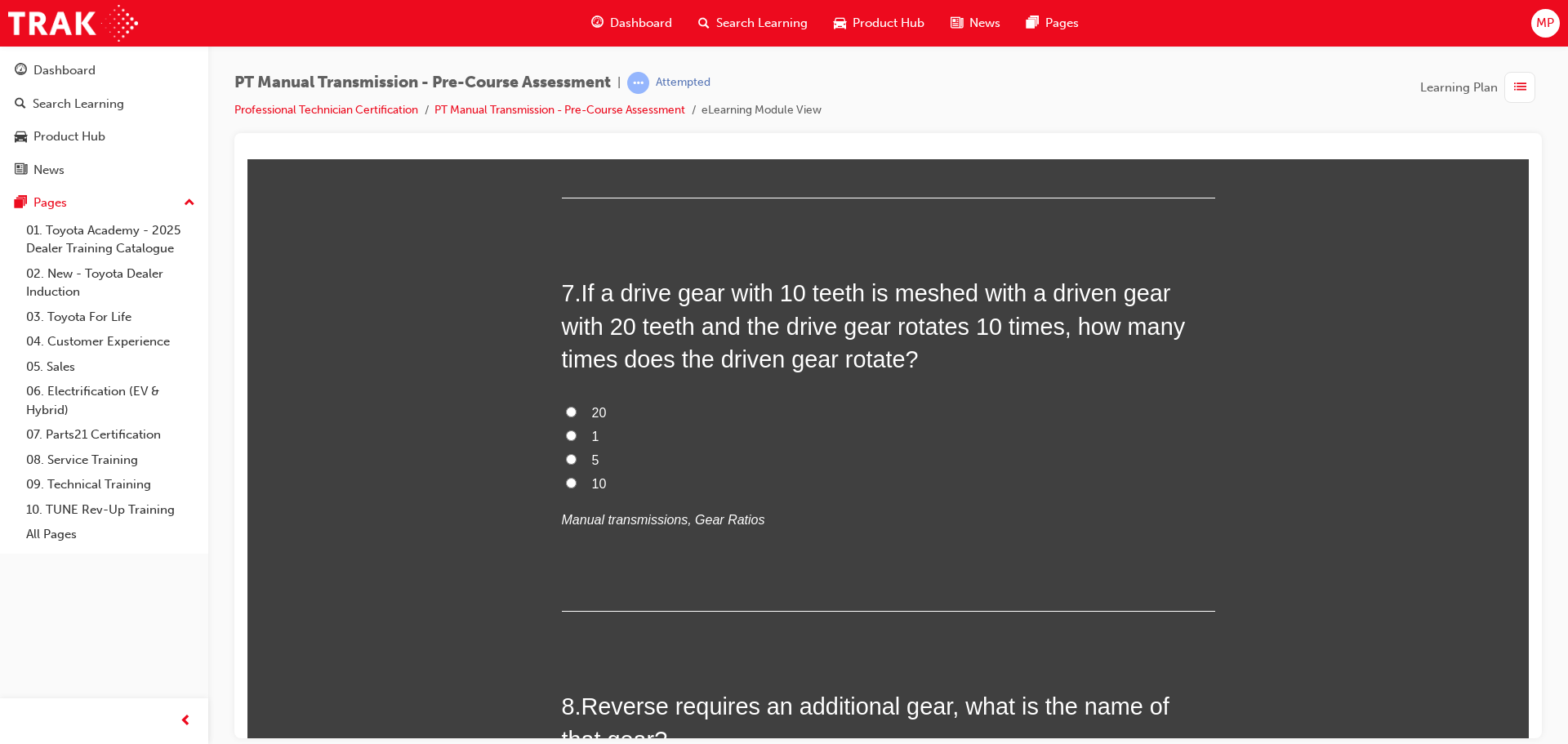
scroll to position [2123, 0]
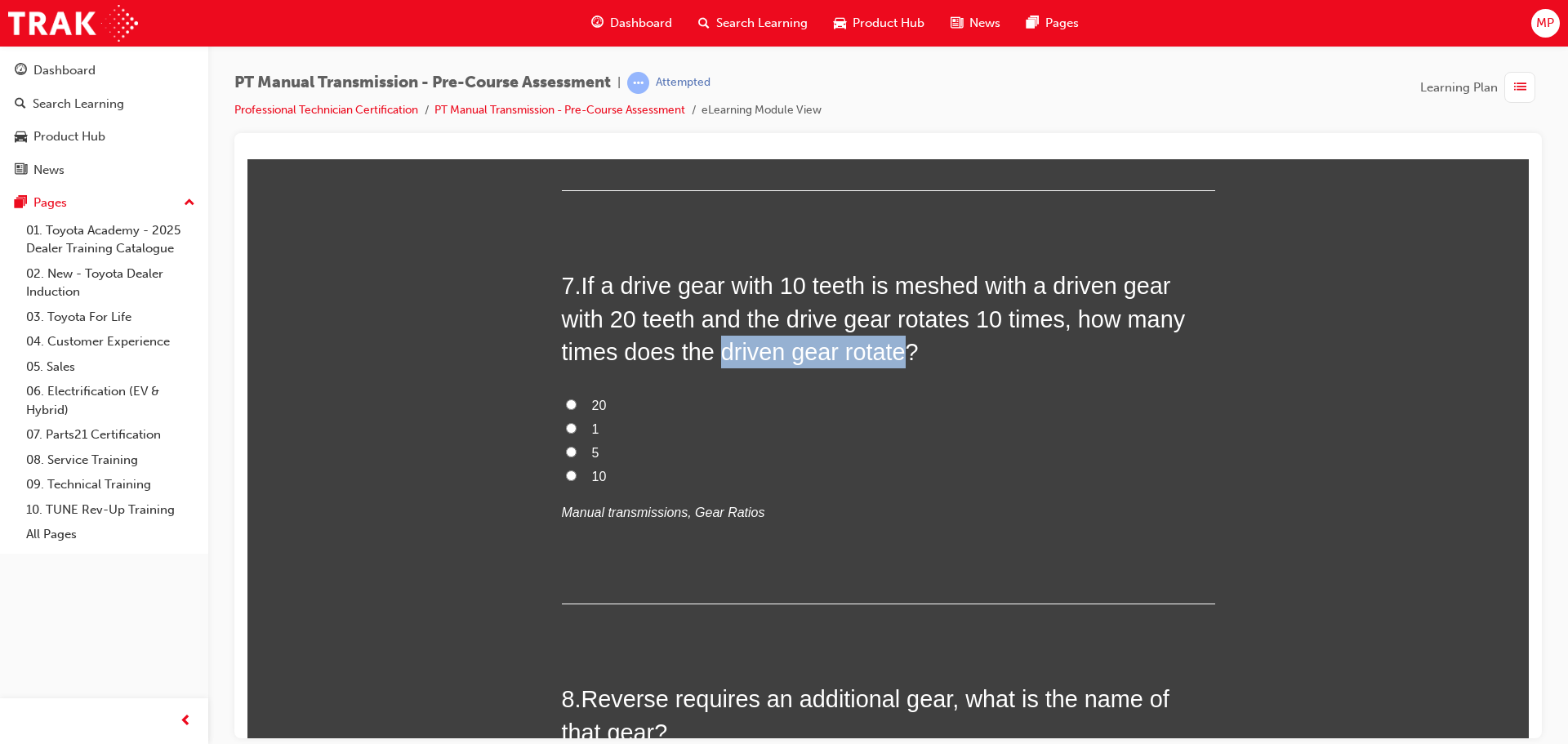
drag, startPoint x: 711, startPoint y: 356, endPoint x: 895, endPoint y: 357, distance: 184.0
click at [895, 357] on span "If a drive gear with 10 teeth is meshed with a driven gear with 20 teeth and th…" at bounding box center [873, 318] width 623 height 92
copy span "driven gear rotate"
click at [578, 417] on label "1" at bounding box center [888, 429] width 654 height 24
click at [576, 422] on input "1" at bounding box center [571, 427] width 10 height 10
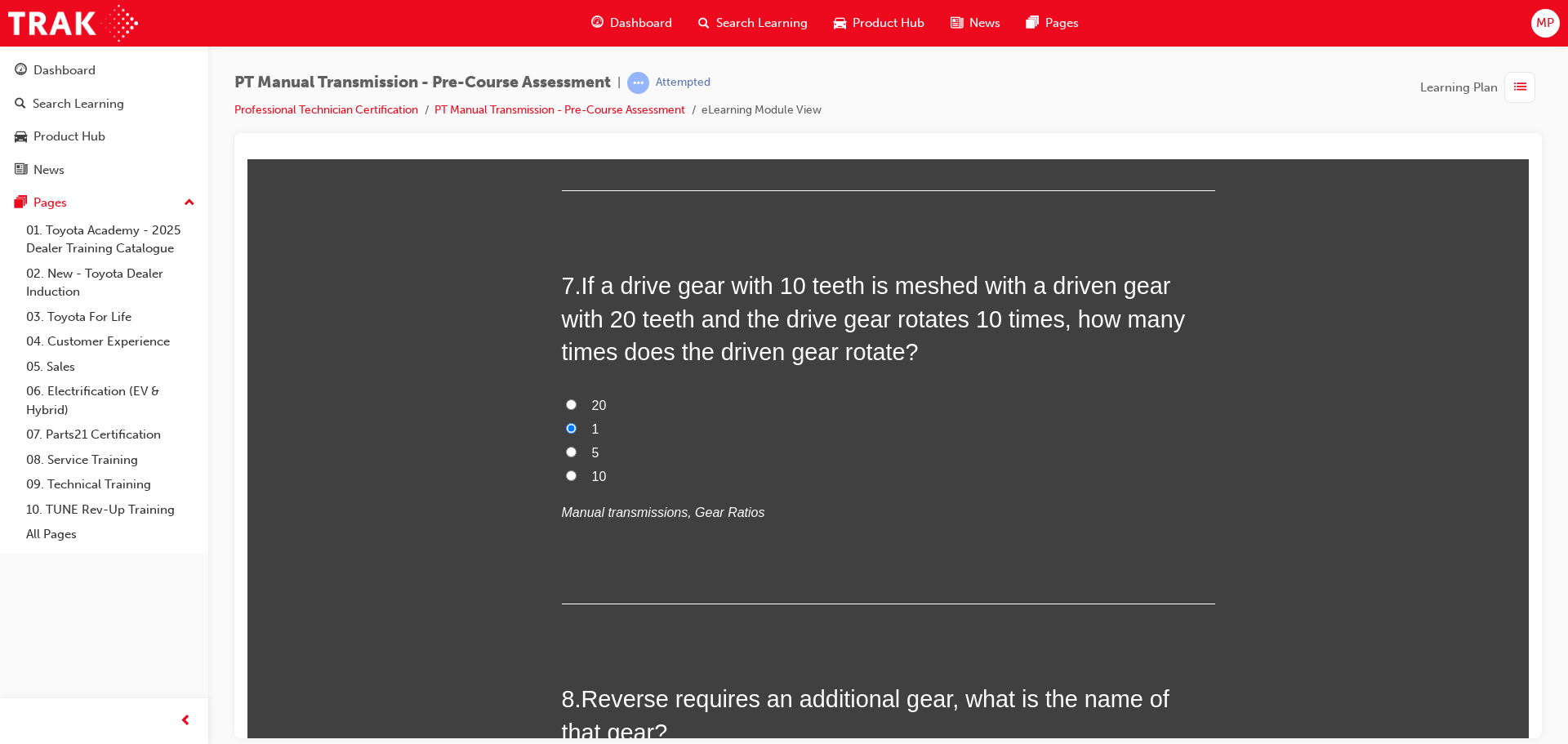
radio input "true"
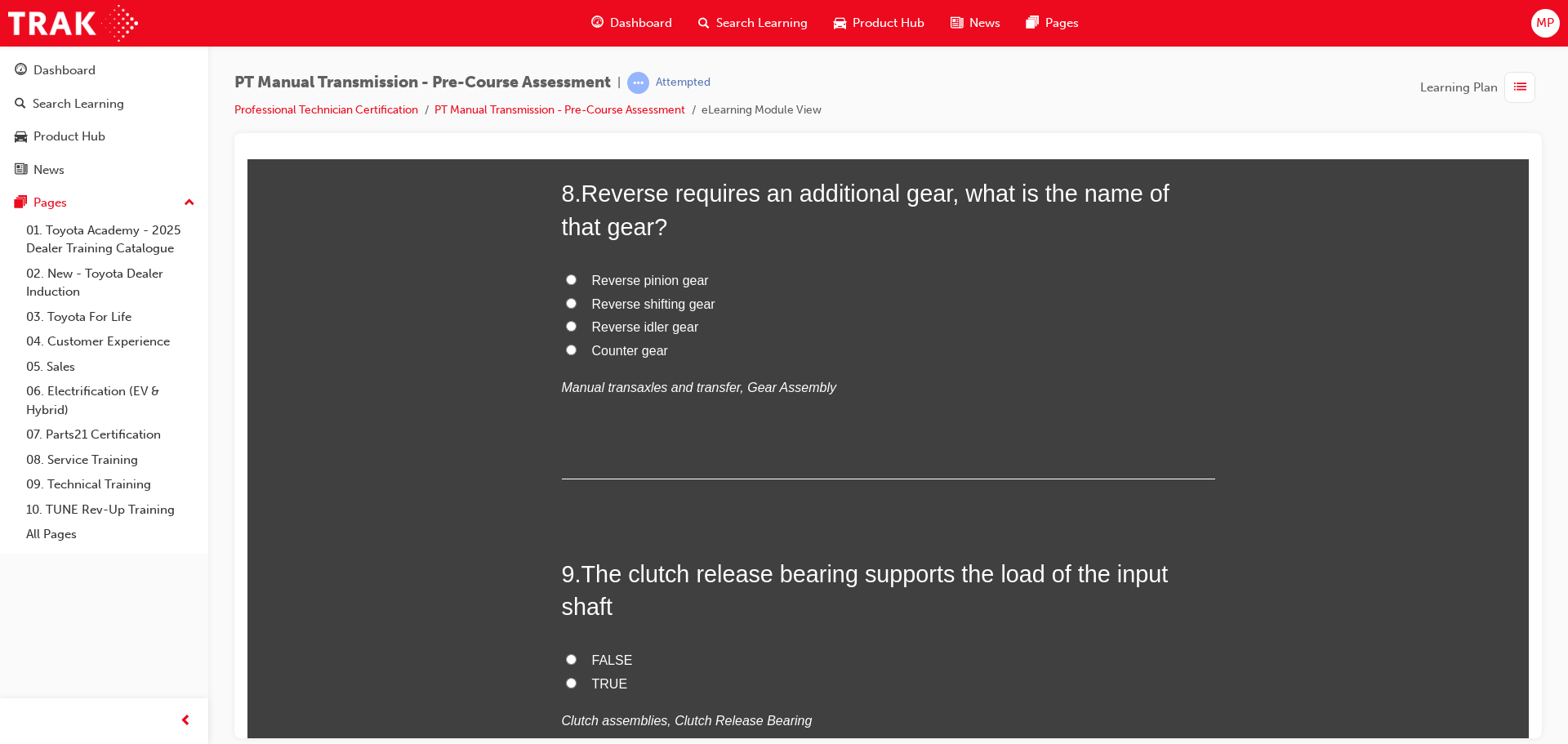
scroll to position [2776, 0]
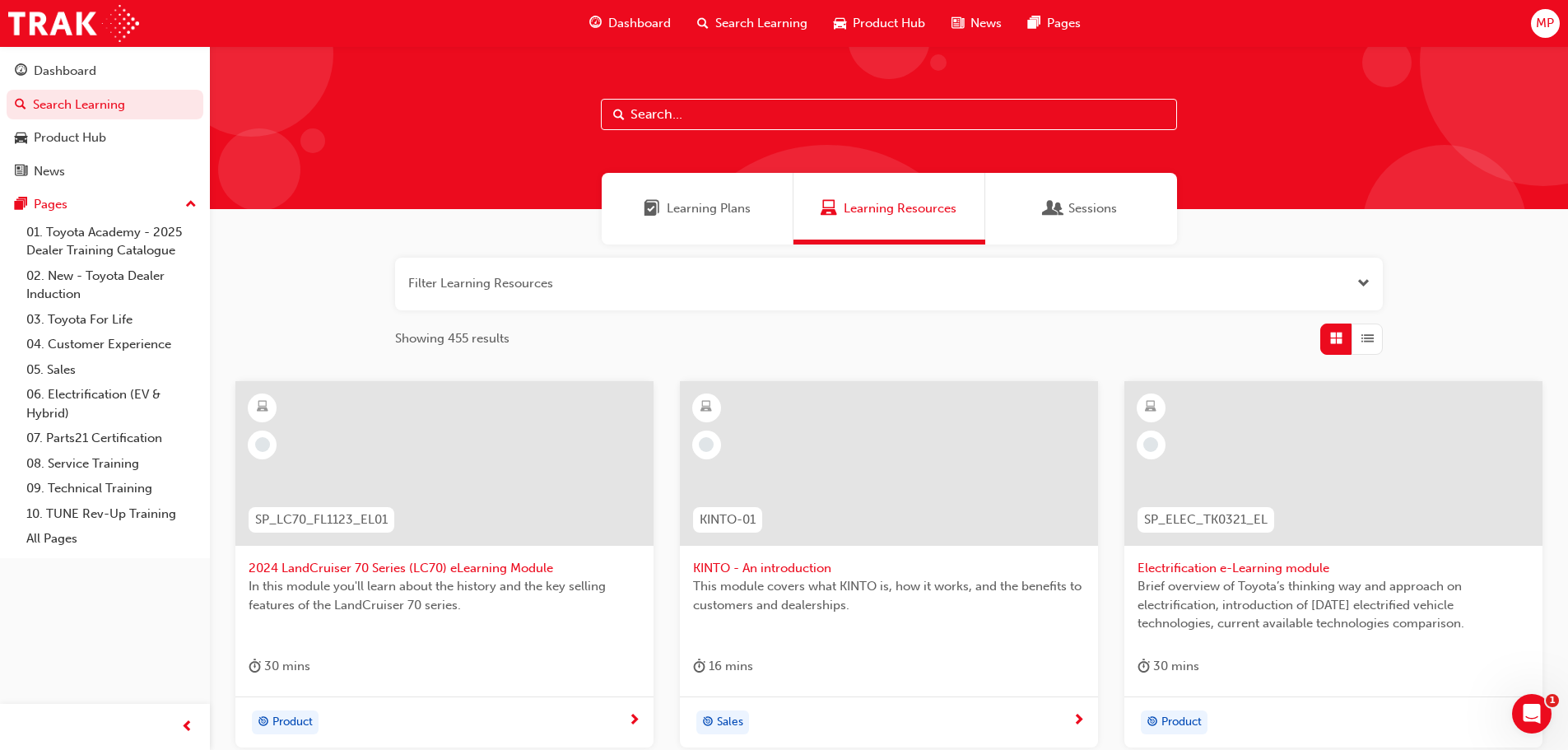
click at [678, 109] on input "text" at bounding box center [888, 114] width 576 height 31
paste input "Petrol Engine Ignition Repair (T21-PTEN_PEIR)"
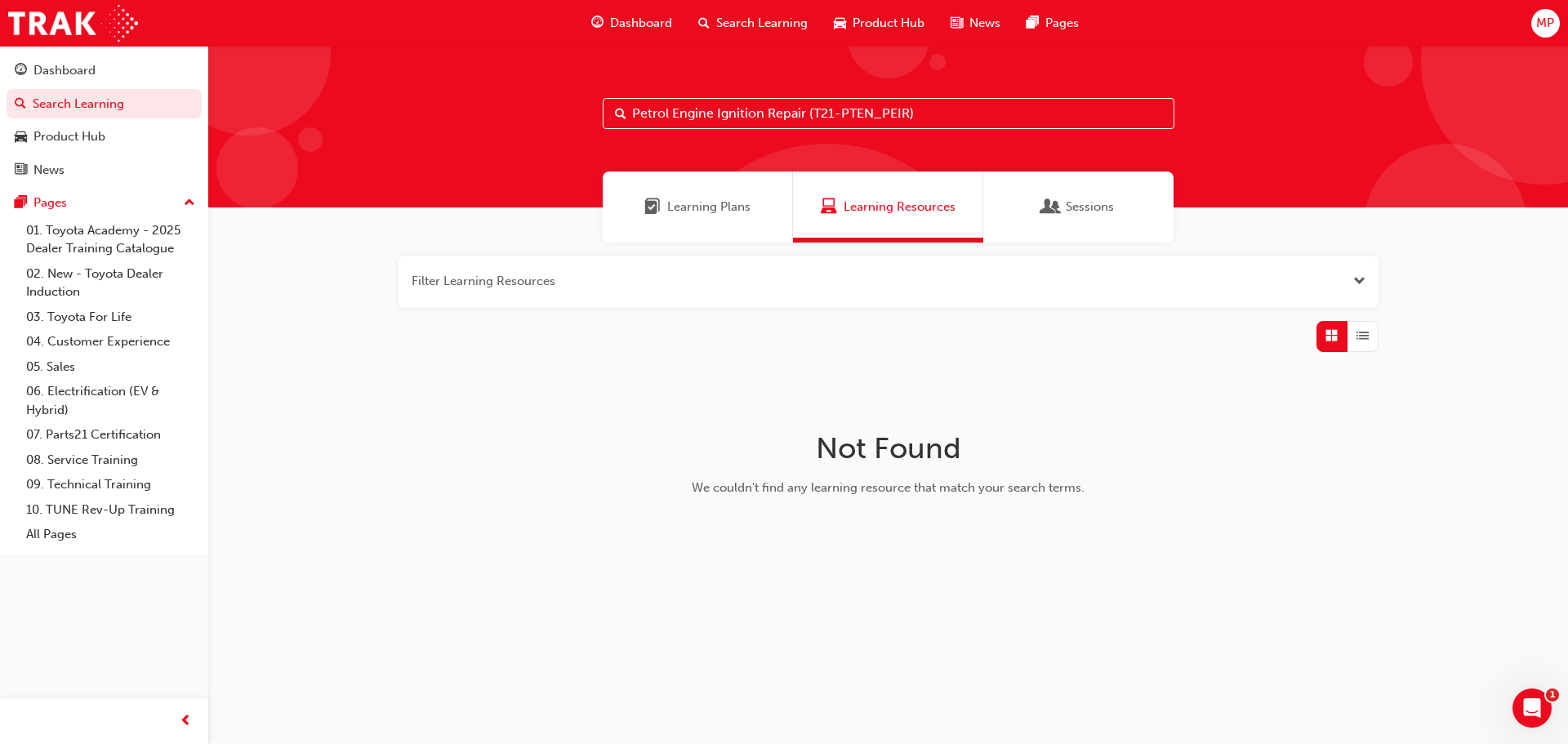
click at [938, 115] on input "Petrol Engine Ignition Repair (T21-PTEN_PEIR)" at bounding box center [888, 113] width 572 height 31
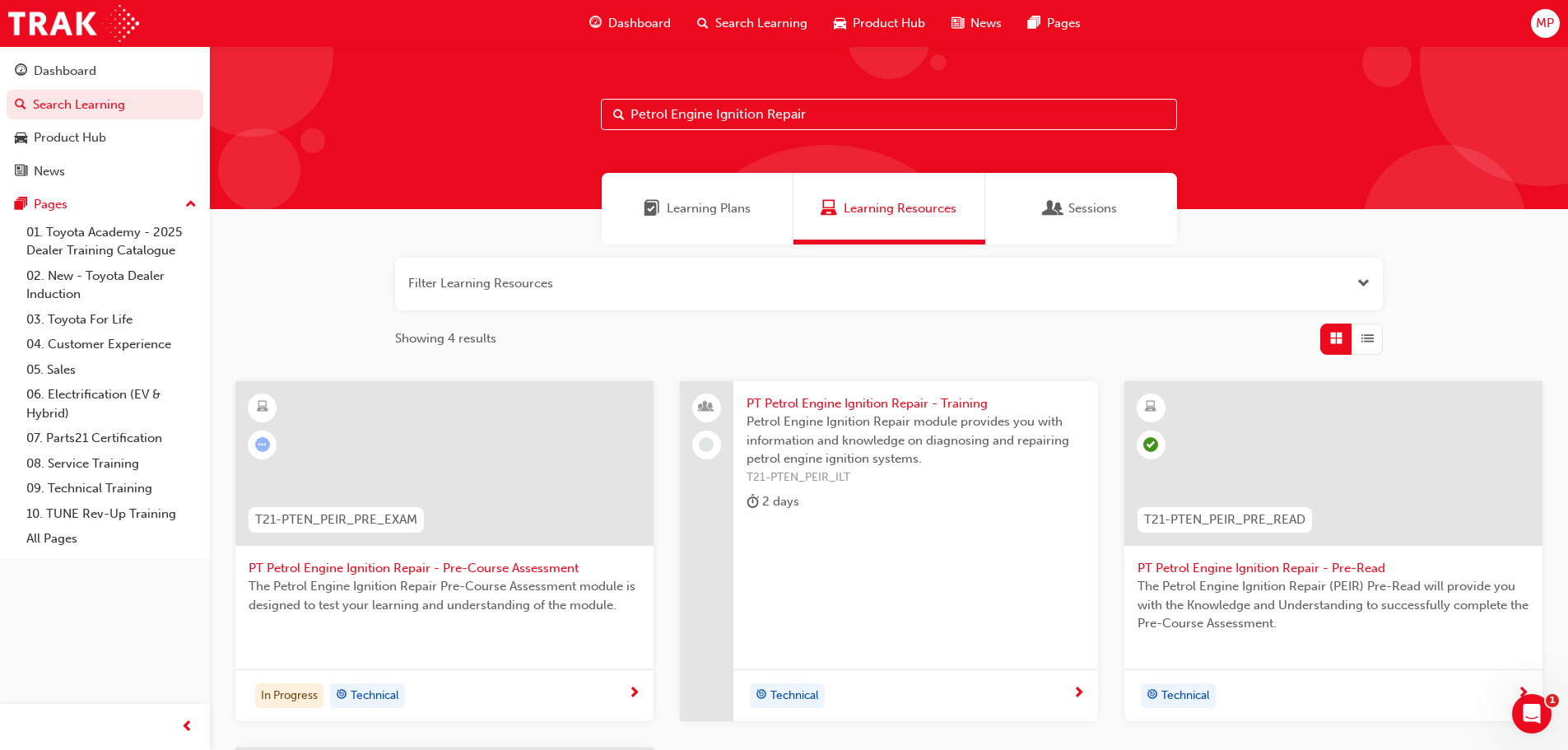
type input "Petrol Engine Ignition Repair"
click at [1345, 562] on span "PT Petrol Engine Ignition Repair - Pre-Read" at bounding box center [1333, 569] width 392 height 19
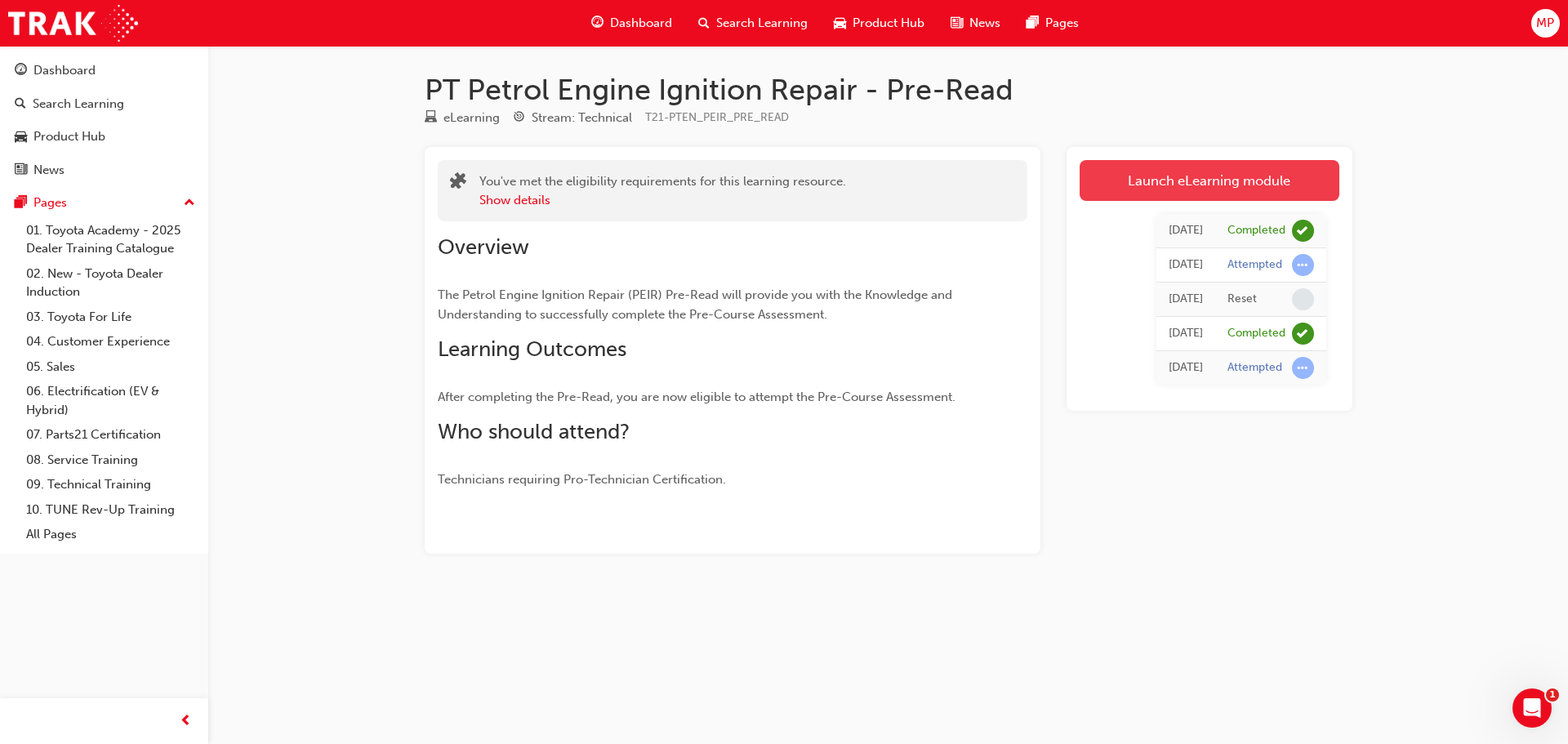
click at [1276, 164] on link "Launch eLearning module" at bounding box center [1209, 180] width 260 height 40
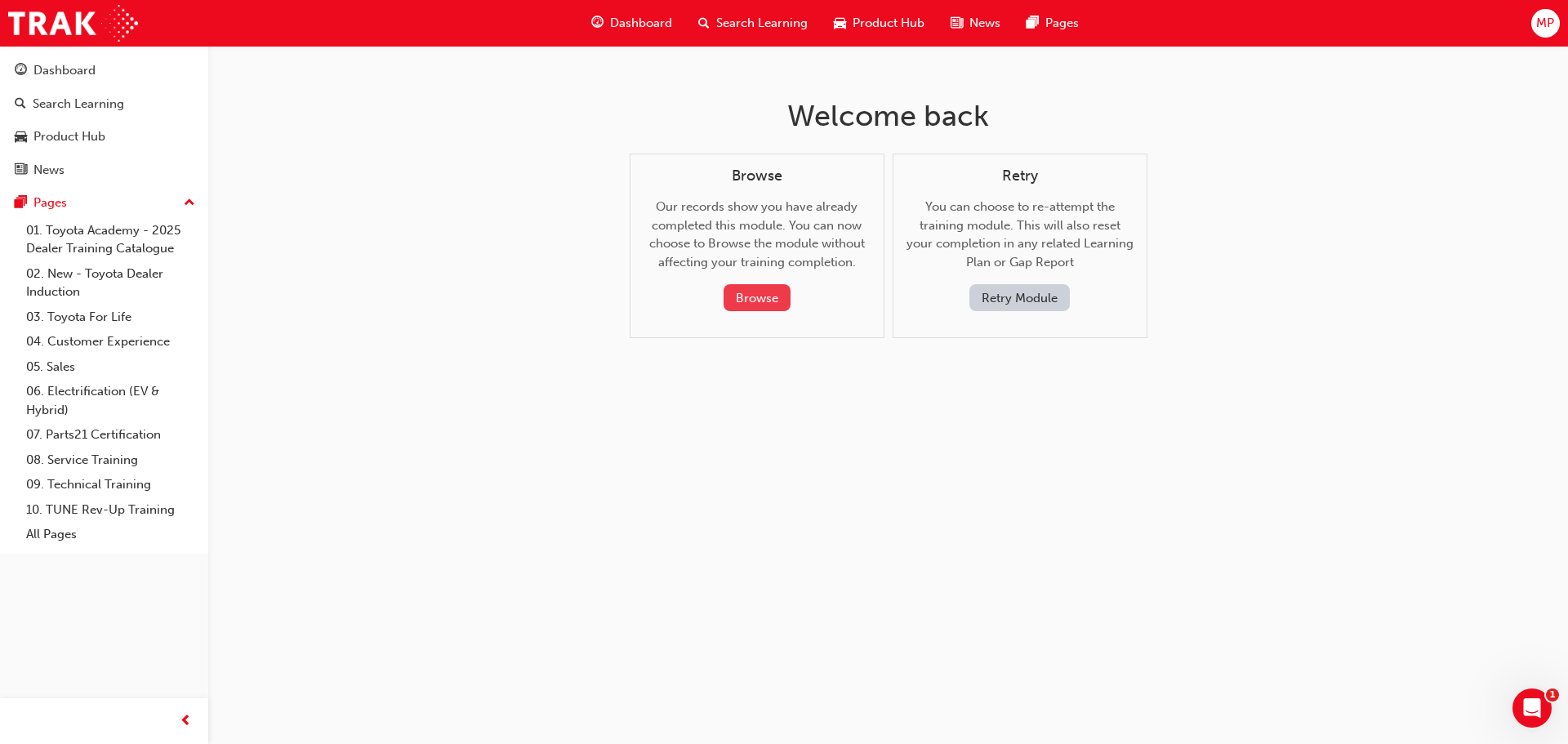
click at [770, 295] on button "Browse" at bounding box center [756, 298] width 67 height 27
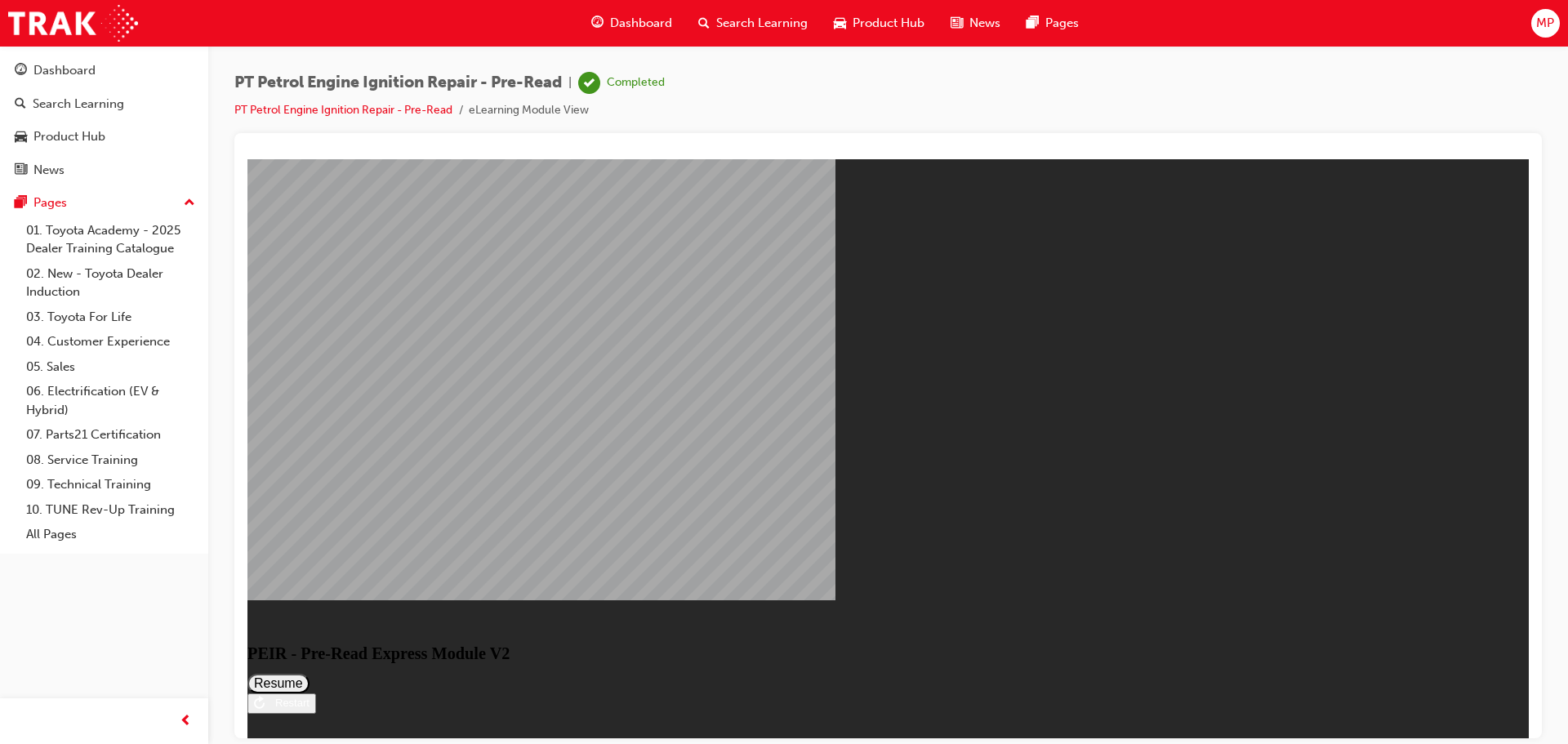
click at [310, 696] on div "Restart" at bounding box center [287, 702] width 45 height 12
